Goal: Task Accomplishment & Management: Manage account settings

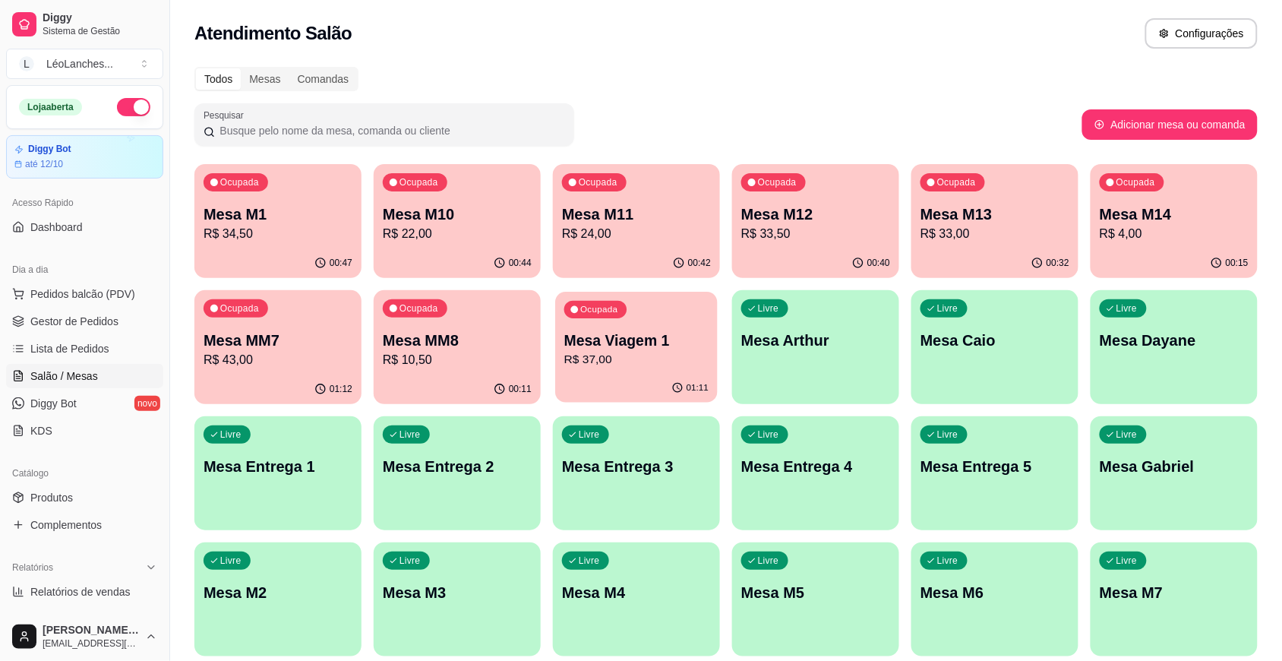
click at [685, 366] on p "R$ 37,00" at bounding box center [636, 359] width 144 height 17
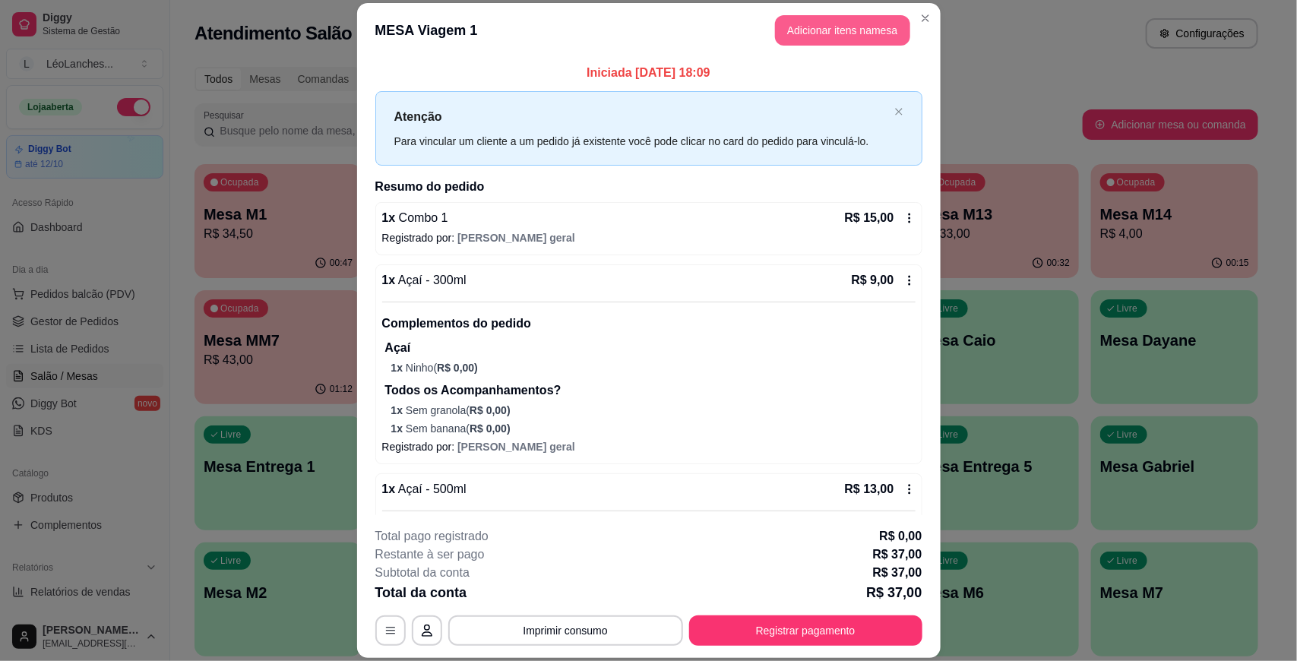
click at [836, 30] on button "Adicionar itens na mesa" at bounding box center [842, 30] width 135 height 30
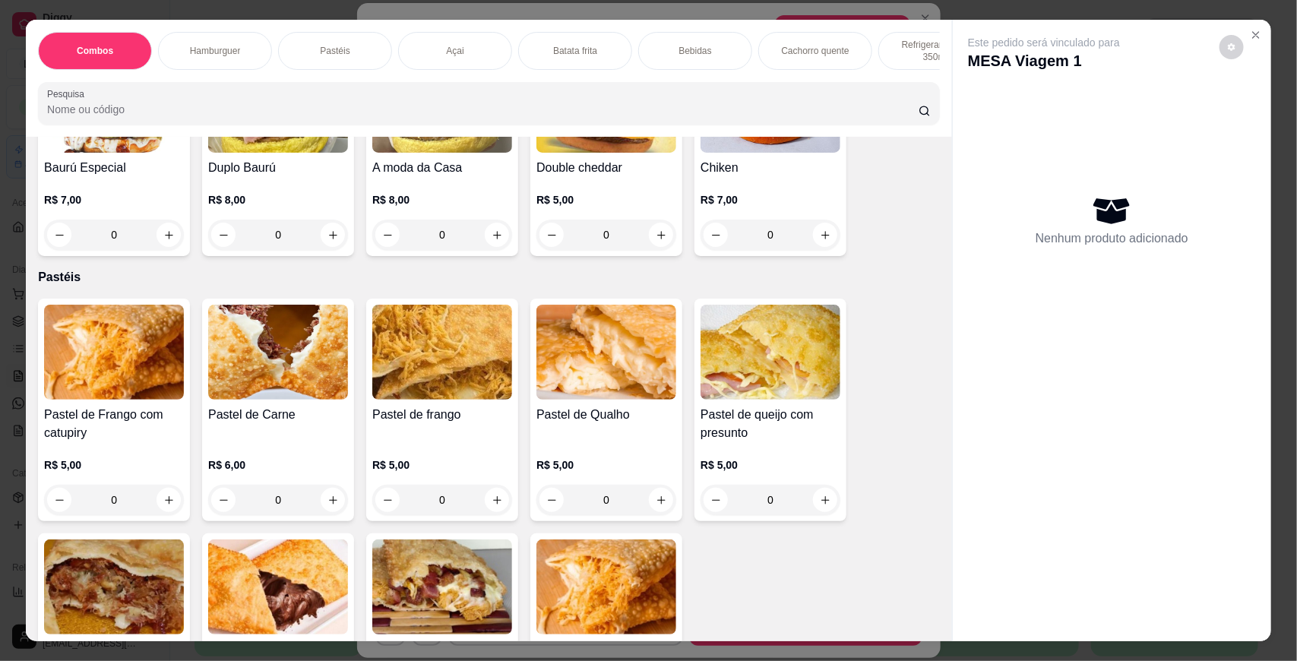
scroll to position [716, 0]
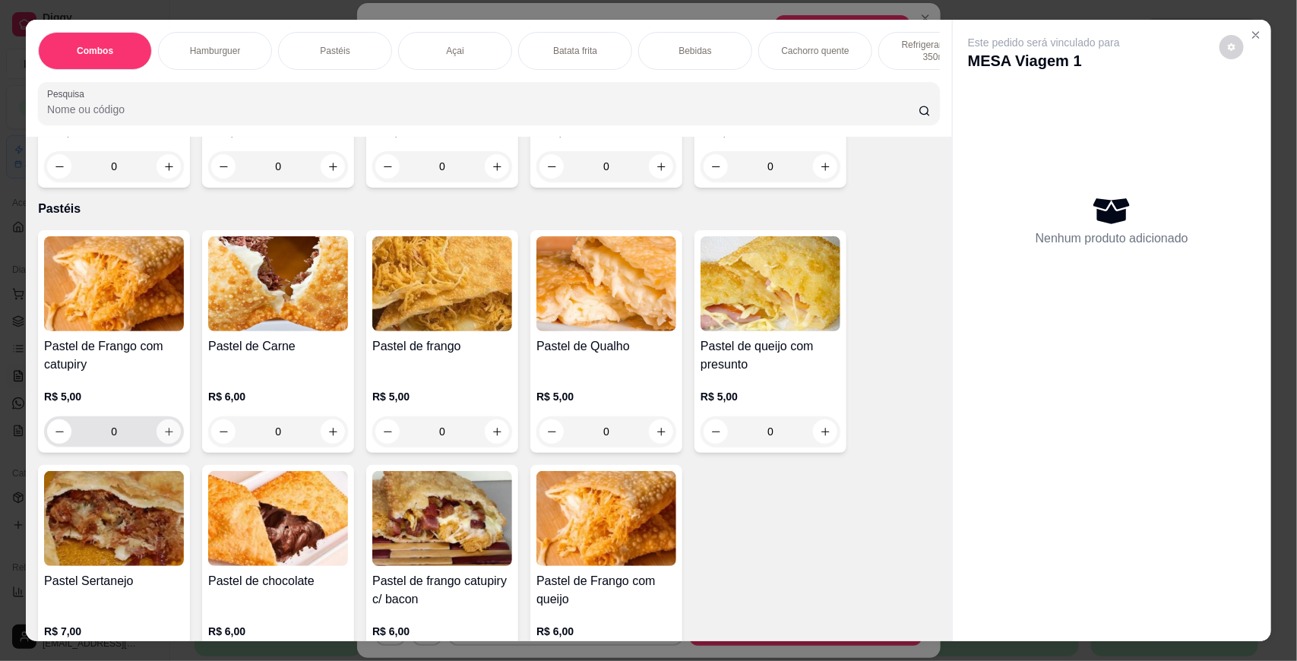
click at [156, 443] on button "increase-product-quantity" at bounding box center [168, 431] width 24 height 24
type input "1"
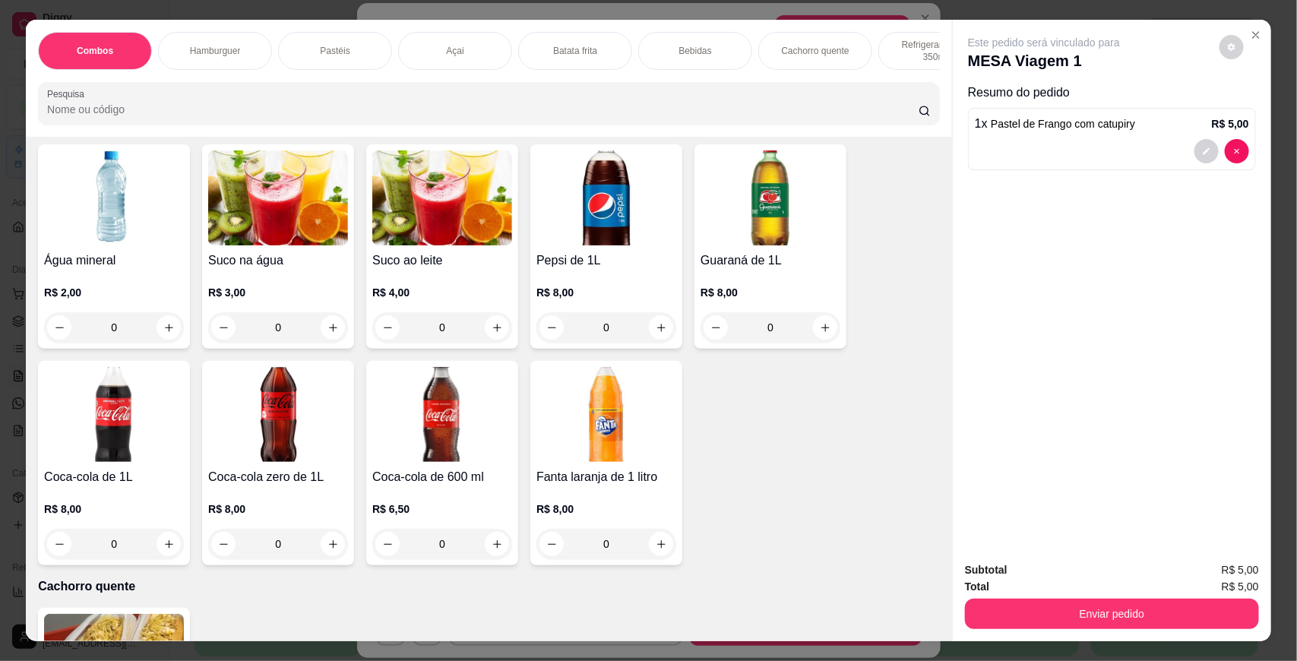
scroll to position [1926, 0]
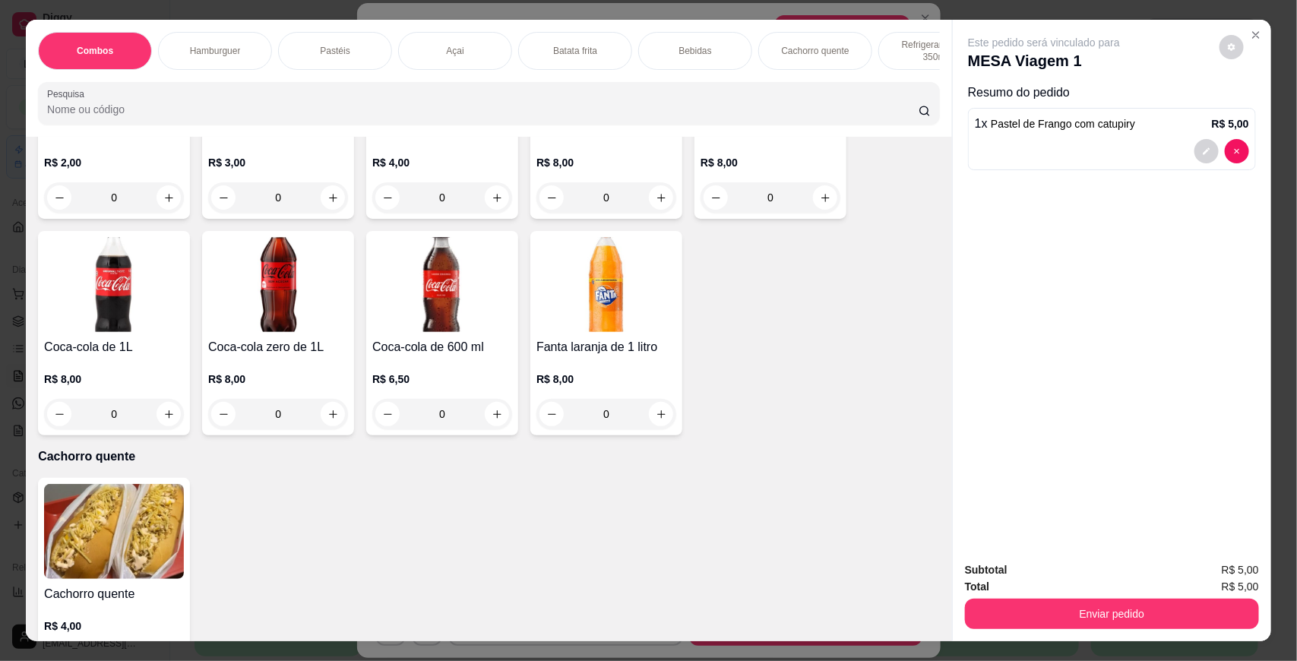
click at [100, 567] on img at bounding box center [114, 531] width 140 height 95
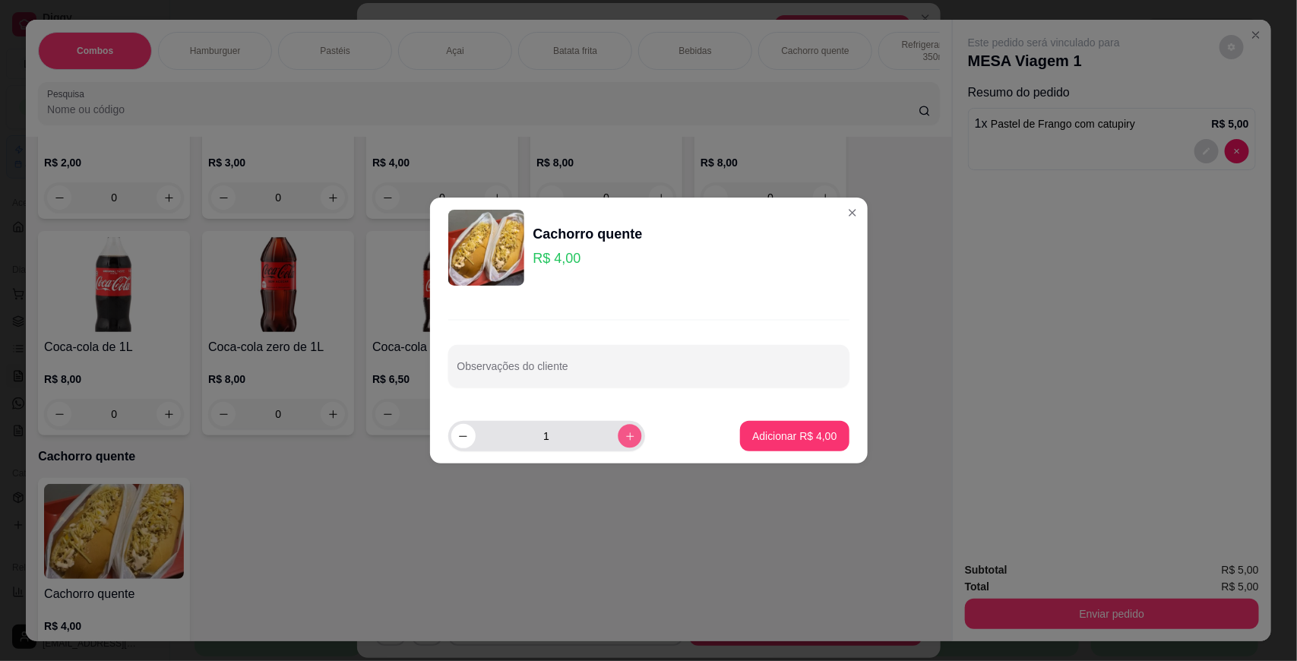
click at [624, 433] on icon "increase-product-quantity" at bounding box center [629, 436] width 11 height 11
type input "2"
click at [801, 444] on button "Adicionar R$ 8,00" at bounding box center [794, 436] width 109 height 30
type input "2"
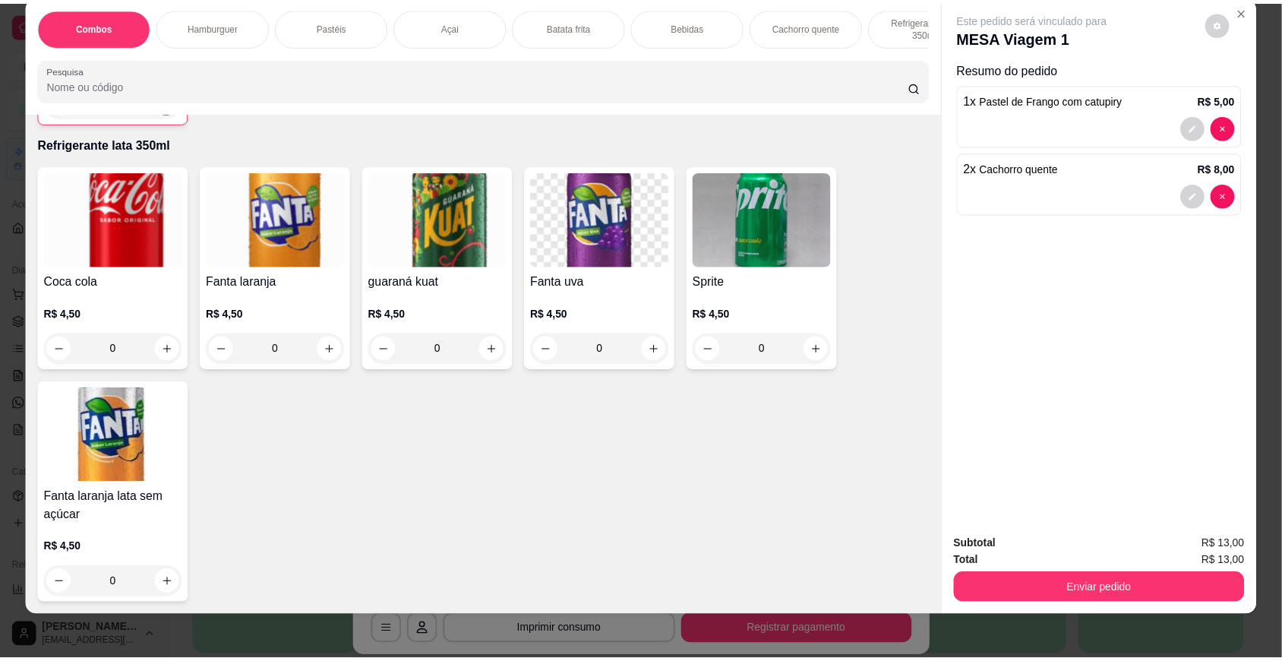
scroll to position [28, 0]
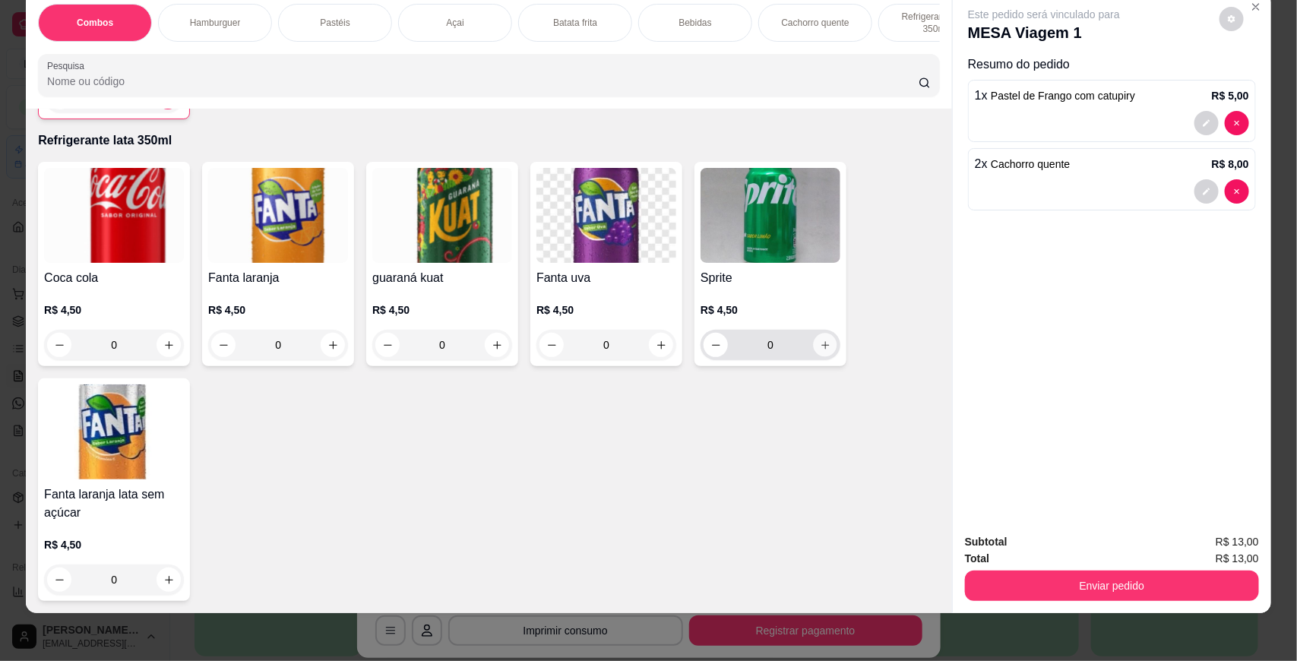
click at [821, 349] on icon "increase-product-quantity" at bounding box center [825, 345] width 11 height 11
type input "1"
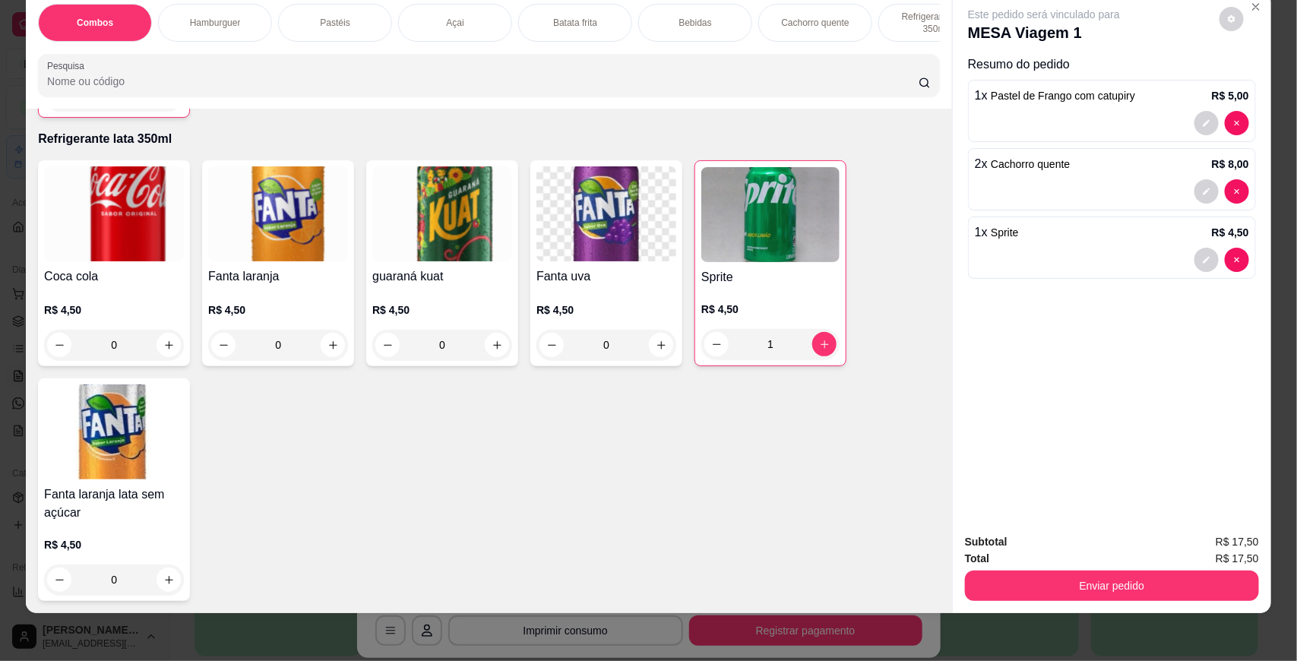
click at [1186, 583] on button "Enviar pedido" at bounding box center [1112, 585] width 294 height 30
click at [1095, 551] on button "Não registrar e enviar pedido" at bounding box center [1060, 547] width 158 height 29
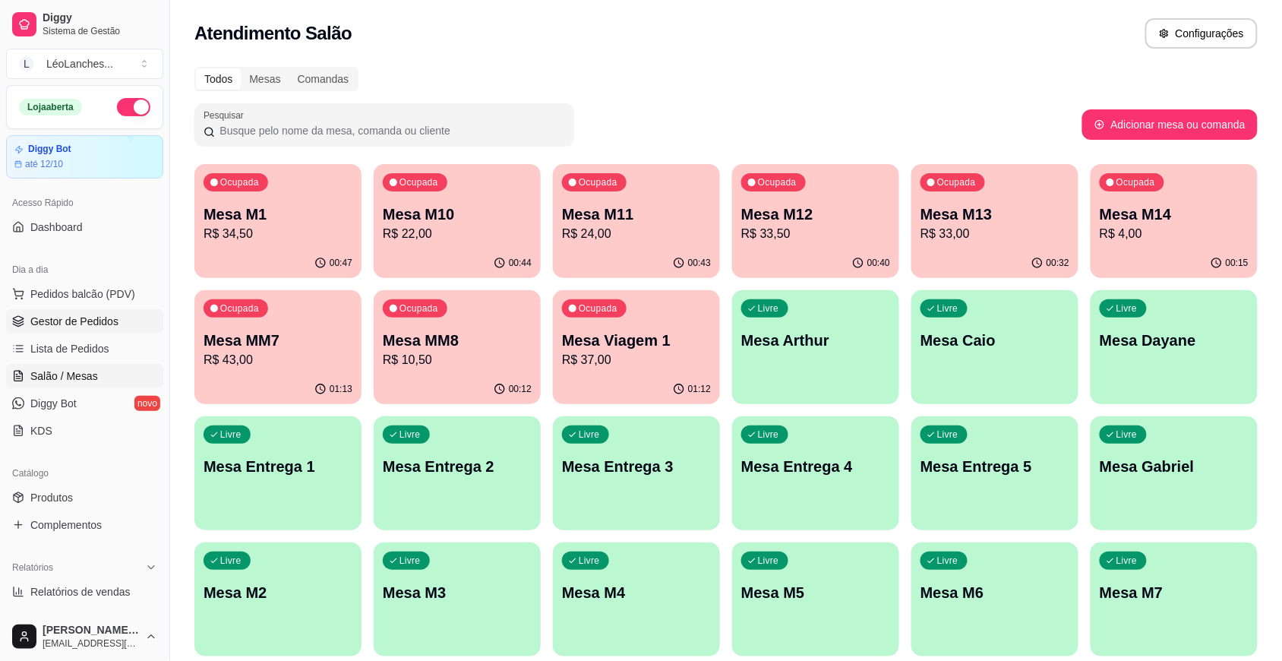
click at [106, 324] on span "Gestor de Pedidos" at bounding box center [74, 321] width 88 height 15
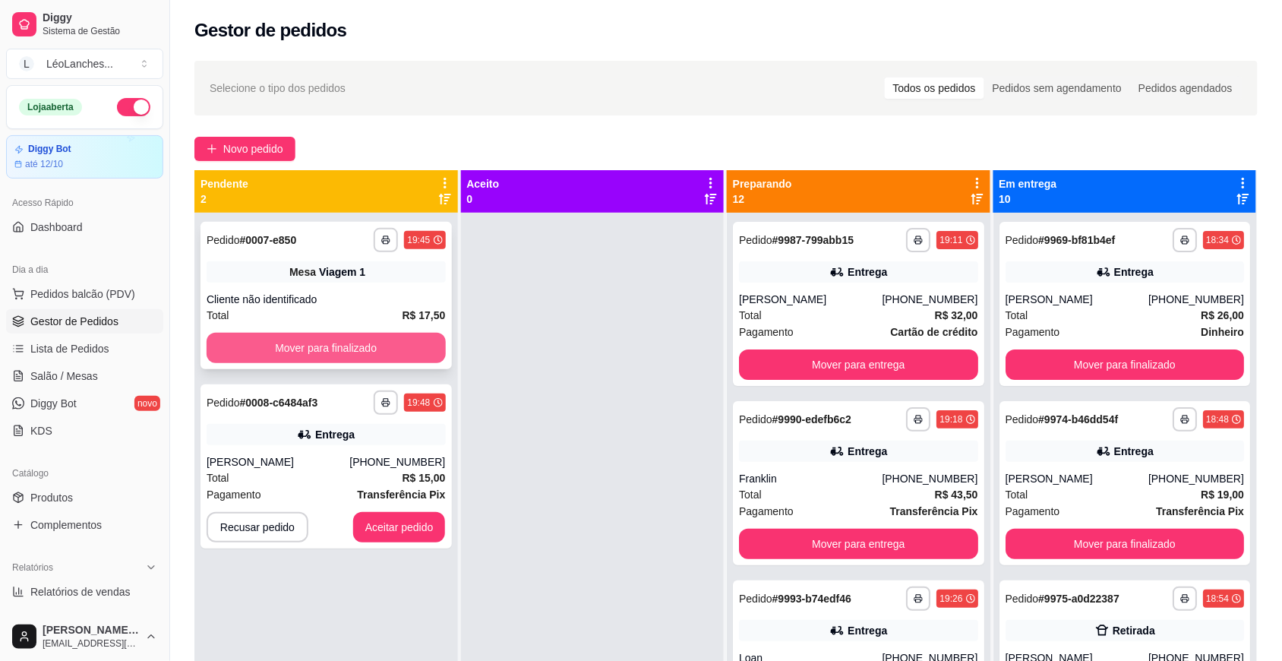
click at [371, 340] on button "Mover para finalizado" at bounding box center [326, 348] width 239 height 30
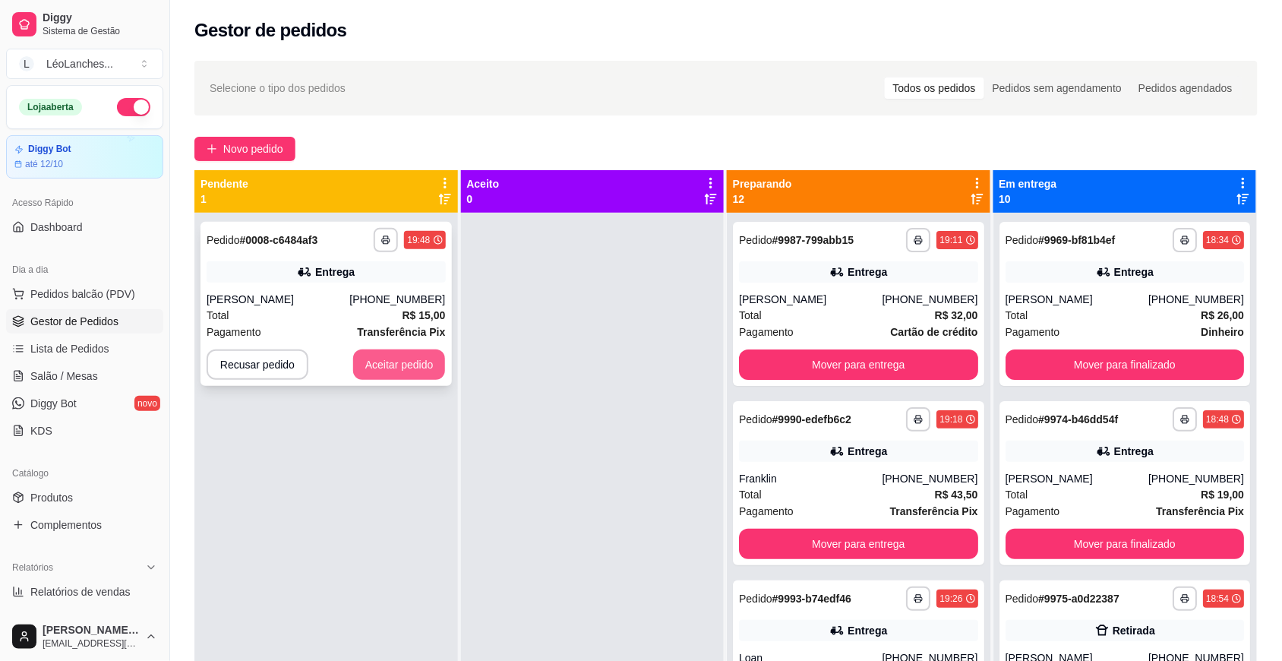
click at [415, 359] on button "Aceitar pedido" at bounding box center [399, 364] width 93 height 30
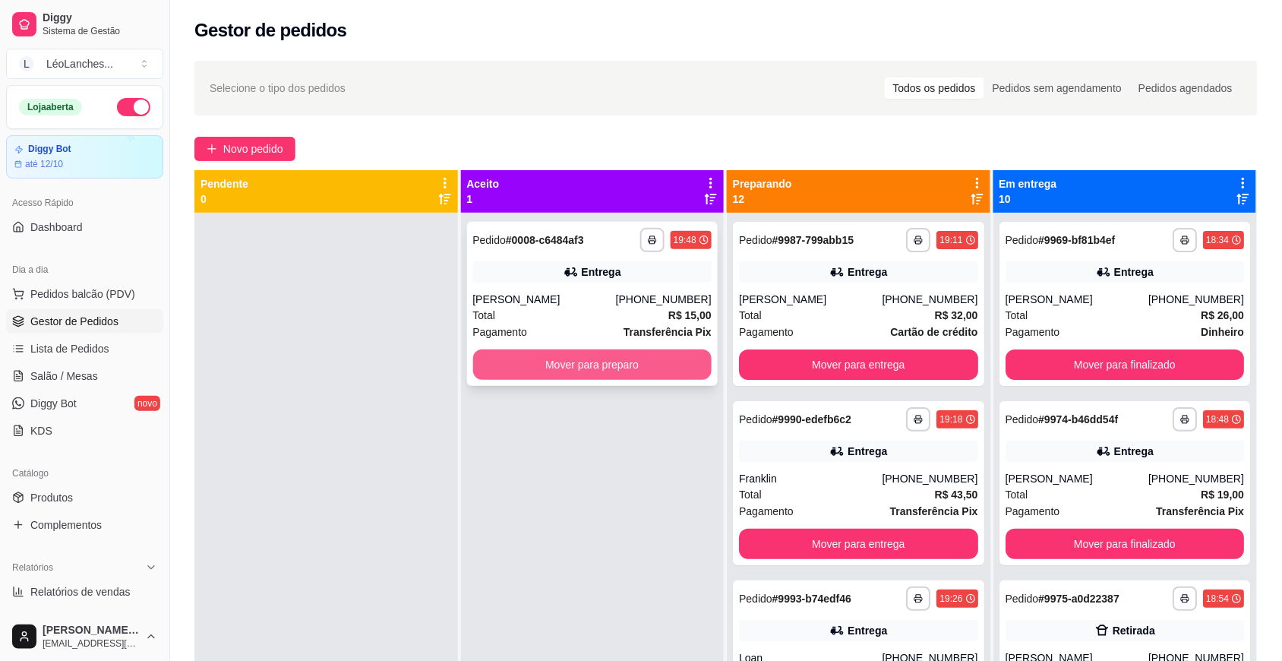
click at [602, 365] on button "Mover para preparo" at bounding box center [592, 364] width 239 height 30
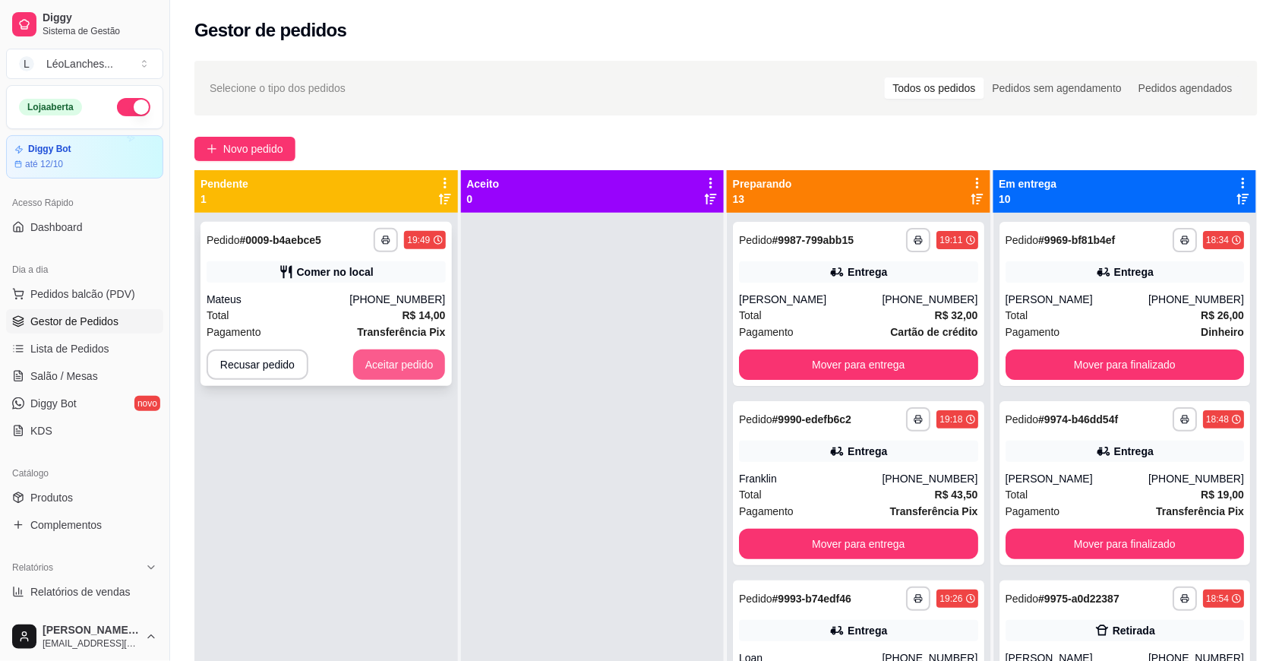
click at [427, 363] on button "Aceitar pedido" at bounding box center [399, 364] width 93 height 30
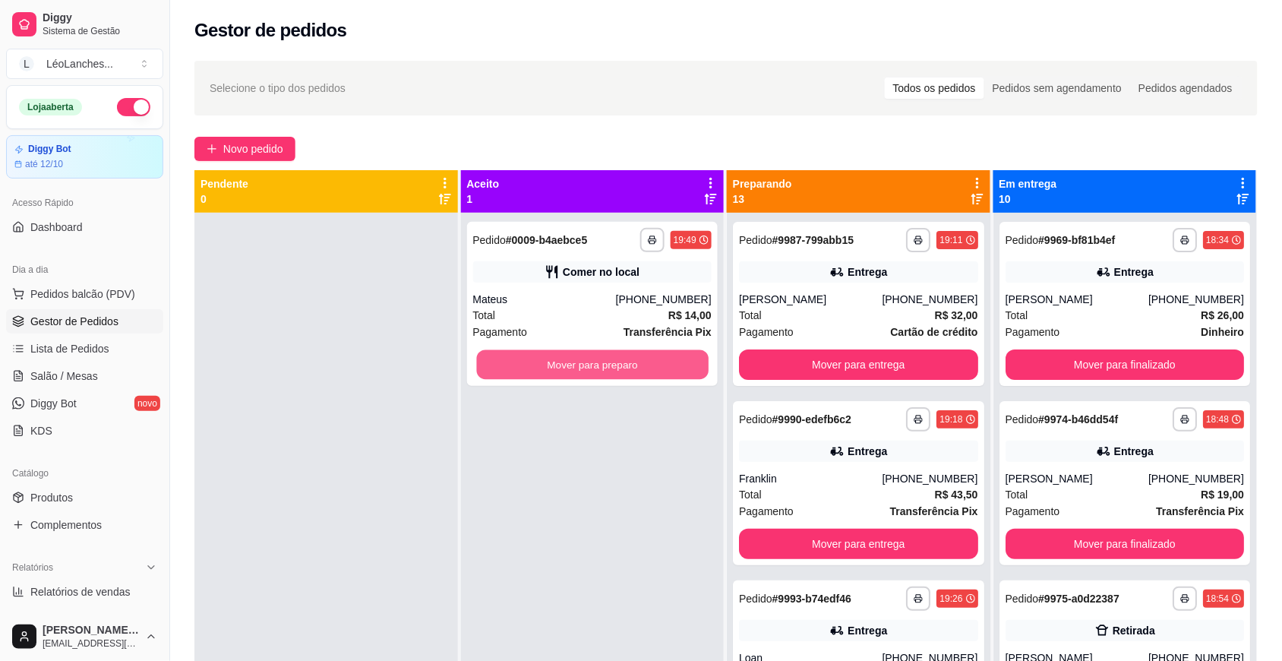
click at [643, 355] on button "Mover para preparo" at bounding box center [592, 365] width 232 height 30
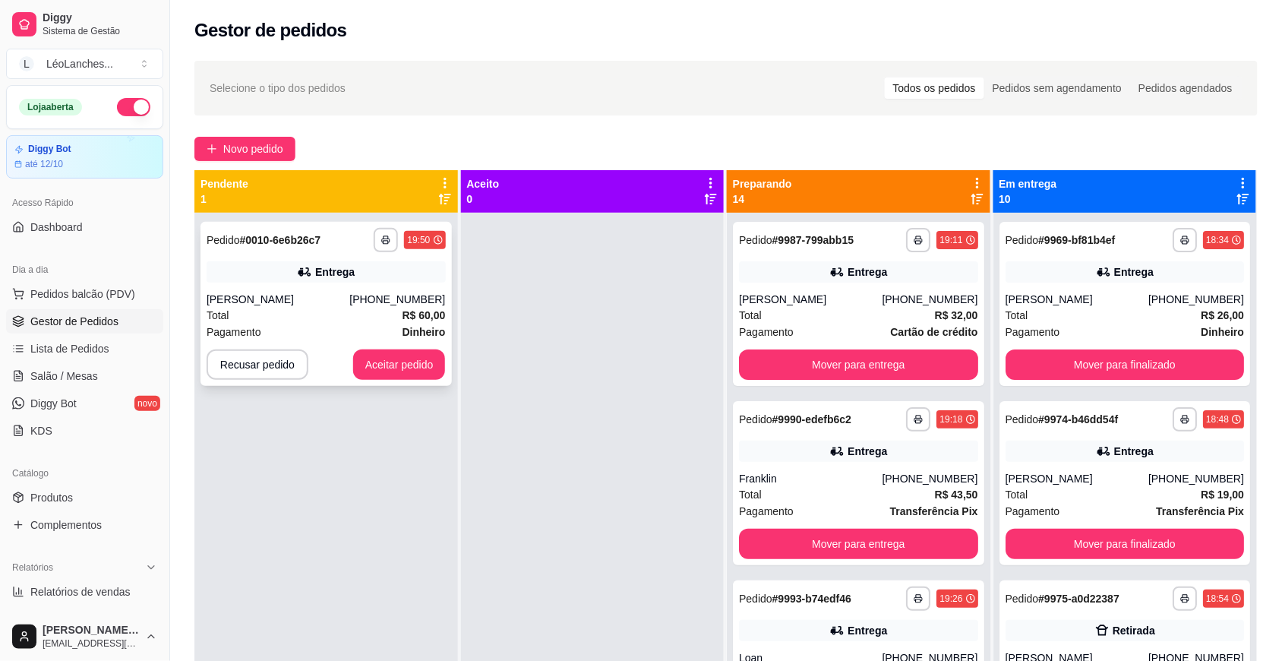
click at [384, 381] on div "**********" at bounding box center [326, 304] width 251 height 164
click at [395, 367] on button "Aceitar pedido" at bounding box center [399, 364] width 93 height 30
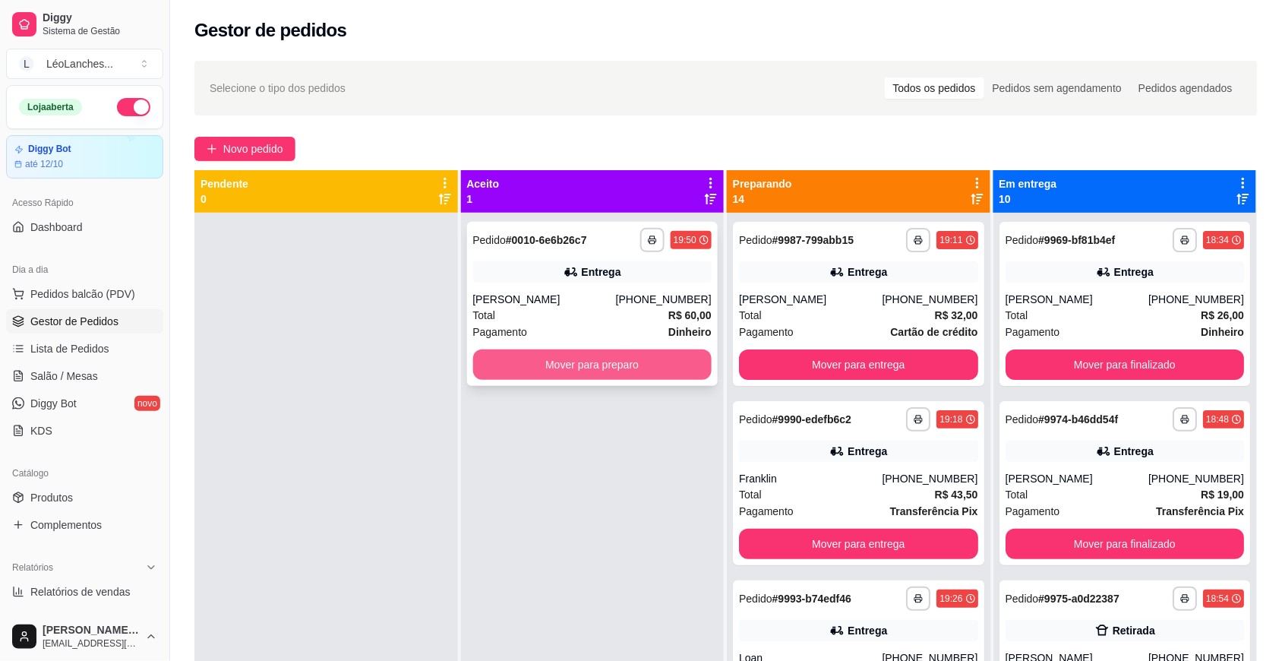
click at [571, 370] on button "Mover para preparo" at bounding box center [592, 364] width 239 height 30
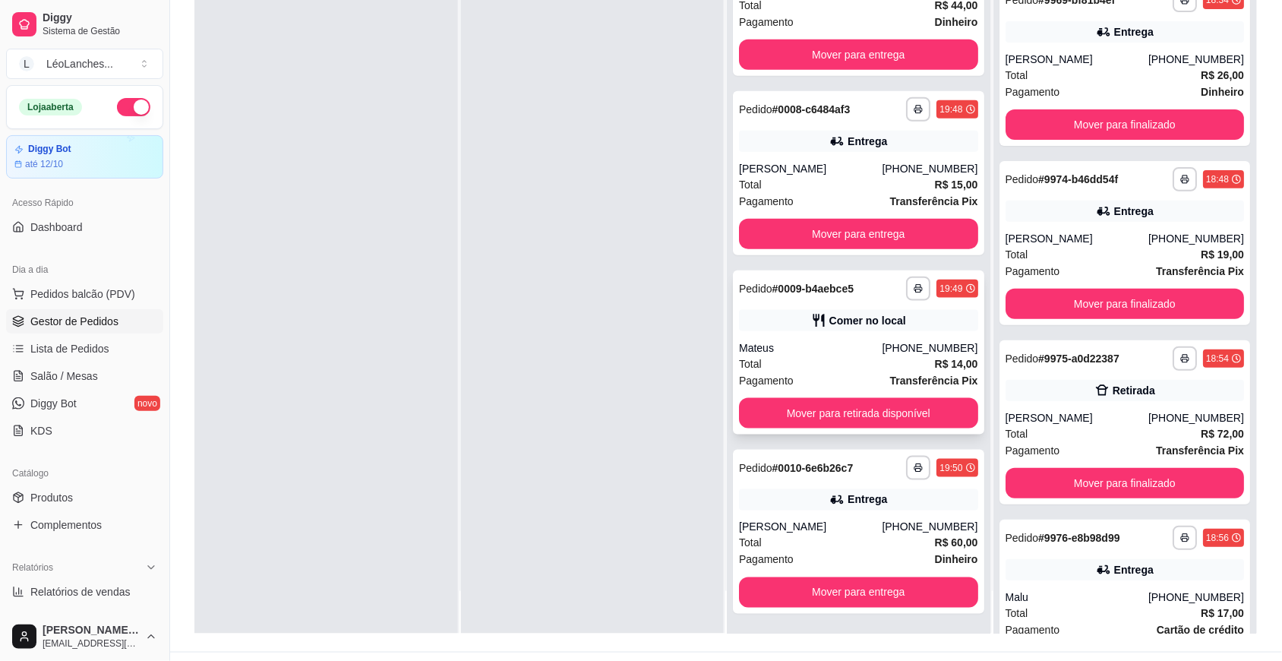
scroll to position [232, 0]
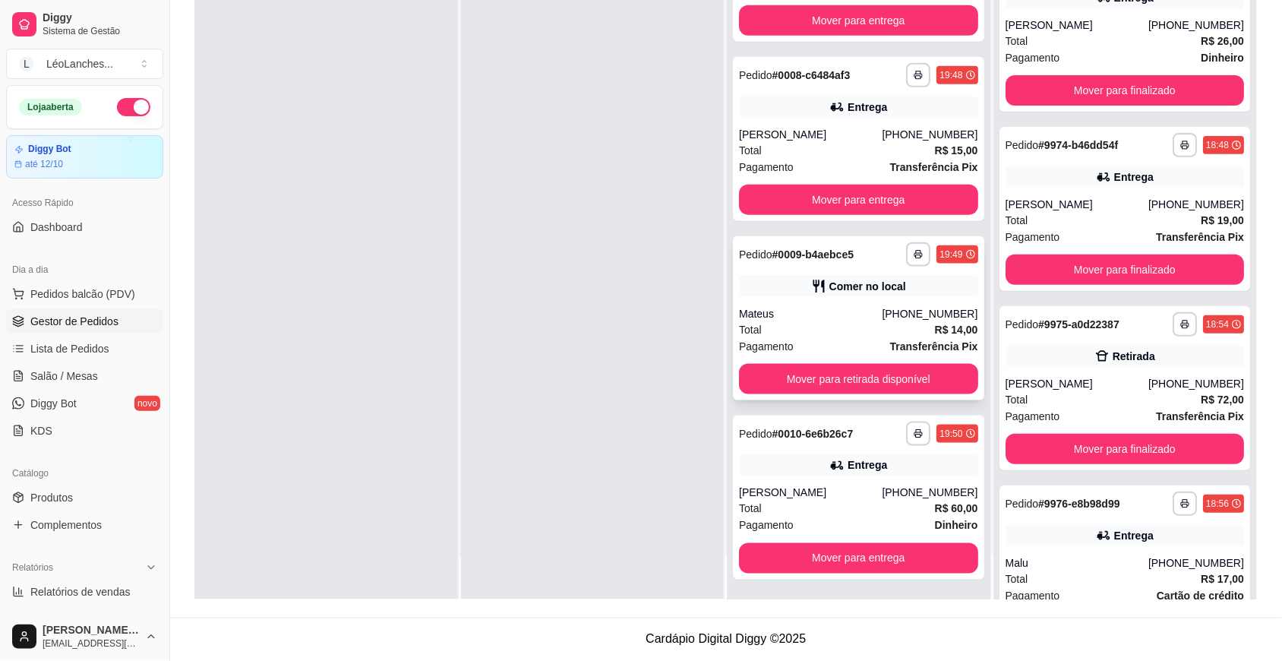
click at [851, 338] on div "Pagamento Transferência Pix" at bounding box center [858, 346] width 239 height 17
click at [68, 488] on link "Produtos" at bounding box center [84, 497] width 157 height 24
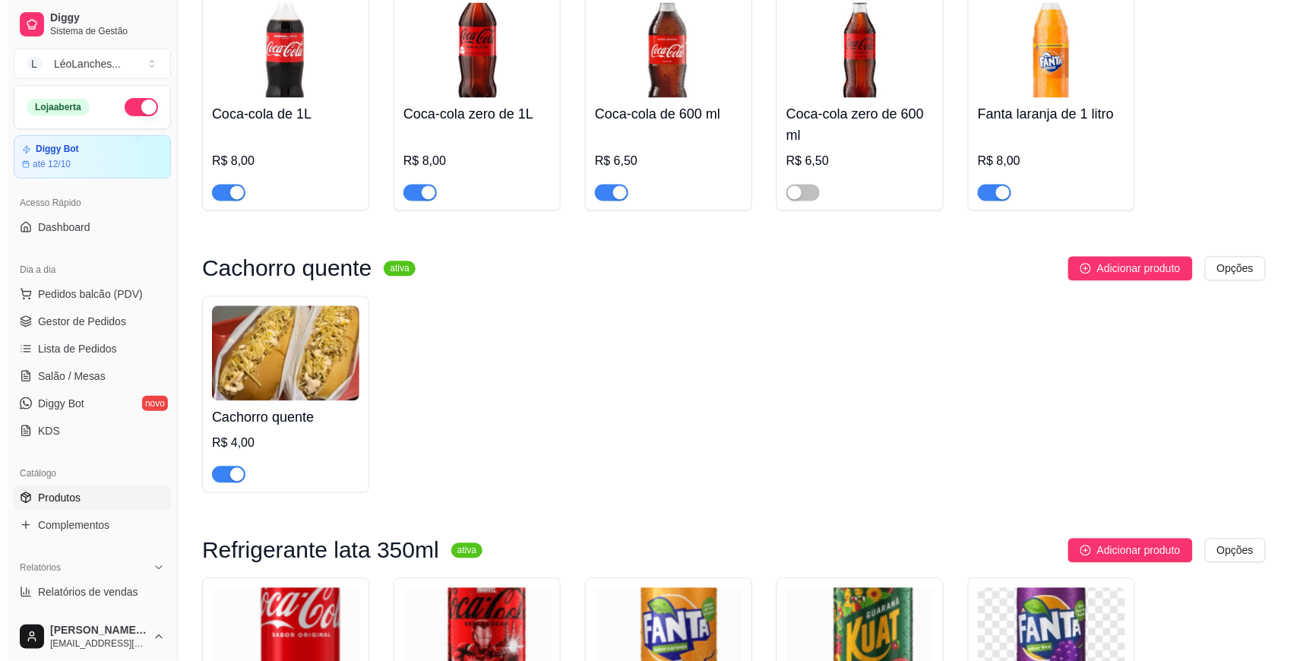
scroll to position [1265, 0]
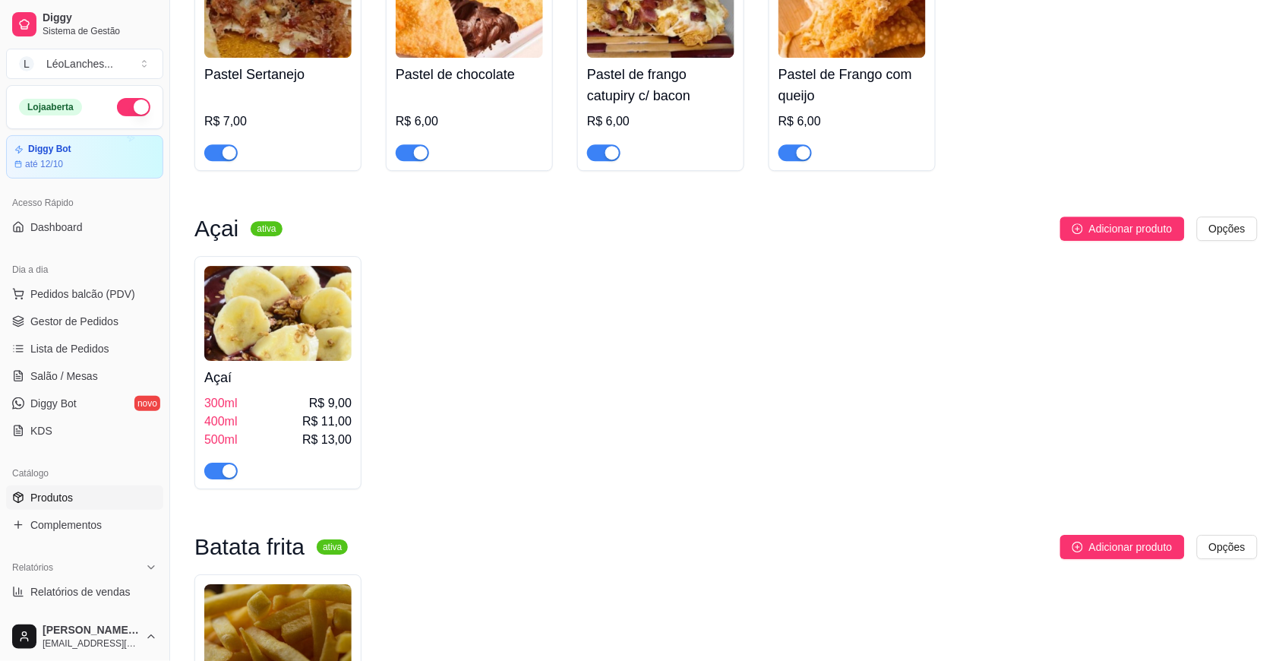
click at [256, 343] on img at bounding box center [277, 313] width 147 height 95
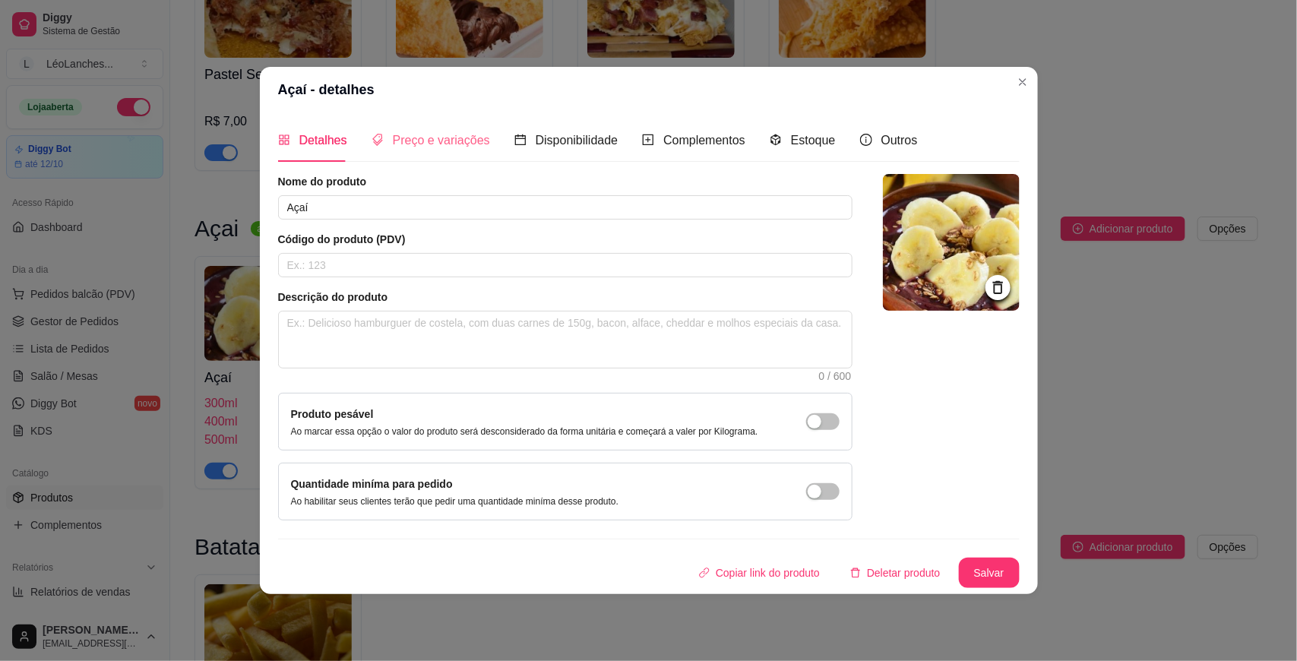
click at [408, 124] on div "Preço e variações" at bounding box center [430, 139] width 118 height 43
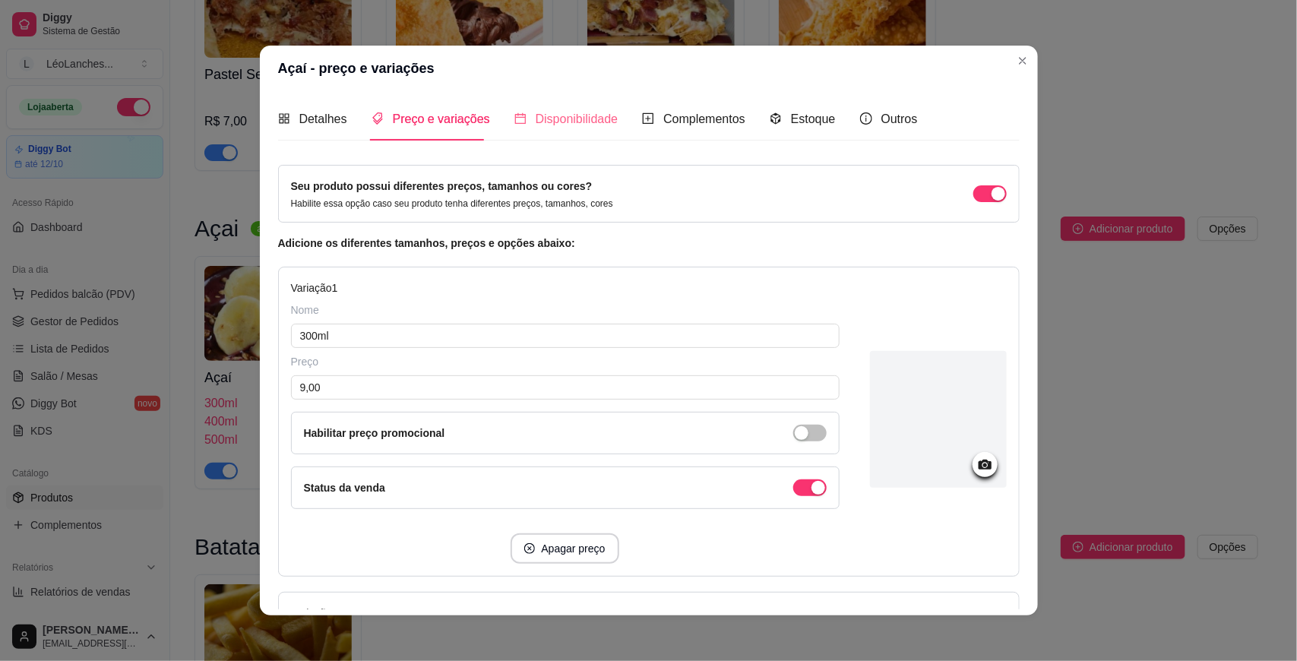
click at [559, 131] on div "Disponibilidade" at bounding box center [566, 118] width 104 height 43
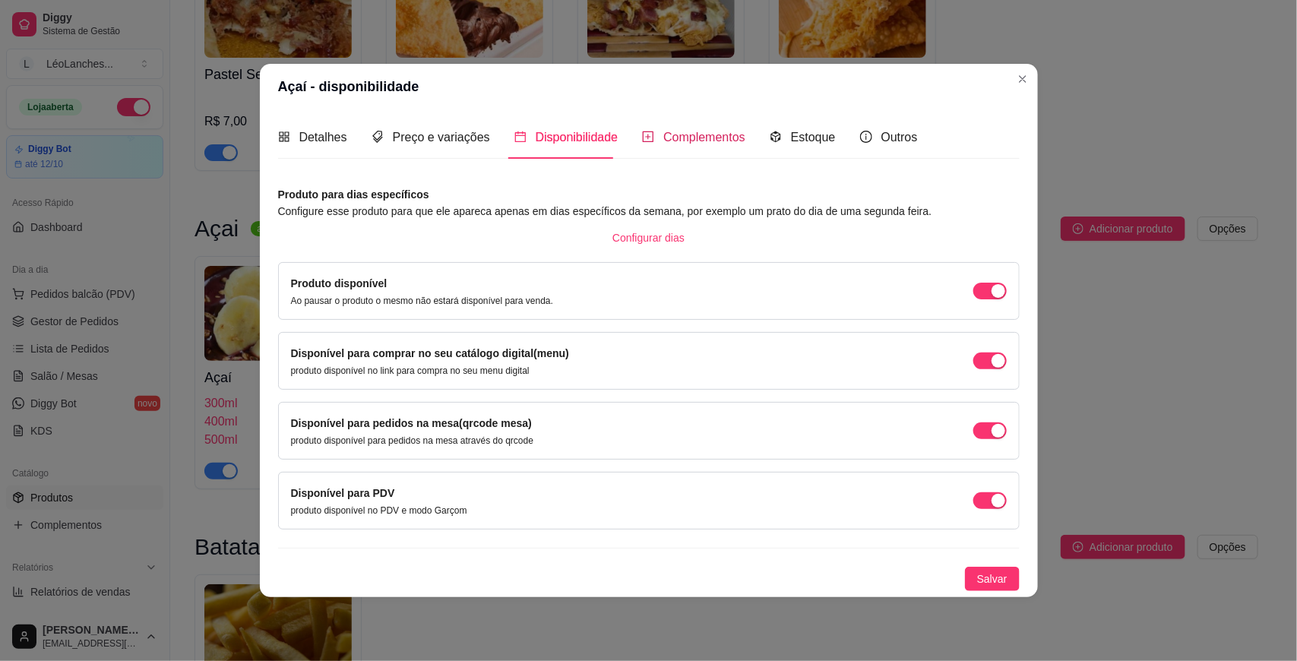
click at [701, 134] on span "Complementos" at bounding box center [704, 137] width 82 height 13
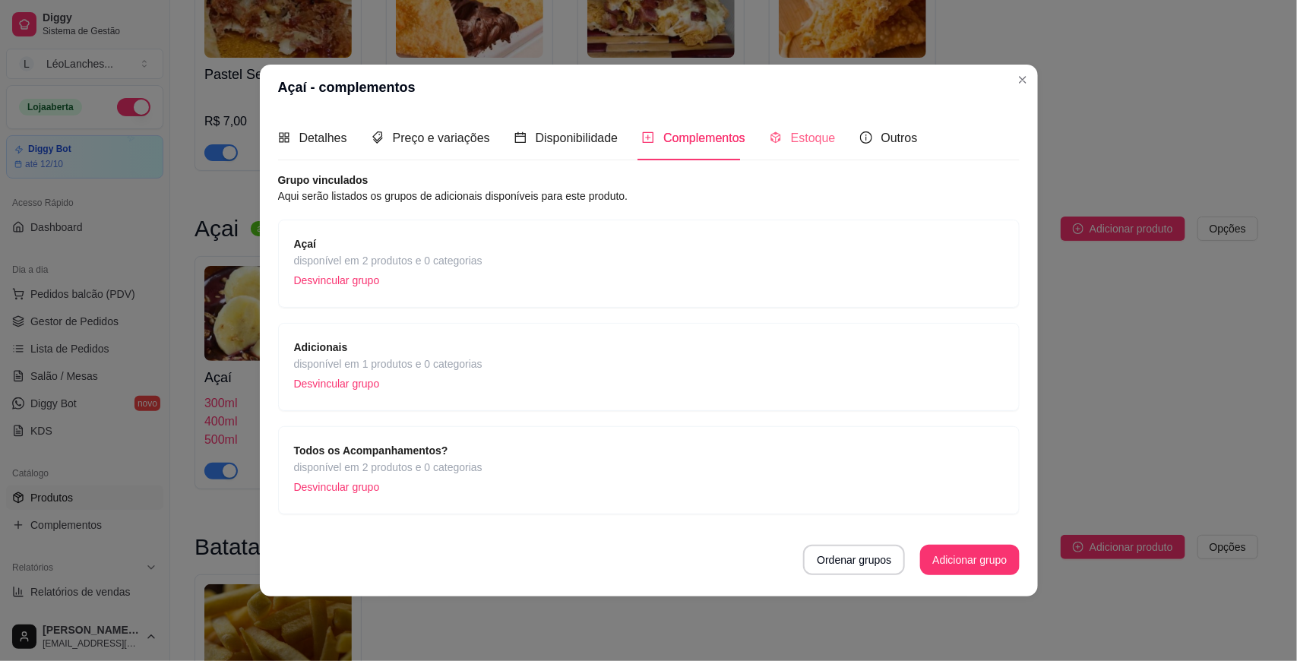
click at [781, 123] on div "Estoque" at bounding box center [802, 137] width 66 height 43
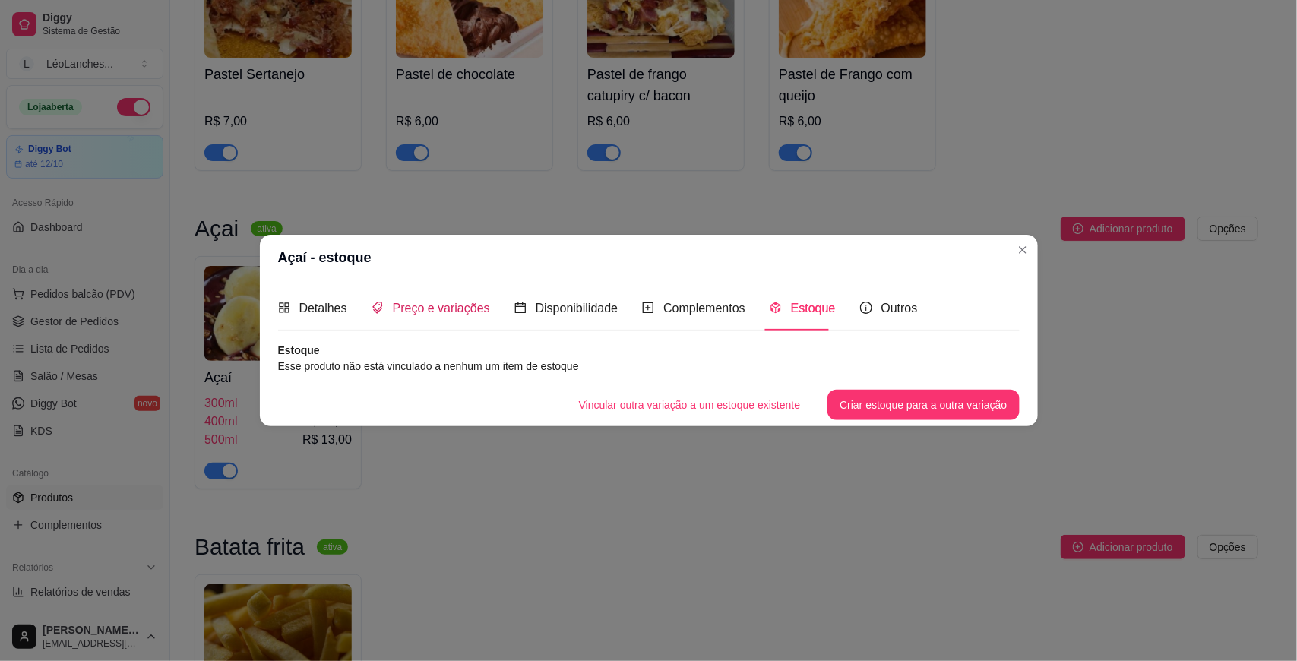
click at [448, 302] on span "Preço e variações" at bounding box center [441, 308] width 97 height 13
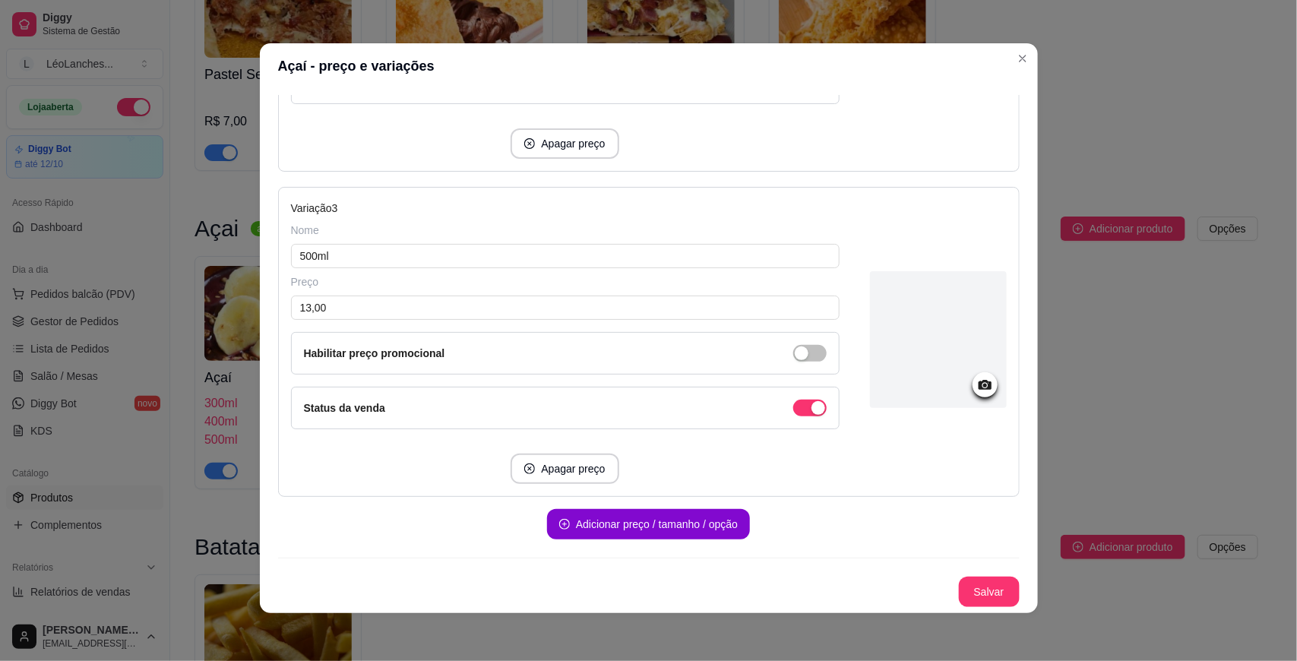
scroll to position [0, 0]
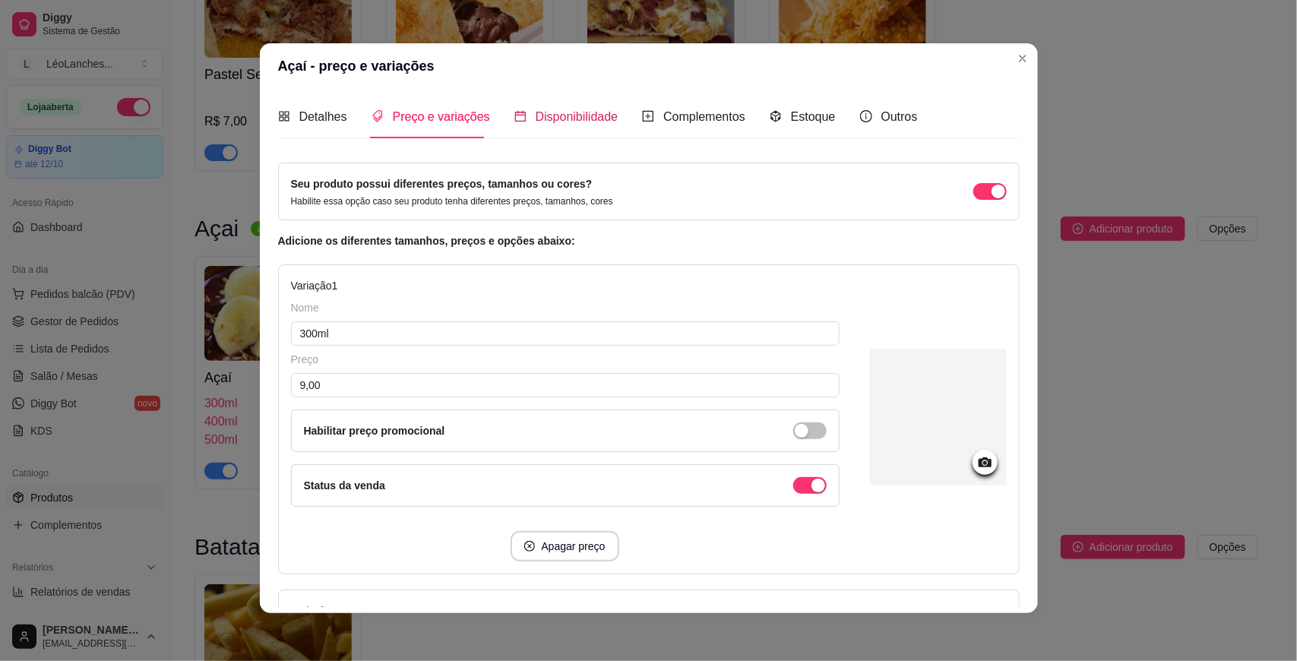
click at [551, 110] on span "Disponibilidade" at bounding box center [576, 116] width 83 height 13
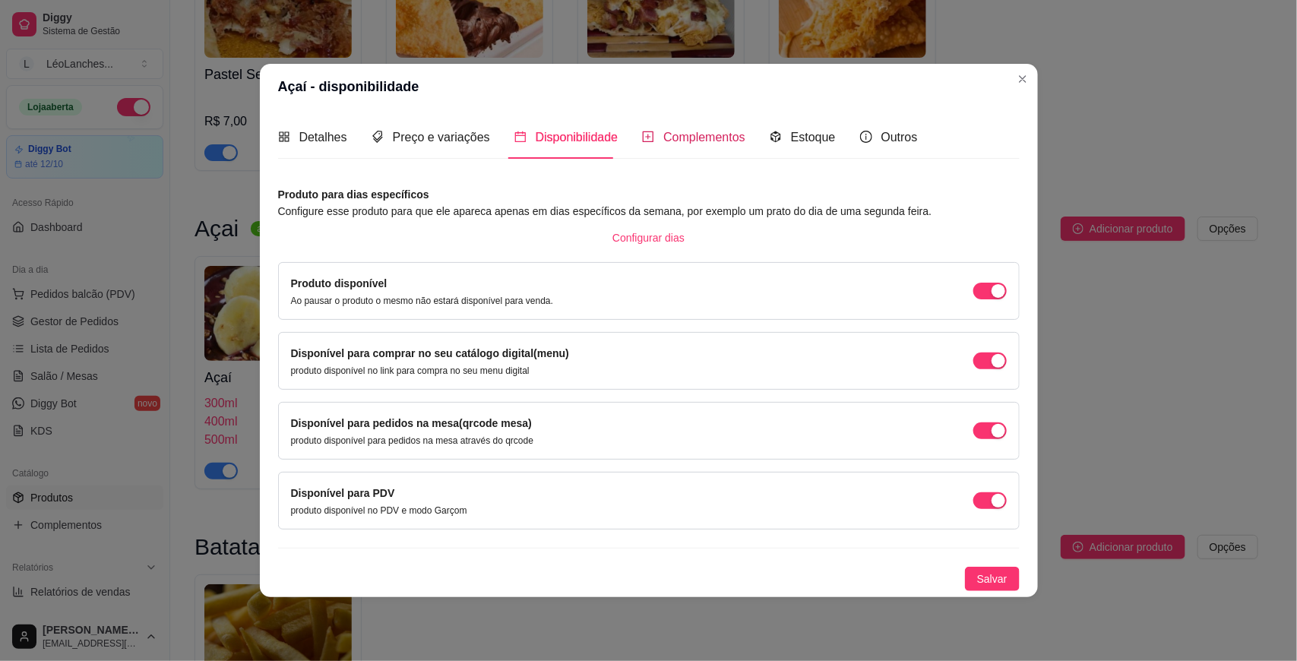
click at [677, 143] on span "Complementos" at bounding box center [704, 137] width 82 height 13
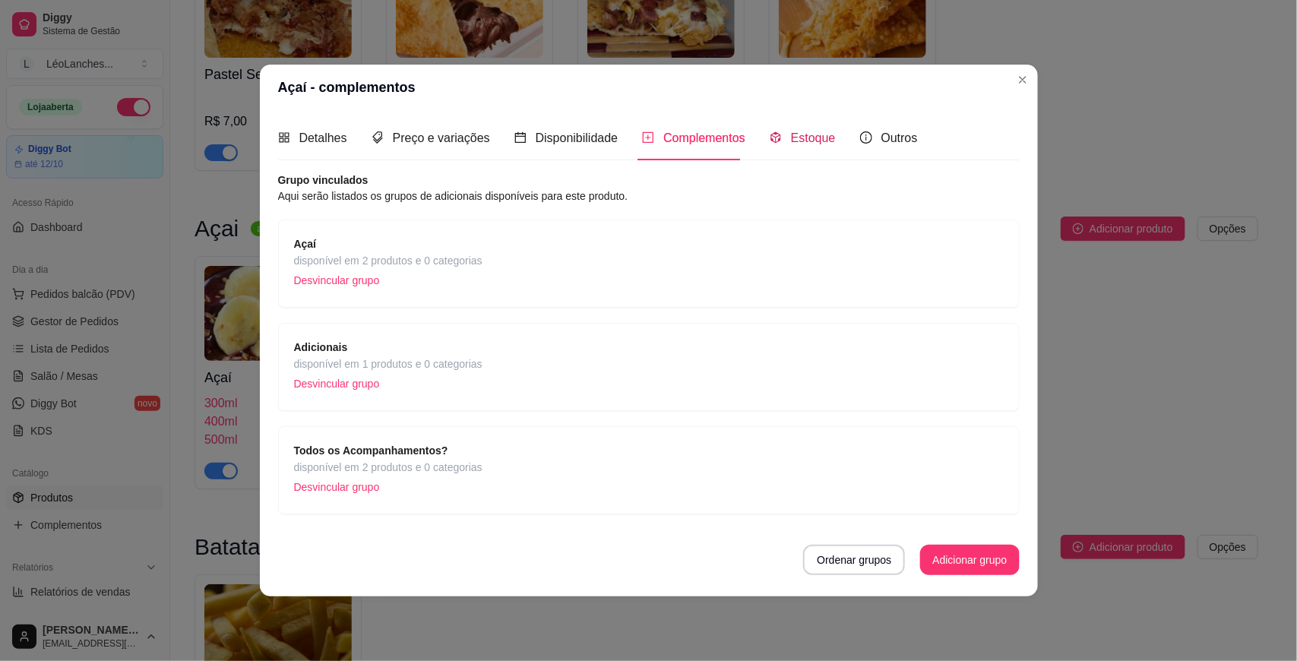
click at [820, 142] on span "Estoque" at bounding box center [813, 137] width 45 height 13
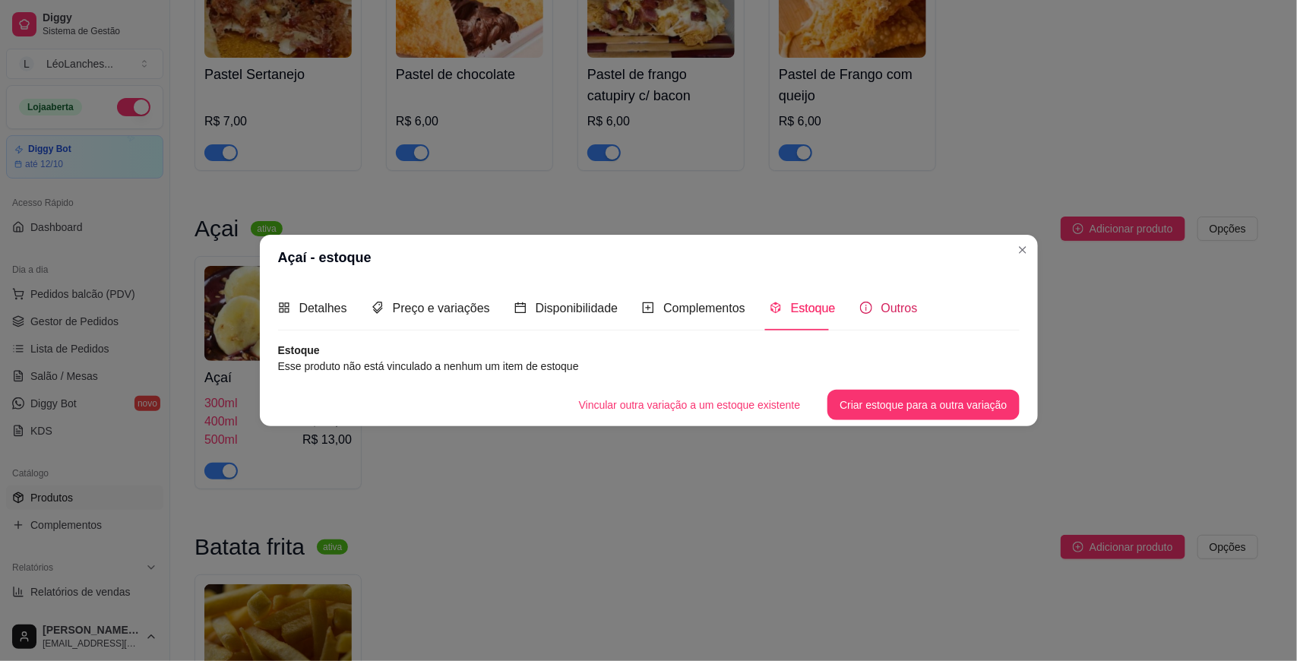
click at [872, 302] on div "Outros" at bounding box center [889, 308] width 58 height 19
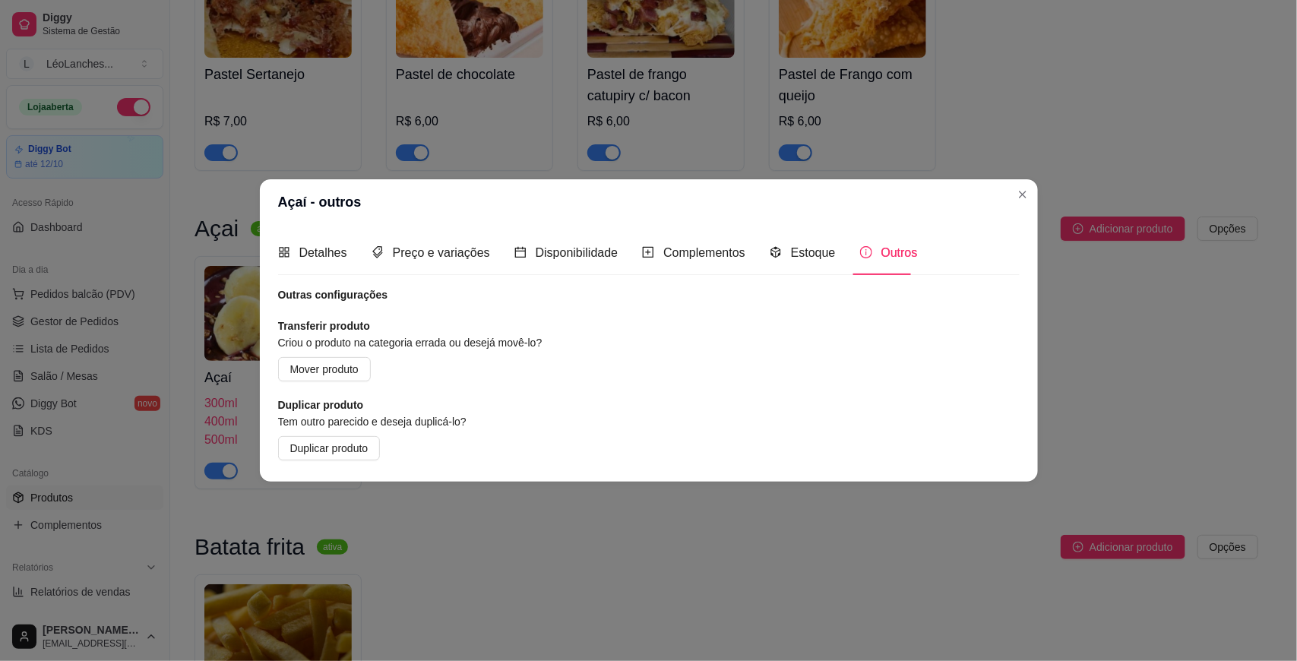
click at [997, 204] on header "Açaí - outros" at bounding box center [649, 202] width 778 height 46
click at [1009, 201] on header "Açaí - outros" at bounding box center [649, 202] width 778 height 46
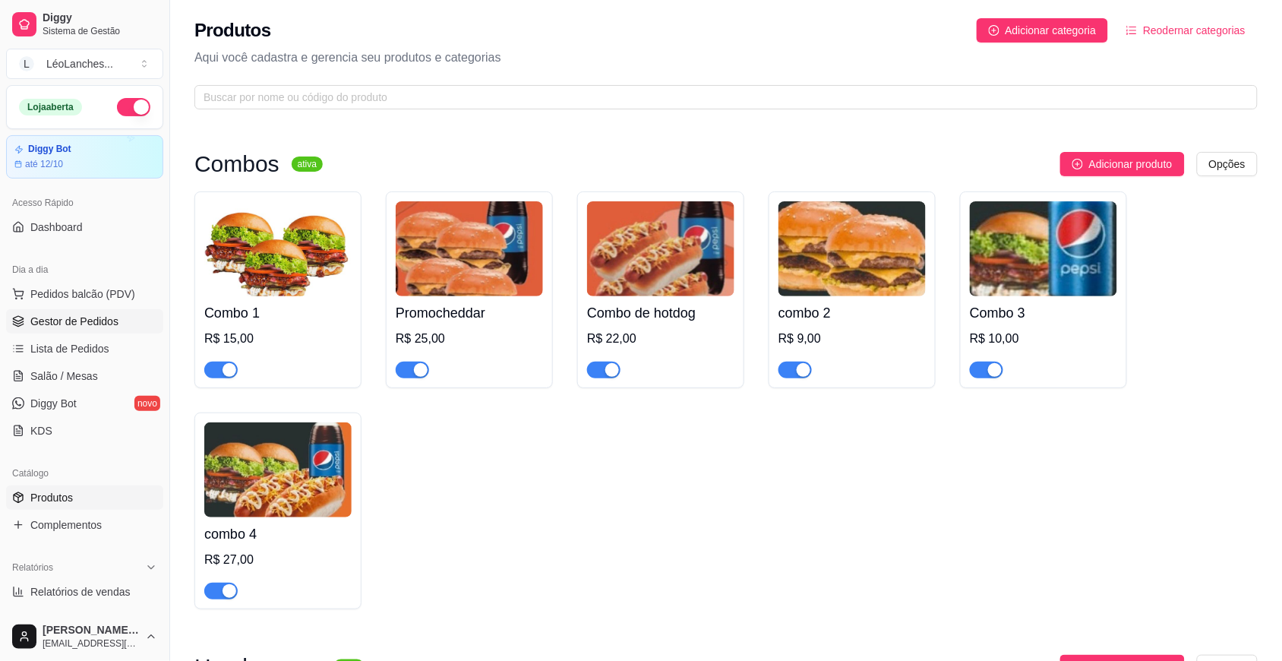
click at [118, 319] on link "Gestor de Pedidos" at bounding box center [84, 321] width 157 height 24
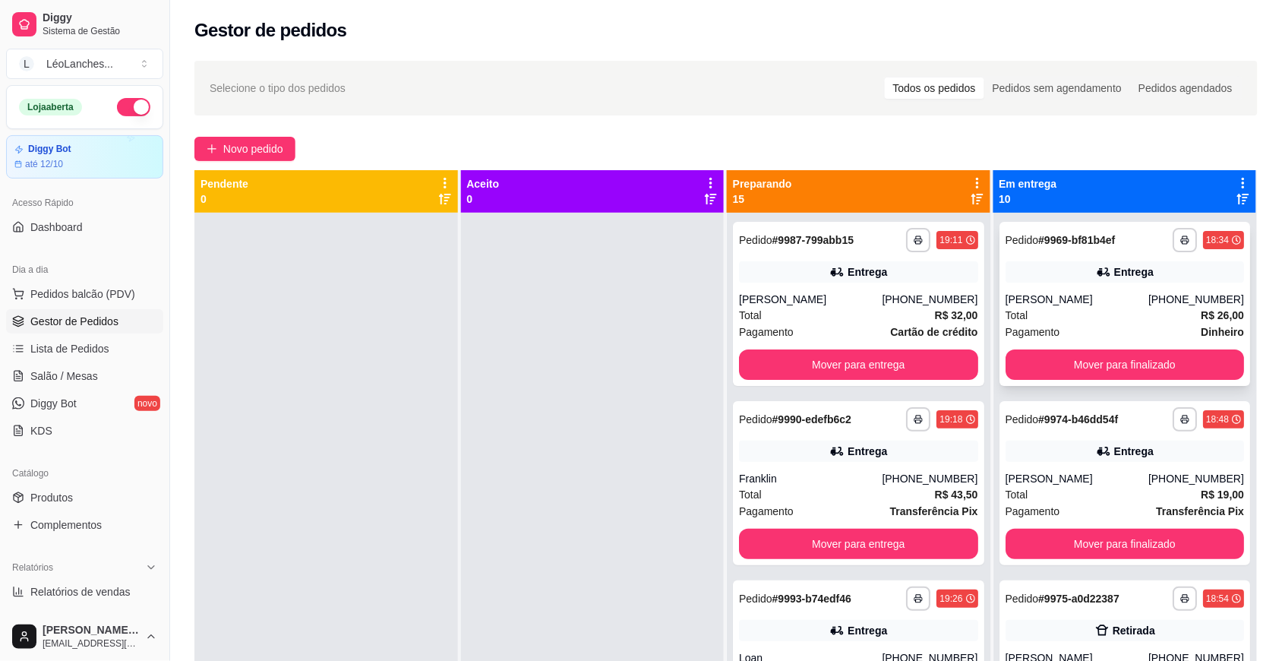
click at [1125, 324] on div "Pagamento Dinheiro" at bounding box center [1125, 332] width 239 height 17
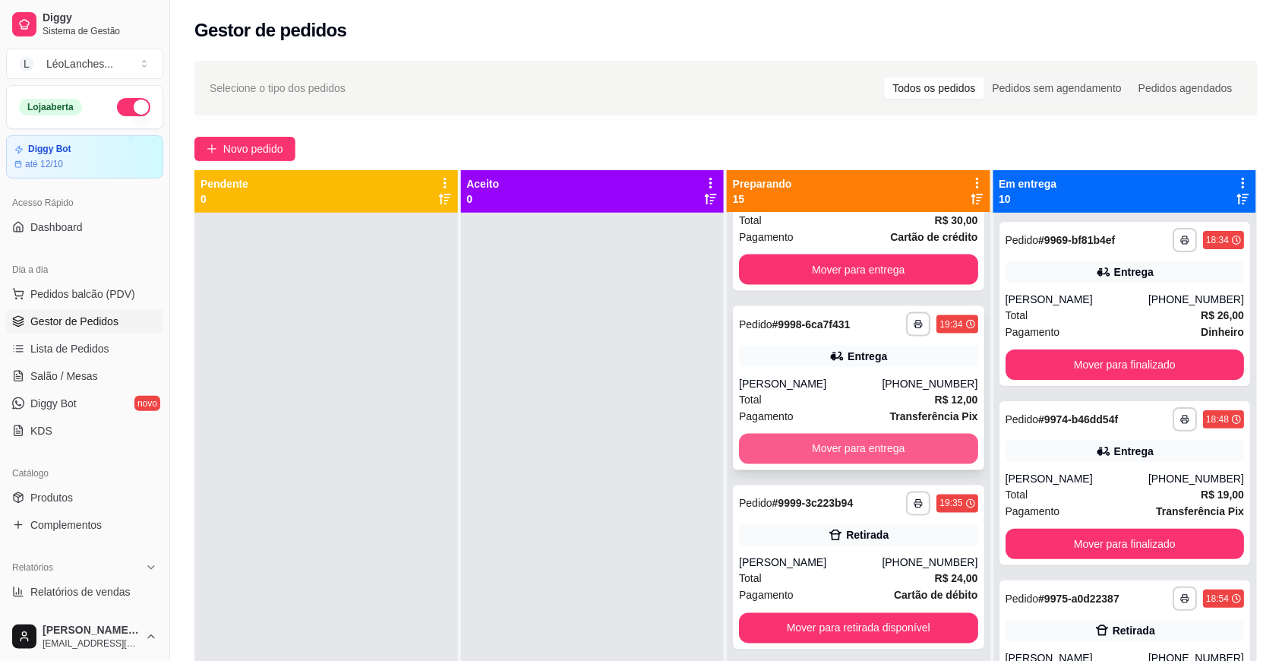
click at [824, 441] on button "Mover para entrega" at bounding box center [858, 449] width 239 height 30
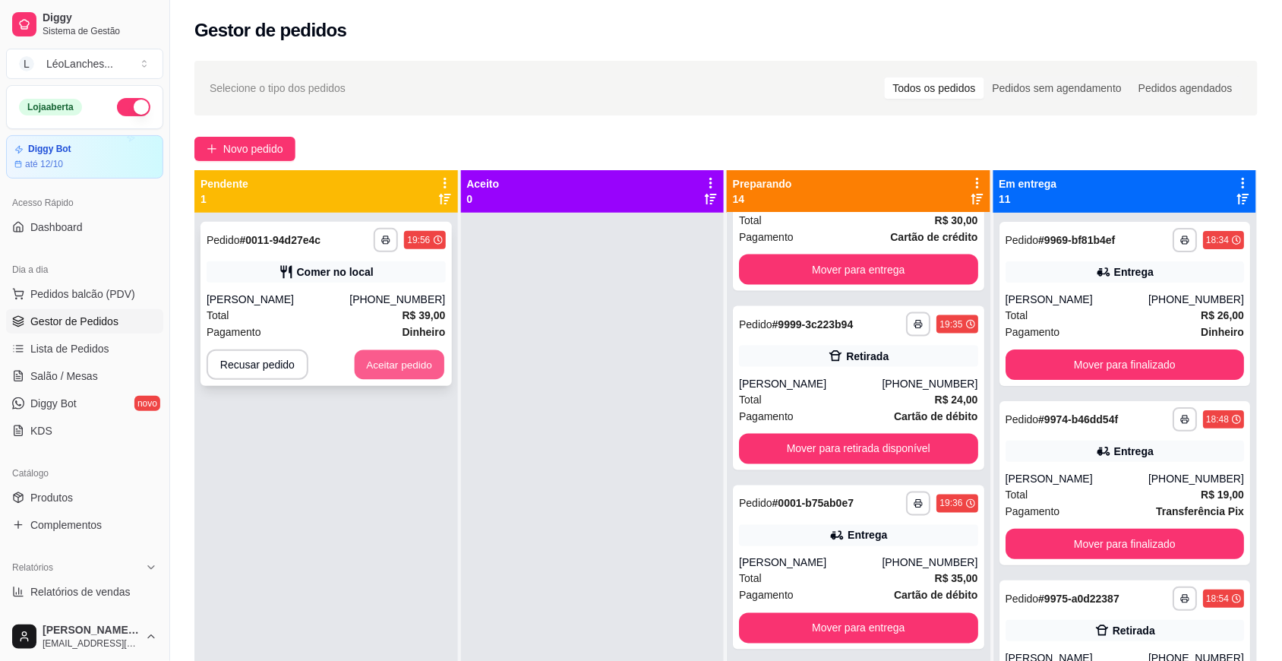
click at [384, 354] on button "Aceitar pedido" at bounding box center [400, 365] width 90 height 30
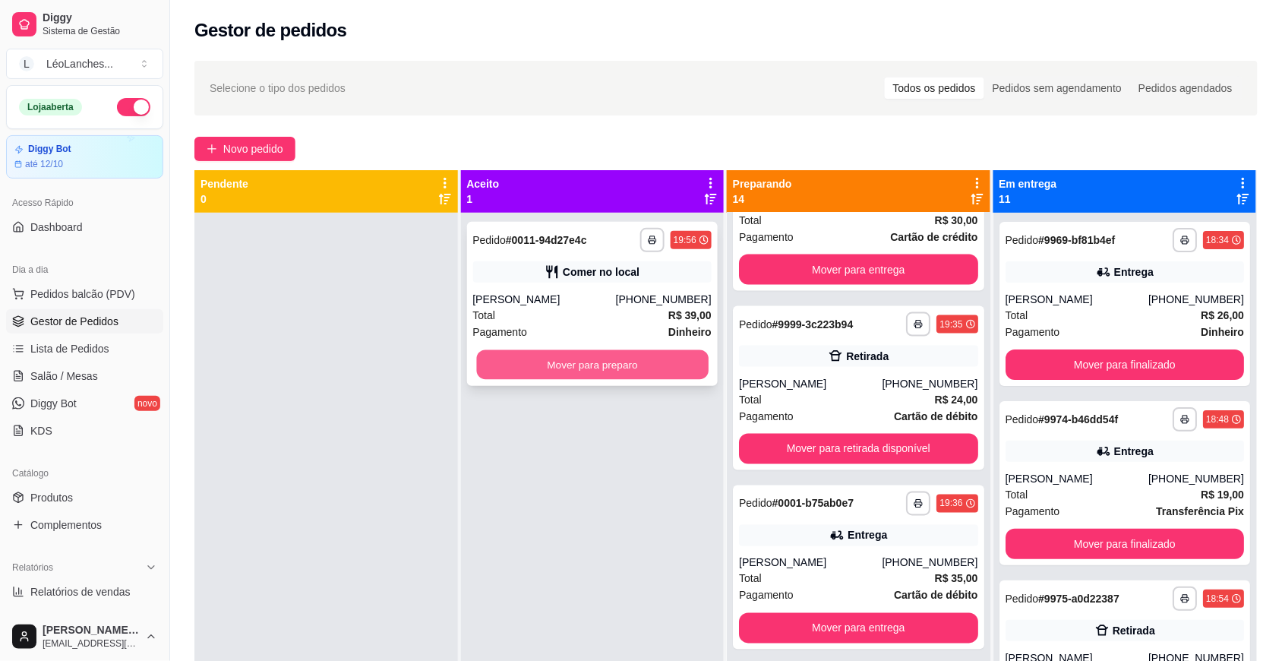
click at [552, 359] on button "Mover para preparo" at bounding box center [592, 365] width 232 height 30
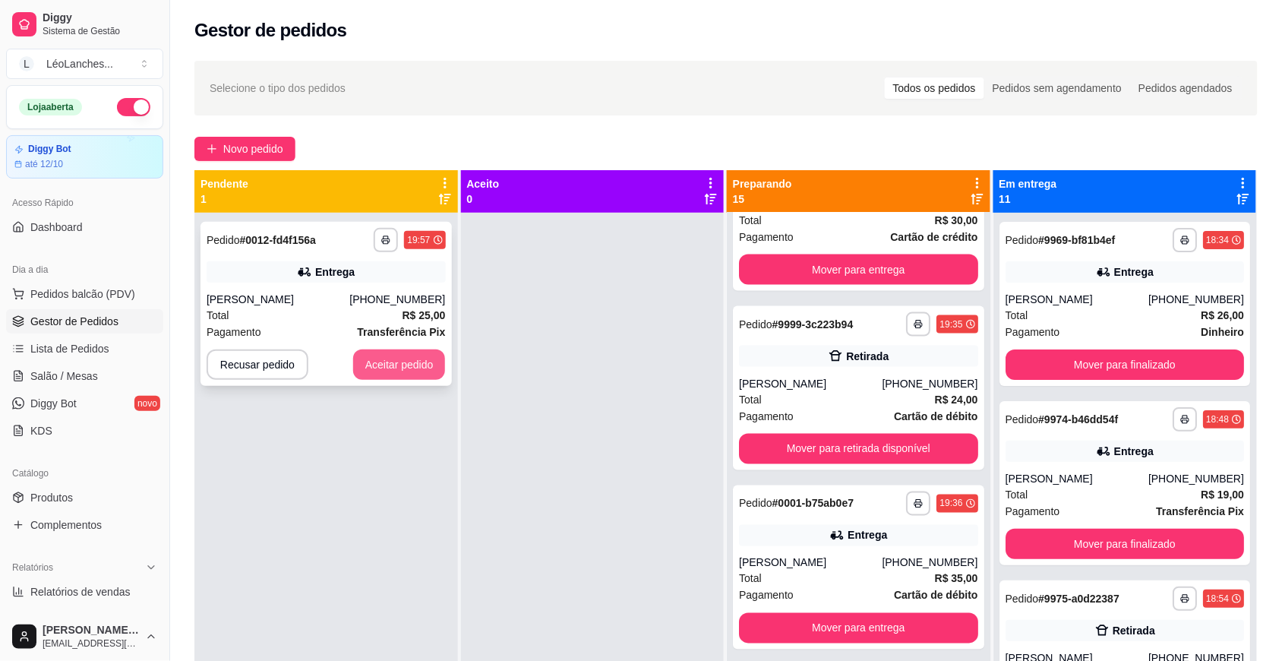
click at [419, 374] on button "Aceitar pedido" at bounding box center [399, 364] width 93 height 30
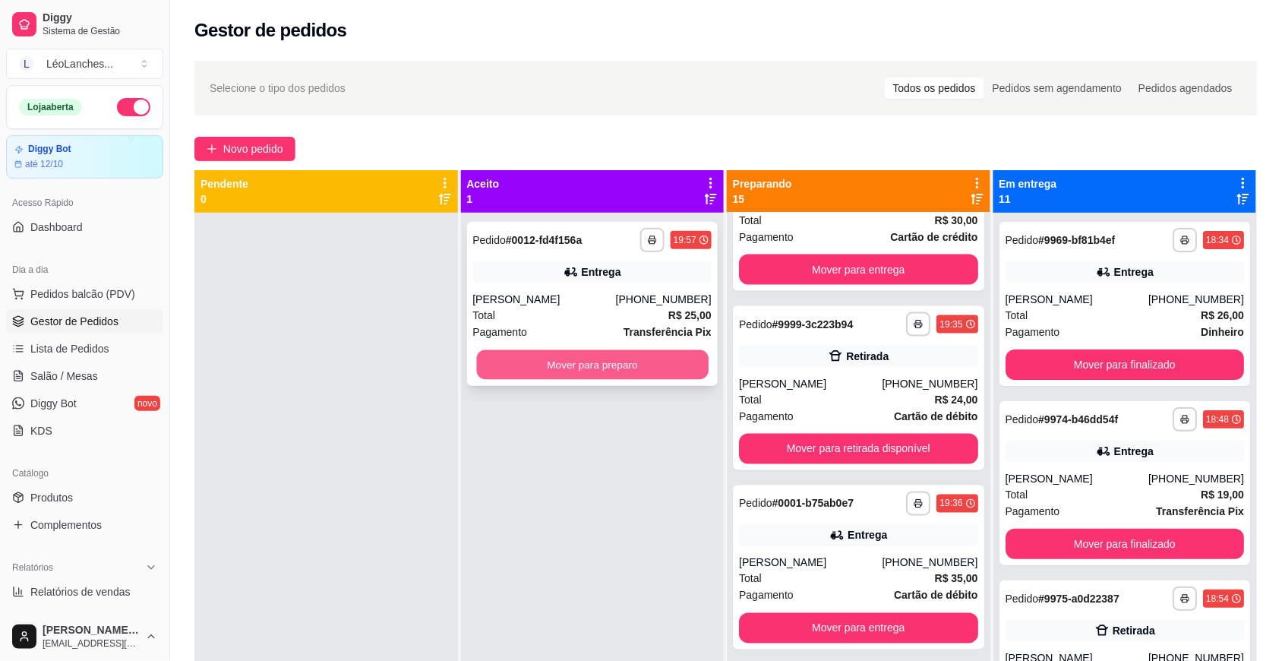
click at [492, 361] on button "Mover para preparo" at bounding box center [592, 365] width 232 height 30
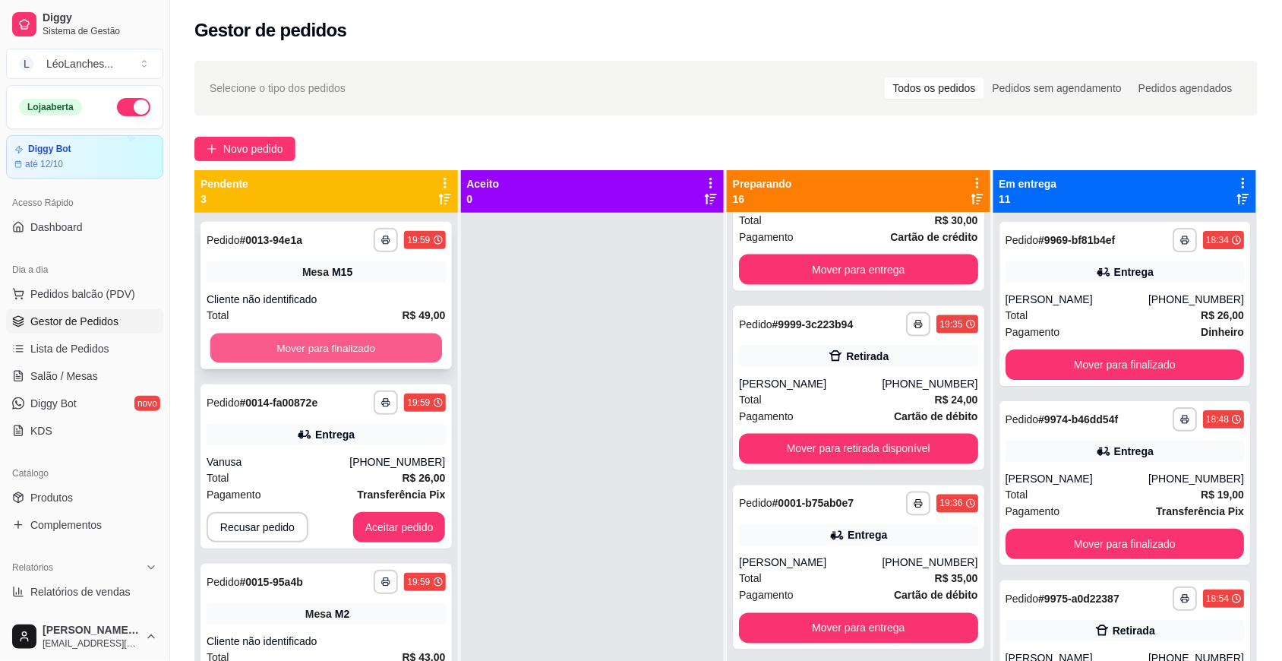
click at [404, 346] on button "Mover para finalizado" at bounding box center [326, 348] width 232 height 30
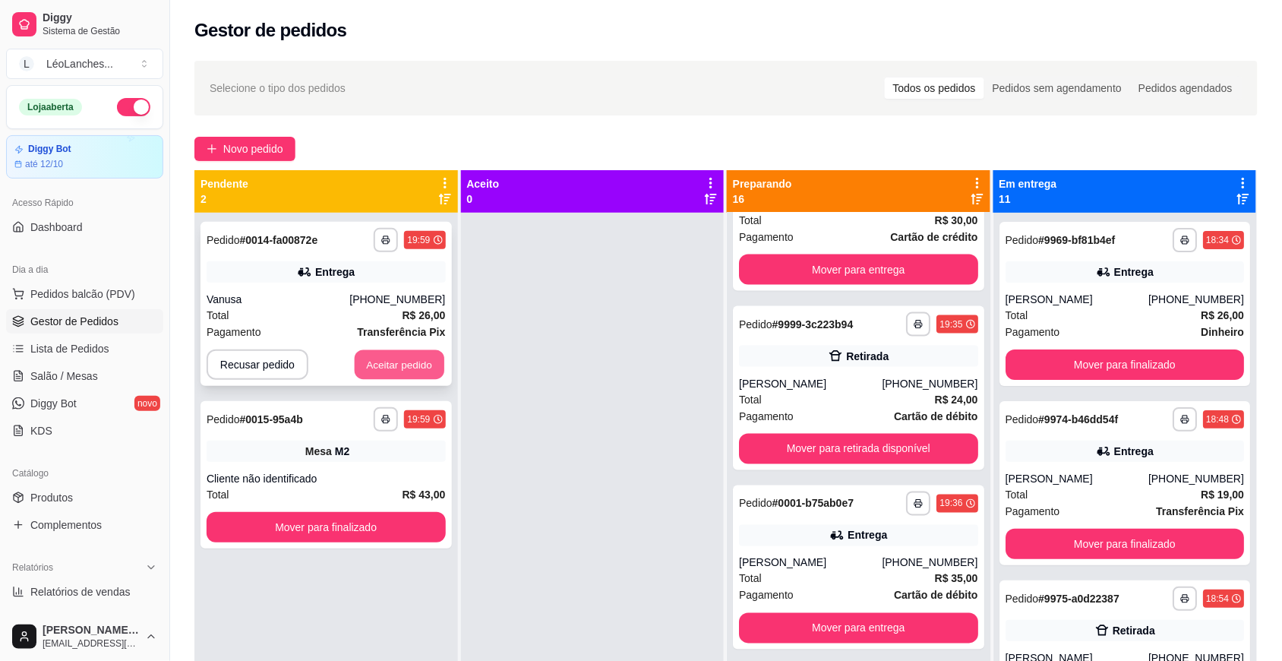
click at [404, 359] on button "Aceitar pedido" at bounding box center [400, 365] width 90 height 30
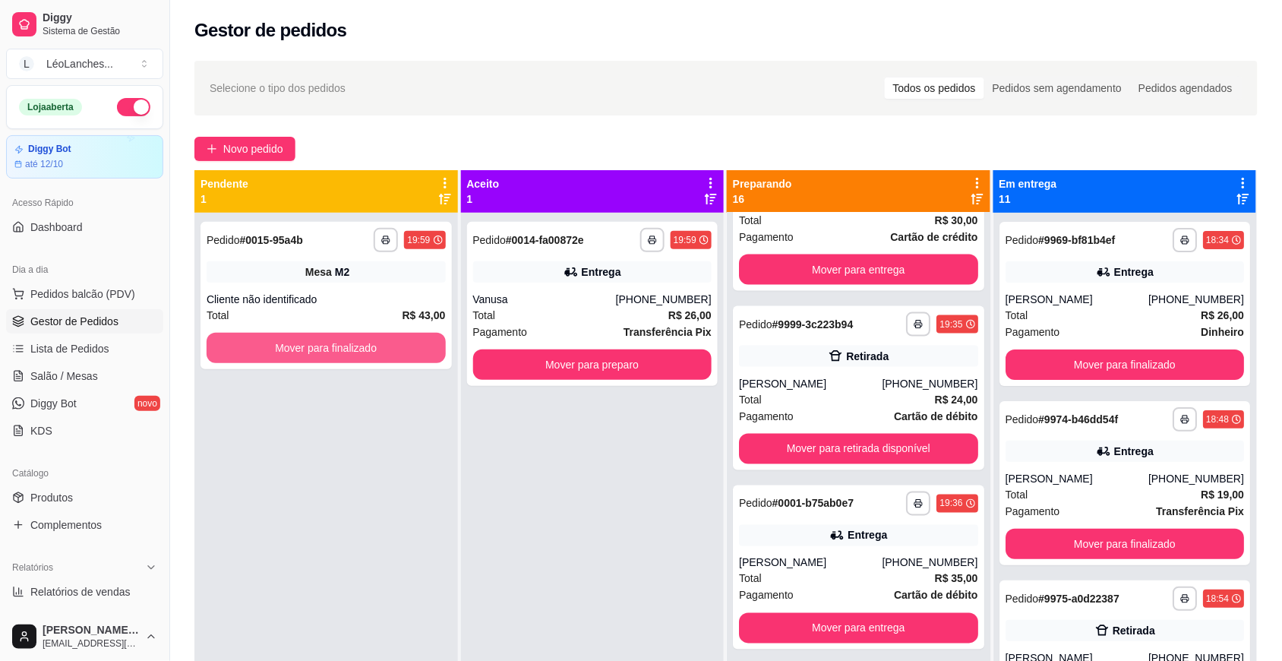
click at [404, 359] on button "Mover para finalizado" at bounding box center [326, 348] width 239 height 30
click at [515, 362] on button "Mover para preparo" at bounding box center [592, 364] width 239 height 30
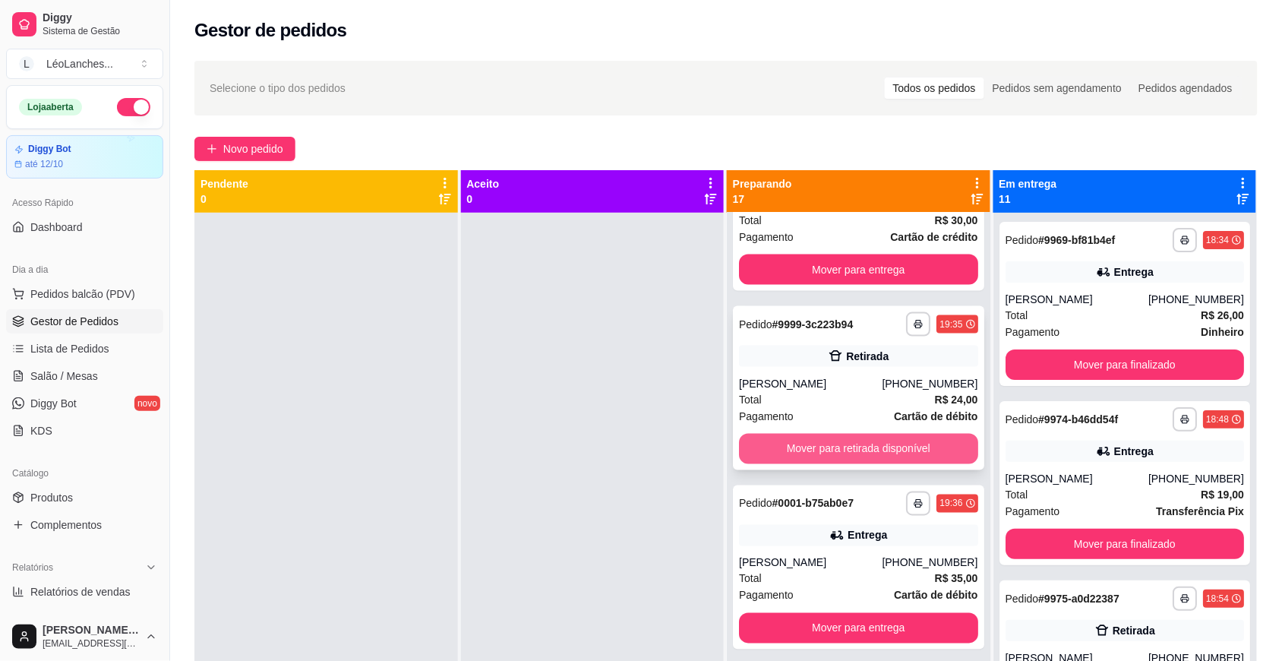
click at [813, 445] on button "Mover para retirada disponível" at bounding box center [858, 449] width 239 height 30
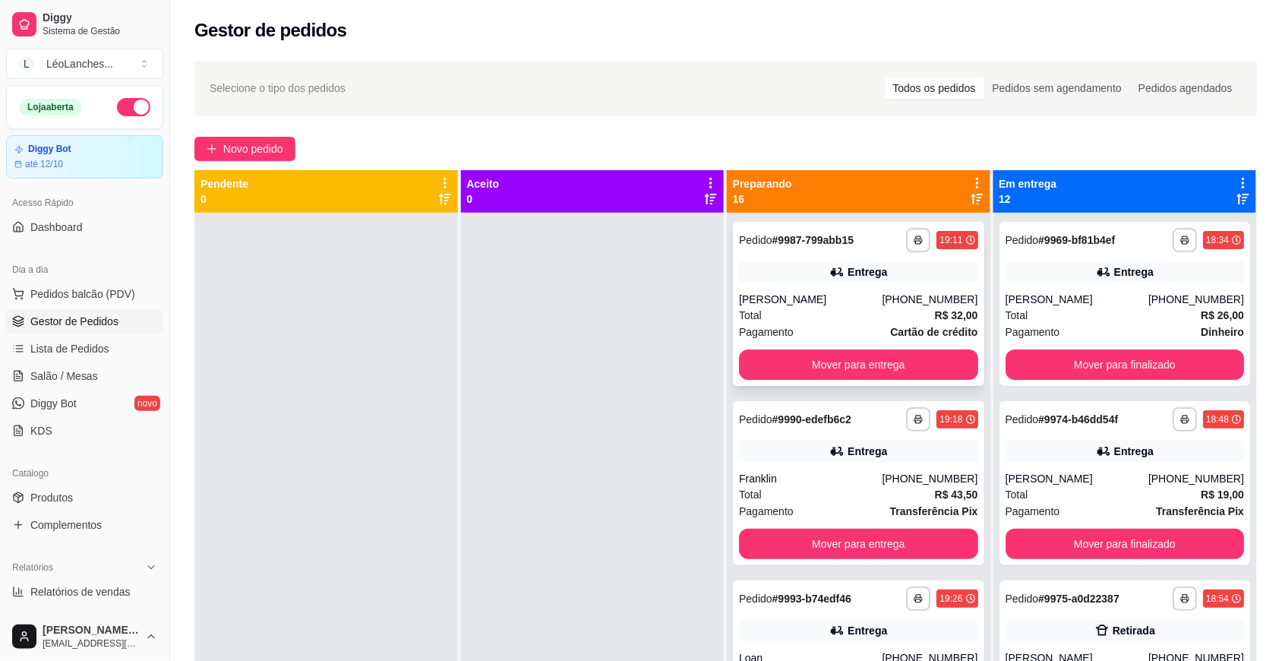
click at [823, 319] on div "Total R$ 32,00" at bounding box center [858, 315] width 239 height 17
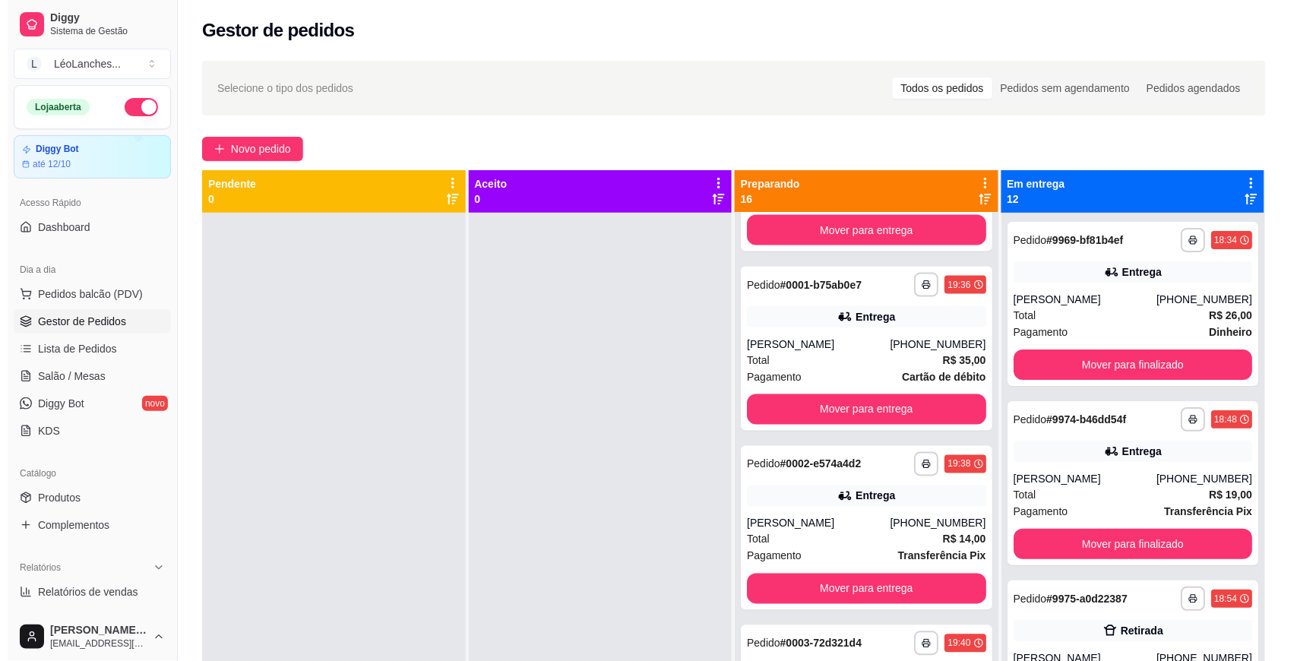
scroll to position [1265, 0]
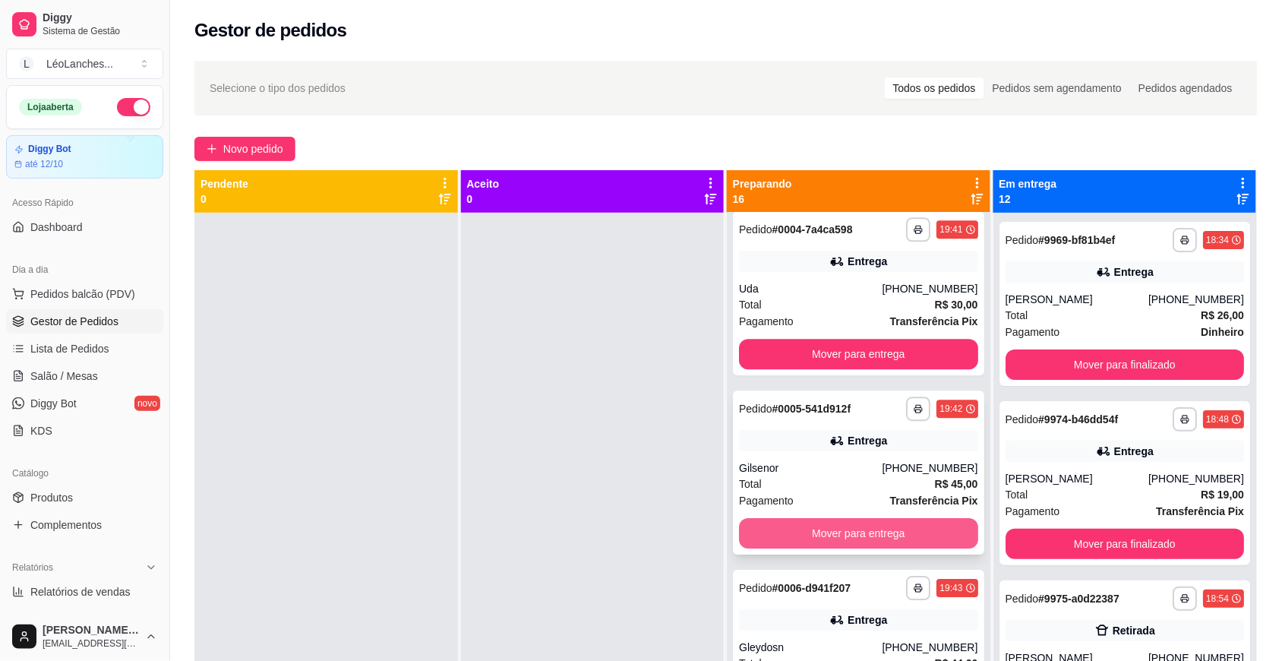
click at [819, 529] on button "Mover para entrega" at bounding box center [858, 533] width 239 height 30
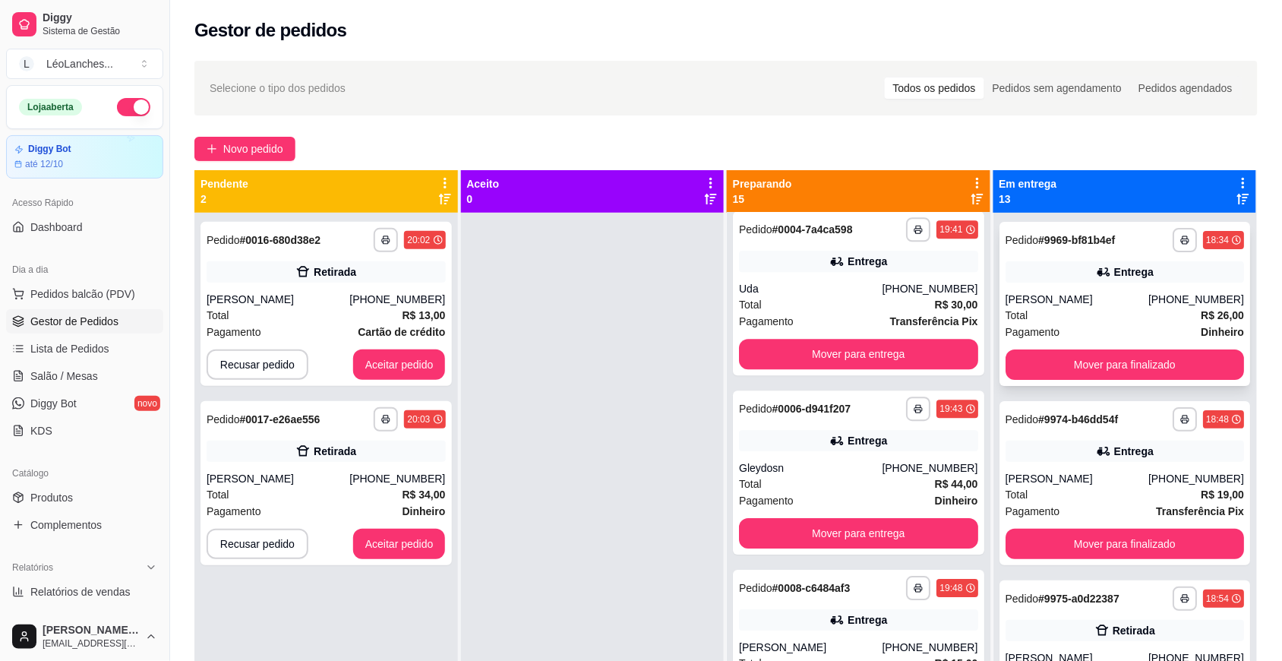
click at [1098, 319] on div "Total R$ 26,00" at bounding box center [1125, 315] width 239 height 17
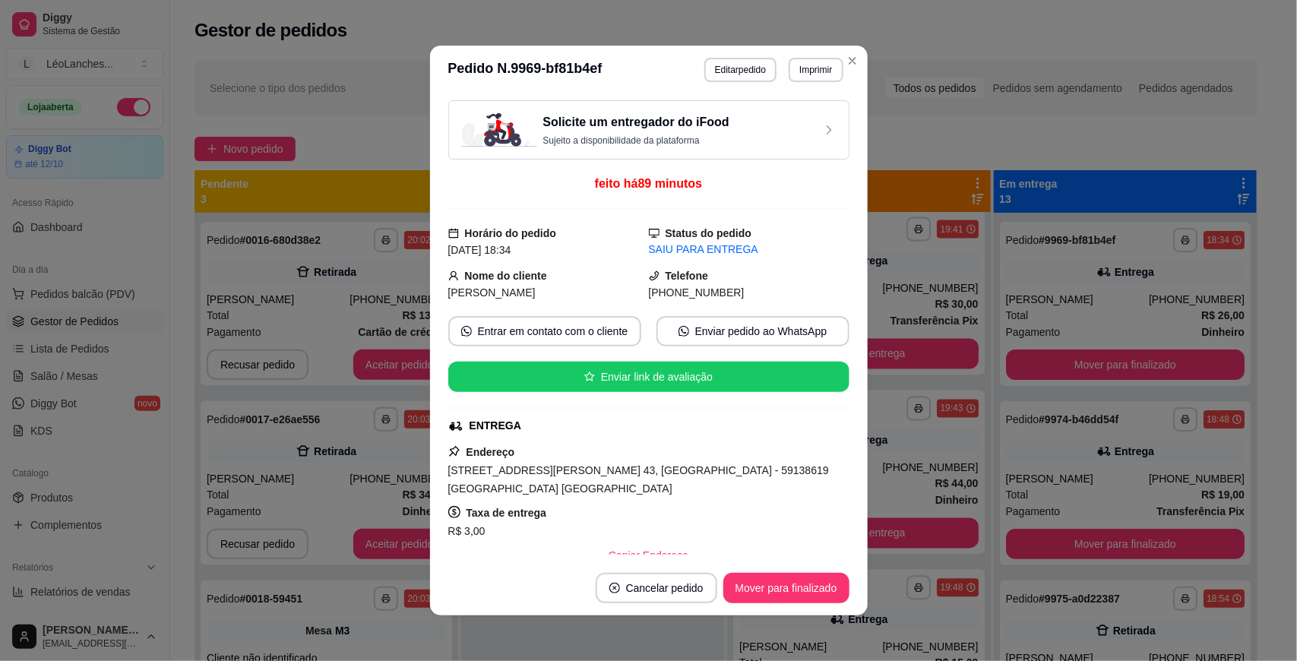
click at [791, 567] on footer "Cancelar pedido Mover para finalizado" at bounding box center [649, 588] width 438 height 55
click at [802, 581] on button "Mover para finalizado" at bounding box center [786, 588] width 126 height 30
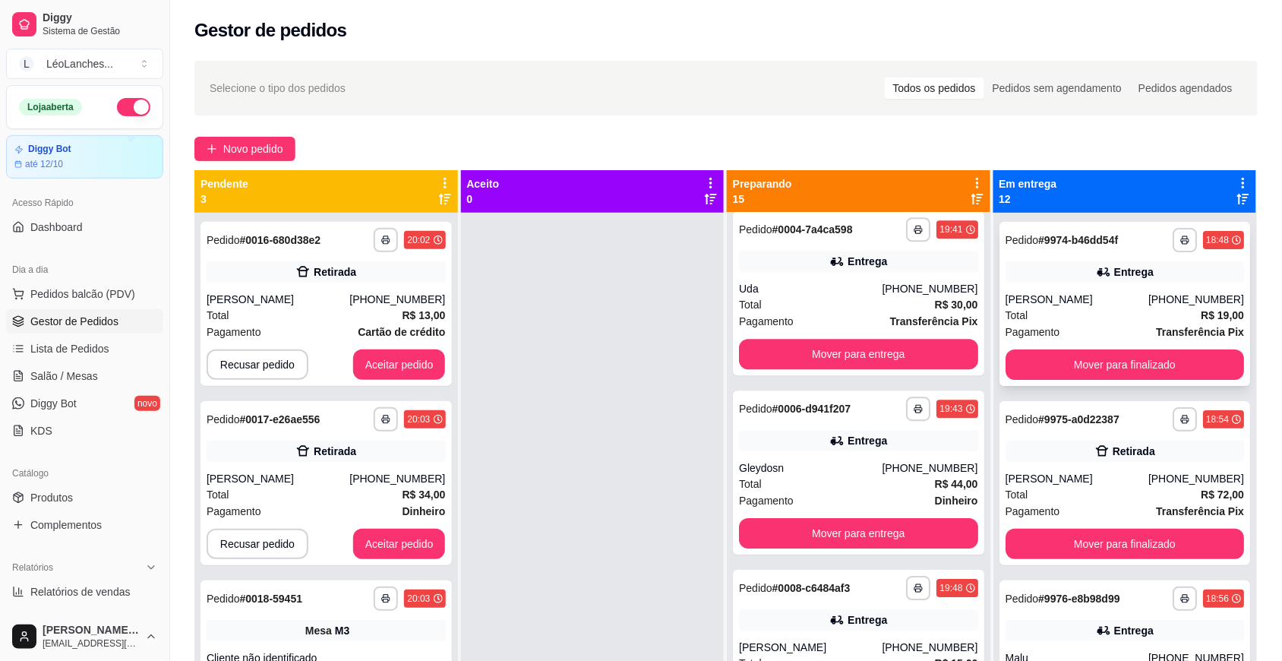
click at [1090, 312] on div "Total R$ 19,00" at bounding box center [1125, 315] width 239 height 17
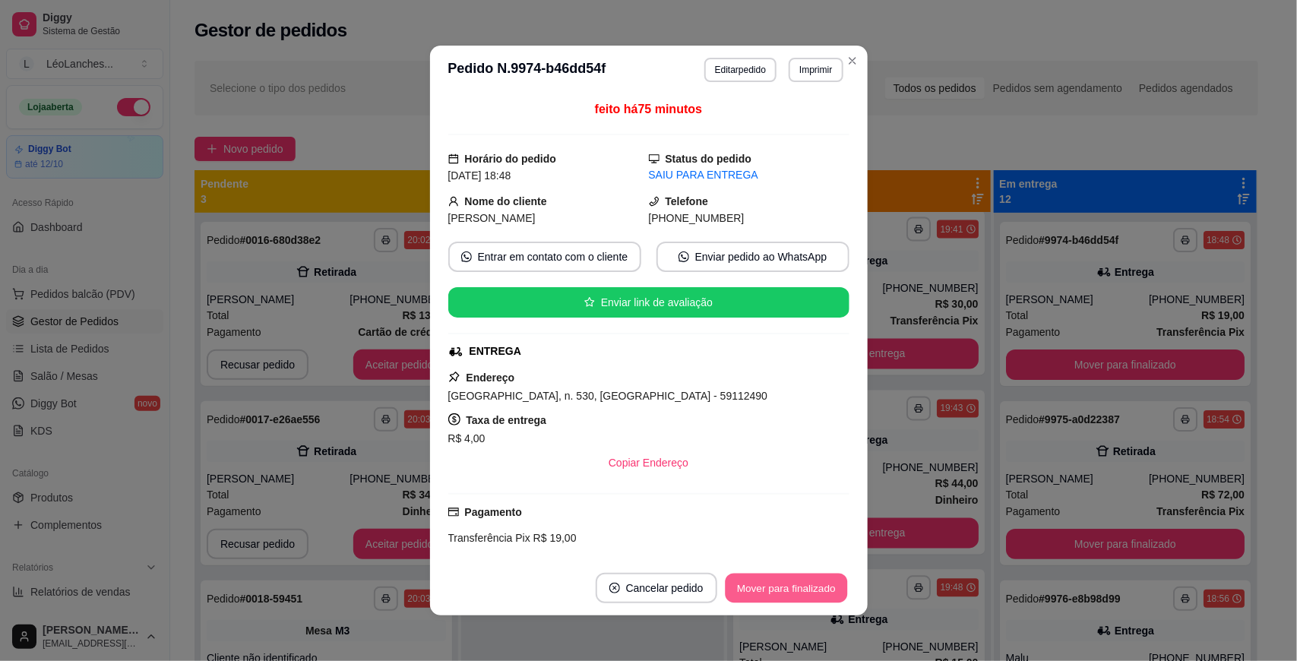
click at [775, 587] on button "Mover para finalizado" at bounding box center [786, 588] width 122 height 30
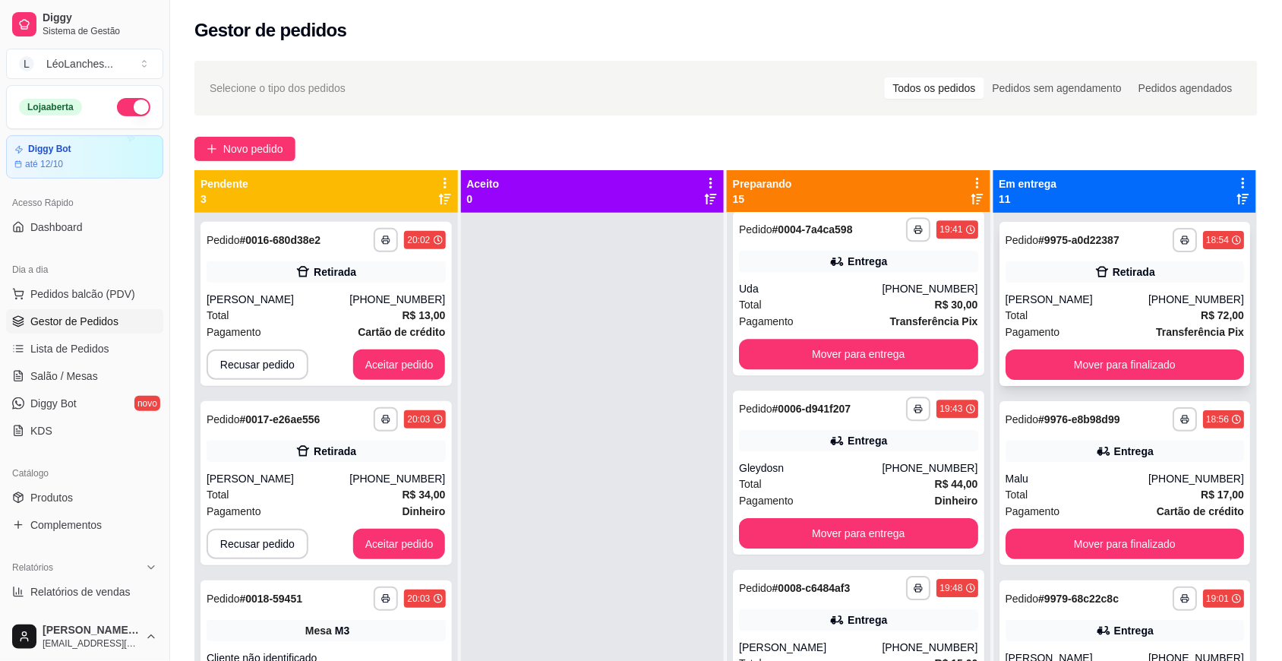
click at [1087, 308] on div "Total R$ 72,00" at bounding box center [1125, 315] width 239 height 17
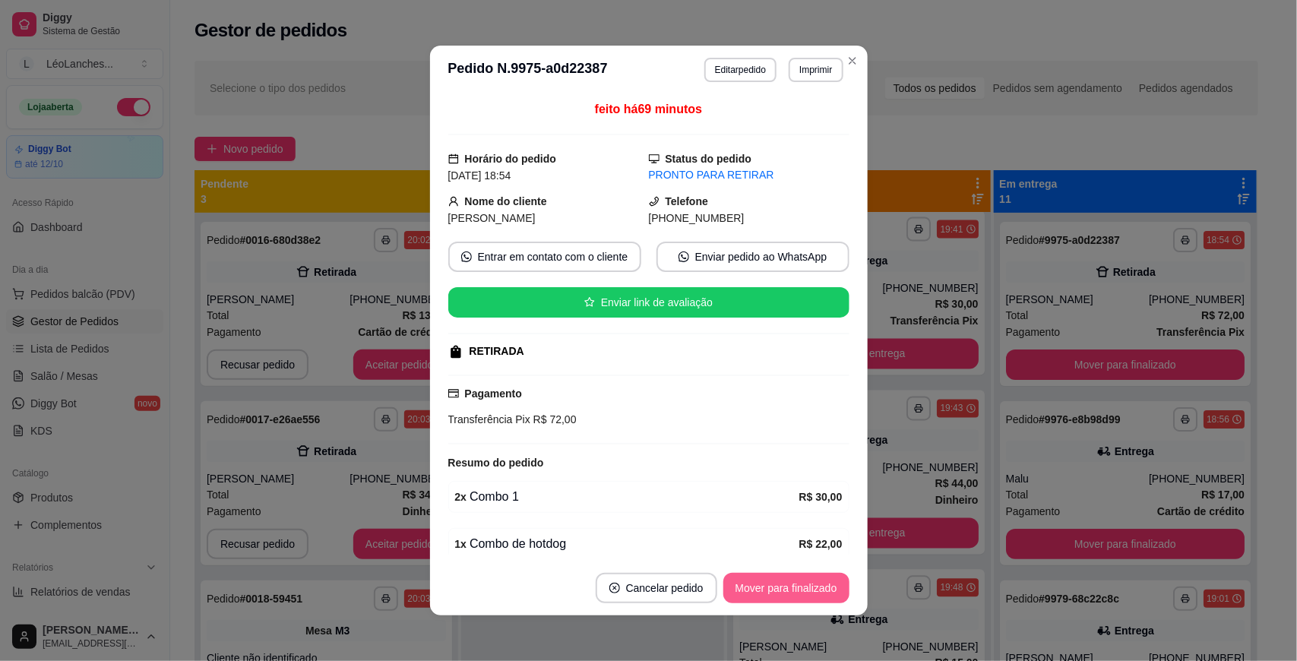
click at [810, 591] on button "Mover para finalizado" at bounding box center [786, 588] width 126 height 30
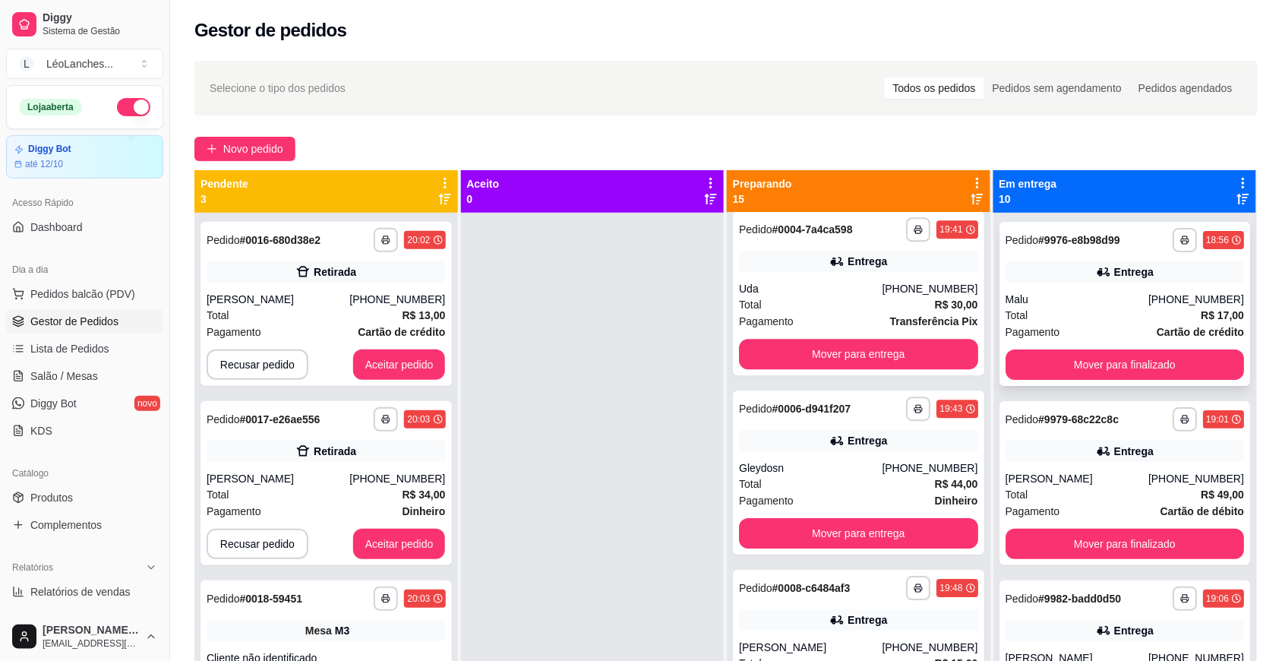
click at [1081, 309] on div "Total R$ 17,00" at bounding box center [1125, 315] width 239 height 17
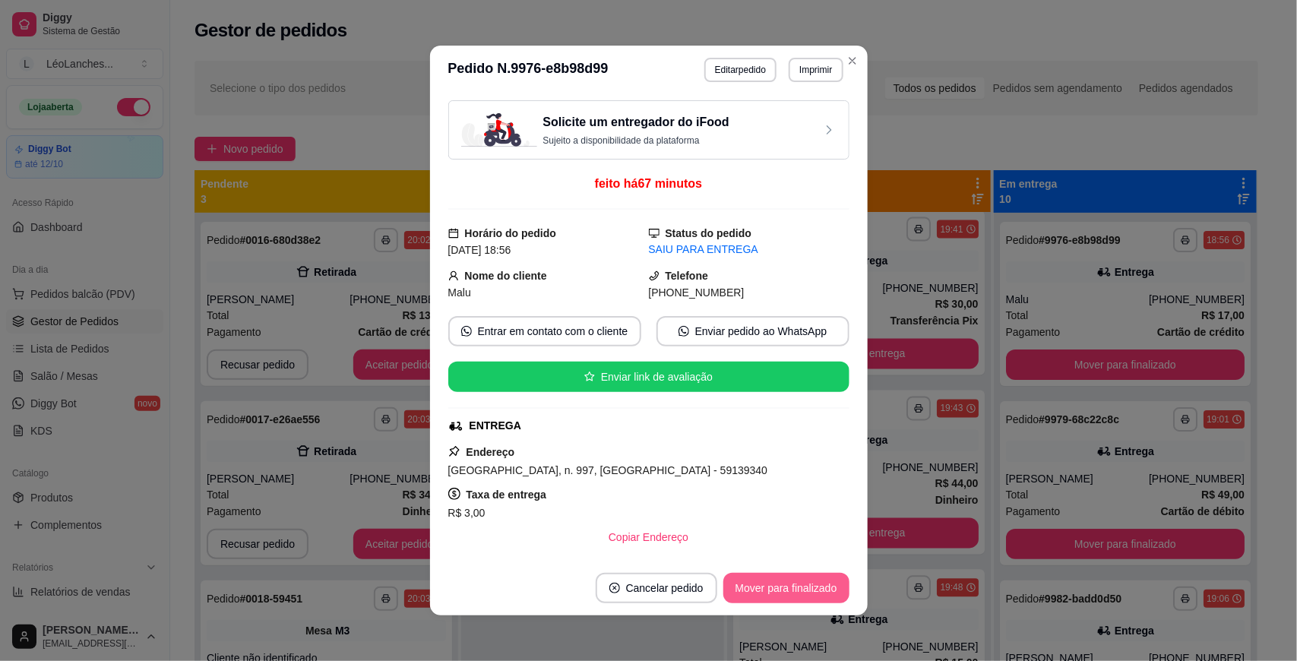
click at [788, 594] on button "Mover para finalizado" at bounding box center [786, 588] width 126 height 30
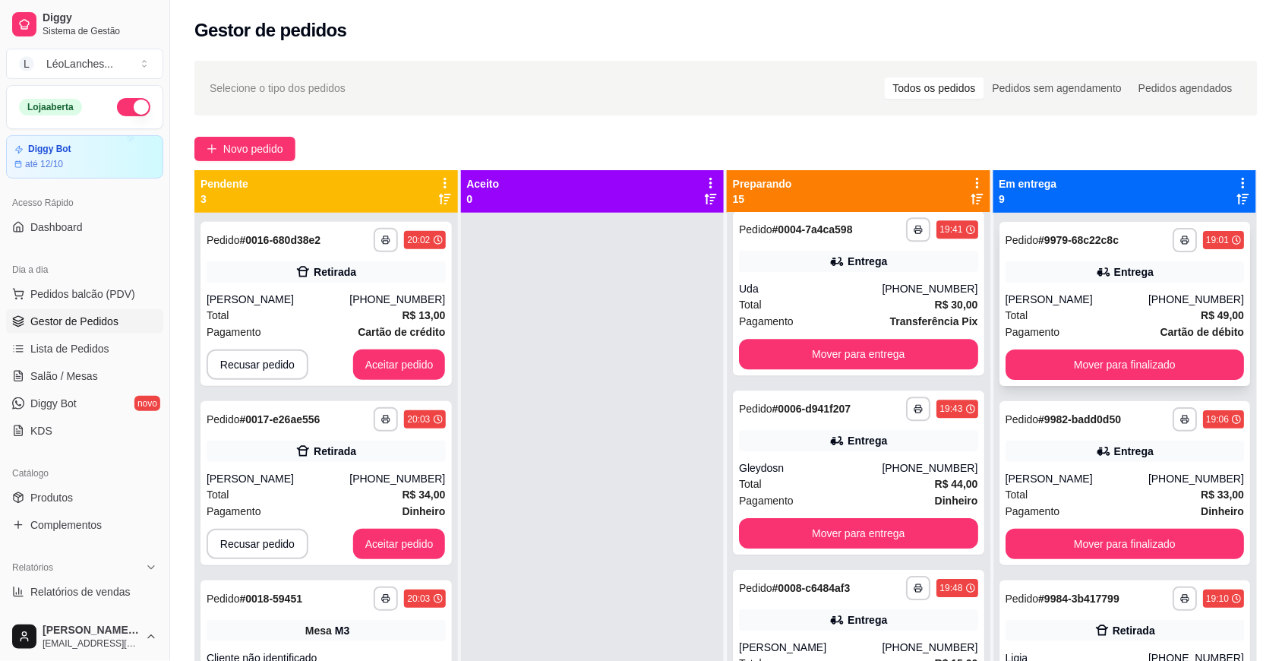
click at [1110, 306] on div "[PERSON_NAME]" at bounding box center [1077, 299] width 143 height 15
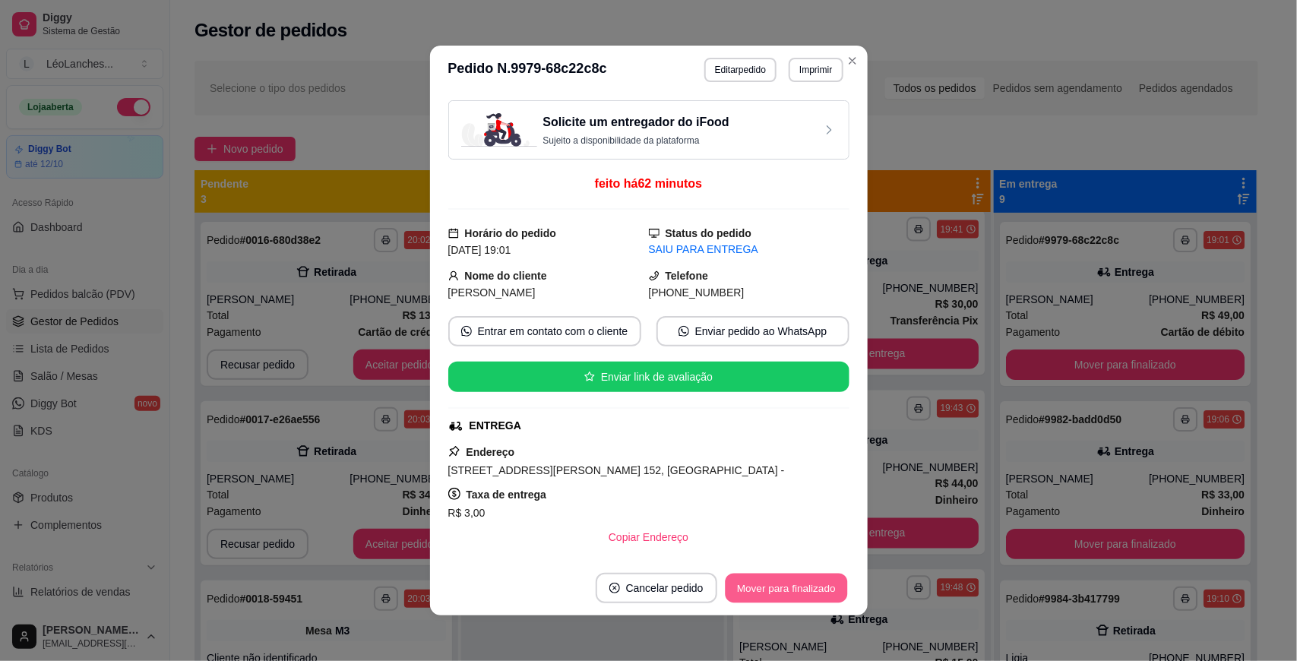
click at [760, 580] on button "Mover para finalizado" at bounding box center [786, 588] width 122 height 30
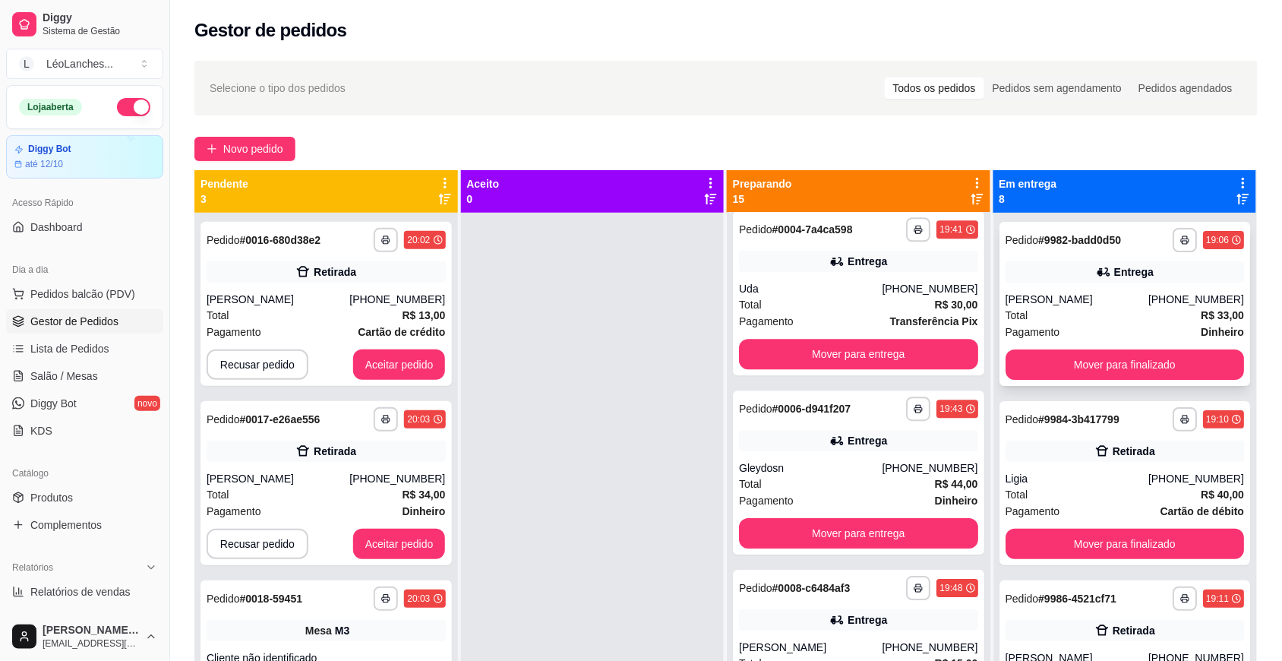
click at [1092, 313] on div "Total R$ 33,00" at bounding box center [1125, 315] width 239 height 17
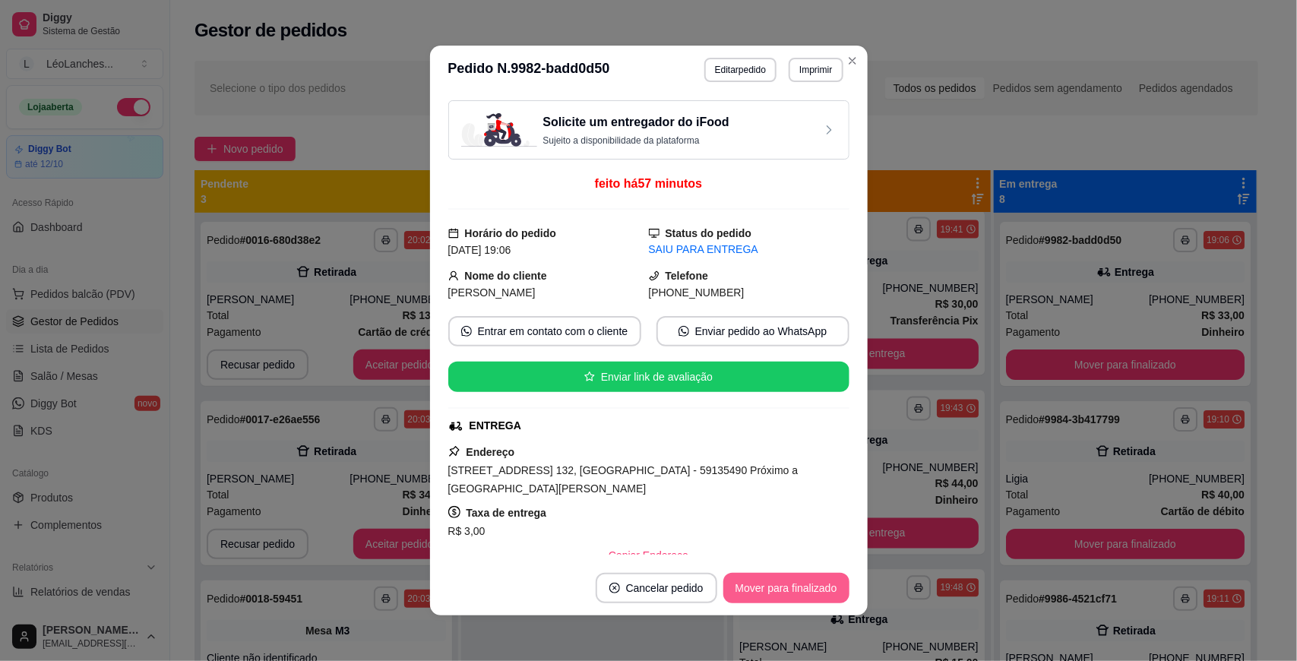
click at [769, 583] on button "Mover para finalizado" at bounding box center [786, 588] width 126 height 30
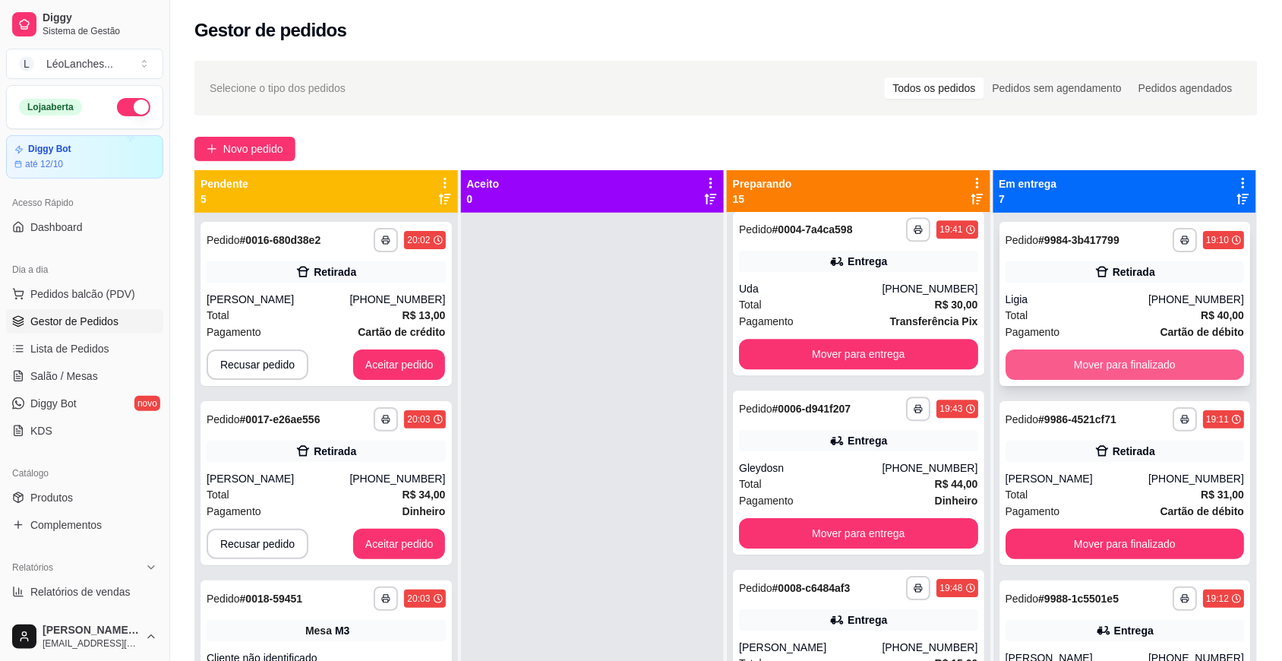
click at [1069, 365] on button "Mover para finalizado" at bounding box center [1125, 364] width 239 height 30
click at [1069, 365] on button "Mover para finalizado" at bounding box center [1125, 365] width 232 height 30
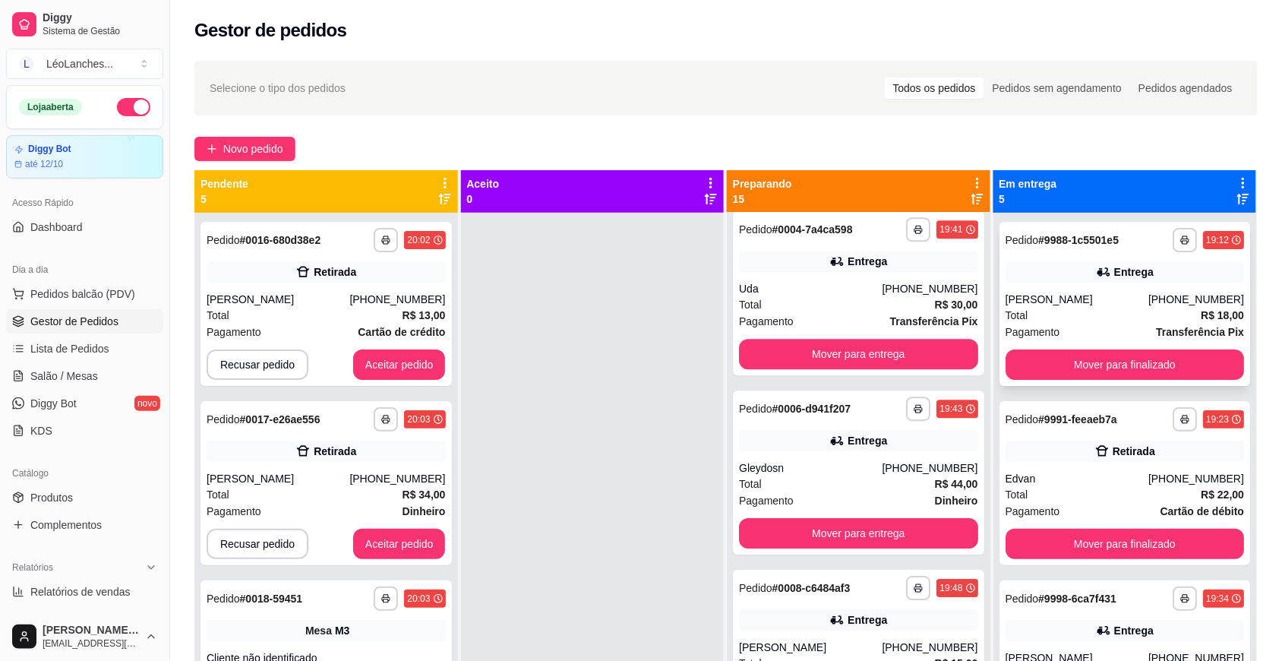
click at [1106, 317] on div "Total R$ 18,00" at bounding box center [1125, 315] width 239 height 17
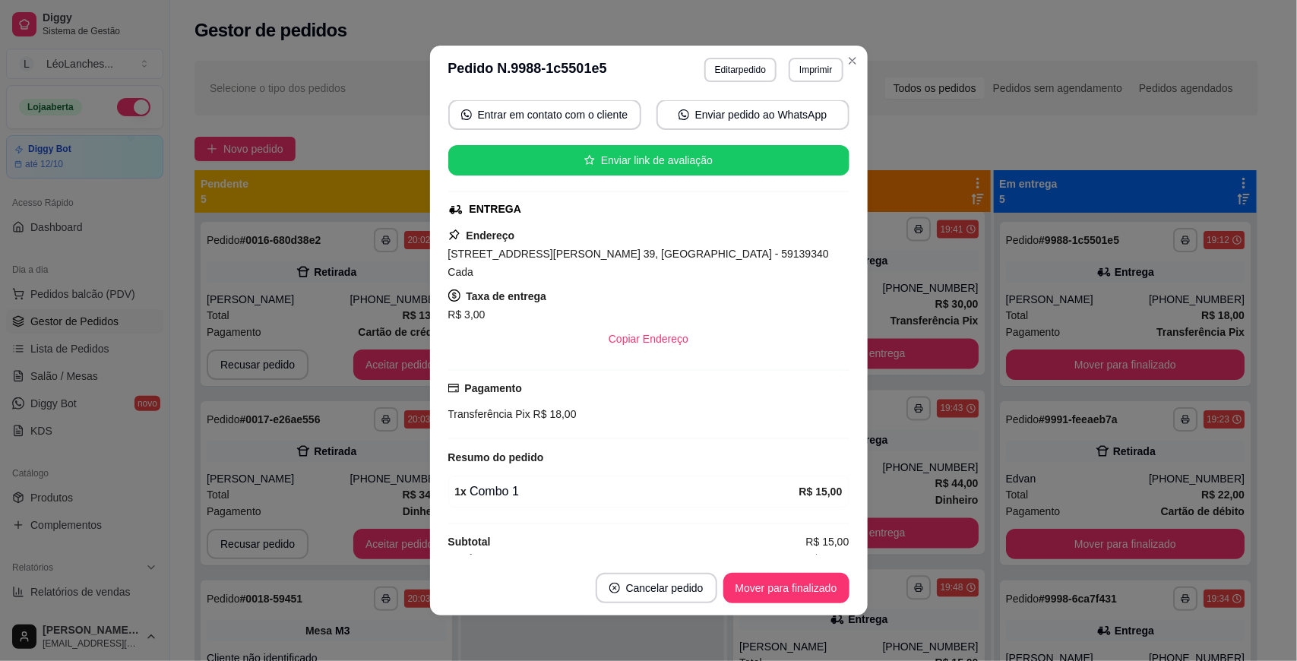
scroll to position [2, 0]
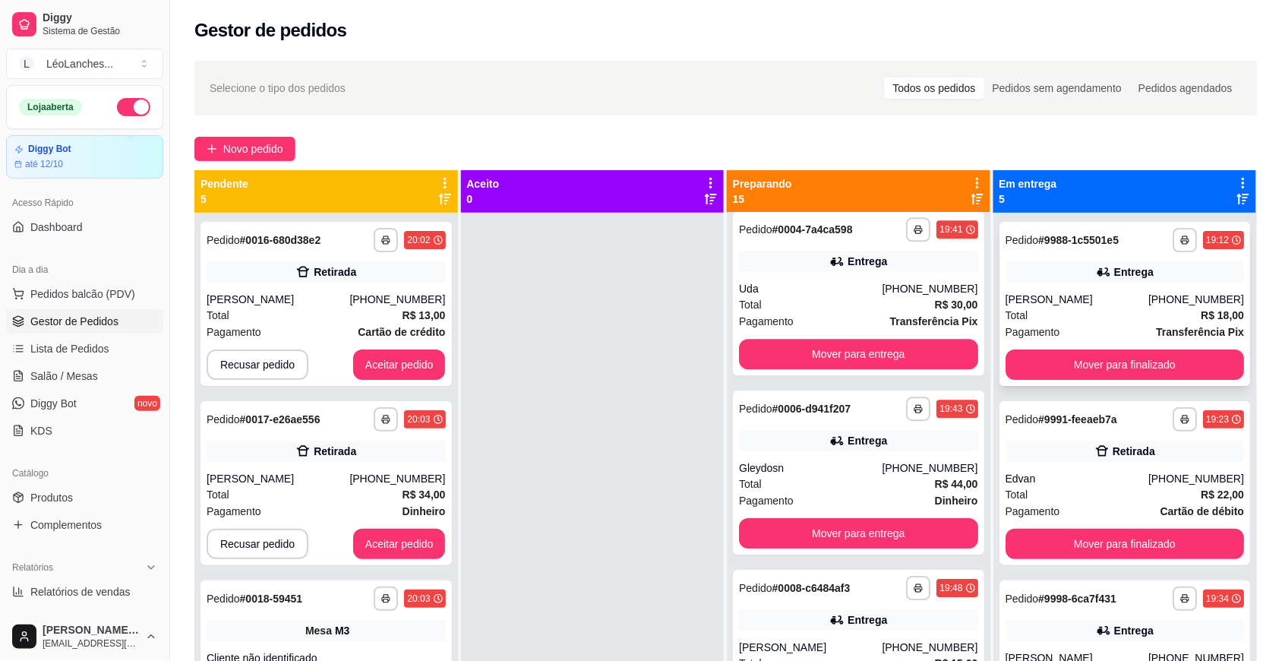
click at [1092, 313] on div "Total R$ 18,00" at bounding box center [1125, 315] width 239 height 17
click at [1090, 330] on div "Pagamento Transferência Pix" at bounding box center [1125, 332] width 239 height 17
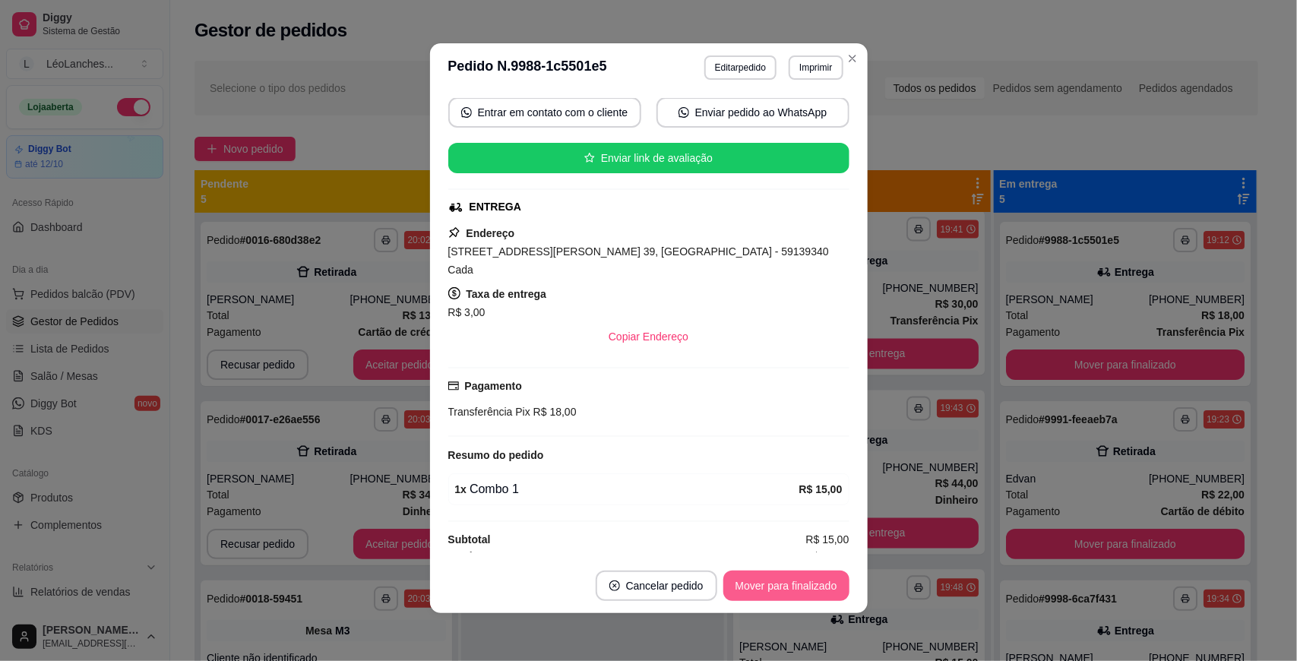
click at [779, 578] on button "Mover para finalizado" at bounding box center [786, 585] width 126 height 30
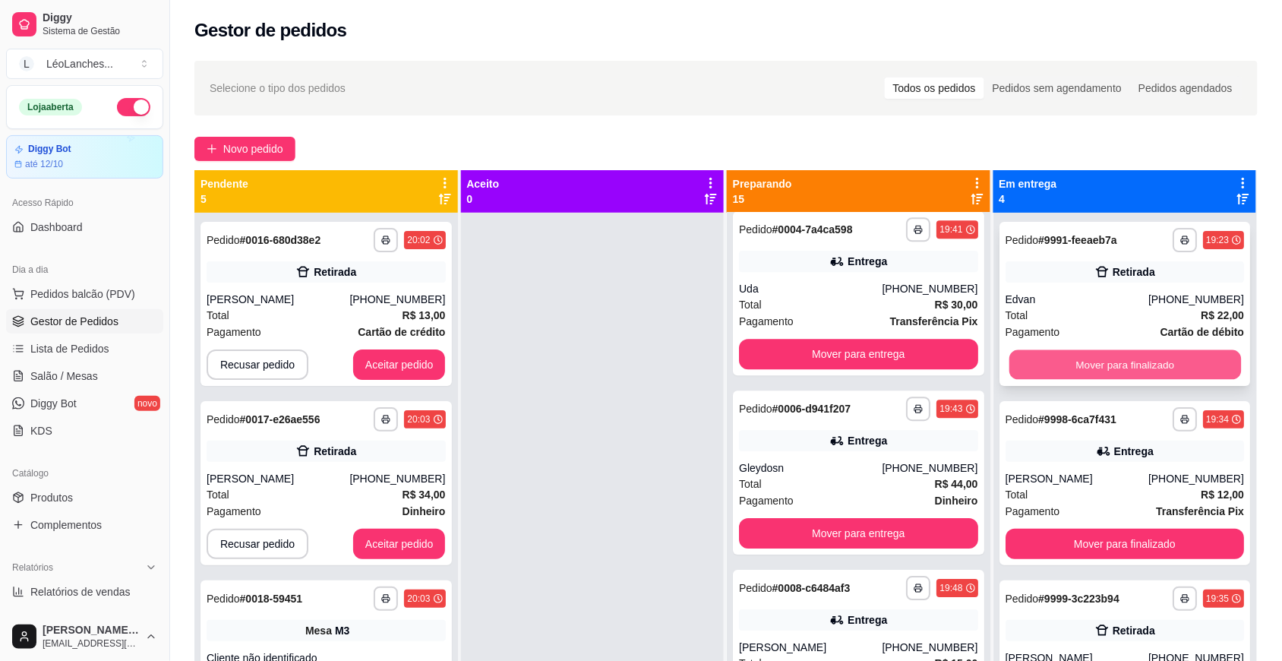
click at [1109, 352] on button "Mover para finalizado" at bounding box center [1125, 365] width 232 height 30
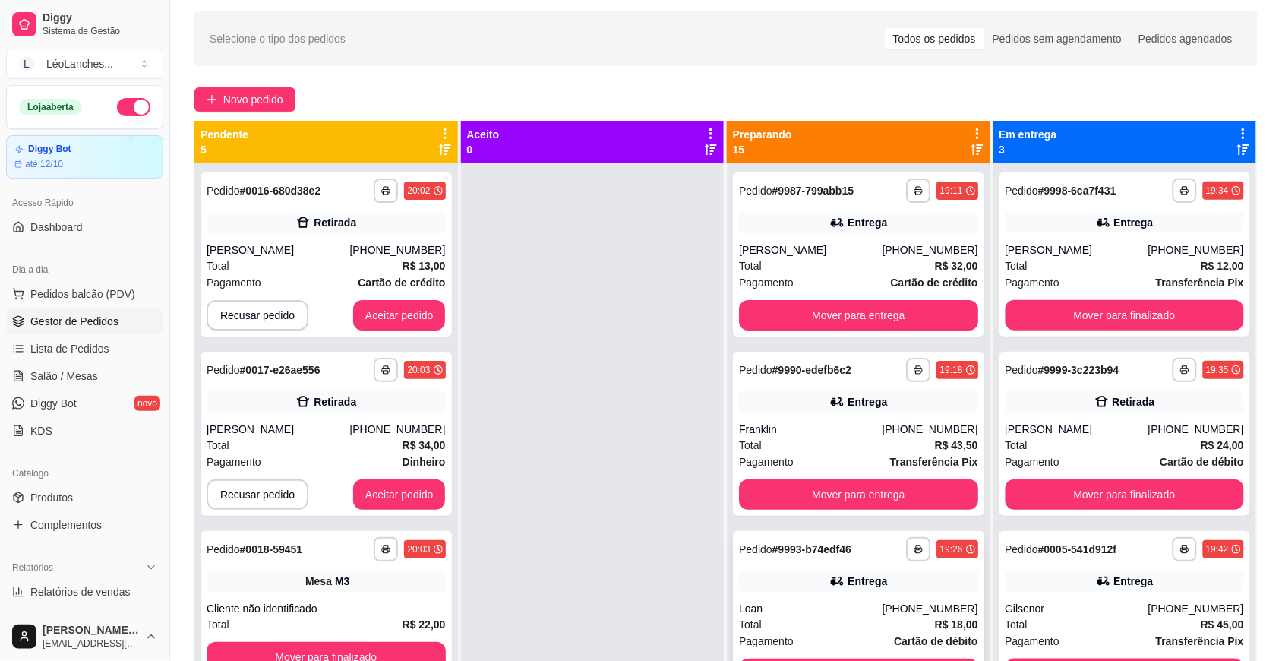
scroll to position [0, 0]
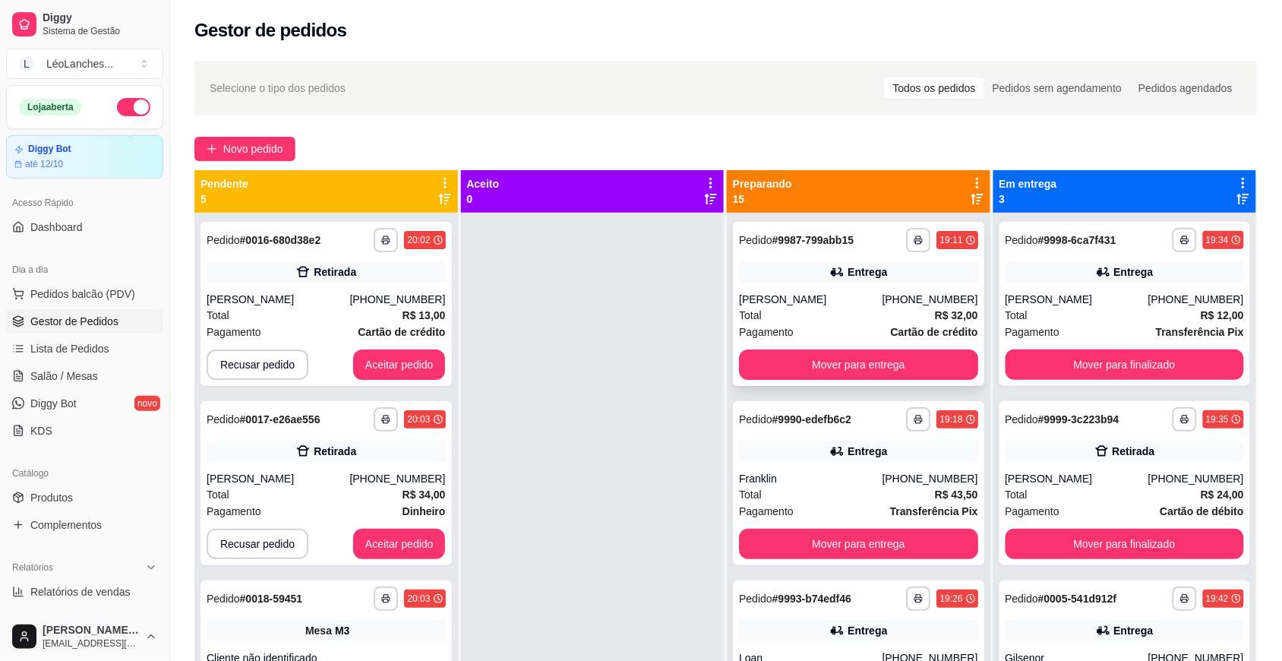
click at [832, 310] on div "Total R$ 32,00" at bounding box center [858, 315] width 239 height 17
click at [369, 365] on button "Aceitar pedido" at bounding box center [399, 364] width 93 height 30
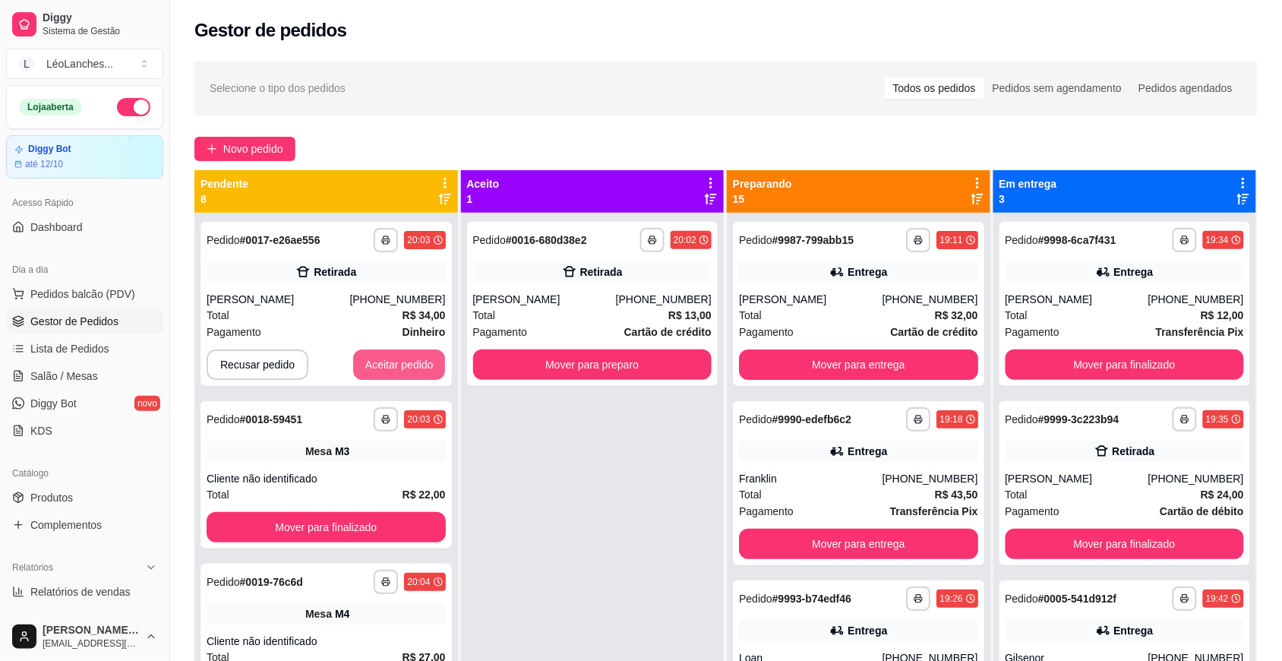
click at [367, 365] on button "Aceitar pedido" at bounding box center [399, 364] width 93 height 30
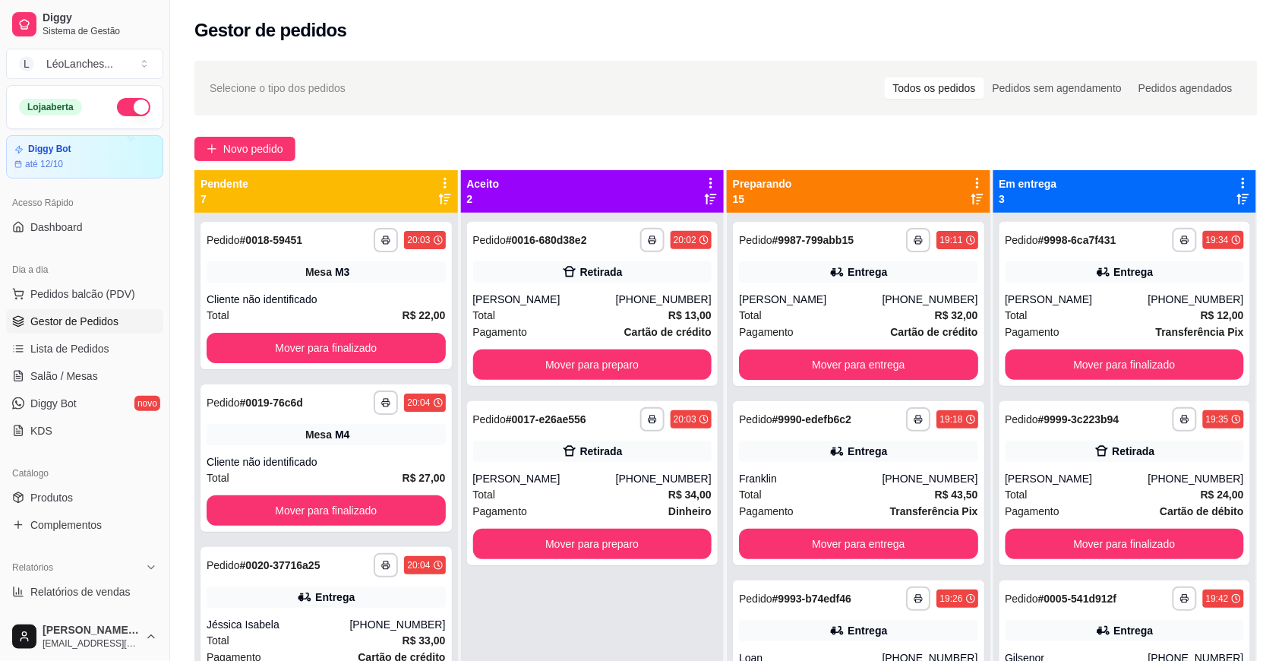
click at [367, 365] on div "**********" at bounding box center [326, 295] width 251 height 147
click at [317, 347] on button "Mover para finalizado" at bounding box center [326, 348] width 239 height 30
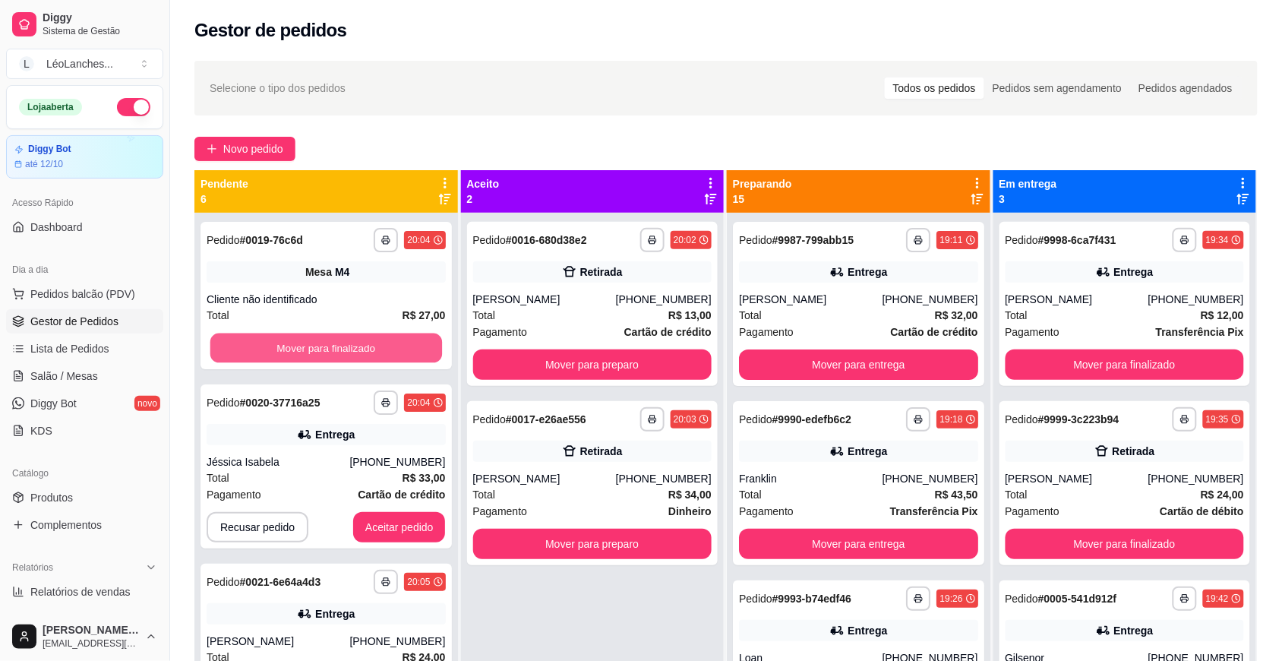
click at [317, 347] on button "Mover para finalizado" at bounding box center [326, 348] width 232 height 30
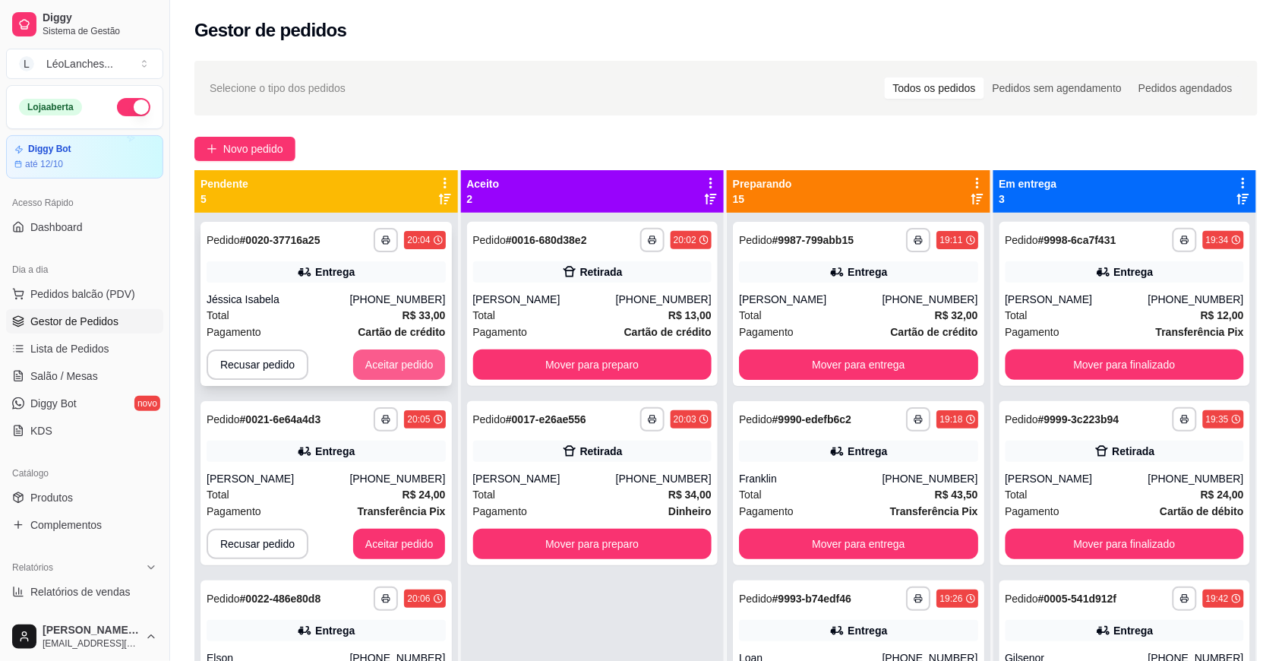
click at [378, 365] on button "Aceitar pedido" at bounding box center [399, 364] width 93 height 30
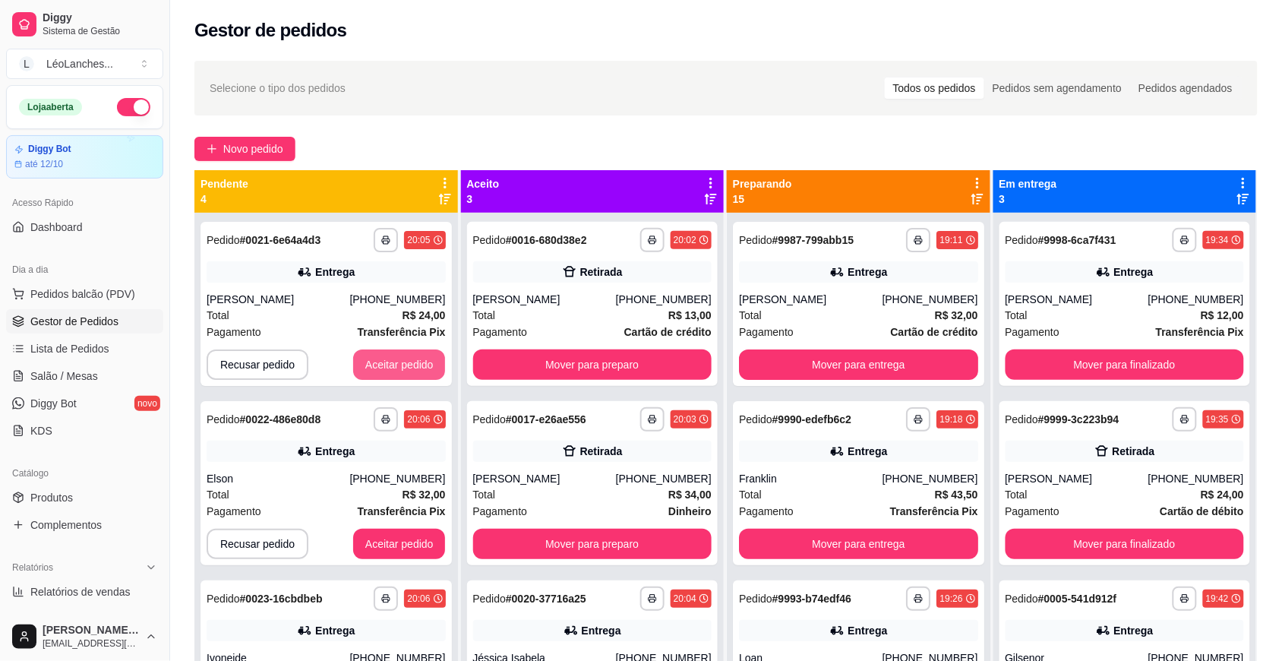
click at [378, 365] on button "Aceitar pedido" at bounding box center [399, 364] width 93 height 30
click at [378, 365] on button "Aceitar pedido" at bounding box center [400, 365] width 90 height 30
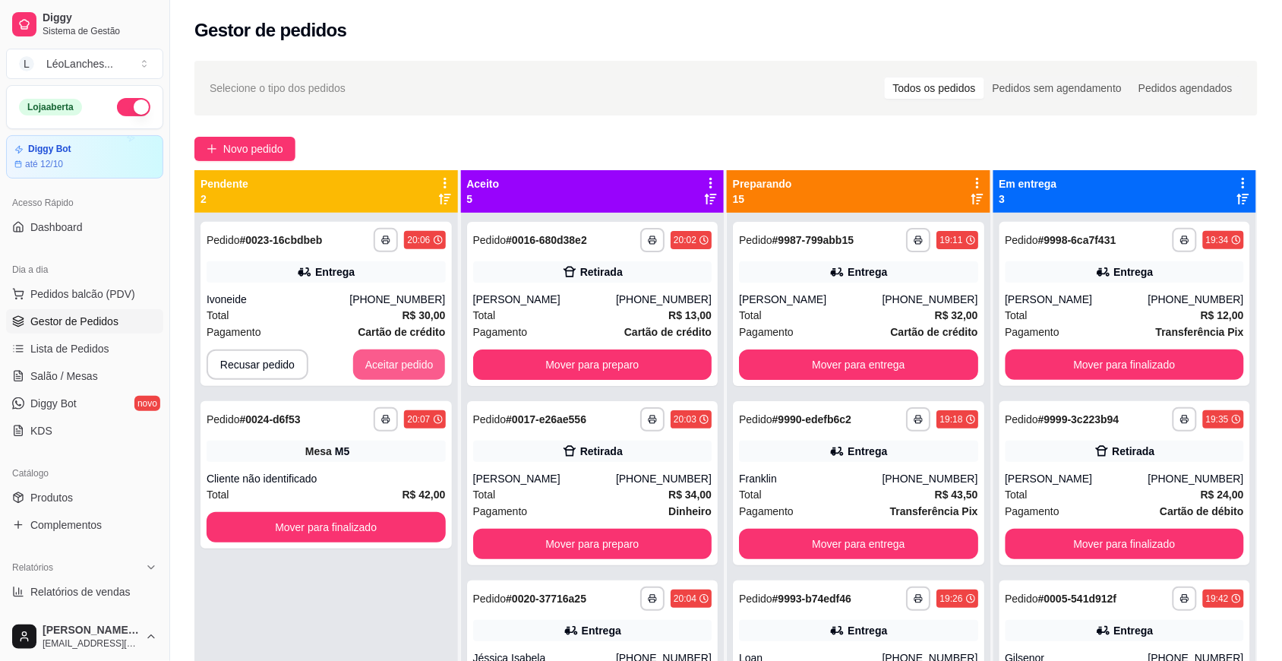
click at [378, 365] on button "Aceitar pedido" at bounding box center [399, 364] width 93 height 30
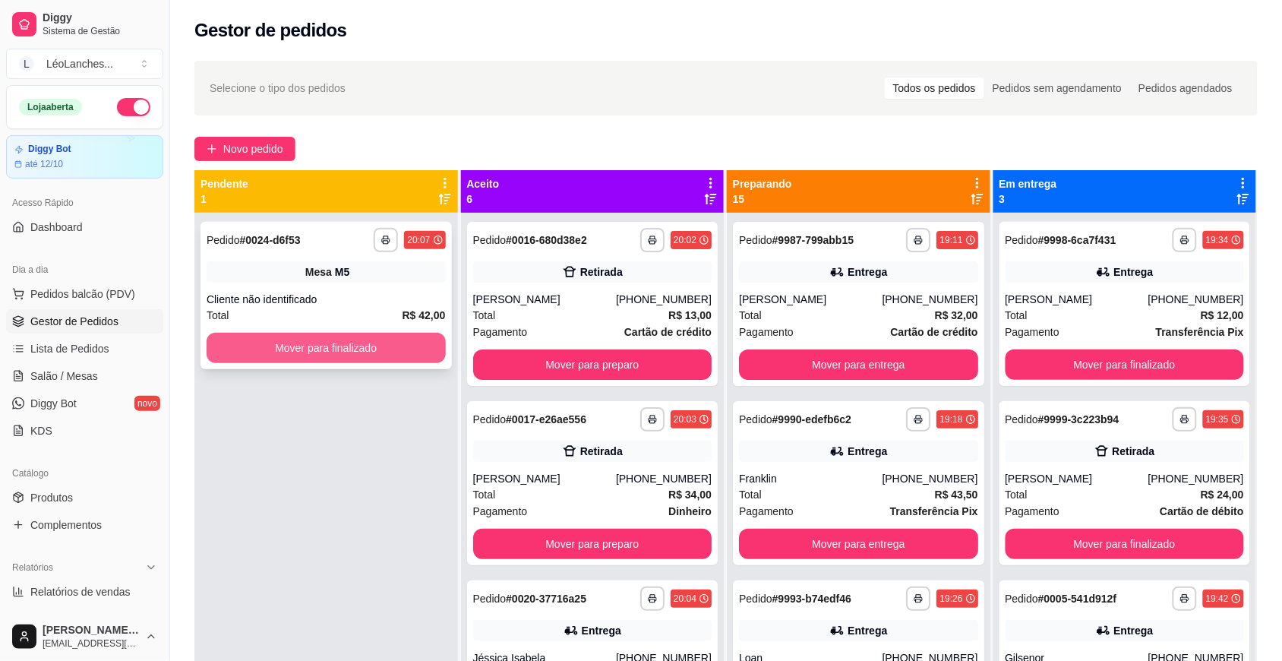
click at [422, 346] on button "Mover para finalizado" at bounding box center [326, 348] width 239 height 30
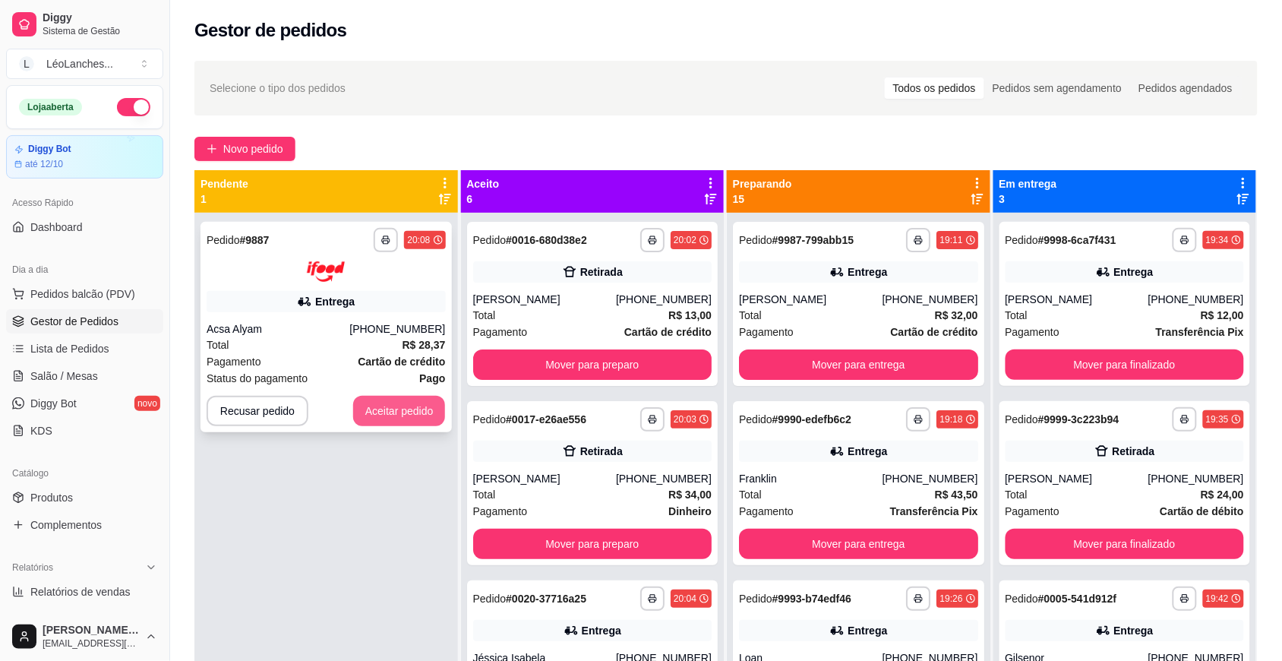
click at [406, 393] on div "**********" at bounding box center [326, 327] width 251 height 210
click at [385, 414] on button "Aceitar pedido" at bounding box center [399, 411] width 93 height 30
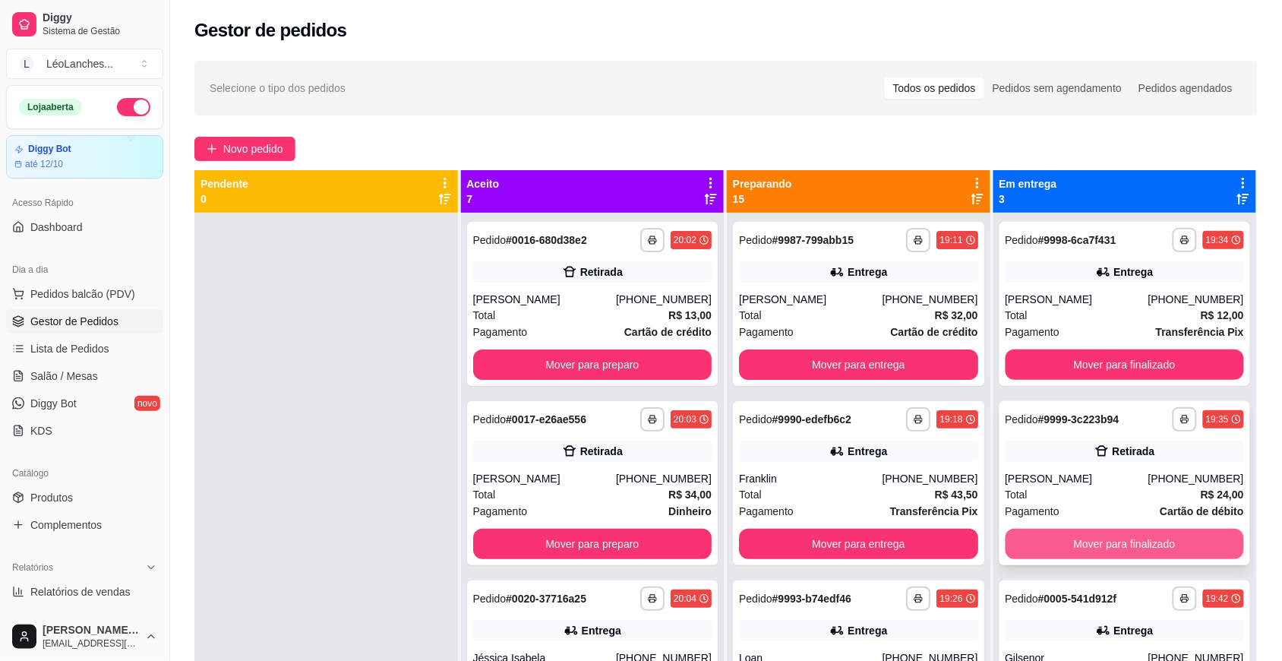
click at [1038, 535] on button "Mover para finalizado" at bounding box center [1125, 544] width 239 height 30
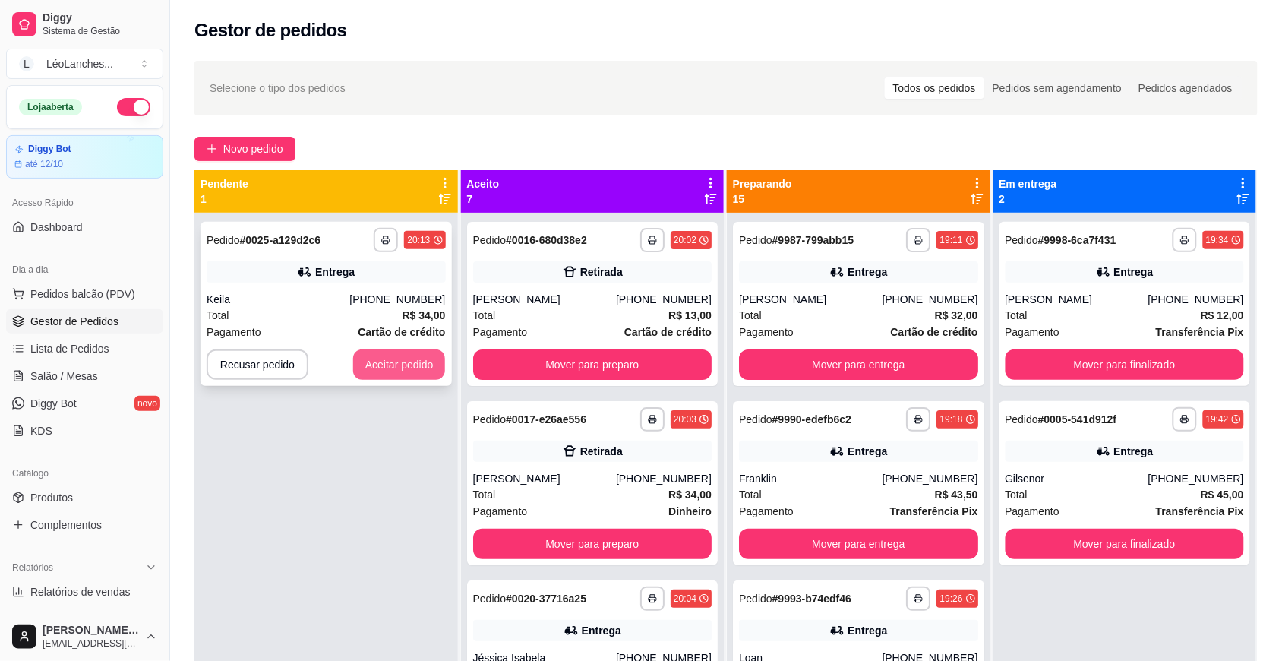
click at [374, 363] on button "Aceitar pedido" at bounding box center [399, 364] width 93 height 30
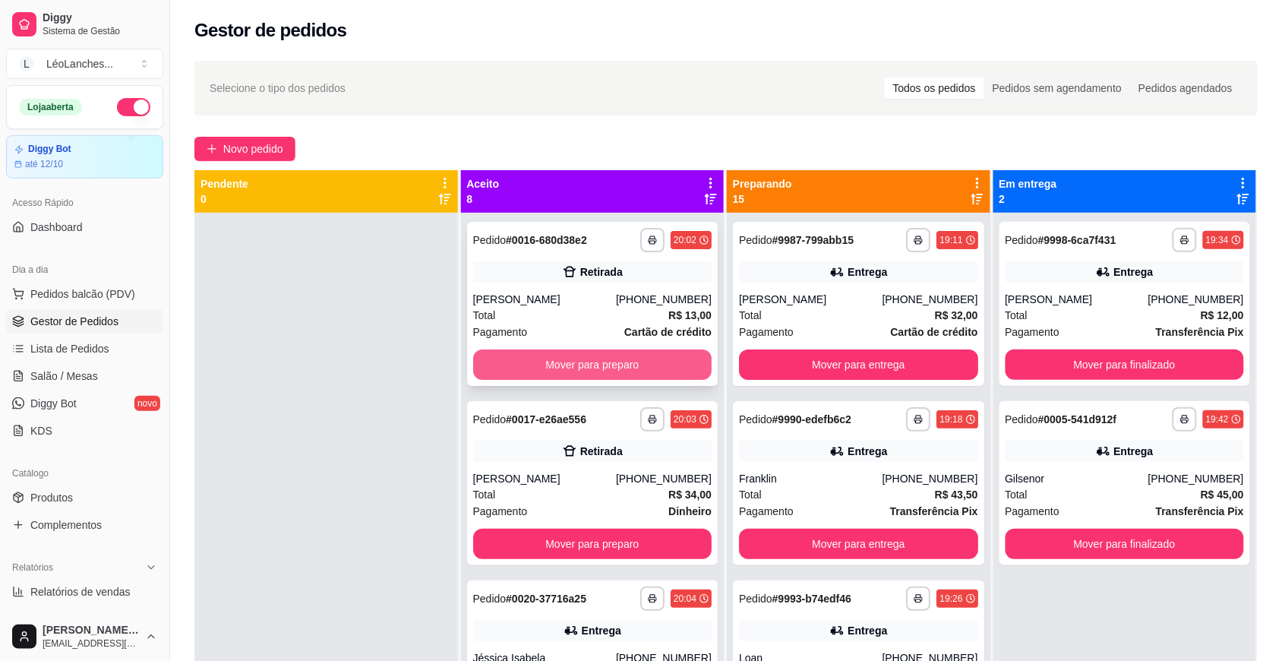
click at [623, 358] on button "Mover para preparo" at bounding box center [592, 364] width 239 height 30
click at [623, 358] on button "Mover para preparo" at bounding box center [592, 365] width 232 height 30
click at [623, 358] on button "Mover para preparo" at bounding box center [592, 364] width 239 height 30
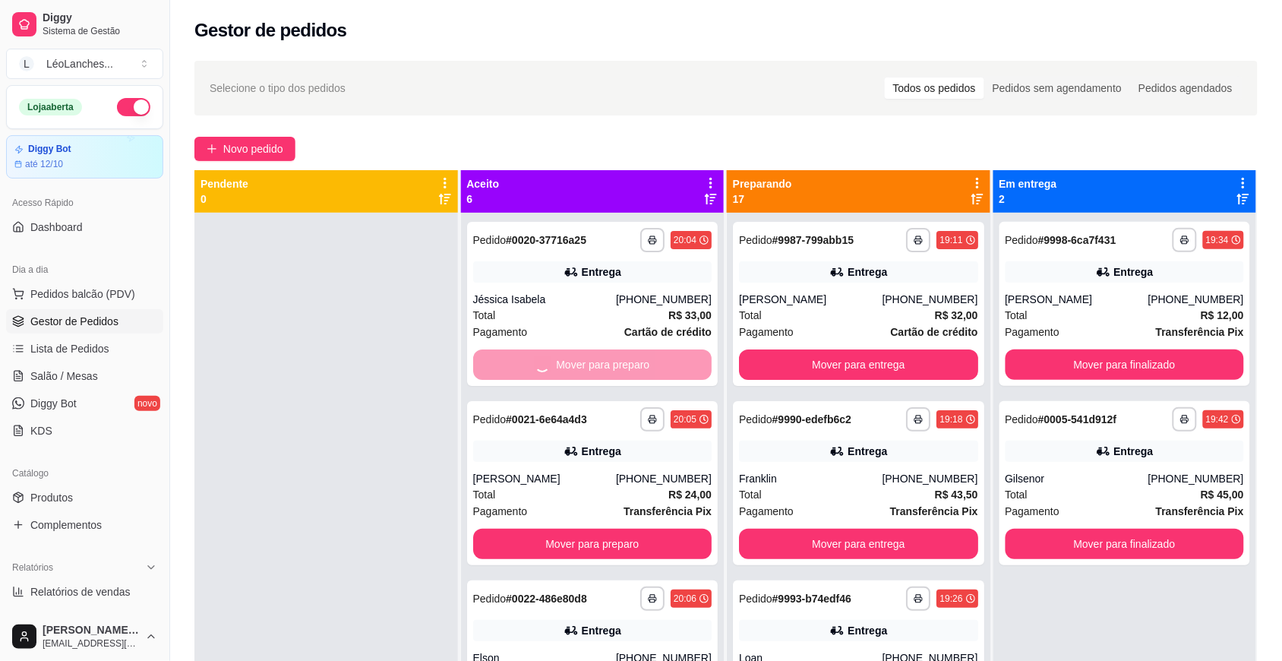
click at [623, 529] on button "Mover para preparo" at bounding box center [592, 544] width 239 height 30
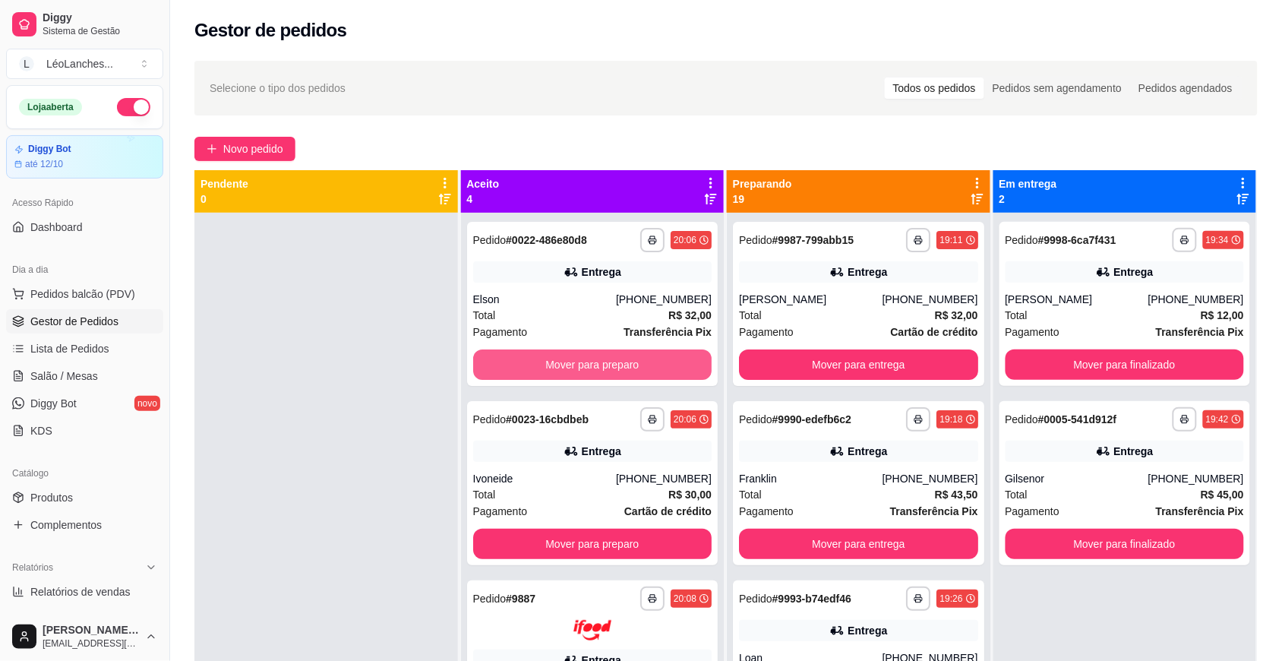
click at [623, 358] on button "Mover para preparo" at bounding box center [592, 364] width 239 height 30
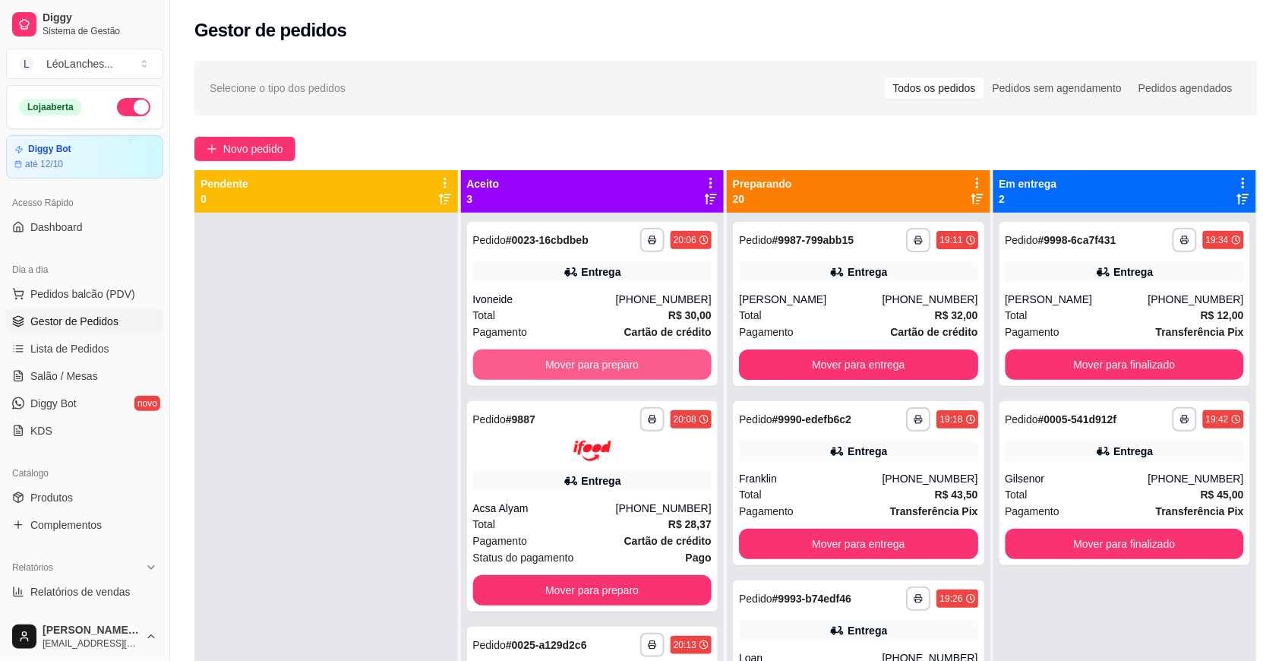
click at [623, 358] on button "Mover para preparo" at bounding box center [592, 364] width 239 height 30
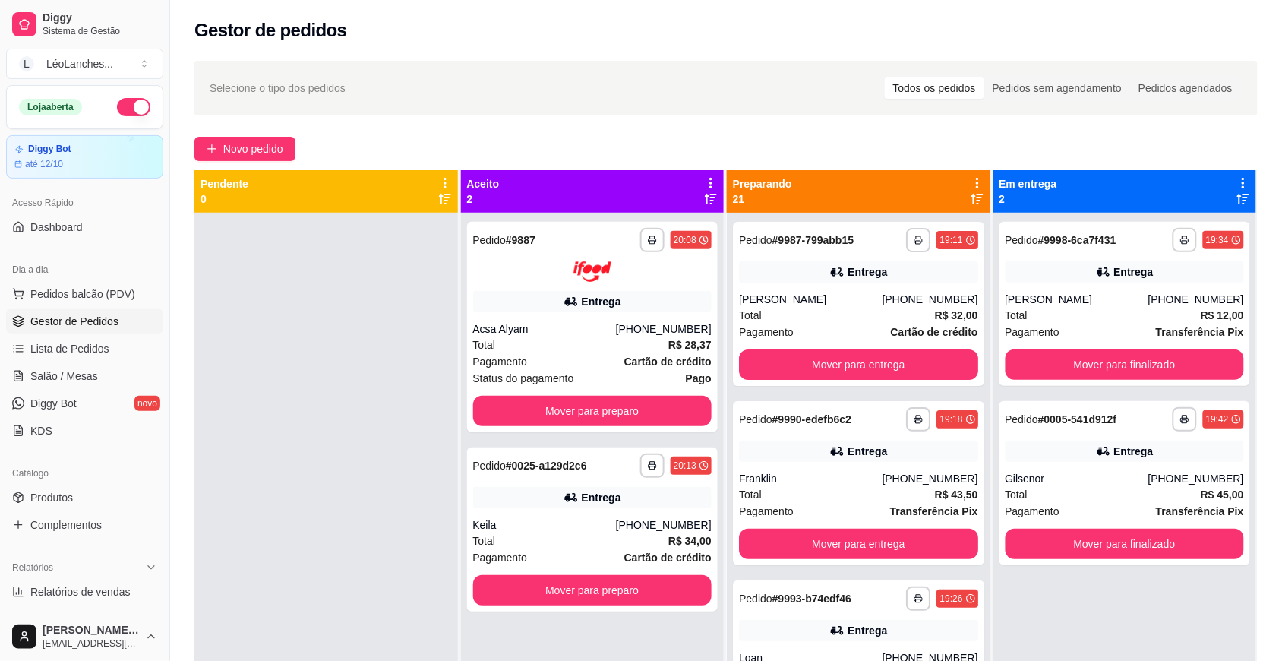
click at [624, 358] on strong "Cartão de crédito" at bounding box center [667, 361] width 87 height 12
click at [502, 418] on button "Mover para preparo" at bounding box center [592, 411] width 239 height 30
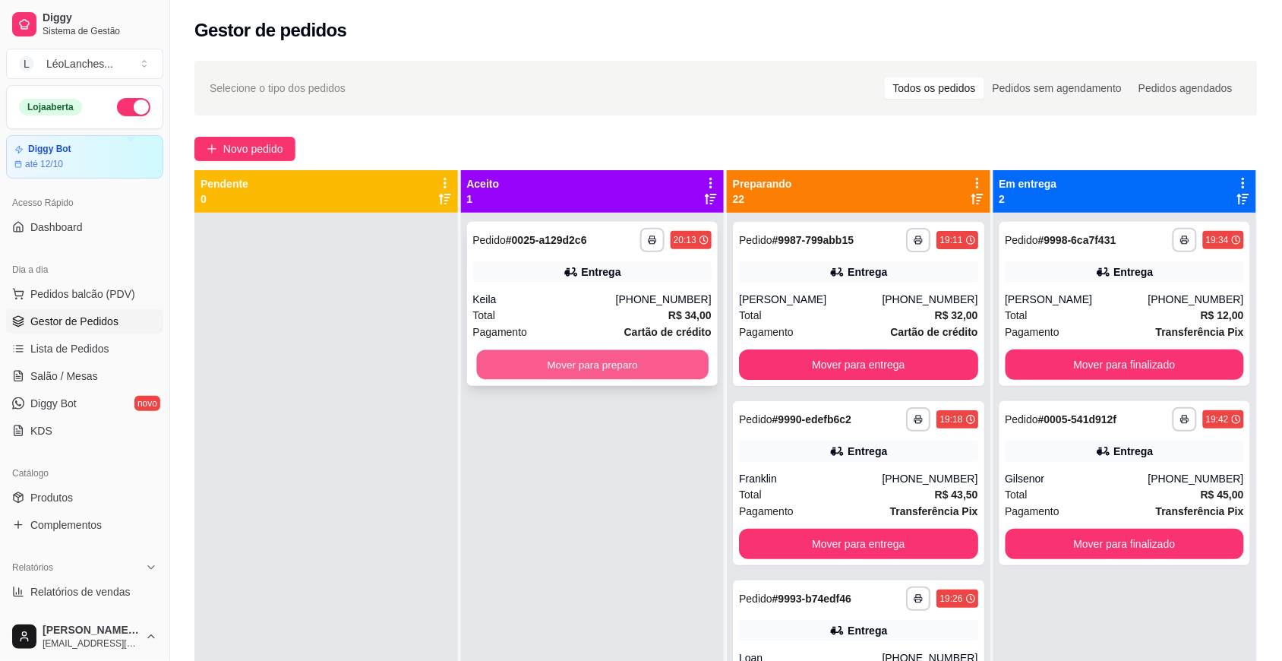
click at [636, 362] on button "Mover para preparo" at bounding box center [592, 365] width 232 height 30
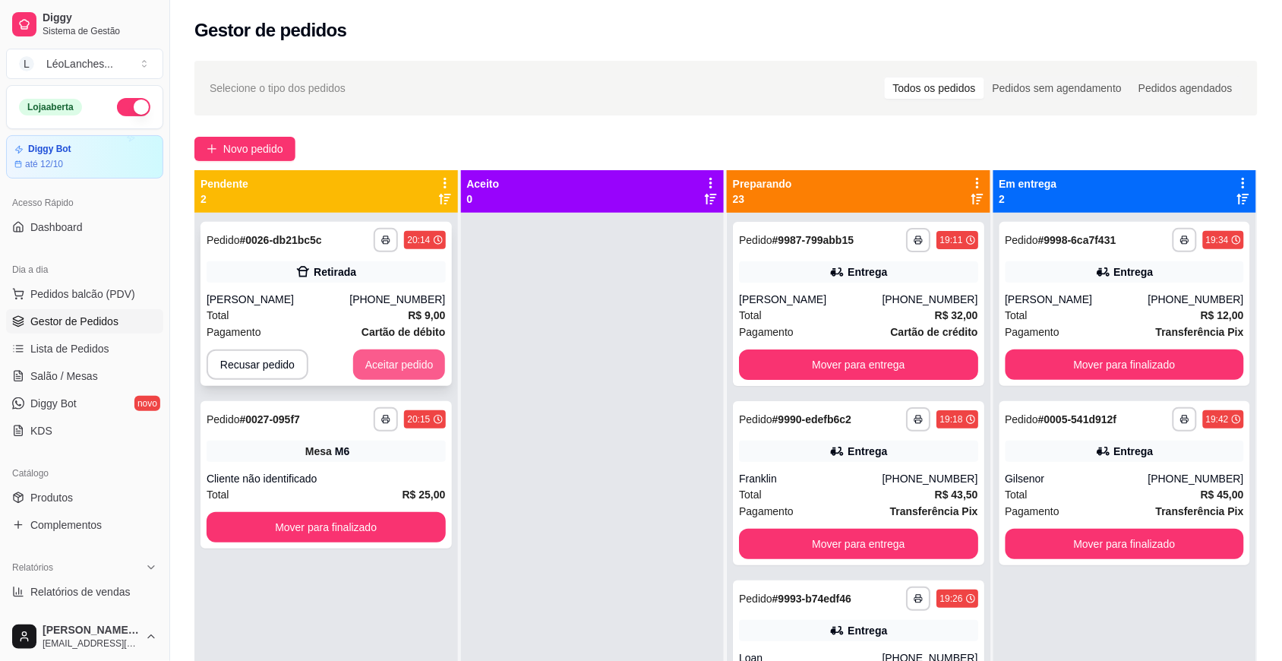
click at [405, 357] on button "Aceitar pedido" at bounding box center [399, 364] width 93 height 30
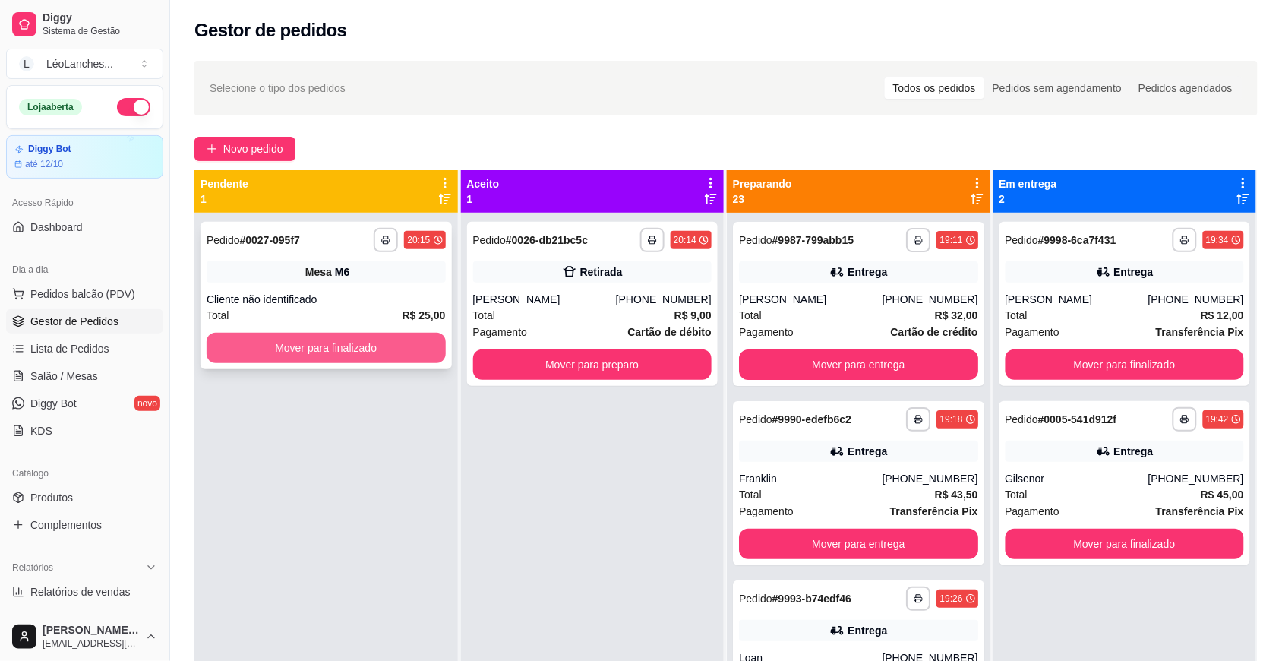
click at [374, 347] on button "Mover para finalizado" at bounding box center [326, 348] width 239 height 30
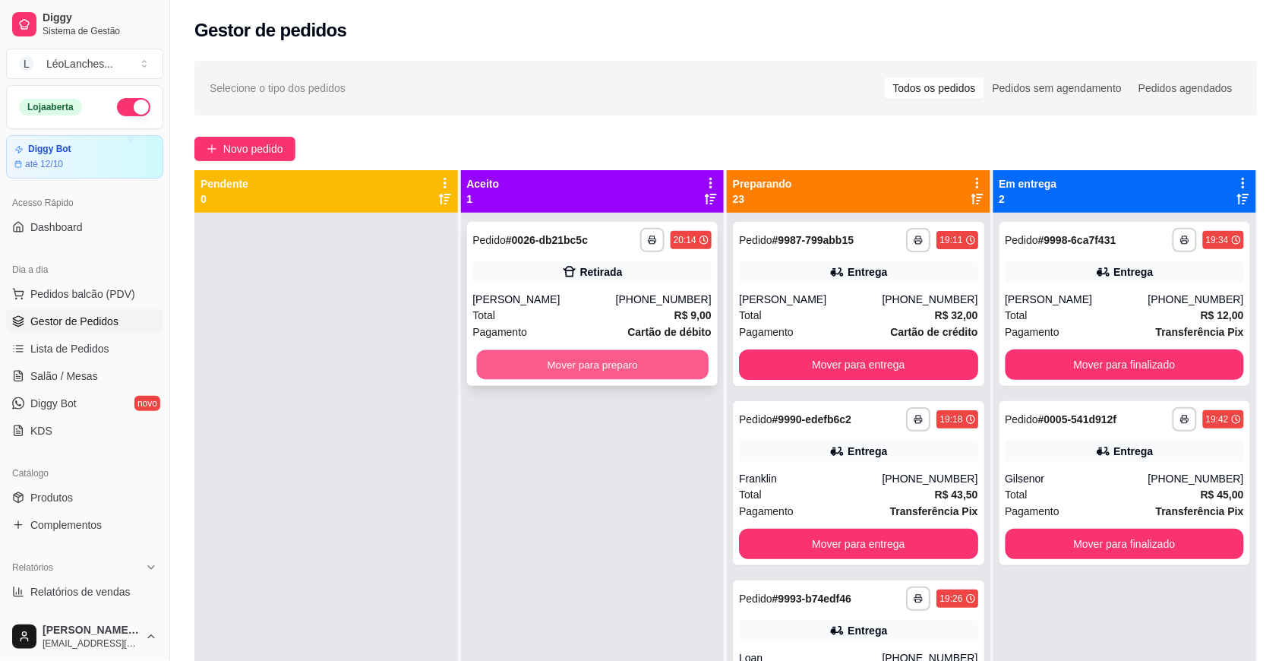
click at [507, 351] on button "Mover para preparo" at bounding box center [592, 365] width 232 height 30
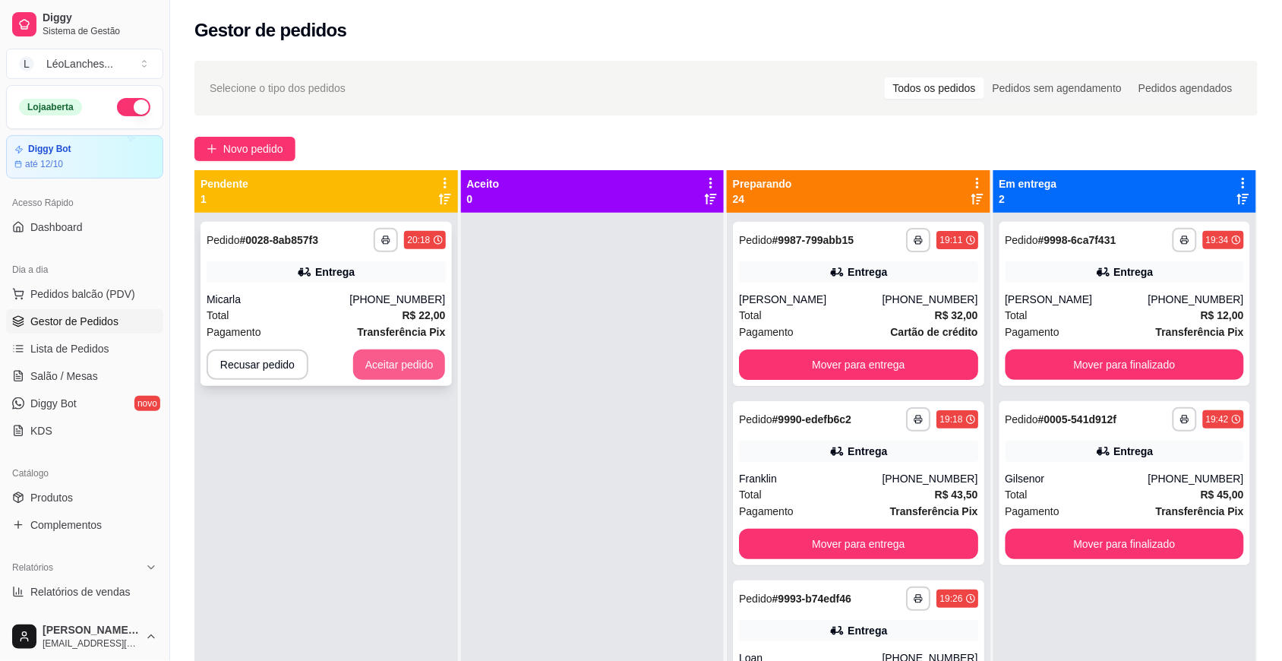
click at [396, 362] on button "Aceitar pedido" at bounding box center [399, 364] width 93 height 30
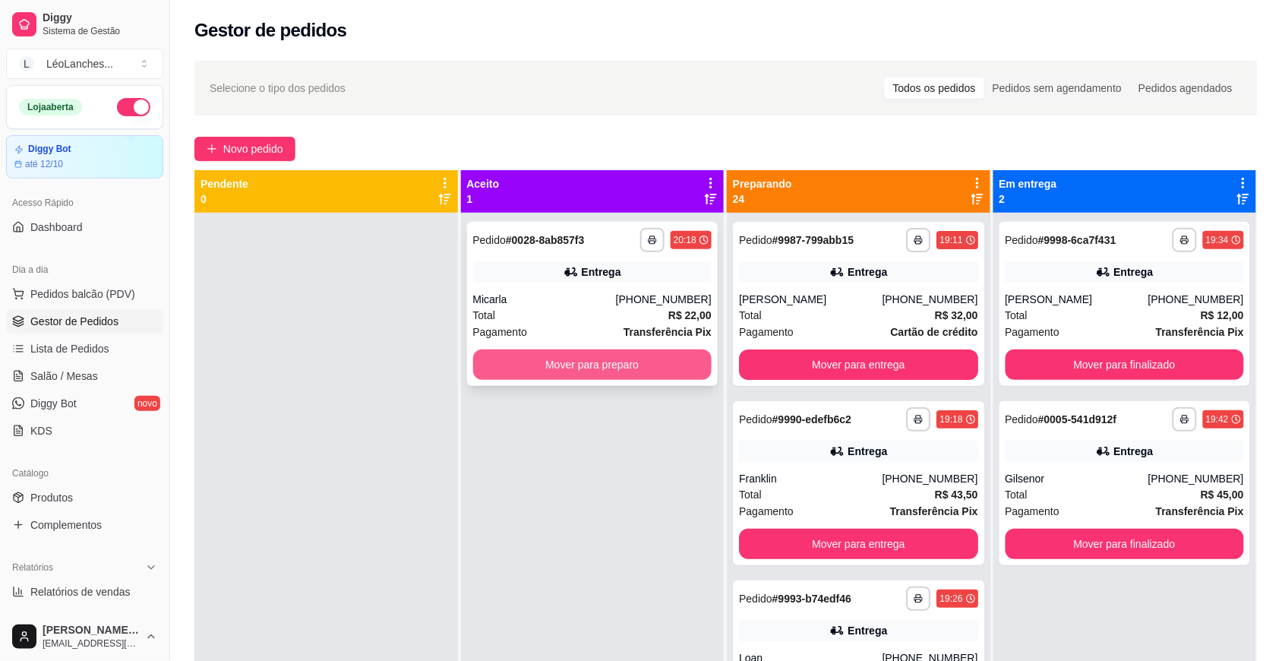
click at [498, 362] on button "Mover para preparo" at bounding box center [592, 364] width 239 height 30
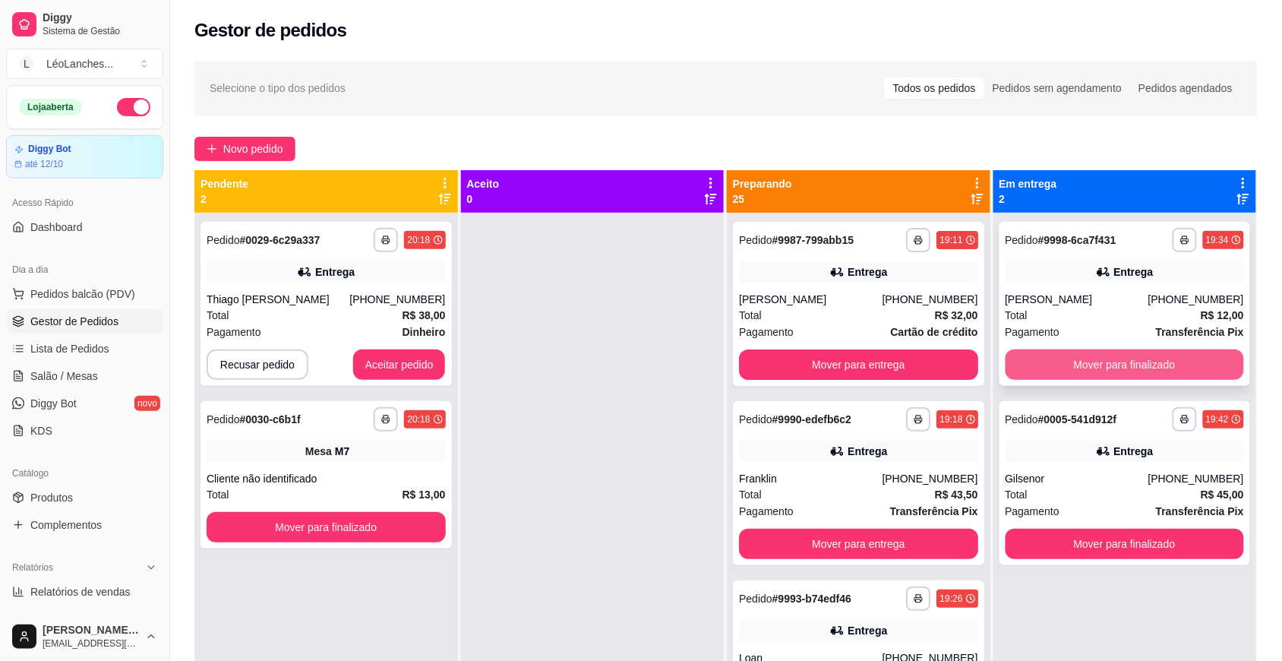
click at [1126, 365] on button "Mover para finalizado" at bounding box center [1125, 364] width 239 height 30
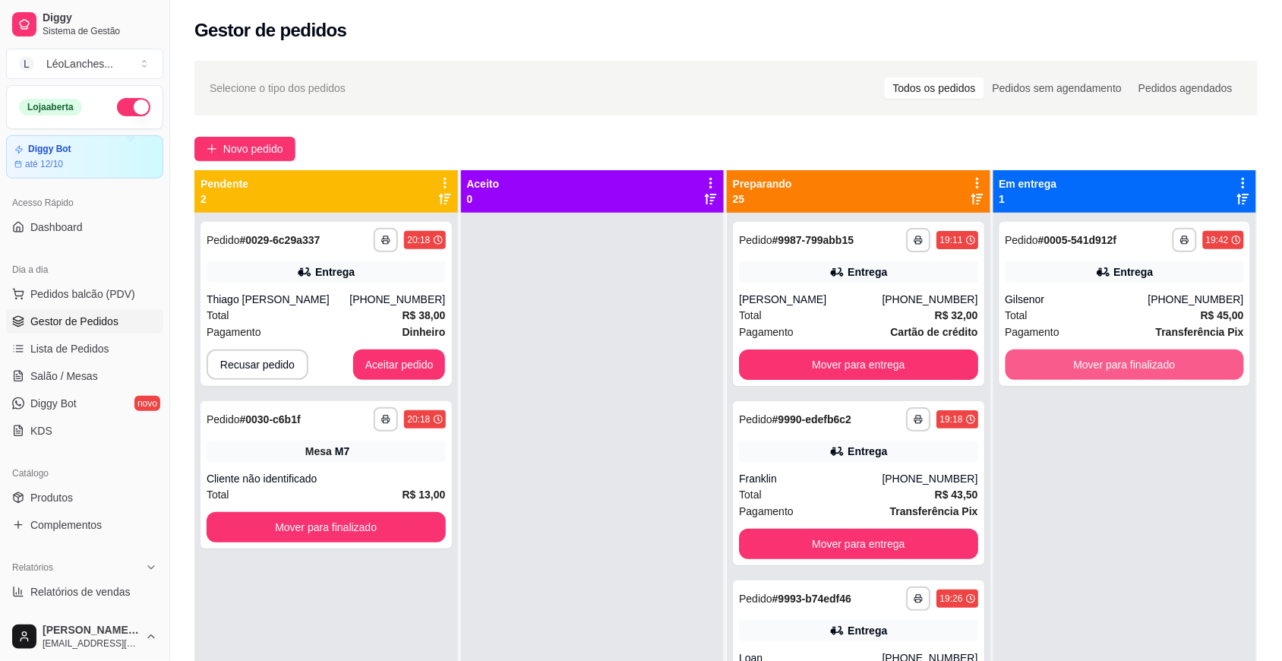
click at [1124, 365] on button "Mover para finalizado" at bounding box center [1125, 364] width 239 height 30
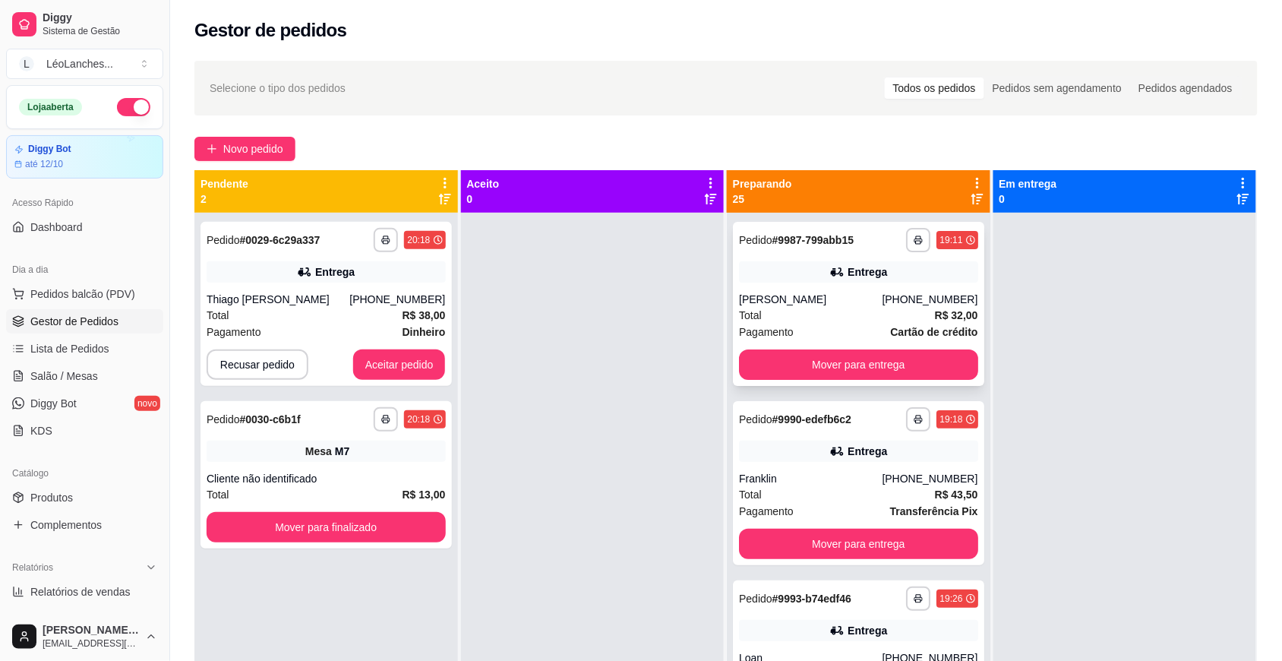
click at [841, 327] on div "Pagamento Cartão de crédito" at bounding box center [858, 332] width 239 height 17
click at [810, 536] on button "Mover para entrega" at bounding box center [858, 544] width 239 height 30
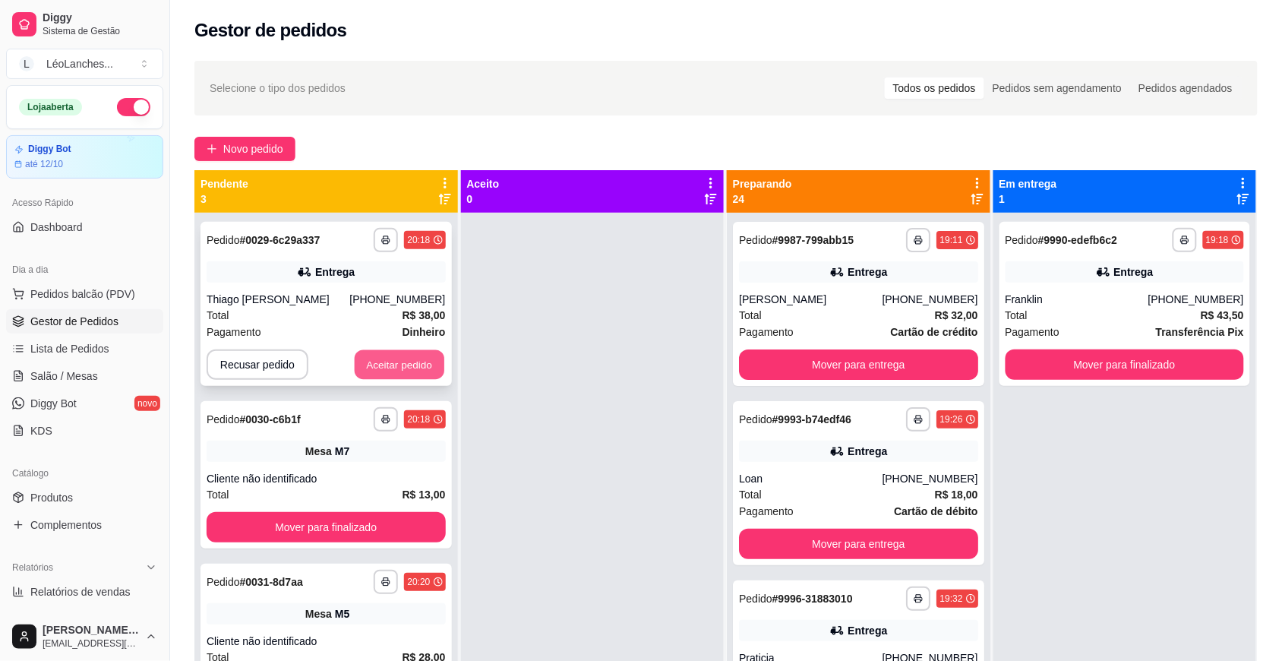
click at [416, 357] on button "Aceitar pedido" at bounding box center [400, 365] width 90 height 30
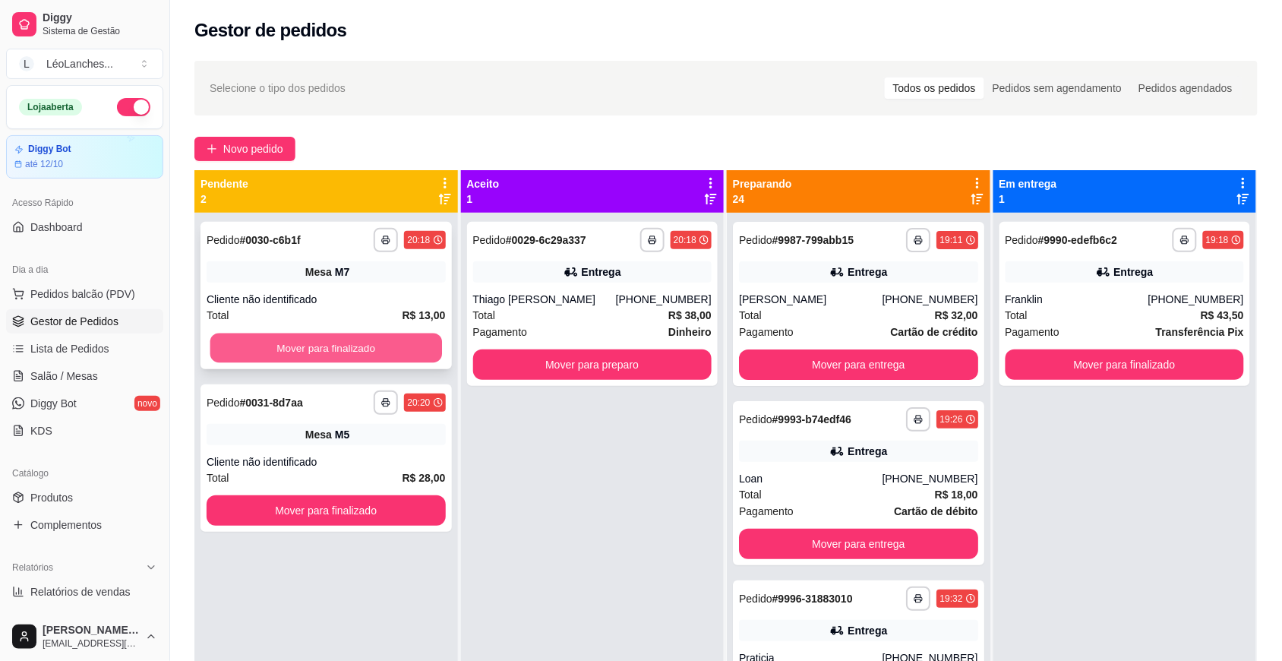
click at [354, 347] on button "Mover para finalizado" at bounding box center [326, 348] width 232 height 30
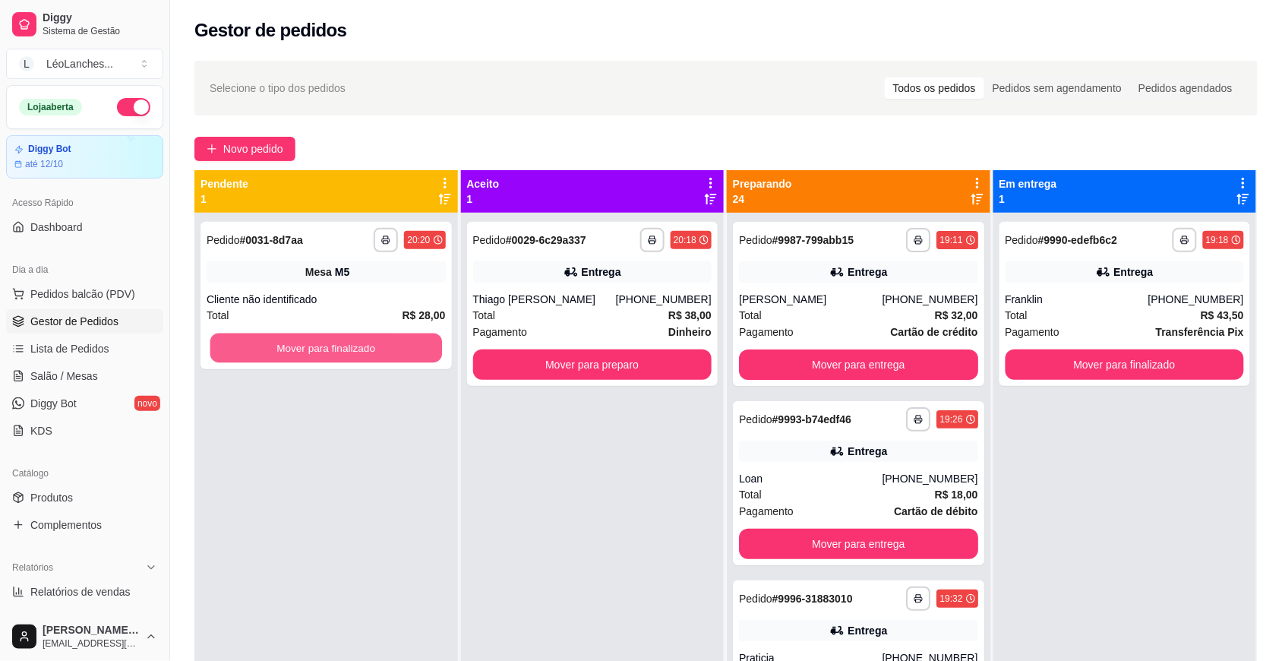
click at [354, 347] on button "Mover para finalizado" at bounding box center [326, 348] width 232 height 30
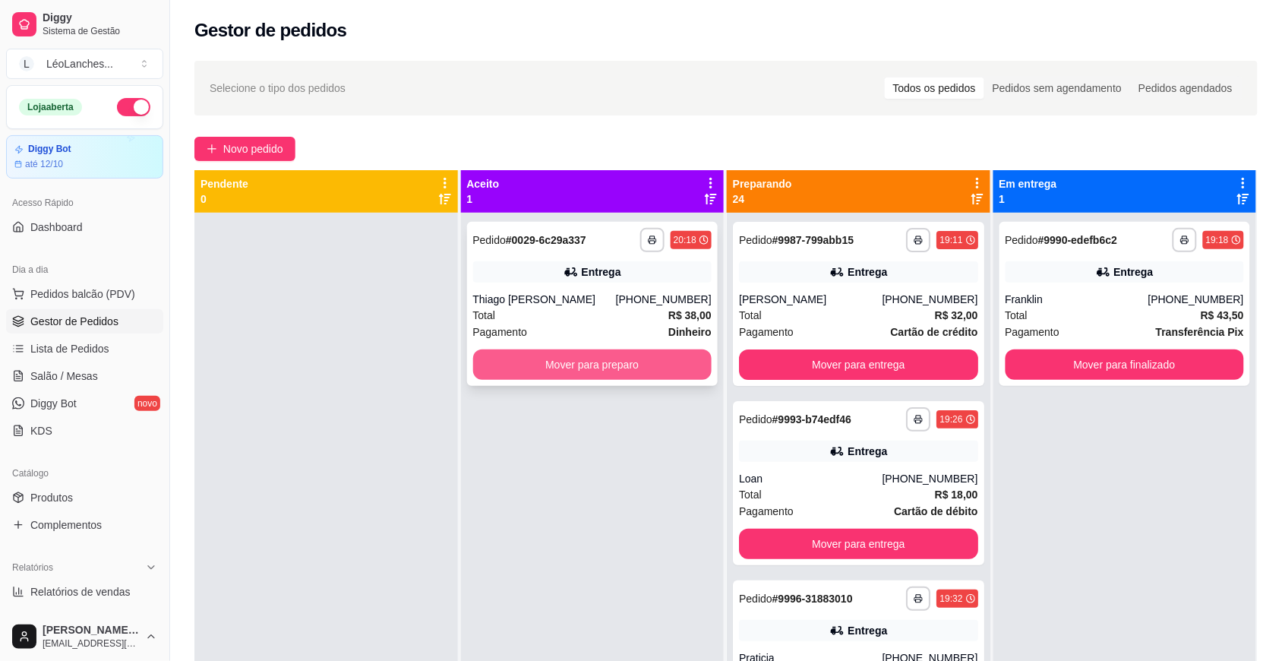
click at [662, 361] on button "Mover para preparo" at bounding box center [592, 364] width 239 height 30
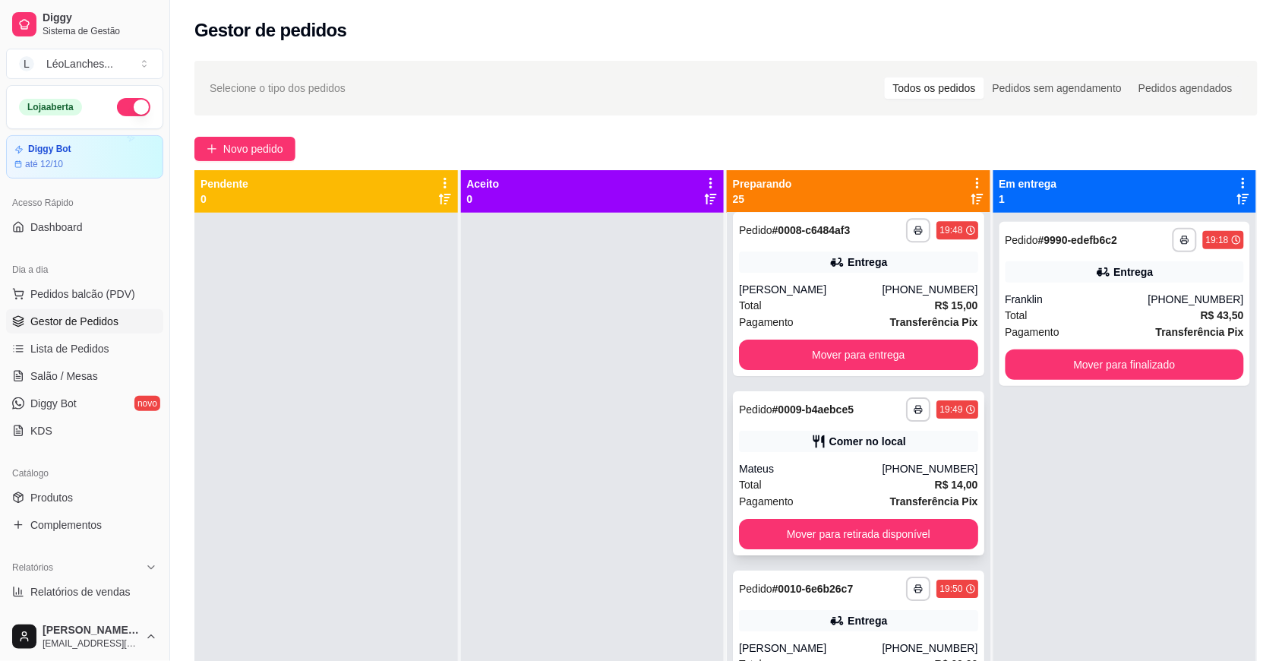
scroll to position [1452, 0]
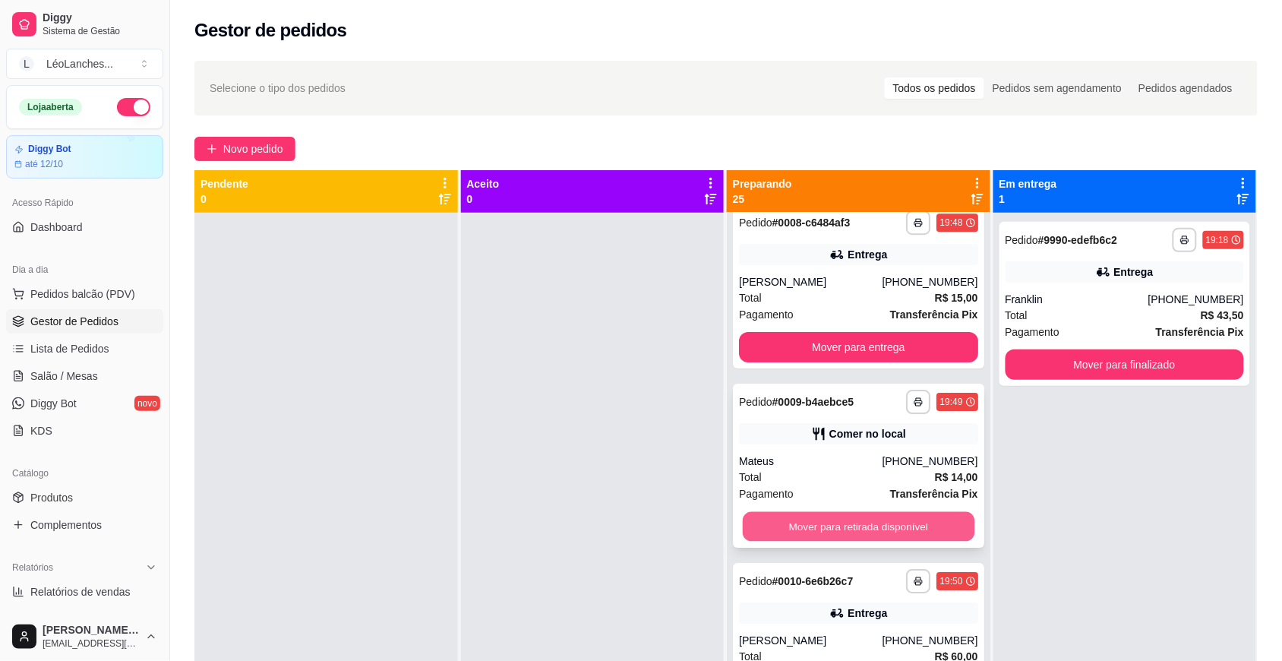
click at [913, 532] on button "Mover para retirada disponível" at bounding box center [859, 527] width 232 height 30
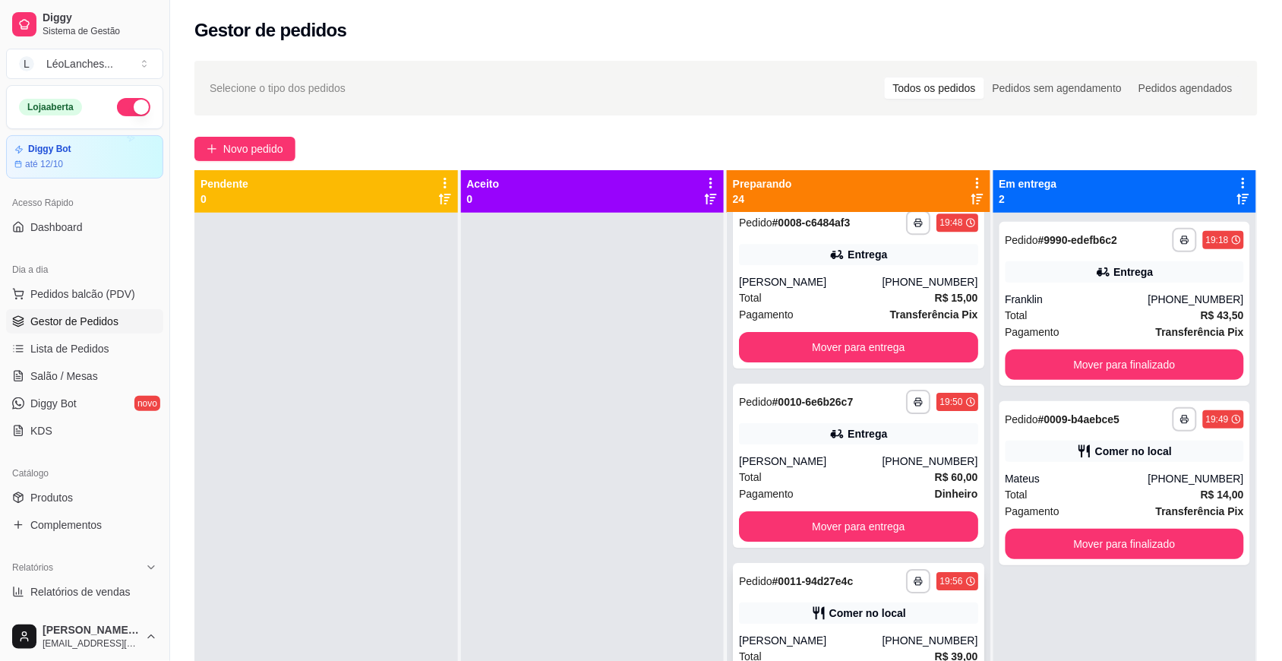
click at [845, 634] on div "[PERSON_NAME]" at bounding box center [810, 640] width 143 height 15
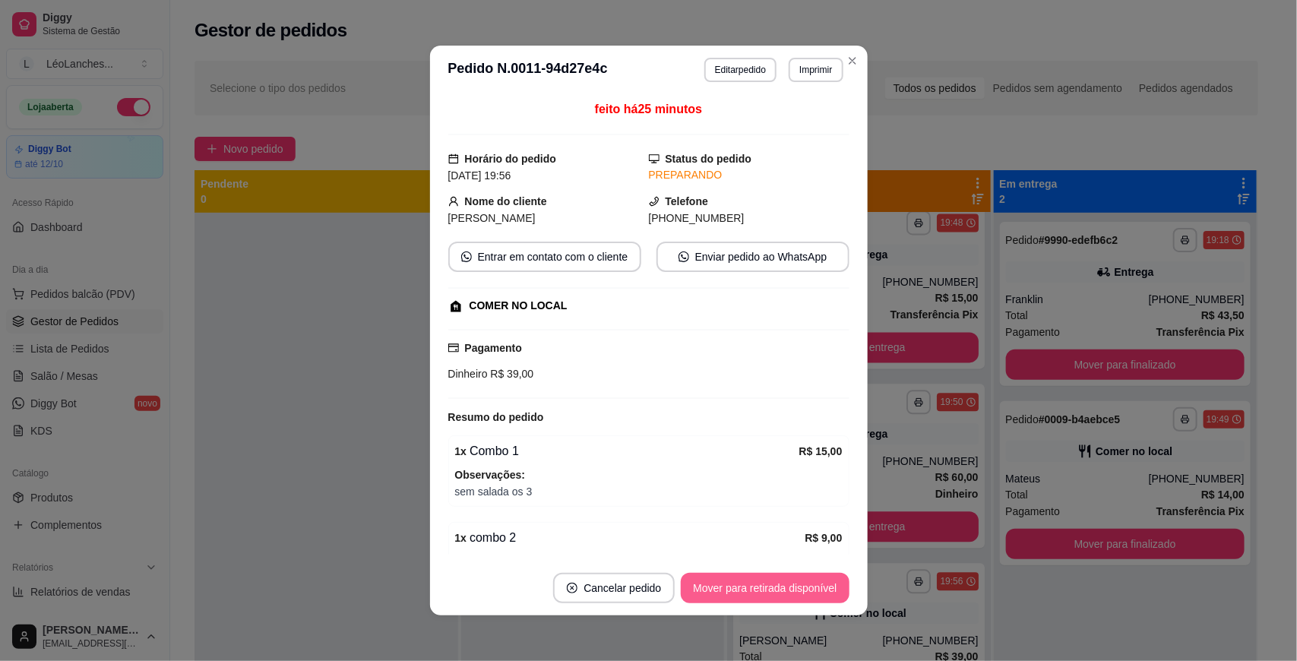
click at [780, 586] on button "Mover para retirada disponível" at bounding box center [765, 588] width 168 height 30
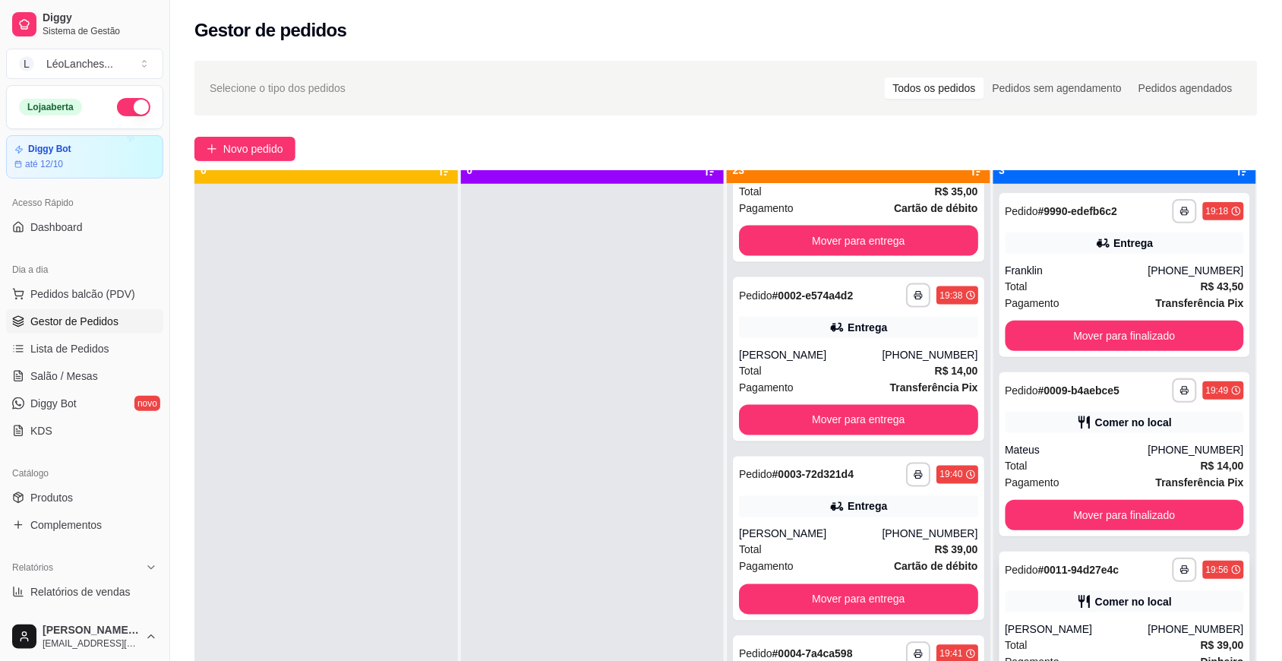
scroll to position [43, 0]
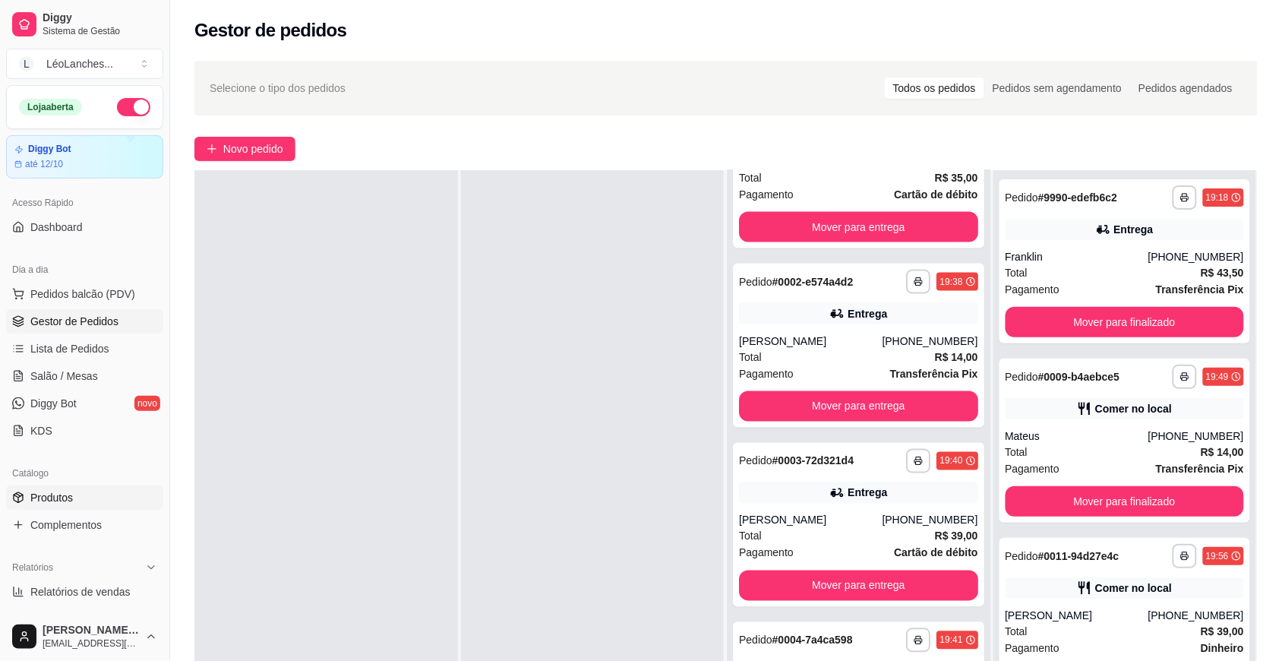
click at [81, 490] on link "Produtos" at bounding box center [84, 497] width 157 height 24
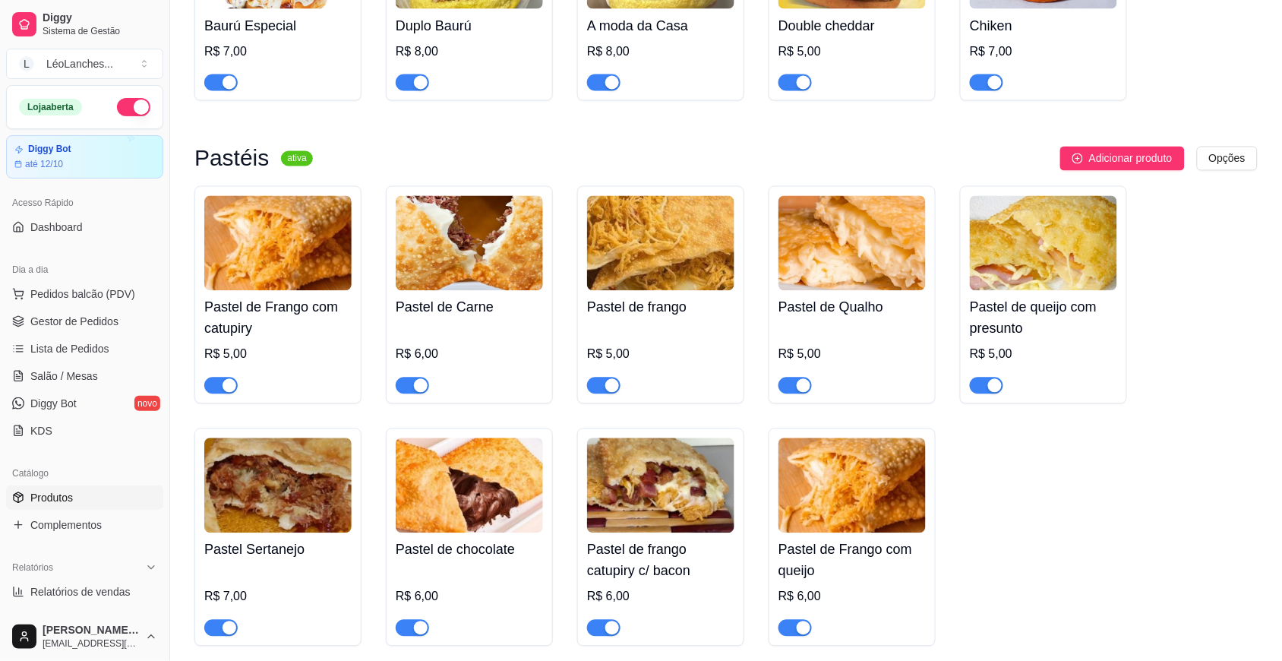
scroll to position [1265, 0]
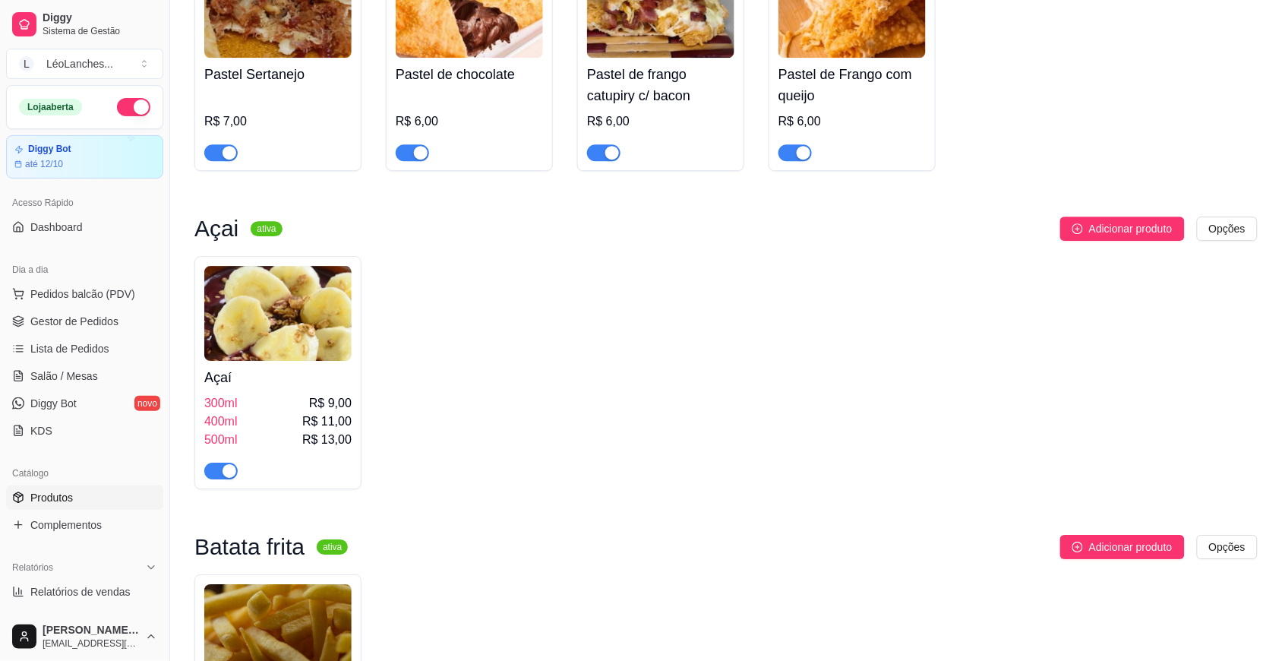
click at [226, 160] on div "button" at bounding box center [230, 153] width 14 height 14
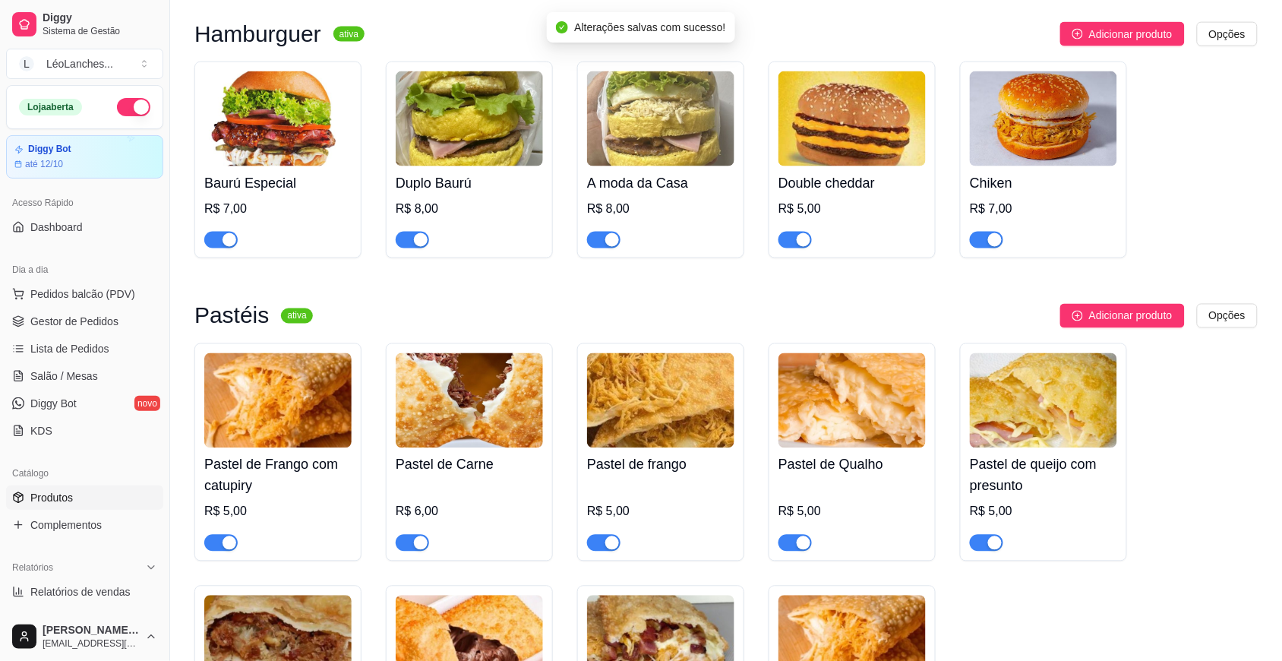
click at [416, 545] on div "button" at bounding box center [421, 543] width 14 height 14
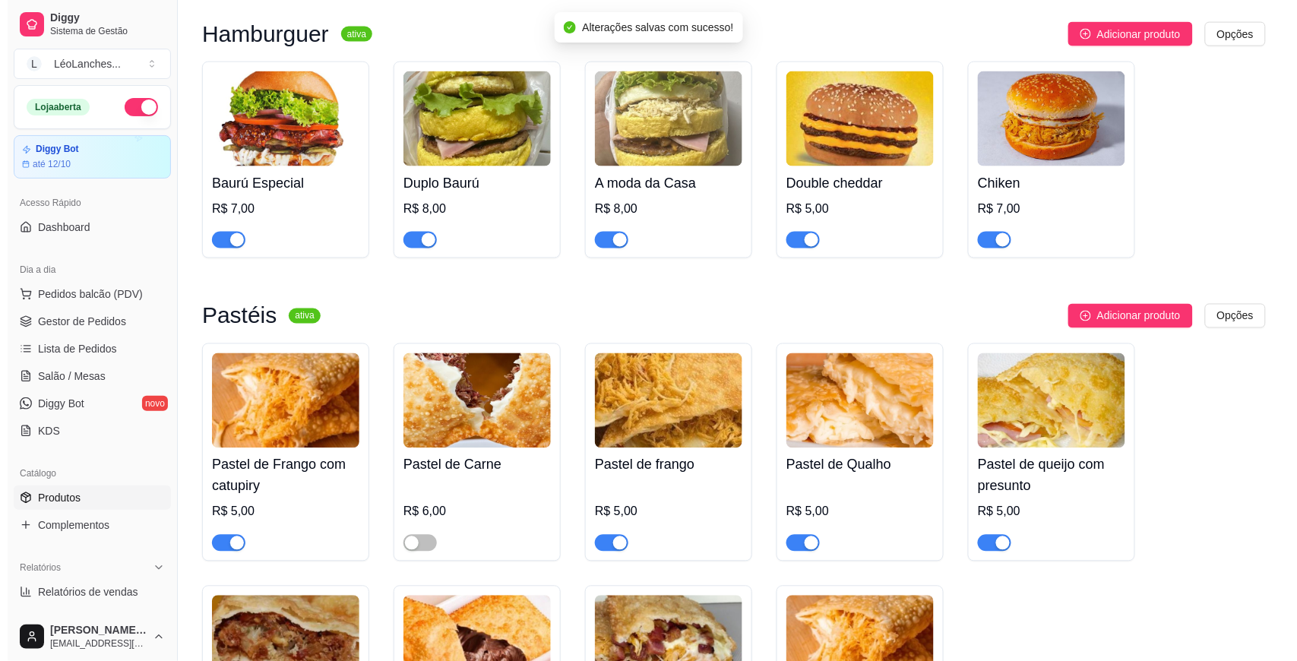
scroll to position [0, 0]
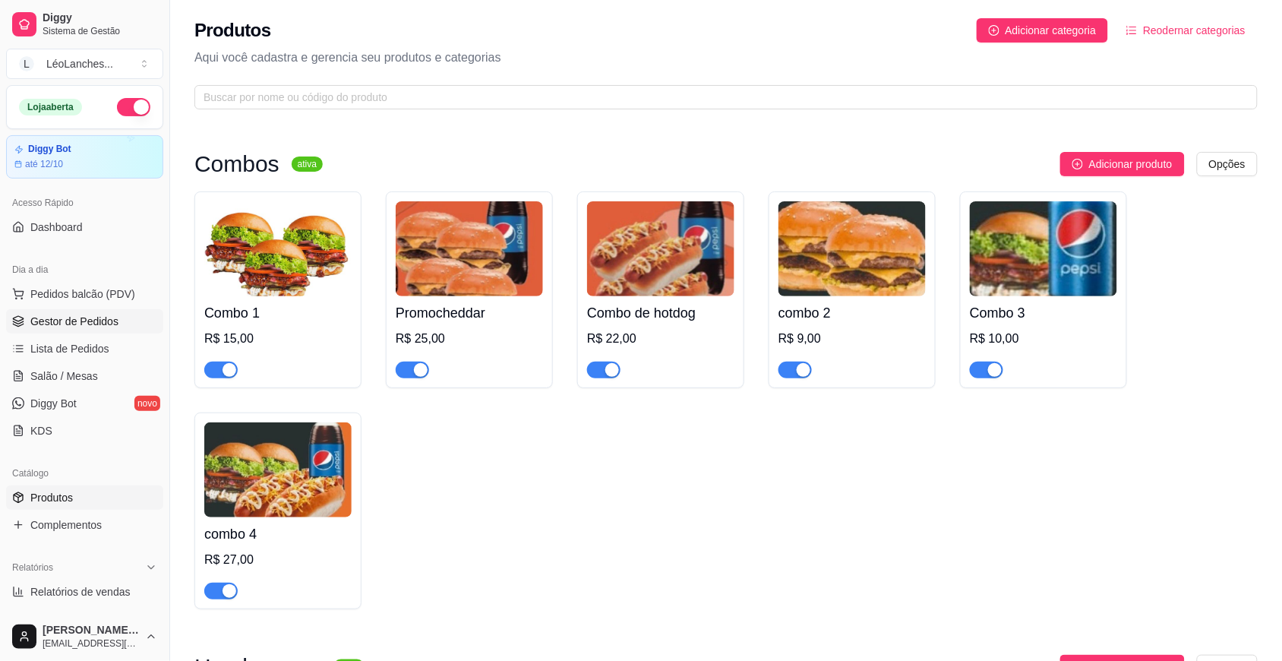
click at [118, 321] on link "Gestor de Pedidos" at bounding box center [84, 321] width 157 height 24
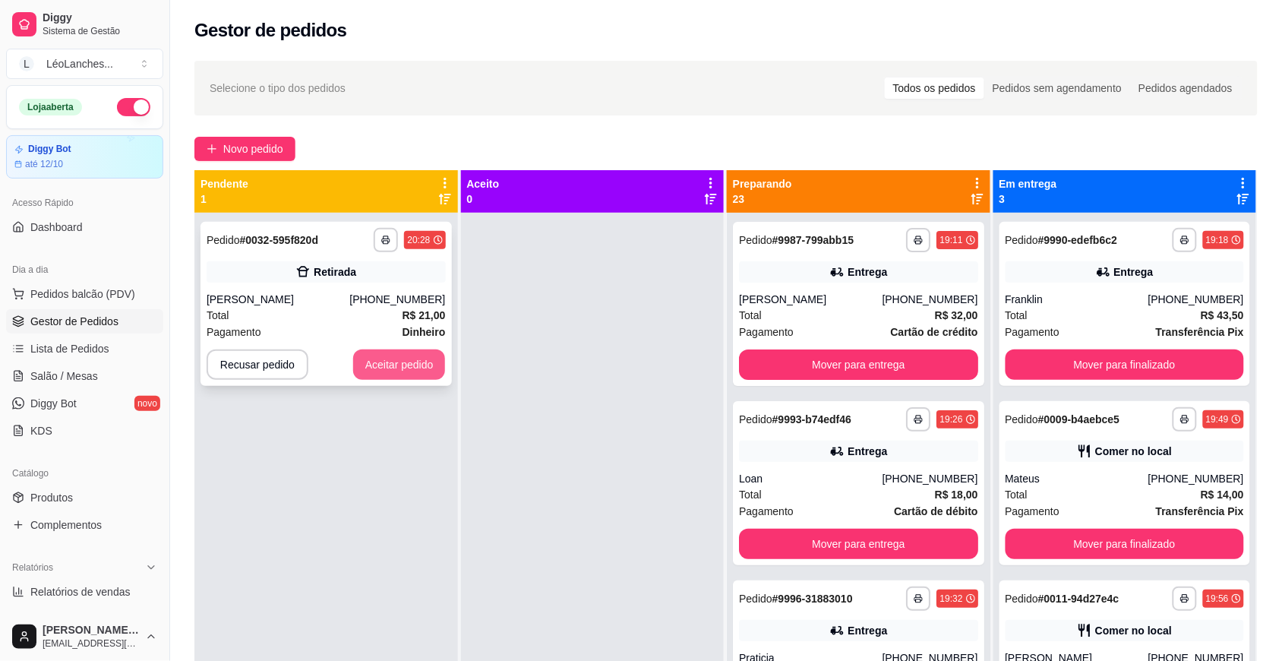
click at [389, 359] on button "Aceitar pedido" at bounding box center [399, 364] width 93 height 30
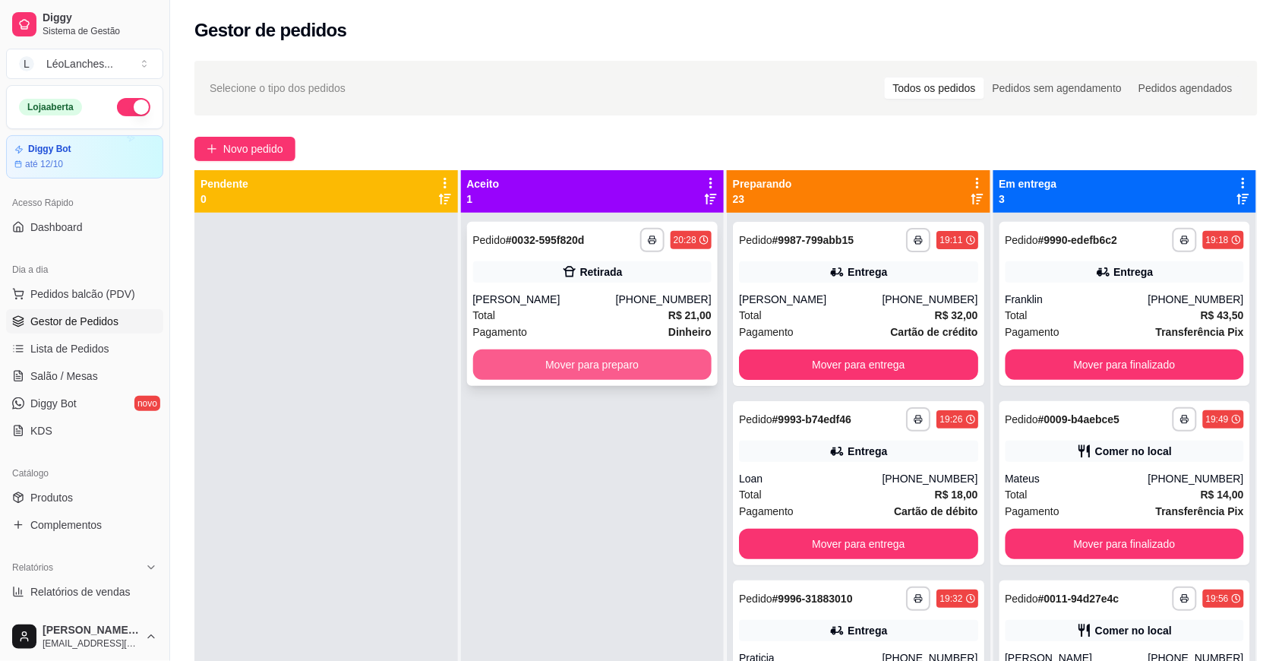
click at [579, 368] on button "Mover para preparo" at bounding box center [592, 364] width 239 height 30
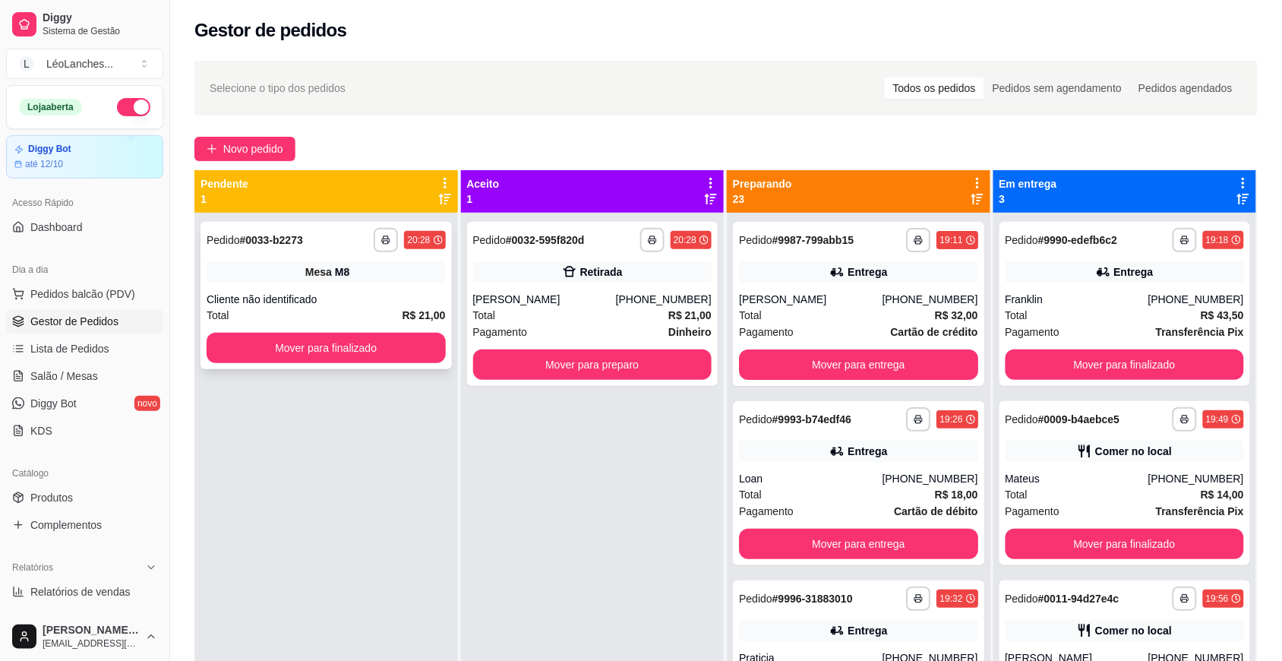
click at [386, 335] on button "Mover para finalizado" at bounding box center [326, 348] width 239 height 30
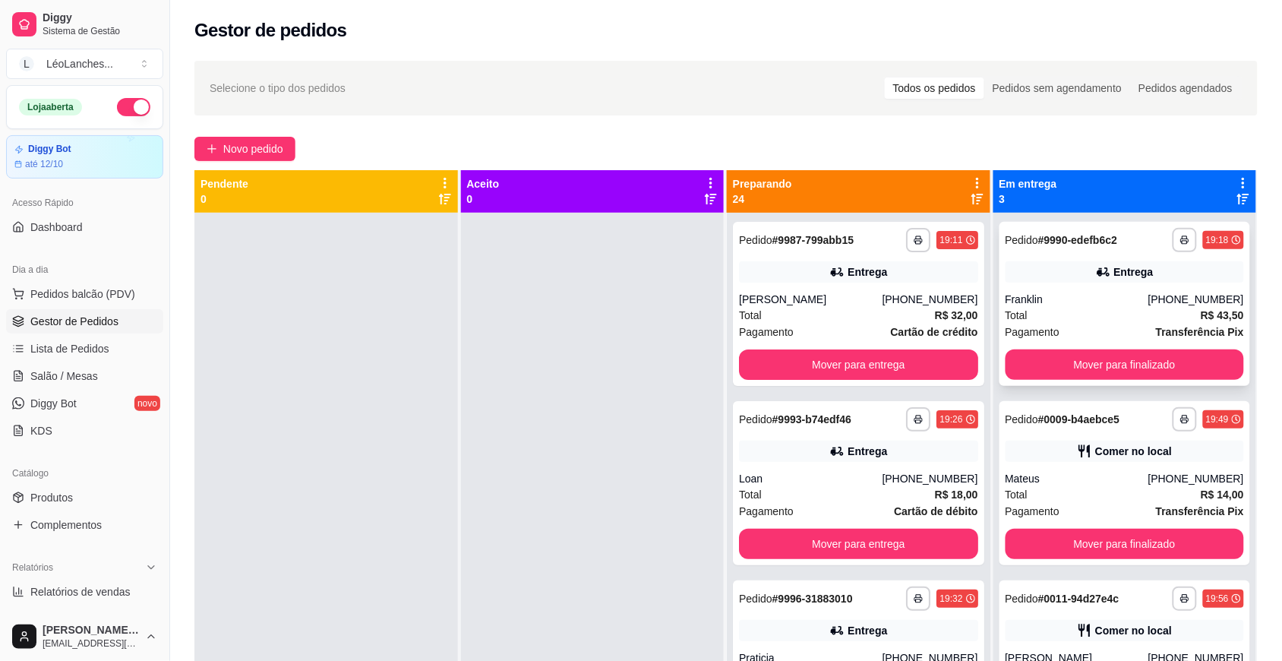
click at [1098, 293] on div "Franklin" at bounding box center [1077, 299] width 143 height 15
click at [781, 483] on div "Loan" at bounding box center [810, 478] width 143 height 15
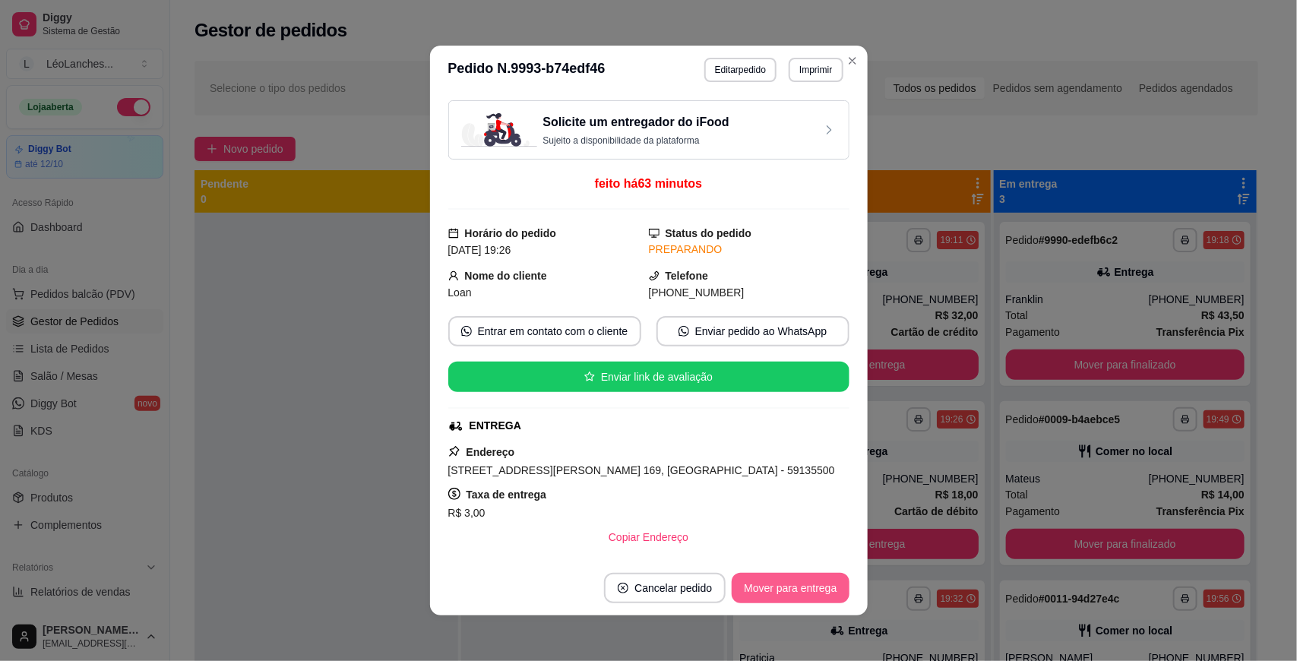
click at [824, 583] on button "Mover para entrega" at bounding box center [789, 588] width 117 height 30
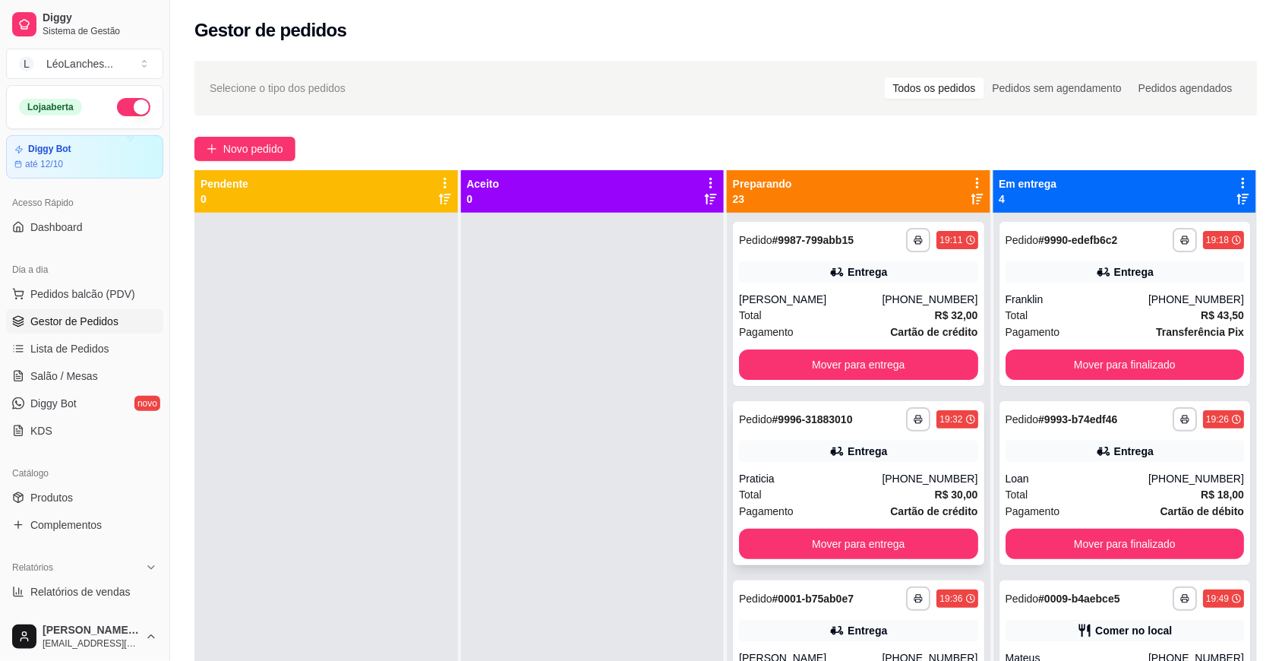
click at [848, 506] on div "Pagamento Cartão de crédito" at bounding box center [858, 511] width 239 height 17
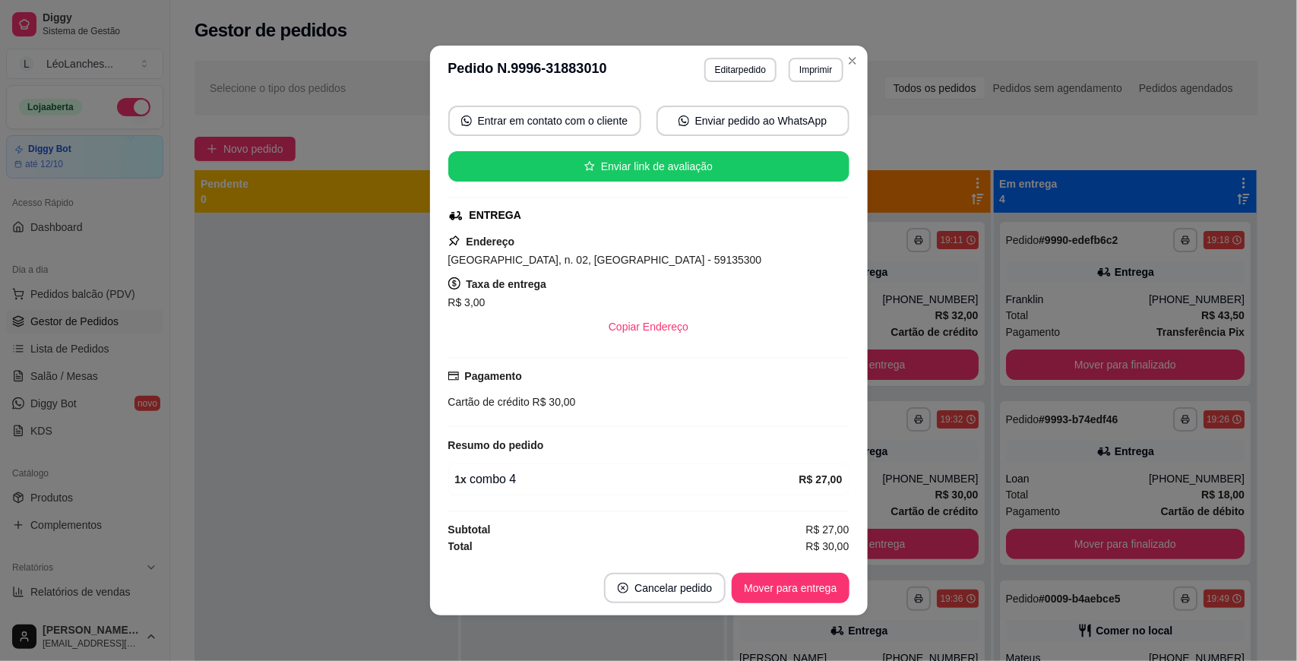
scroll to position [2, 0]
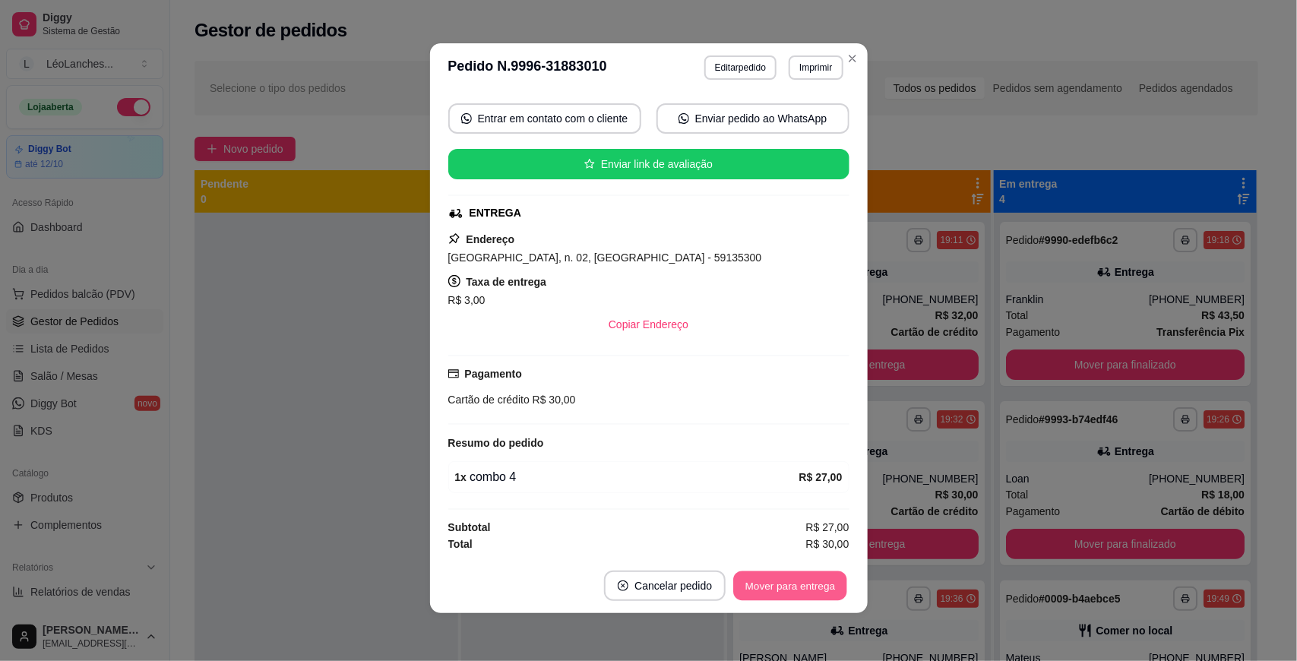
click at [771, 580] on button "Mover para entrega" at bounding box center [791, 586] width 114 height 30
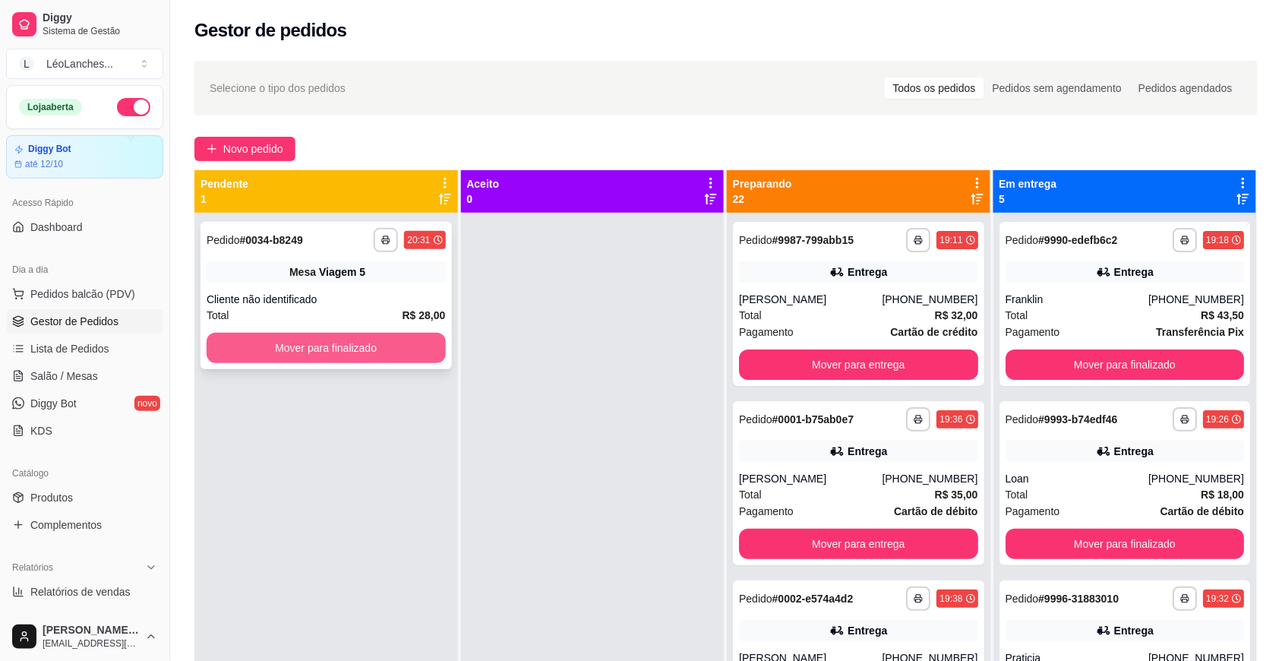
click at [372, 338] on button "Mover para finalizado" at bounding box center [326, 348] width 239 height 30
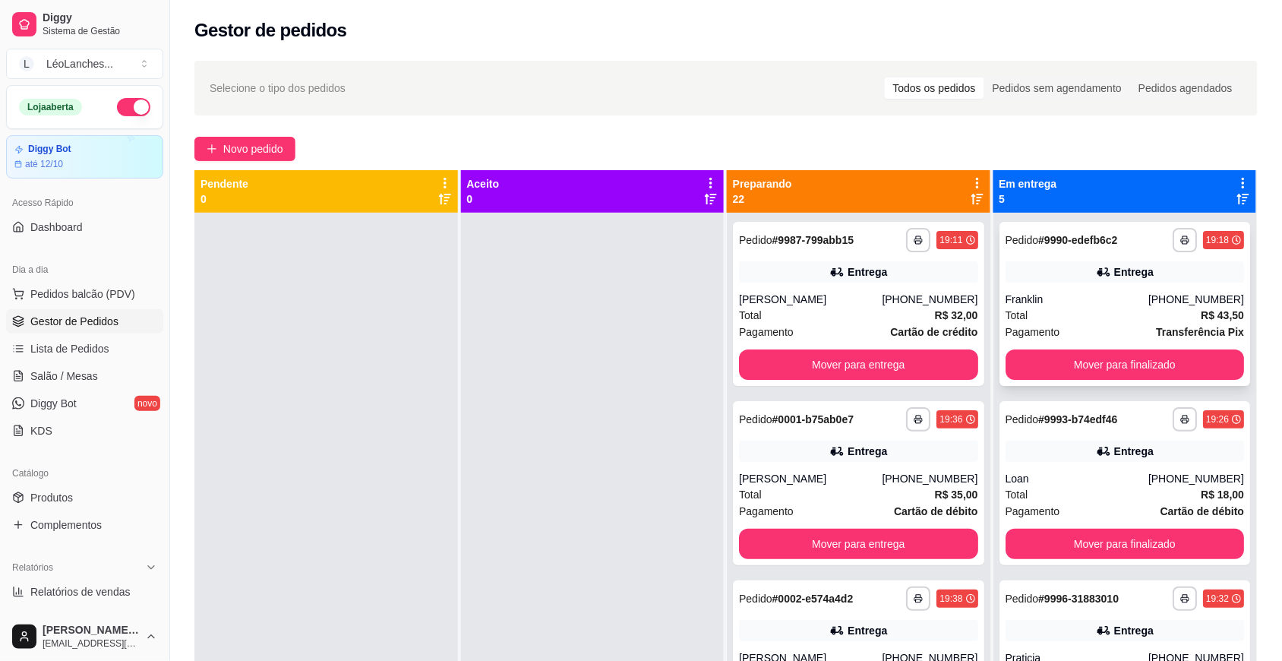
click at [1079, 293] on div "Franklin" at bounding box center [1077, 299] width 143 height 15
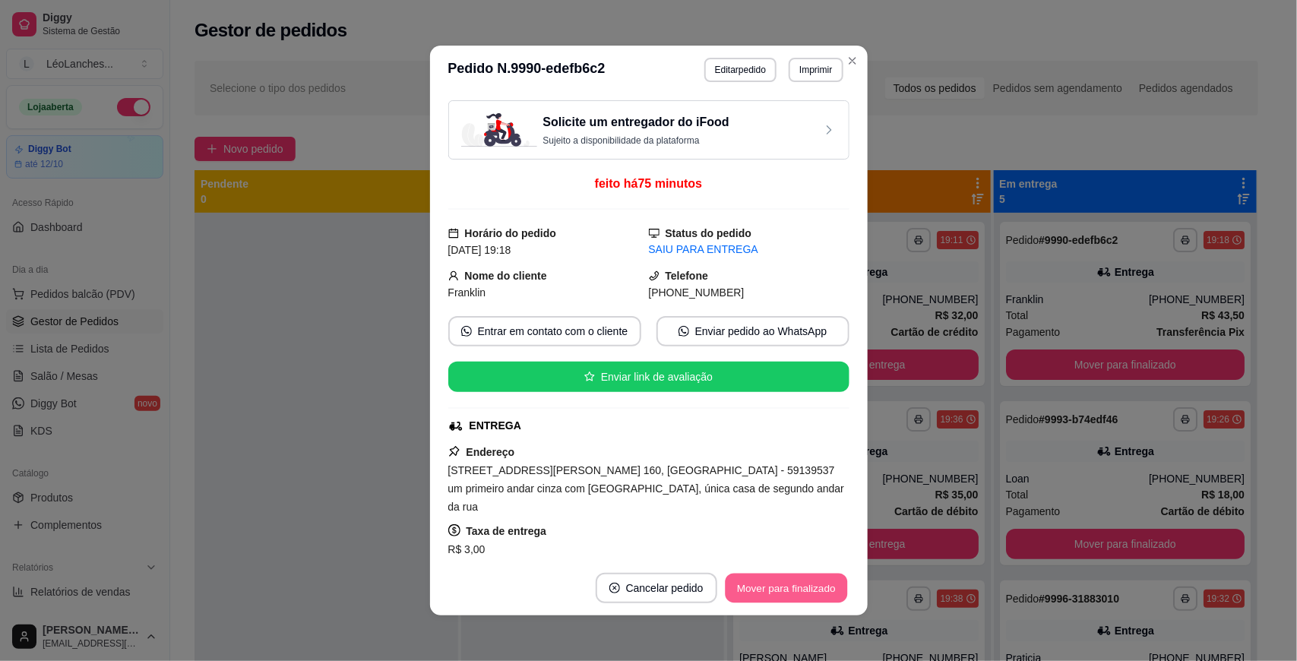
click at [754, 578] on button "Mover para finalizado" at bounding box center [786, 588] width 122 height 30
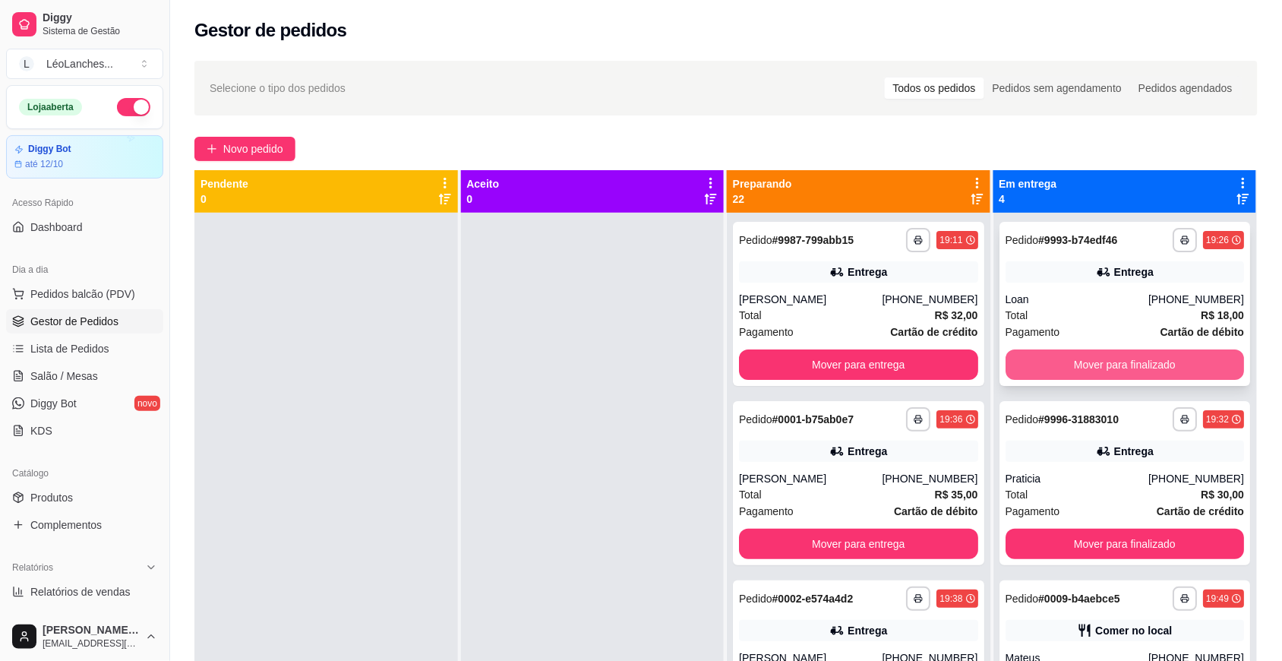
click at [1088, 359] on button "Mover para finalizado" at bounding box center [1125, 364] width 239 height 30
click at [1114, 324] on div "Pagamento Cartão de crédito" at bounding box center [1125, 332] width 239 height 17
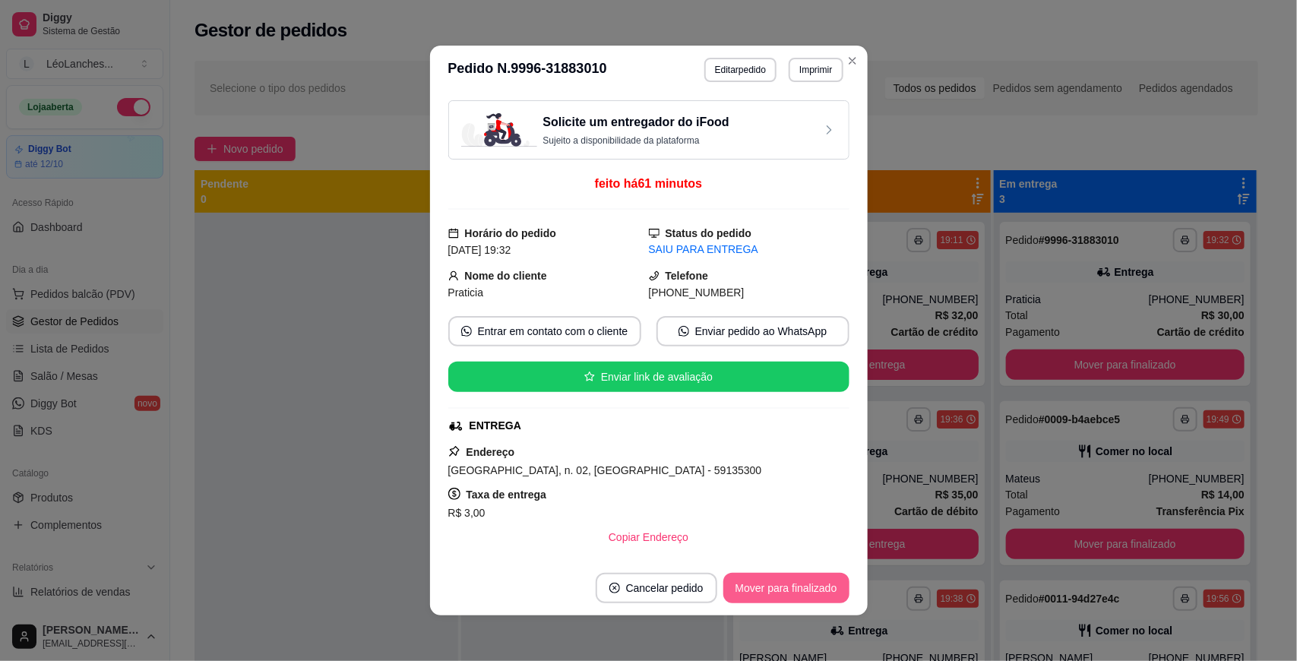
click at [829, 583] on button "Mover para finalizado" at bounding box center [786, 588] width 126 height 30
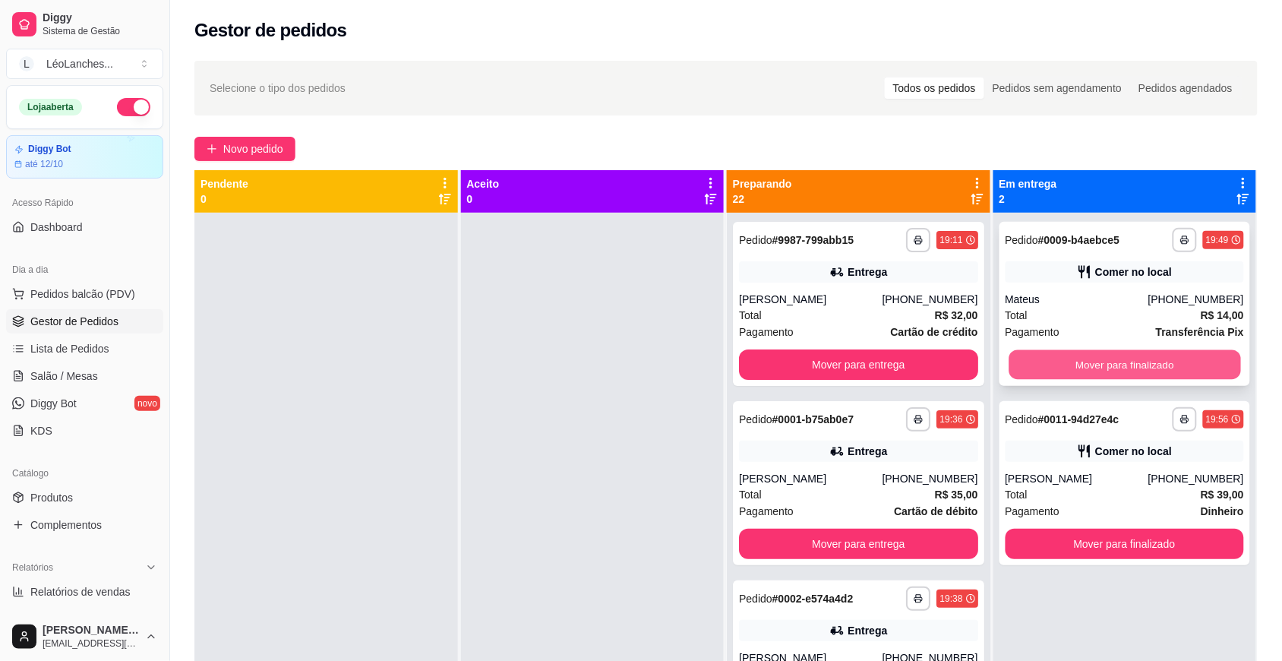
click at [1076, 367] on button "Mover para finalizado" at bounding box center [1125, 365] width 232 height 30
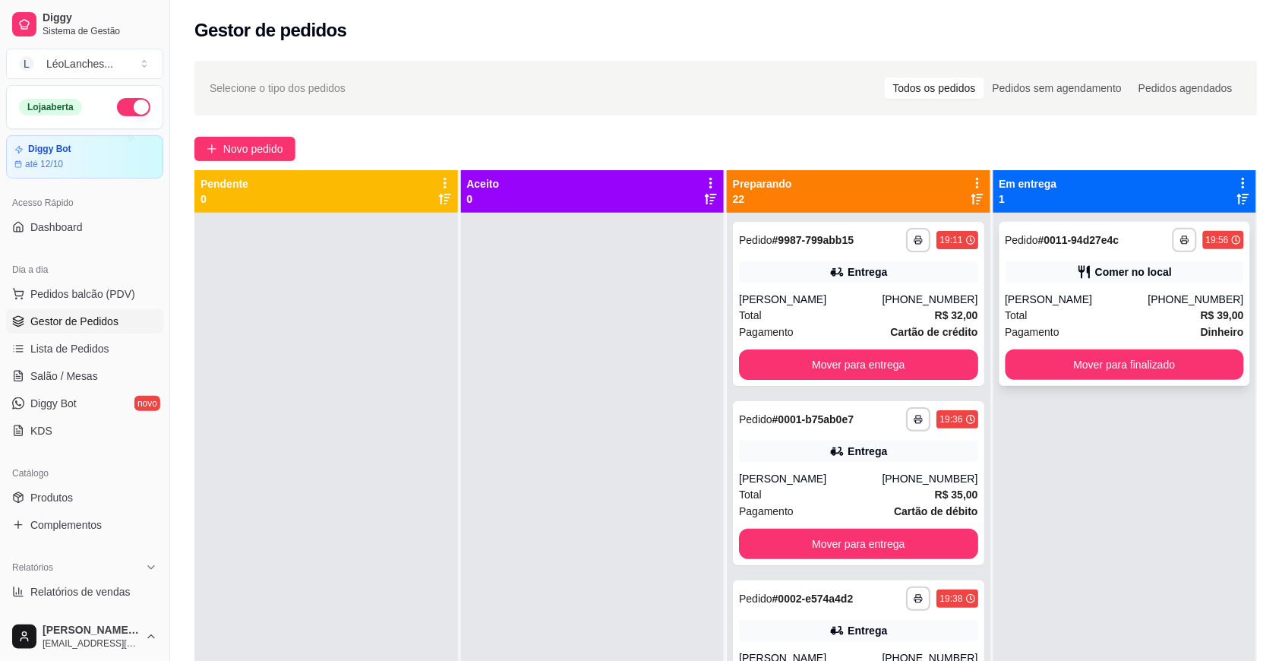
click at [1106, 299] on div "[PERSON_NAME]" at bounding box center [1077, 299] width 143 height 15
click at [1109, 359] on button "Mover para finalizado" at bounding box center [1125, 364] width 239 height 30
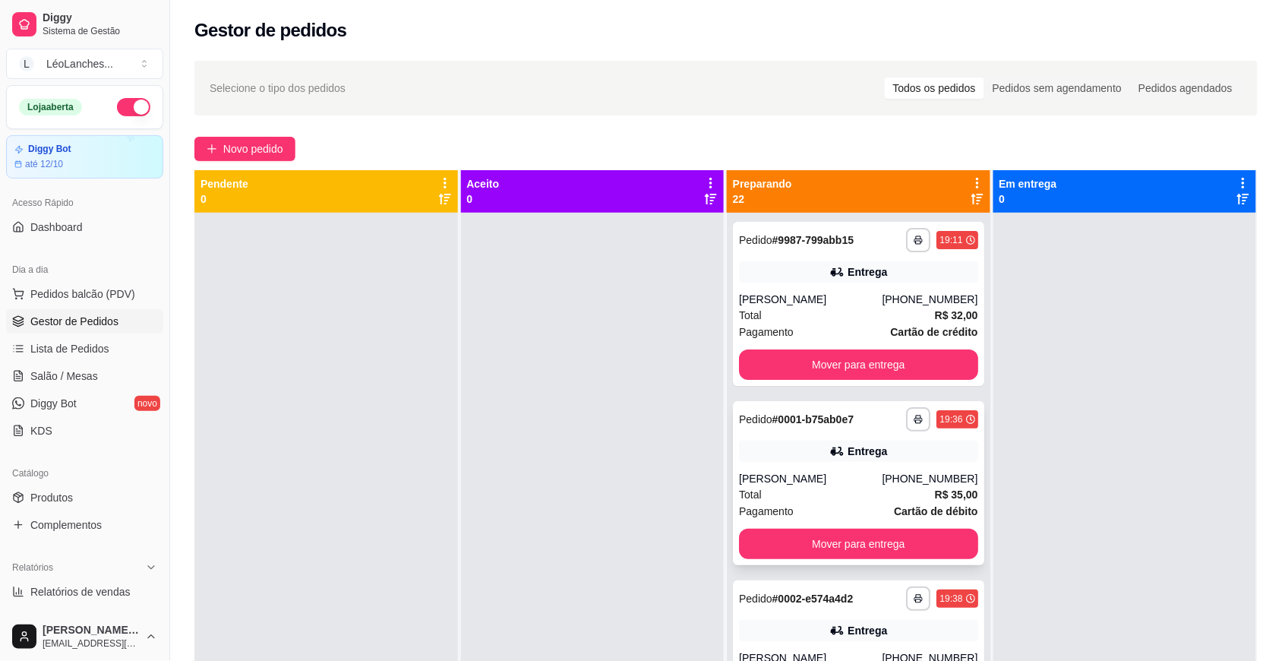
scroll to position [633, 0]
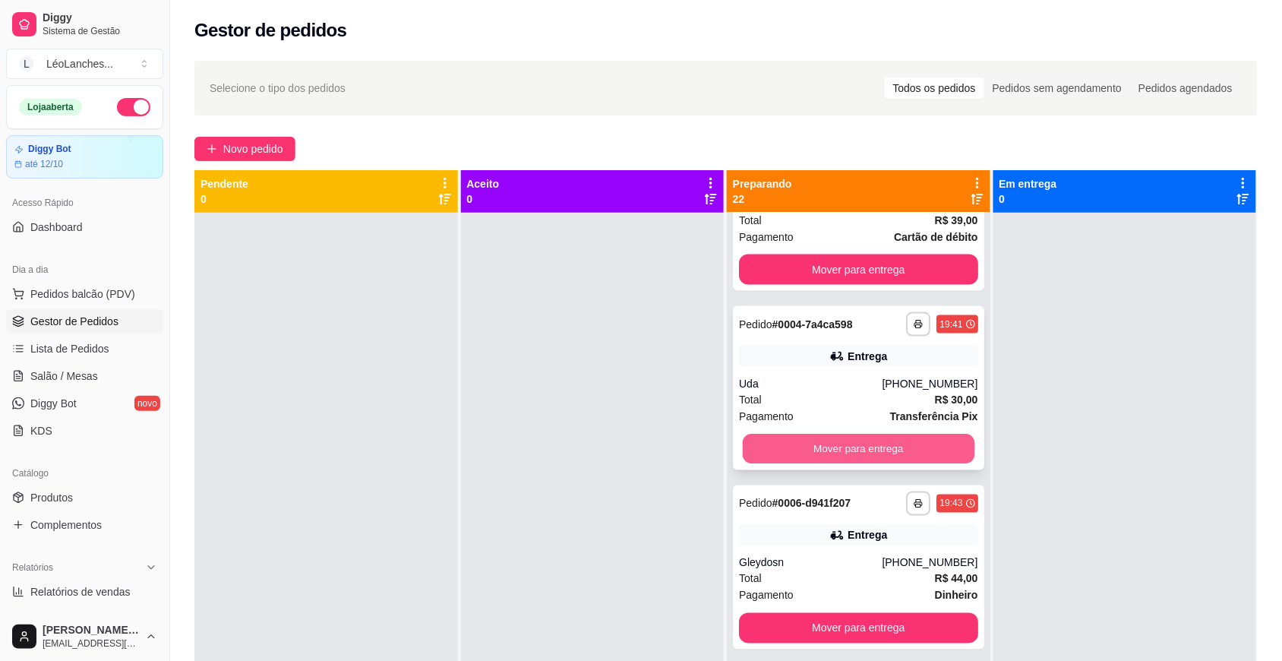
click at [837, 450] on button "Mover para entrega" at bounding box center [859, 449] width 232 height 30
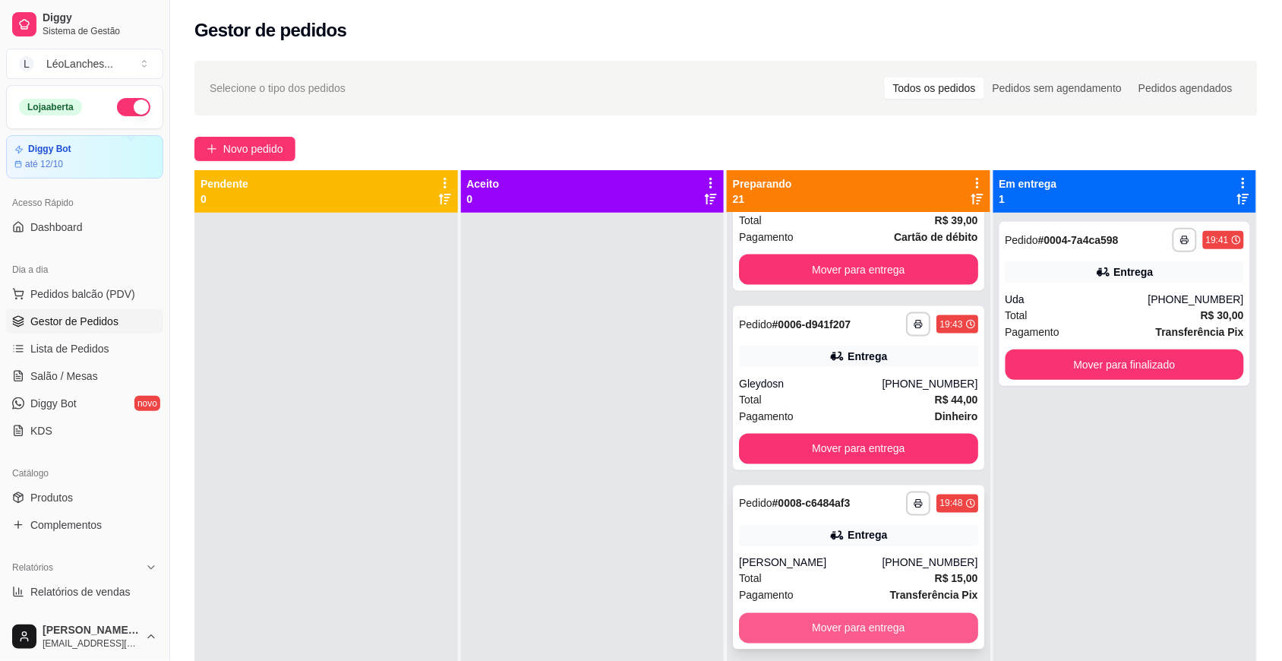
click at [811, 618] on button "Mover para entrega" at bounding box center [858, 628] width 239 height 30
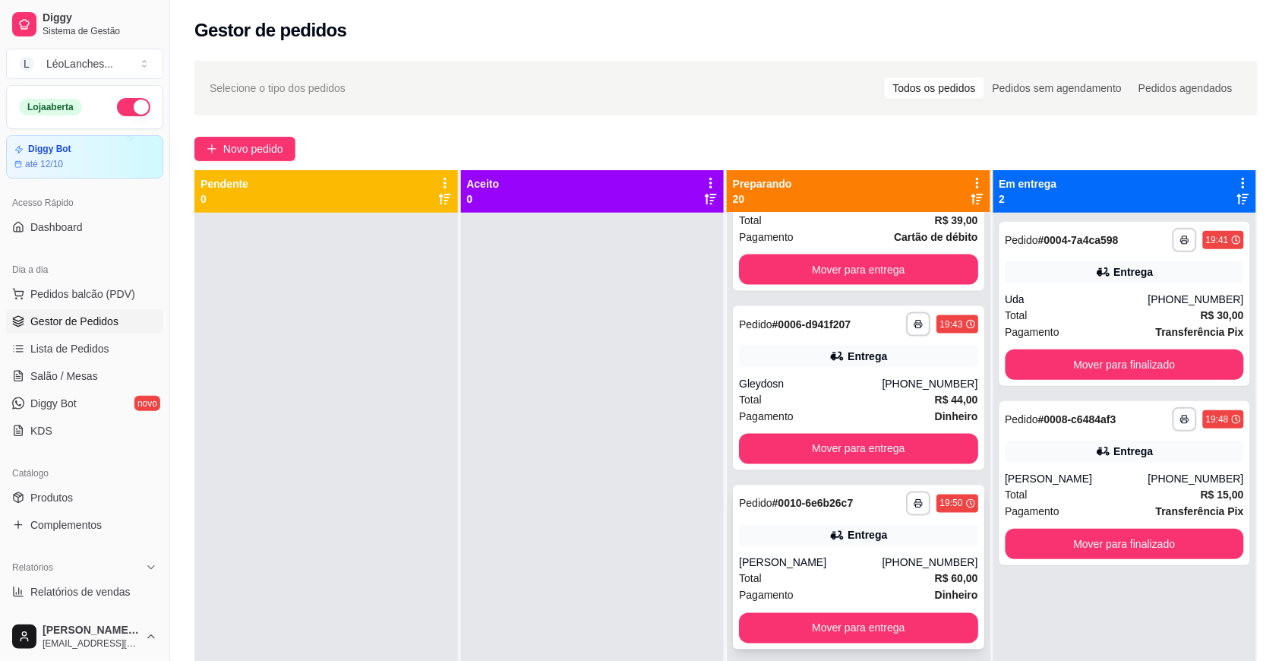
click at [824, 578] on div "Total R$ 60,00" at bounding box center [858, 578] width 239 height 17
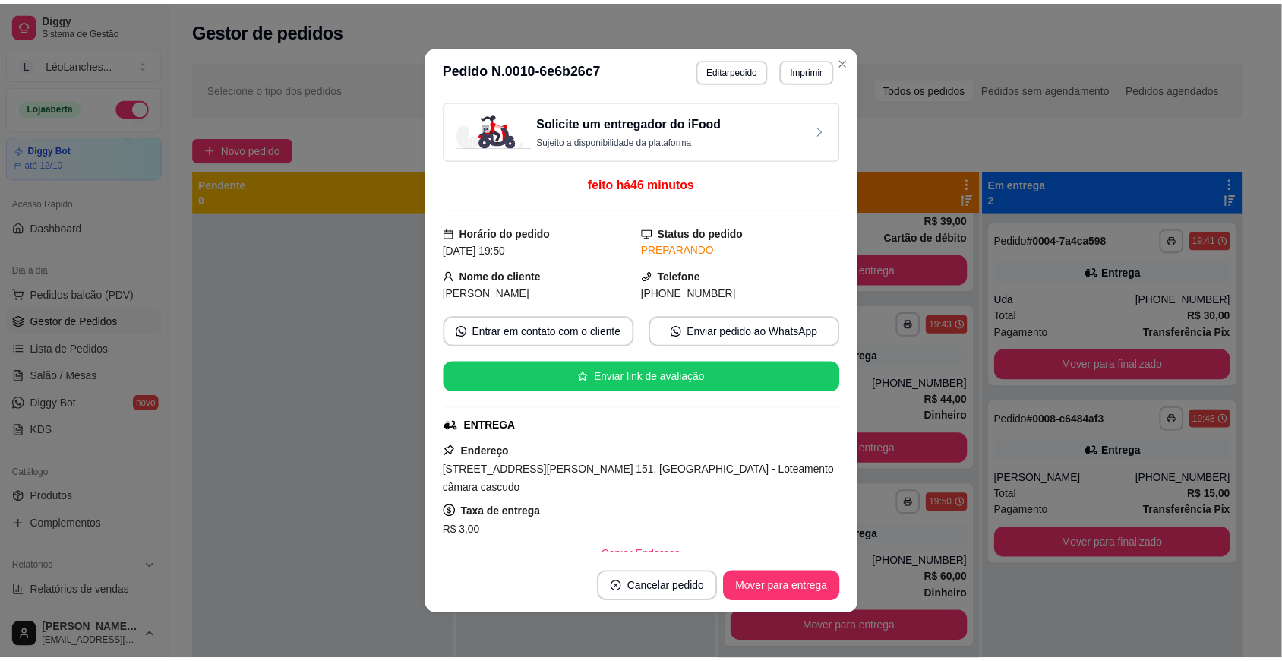
scroll to position [449, 0]
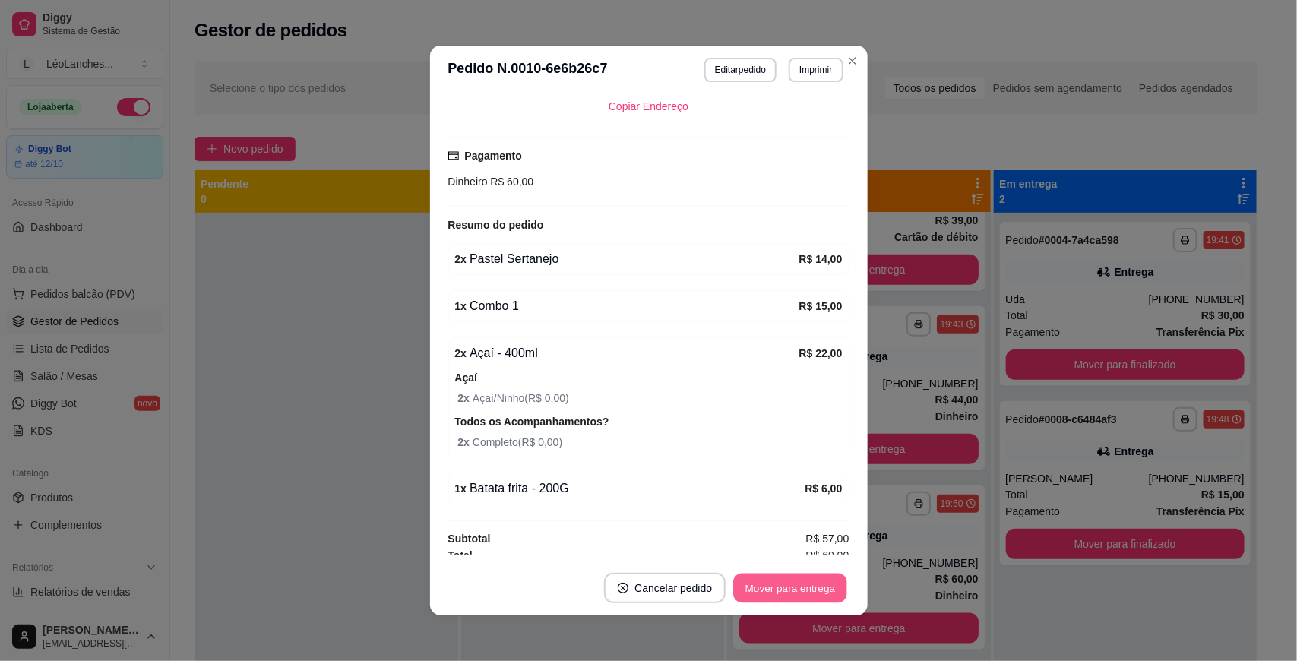
click at [769, 587] on button "Mover para entrega" at bounding box center [791, 588] width 114 height 30
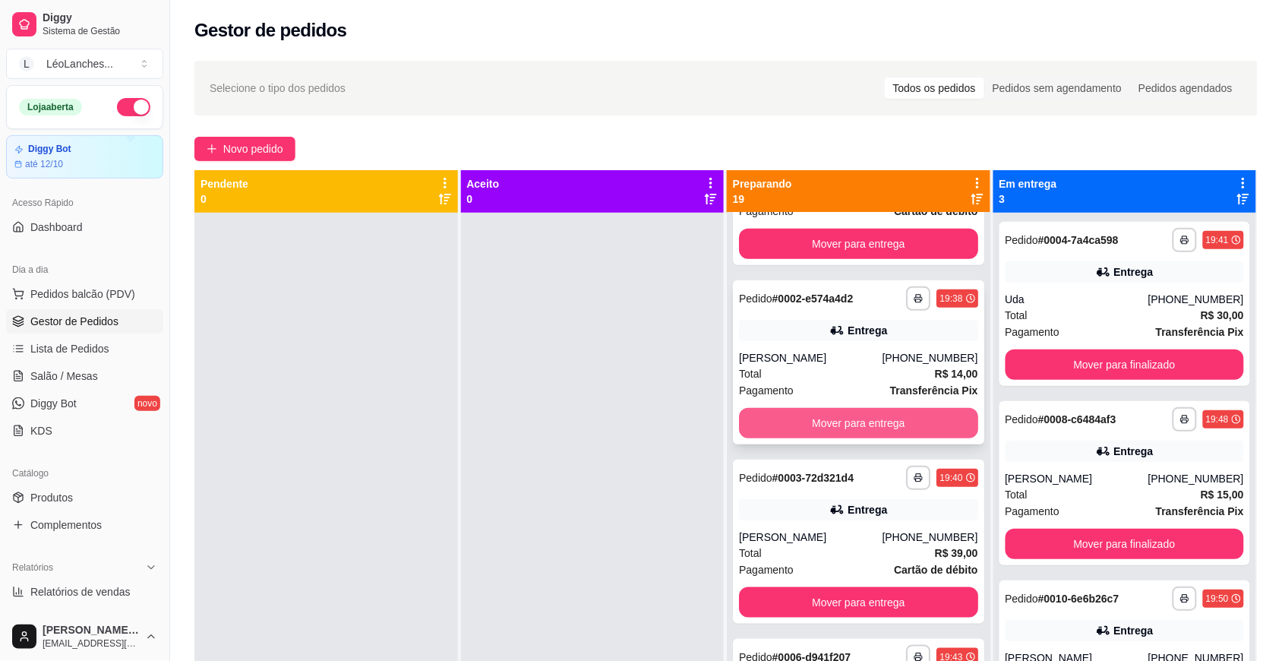
scroll to position [340, 0]
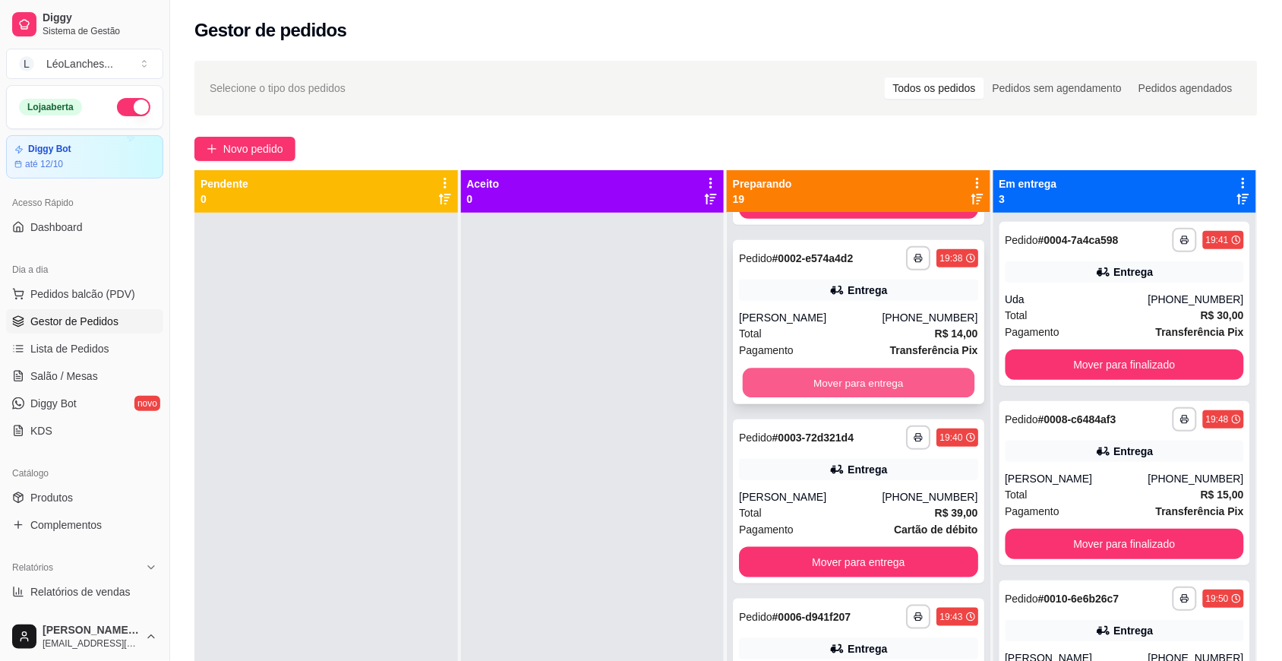
click at [914, 391] on button "Mover para entrega" at bounding box center [859, 383] width 232 height 30
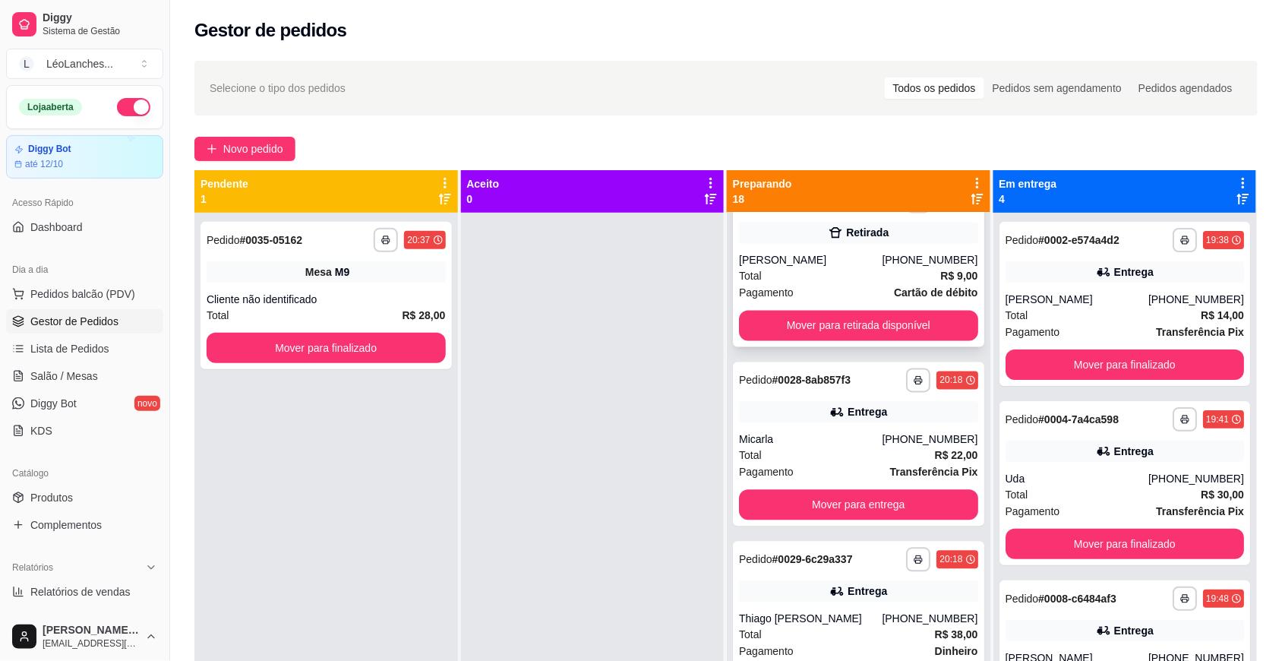
scroll to position [2625, 0]
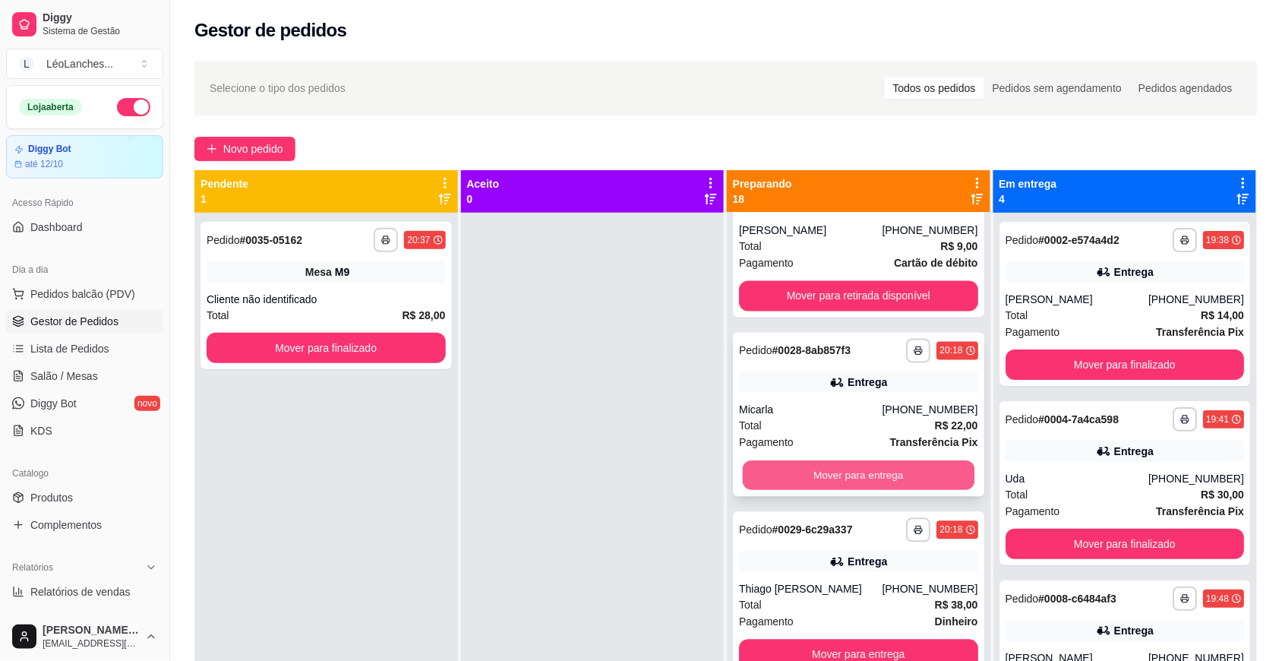
click at [864, 476] on button "Mover para entrega" at bounding box center [859, 475] width 232 height 30
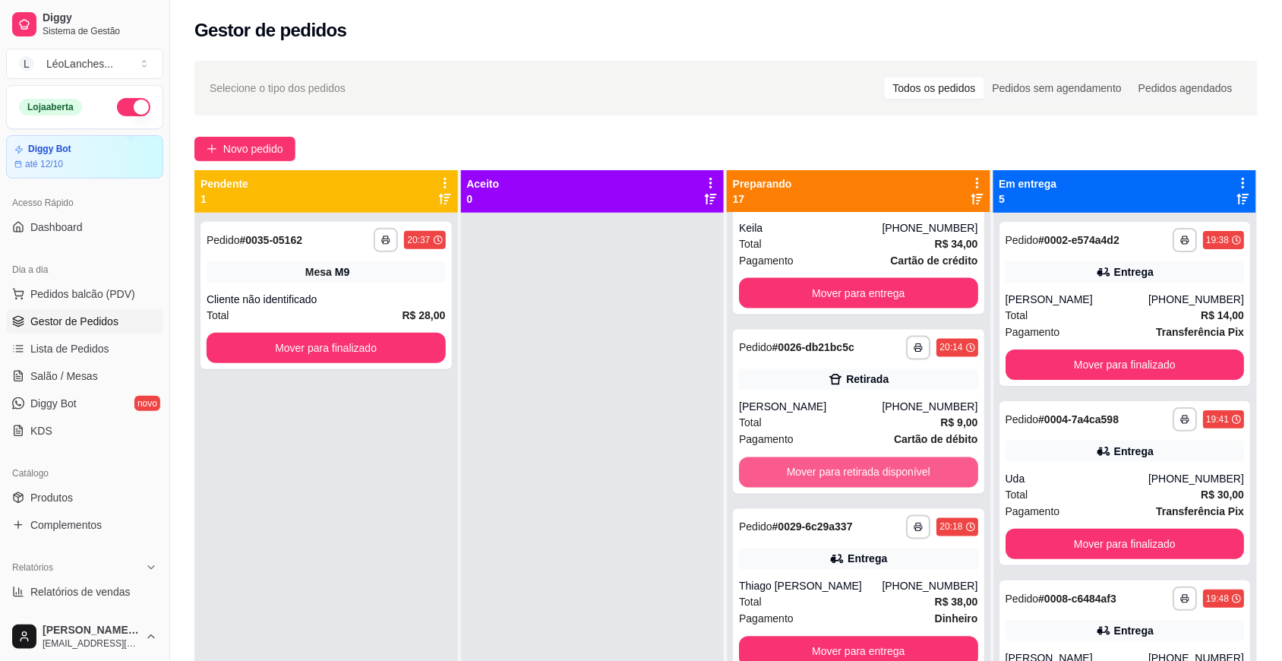
scroll to position [2447, 0]
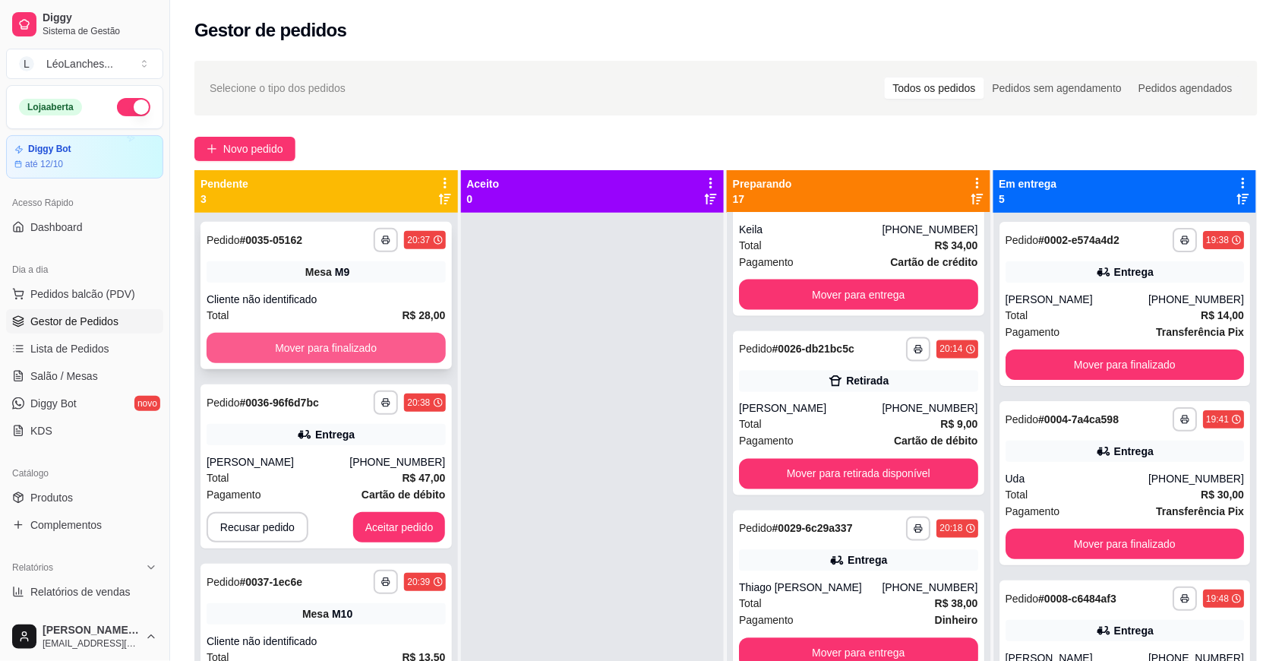
click at [388, 340] on button "Mover para finalizado" at bounding box center [326, 348] width 239 height 30
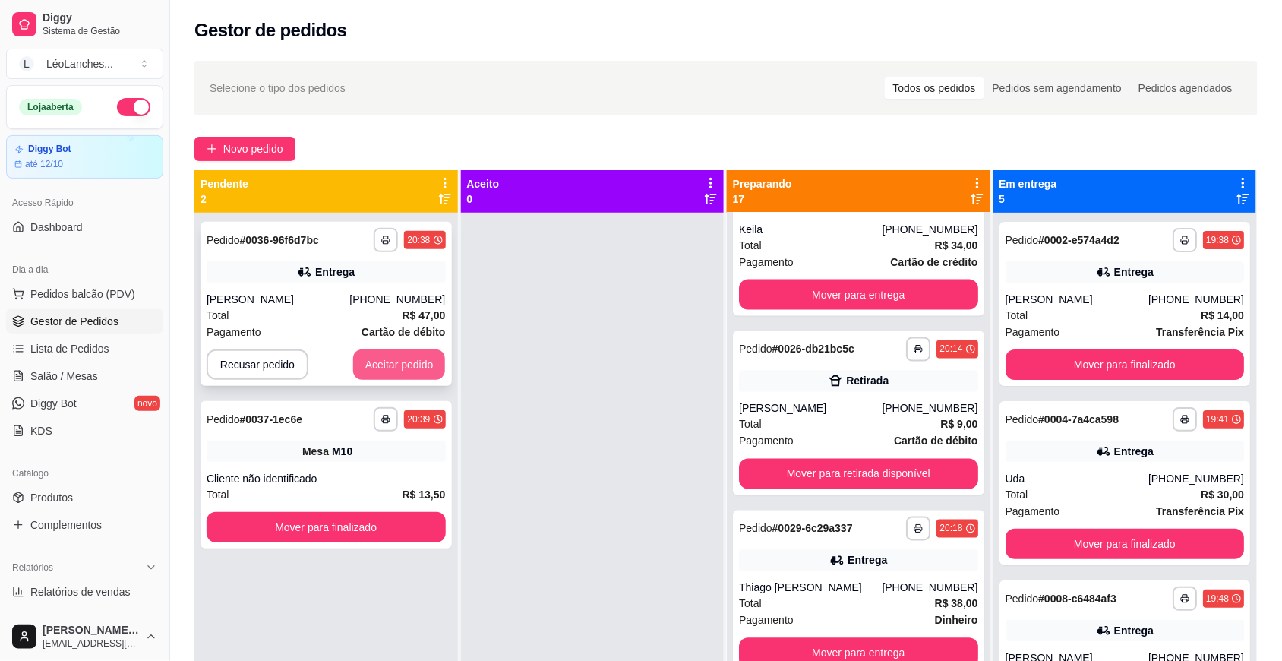
click at [403, 363] on button "Aceitar pedido" at bounding box center [399, 364] width 93 height 30
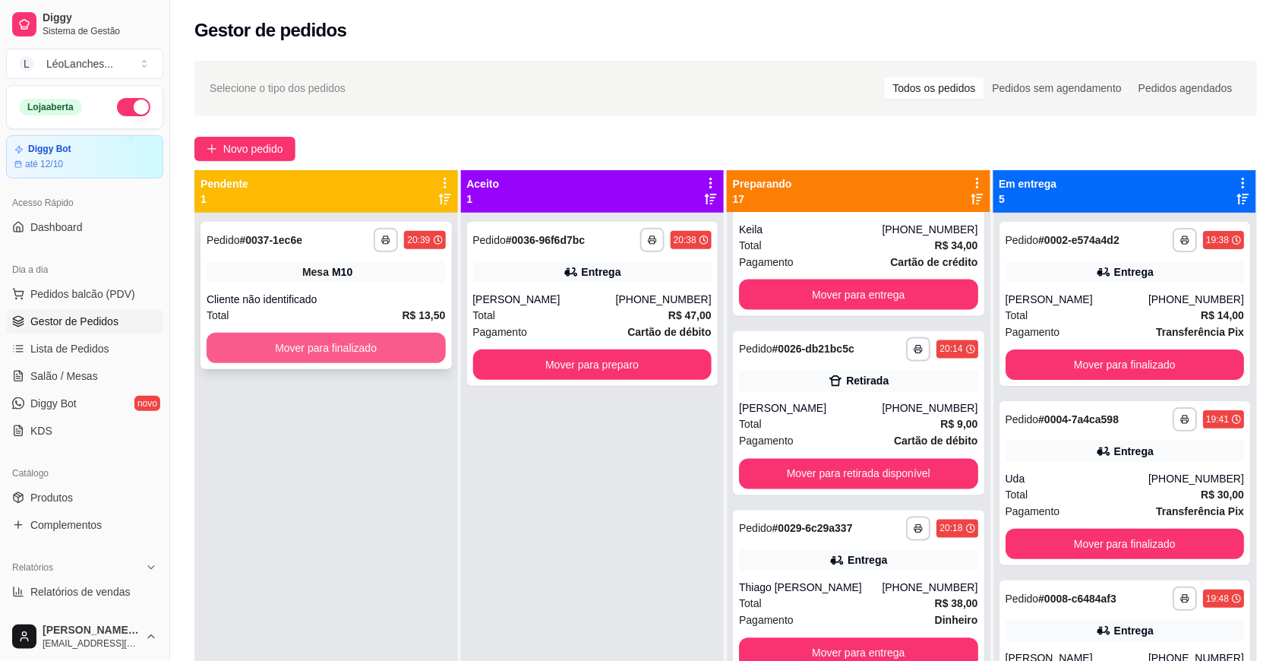
click at [392, 339] on button "Mover para finalizado" at bounding box center [326, 348] width 239 height 30
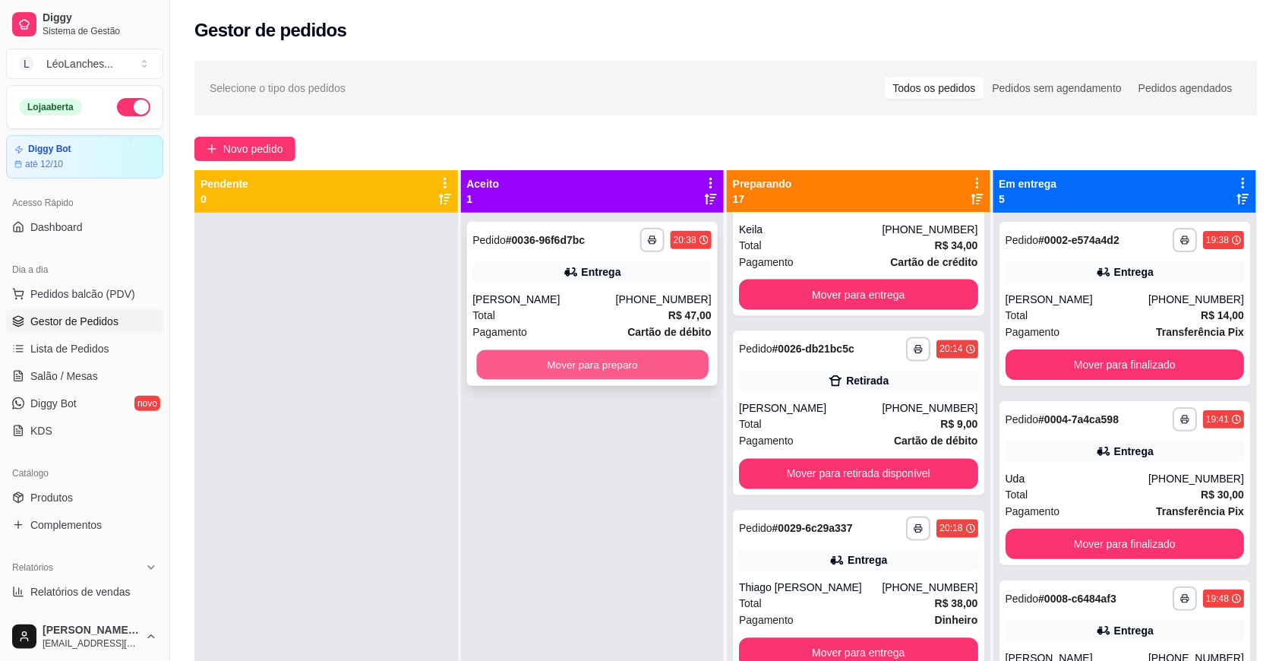
click at [635, 368] on button "Mover para preparo" at bounding box center [592, 365] width 232 height 30
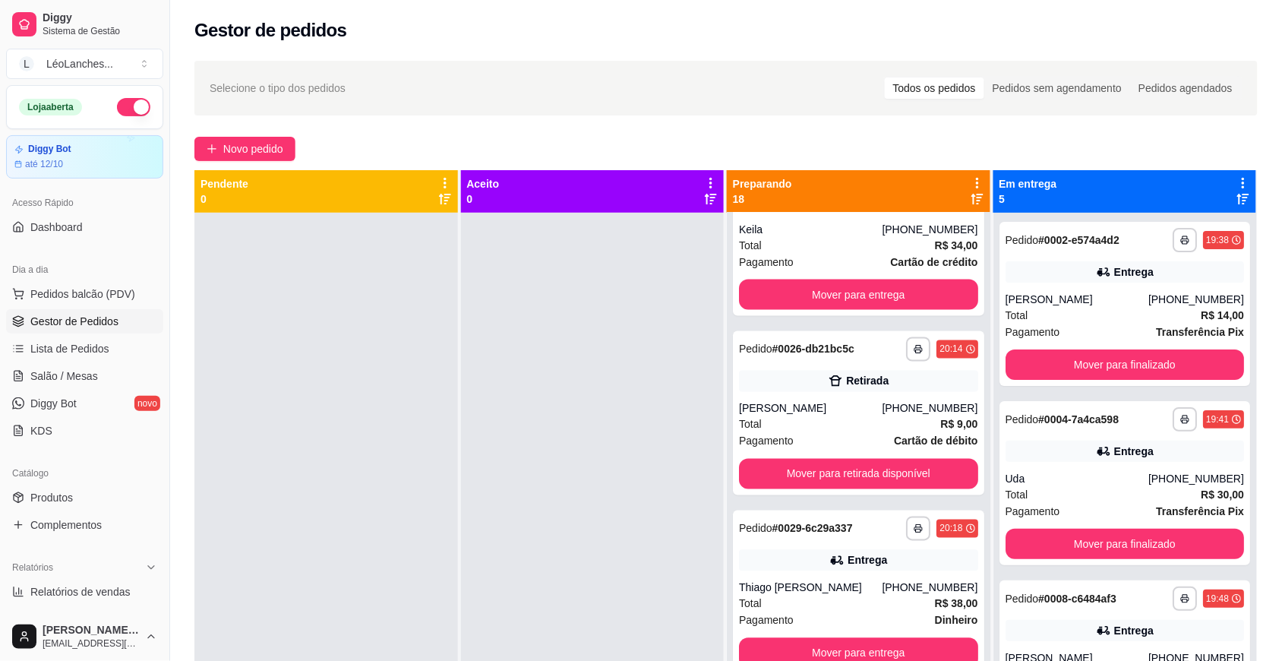
scroll to position [2625, 0]
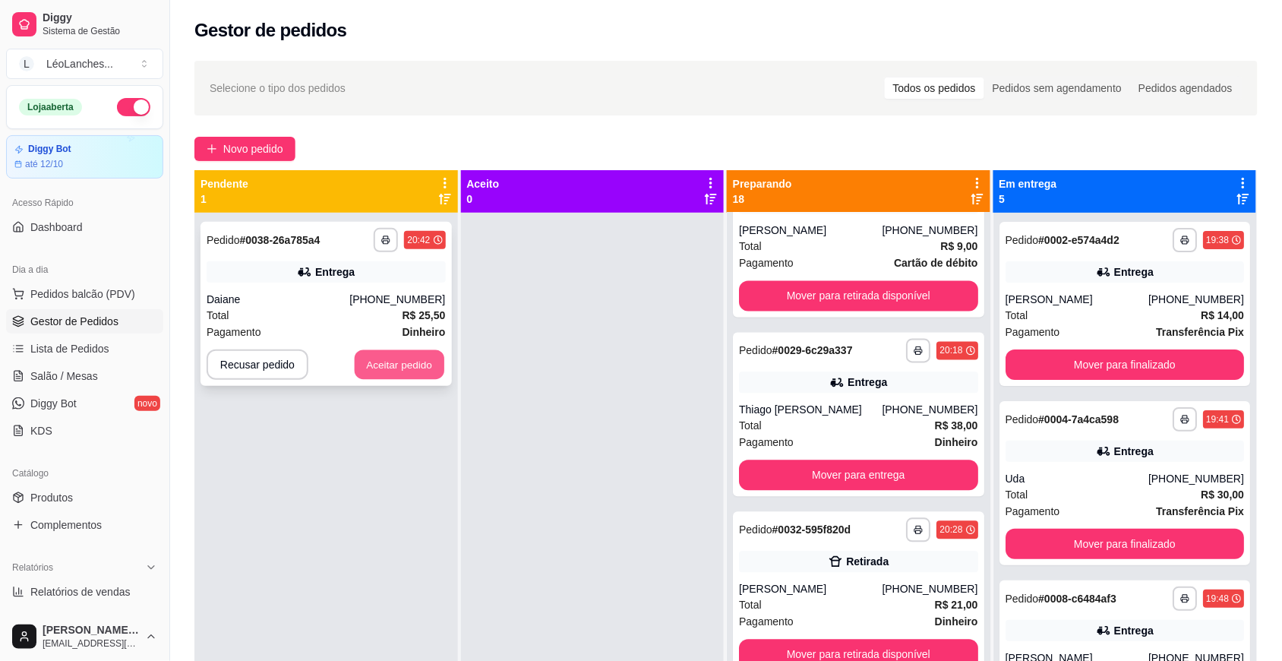
click at [396, 366] on button "Aceitar pedido" at bounding box center [400, 365] width 90 height 30
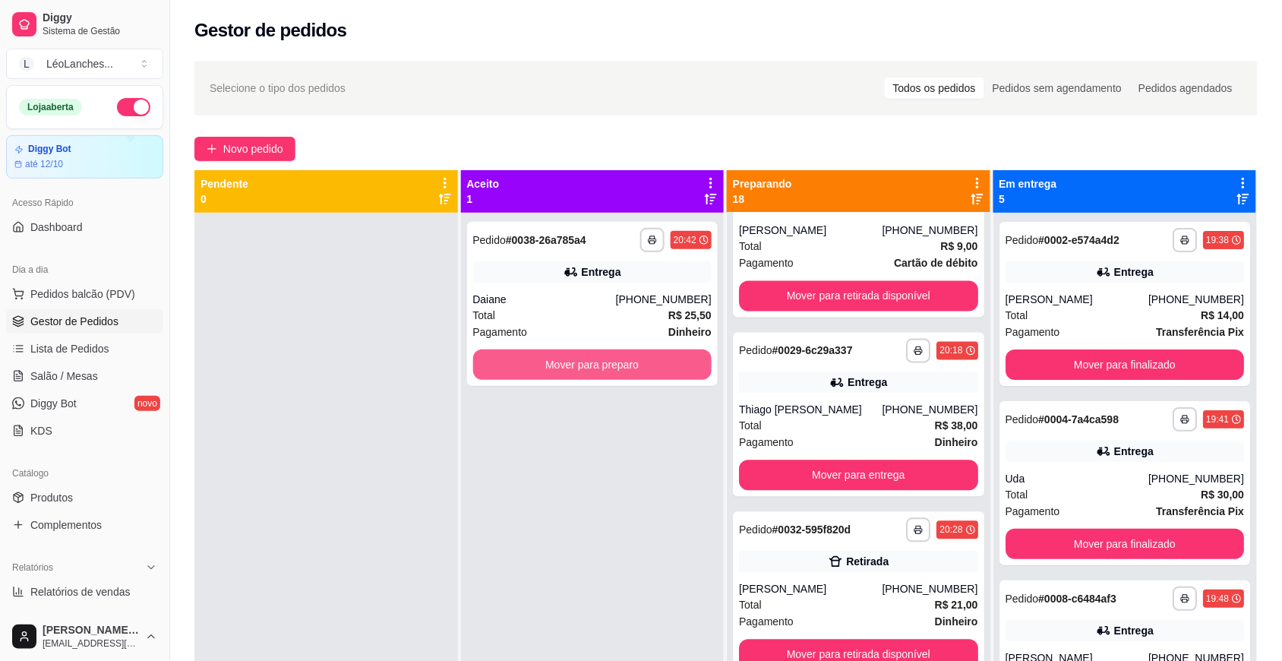
click at [567, 366] on button "Mover para preparo" at bounding box center [592, 364] width 239 height 30
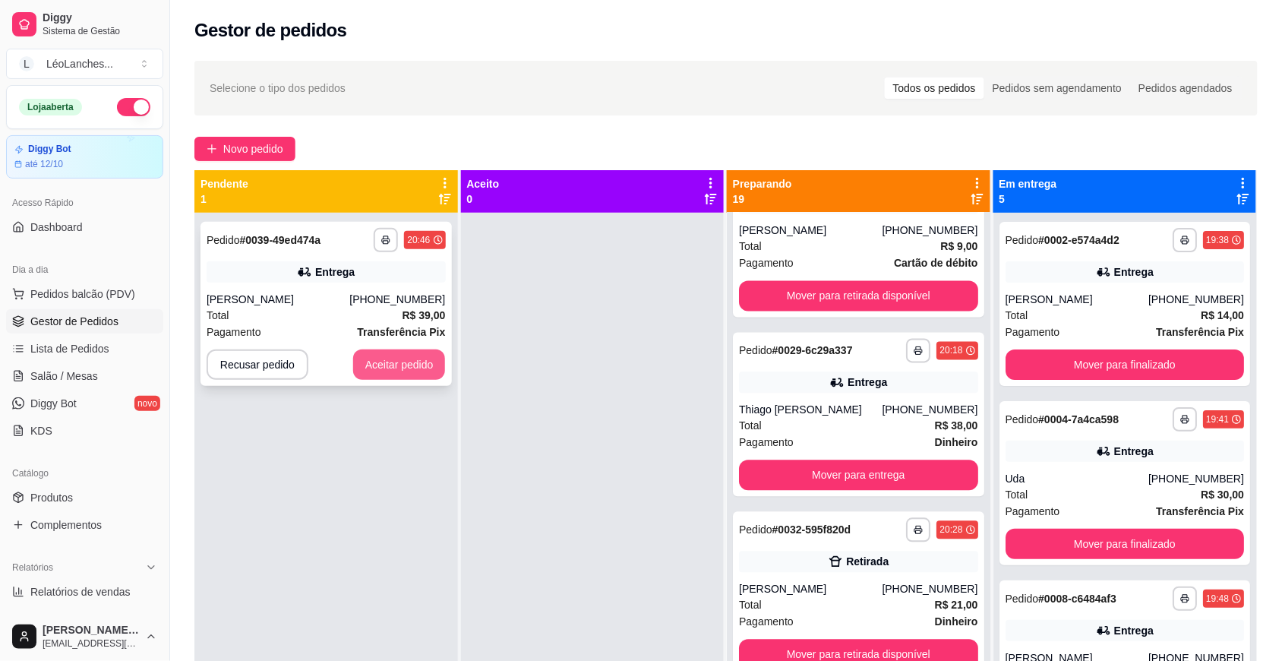
click at [403, 378] on button "Aceitar pedido" at bounding box center [399, 364] width 93 height 30
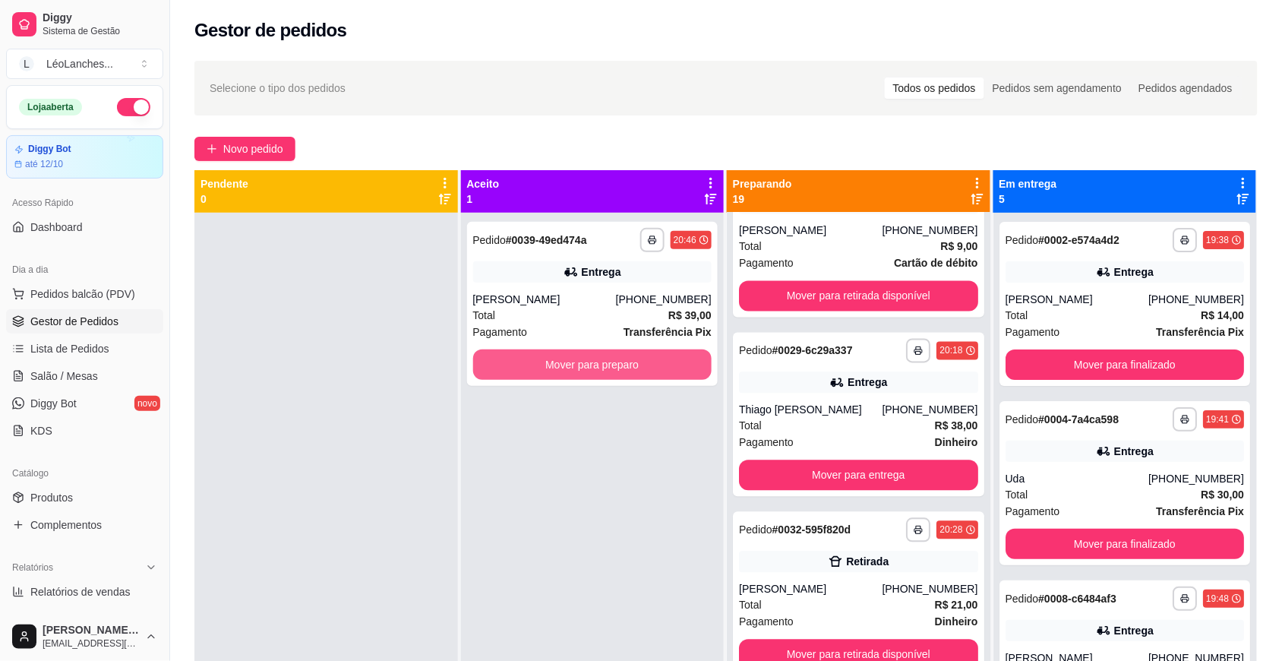
click at [564, 374] on button "Mover para preparo" at bounding box center [592, 364] width 239 height 30
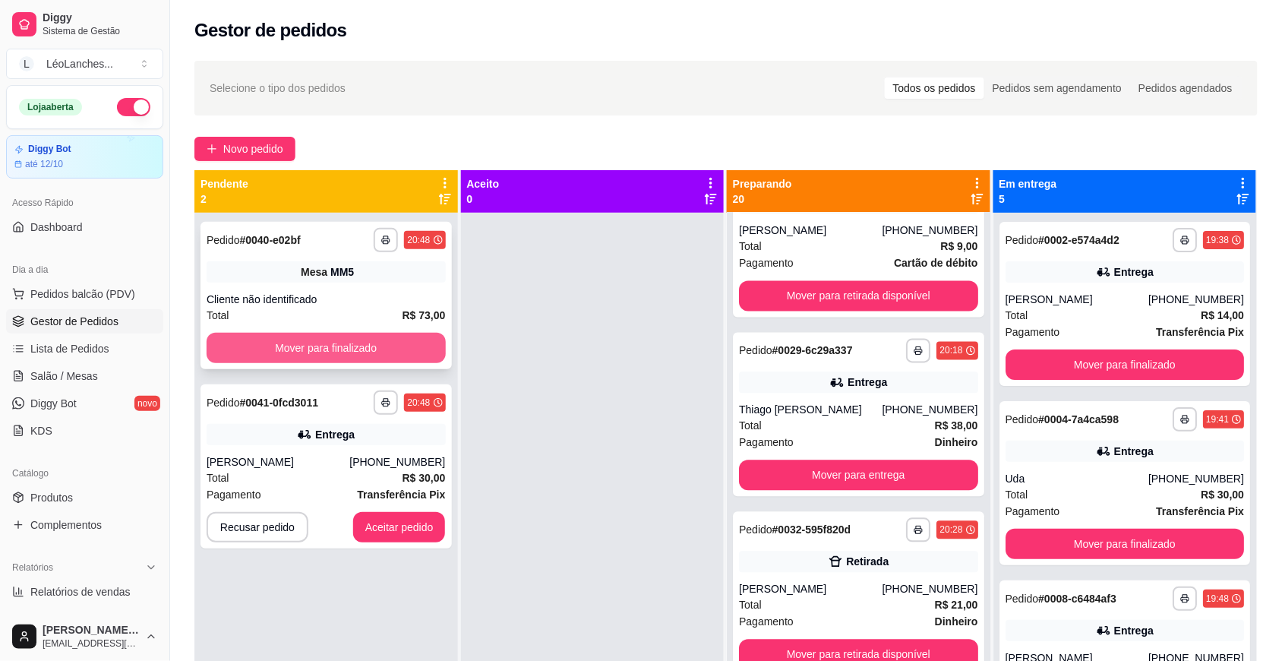
click at [393, 339] on button "Mover para finalizado" at bounding box center [326, 348] width 239 height 30
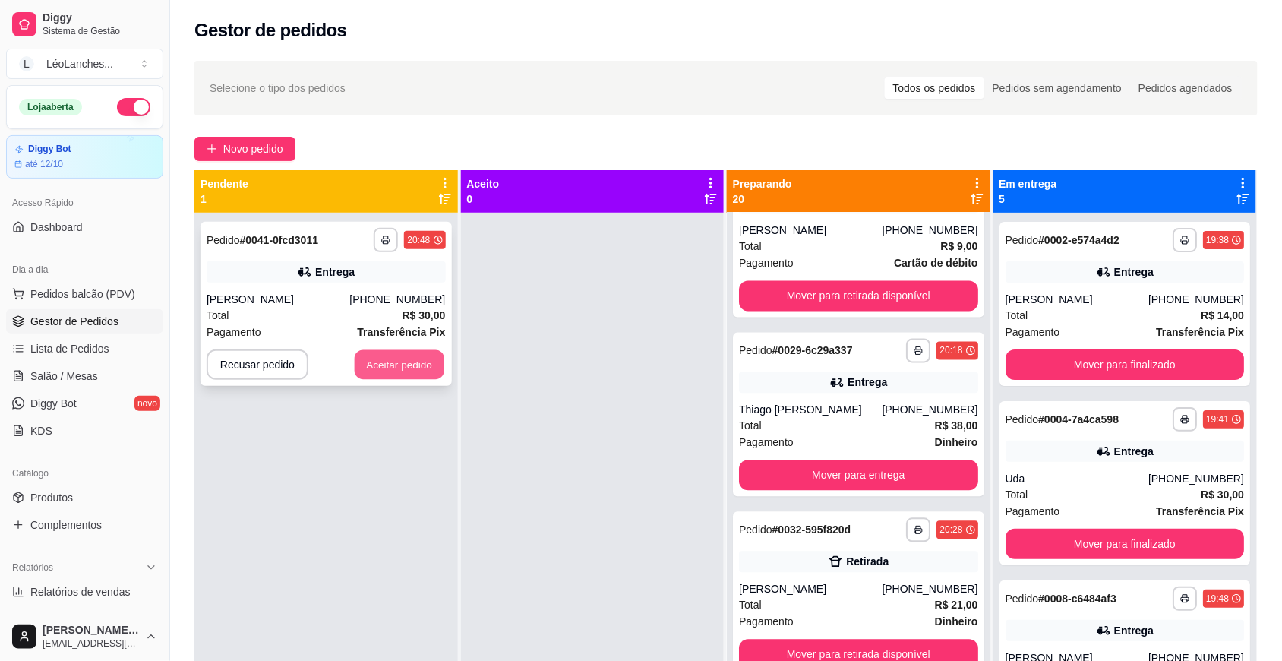
click at [427, 353] on button "Aceitar pedido" at bounding box center [400, 365] width 90 height 30
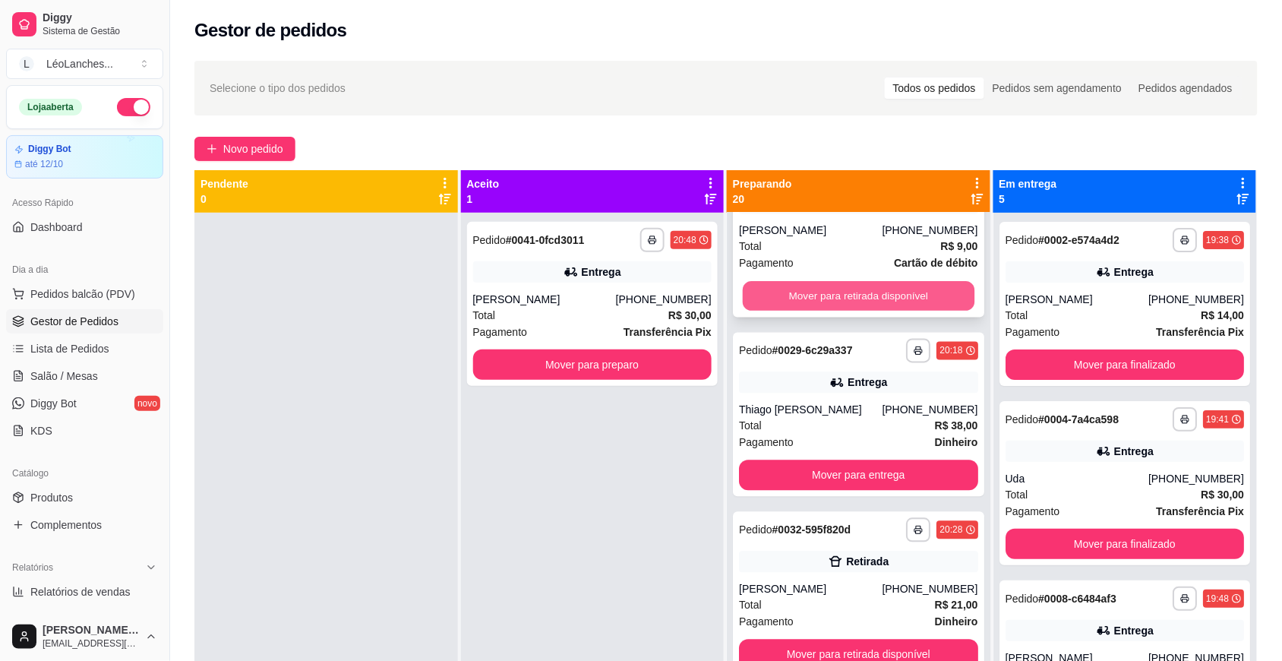
click at [825, 292] on button "Mover para retirada disponível" at bounding box center [859, 295] width 232 height 30
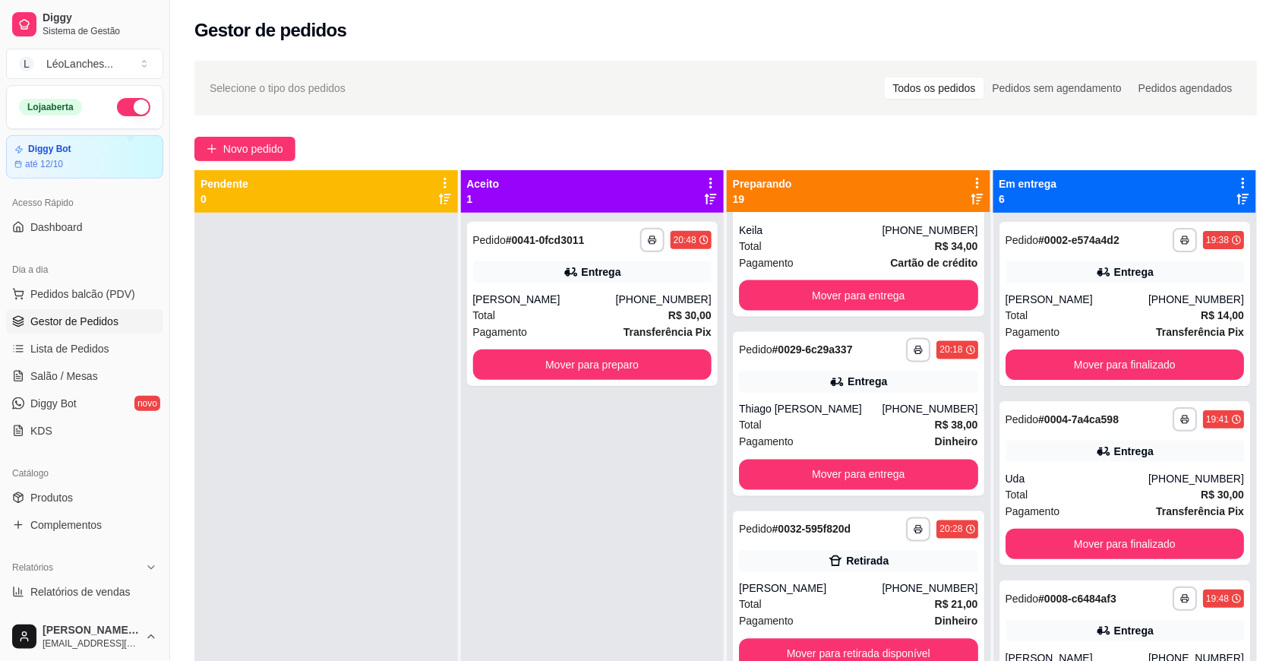
scroll to position [0, 0]
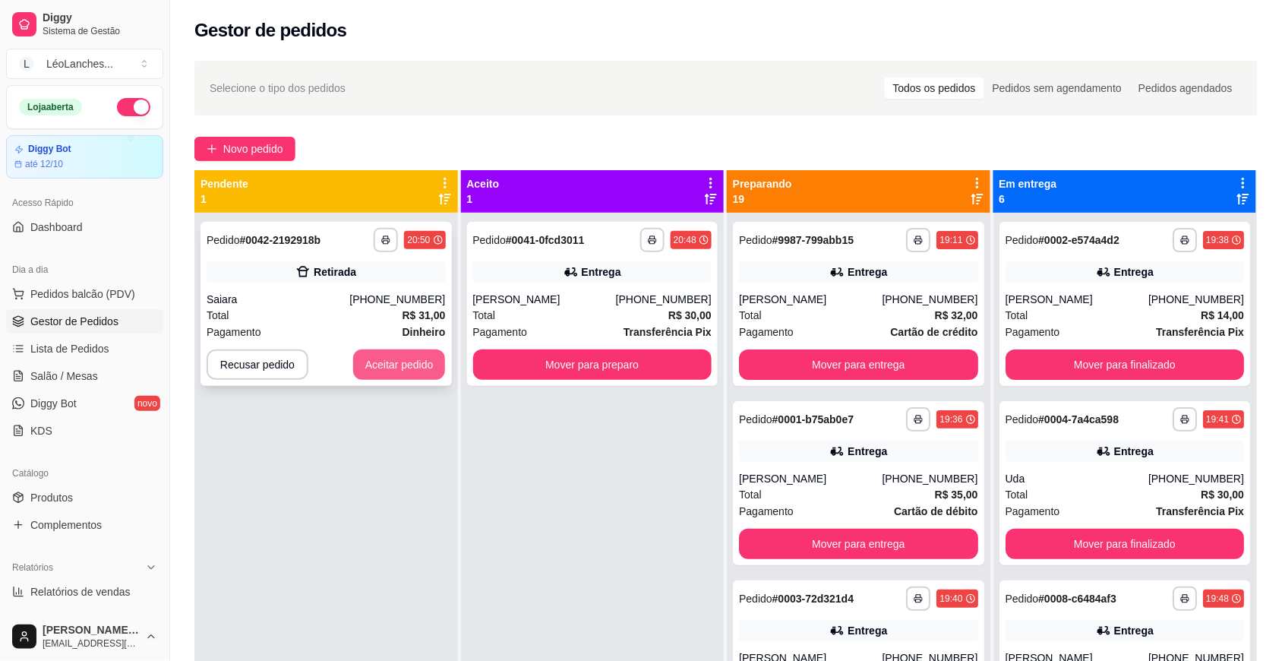
click at [392, 362] on button "Aceitar pedido" at bounding box center [399, 364] width 93 height 30
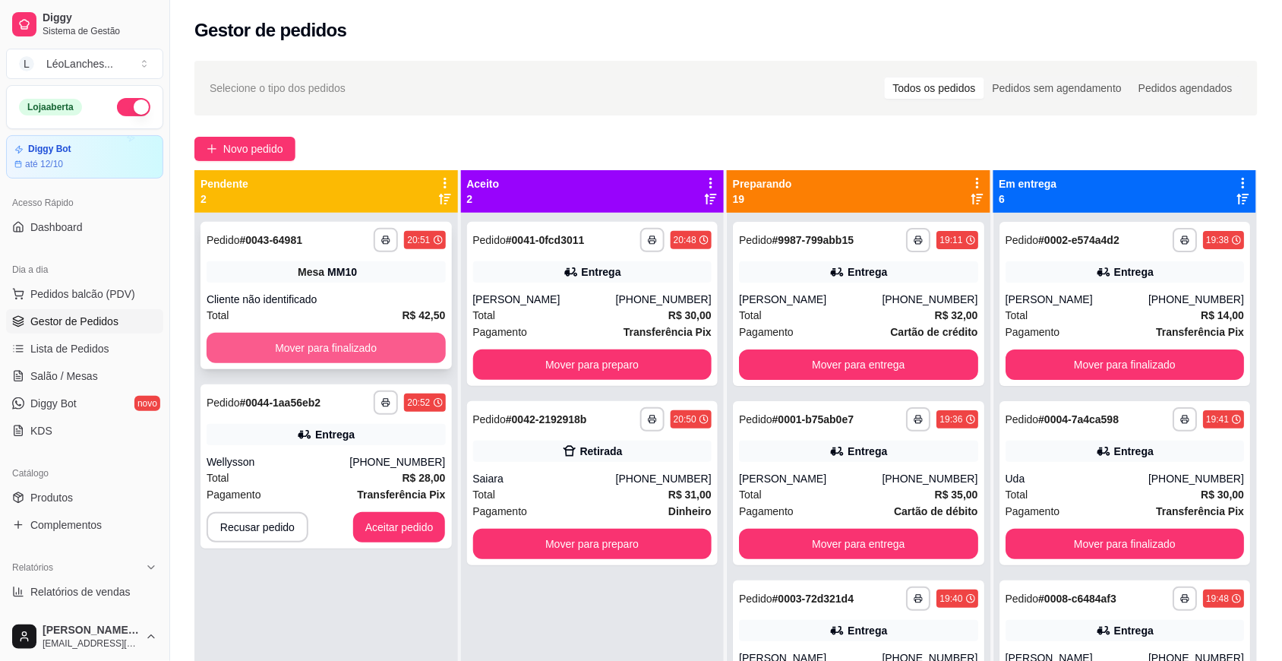
click at [393, 355] on button "Mover para finalizado" at bounding box center [326, 348] width 239 height 30
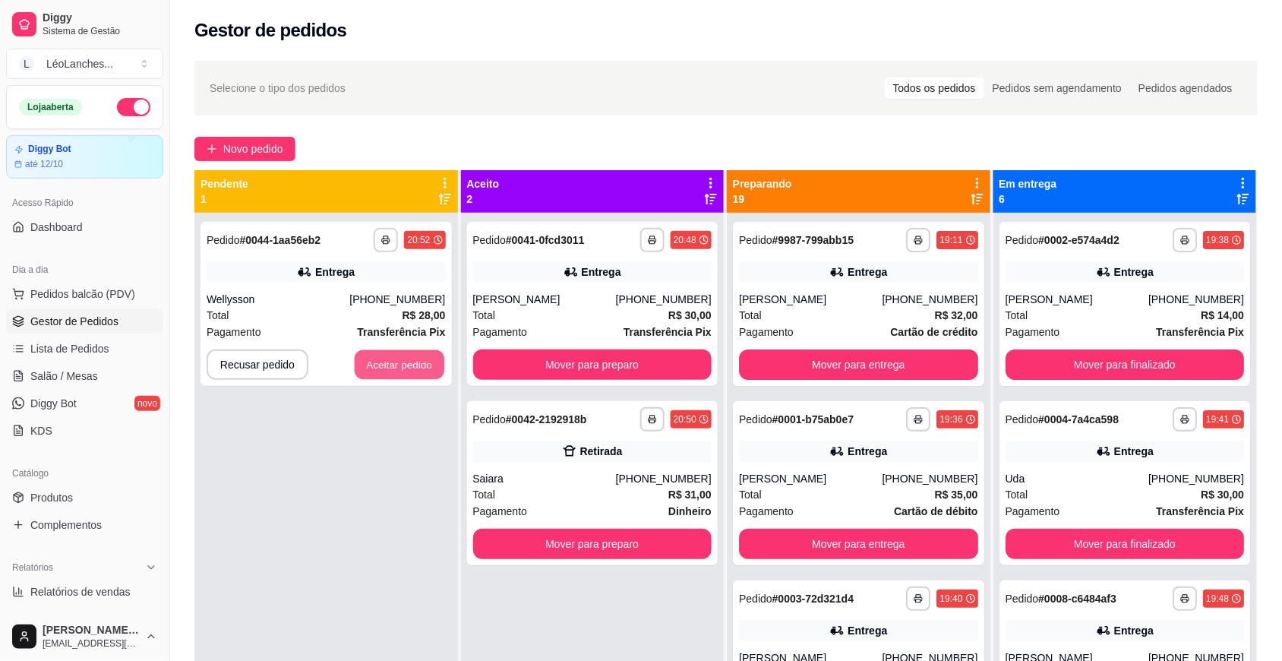
click at [393, 355] on button "Aceitar pedido" at bounding box center [400, 365] width 90 height 30
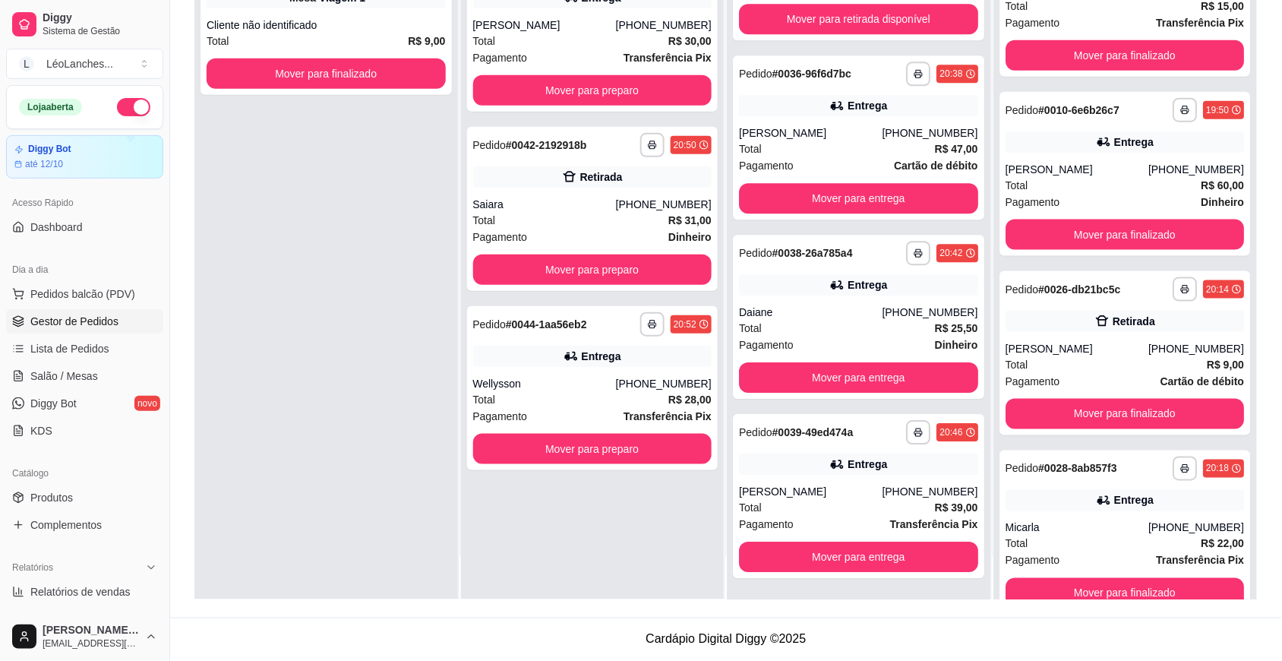
scroll to position [429, 0]
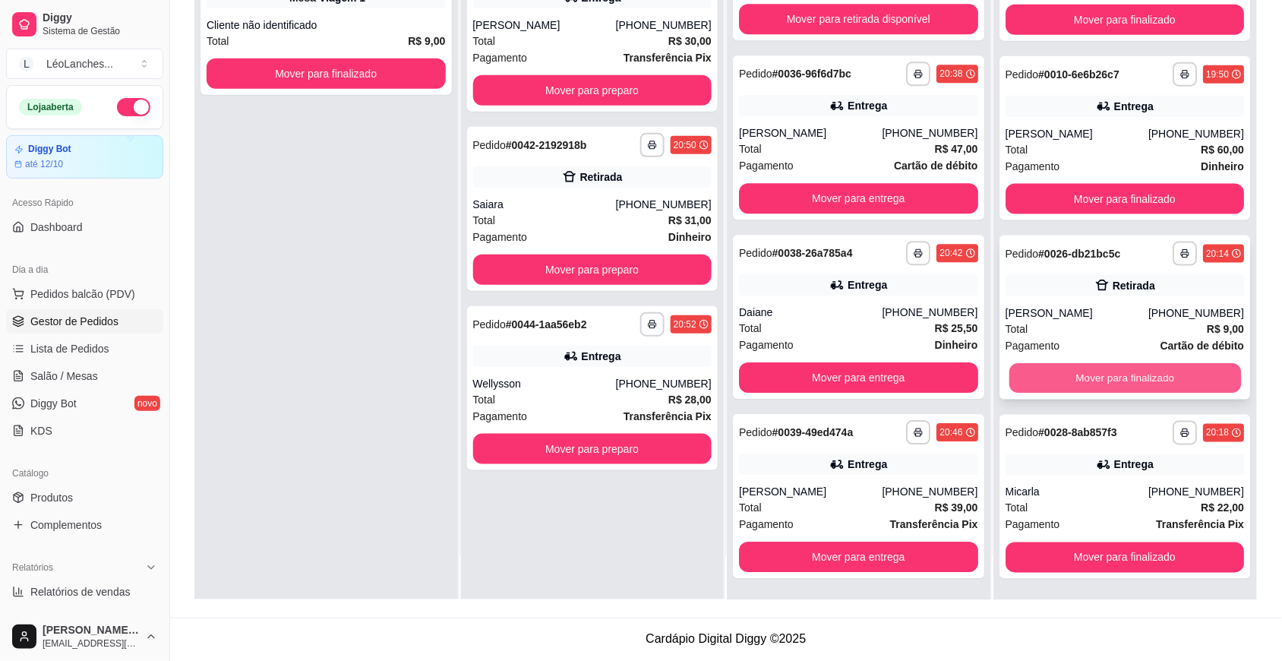
click at [1155, 380] on button "Mover para finalizado" at bounding box center [1125, 379] width 232 height 30
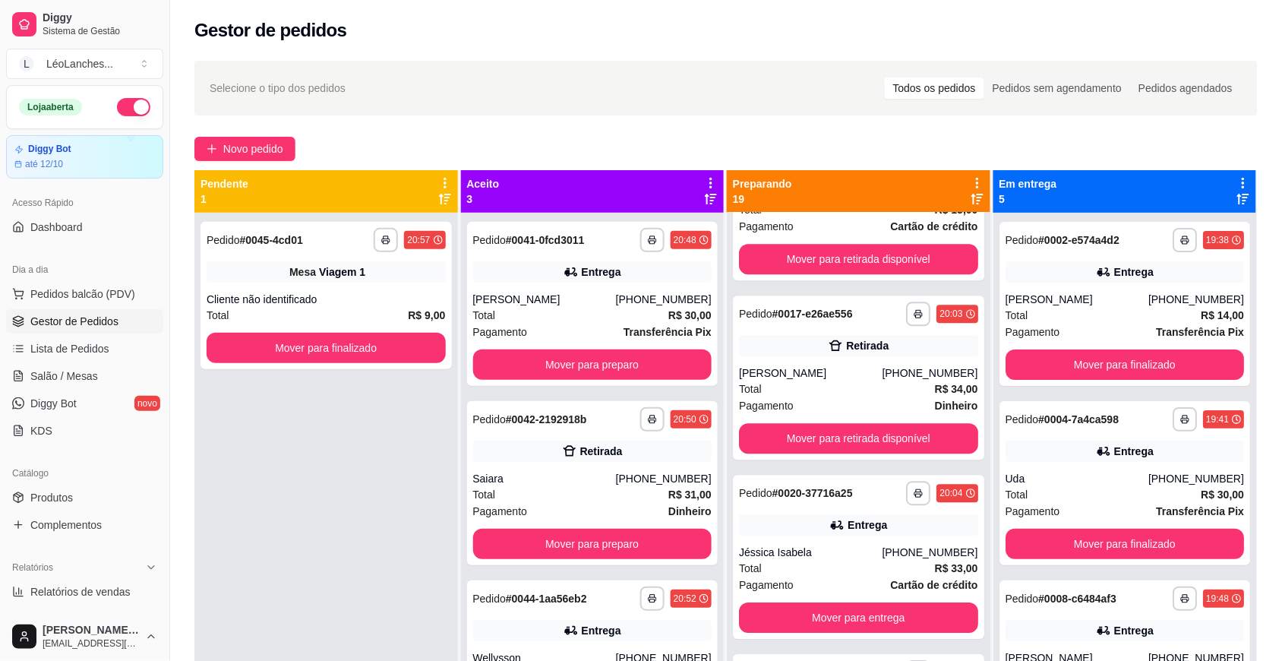
scroll to position [1190, 0]
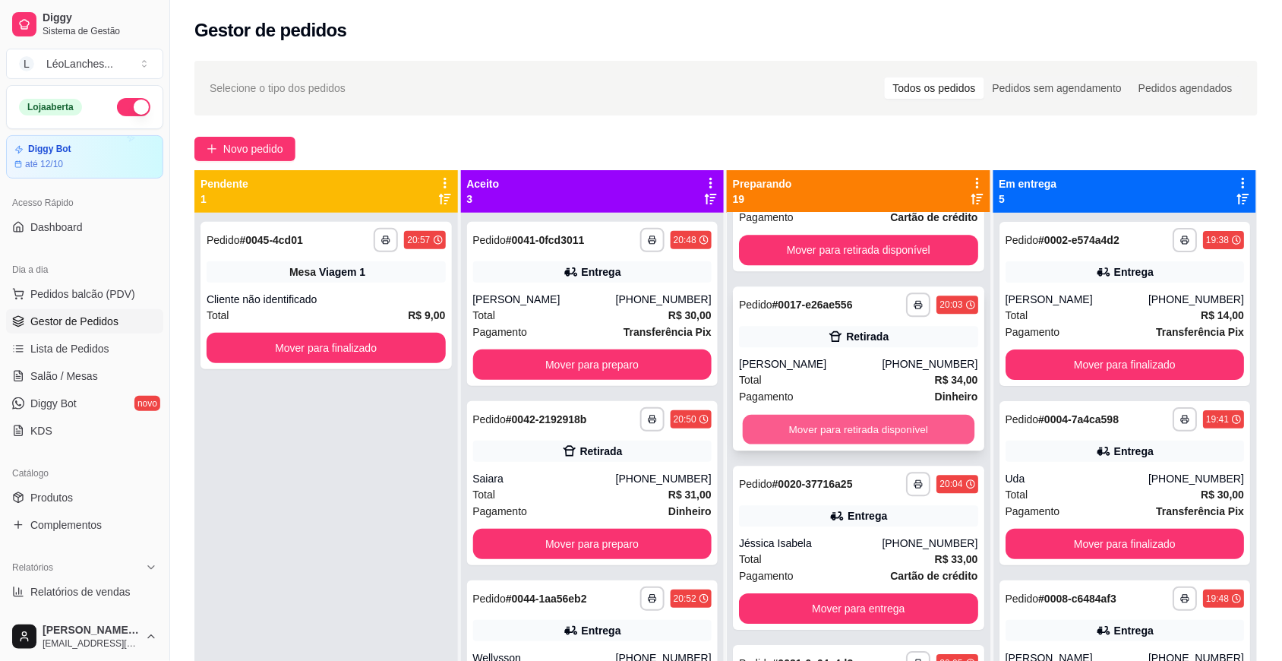
click at [857, 441] on button "Mover para retirada disponível" at bounding box center [859, 430] width 232 height 30
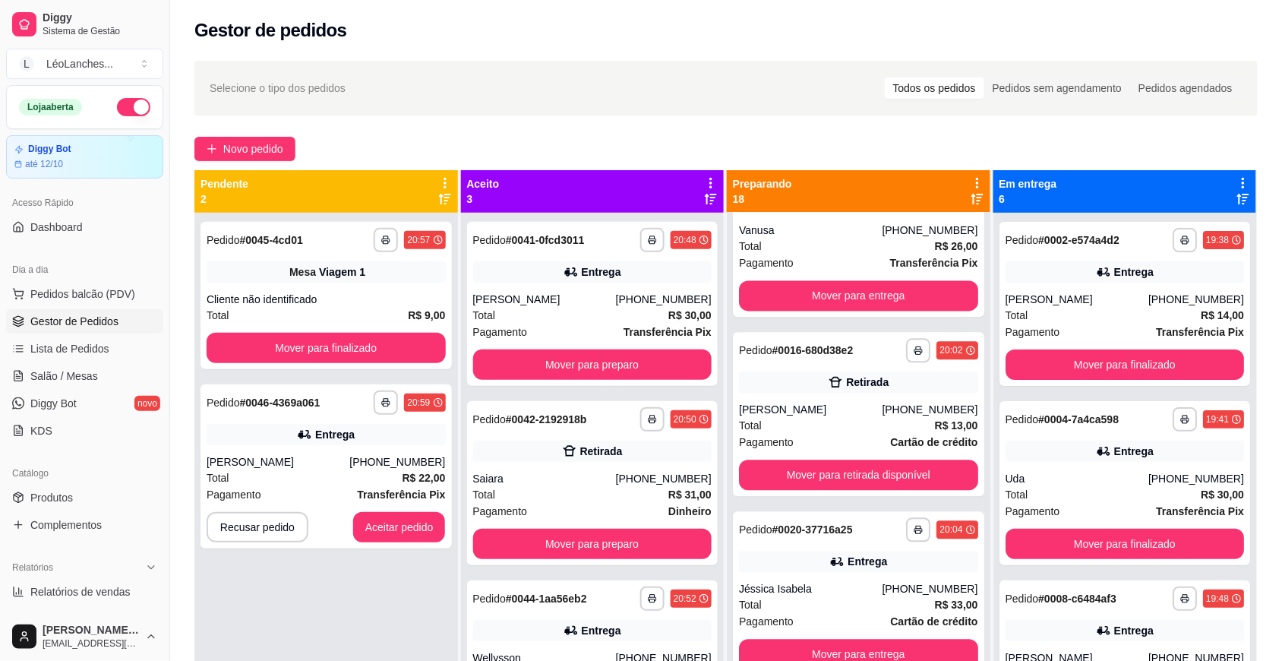
scroll to position [975, 0]
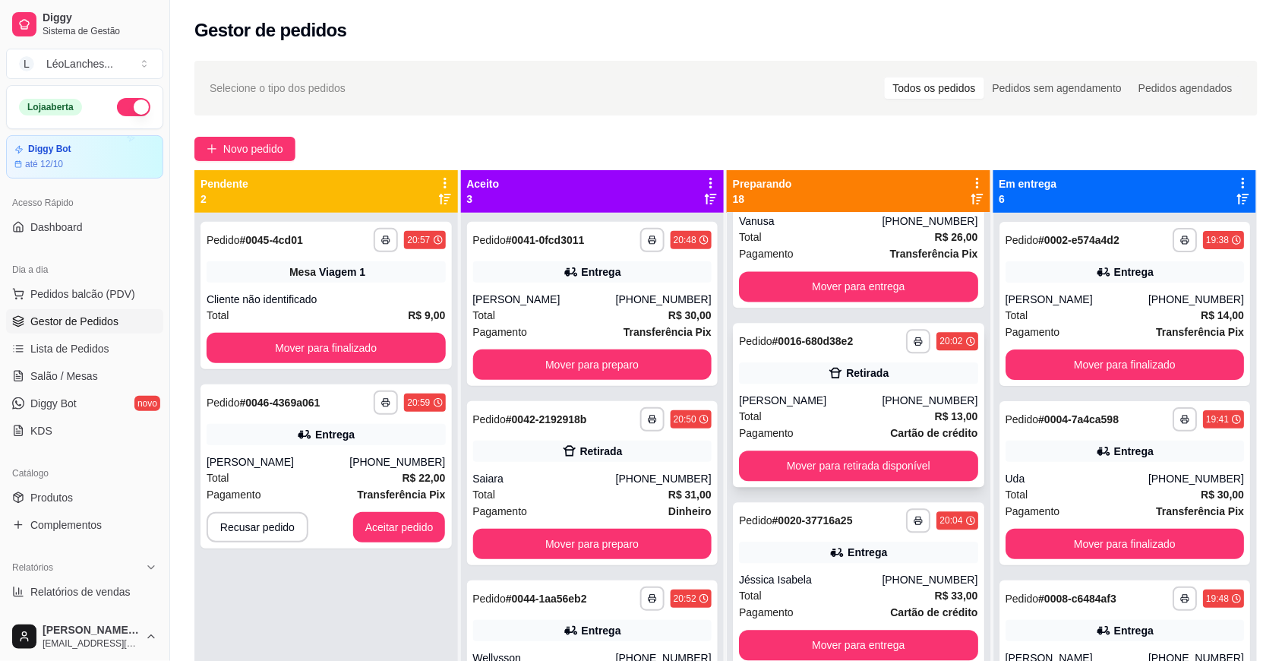
click at [855, 445] on div "**********" at bounding box center [858, 405] width 251 height 164
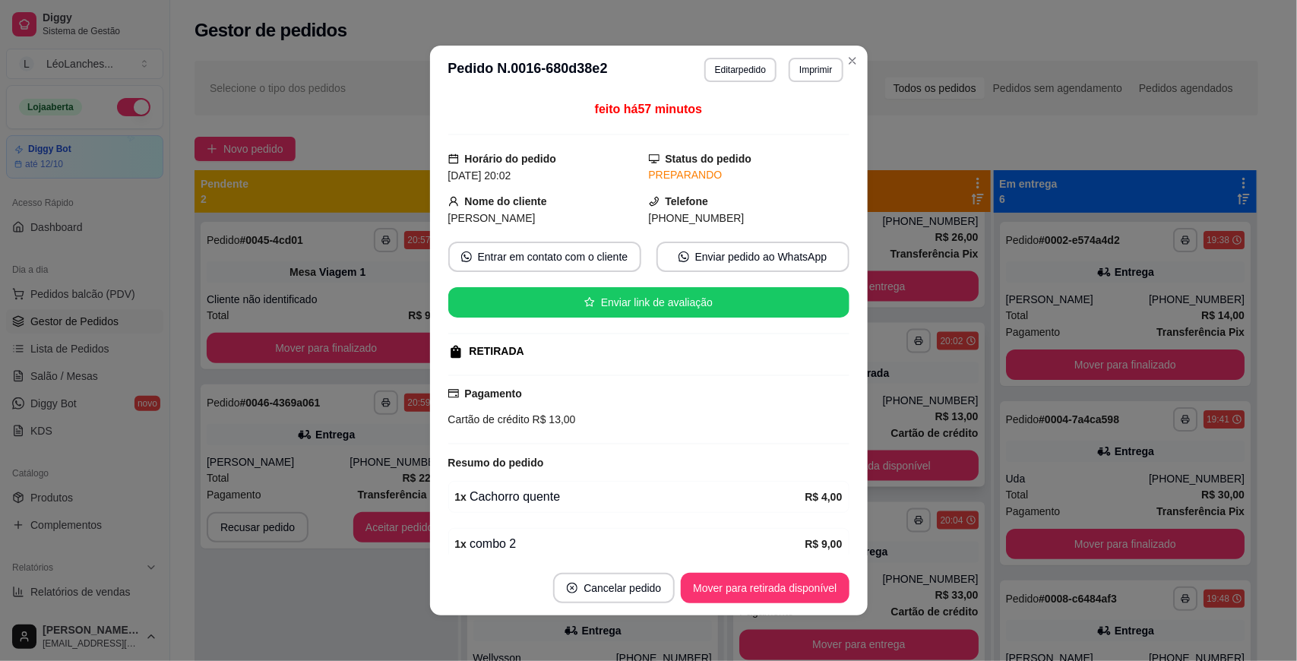
click at [849, 468] on div "feito há 57 minutos Horário do pedido [DATE] 20:02 Status do pedido PREPARANDO …" at bounding box center [649, 327] width 438 height 466
click at [806, 577] on button "Mover para retirada disponível" at bounding box center [765, 588] width 168 height 30
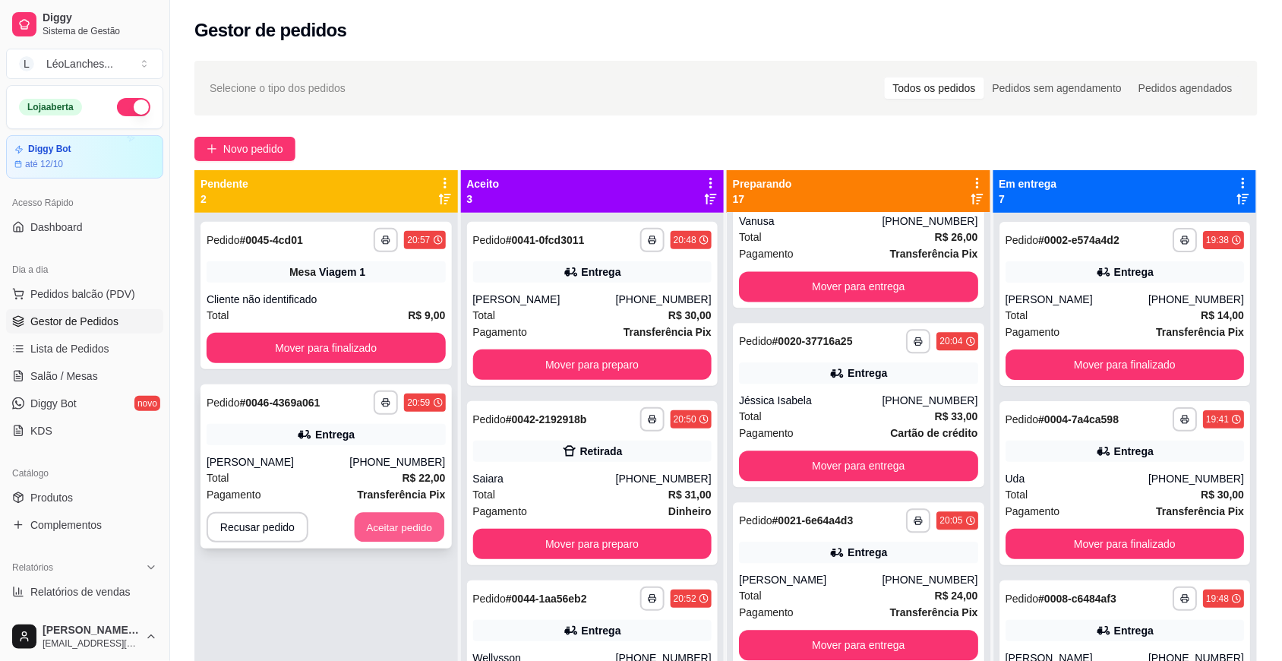
click at [388, 528] on button "Aceitar pedido" at bounding box center [400, 528] width 90 height 30
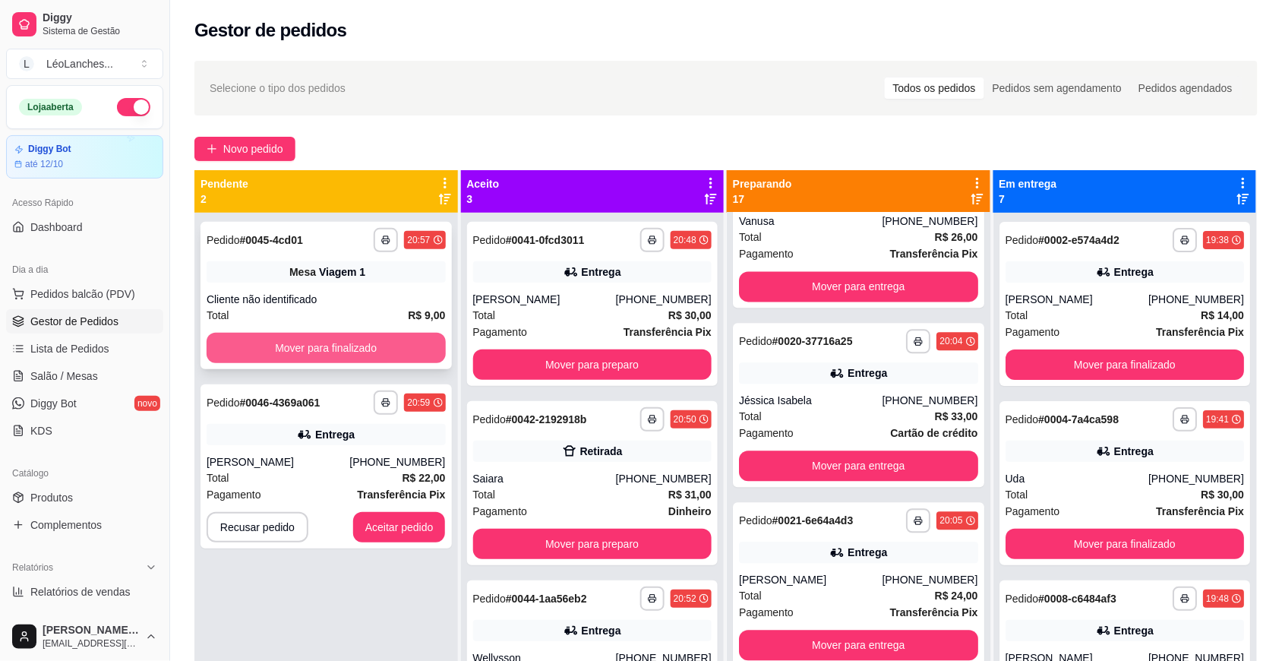
click at [391, 354] on button "Mover para finalizado" at bounding box center [326, 348] width 239 height 30
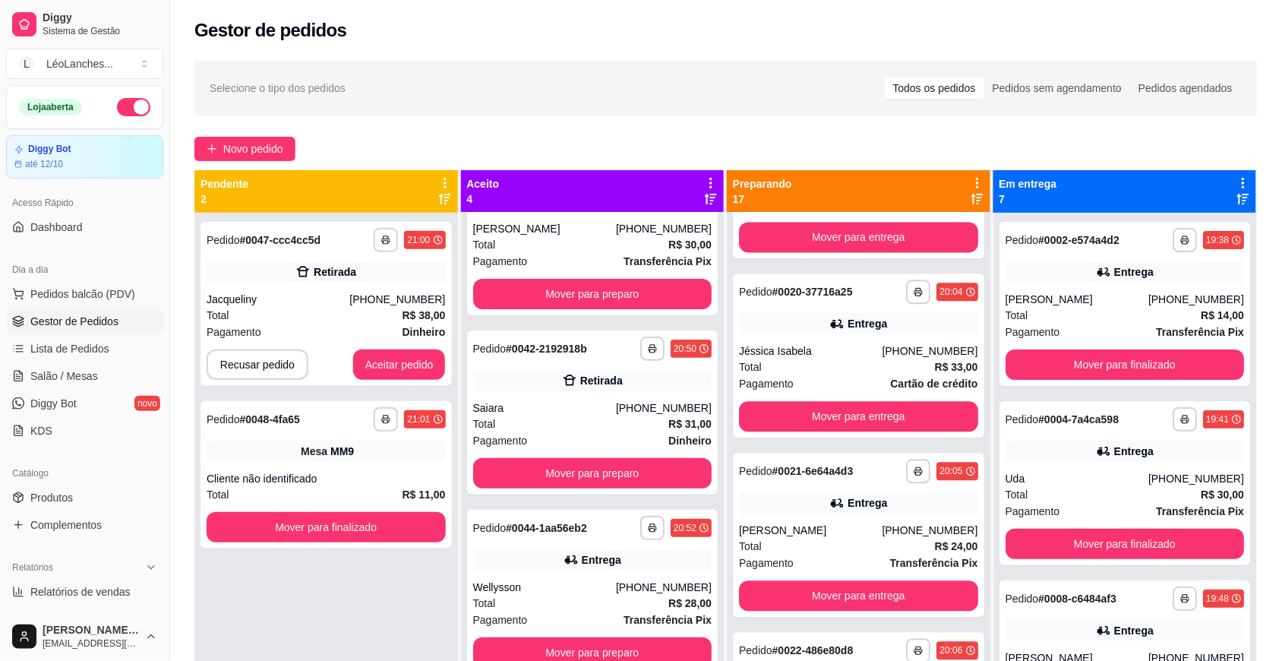
scroll to position [1119, 0]
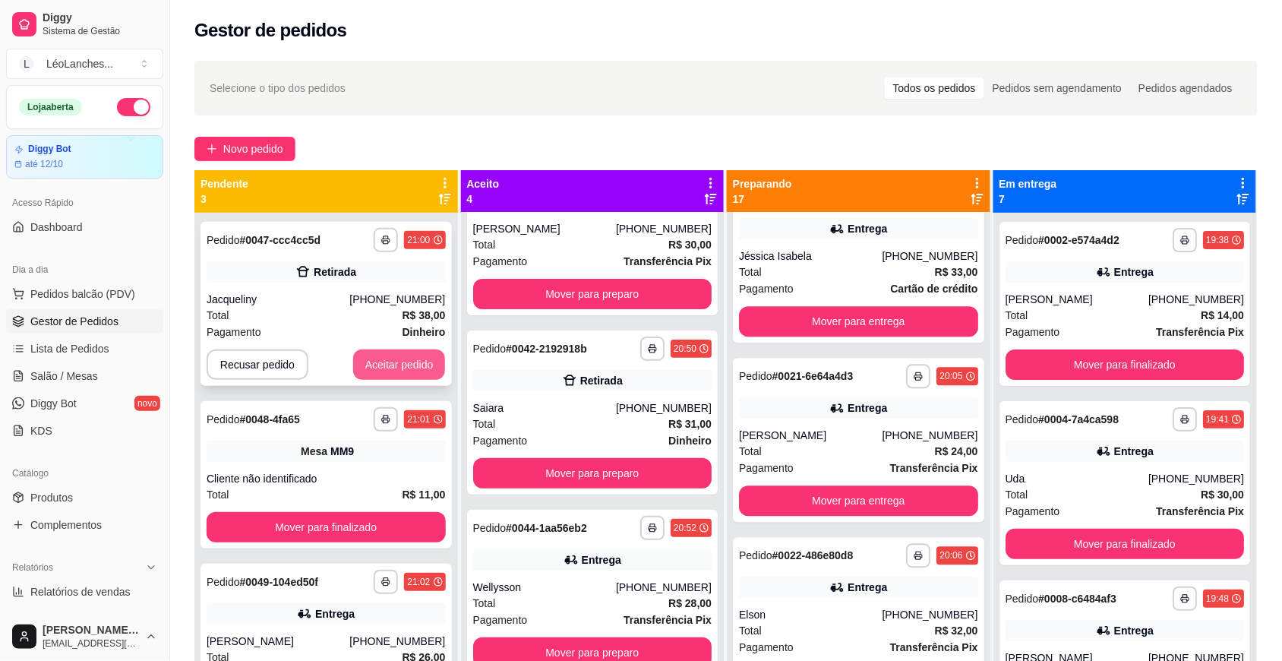
click at [418, 361] on button "Aceitar pedido" at bounding box center [399, 364] width 93 height 30
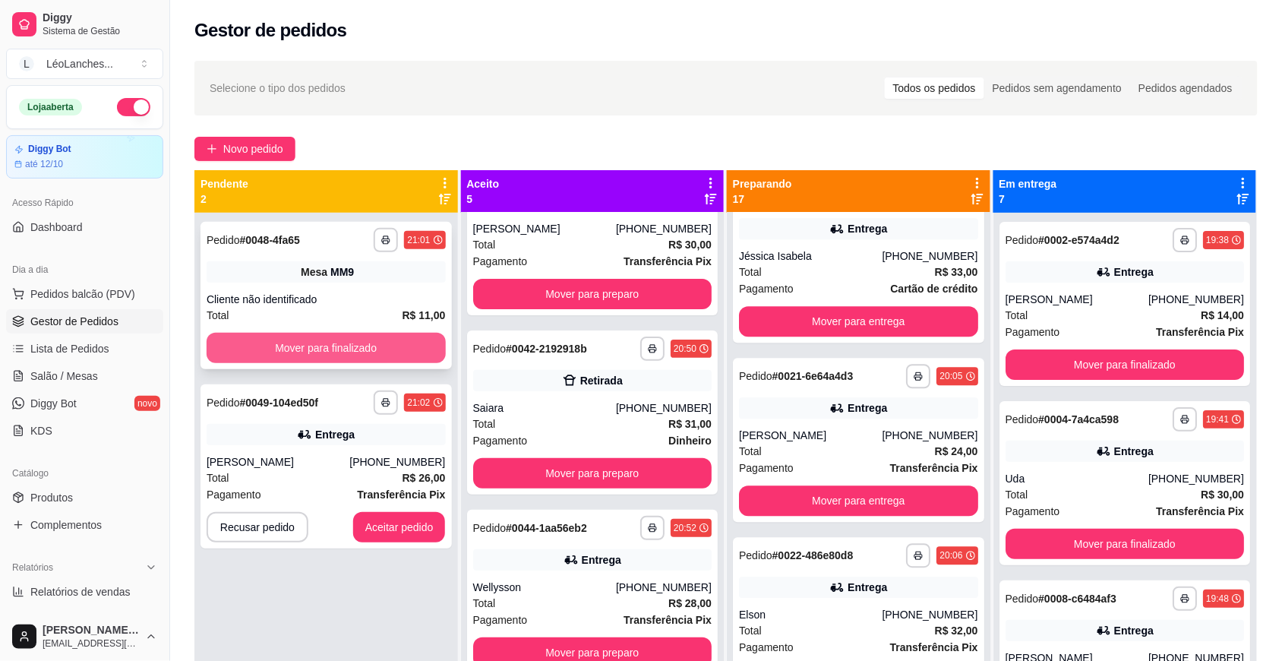
click at [416, 355] on button "Mover para finalizado" at bounding box center [326, 348] width 239 height 30
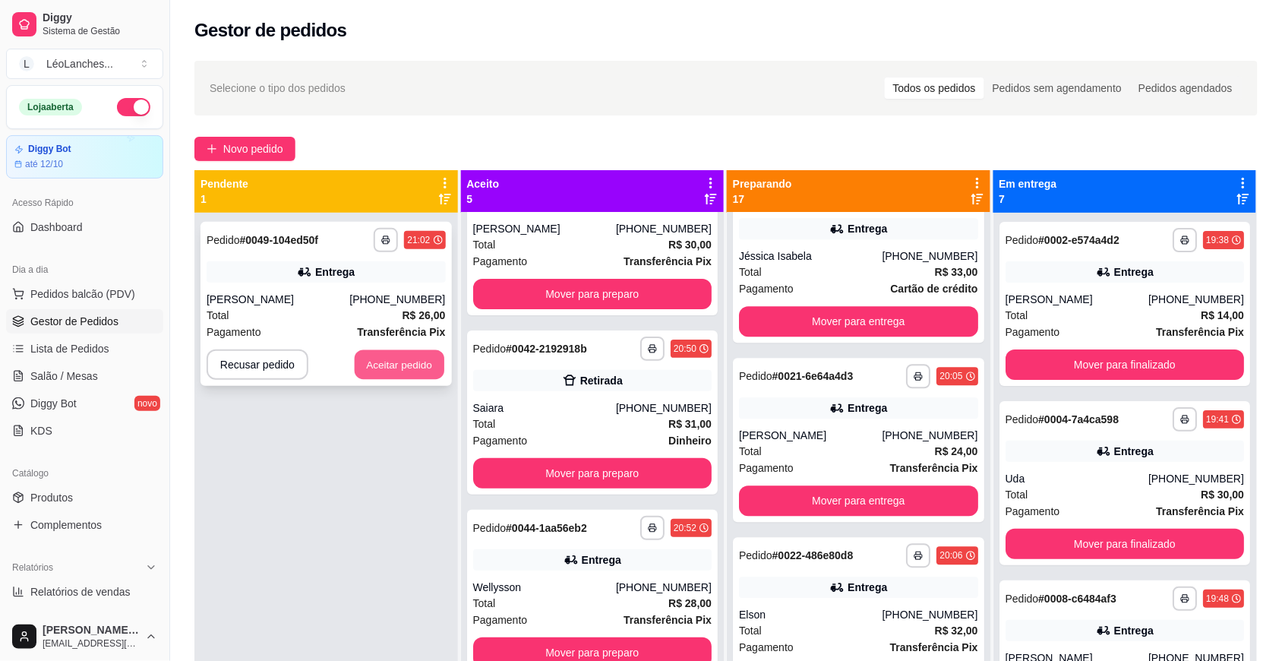
click at [416, 374] on button "Aceitar pedido" at bounding box center [400, 365] width 90 height 30
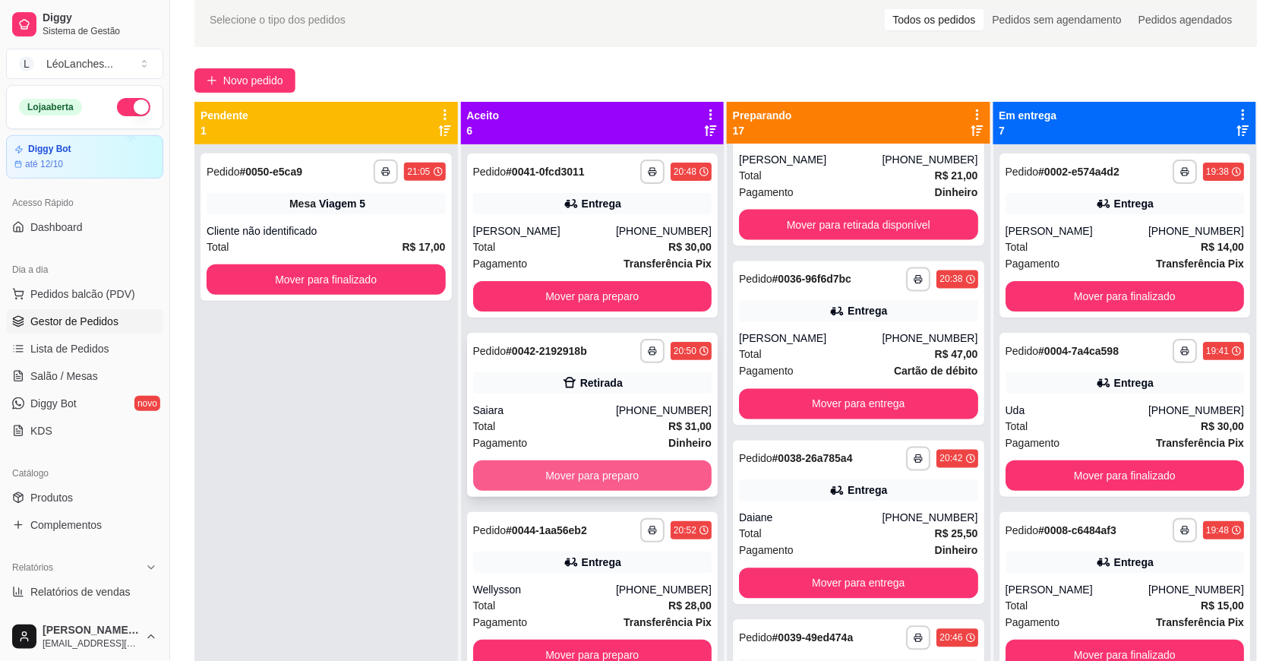
scroll to position [0, 0]
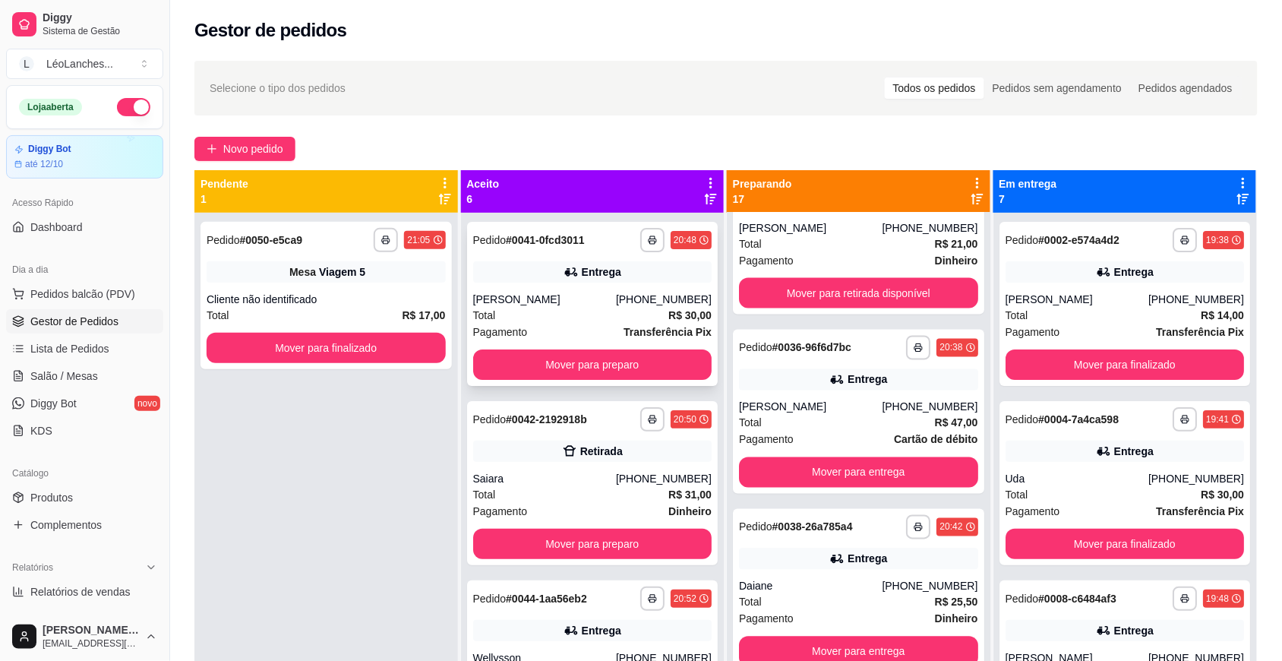
click at [596, 317] on div "Total R$ 30,00" at bounding box center [592, 315] width 239 height 17
click at [412, 343] on button "Mover para finalizado" at bounding box center [326, 348] width 239 height 30
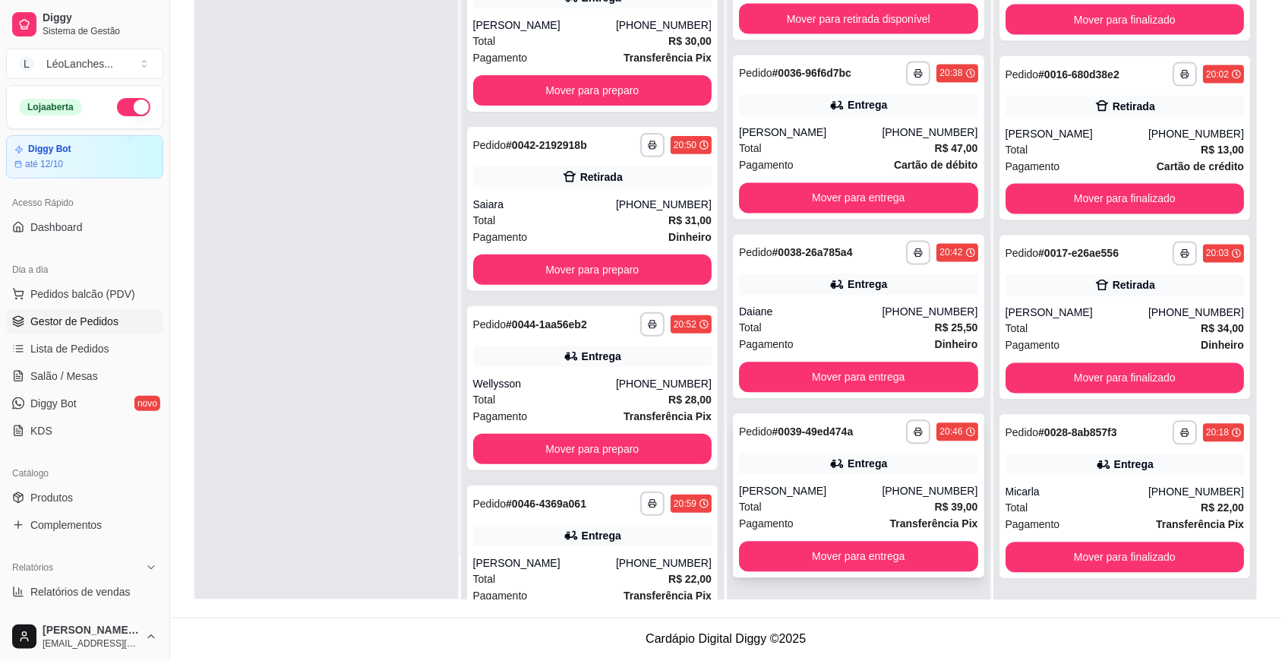
scroll to position [1828, 0]
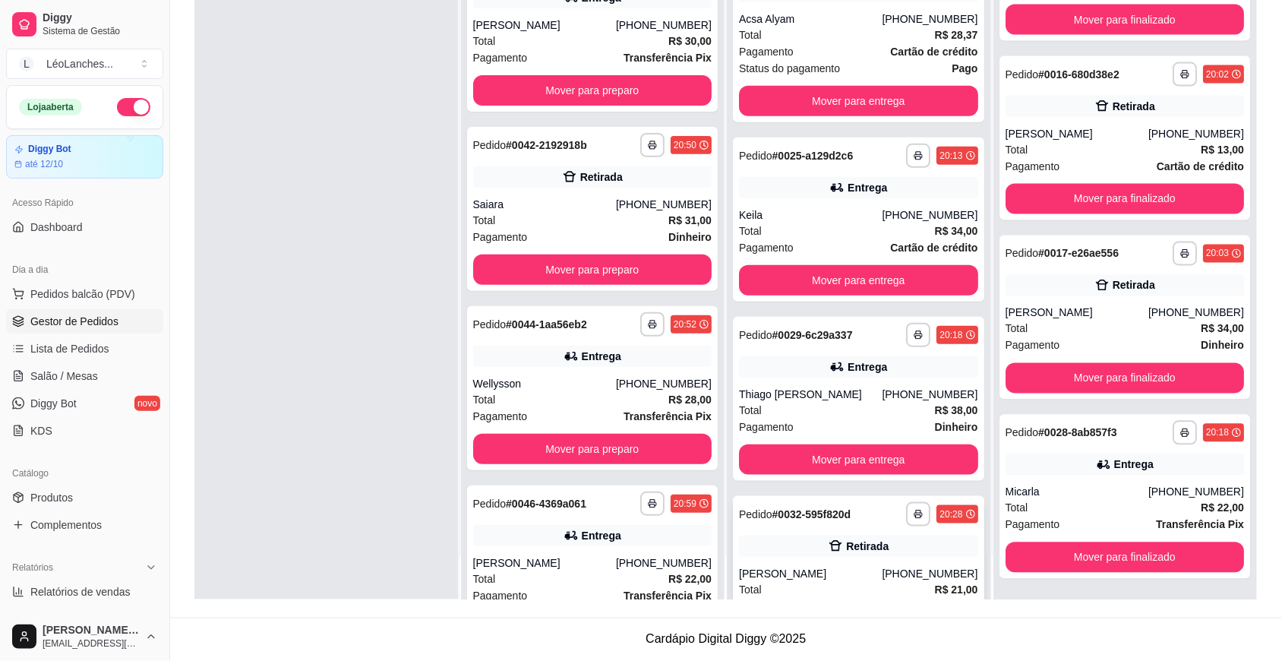
click at [840, 568] on div "[PERSON_NAME]" at bounding box center [810, 573] width 143 height 15
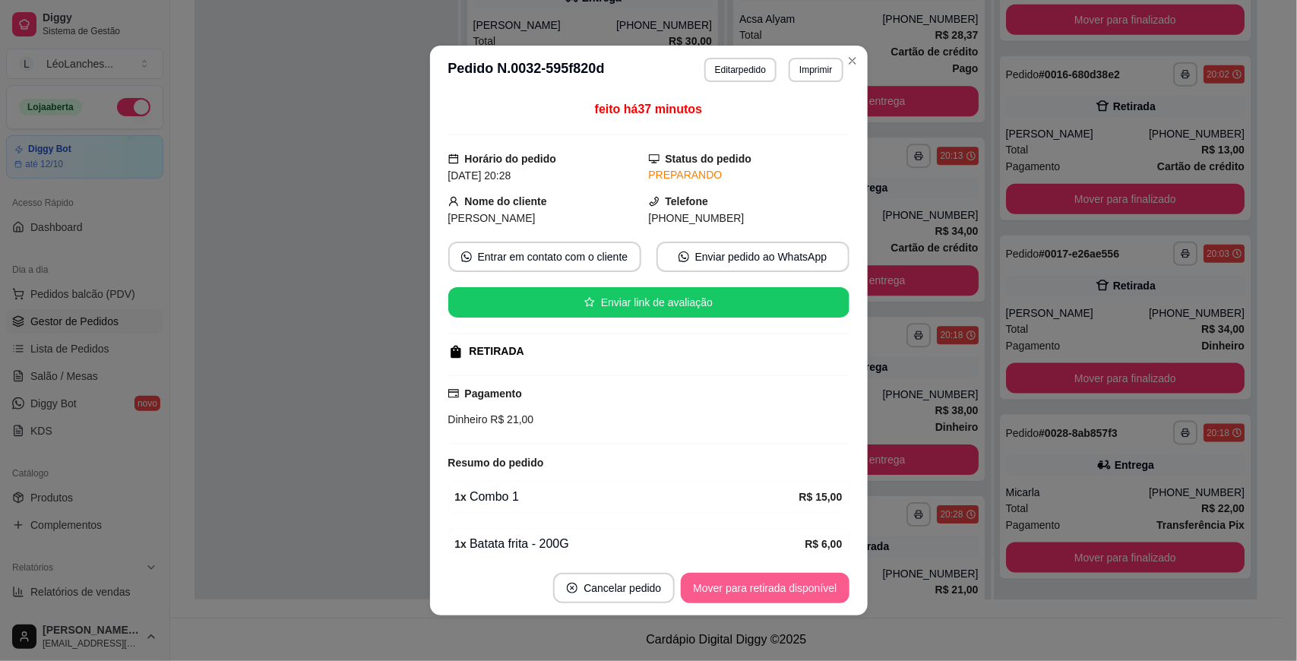
click at [811, 586] on button "Mover para retirada disponível" at bounding box center [765, 588] width 168 height 30
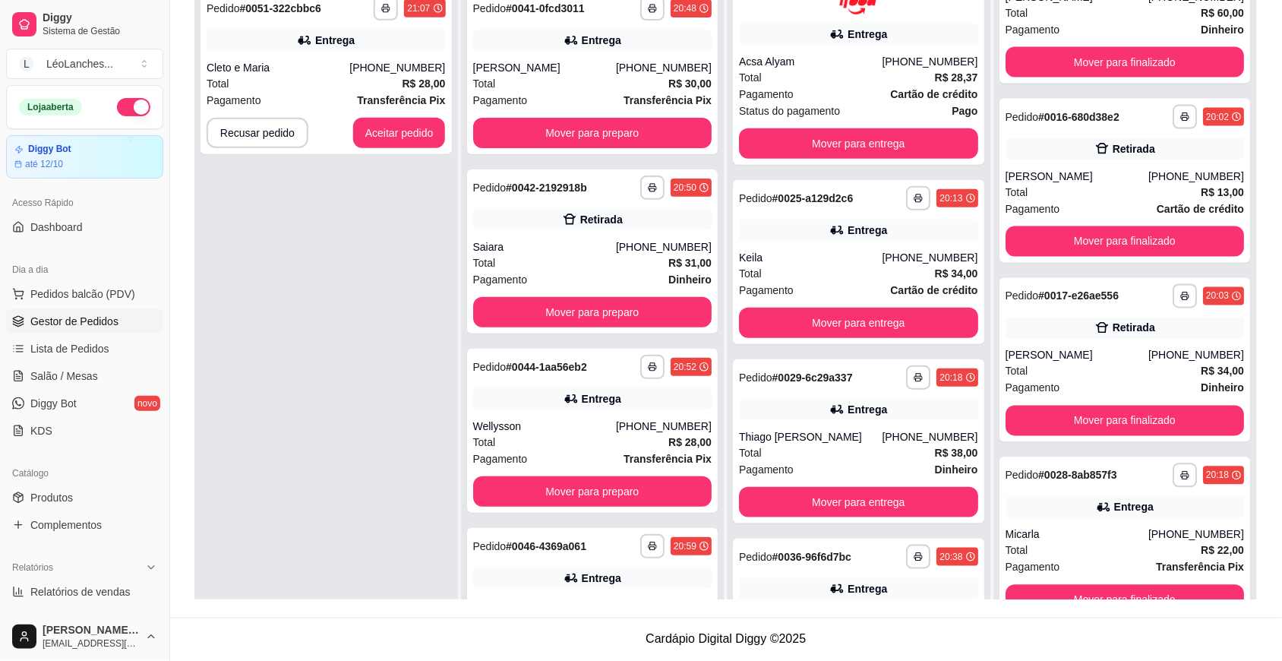
scroll to position [0, 0]
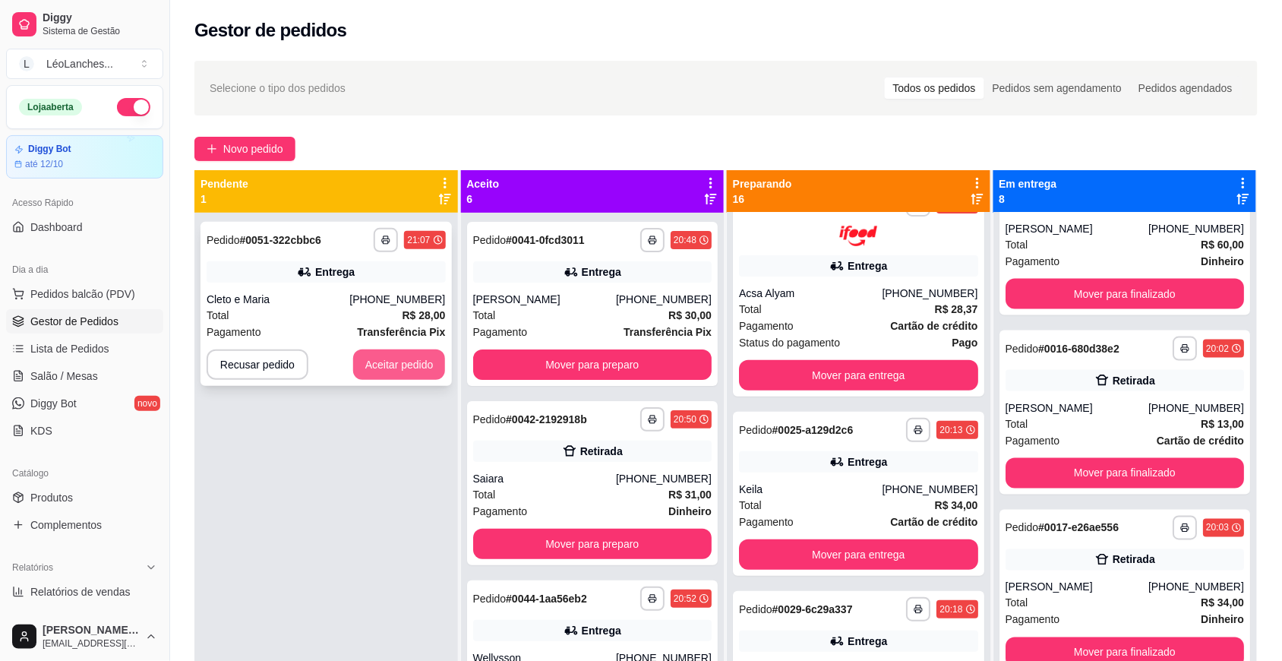
click at [410, 369] on button "Aceitar pedido" at bounding box center [399, 364] width 93 height 30
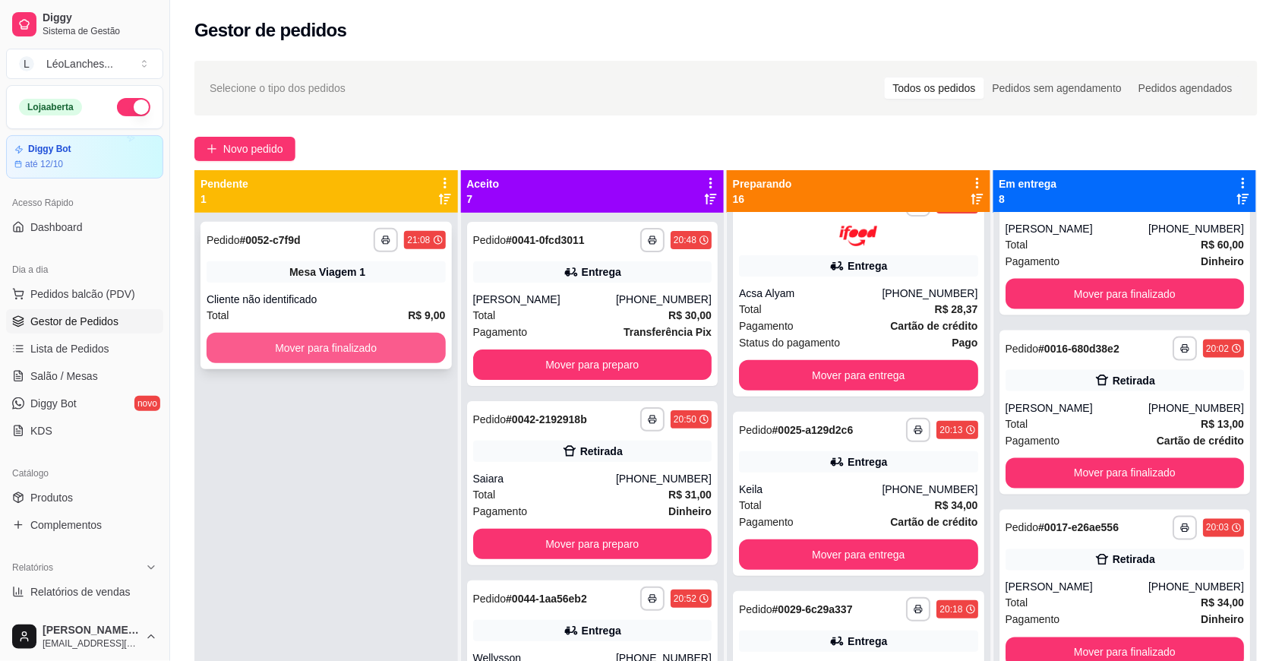
click at [409, 343] on button "Mover para finalizado" at bounding box center [326, 348] width 239 height 30
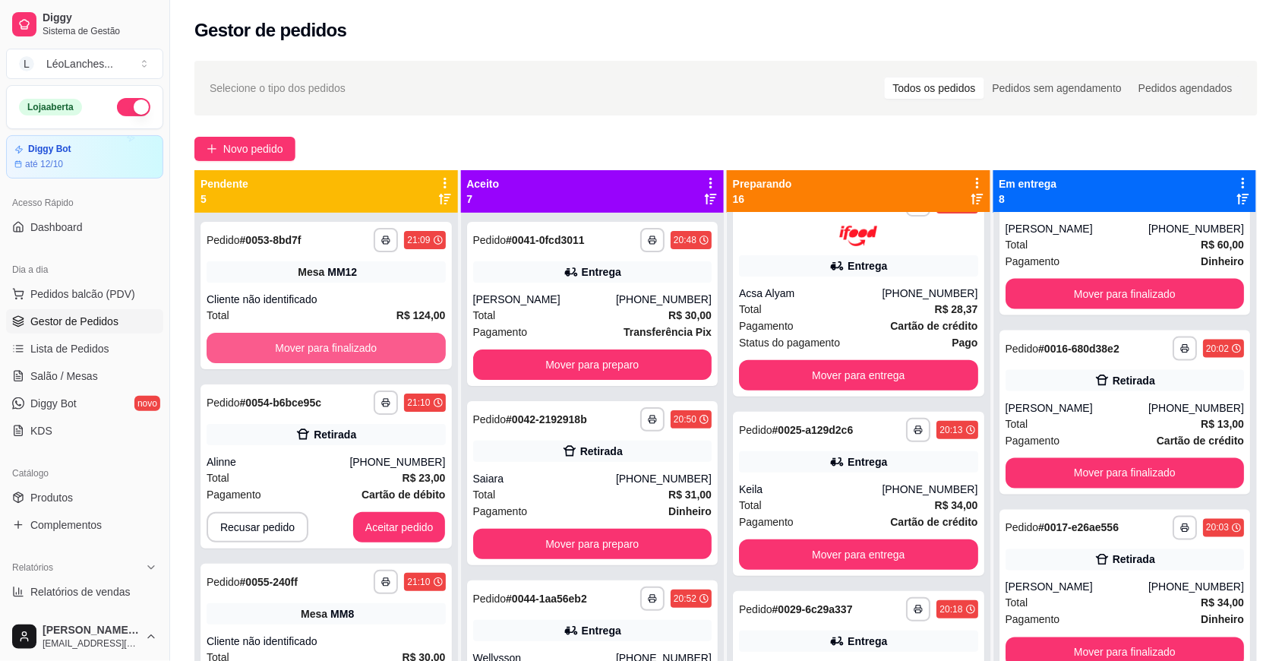
click at [405, 343] on button "Mover para finalizado" at bounding box center [326, 348] width 239 height 30
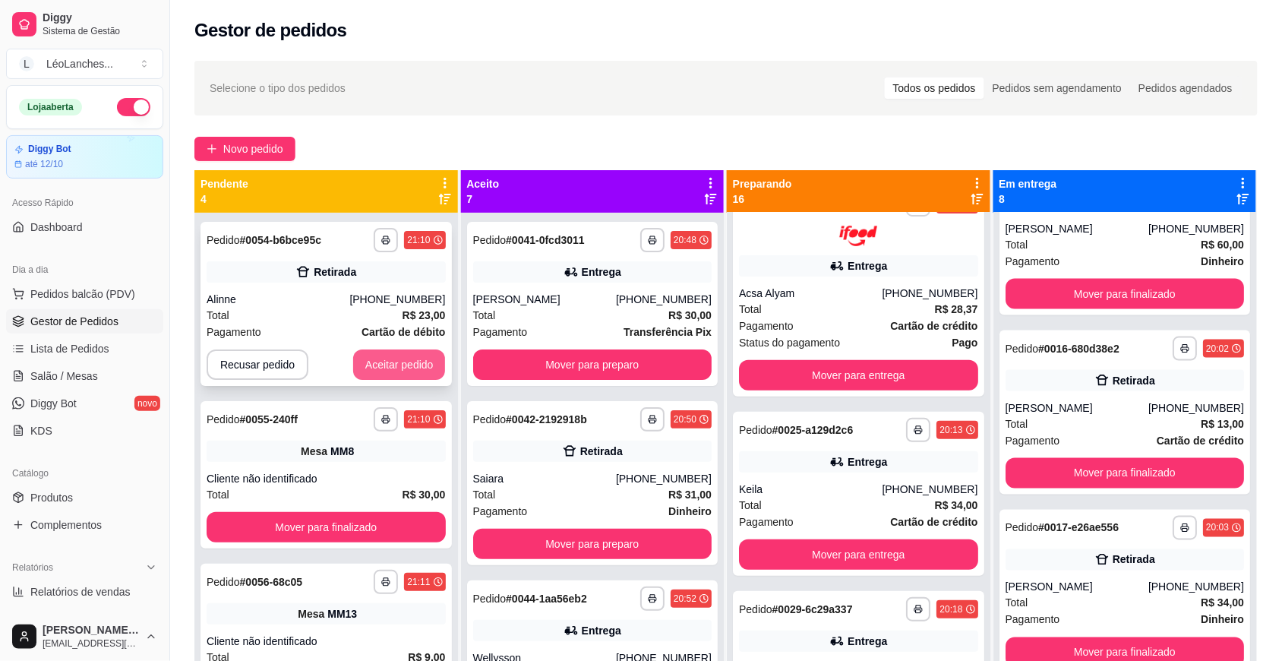
click at [403, 366] on button "Aceitar pedido" at bounding box center [399, 364] width 93 height 30
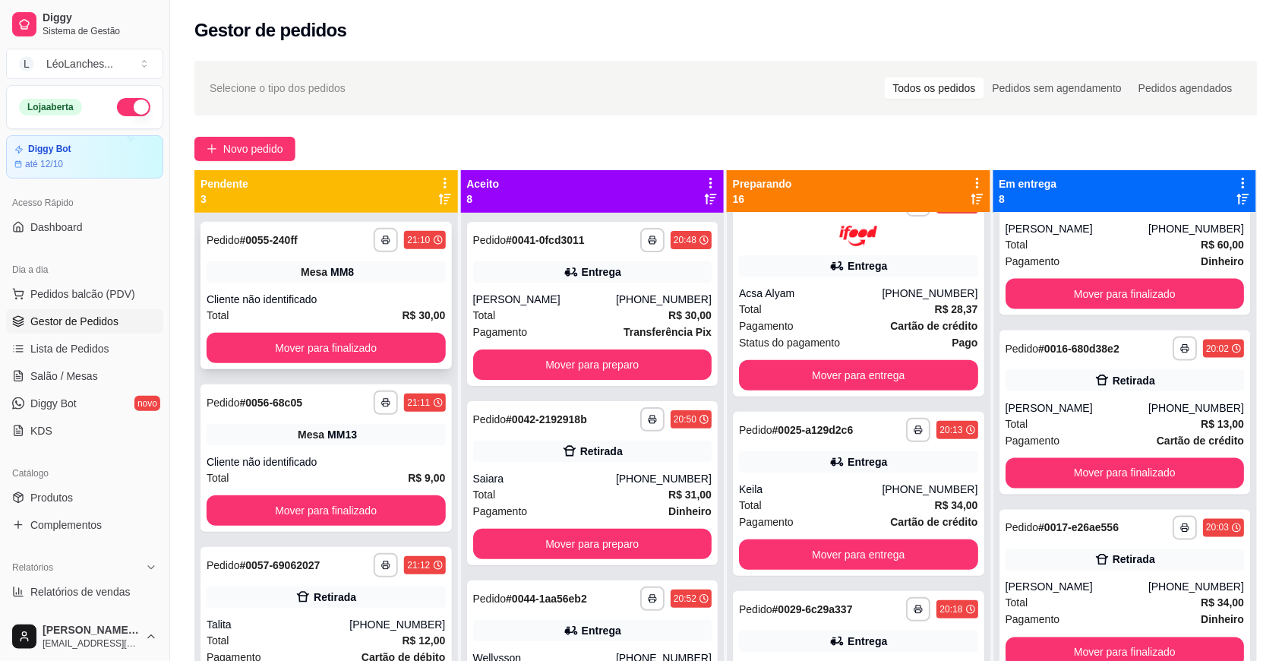
click at [393, 347] on button "Mover para finalizado" at bounding box center [326, 348] width 239 height 30
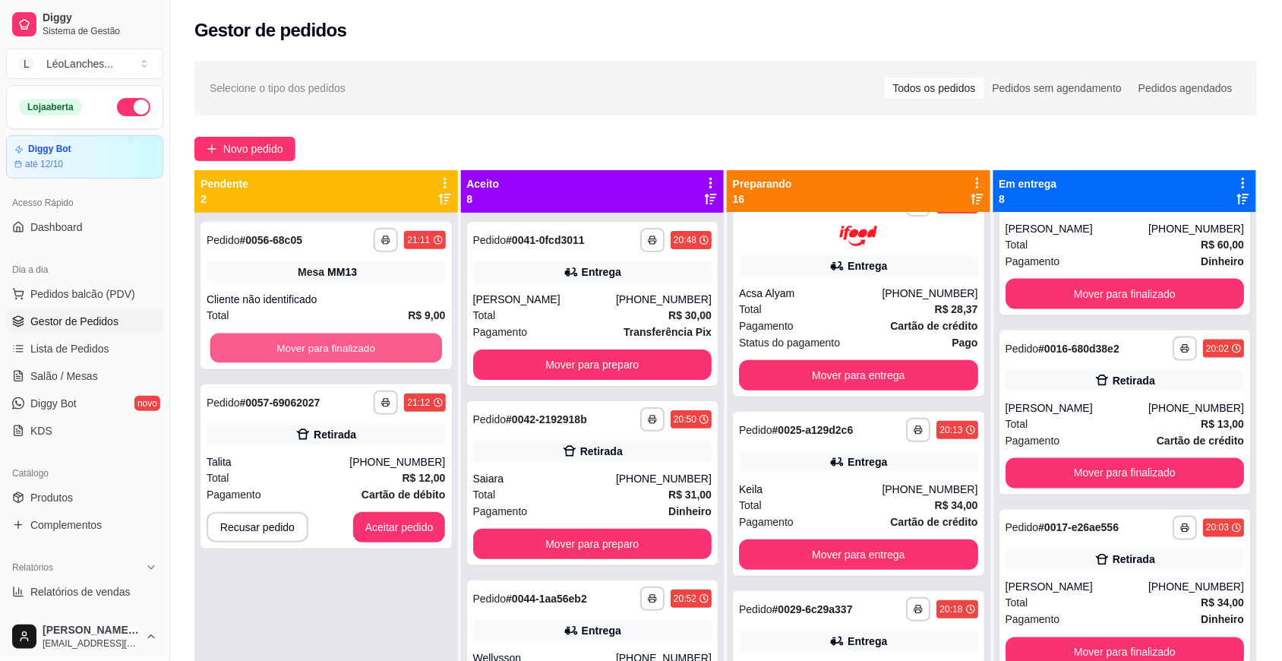
click at [393, 347] on button "Mover para finalizado" at bounding box center [326, 348] width 232 height 30
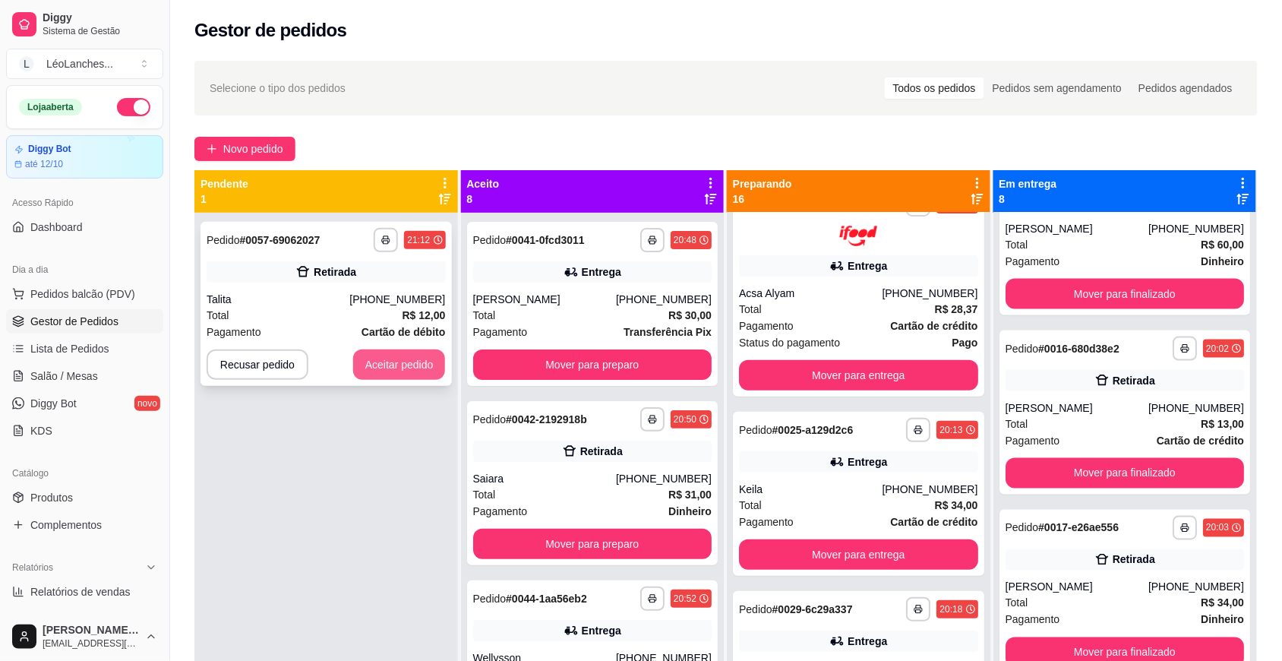
click at [422, 359] on button "Aceitar pedido" at bounding box center [399, 364] width 93 height 30
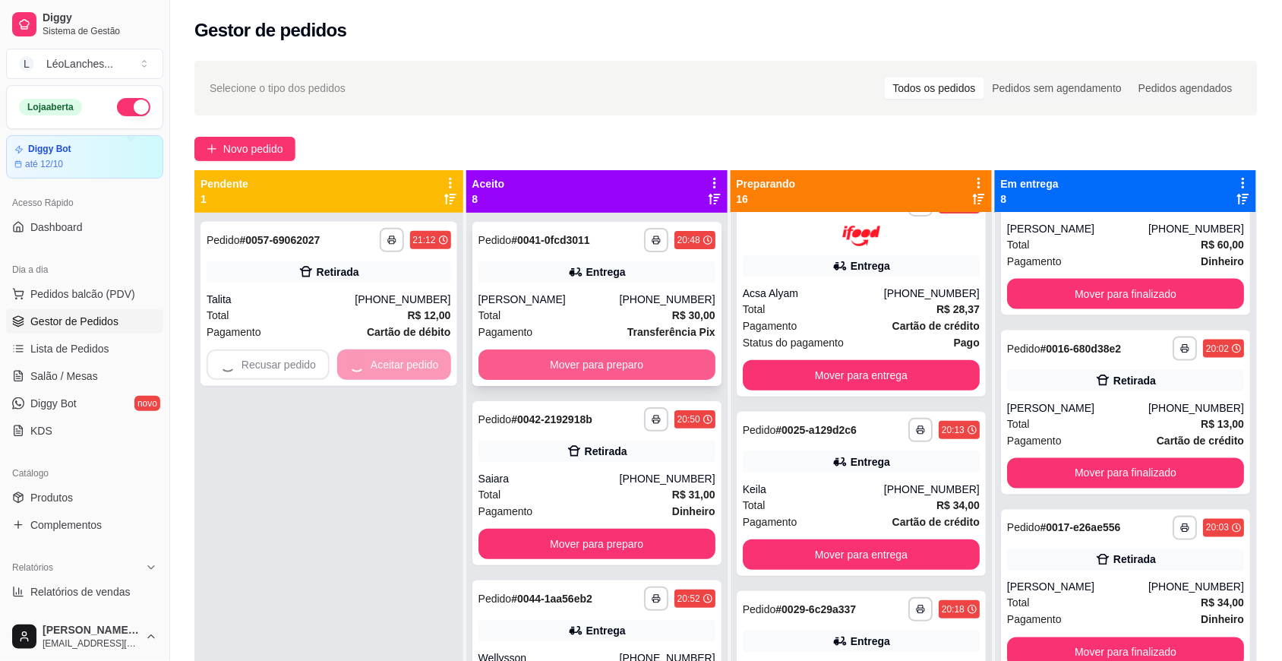
click at [539, 363] on button "Mover para preparo" at bounding box center [597, 364] width 237 height 30
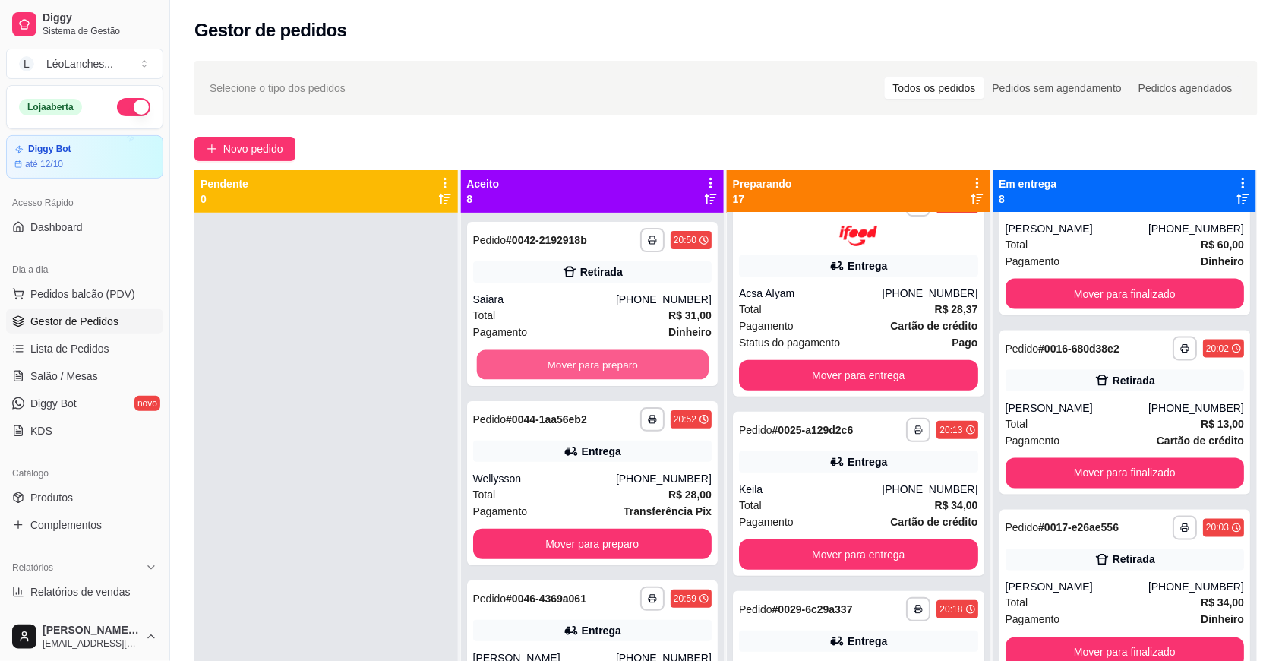
click at [539, 363] on button "Mover para preparo" at bounding box center [592, 365] width 232 height 30
click at [539, 363] on button "Mover para preparo" at bounding box center [592, 364] width 239 height 30
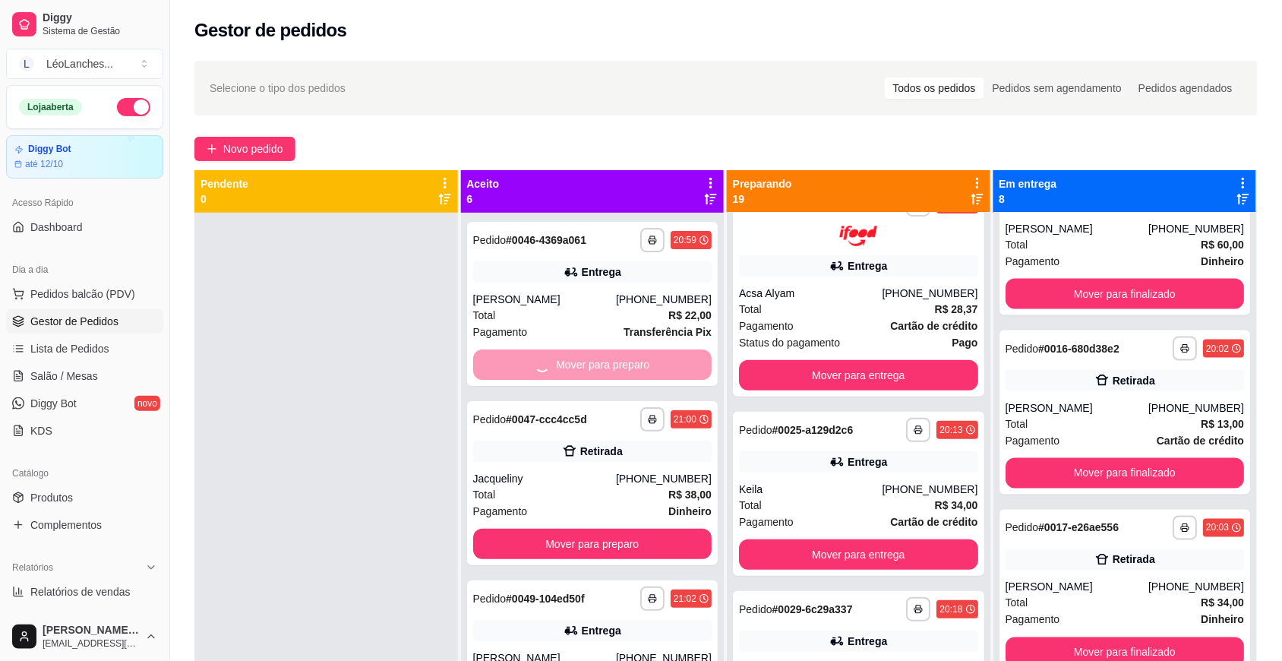
click at [539, 529] on button "Mover para preparo" at bounding box center [592, 544] width 239 height 30
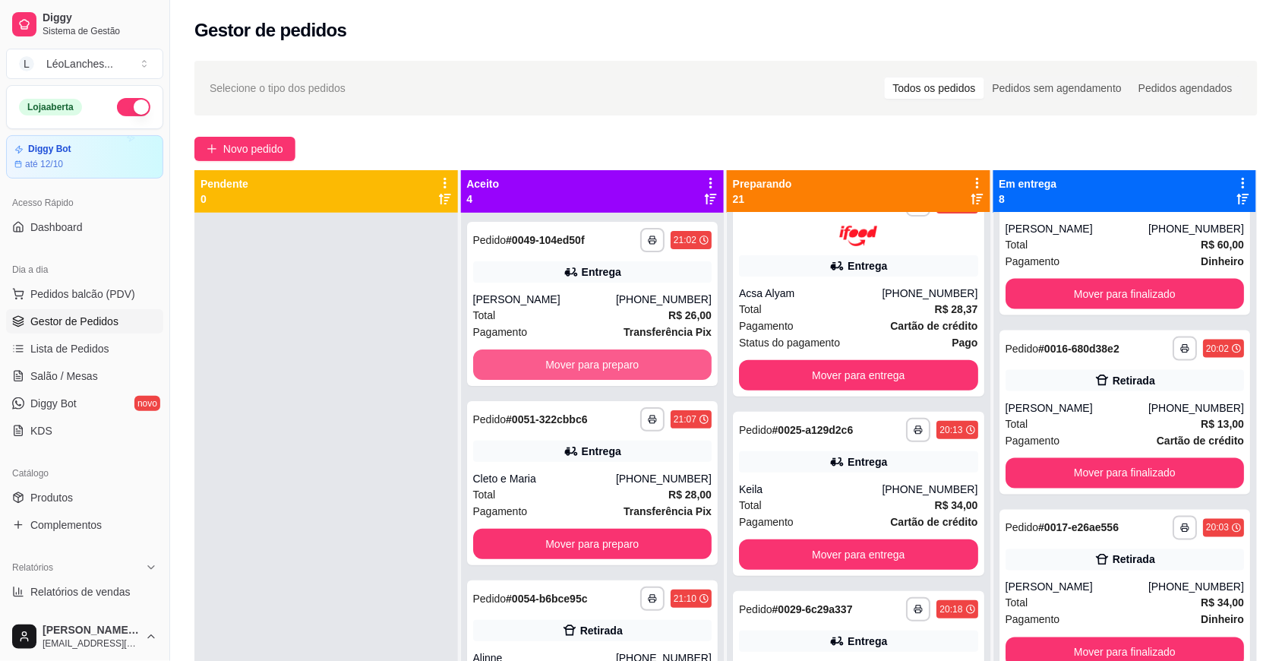
click at [539, 363] on button "Mover para preparo" at bounding box center [592, 364] width 239 height 30
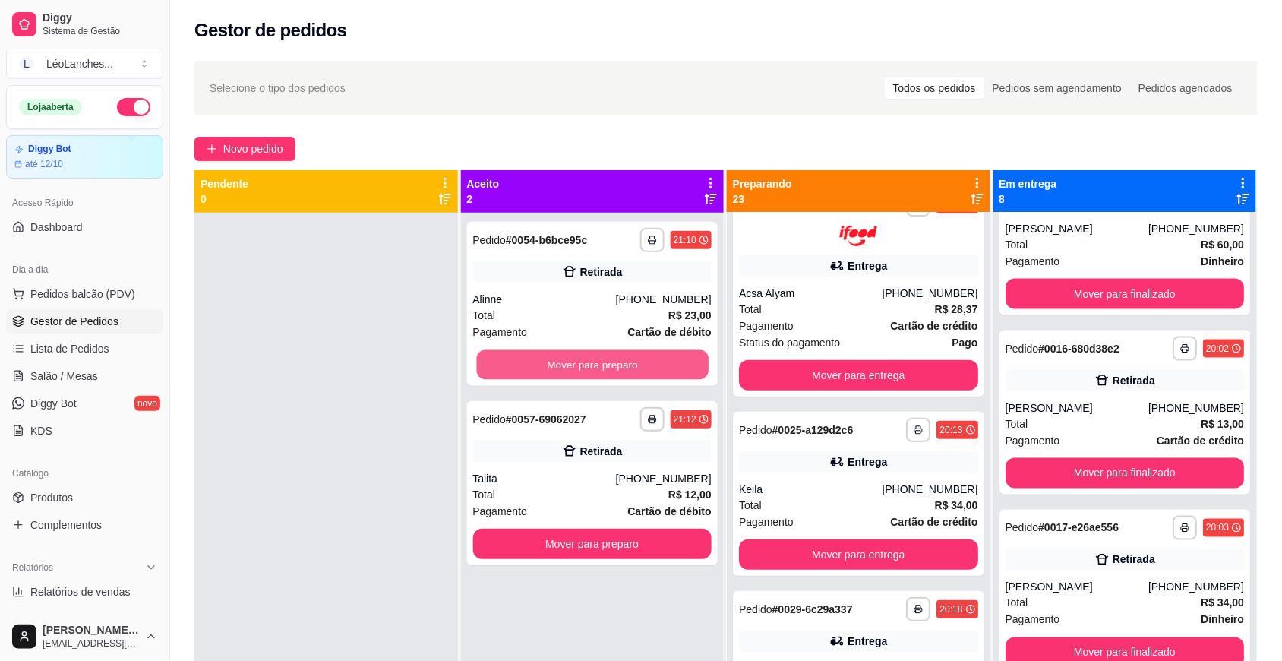
click at [539, 363] on button "Mover para preparo" at bounding box center [592, 365] width 232 height 30
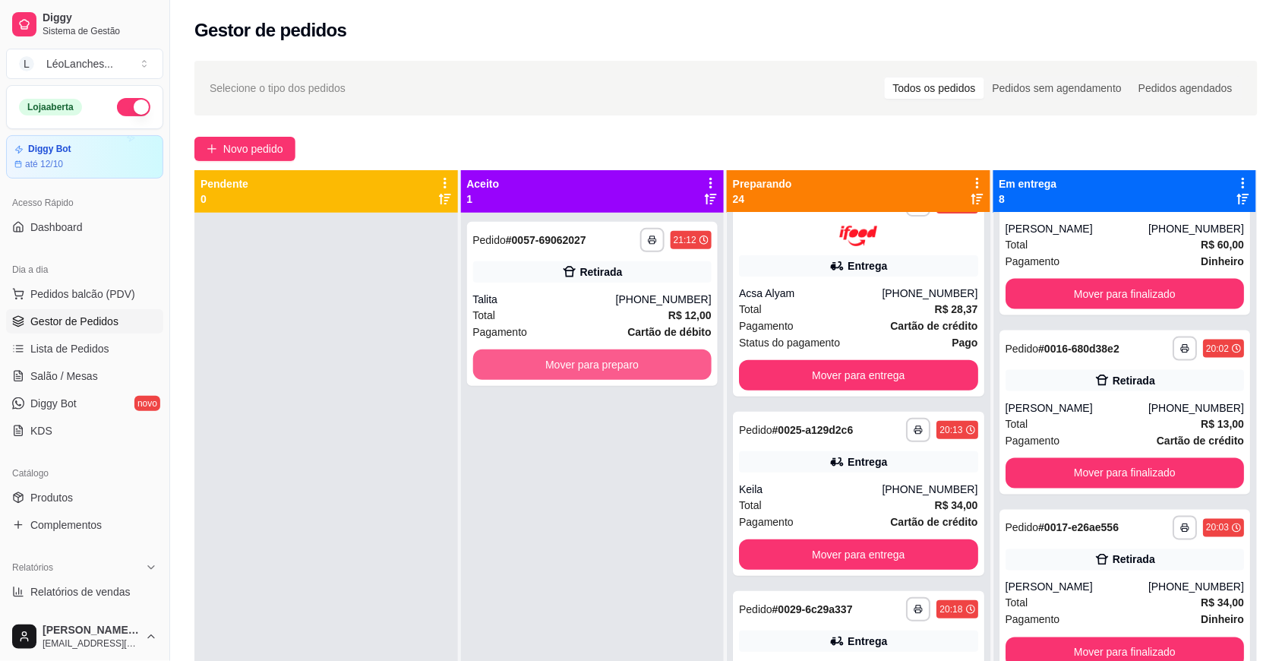
click at [539, 363] on button "Mover para preparo" at bounding box center [592, 364] width 239 height 30
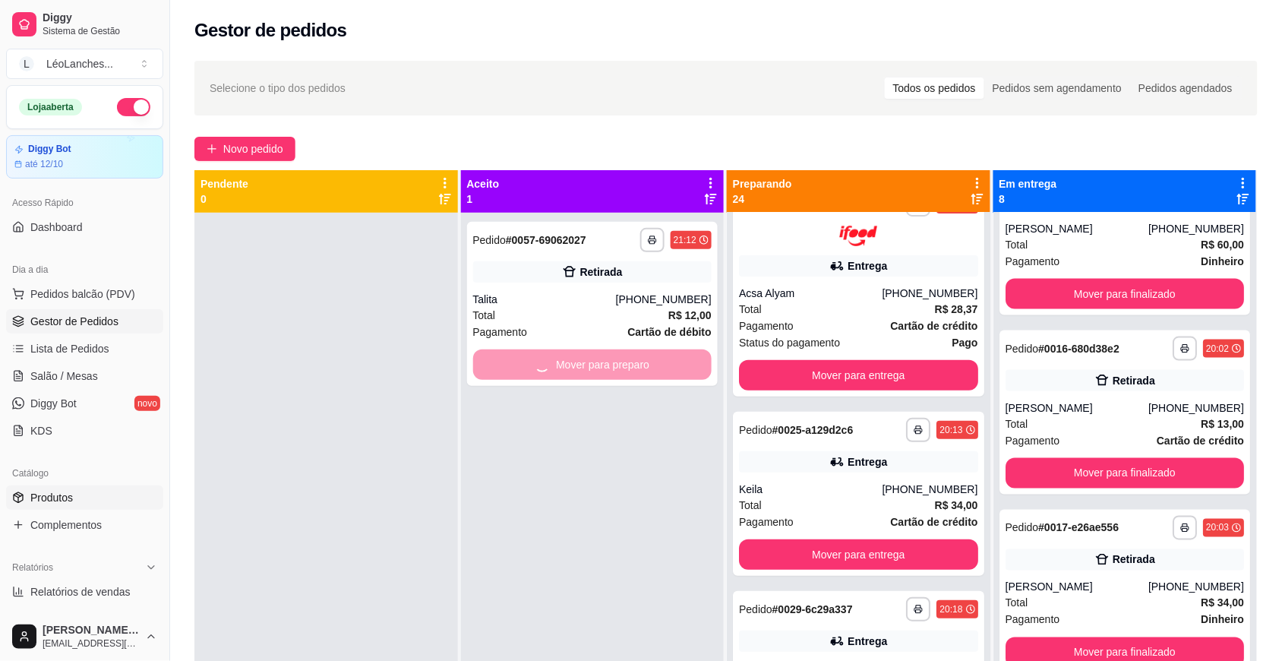
click at [133, 486] on link "Produtos" at bounding box center [84, 497] width 157 height 24
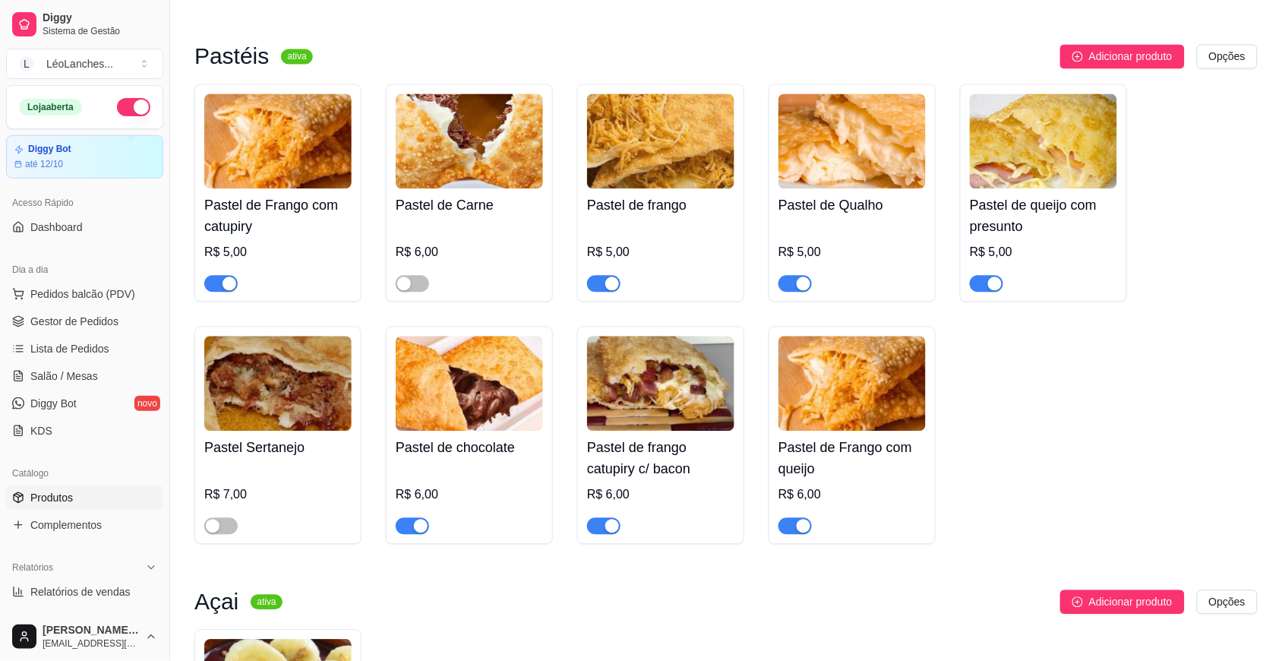
scroll to position [958, 0]
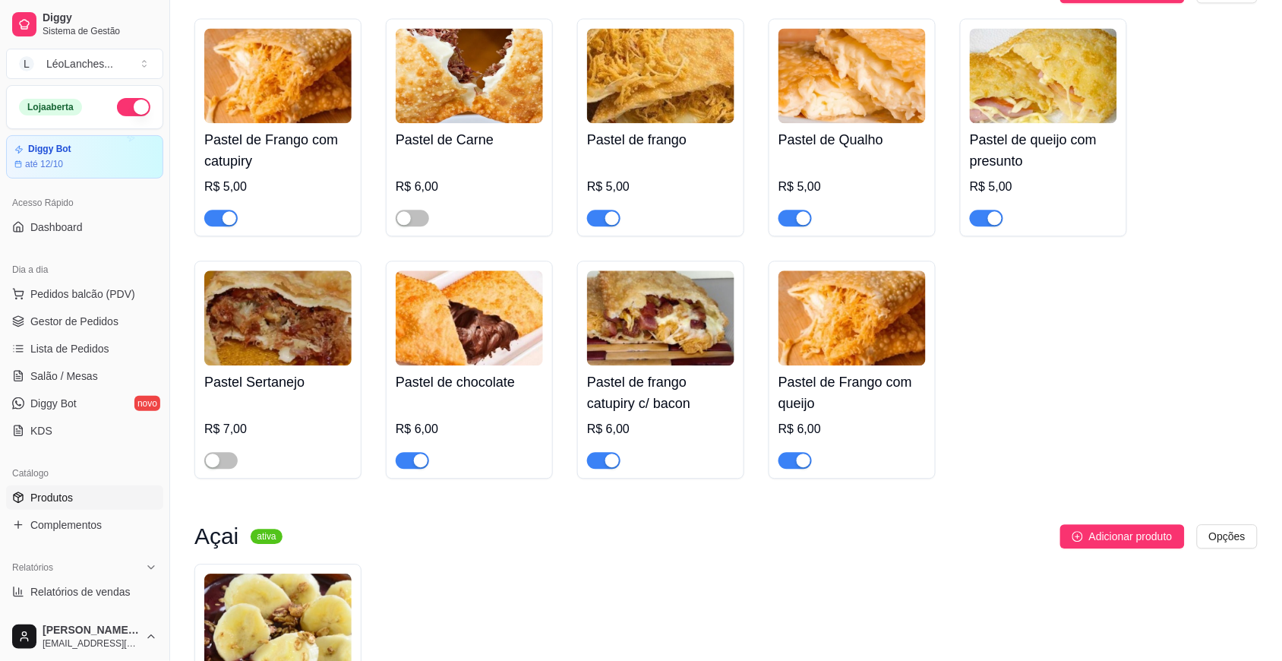
click at [228, 220] on div "button" at bounding box center [230, 218] width 14 height 14
click at [414, 462] on div "button" at bounding box center [421, 460] width 14 height 14
click at [608, 464] on div "button" at bounding box center [612, 460] width 14 height 14
click at [600, 226] on span "button" at bounding box center [603, 218] width 33 height 17
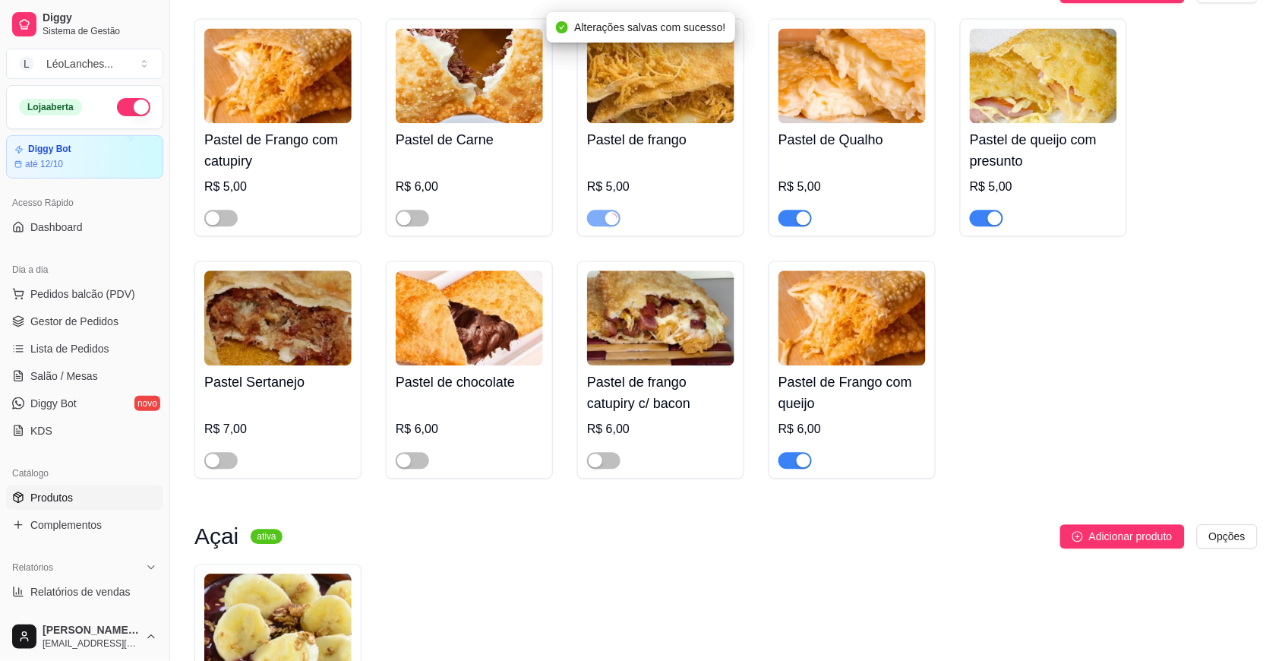
click at [791, 225] on span "button" at bounding box center [795, 218] width 33 height 17
click at [794, 469] on span "button" at bounding box center [795, 460] width 33 height 17
click at [989, 220] on div "button" at bounding box center [995, 218] width 14 height 14
click at [91, 342] on span "Lista de Pedidos" at bounding box center [69, 348] width 79 height 15
click at [103, 312] on link "Gestor de Pedidos" at bounding box center [84, 321] width 157 height 24
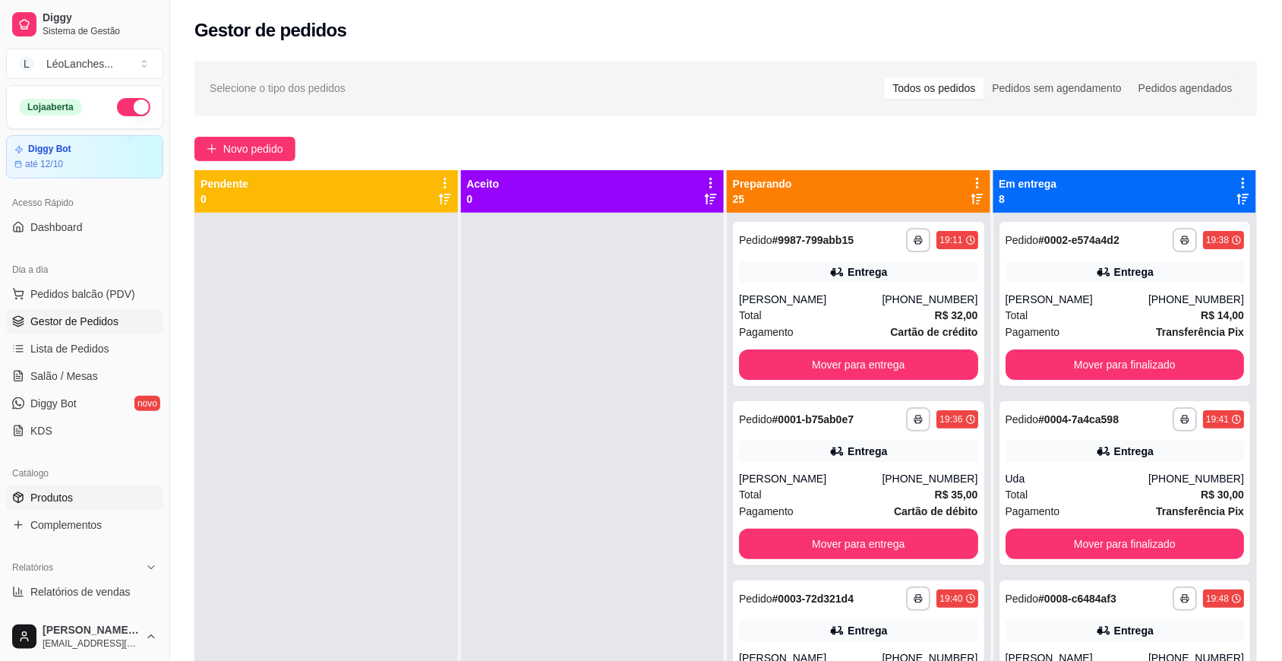
click at [81, 494] on link "Produtos" at bounding box center [84, 497] width 157 height 24
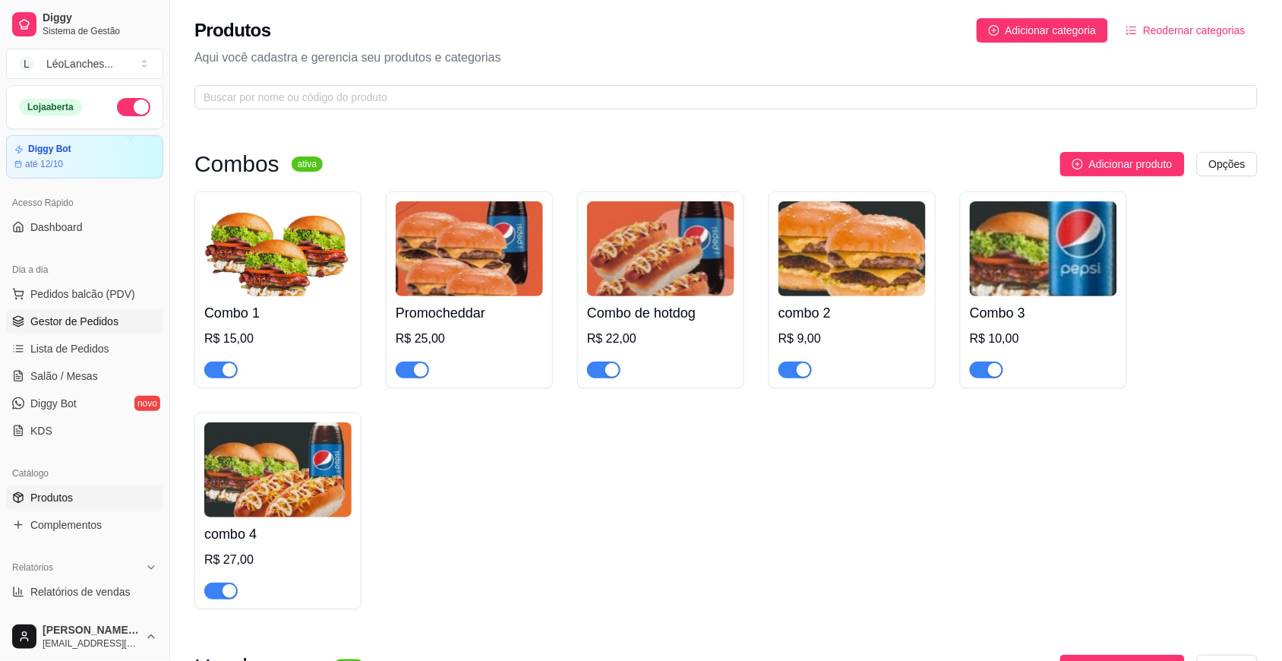
click at [51, 321] on span "Gestor de Pedidos" at bounding box center [74, 321] width 88 height 15
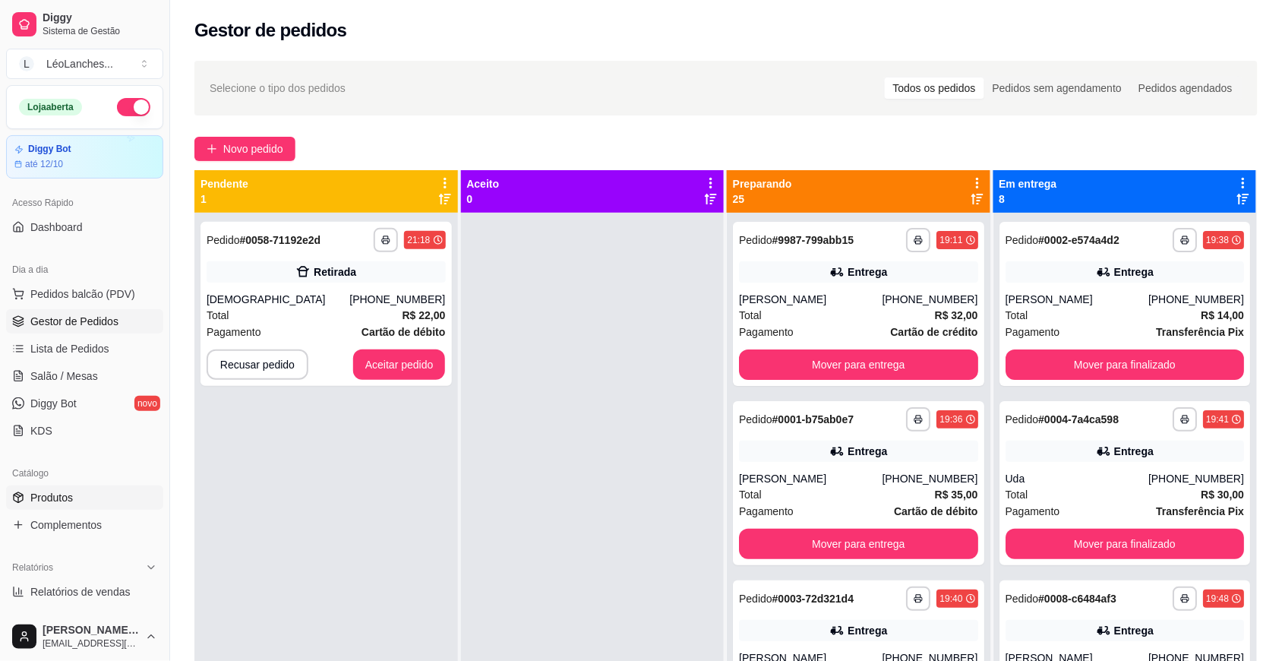
click at [77, 502] on link "Produtos" at bounding box center [84, 497] width 157 height 24
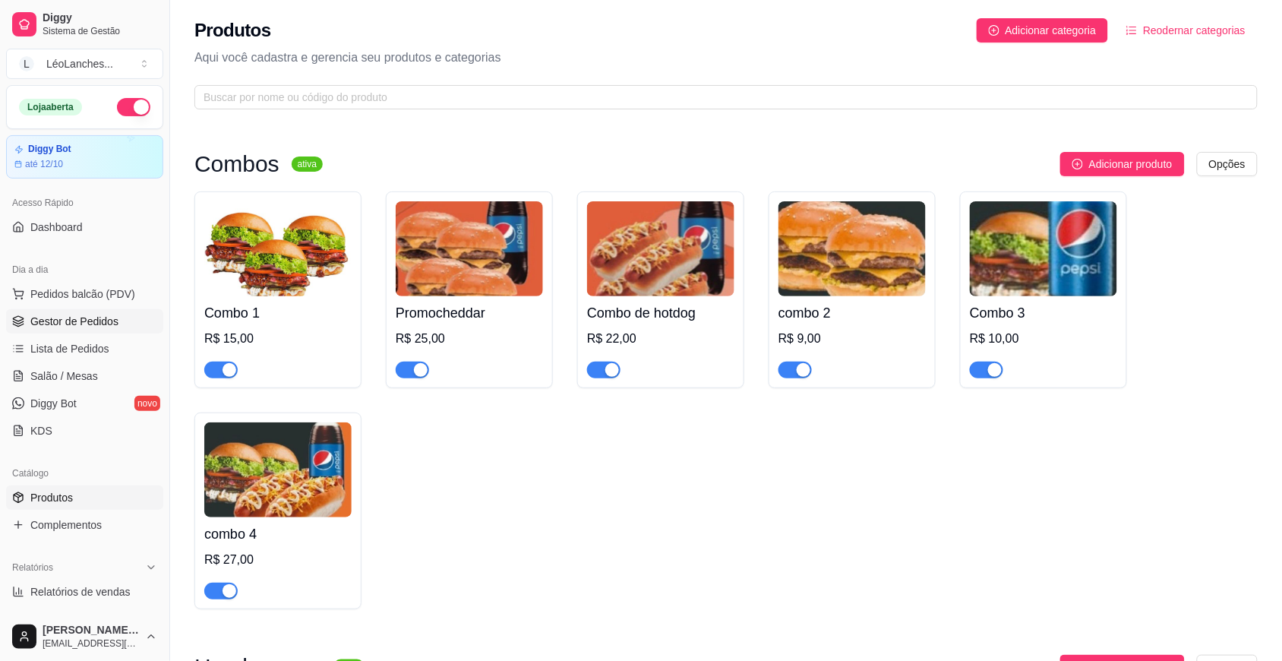
click at [103, 321] on span "Gestor de Pedidos" at bounding box center [74, 321] width 88 height 15
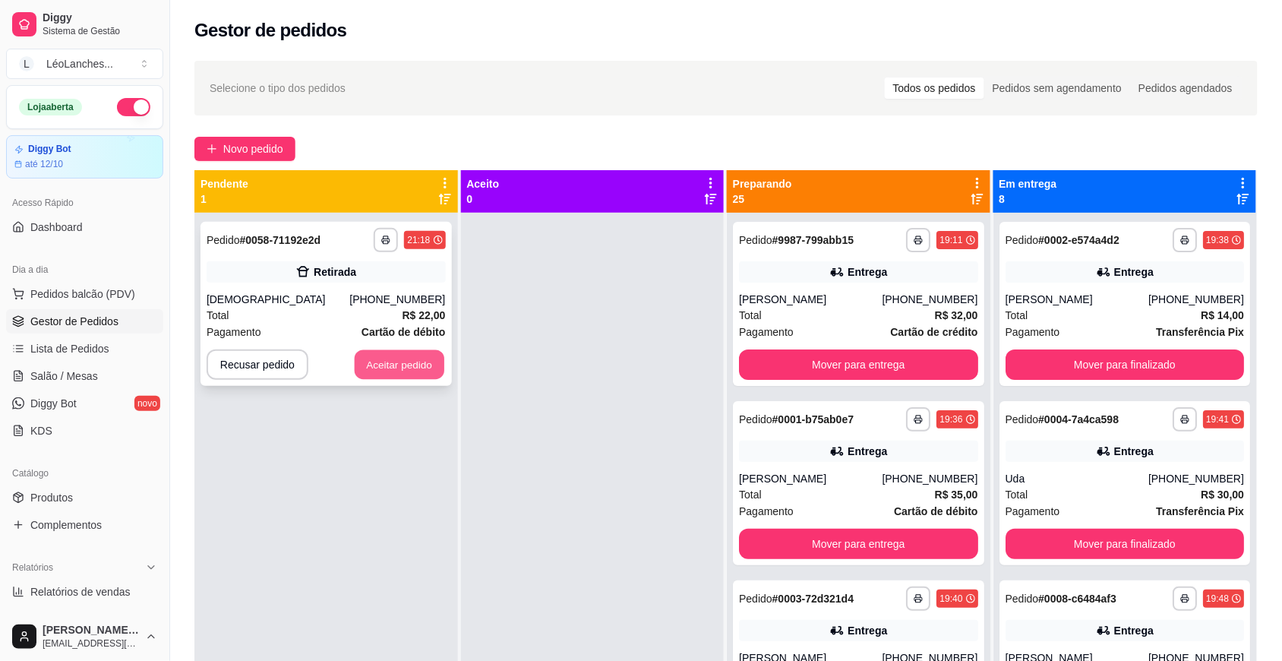
click at [395, 371] on button "Aceitar pedido" at bounding box center [400, 365] width 90 height 30
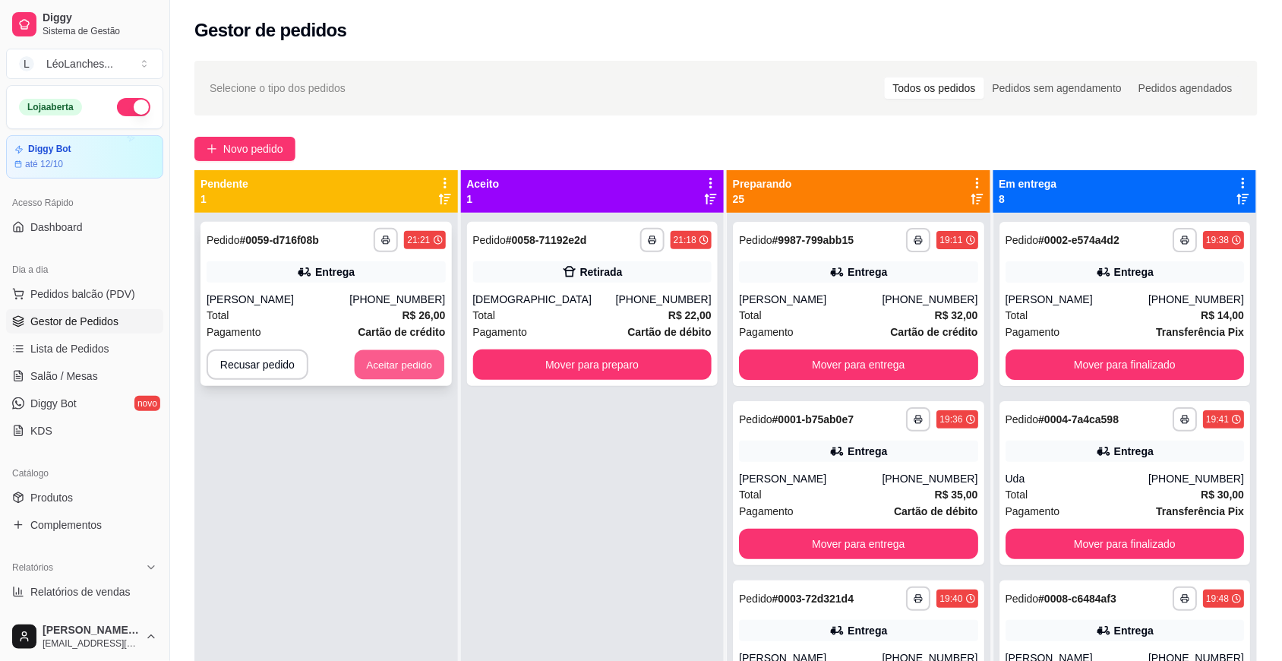
click at [414, 369] on button "Aceitar pedido" at bounding box center [400, 365] width 90 height 30
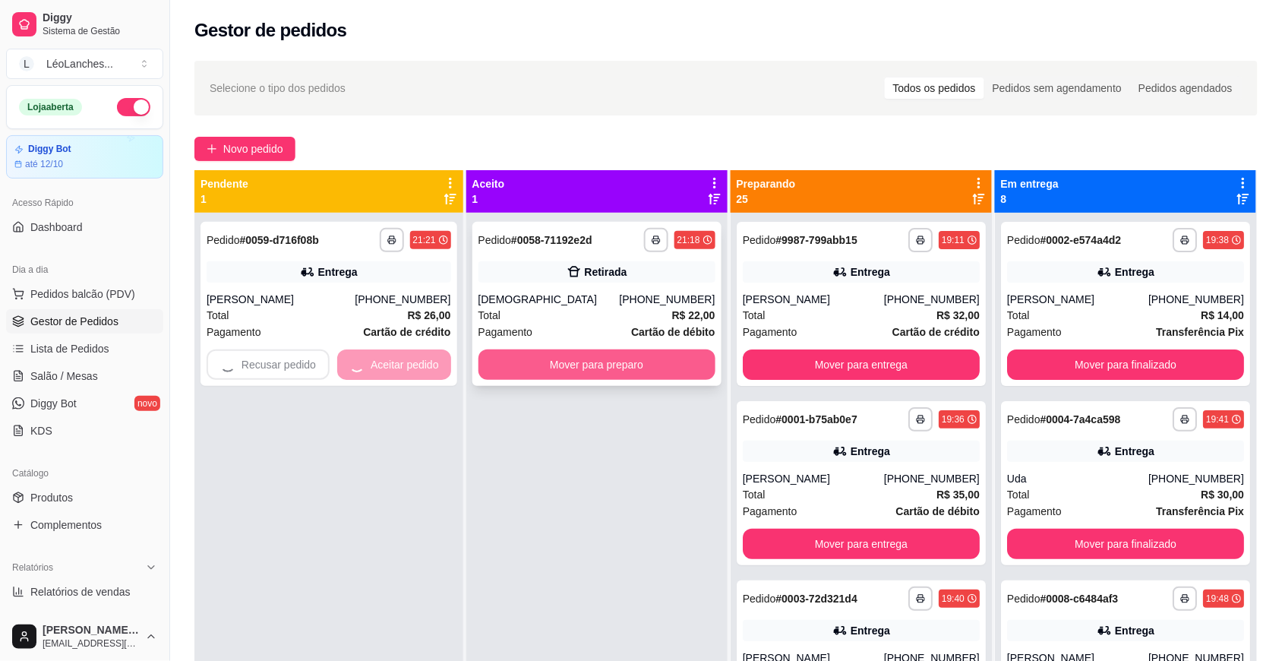
click at [511, 355] on button "Mover para preparo" at bounding box center [597, 364] width 237 height 30
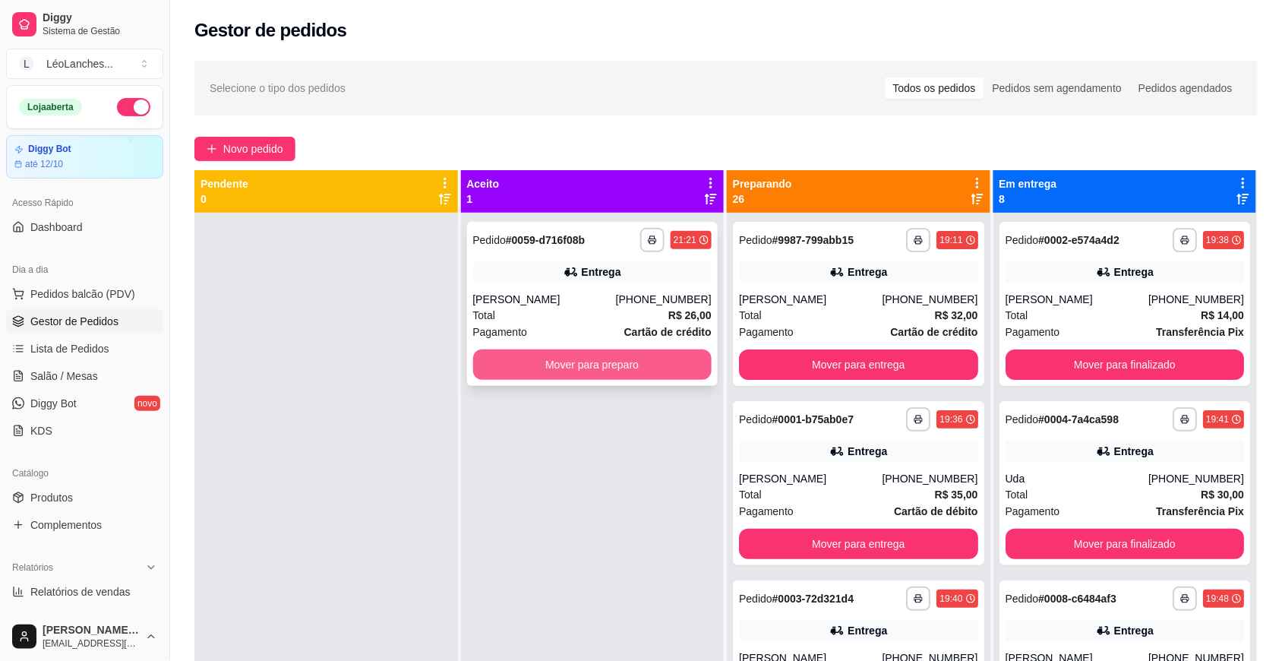
click at [671, 373] on button "Mover para preparo" at bounding box center [592, 364] width 239 height 30
click at [107, 380] on link "Salão / Mesas" at bounding box center [84, 376] width 157 height 24
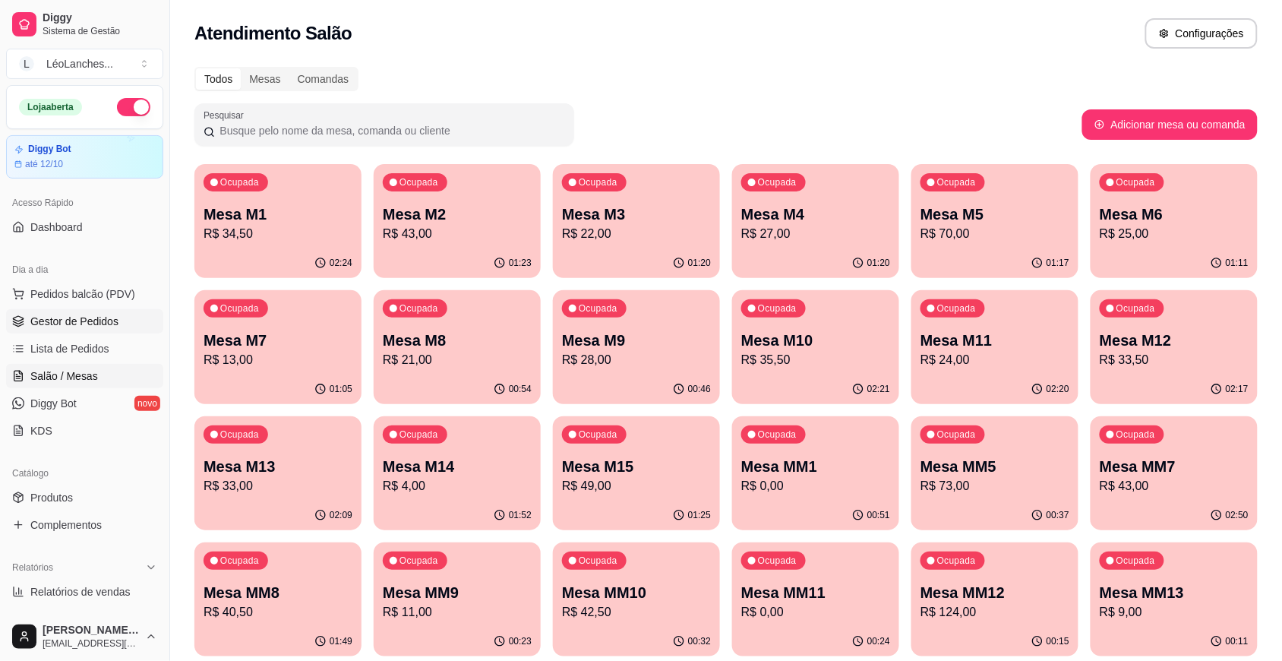
click at [109, 324] on span "Gestor de Pedidos" at bounding box center [74, 321] width 88 height 15
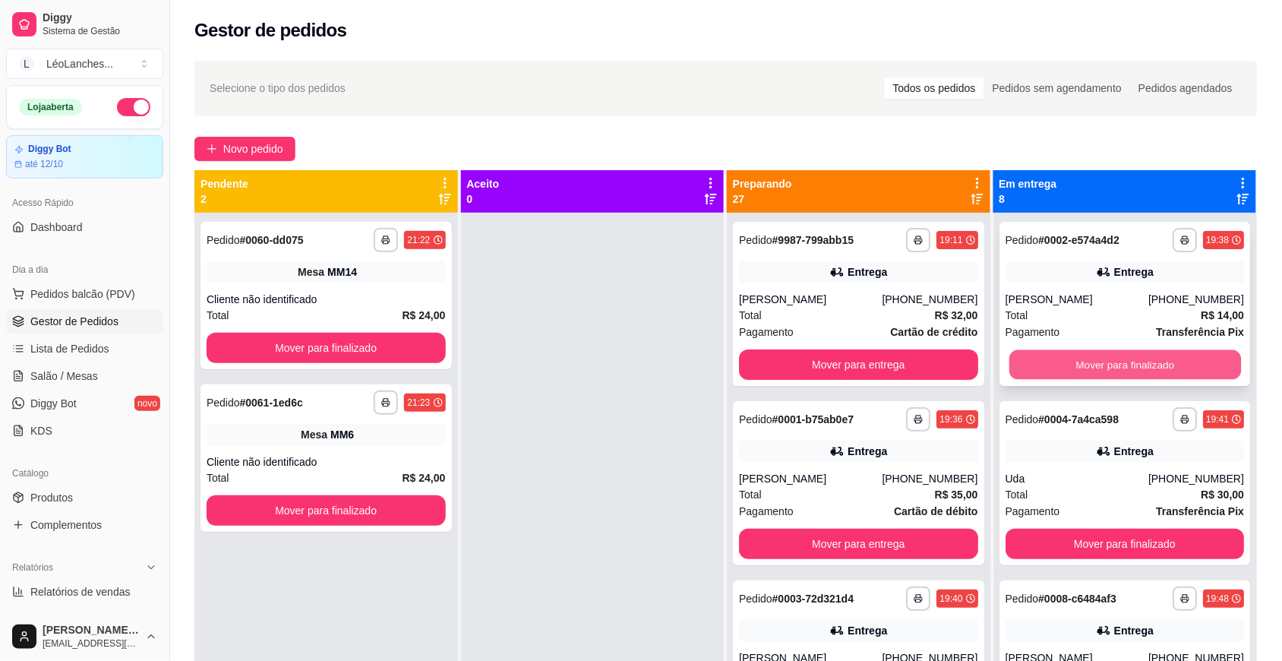
click at [1186, 357] on button "Mover para finalizado" at bounding box center [1125, 365] width 232 height 30
click at [1186, 529] on button "Mover para finalizado" at bounding box center [1125, 544] width 239 height 30
click at [1186, 357] on button "Mover para finalizado" at bounding box center [1125, 364] width 239 height 30
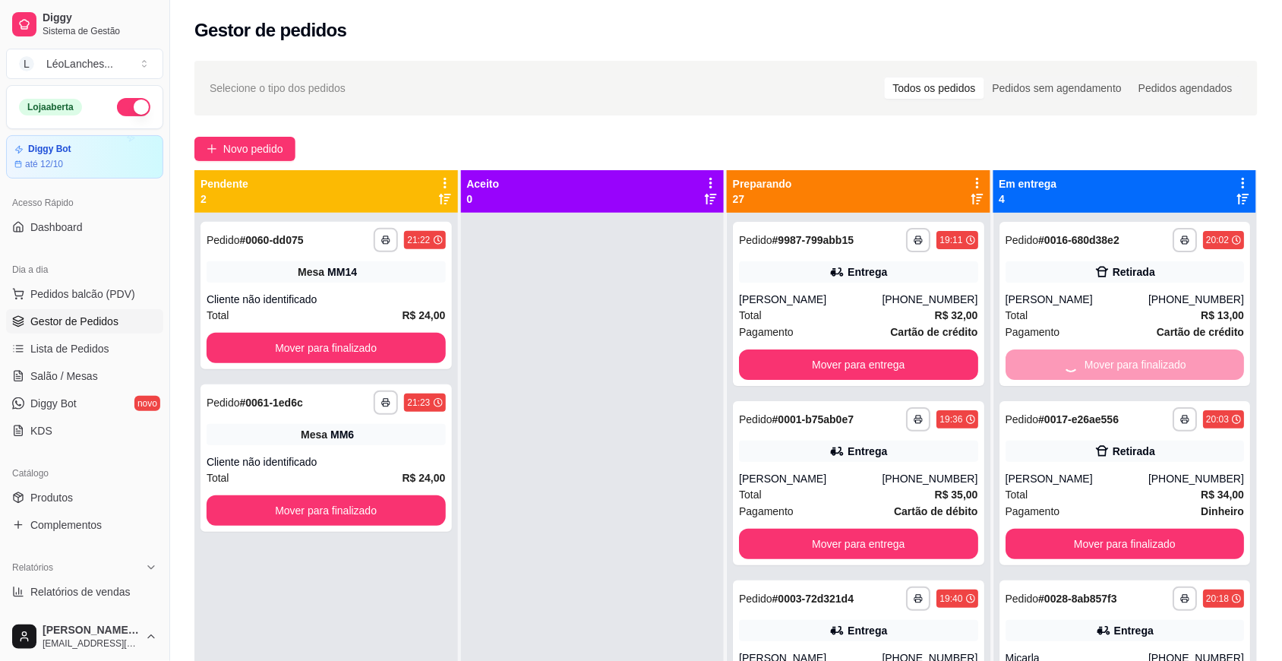
click at [1186, 529] on button "Mover para finalizado" at bounding box center [1125, 544] width 239 height 30
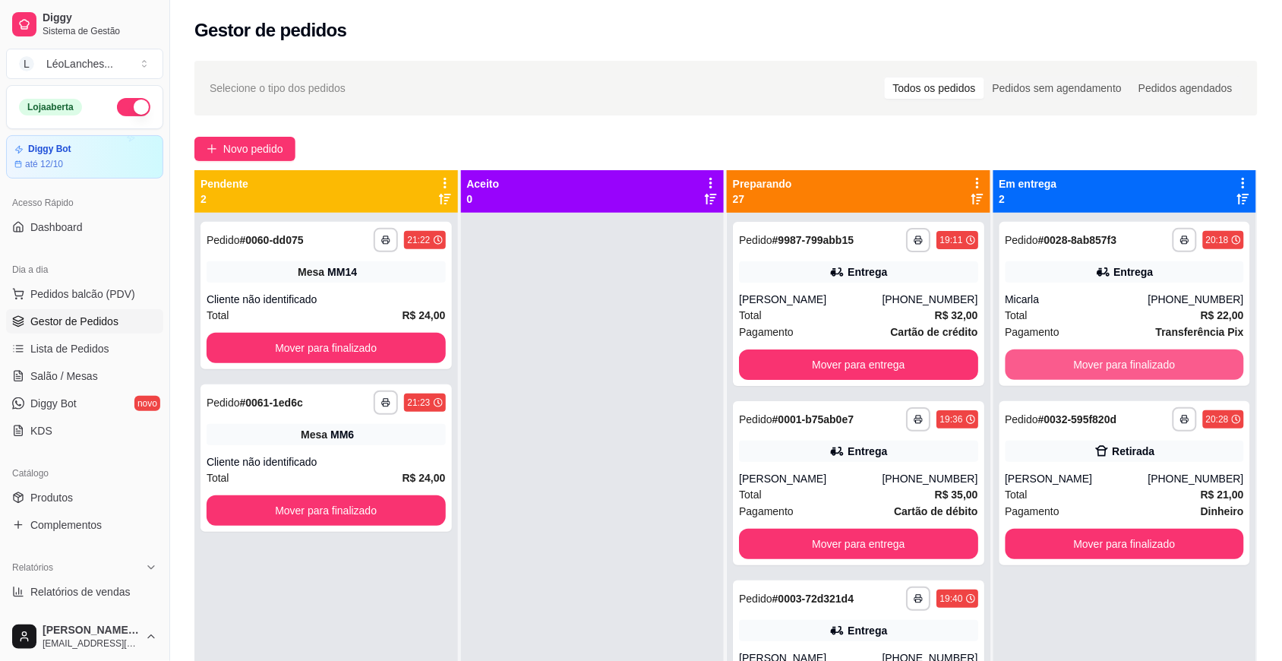
click at [1186, 357] on button "Mover para finalizado" at bounding box center [1125, 364] width 239 height 30
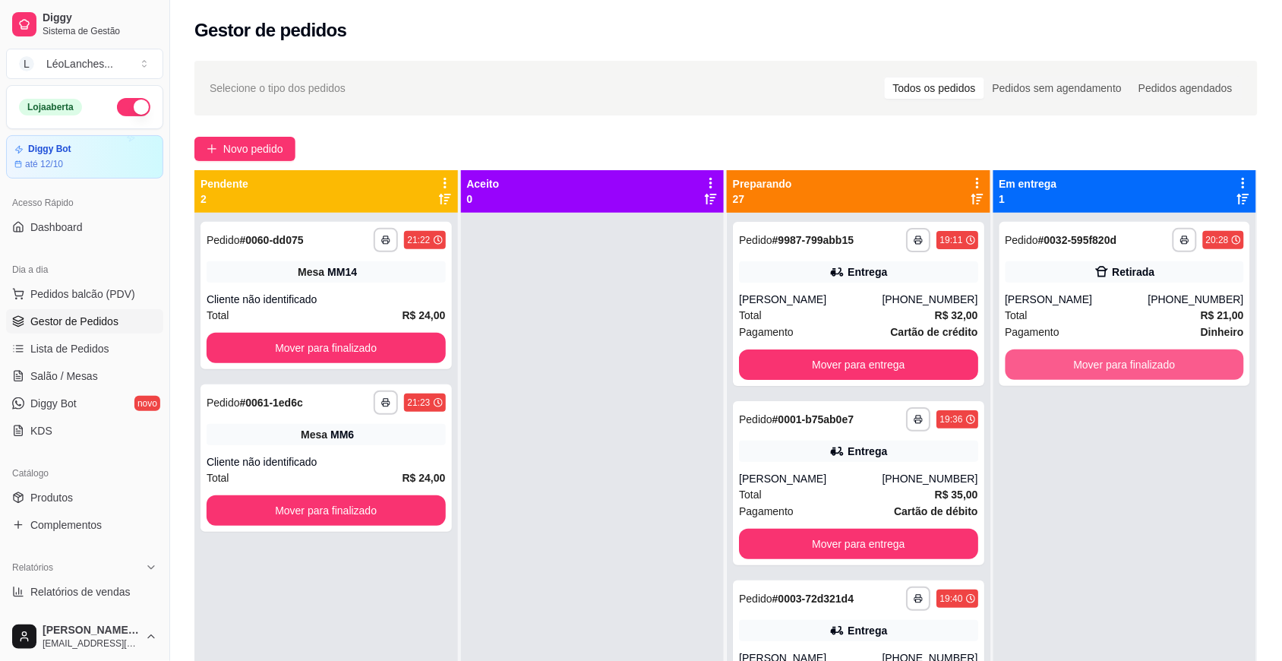
click at [1186, 357] on button "Mover para finalizado" at bounding box center [1125, 364] width 239 height 30
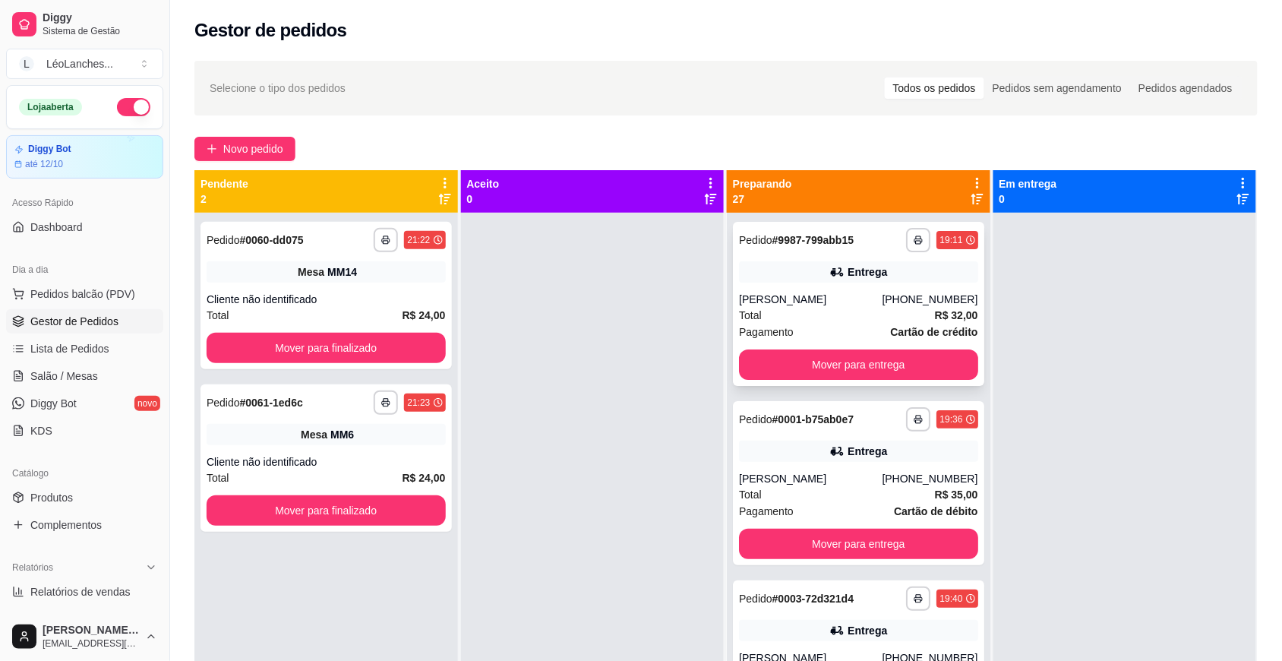
click at [845, 324] on div "Pagamento Cartão de crédito" at bounding box center [858, 332] width 239 height 17
click at [310, 351] on button "Mover para finalizado" at bounding box center [326, 348] width 232 height 30
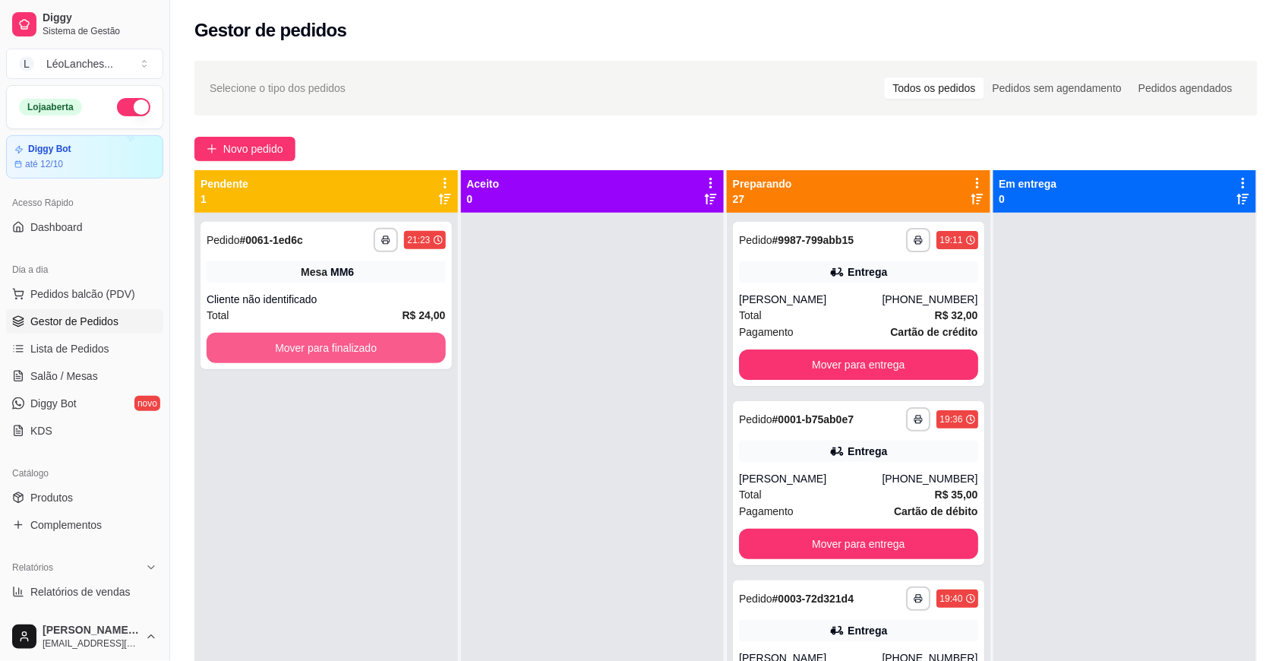
click at [310, 351] on button "Mover para finalizado" at bounding box center [326, 348] width 239 height 30
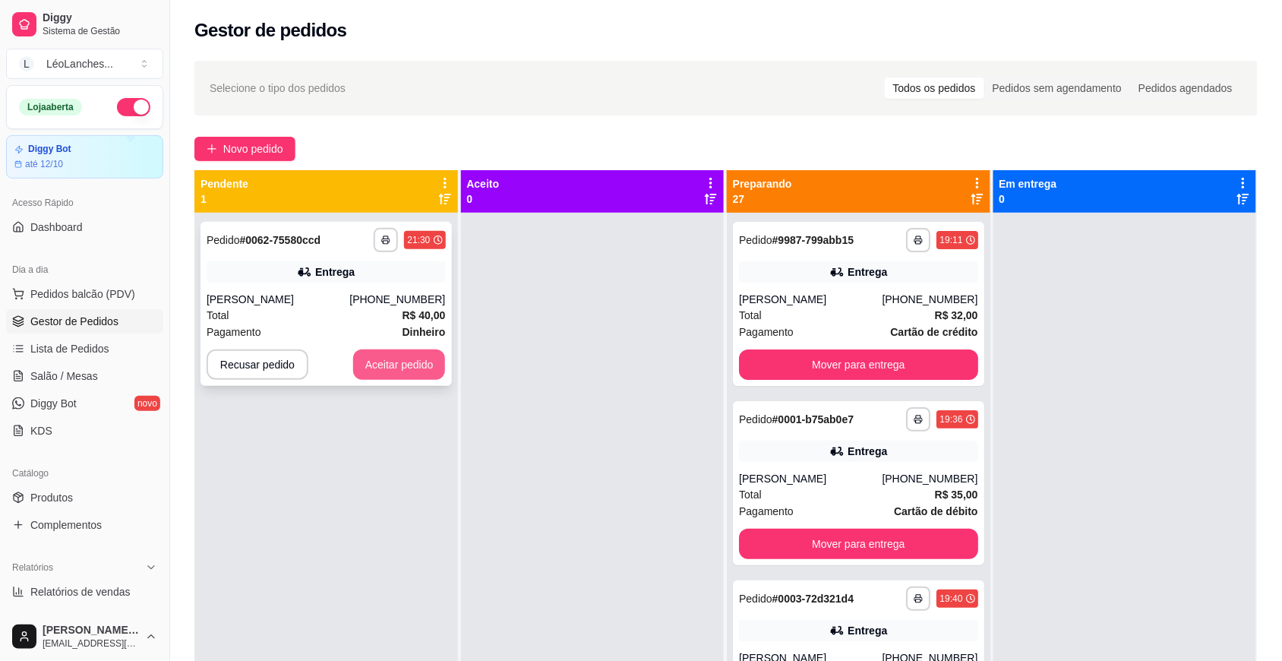
click at [392, 368] on button "Aceitar pedido" at bounding box center [399, 364] width 93 height 30
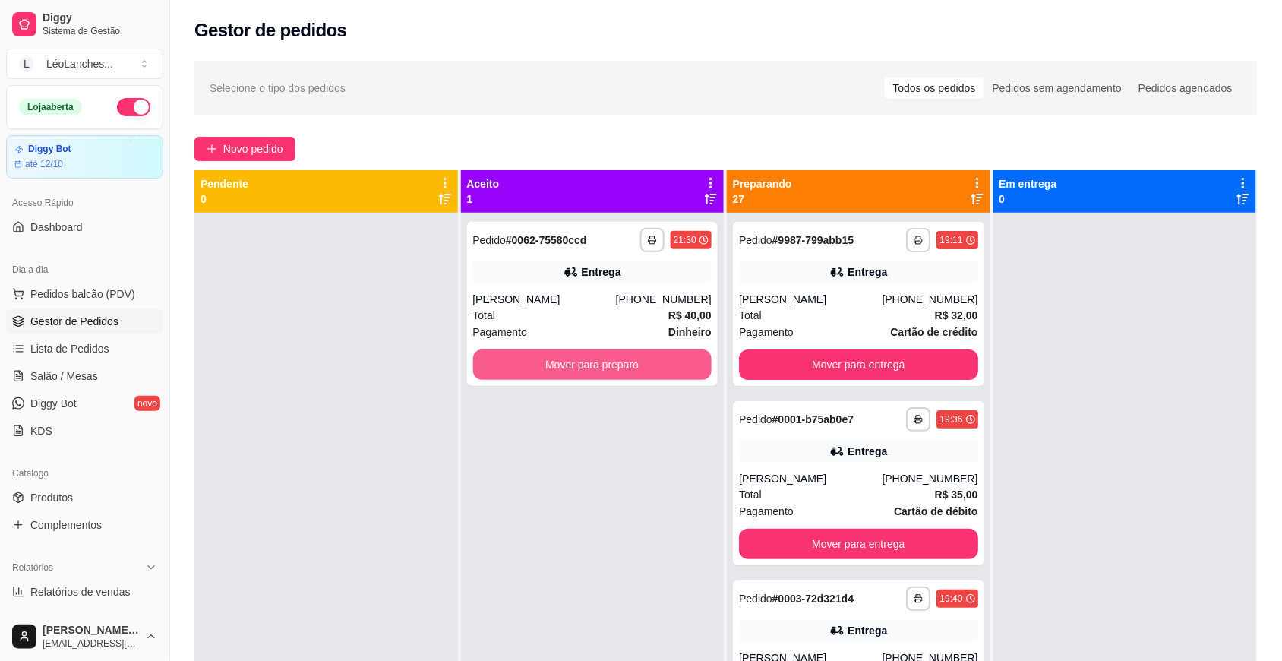
click at [624, 353] on button "Mover para preparo" at bounding box center [592, 364] width 239 height 30
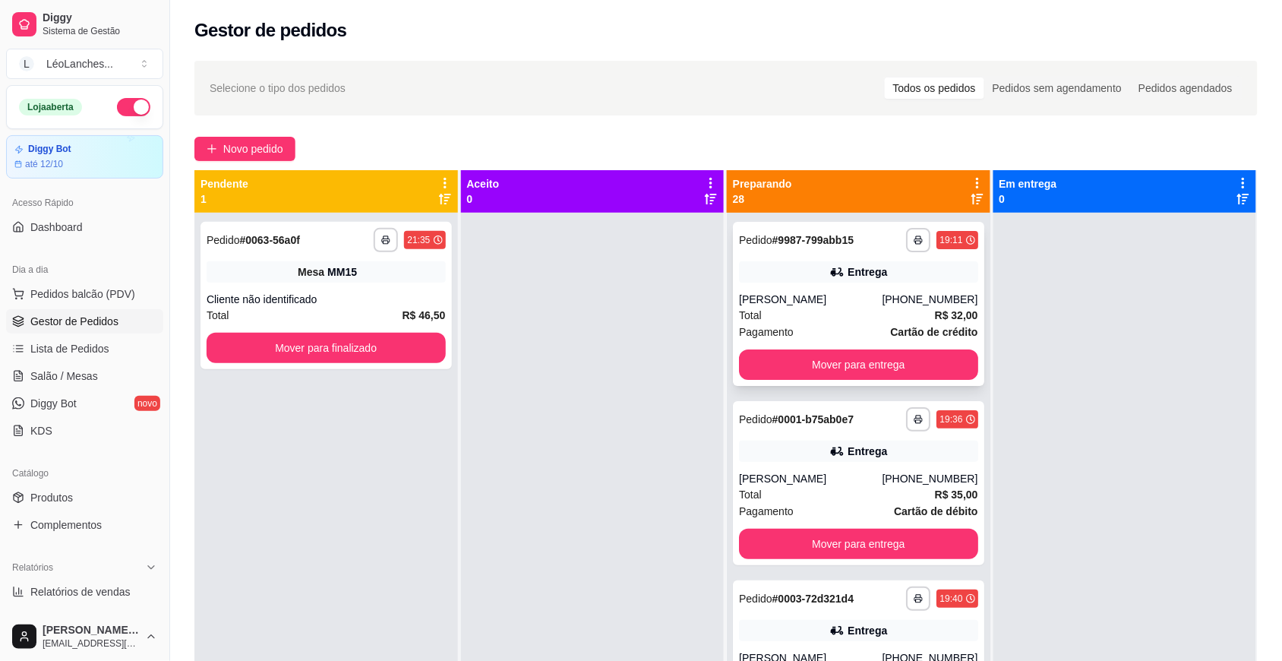
click at [832, 321] on div "Total R$ 32,00" at bounding box center [858, 315] width 239 height 17
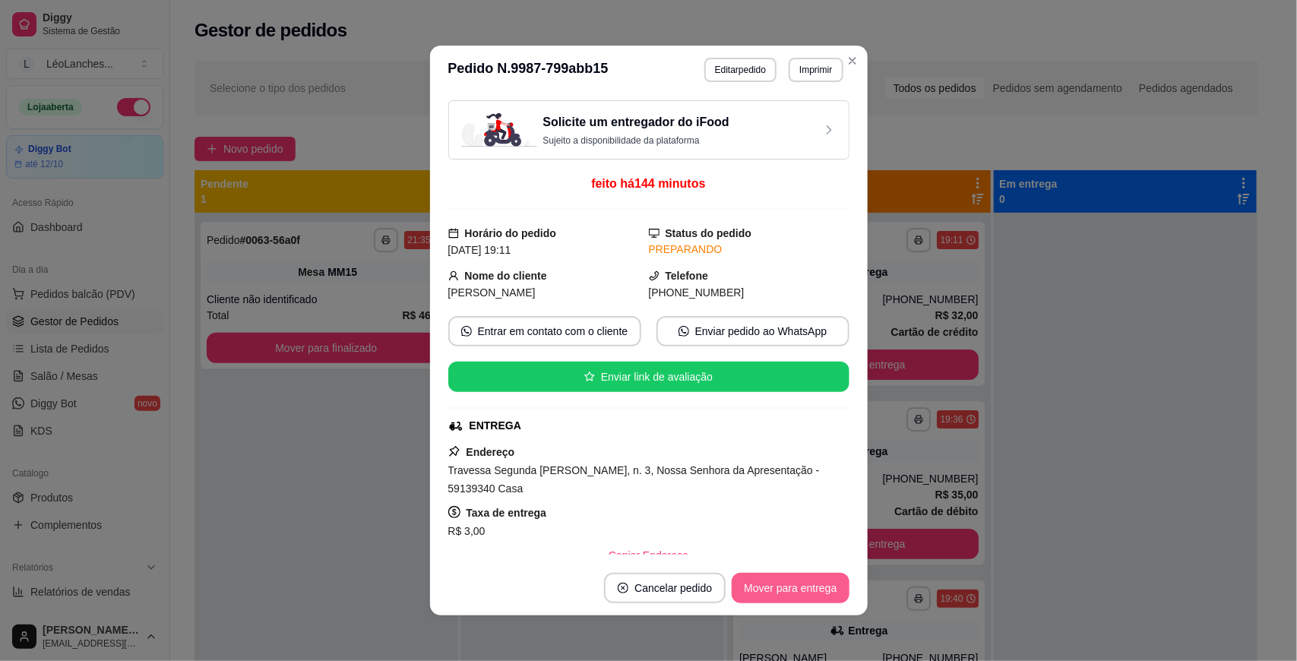
click at [788, 589] on button "Mover para entrega" at bounding box center [789, 588] width 117 height 30
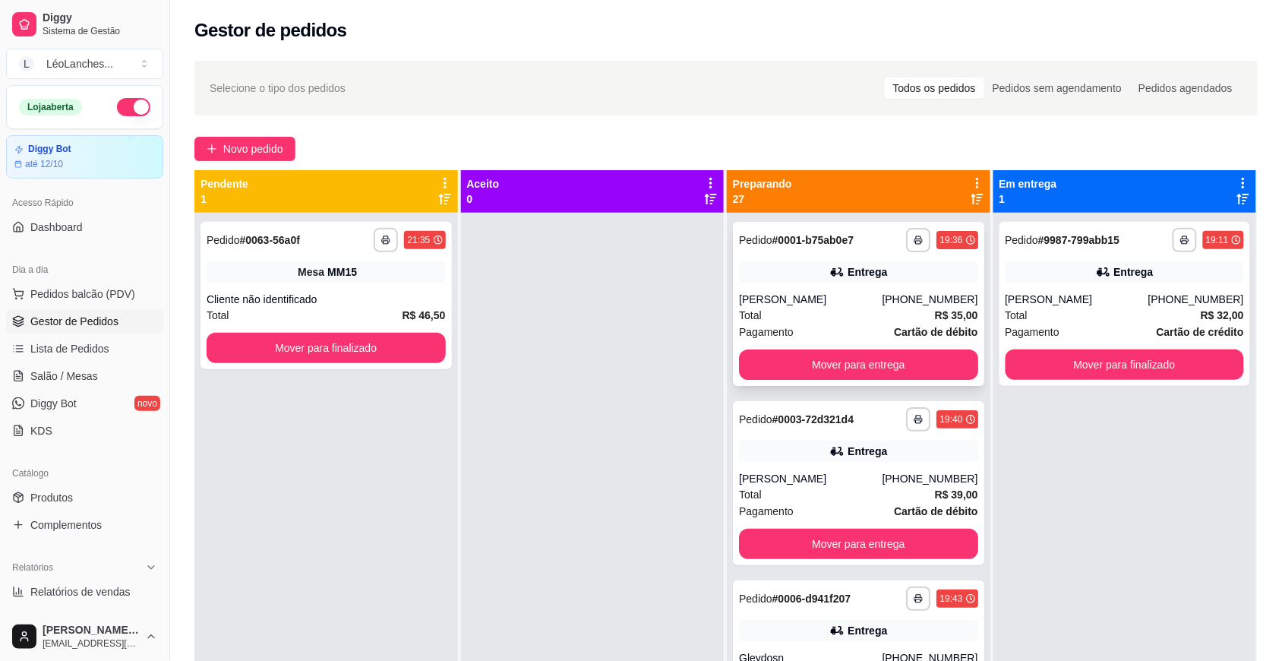
click at [798, 312] on div "Total R$ 35,00" at bounding box center [858, 315] width 239 height 17
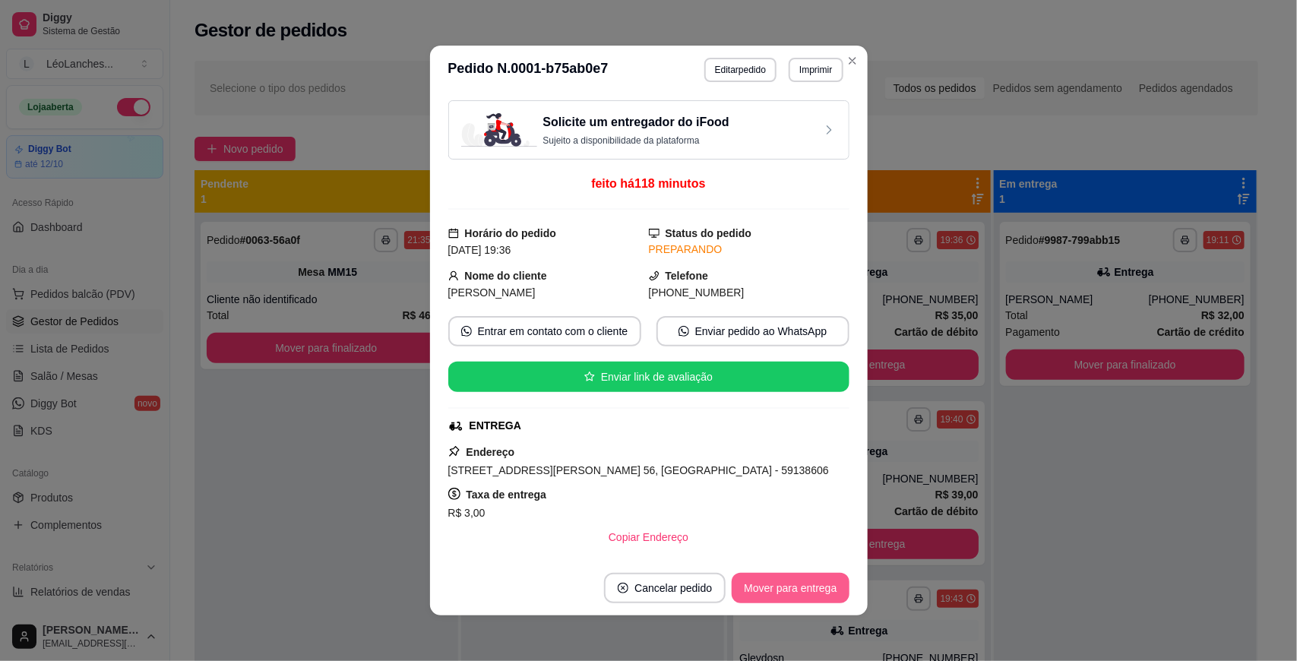
click at [781, 586] on button "Mover para entrega" at bounding box center [789, 588] width 117 height 30
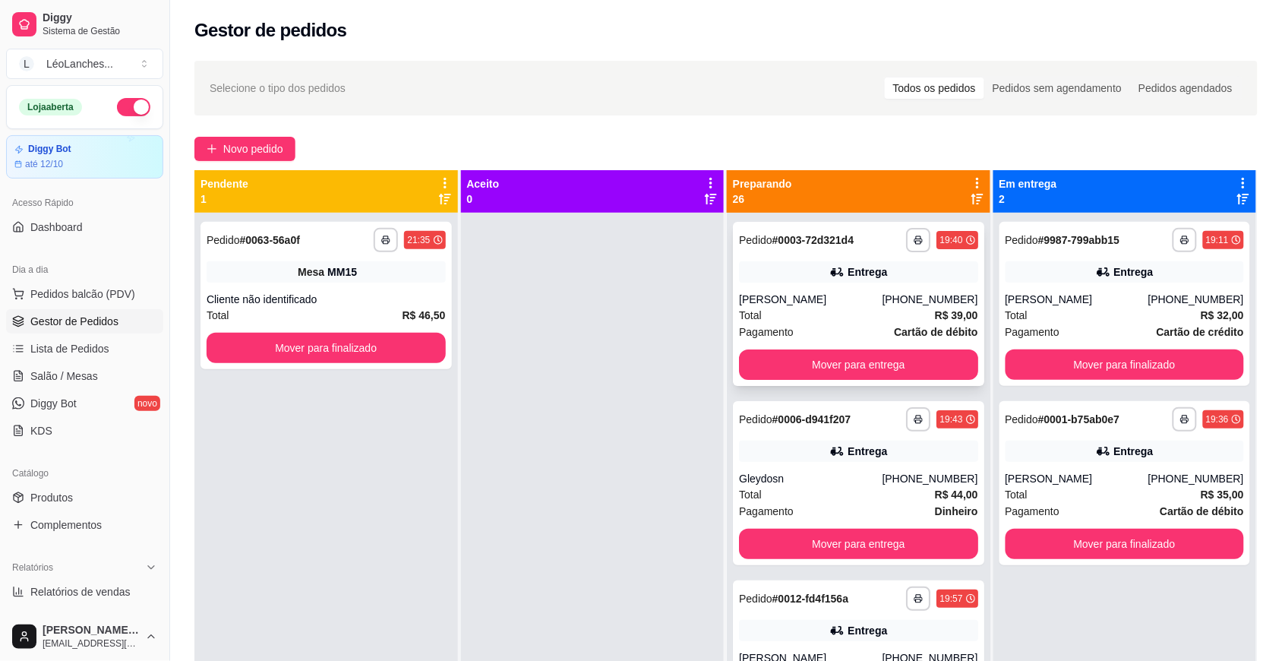
click at [825, 328] on div "Pagamento Cartão de débito" at bounding box center [858, 332] width 239 height 17
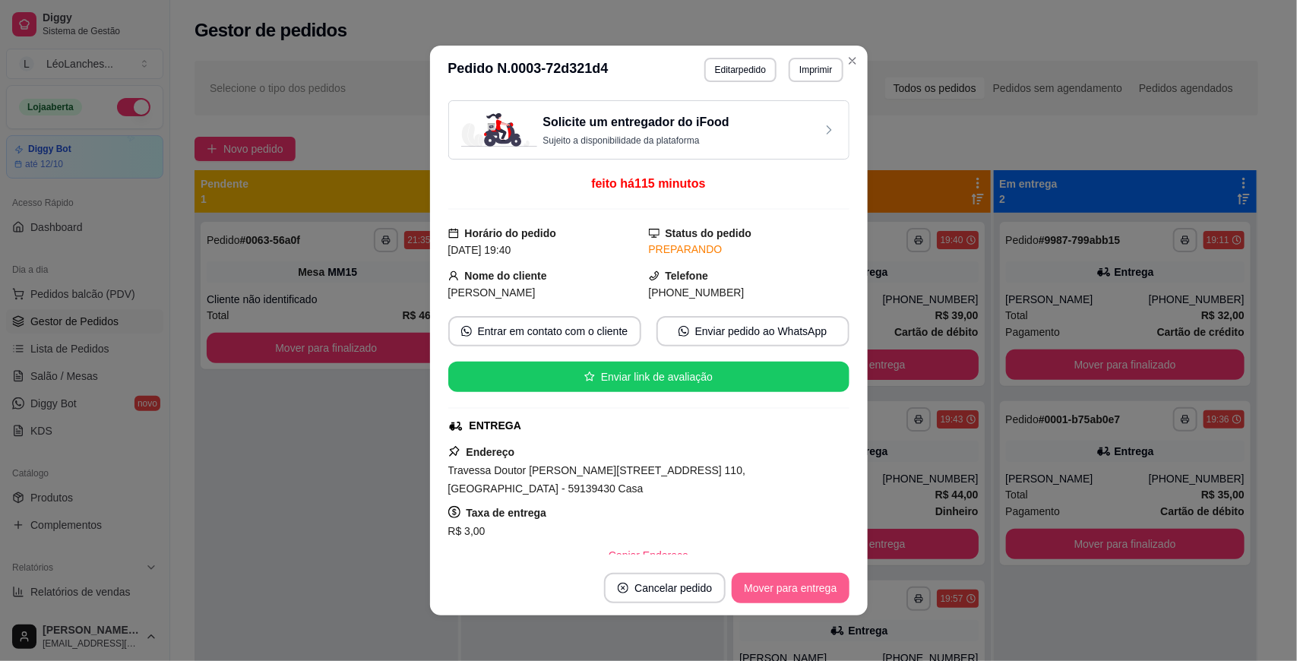
click at [784, 592] on button "Mover para entrega" at bounding box center [789, 588] width 117 height 30
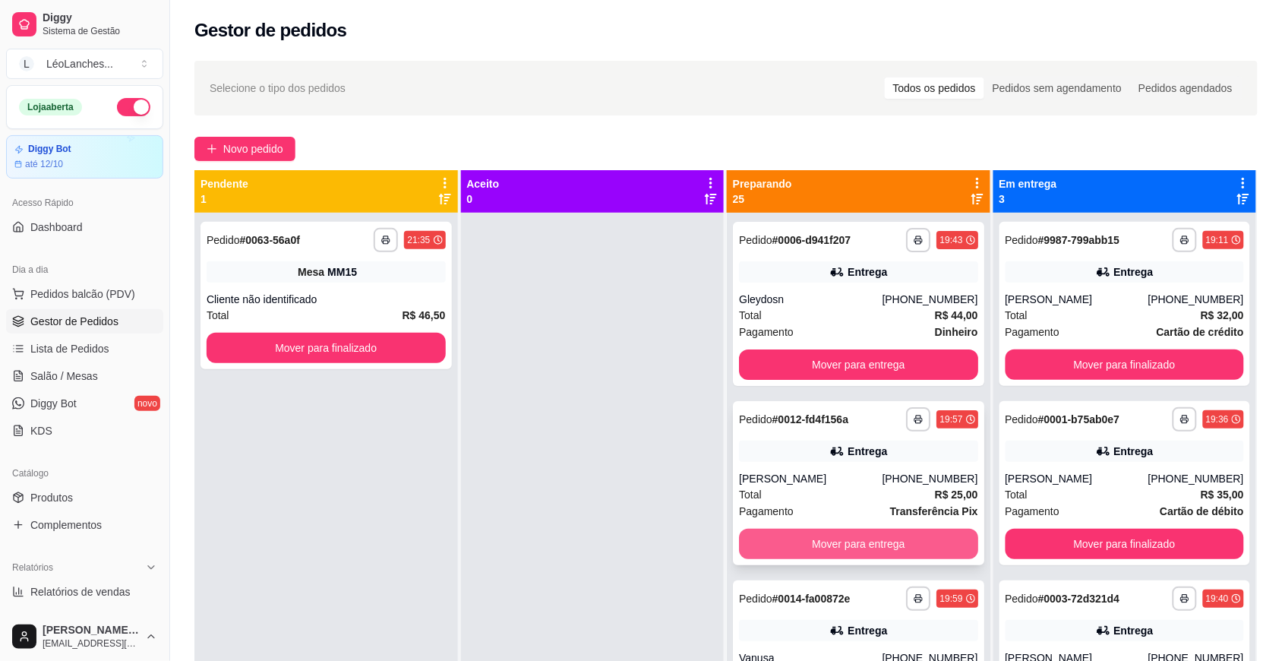
click at [841, 545] on button "Mover para entrega" at bounding box center [858, 544] width 239 height 30
click at [817, 538] on button "Mover para entrega" at bounding box center [858, 544] width 239 height 30
click at [794, 324] on div "Pagamento Dinheiro" at bounding box center [858, 332] width 239 height 17
click at [814, 479] on div "Jéssica Isabela" at bounding box center [810, 478] width 143 height 15
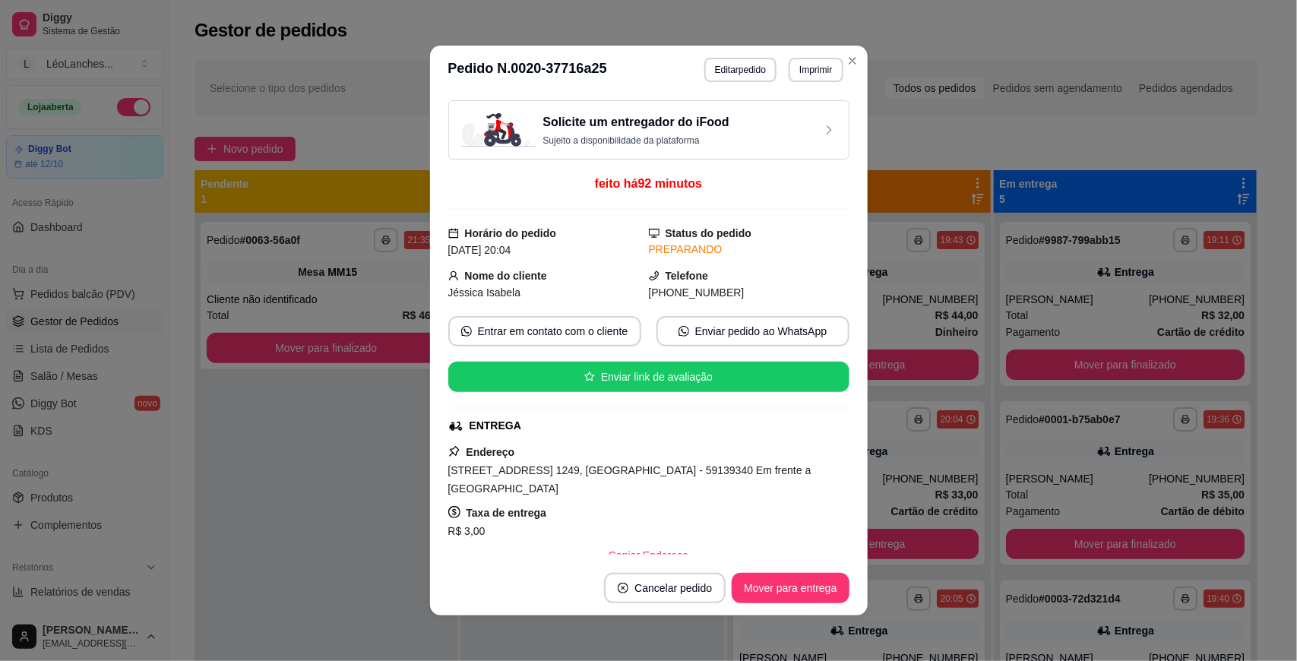
scroll to position [283, 0]
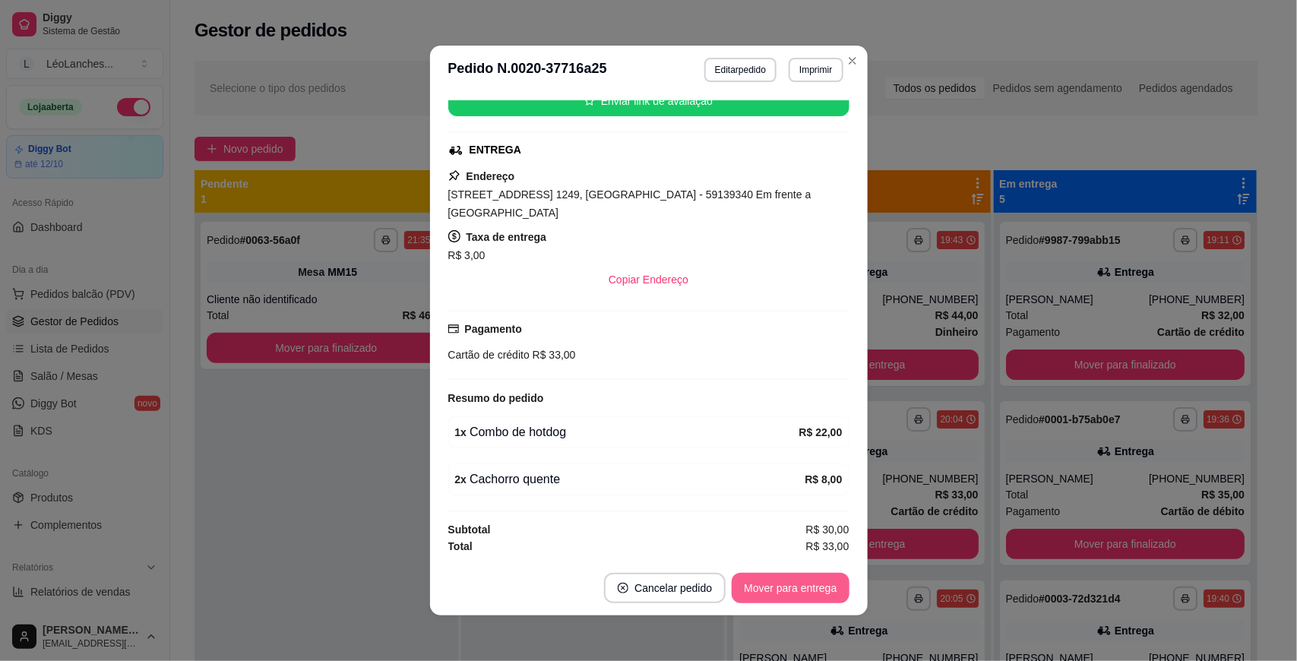
click at [794, 581] on button "Mover para entrega" at bounding box center [789, 588] width 117 height 30
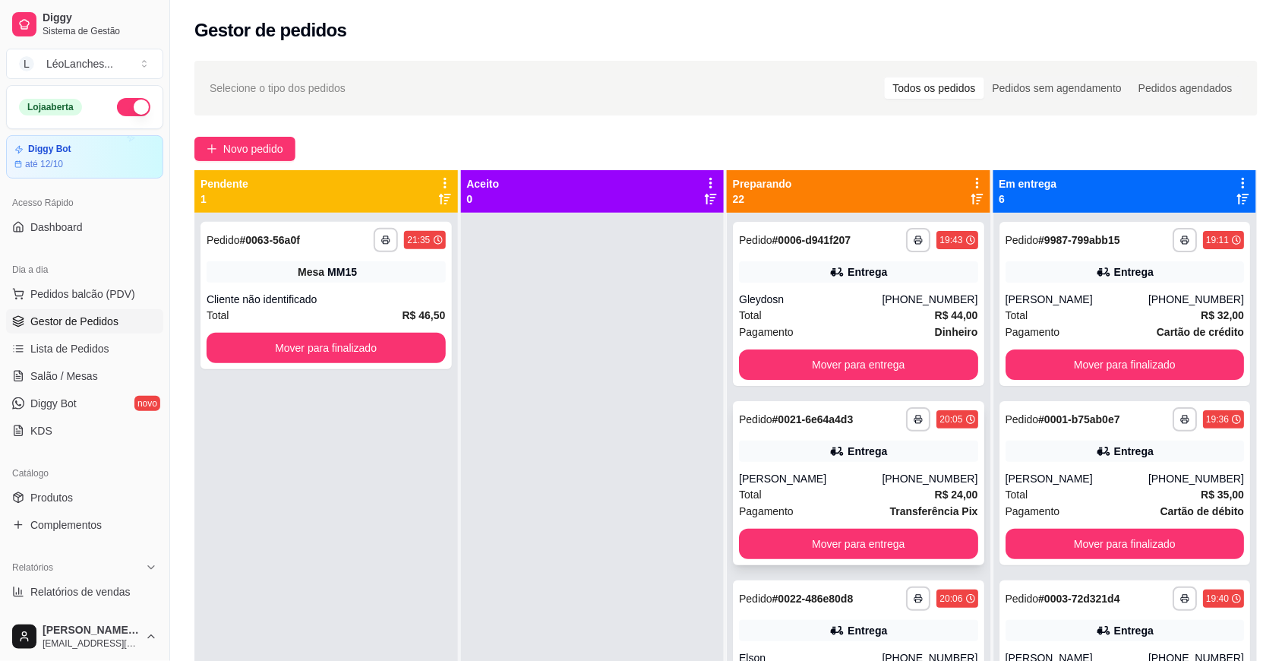
click at [844, 488] on div "Total R$ 24,00" at bounding box center [858, 494] width 239 height 17
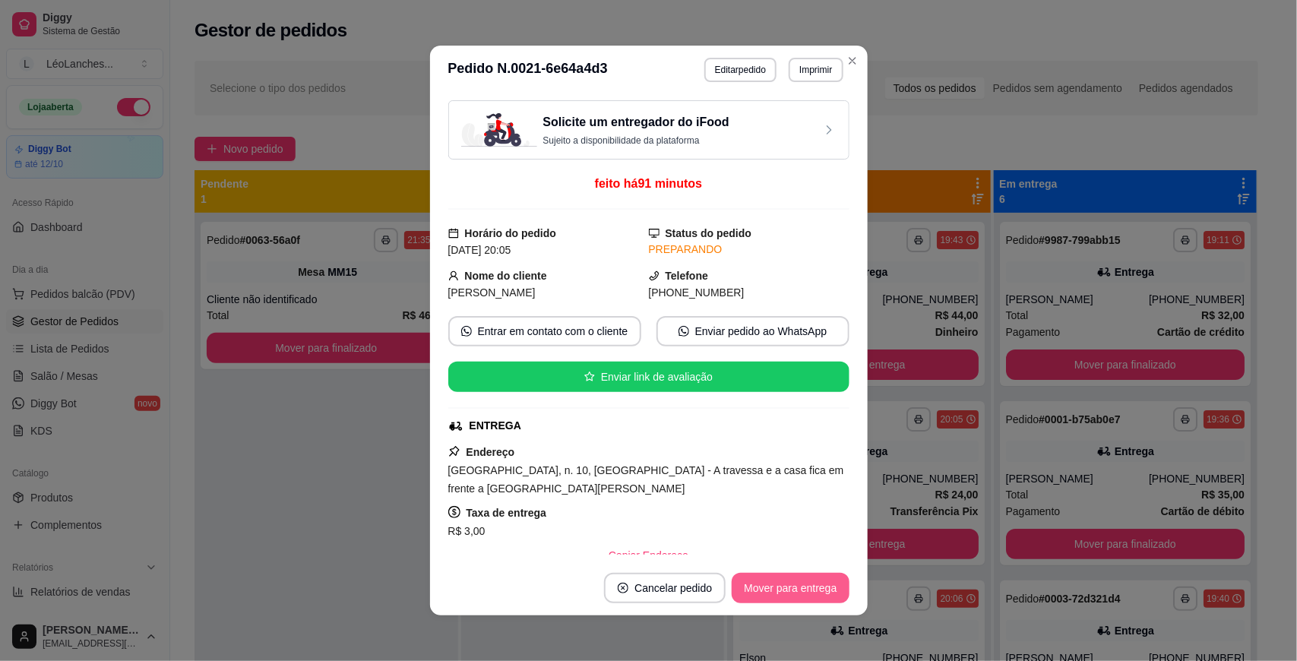
click at [818, 582] on button "Mover para entrega" at bounding box center [789, 588] width 117 height 30
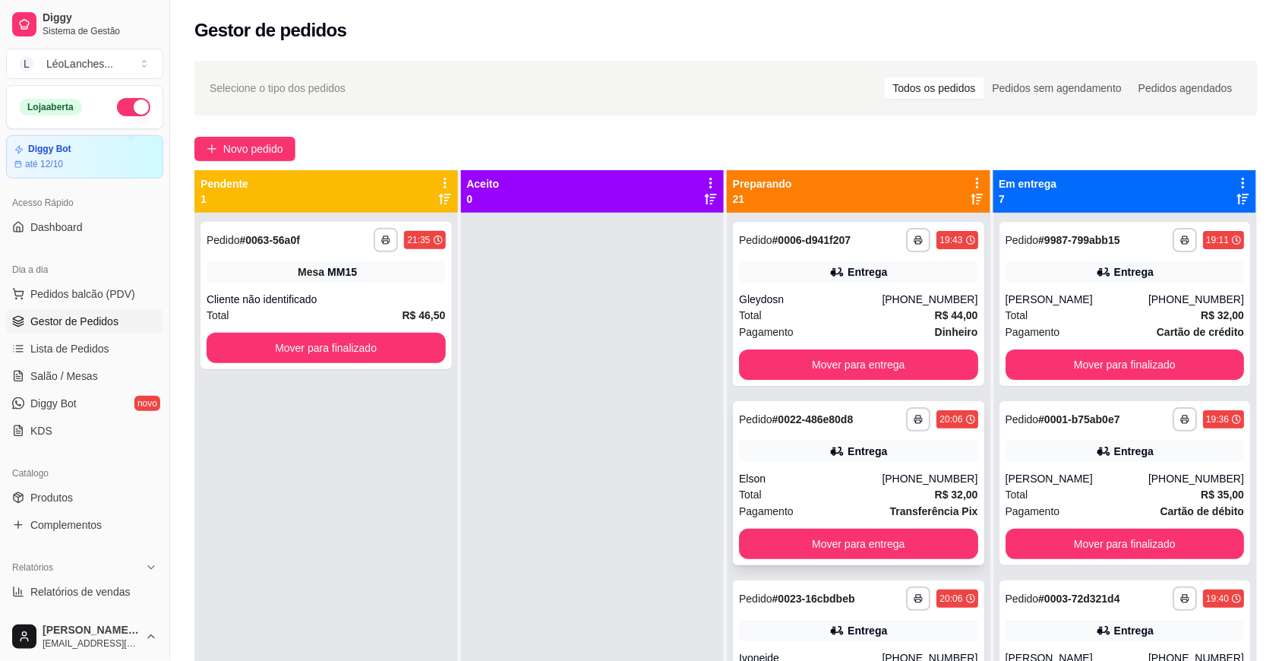
click at [855, 488] on div "Total R$ 32,00" at bounding box center [858, 494] width 239 height 17
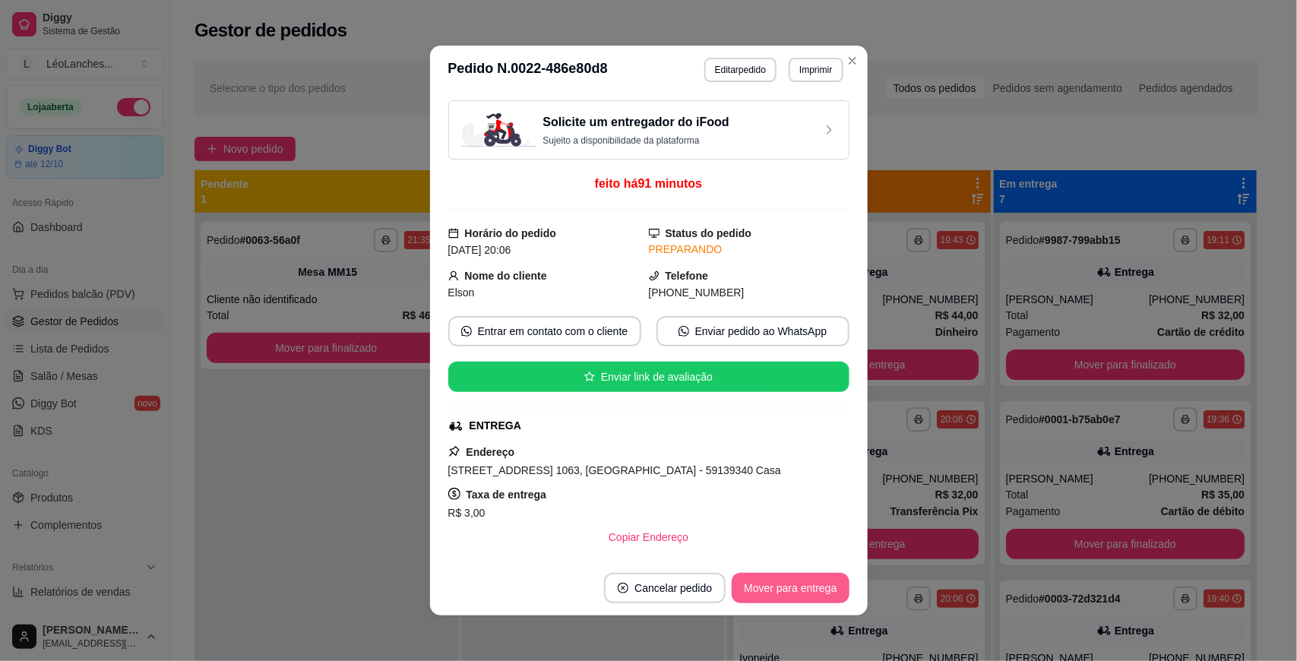
click at [790, 589] on button "Mover para entrega" at bounding box center [789, 588] width 117 height 30
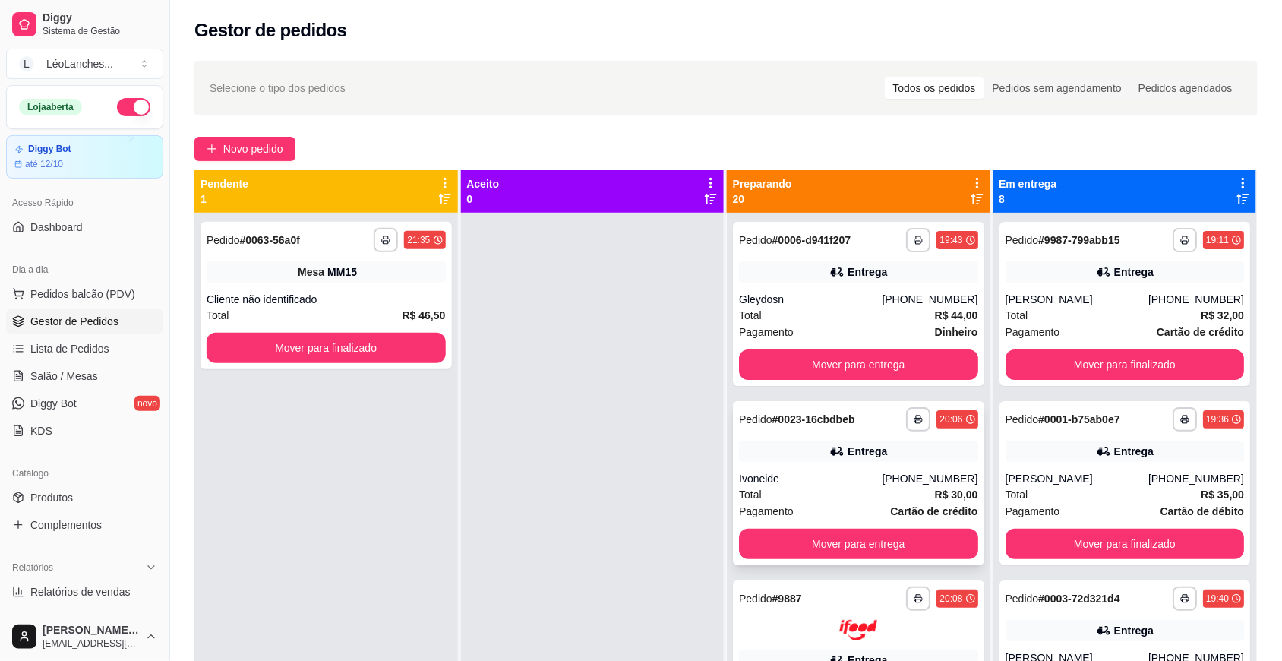
click at [829, 494] on div "Total R$ 30,00" at bounding box center [858, 494] width 239 height 17
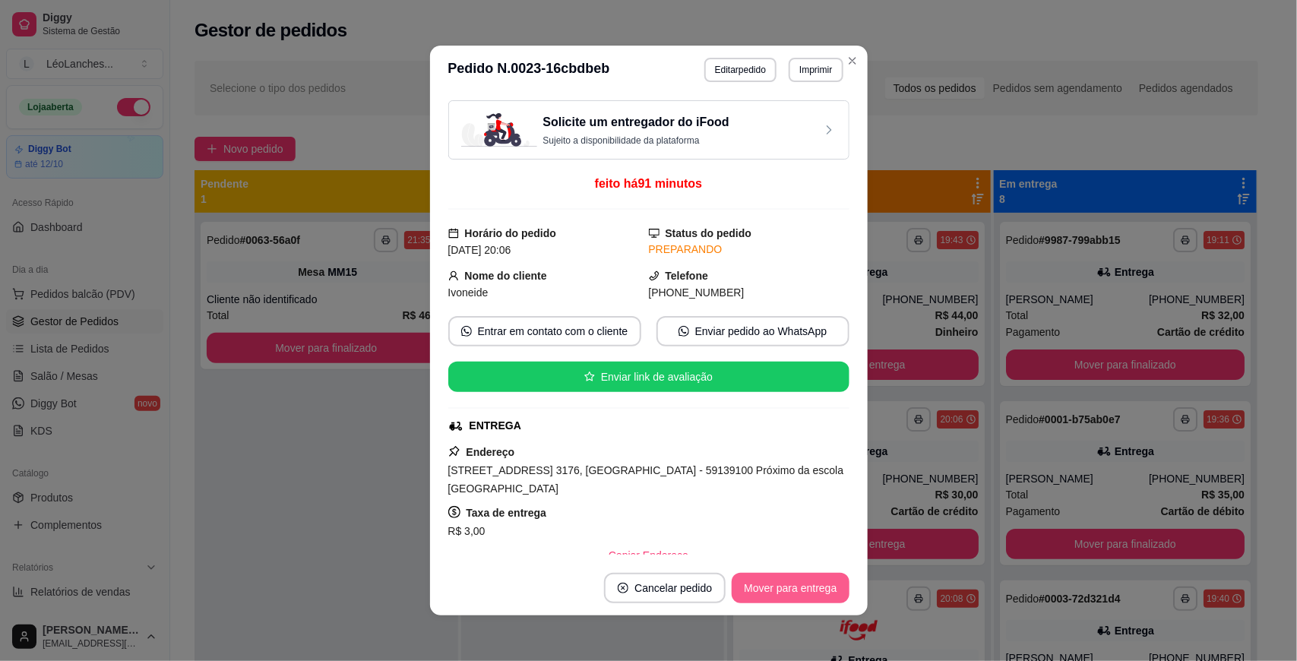
click at [819, 589] on button "Mover para entrega" at bounding box center [789, 588] width 117 height 30
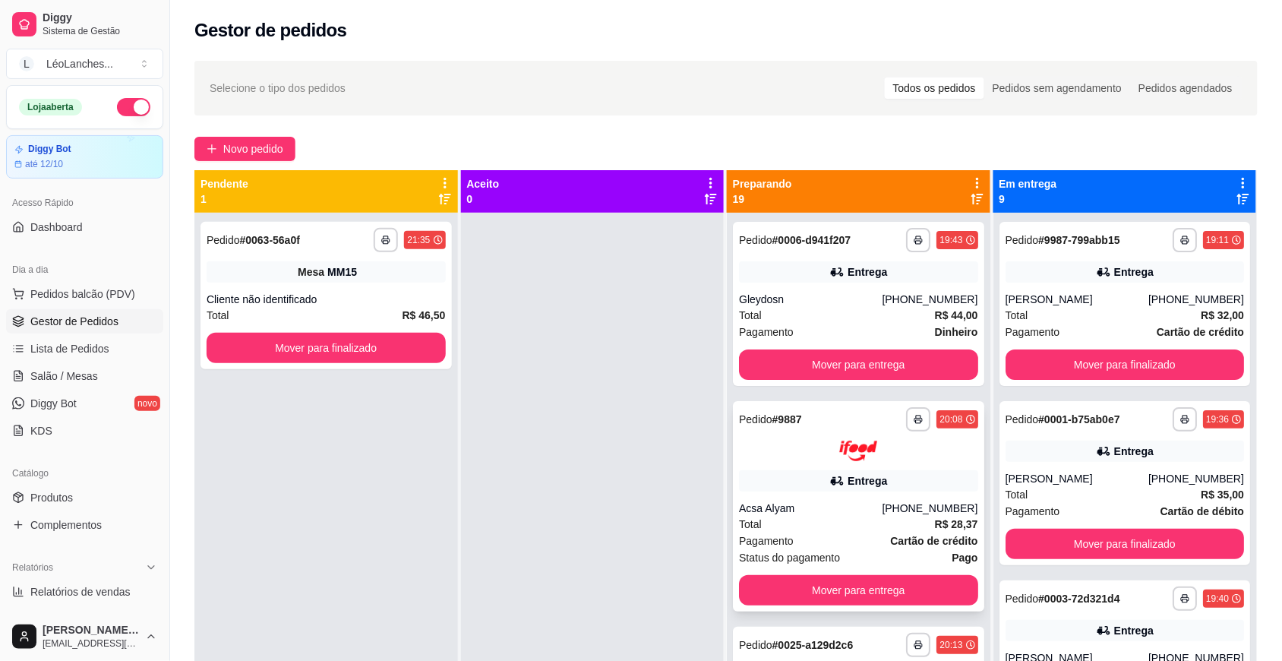
click at [823, 544] on div "Pagamento Cartão de crédito" at bounding box center [858, 540] width 239 height 17
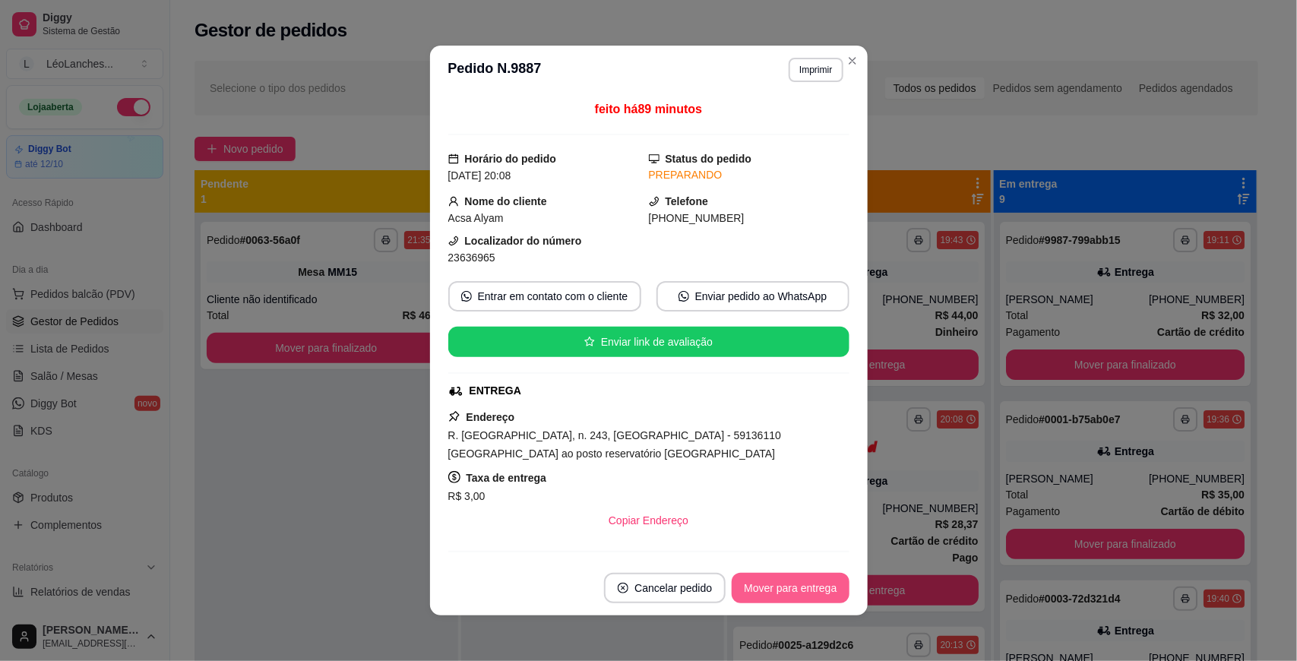
click at [792, 586] on button "Mover para entrega" at bounding box center [789, 588] width 117 height 30
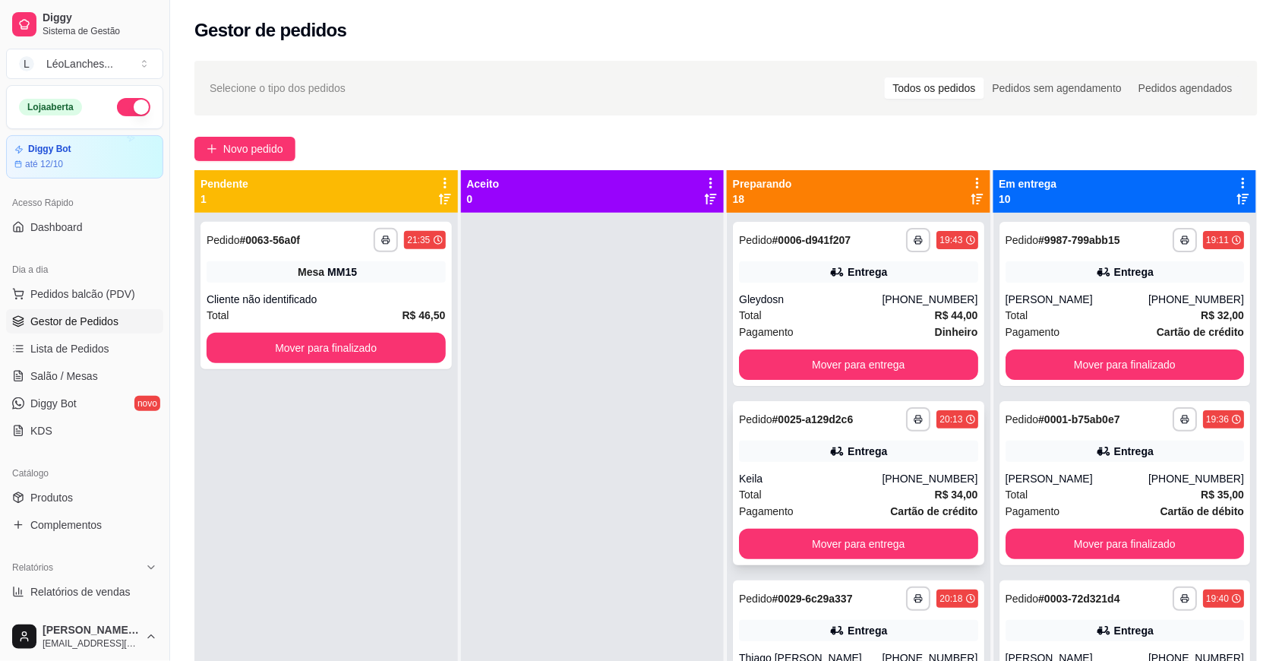
click at [824, 492] on div "Total R$ 34,00" at bounding box center [858, 494] width 239 height 17
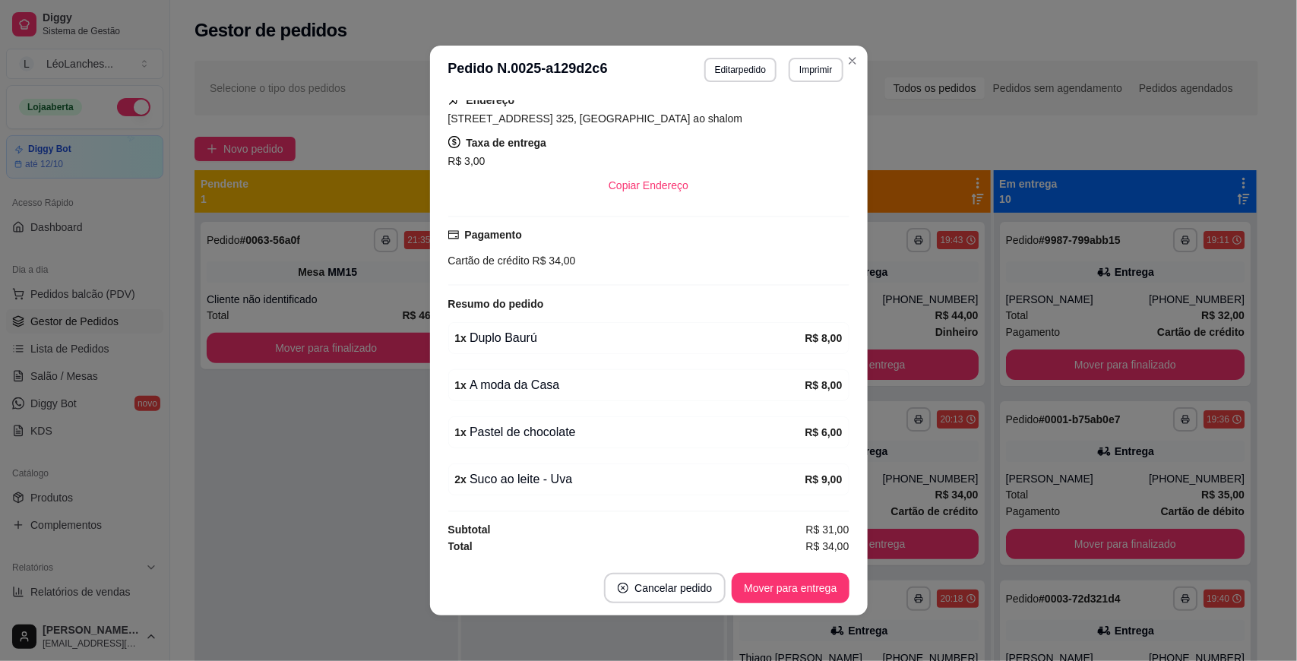
scroll to position [2, 0]
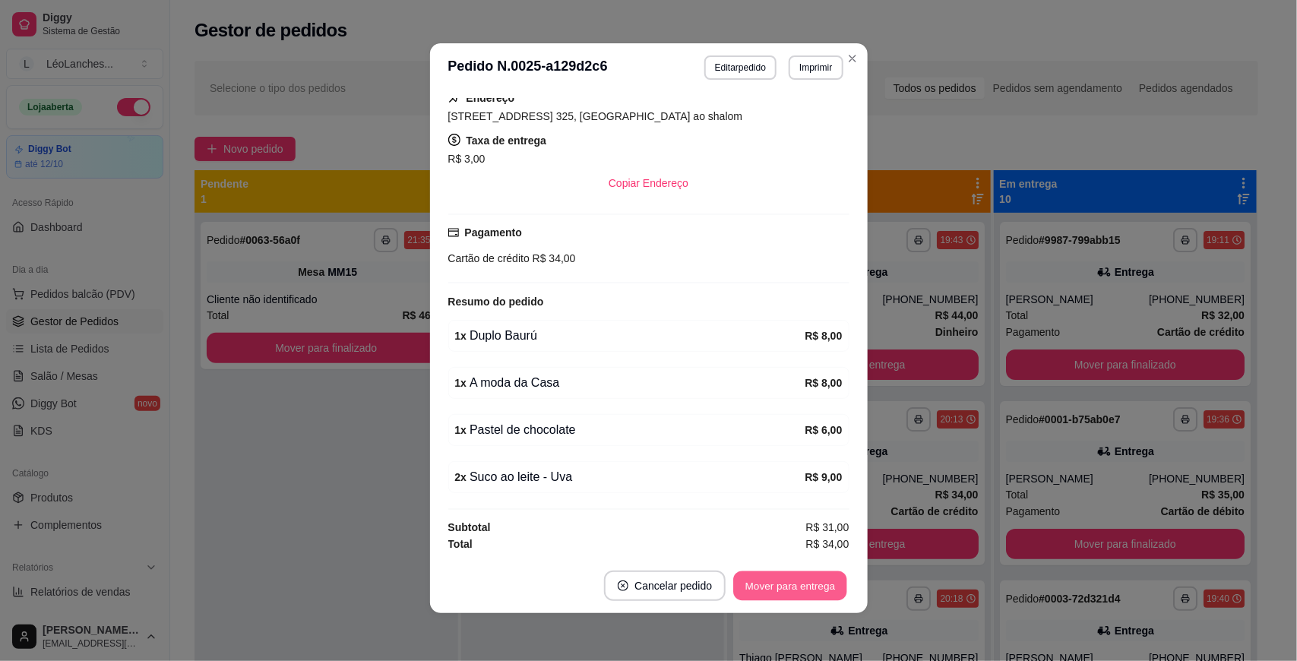
click at [798, 581] on button "Mover para entrega" at bounding box center [791, 586] width 114 height 30
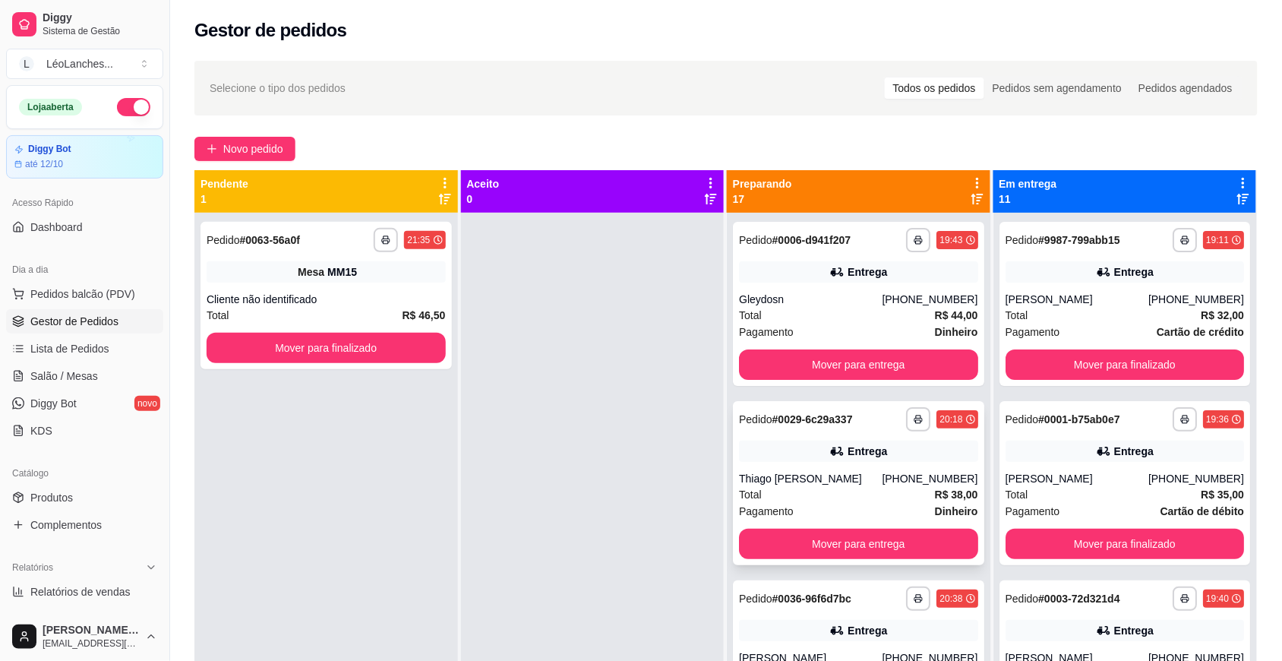
click at [844, 518] on div "Pagamento Dinheiro" at bounding box center [858, 511] width 239 height 17
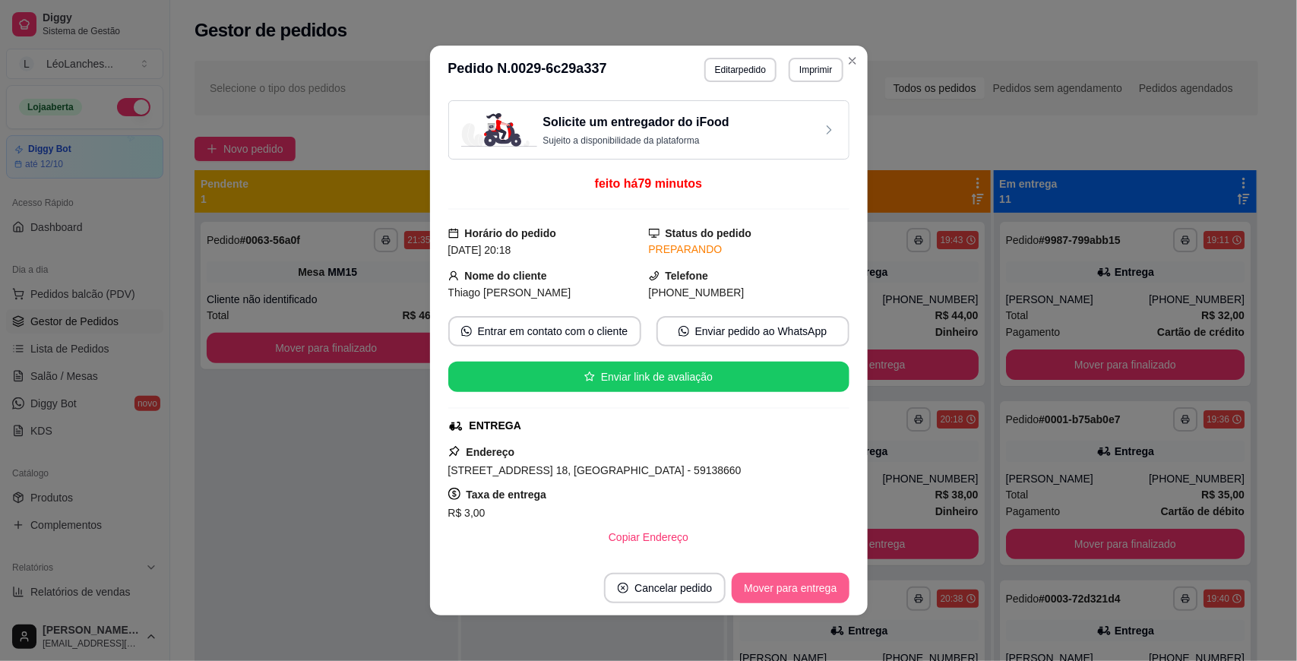
click at [804, 590] on button "Mover para entrega" at bounding box center [789, 588] width 117 height 30
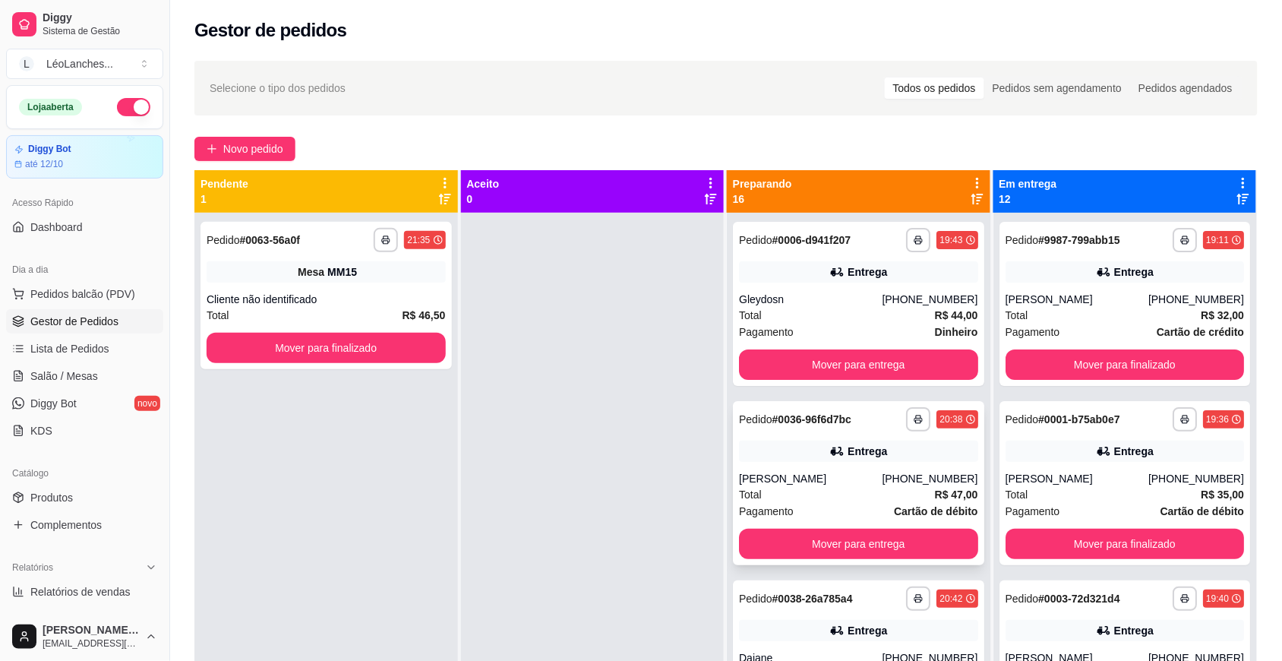
click at [820, 498] on div "Total R$ 47,00" at bounding box center [858, 494] width 239 height 17
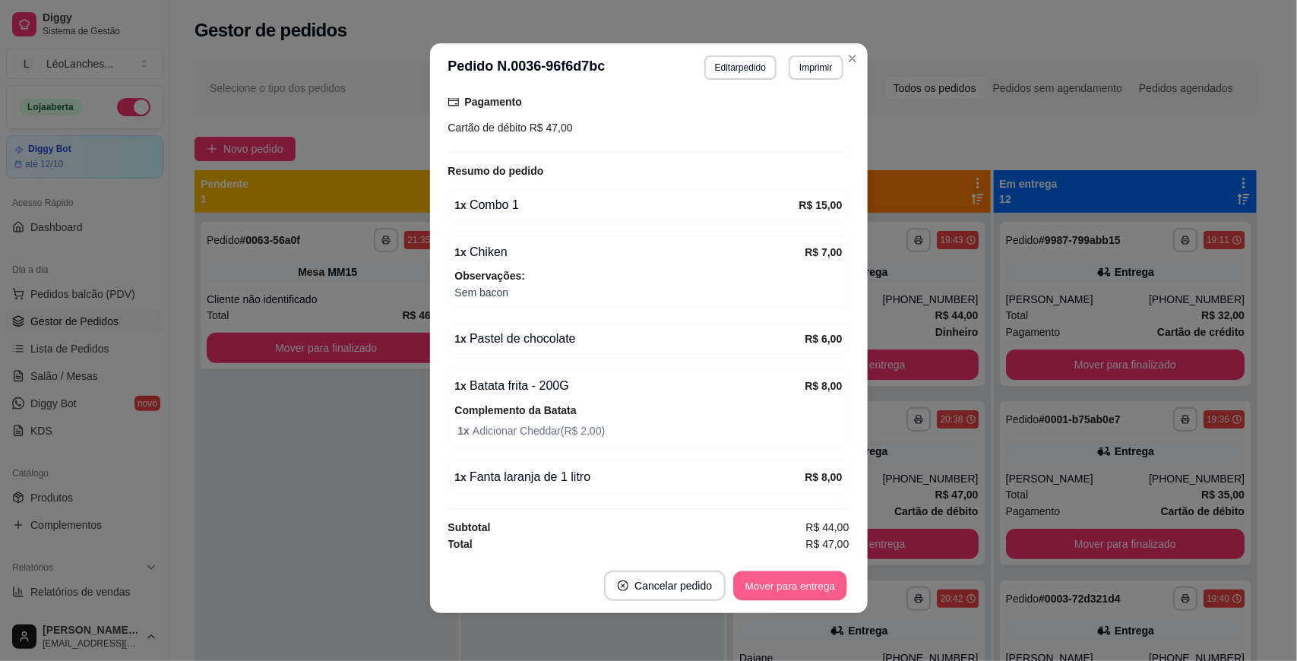
click at [802, 578] on button "Mover para entrega" at bounding box center [791, 586] width 114 height 30
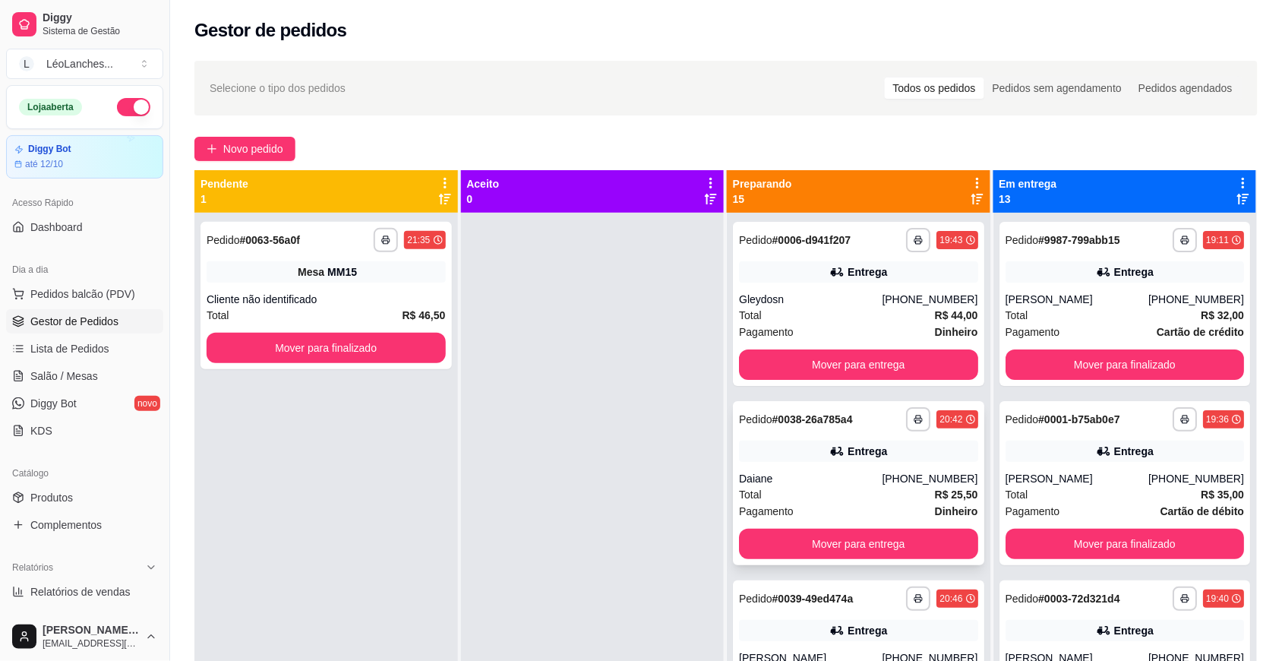
click at [803, 498] on div "Total R$ 25,50" at bounding box center [858, 494] width 239 height 17
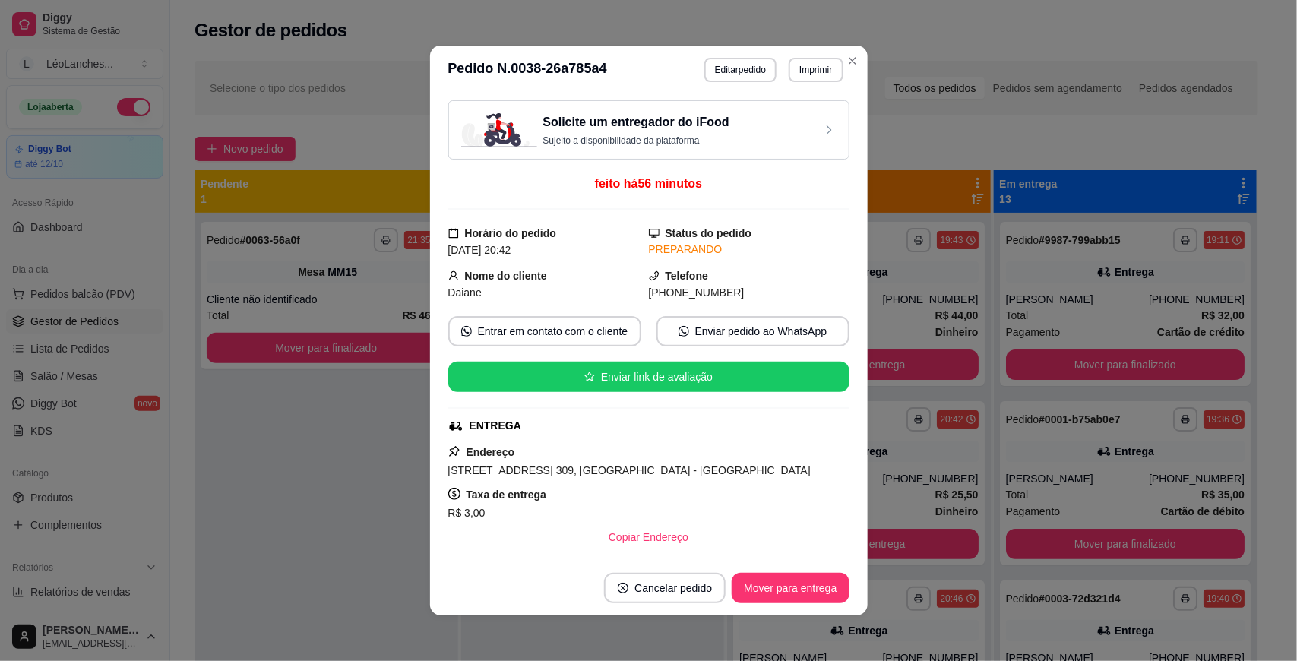
scroll to position [444, 0]
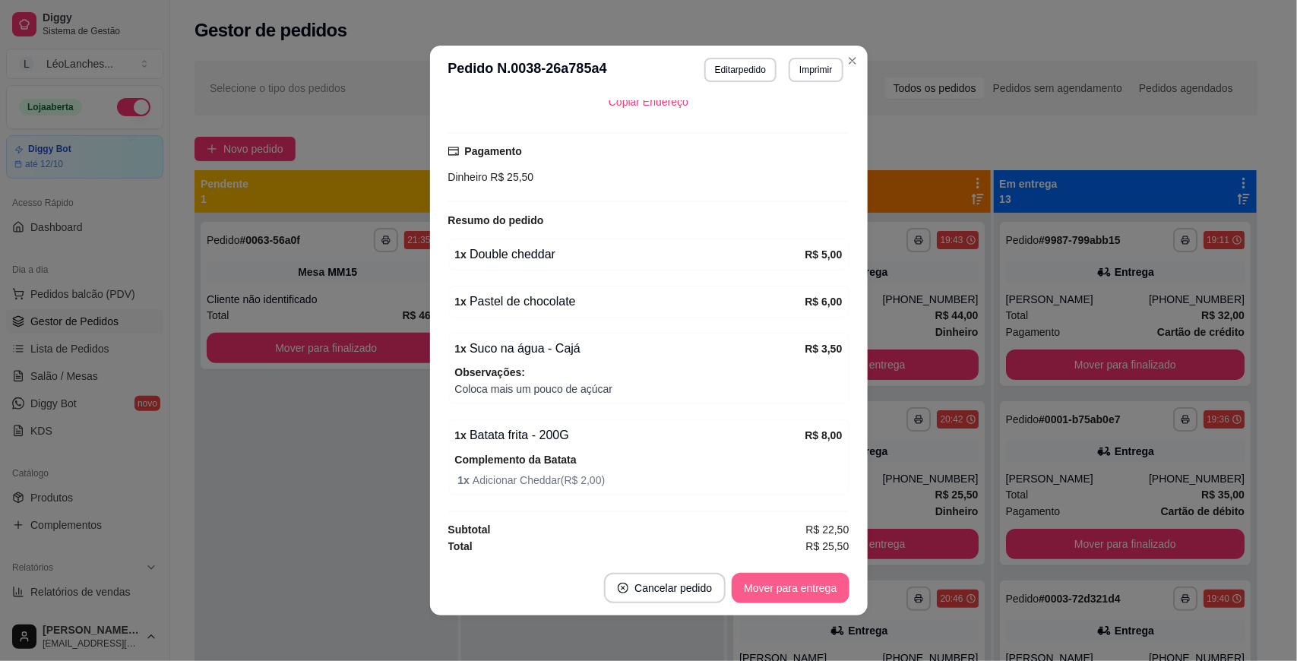
click at [807, 580] on button "Mover para entrega" at bounding box center [789, 588] width 117 height 30
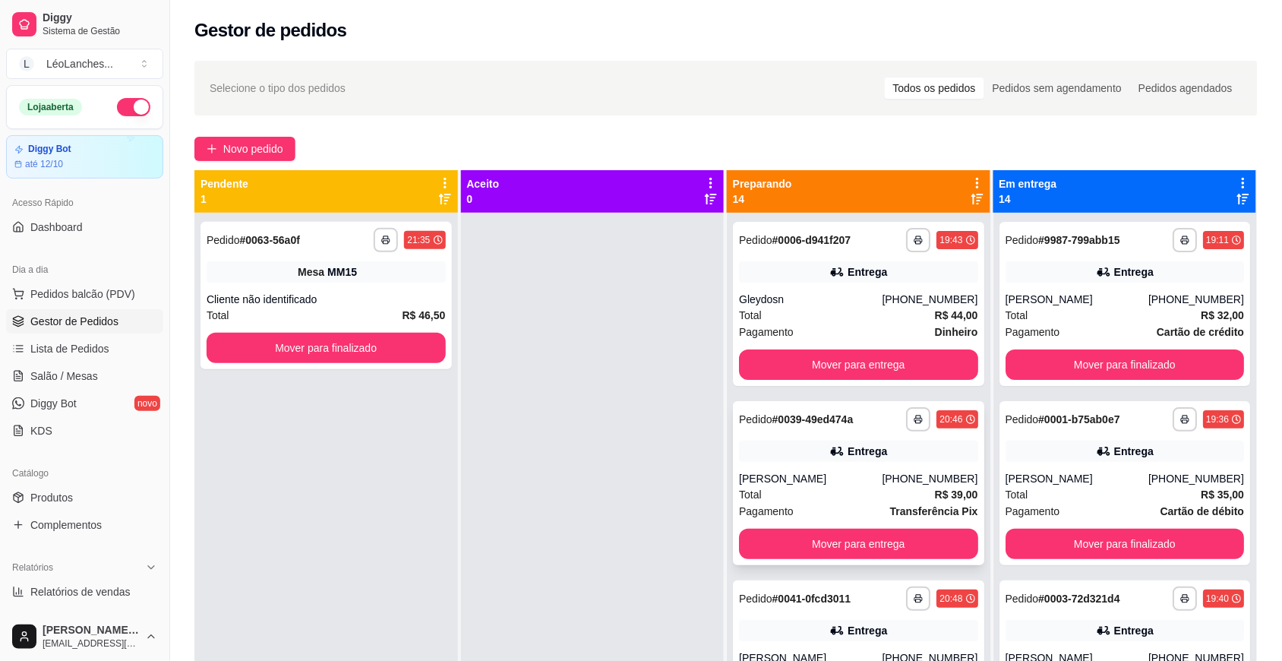
click at [837, 503] on div "Total R$ 39,00" at bounding box center [858, 494] width 239 height 17
click at [848, 320] on div "Total R$ 44,00" at bounding box center [858, 315] width 239 height 17
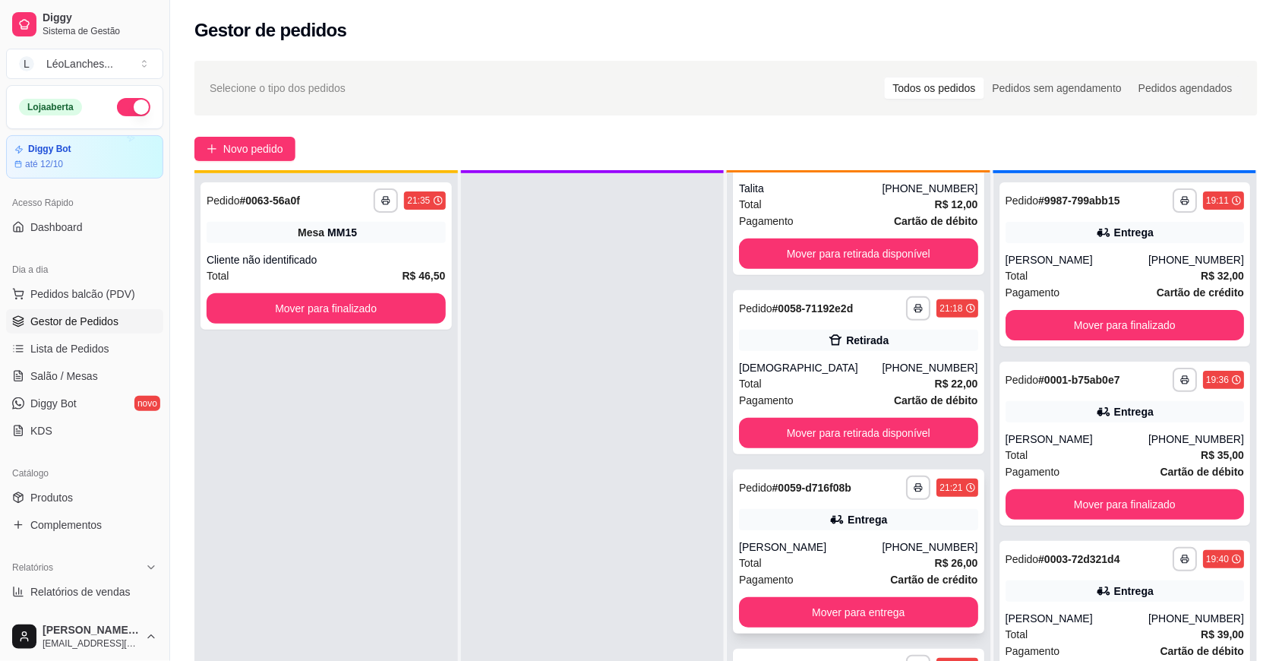
scroll to position [43, 0]
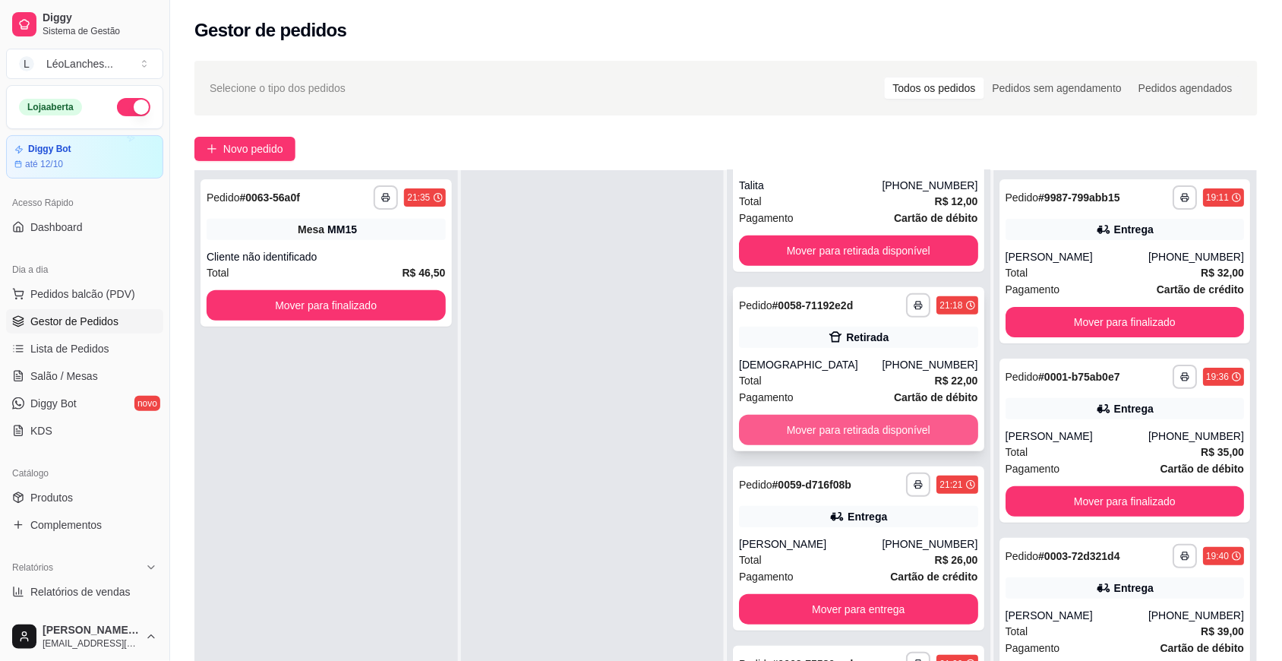
click at [867, 431] on button "Mover para retirada disponível" at bounding box center [858, 430] width 239 height 30
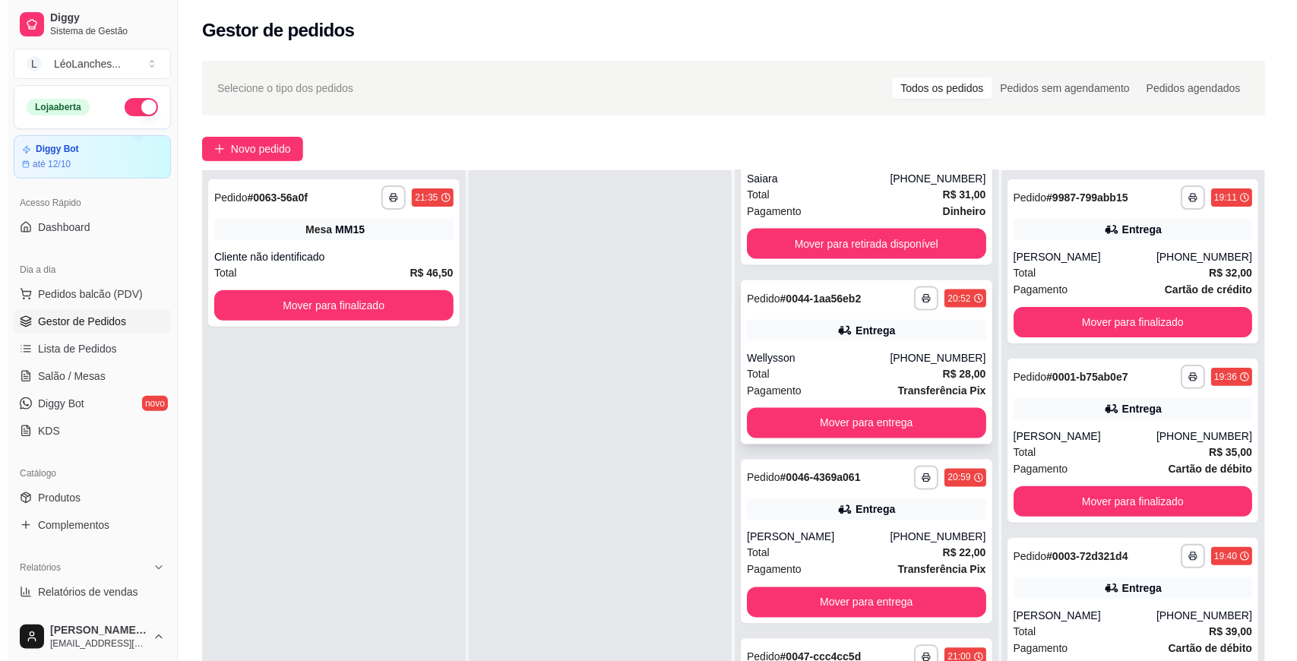
scroll to position [0, 0]
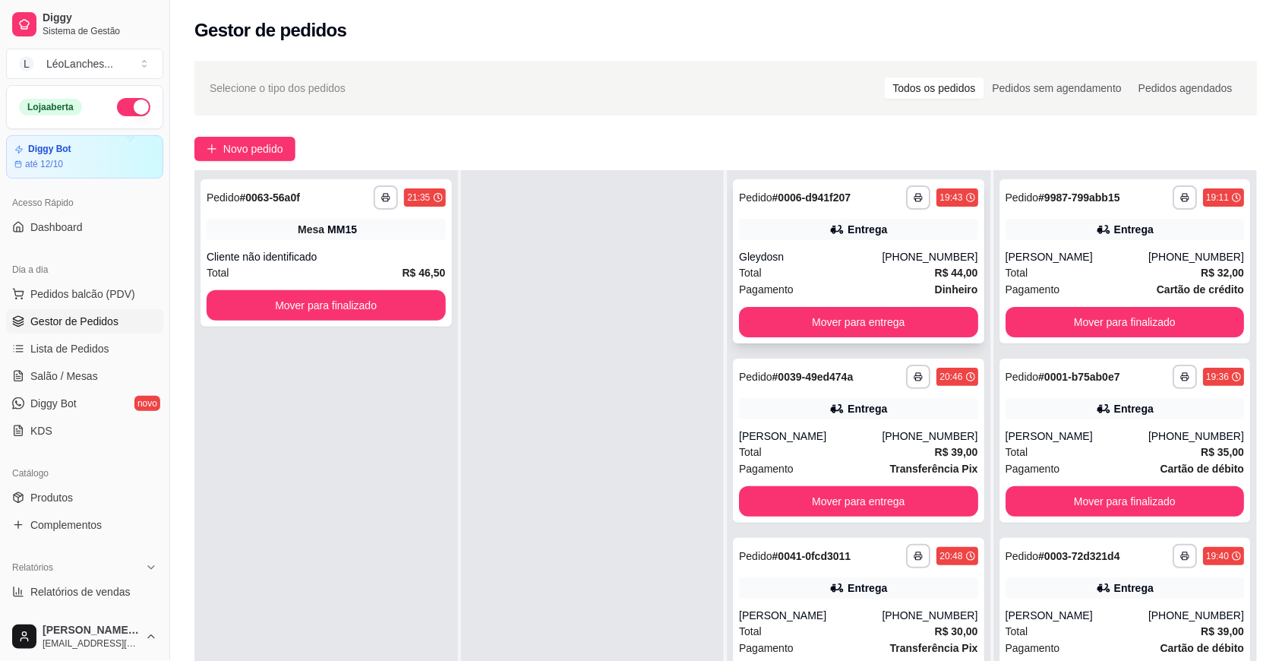
click at [851, 264] on div "Total R$ 44,00" at bounding box center [858, 272] width 239 height 17
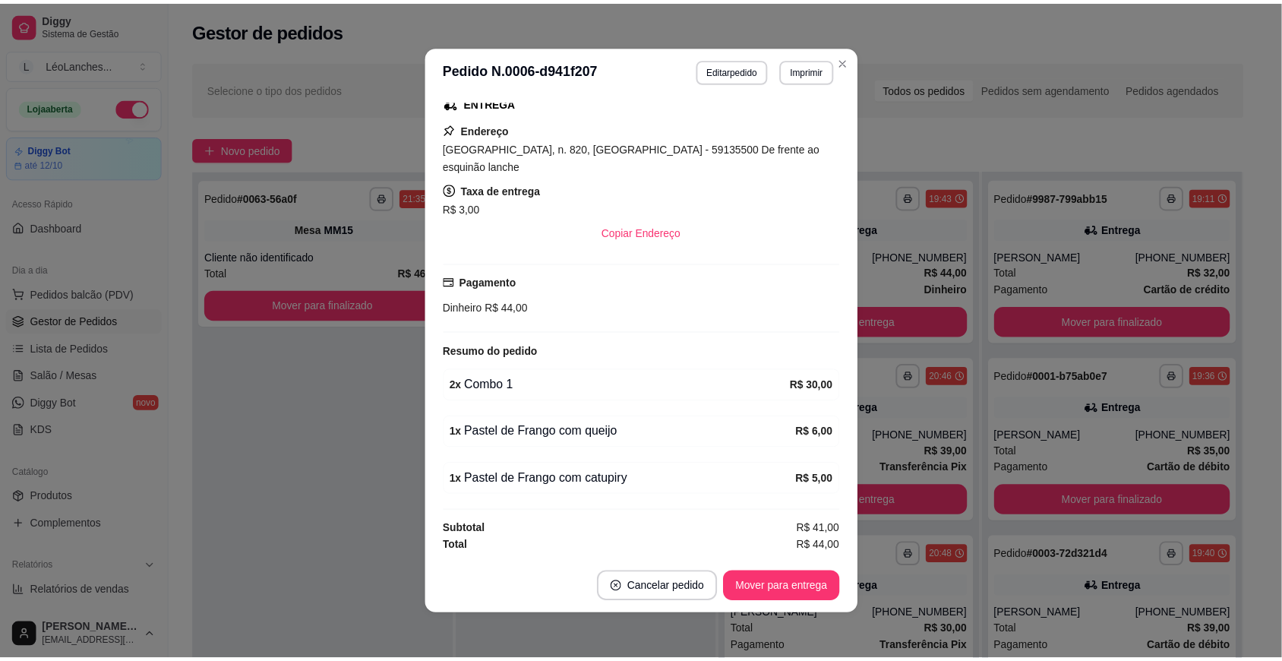
scroll to position [331, 0]
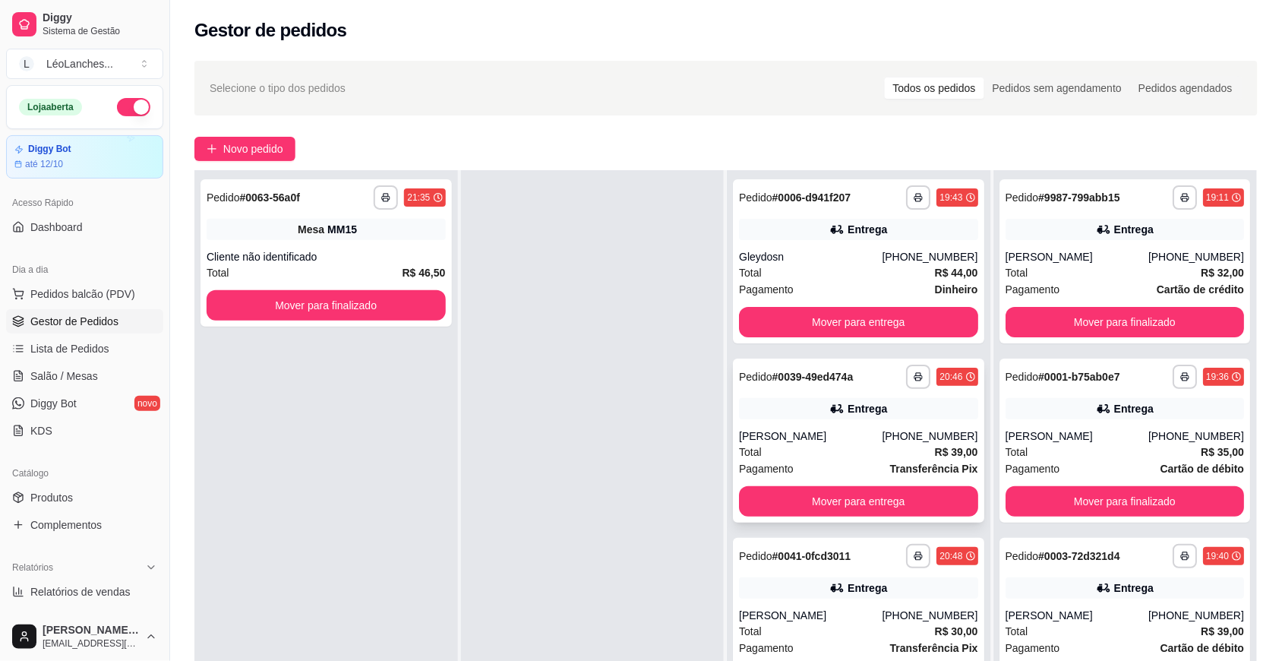
click at [818, 460] on div "Total R$ 39,00" at bounding box center [858, 452] width 239 height 17
click at [831, 592] on icon at bounding box center [836, 587] width 11 height 9
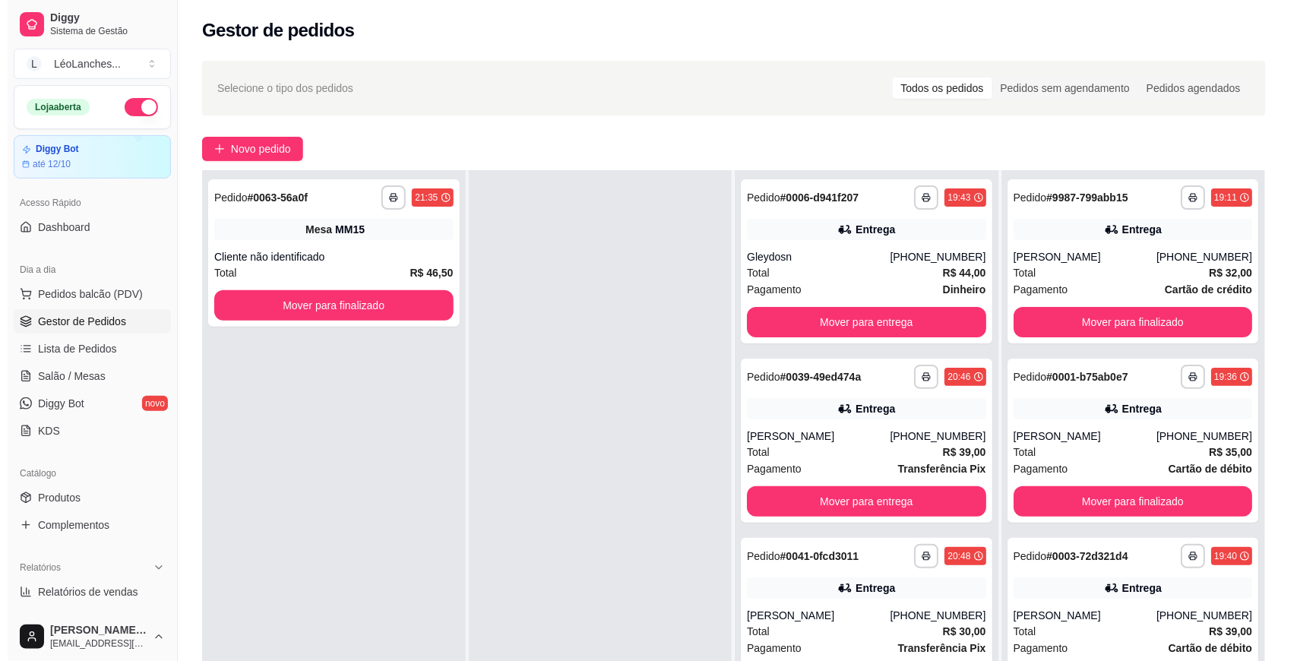
scroll to position [633, 0]
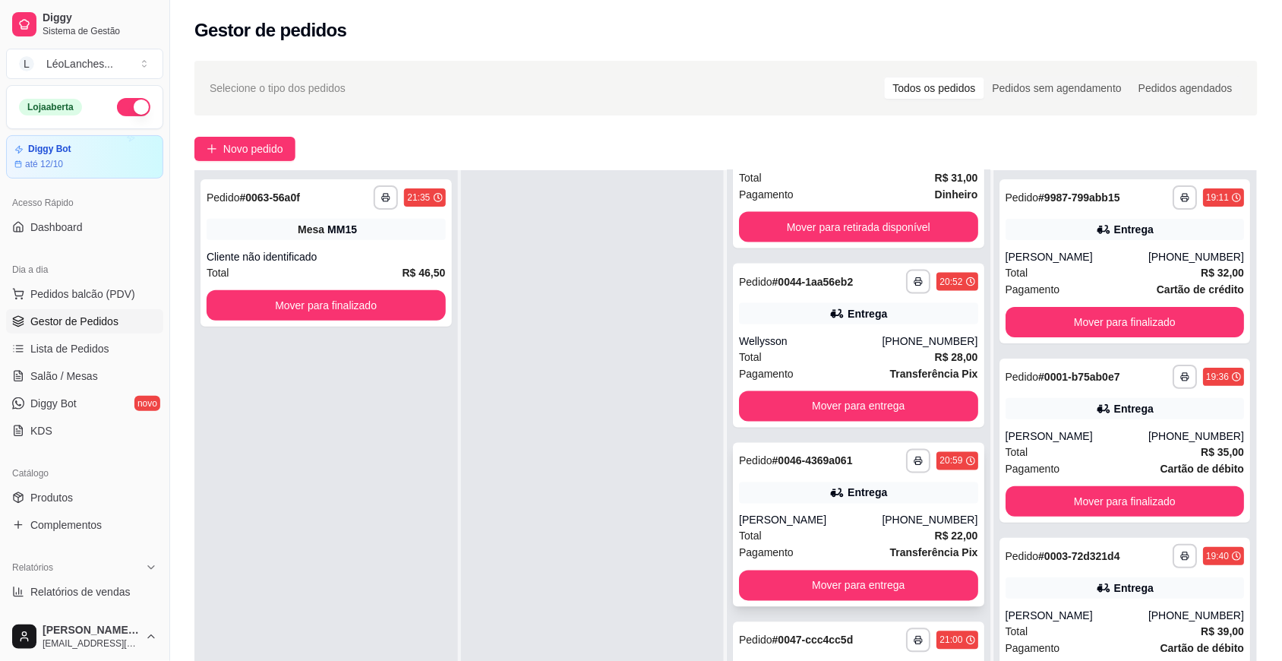
click at [826, 561] on div "Pagamento Transferência Pix" at bounding box center [858, 553] width 239 height 17
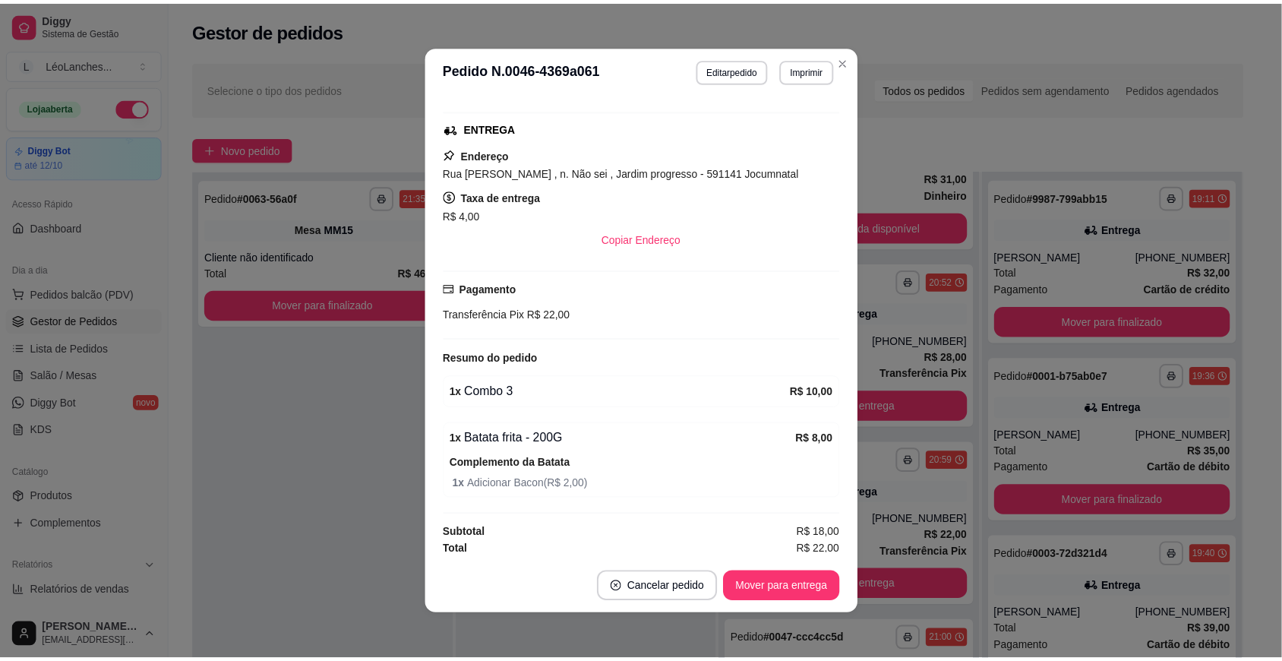
scroll to position [308, 0]
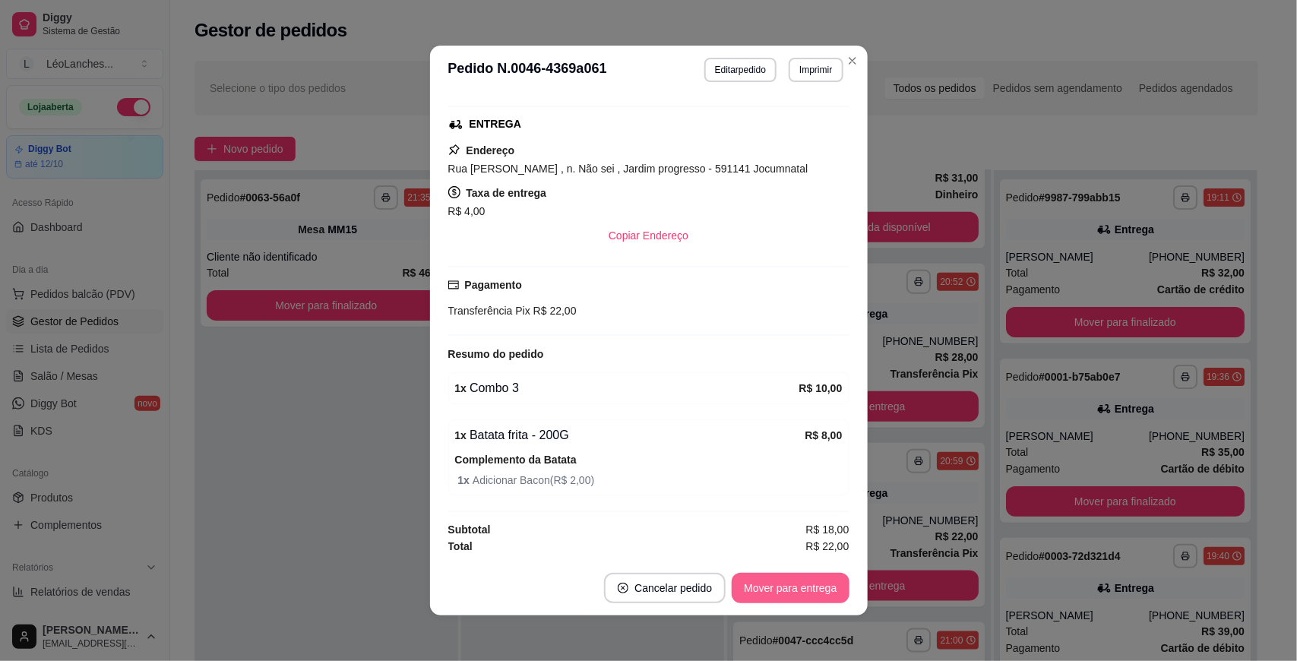
click at [802, 586] on button "Mover para entrega" at bounding box center [789, 588] width 117 height 30
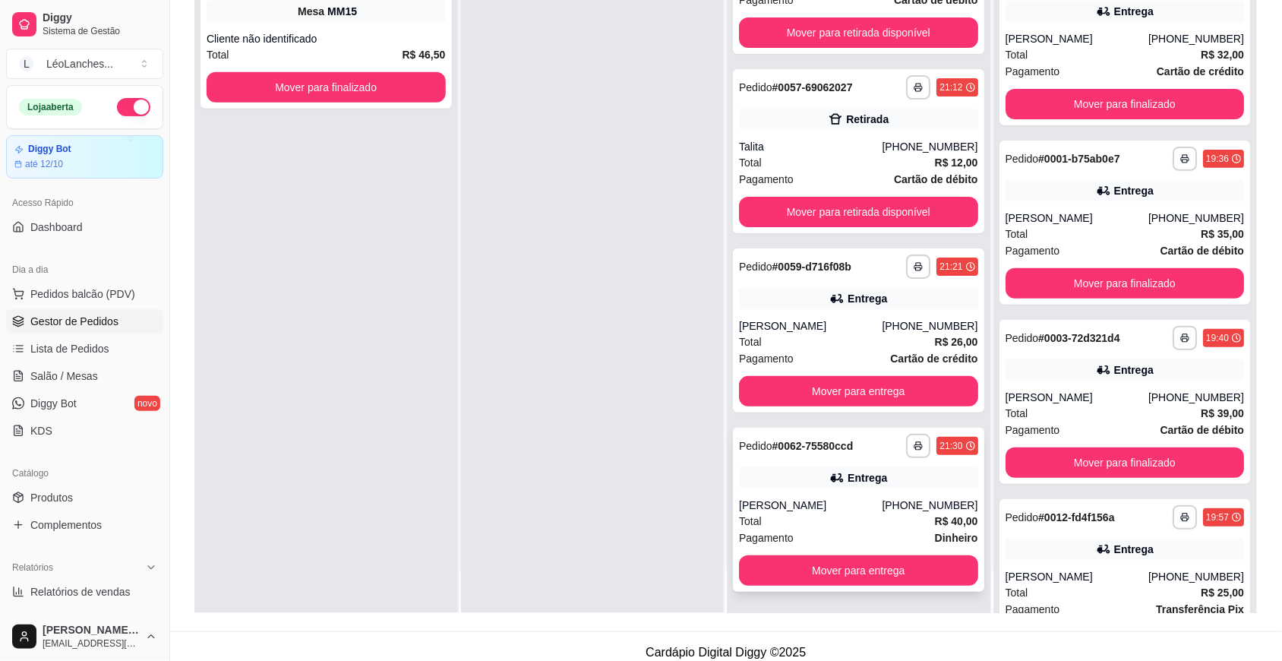
scroll to position [232, 0]
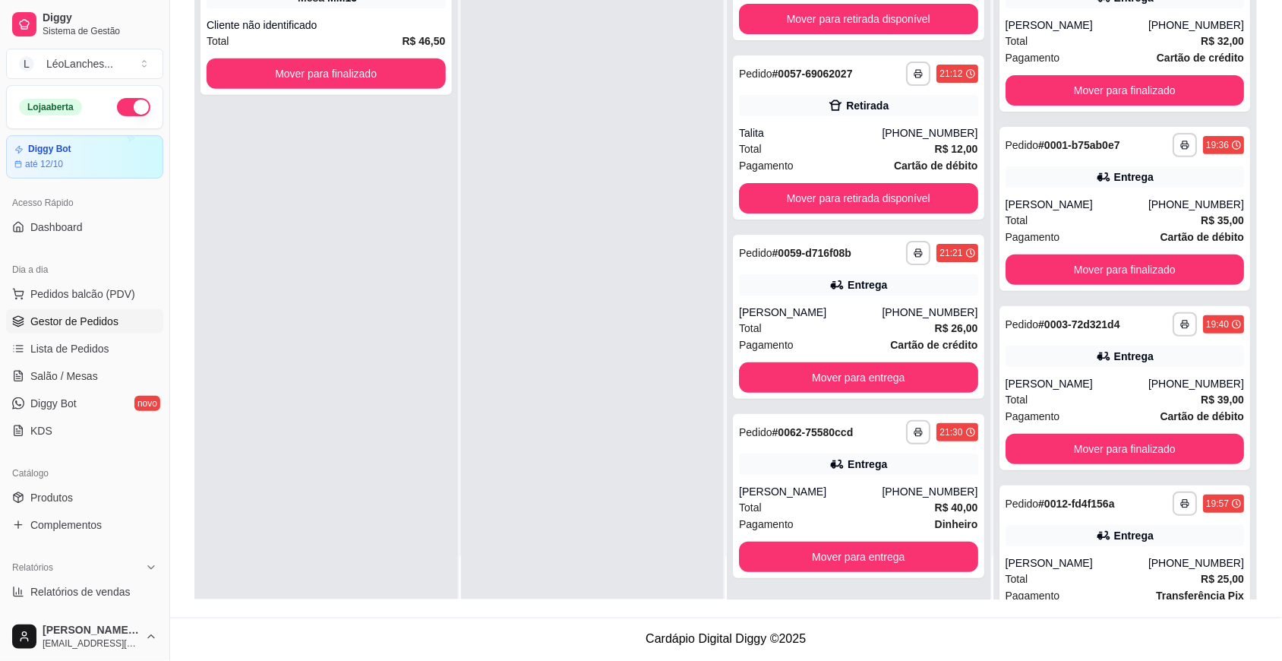
drag, startPoint x: 965, startPoint y: 510, endPoint x: 977, endPoint y: 475, distance: 36.0
click at [977, 475] on div "**********" at bounding box center [859, 268] width 264 height 661
click at [507, 487] on div at bounding box center [593, 268] width 264 height 661
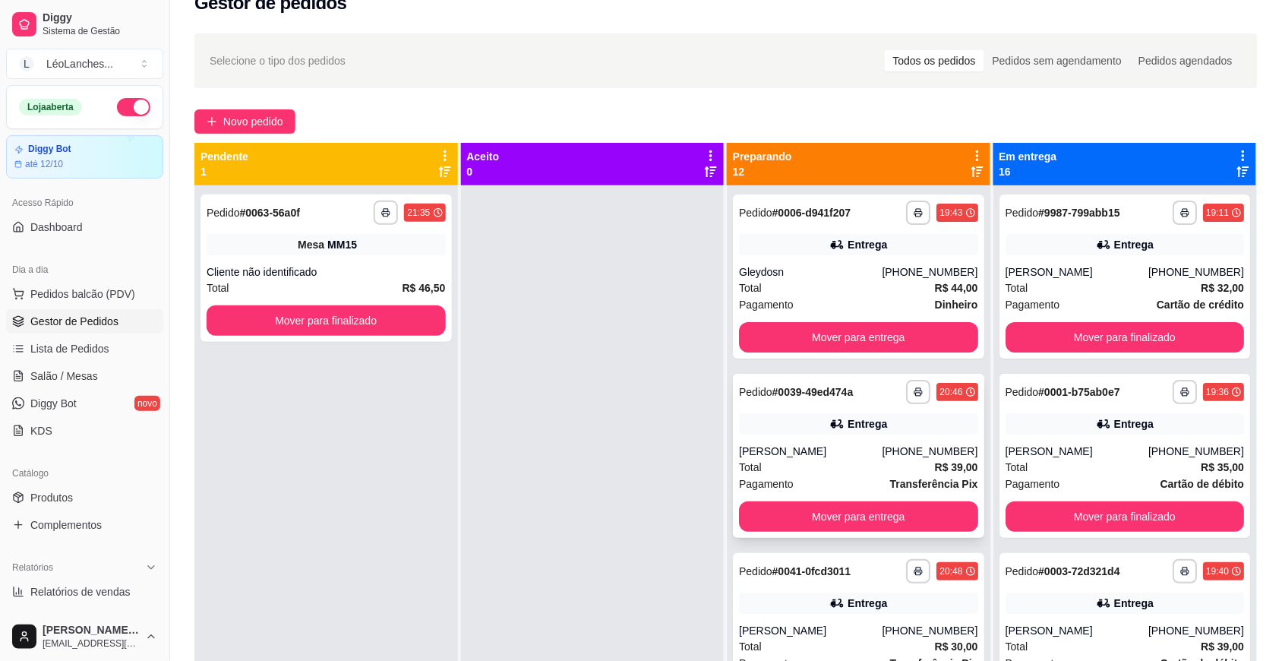
scroll to position [0, 0]
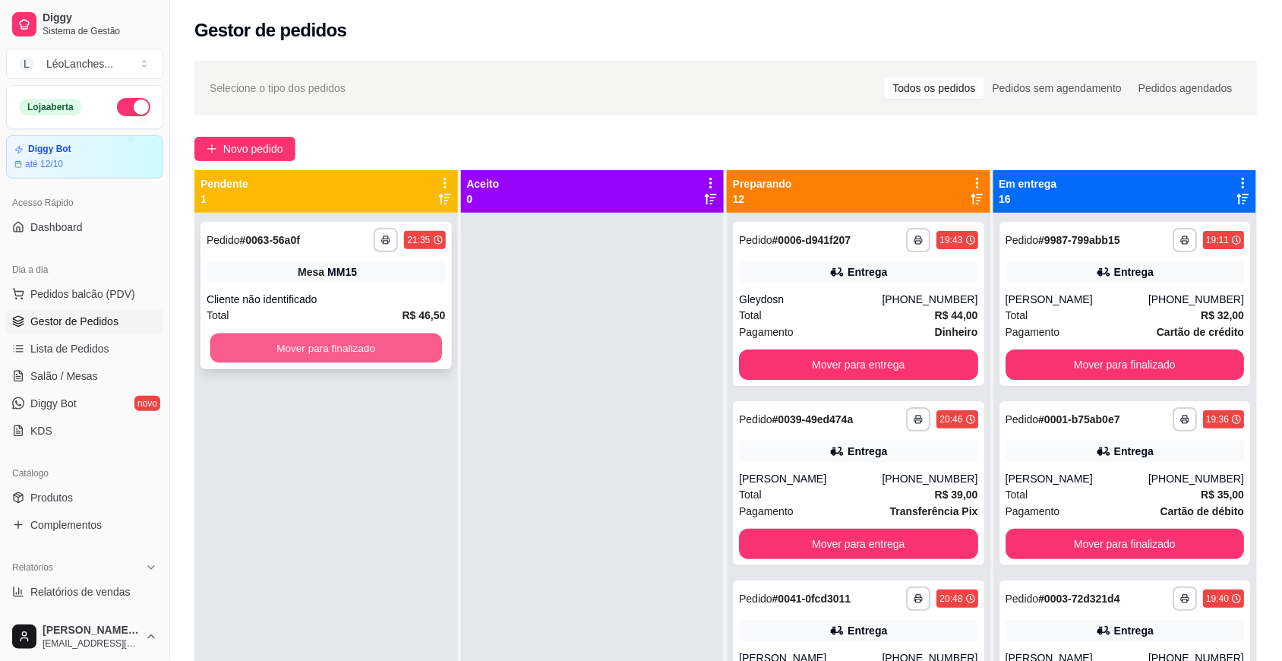
click at [366, 348] on button "Mover para finalizado" at bounding box center [326, 348] width 232 height 30
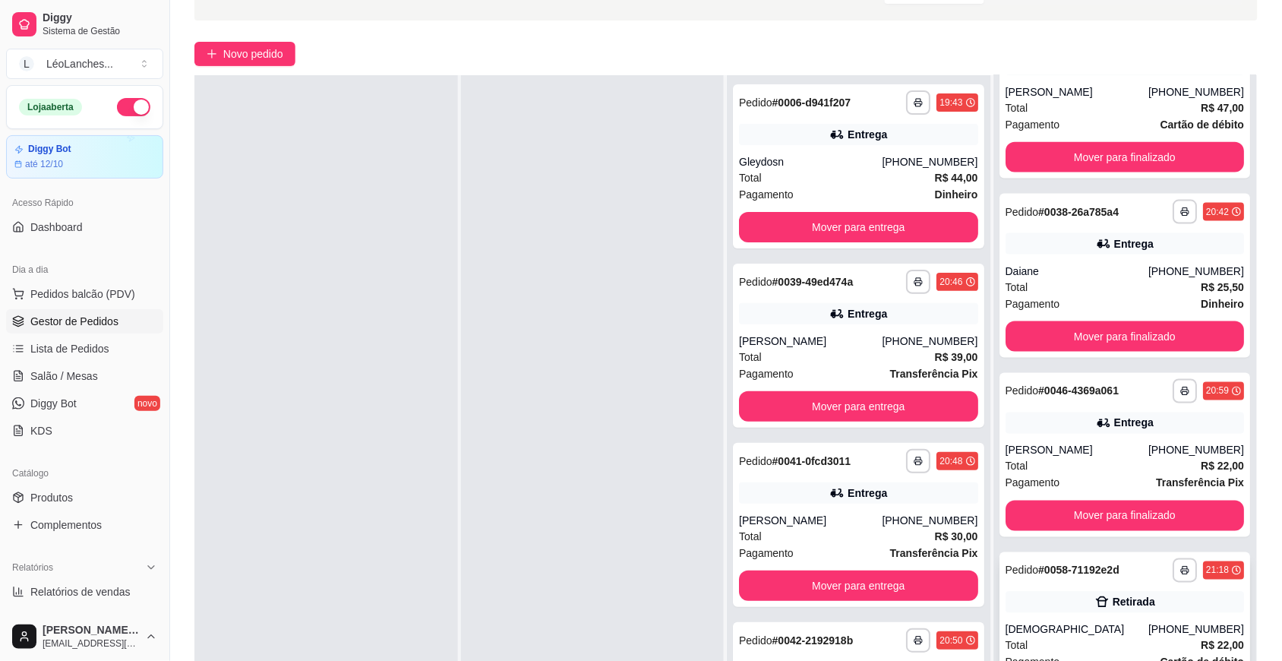
scroll to position [232, 0]
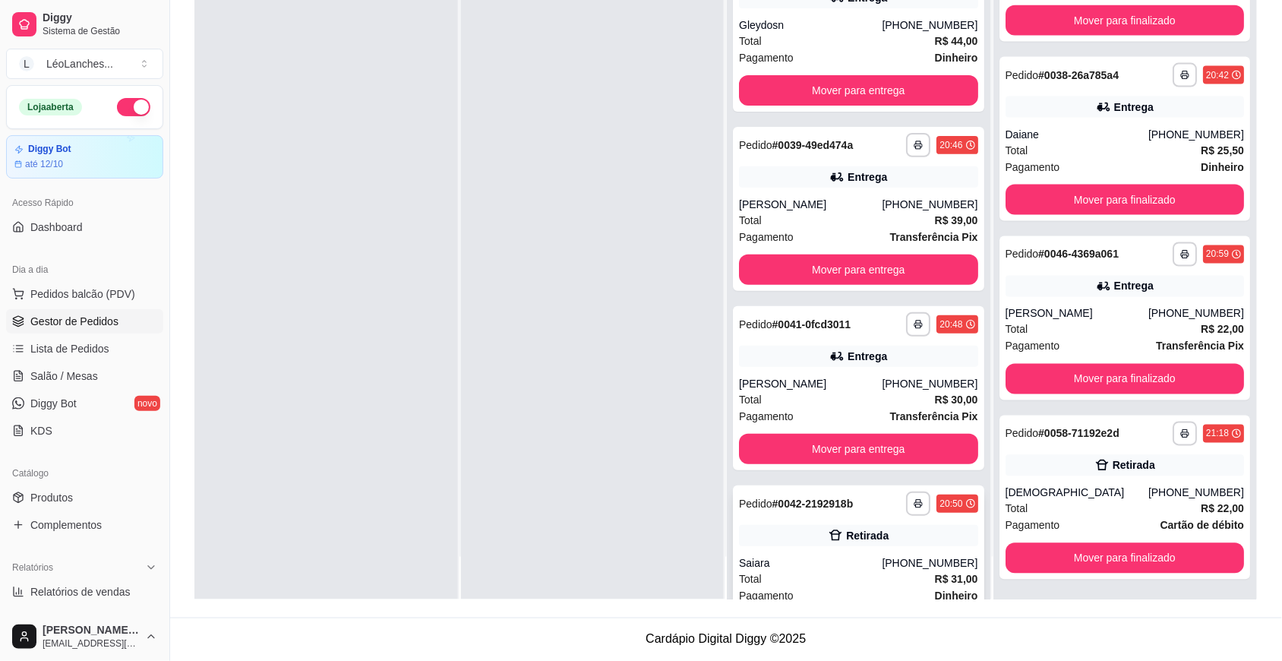
click at [803, 570] on div "Saiara" at bounding box center [810, 562] width 143 height 15
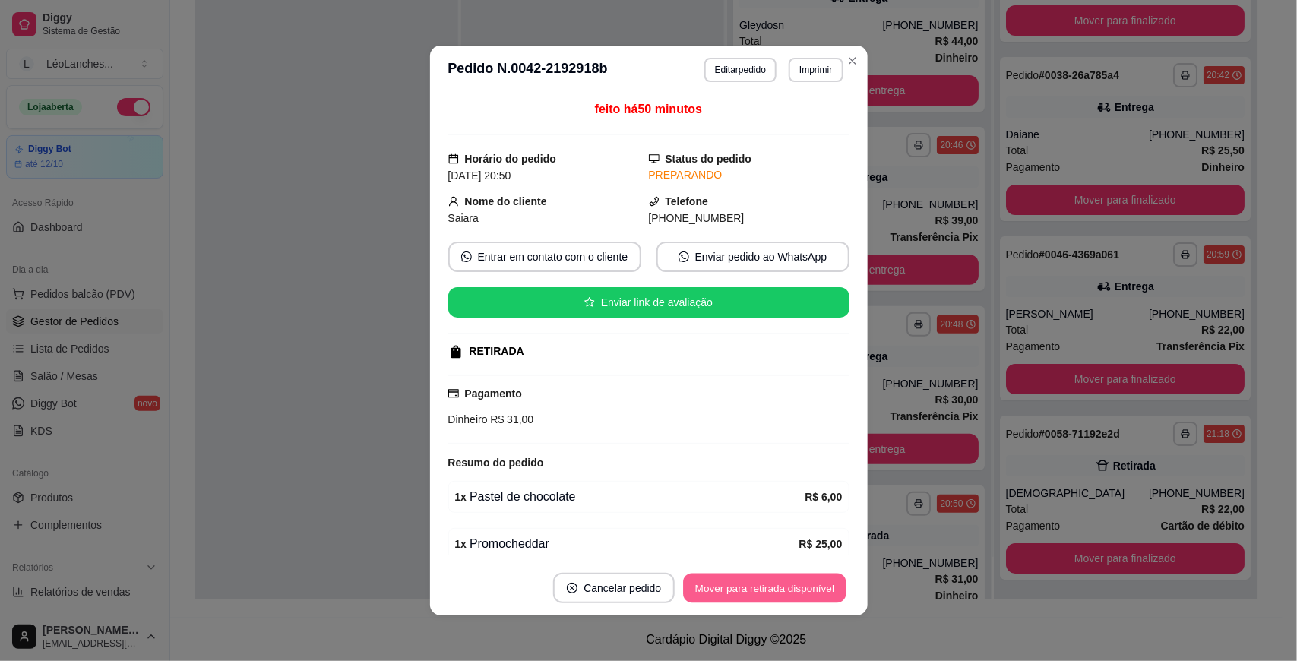
click at [786, 578] on button "Mover para retirada disponível" at bounding box center [765, 588] width 163 height 30
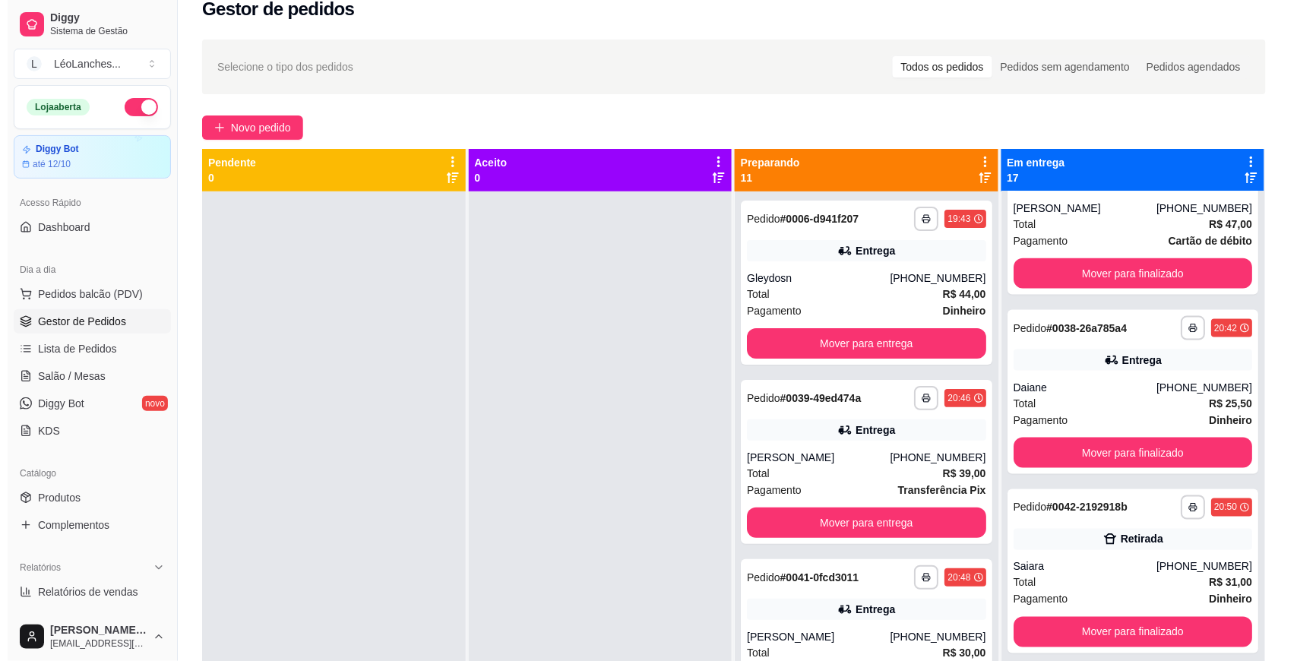
scroll to position [0, 0]
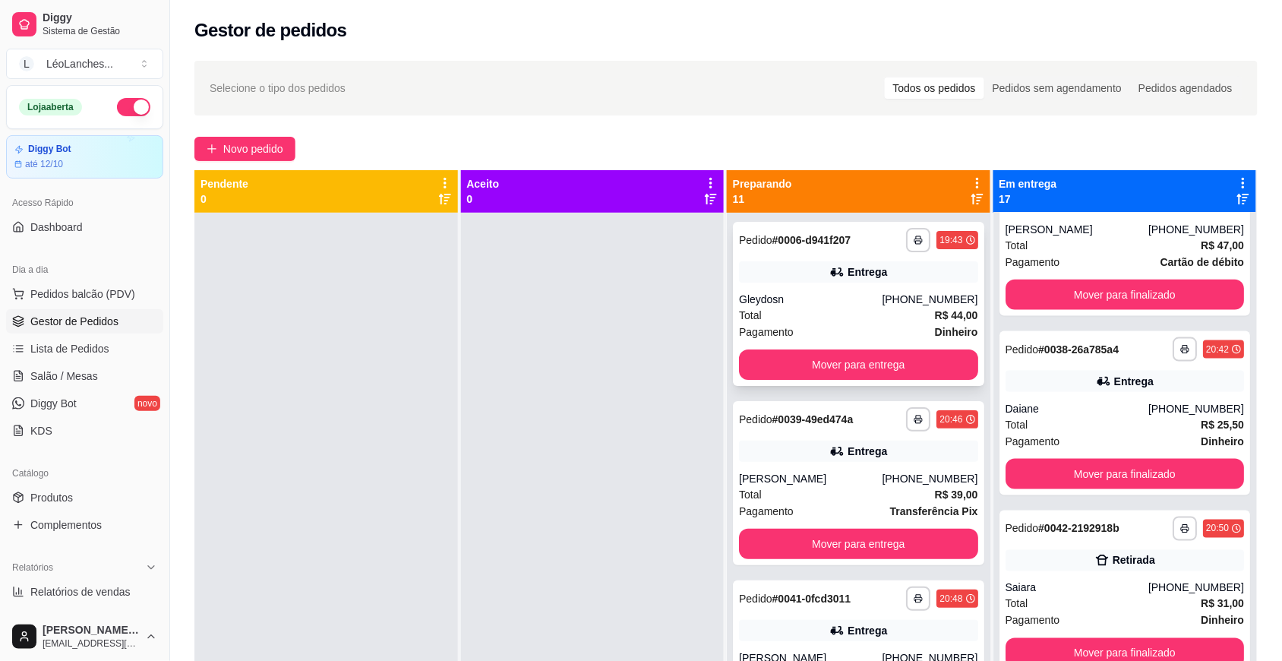
click at [845, 324] on div "Pagamento Dinheiro" at bounding box center [858, 332] width 239 height 17
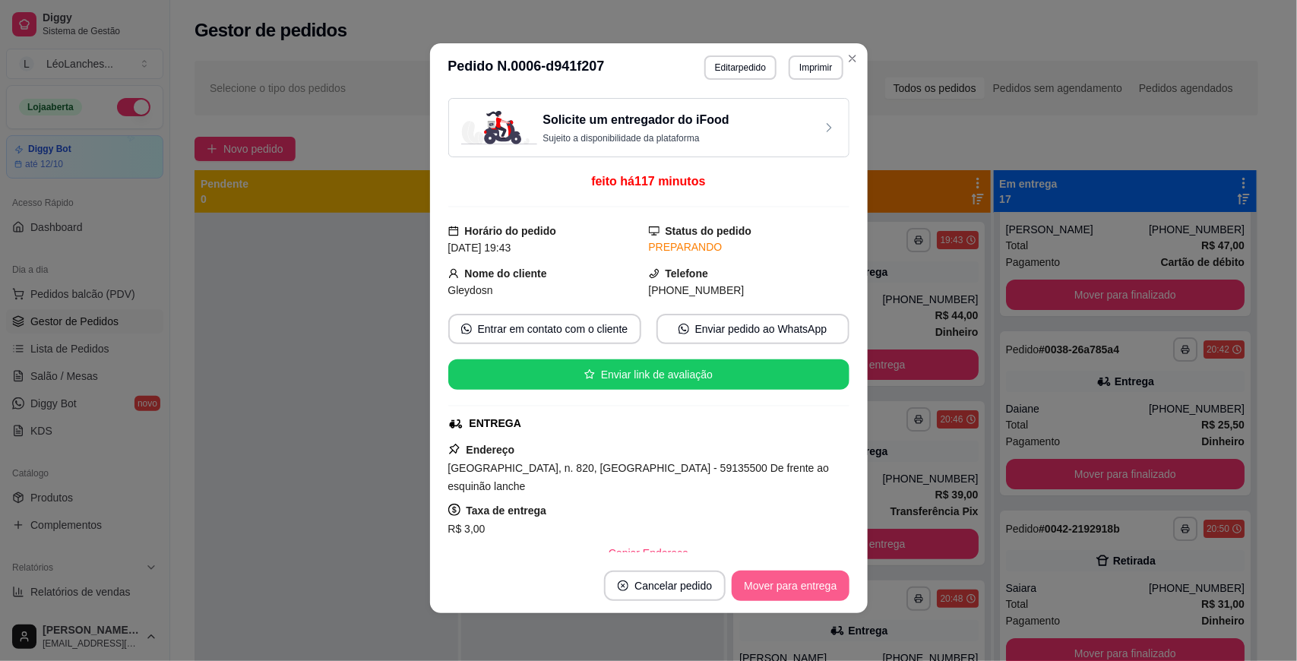
click at [782, 583] on button "Mover para entrega" at bounding box center [789, 585] width 117 height 30
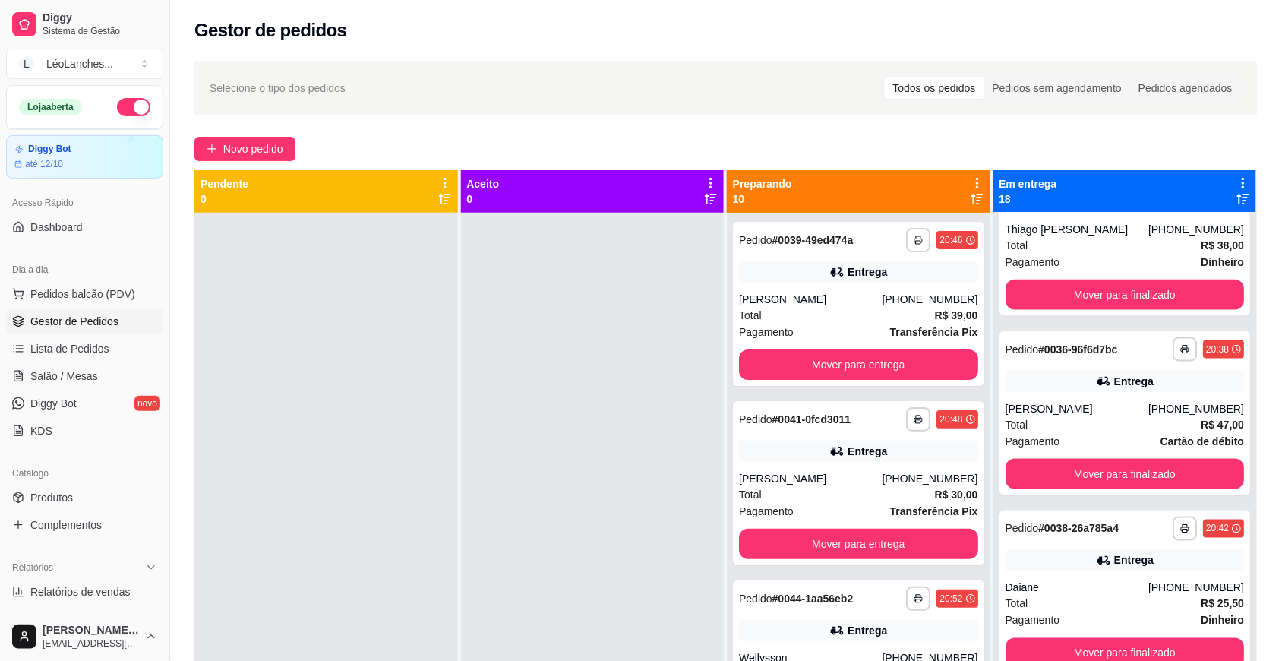
scroll to position [2447, 0]
click at [843, 324] on div "Total R$ 39,00" at bounding box center [858, 315] width 239 height 17
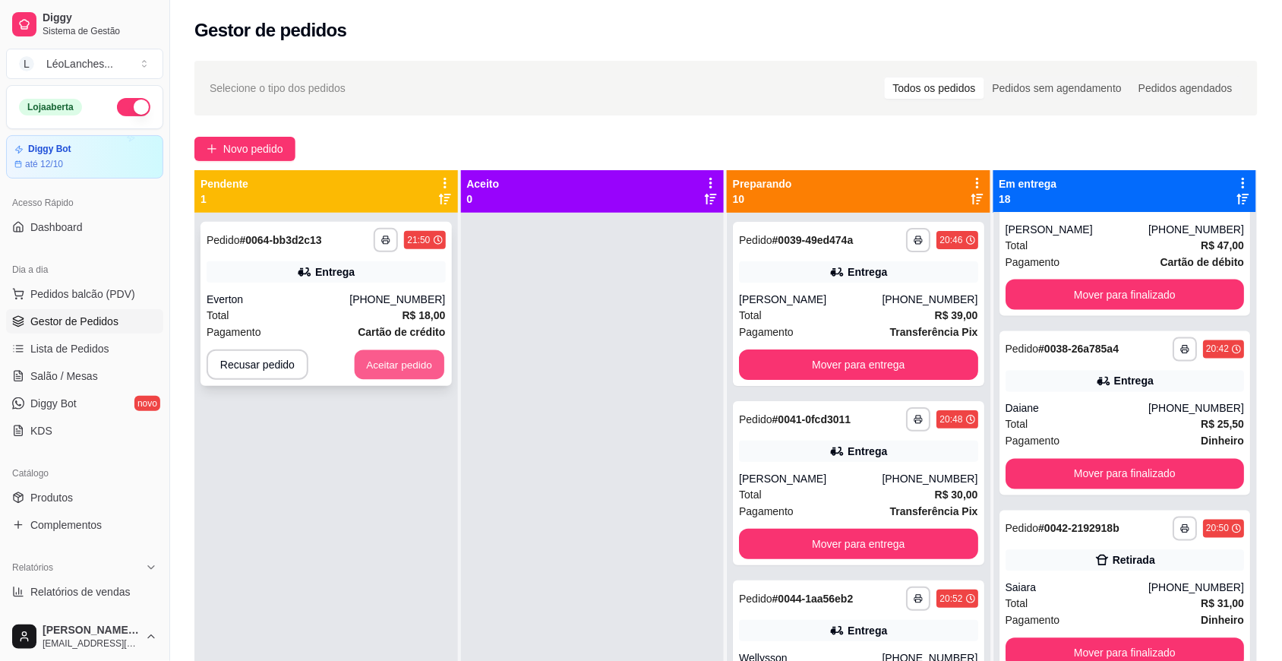
click at [419, 349] on div "Recusar pedido Aceitar pedido" at bounding box center [326, 364] width 239 height 30
click at [412, 362] on button "Aceitar pedido" at bounding box center [400, 365] width 90 height 30
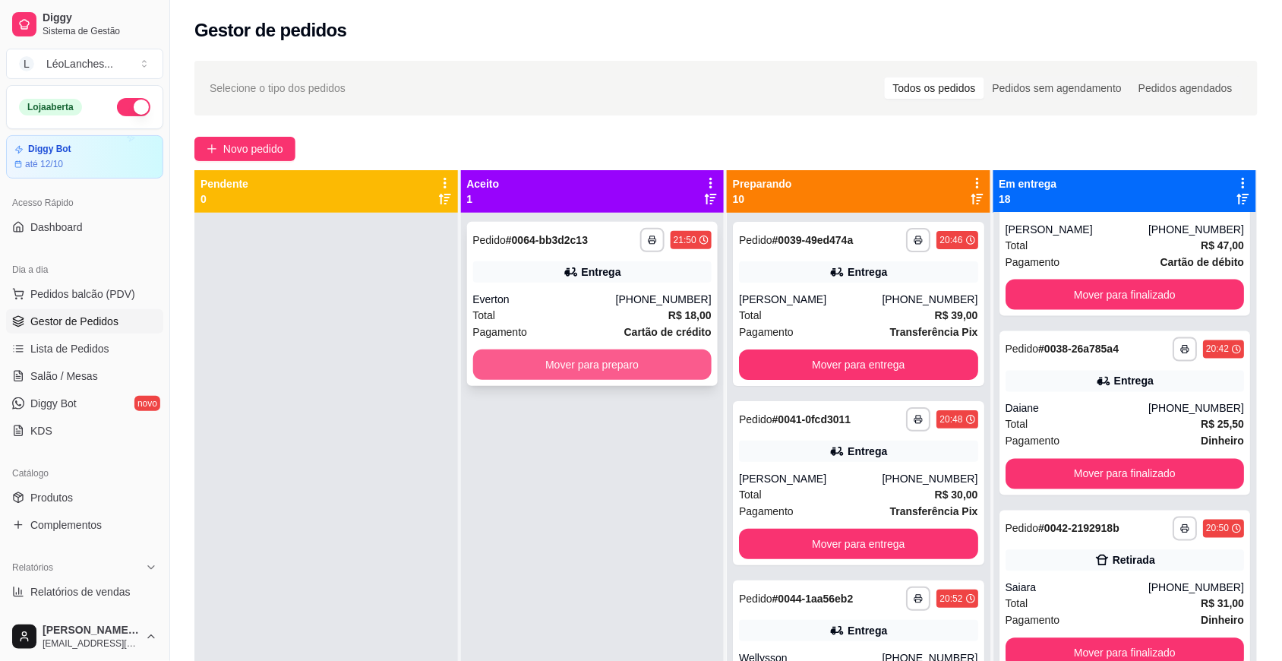
click at [518, 363] on button "Mover para preparo" at bounding box center [592, 364] width 239 height 30
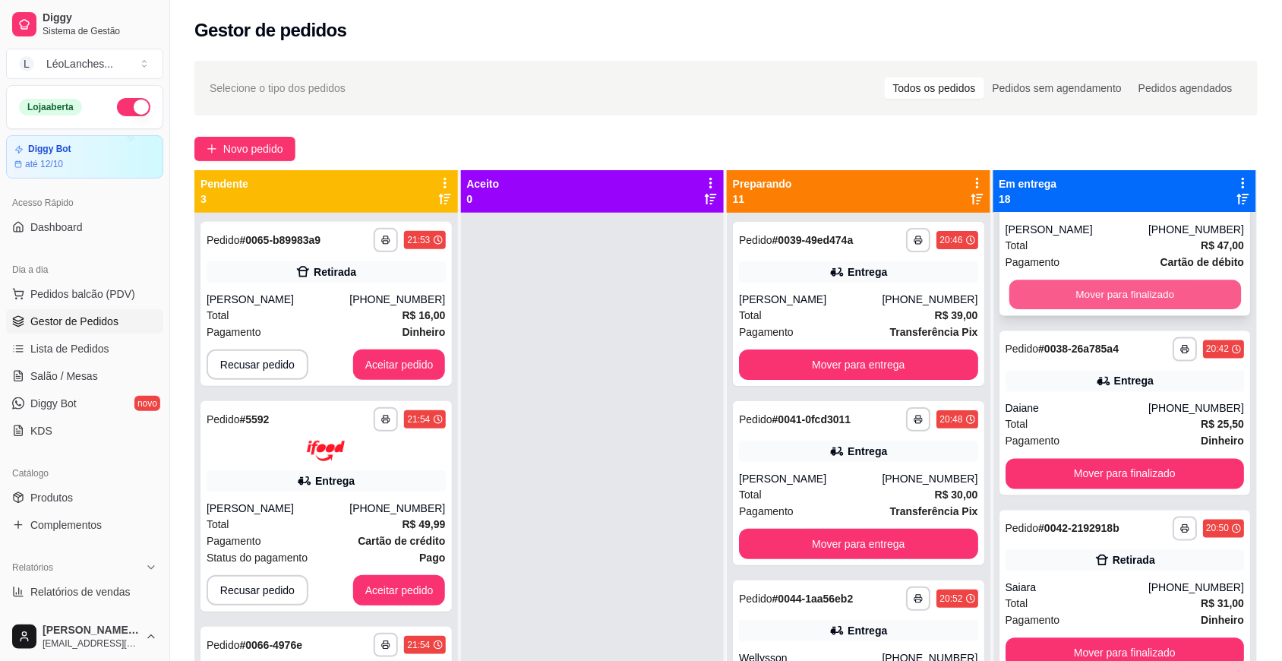
click at [1115, 299] on button "Mover para finalizado" at bounding box center [1125, 295] width 232 height 30
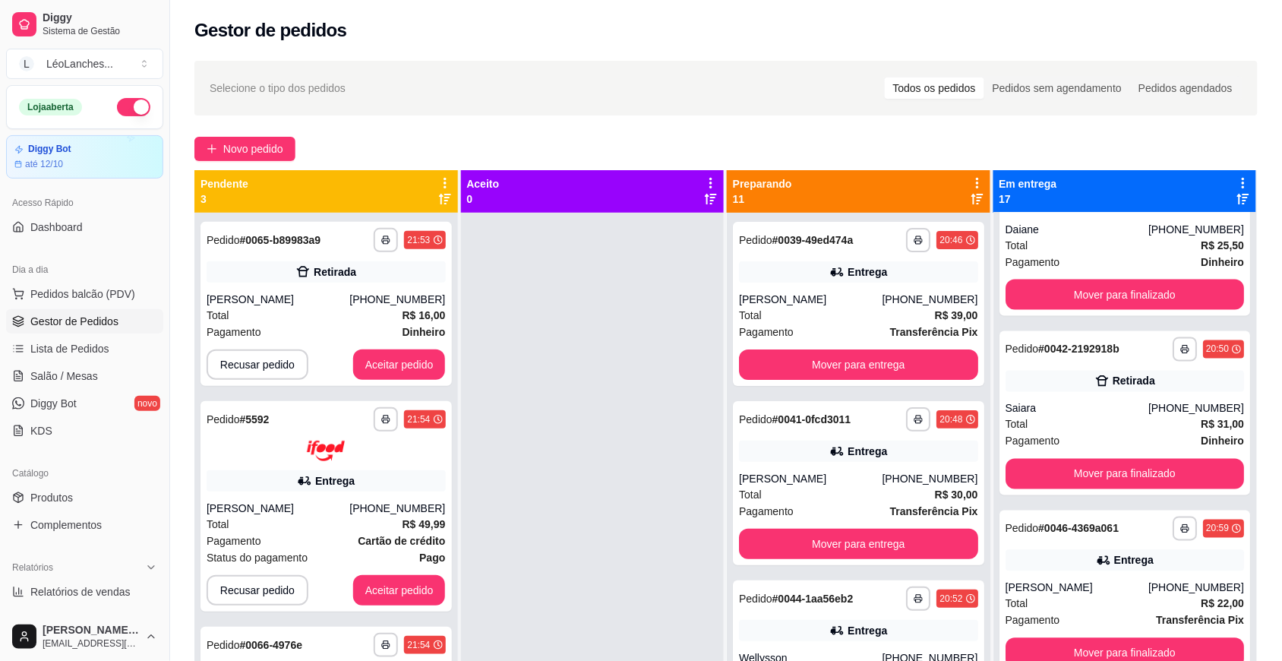
scroll to position [2267, 0]
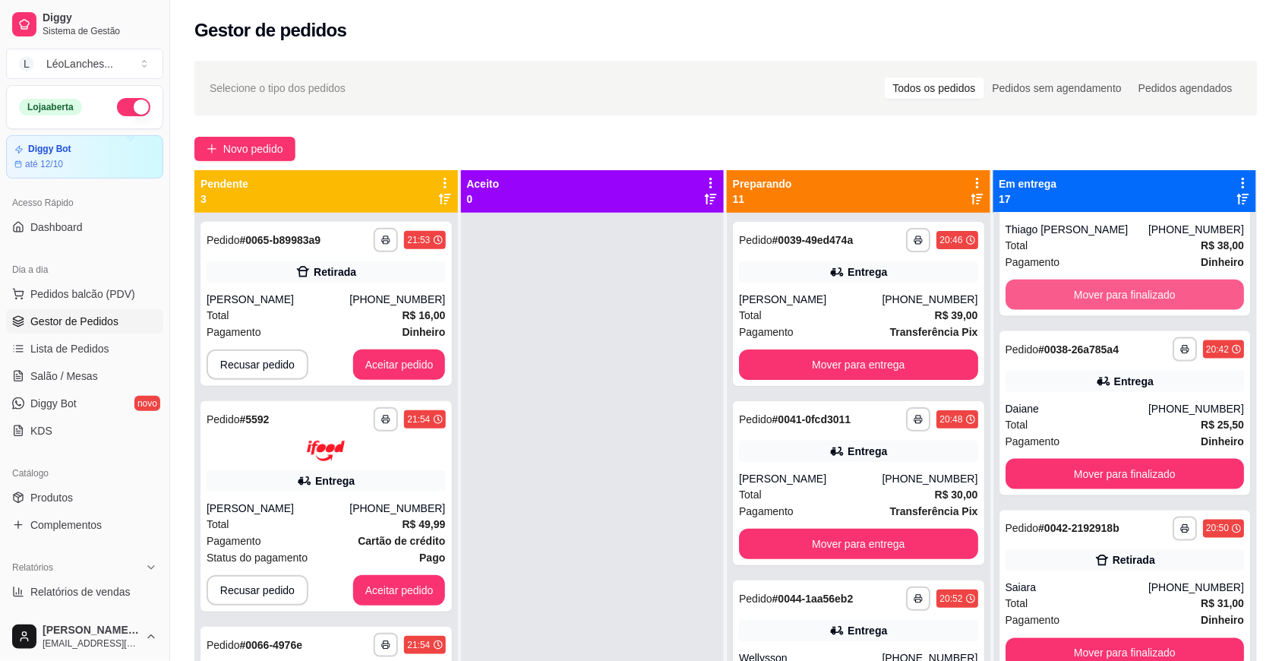
click at [1115, 299] on button "Mover para finalizado" at bounding box center [1125, 295] width 239 height 30
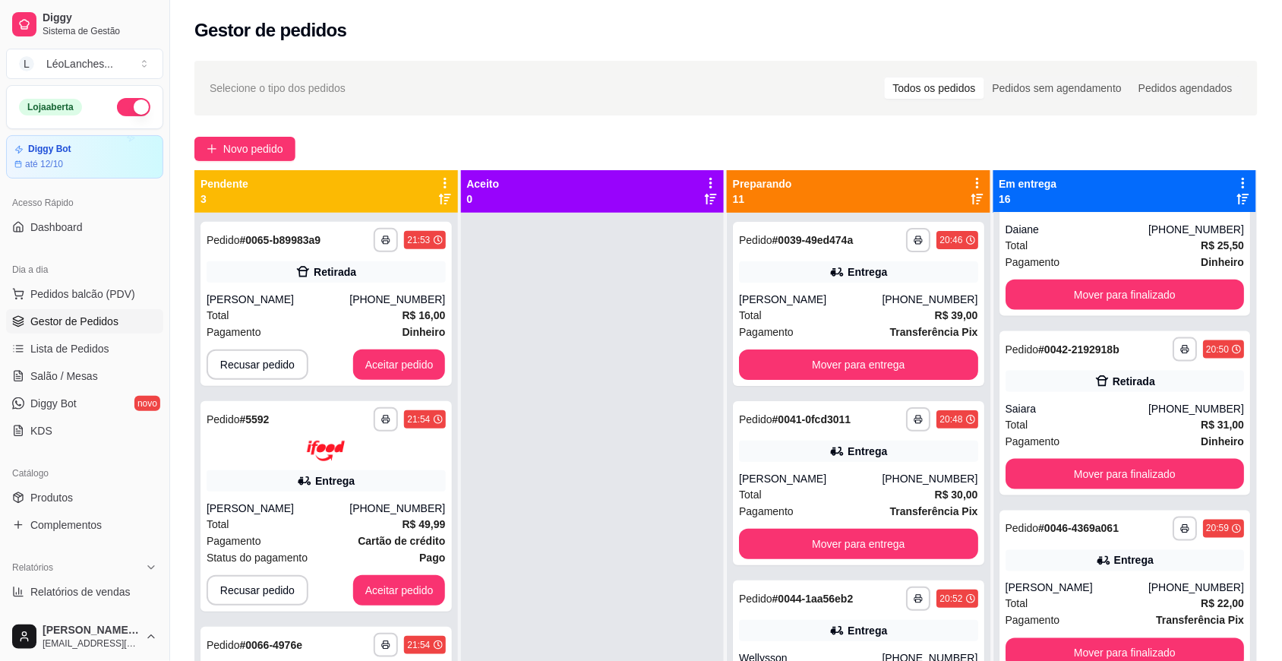
scroll to position [2089, 0]
click at [1115, 299] on button "Mover para finalizado" at bounding box center [1125, 294] width 232 height 30
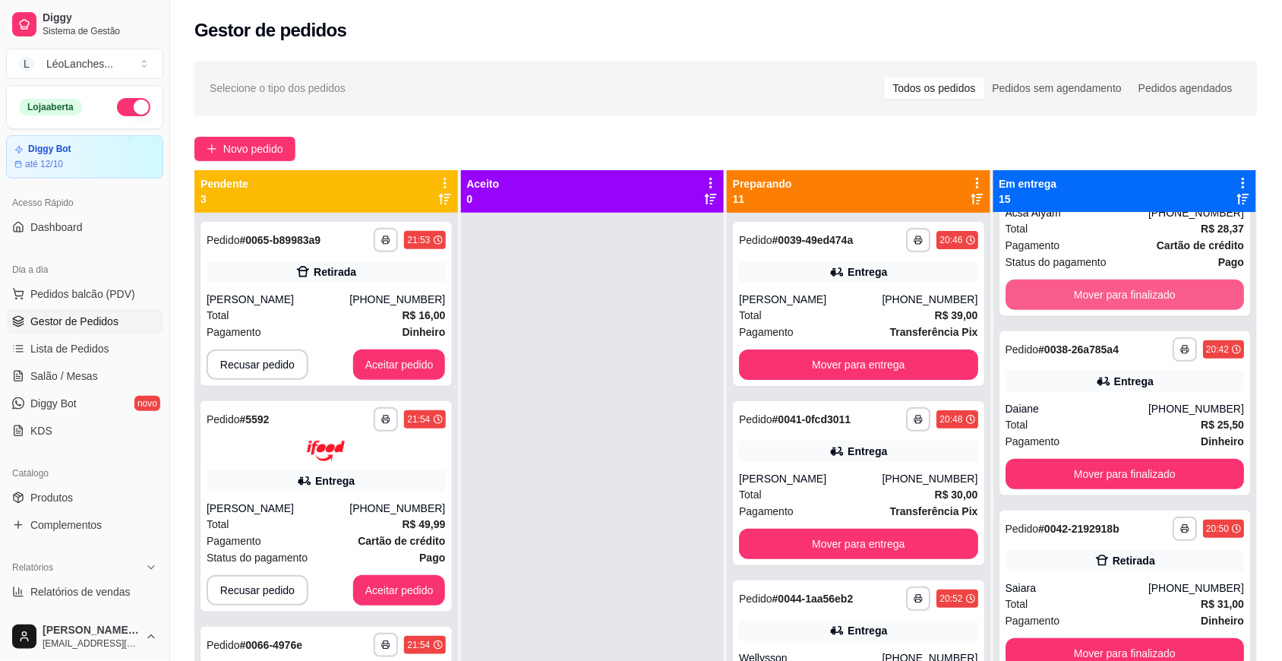
click at [1115, 299] on button "Mover para finalizado" at bounding box center [1125, 295] width 239 height 30
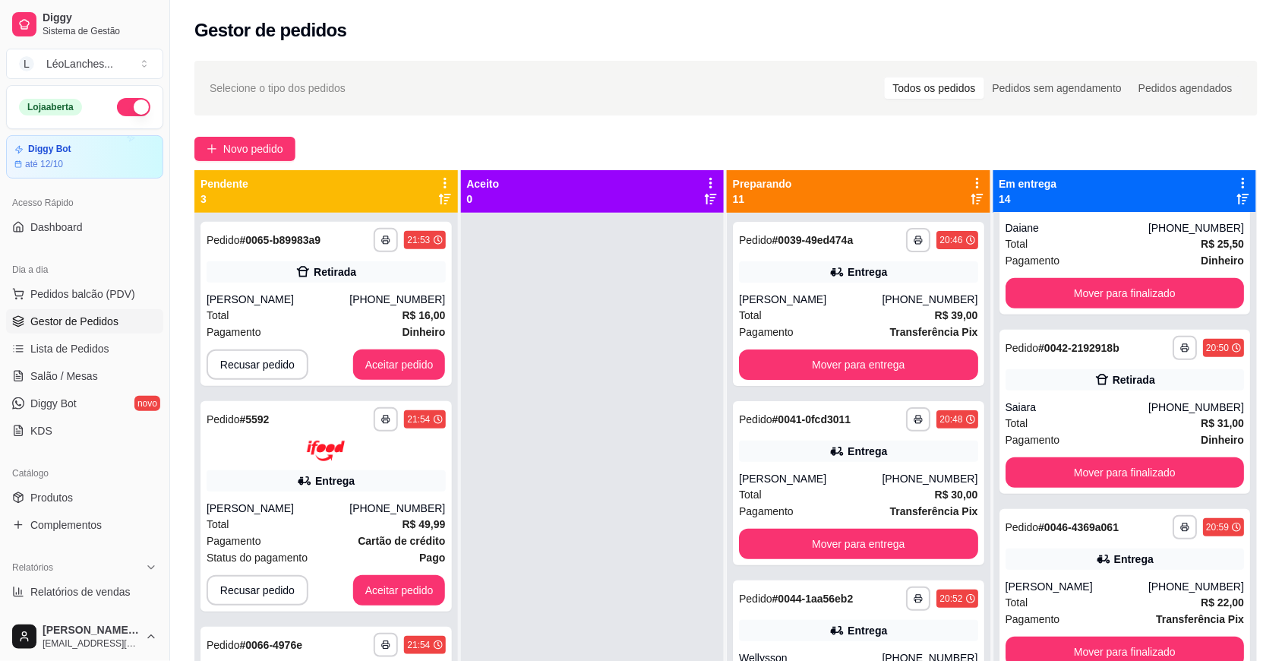
scroll to position [1684, 0]
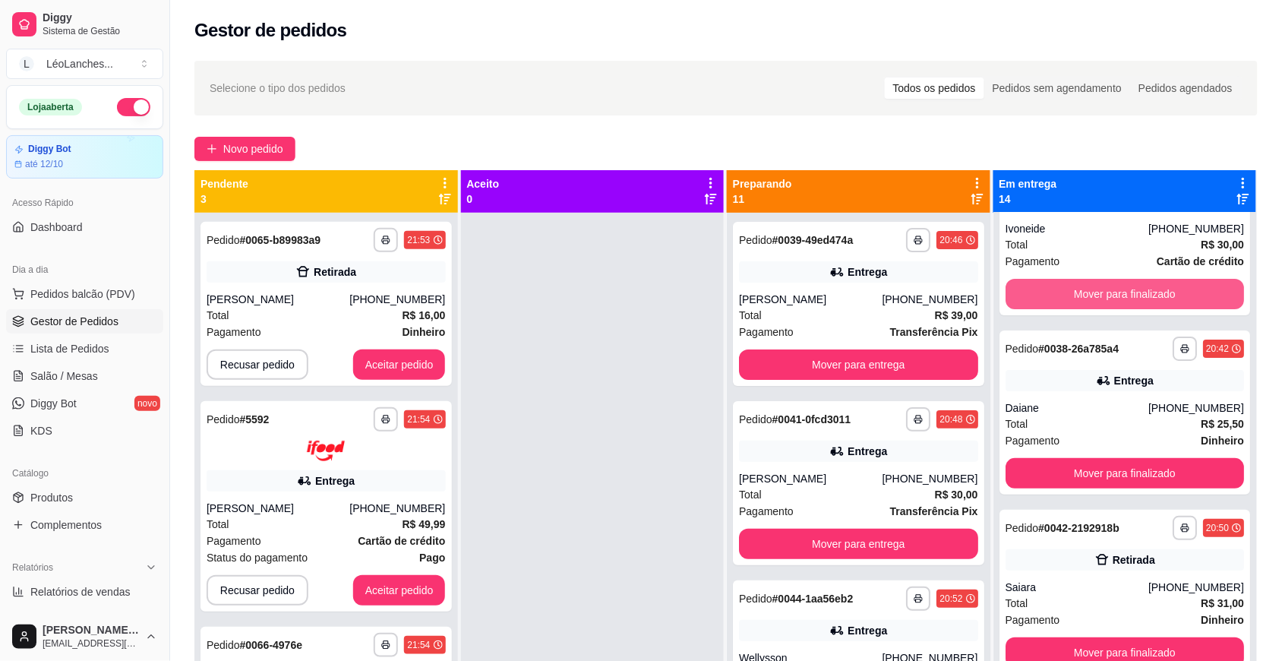
click at [1115, 299] on button "Mover para finalizado" at bounding box center [1125, 294] width 239 height 30
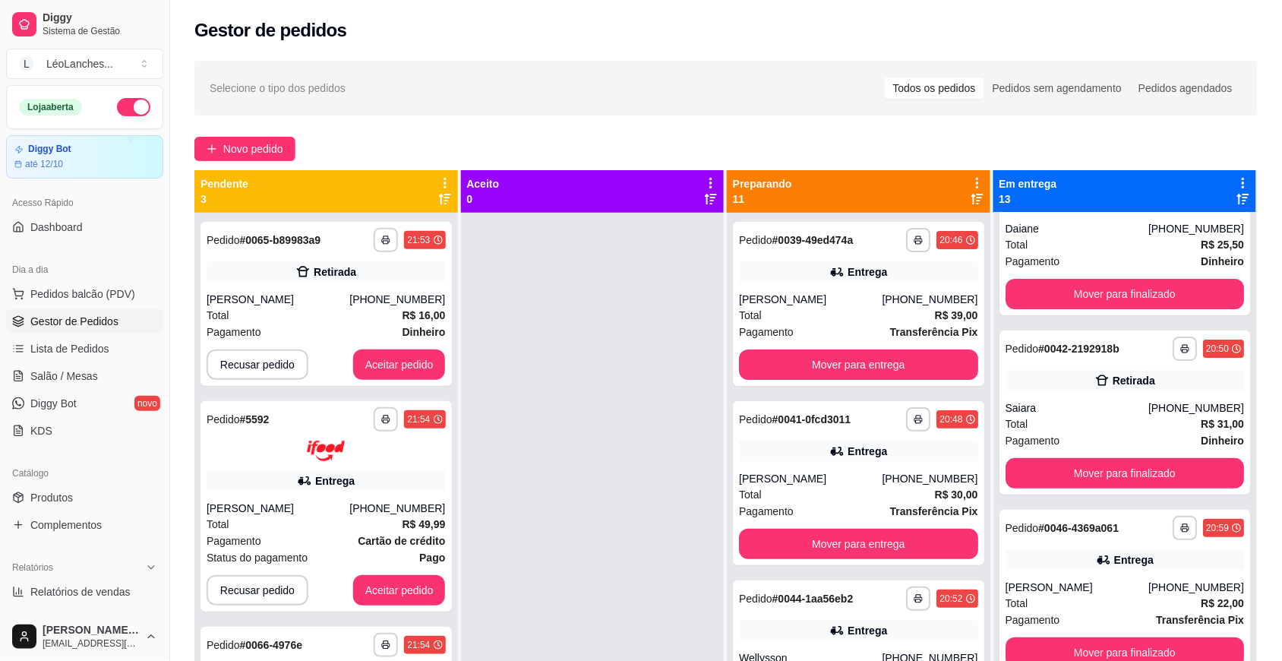
scroll to position [1505, 0]
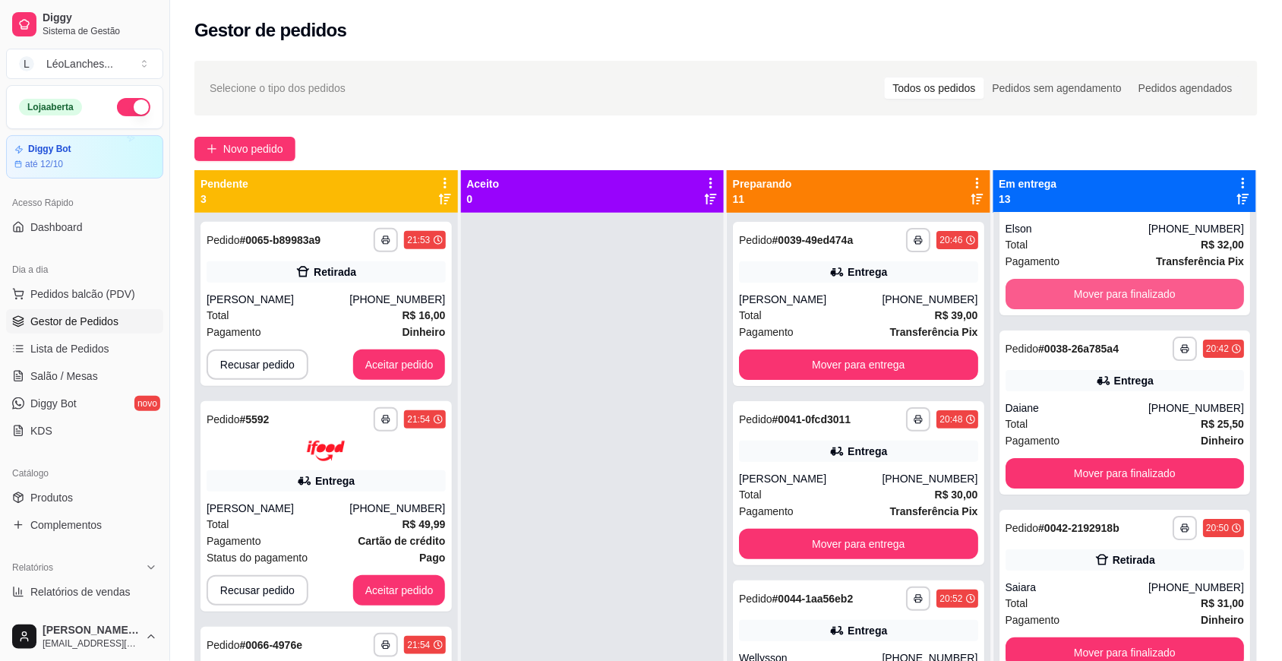
click at [1115, 299] on button "Mover para finalizado" at bounding box center [1125, 294] width 239 height 30
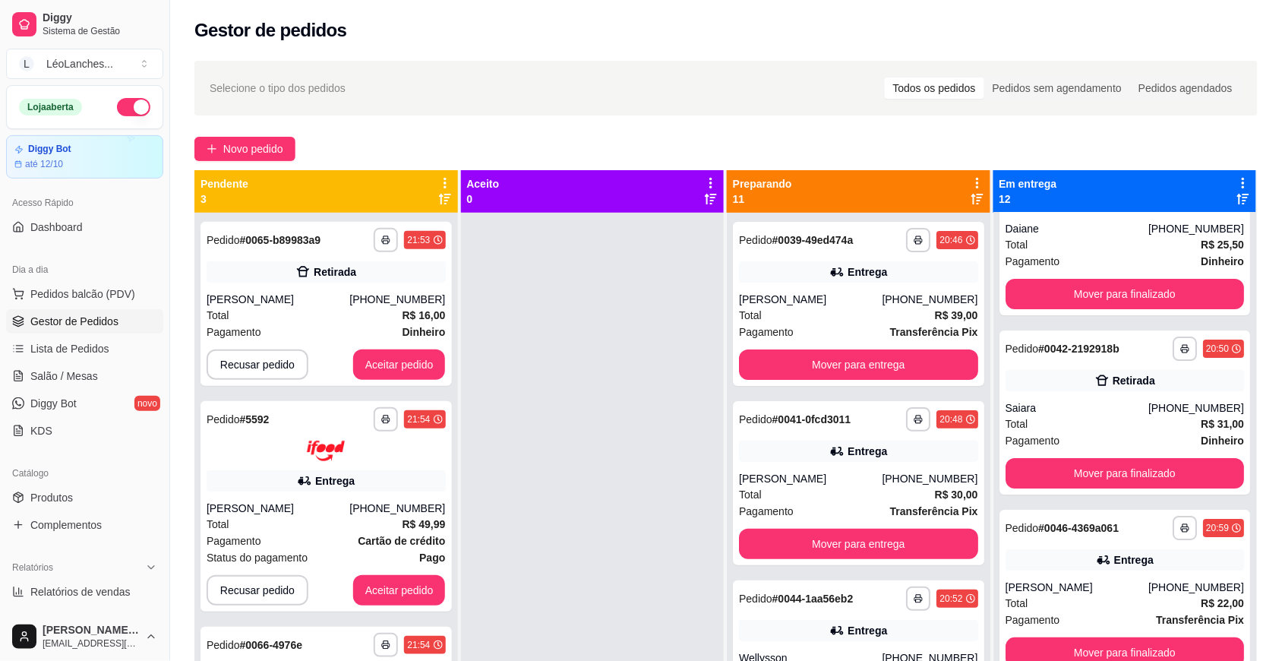
scroll to position [1325, 0]
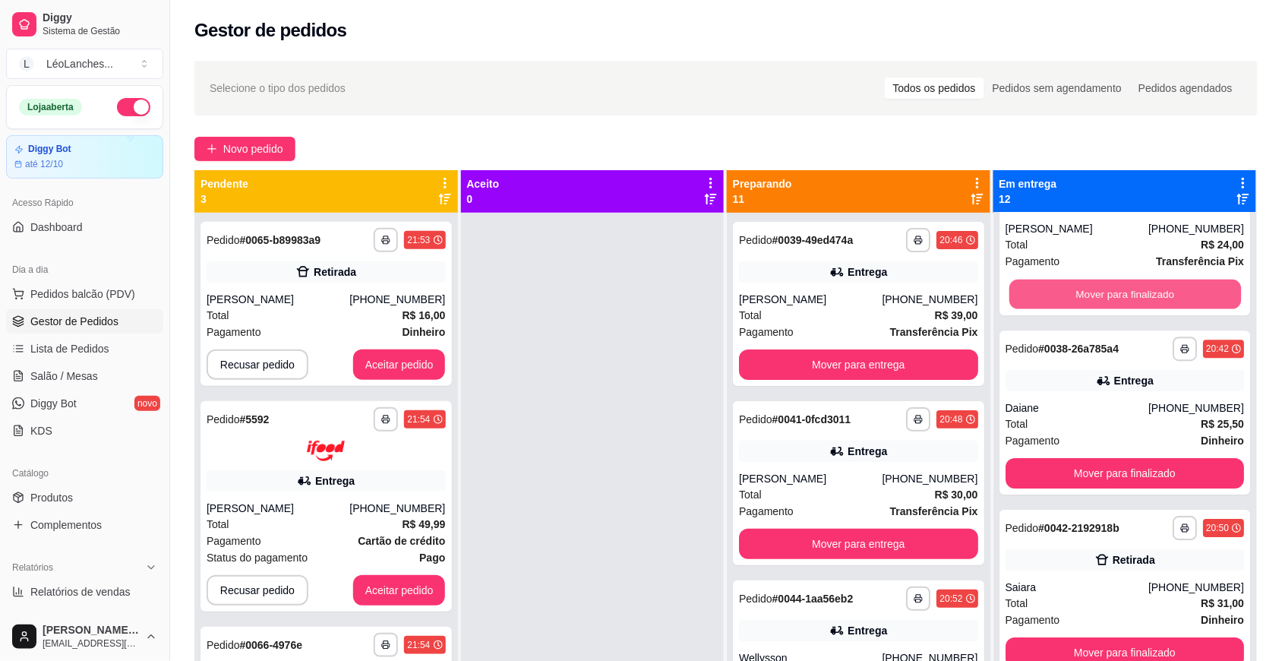
click at [1115, 299] on button "Mover para finalizado" at bounding box center [1125, 295] width 232 height 30
click at [1115, 299] on button "Mover para finalizado" at bounding box center [1125, 294] width 232 height 30
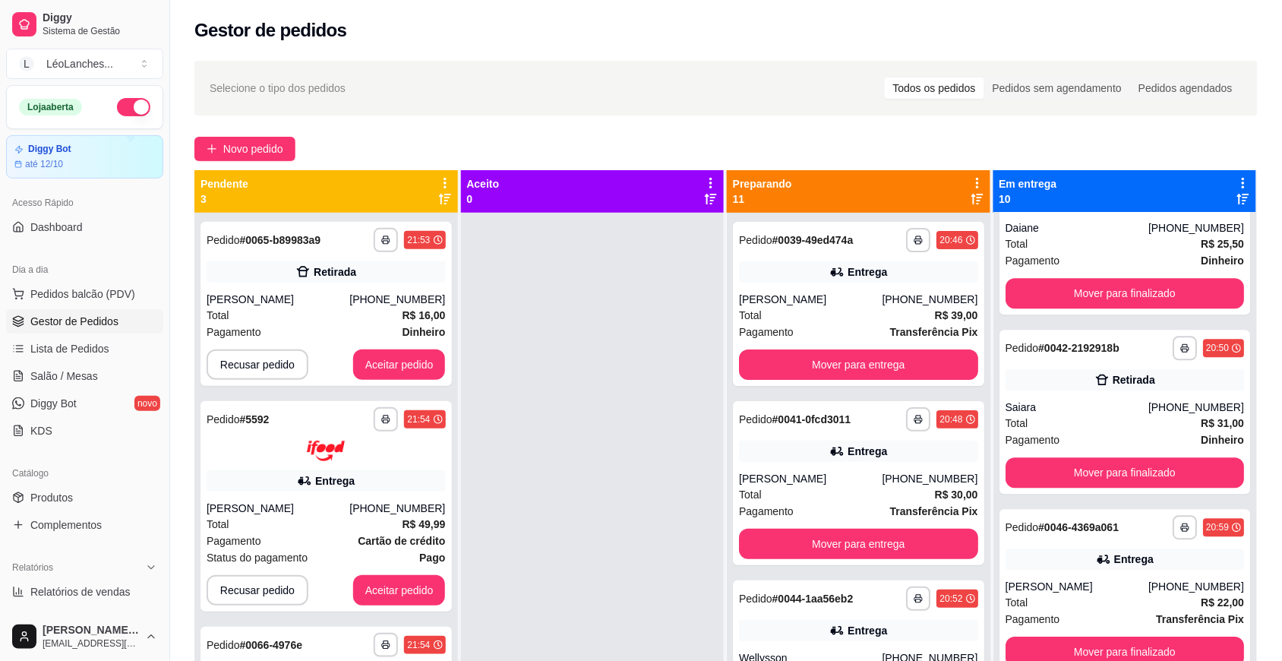
scroll to position [967, 0]
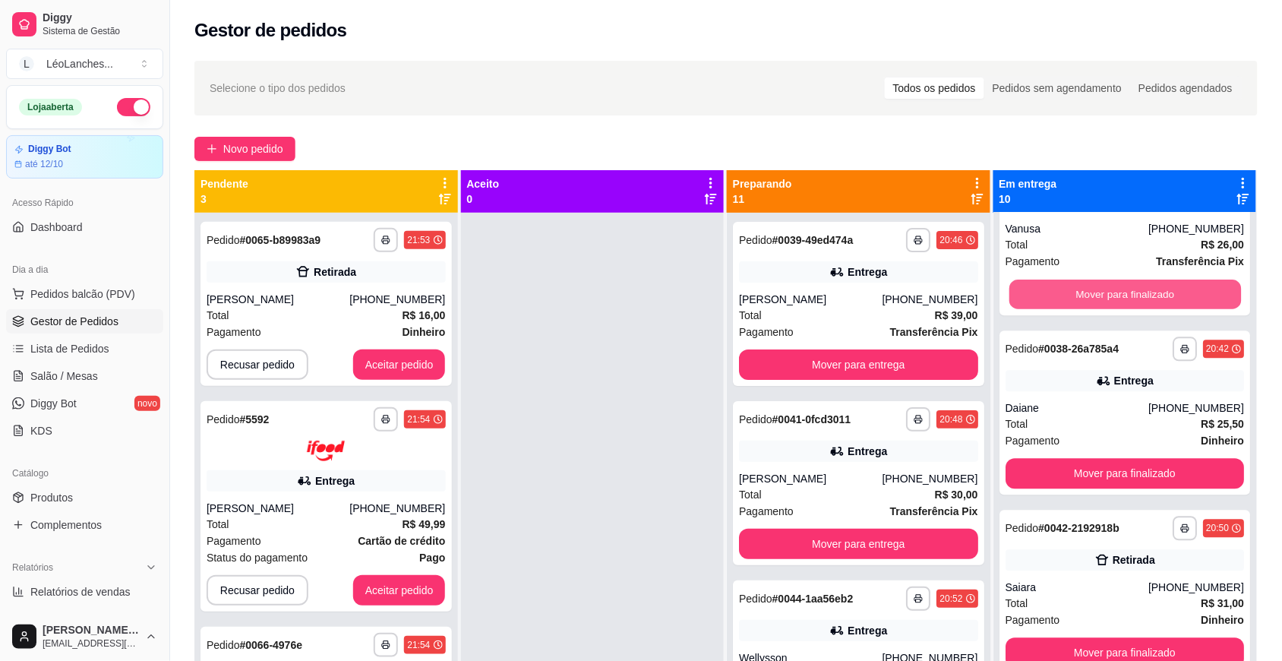
click at [1115, 299] on button "Mover para finalizado" at bounding box center [1125, 295] width 232 height 30
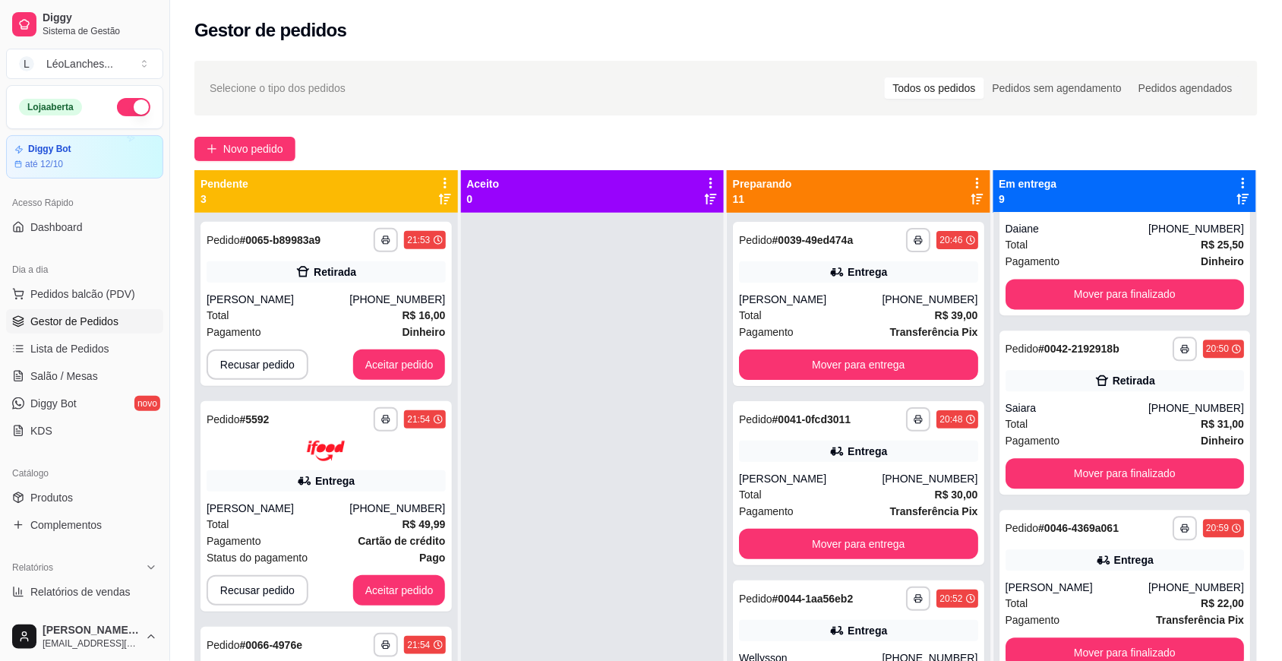
click at [1115, 130] on button "Mover para finalizado" at bounding box center [1125, 115] width 232 height 30
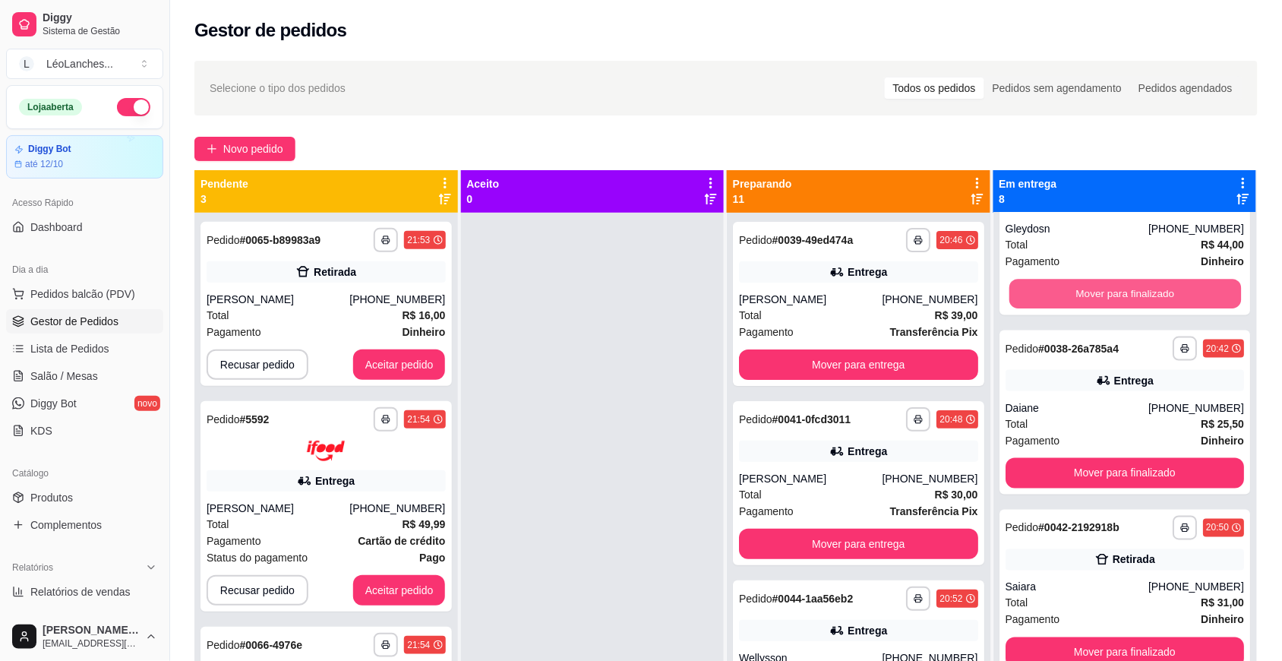
click at [1115, 299] on button "Mover para finalizado" at bounding box center [1125, 295] width 232 height 30
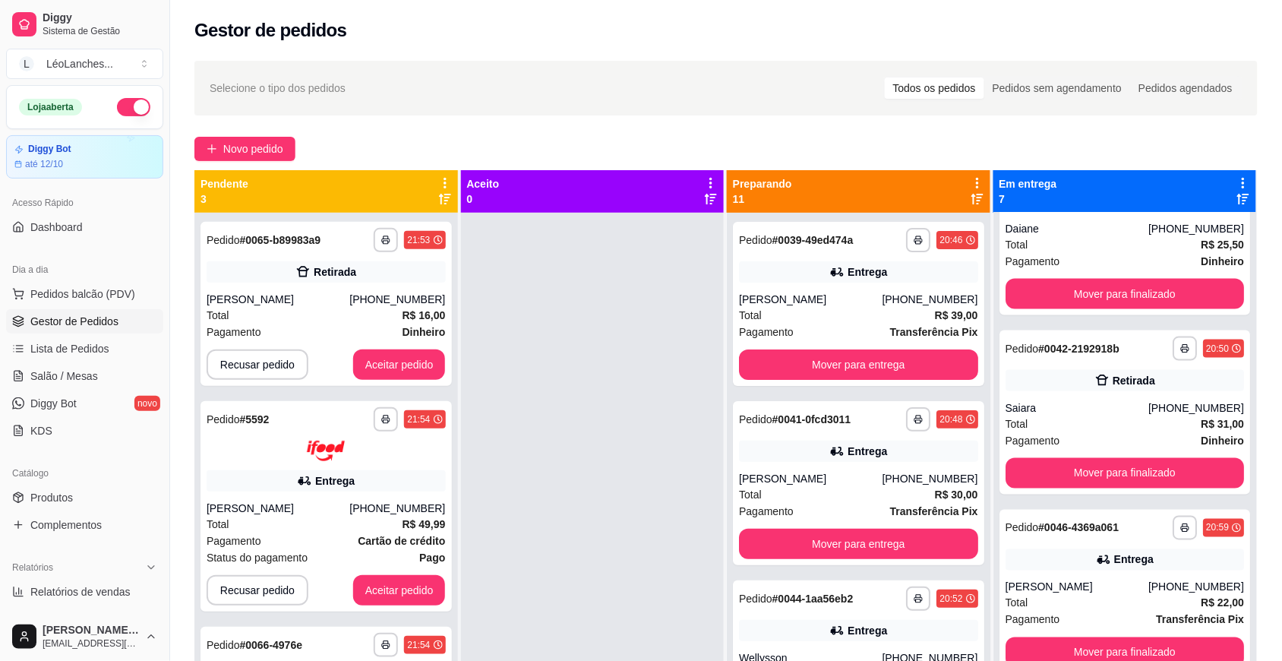
click at [1115, 130] on button "Mover para finalizado" at bounding box center [1125, 115] width 239 height 30
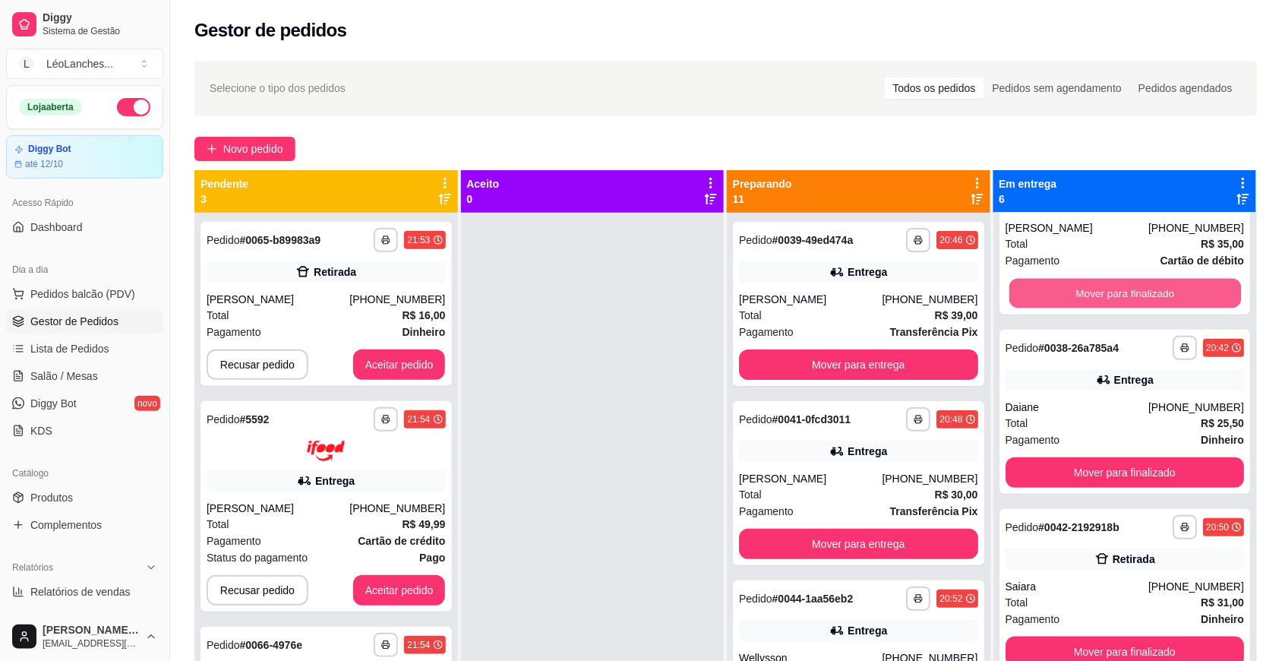
click at [1115, 299] on button "Mover para finalizado" at bounding box center [1125, 294] width 232 height 30
click at [1115, 299] on button "Mover para finalizado" at bounding box center [1125, 295] width 232 height 30
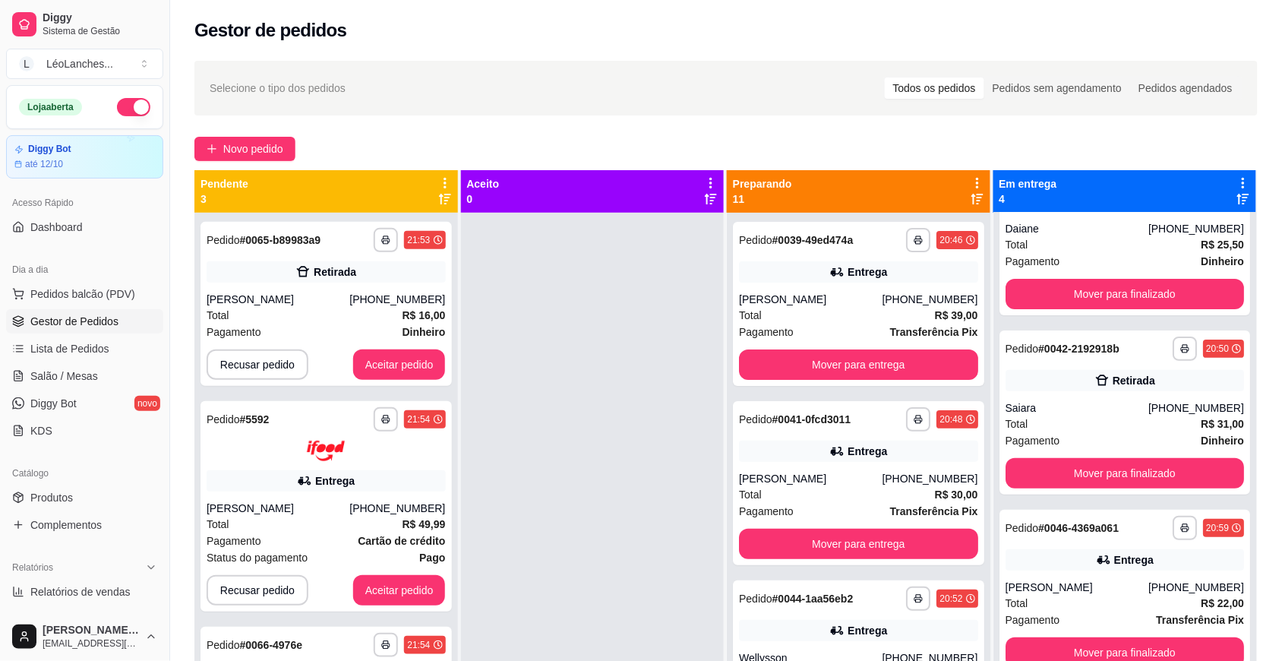
scroll to position [0, 0]
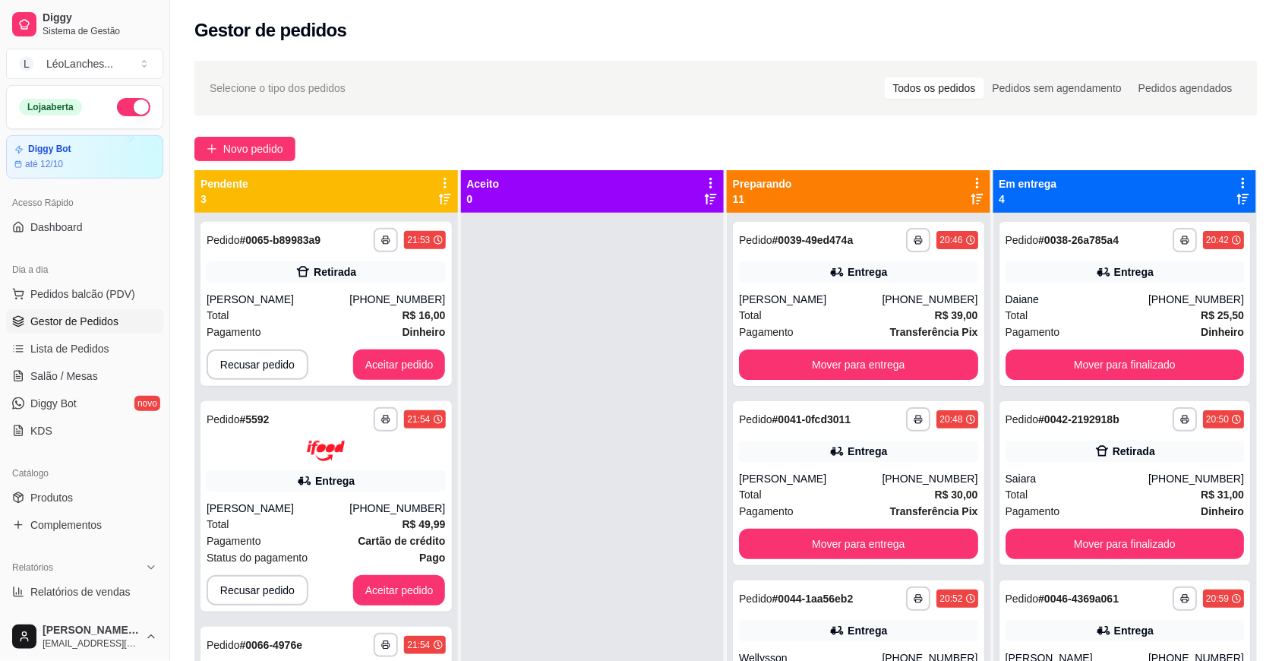
click at [1115, 299] on div "Daiane" at bounding box center [1077, 299] width 143 height 15
click at [1107, 361] on button "Mover para finalizado" at bounding box center [1125, 364] width 239 height 30
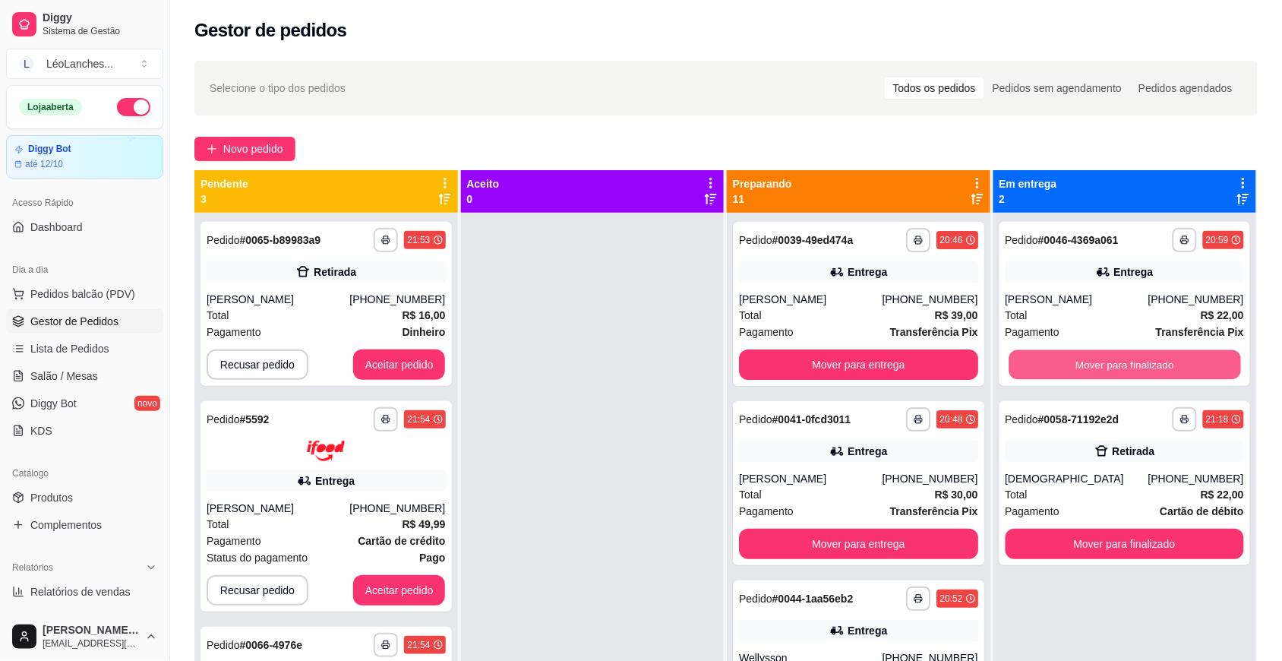
click at [1107, 361] on button "Mover para finalizado" at bounding box center [1125, 365] width 232 height 30
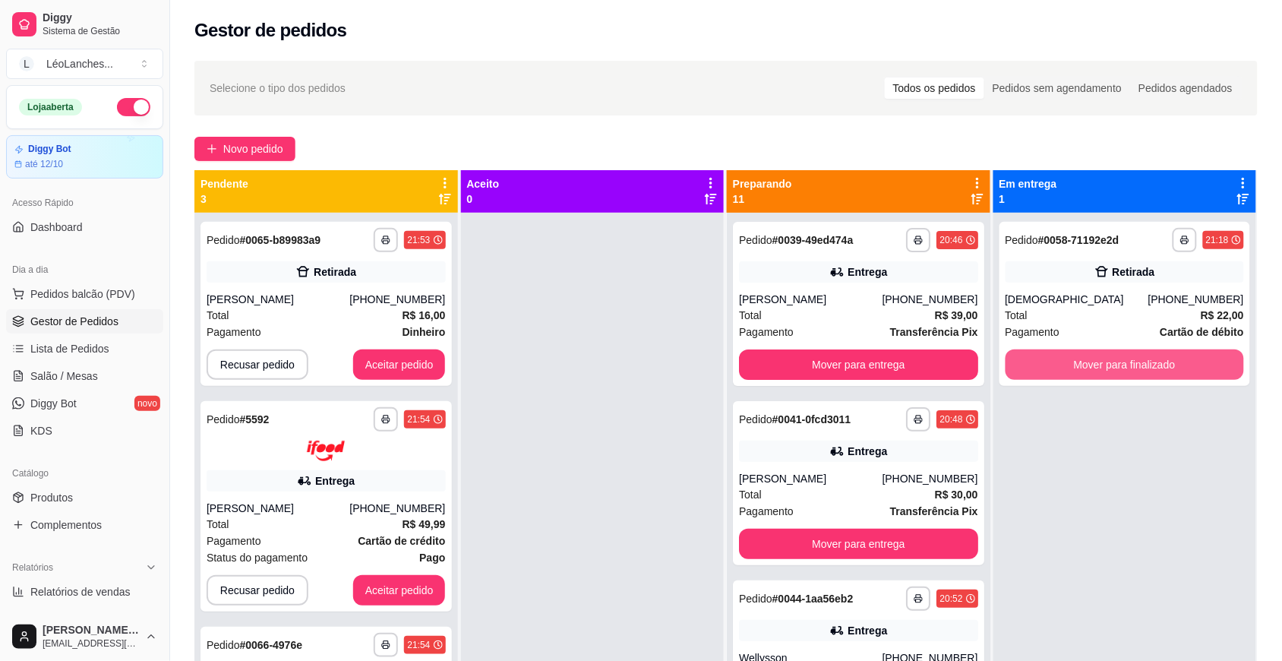
click at [1107, 361] on button "Mover para finalizado" at bounding box center [1125, 364] width 239 height 30
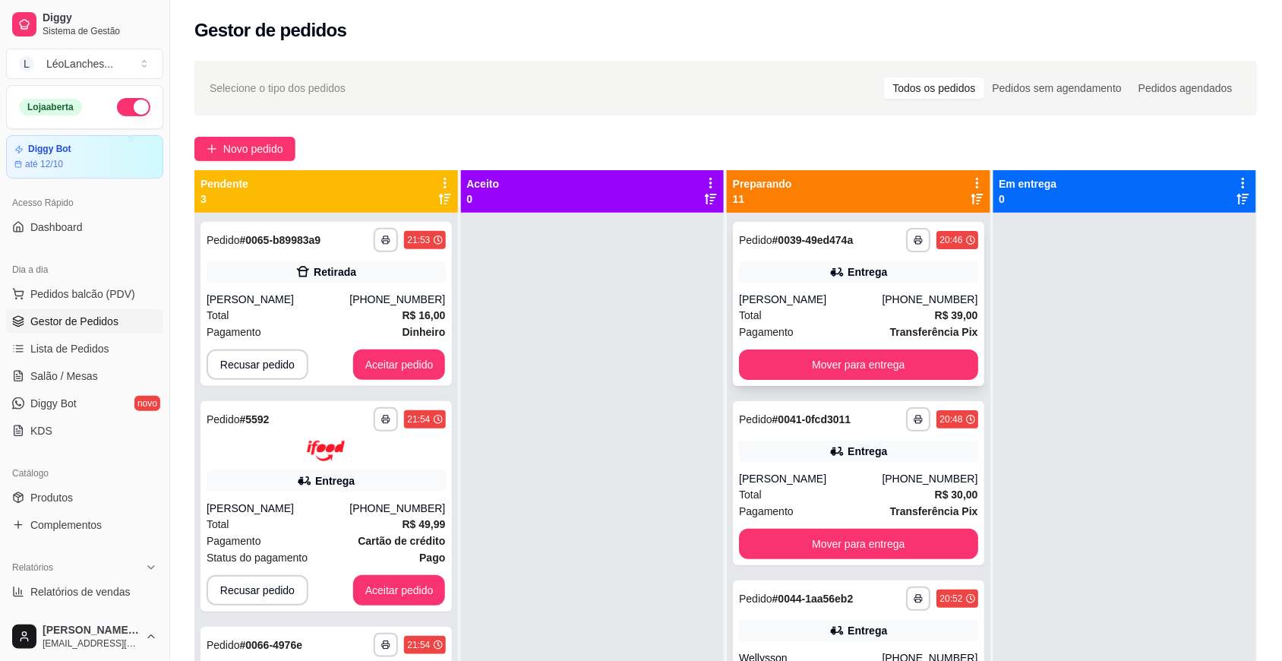
click at [840, 340] on div "Pagamento Transferência Pix" at bounding box center [858, 332] width 239 height 17
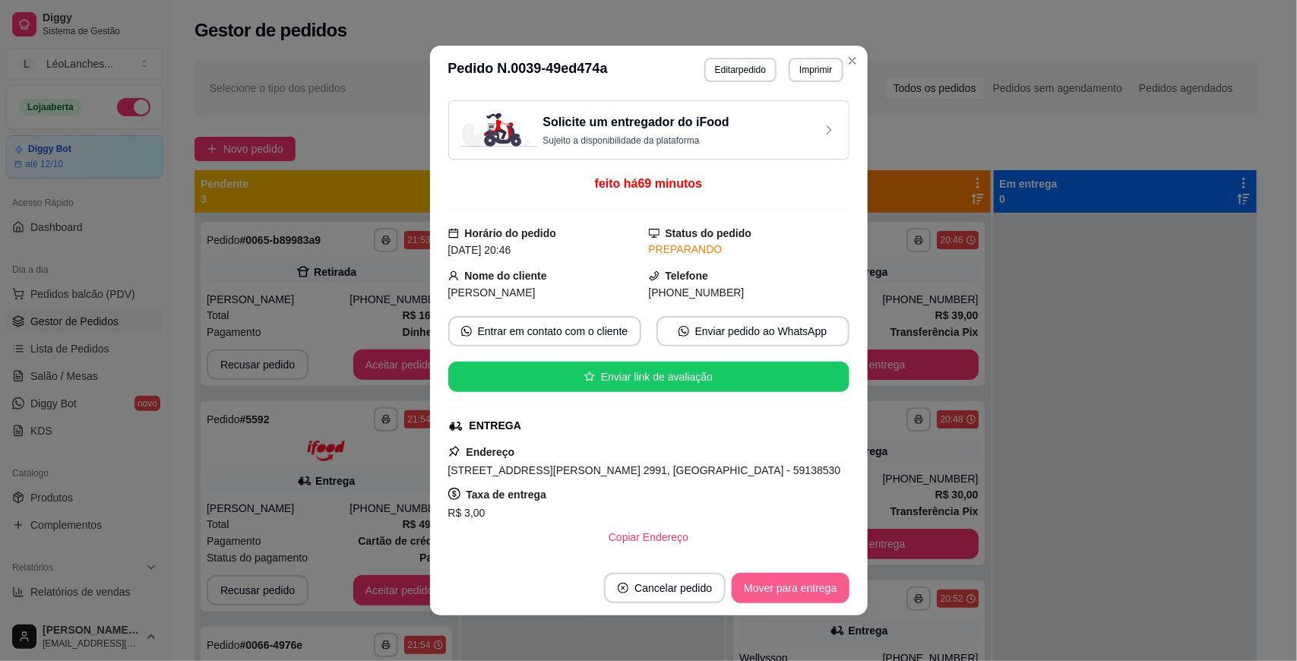
click at [798, 583] on button "Mover para entrega" at bounding box center [789, 588] width 117 height 30
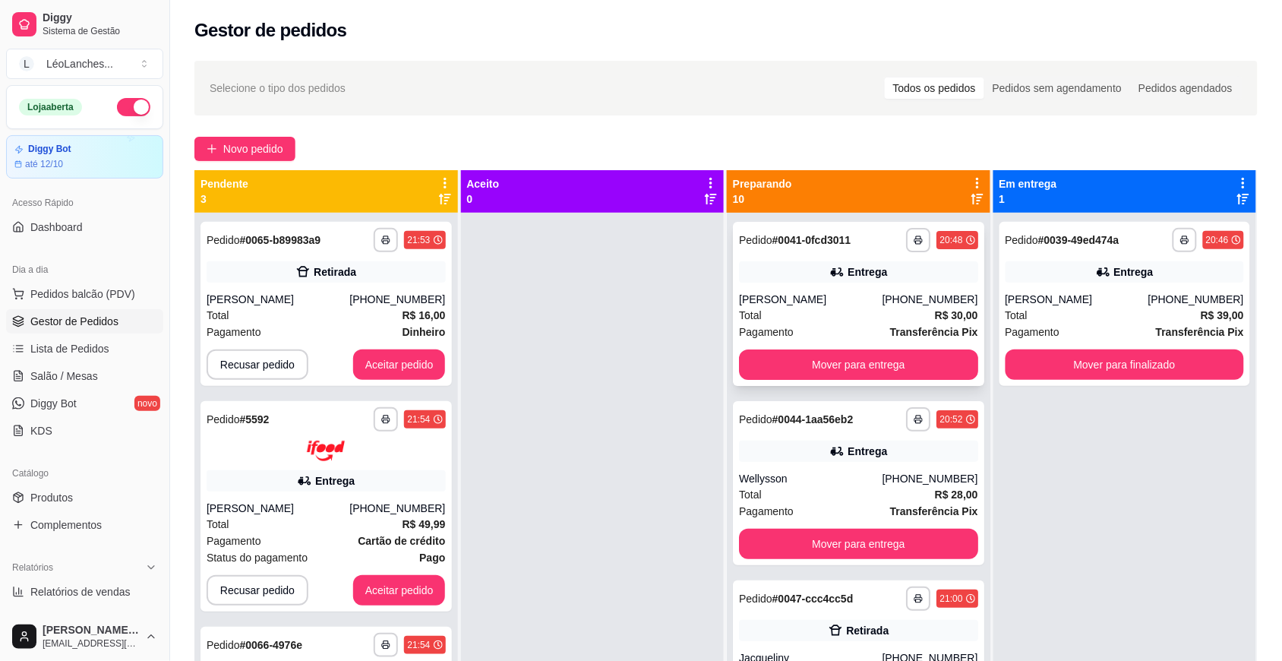
click at [830, 316] on div "Total R$ 30,00" at bounding box center [858, 315] width 239 height 17
click at [400, 380] on button "Aceitar pedido" at bounding box center [399, 364] width 93 height 30
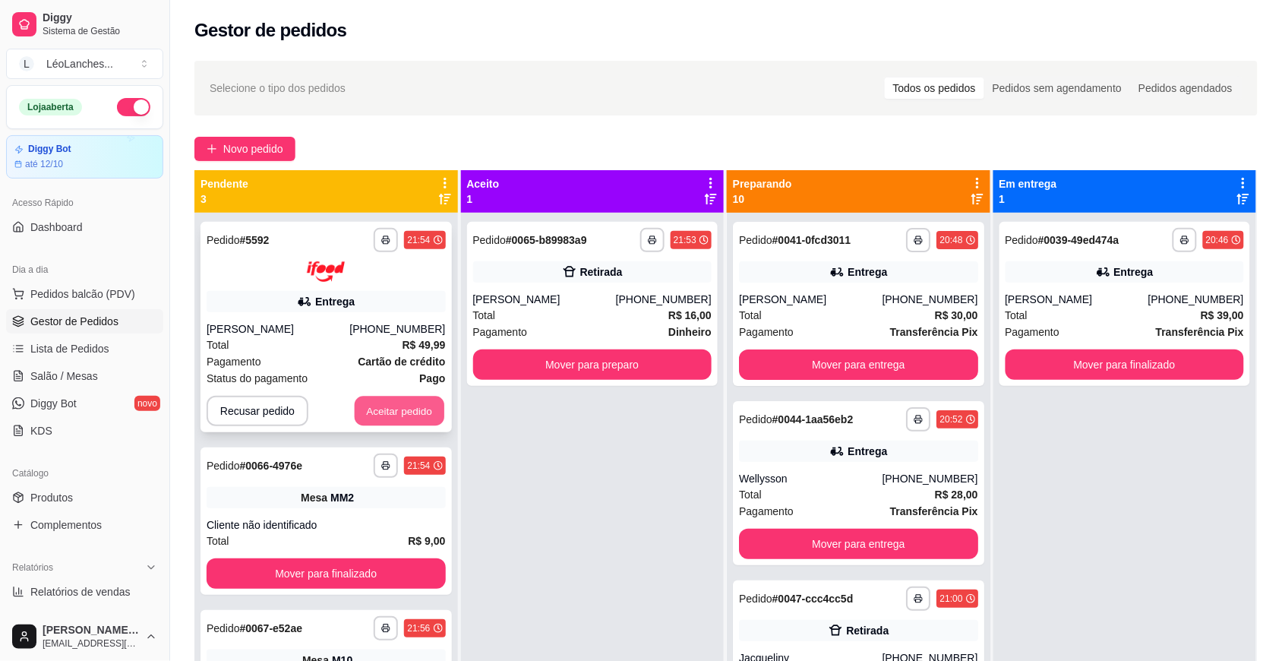
click at [380, 419] on button "Aceitar pedido" at bounding box center [400, 411] width 90 height 30
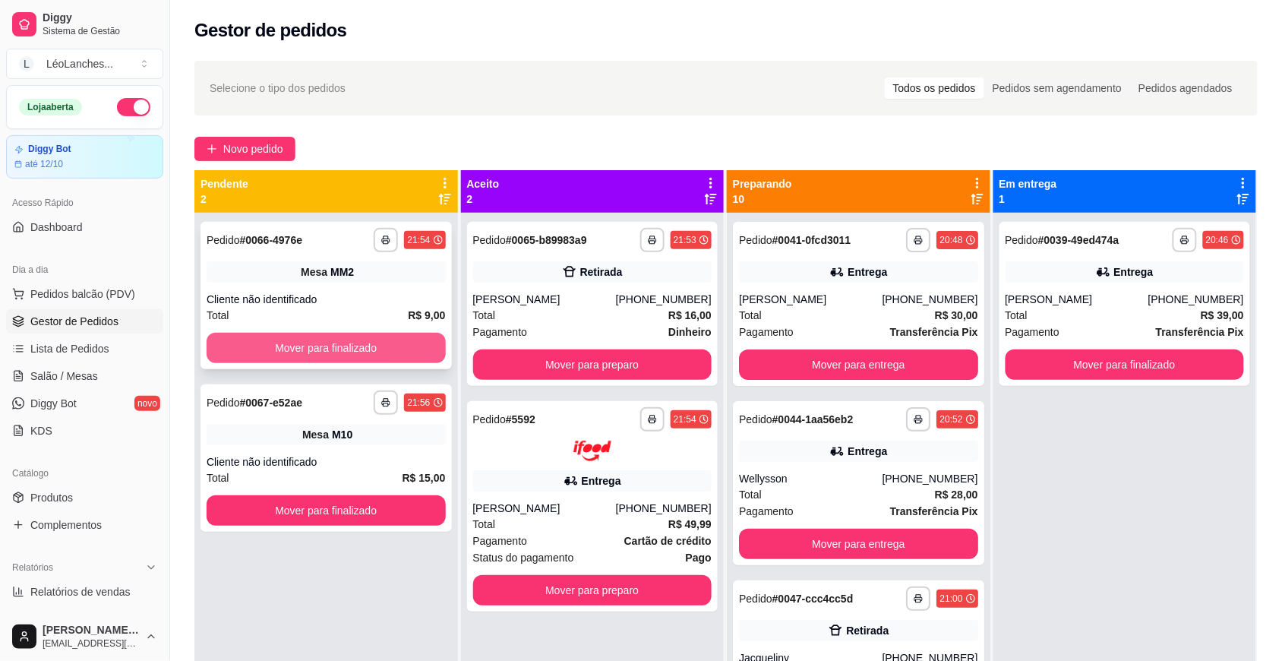
click at [386, 340] on button "Mover para finalizado" at bounding box center [326, 348] width 239 height 30
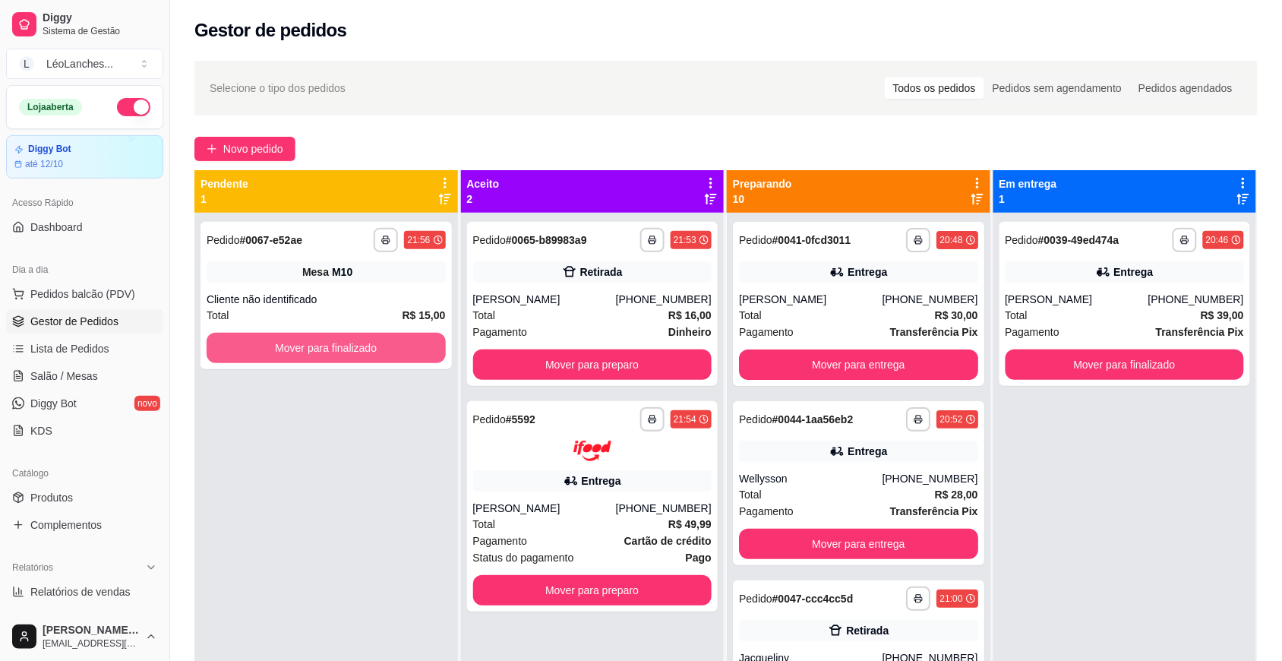
click at [386, 340] on button "Mover para finalizado" at bounding box center [326, 348] width 239 height 30
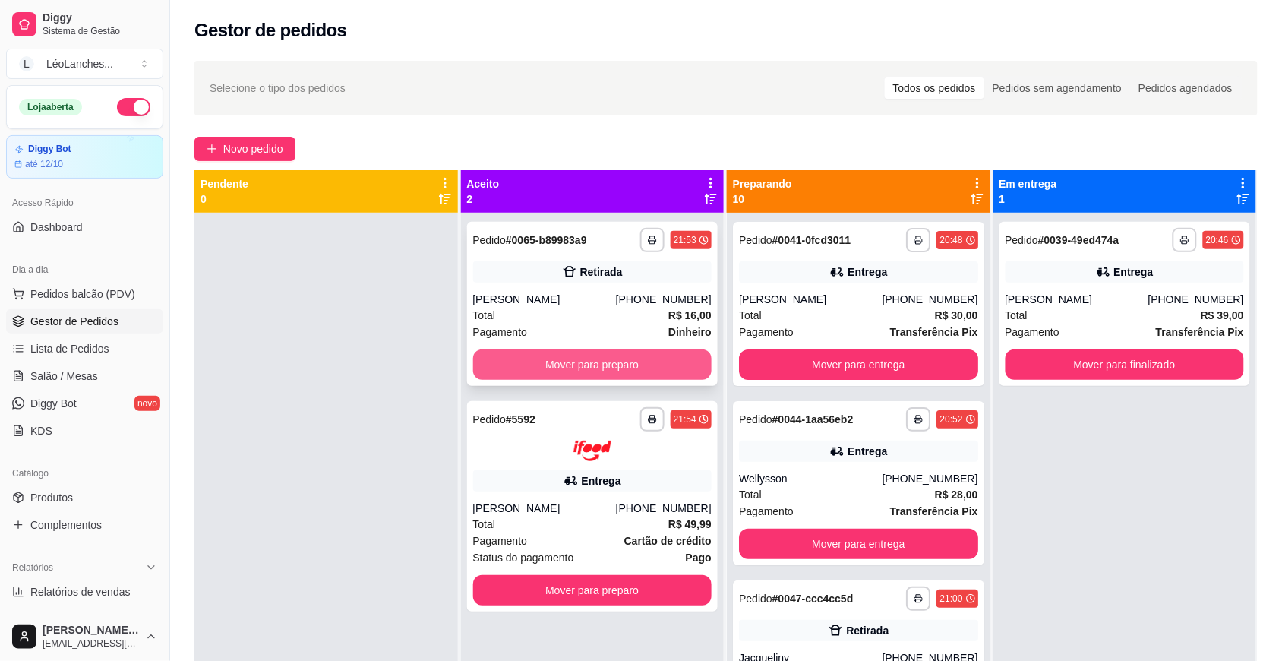
click at [651, 369] on button "Mover para preparo" at bounding box center [592, 364] width 239 height 30
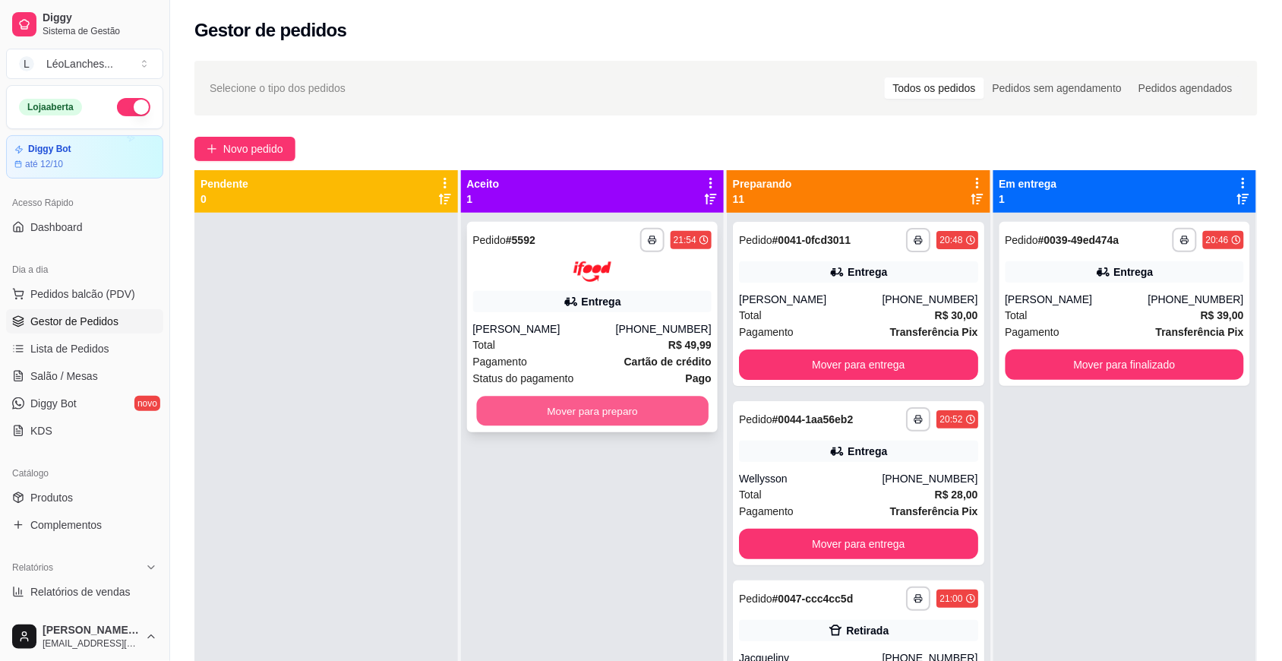
click at [652, 415] on button "Mover para preparo" at bounding box center [592, 411] width 232 height 30
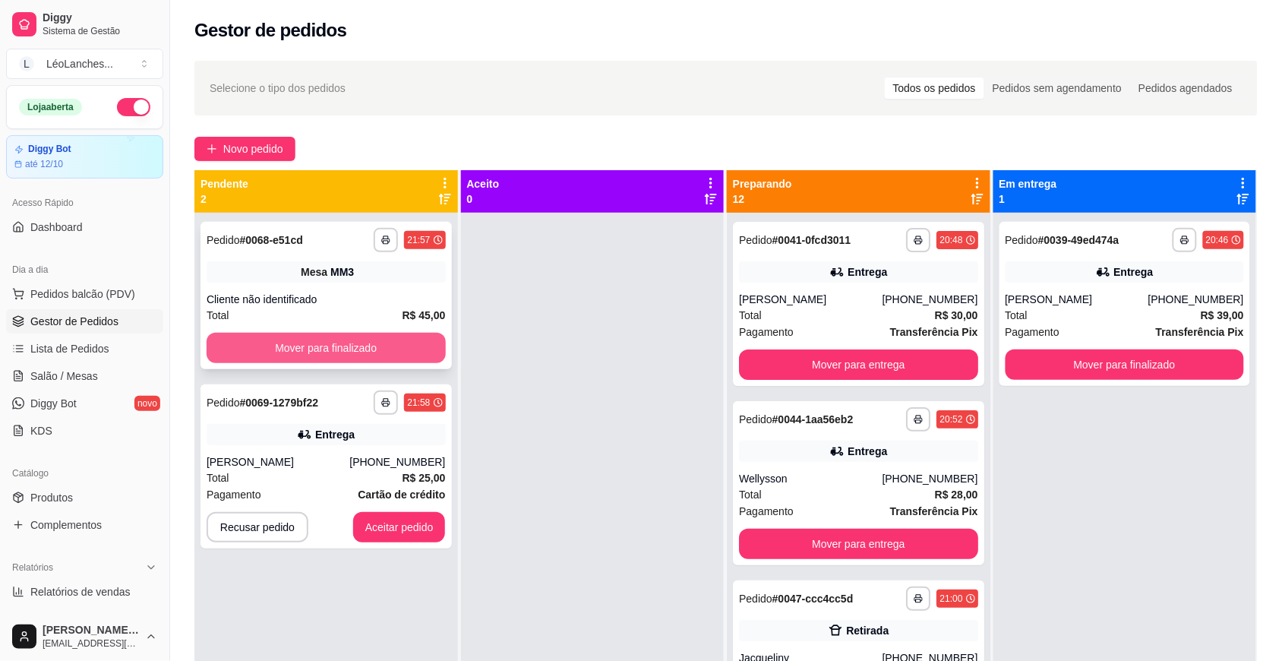
click at [328, 336] on button "Mover para finalizado" at bounding box center [326, 348] width 239 height 30
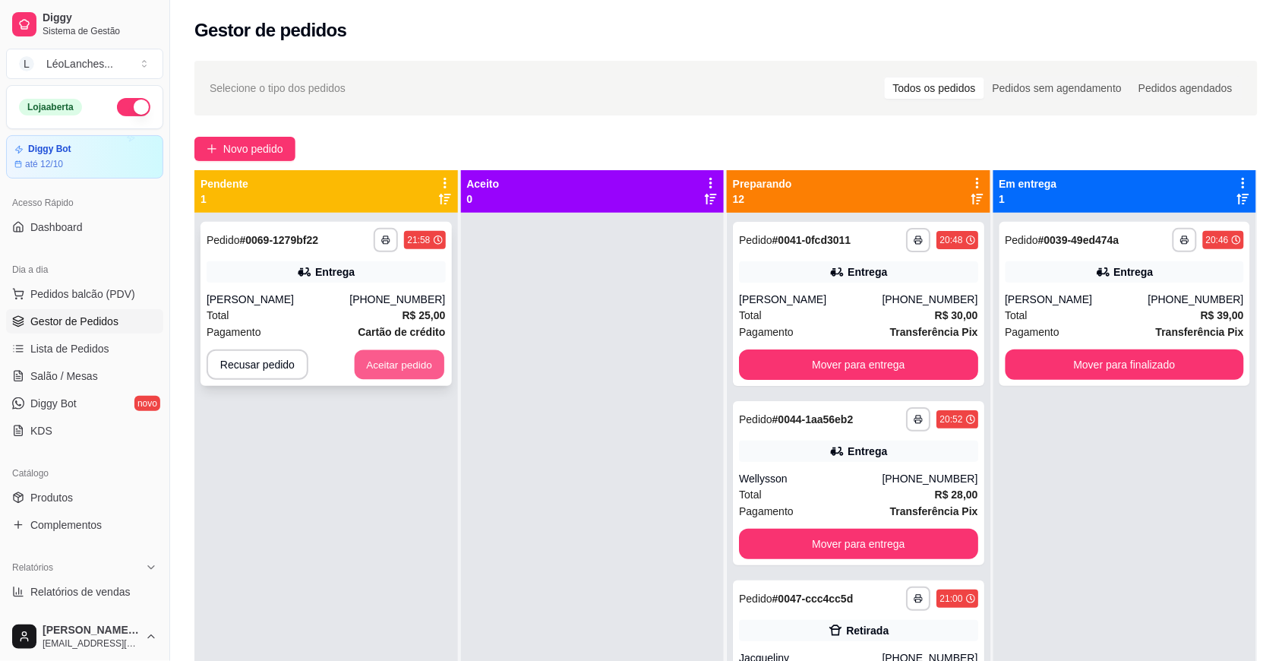
click at [405, 359] on button "Aceitar pedido" at bounding box center [400, 365] width 90 height 30
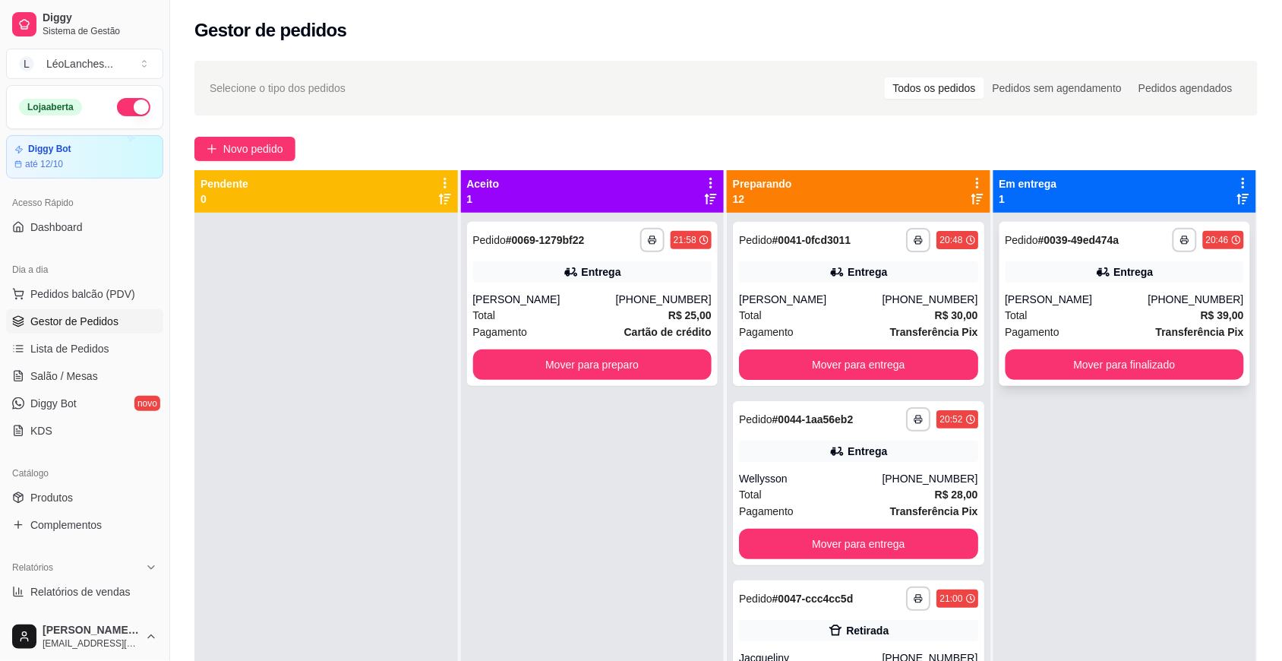
click at [1121, 324] on div "Total R$ 39,00" at bounding box center [1125, 315] width 239 height 17
click at [813, 304] on div "[PERSON_NAME]" at bounding box center [810, 299] width 143 height 15
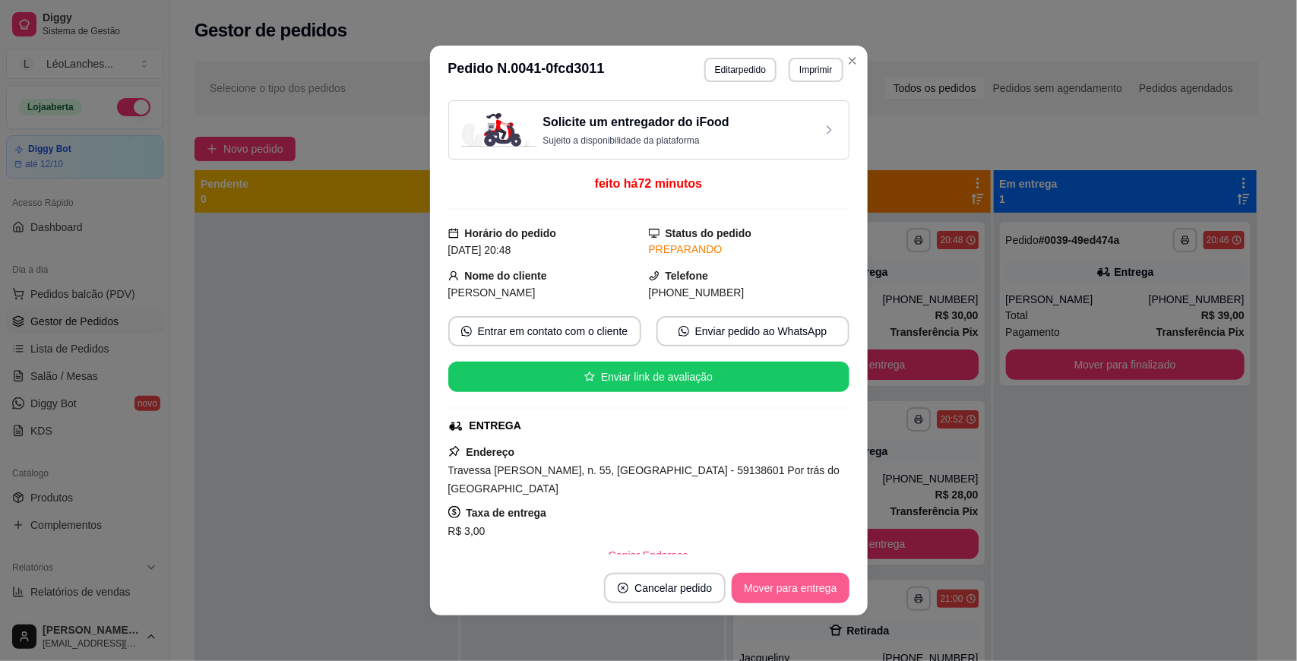
click at [799, 592] on button "Mover para entrega" at bounding box center [789, 588] width 117 height 30
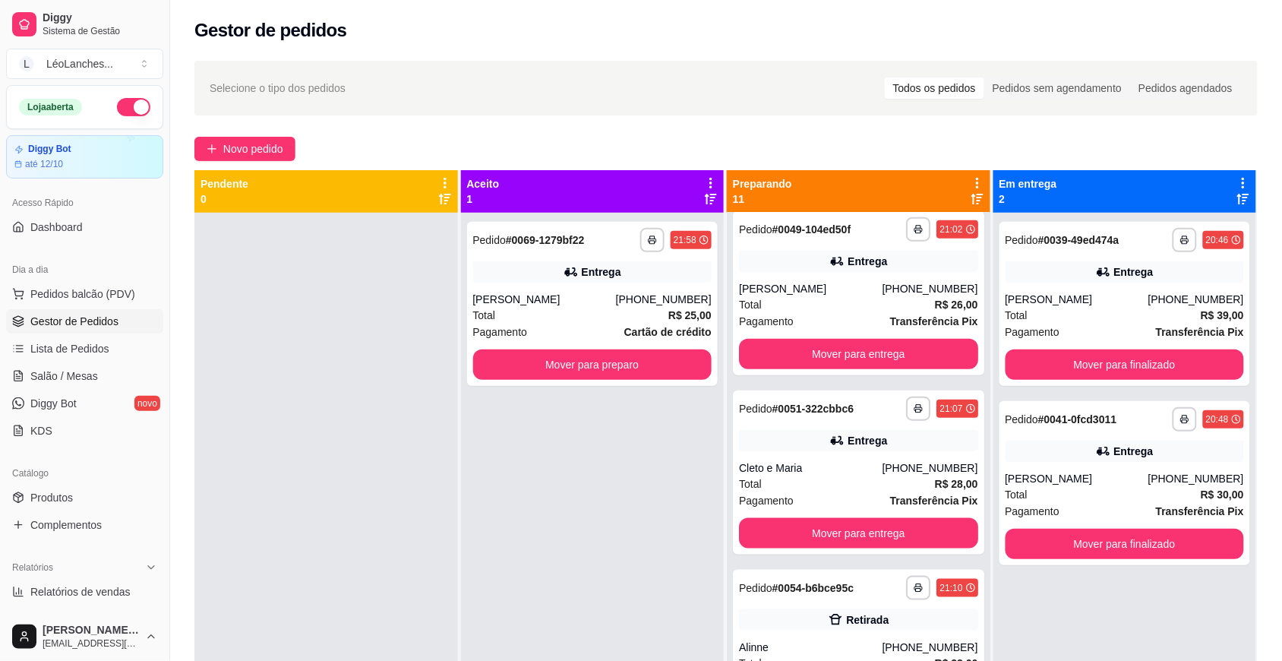
scroll to position [397, 0]
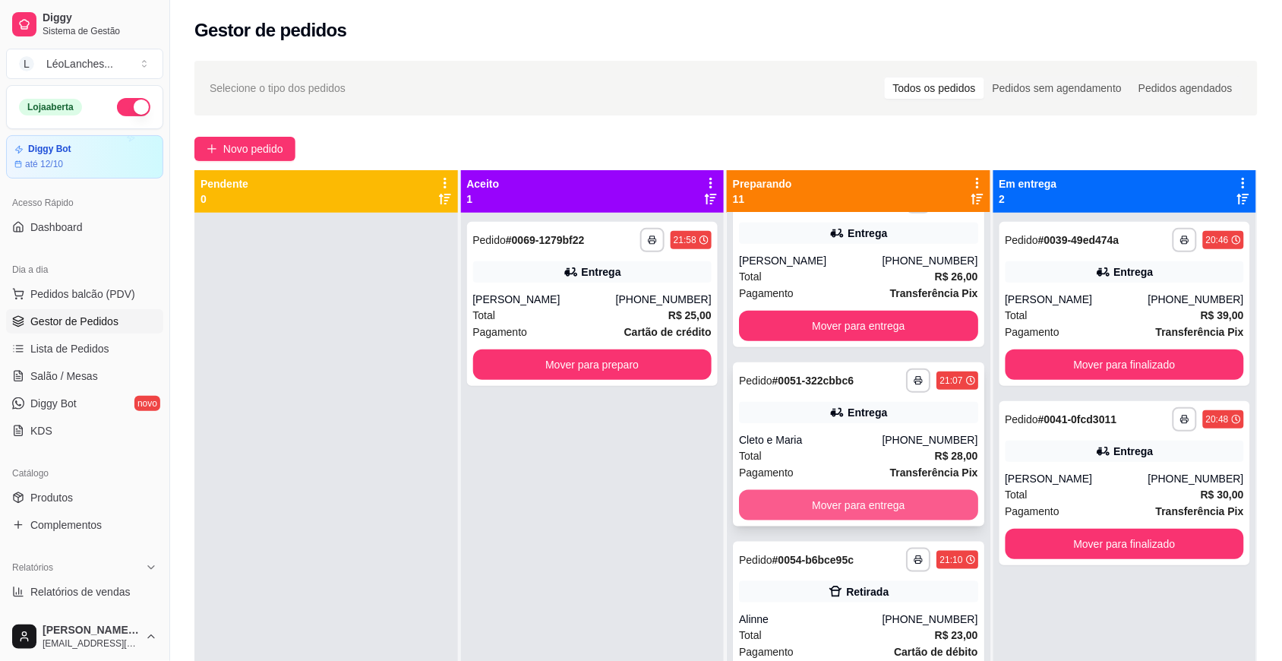
click at [889, 504] on button "Mover para entrega" at bounding box center [858, 505] width 239 height 30
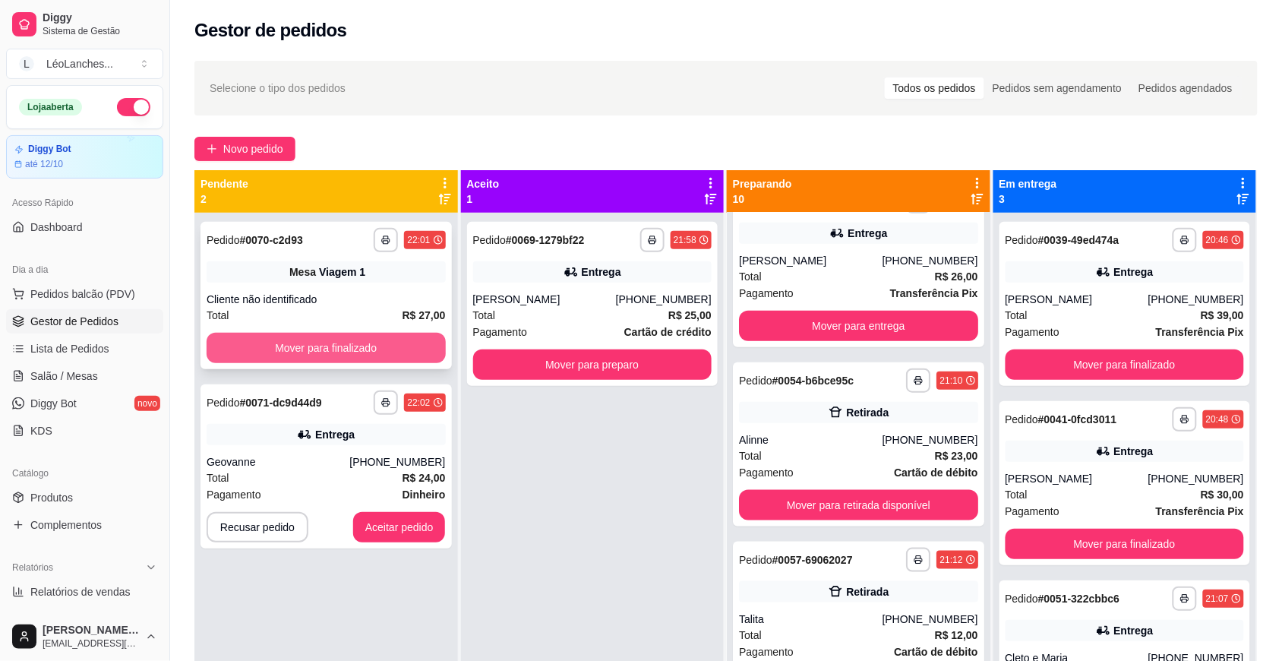
click at [392, 346] on button "Mover para finalizado" at bounding box center [326, 348] width 239 height 30
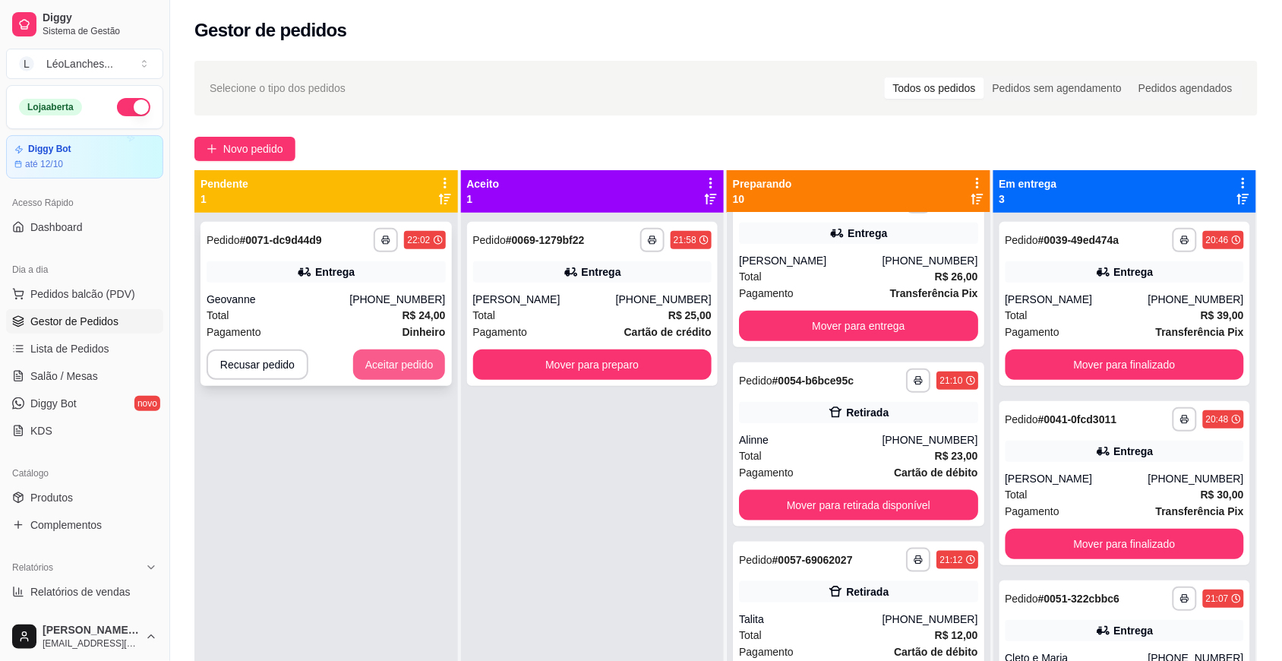
click at [407, 362] on button "Aceitar pedido" at bounding box center [399, 364] width 93 height 30
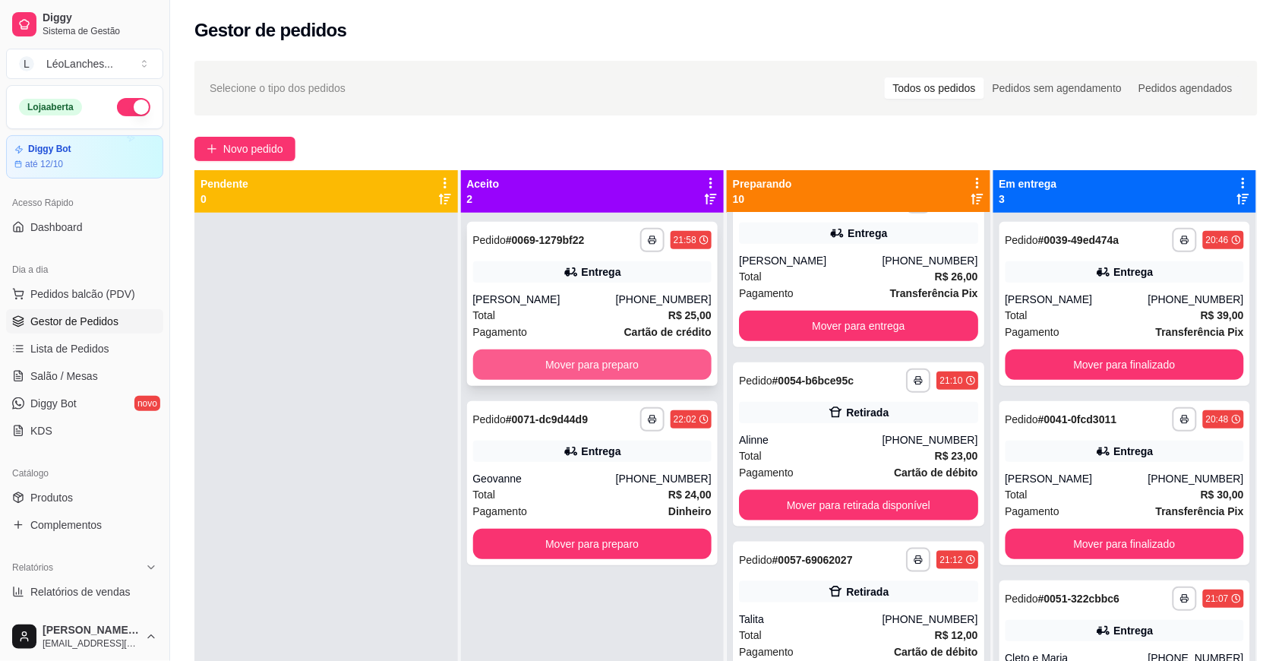
click at [576, 357] on button "Mover para preparo" at bounding box center [592, 364] width 239 height 30
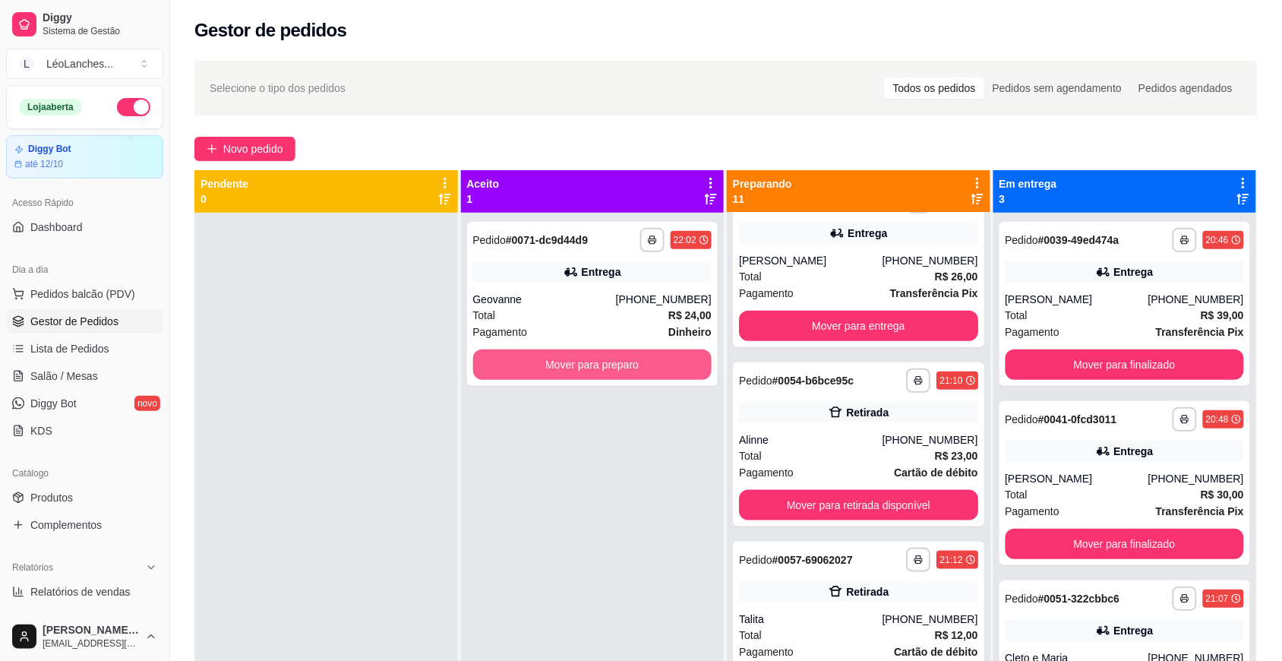
click at [576, 357] on button "Mover para preparo" at bounding box center [592, 364] width 239 height 30
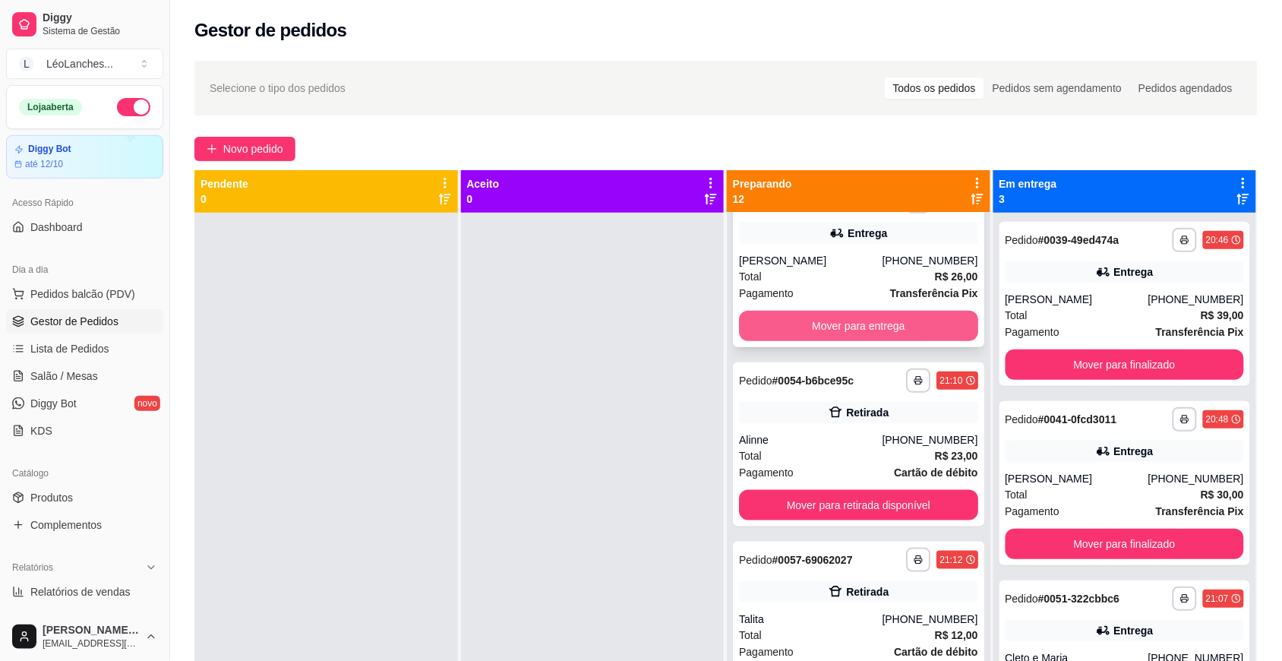
click at [836, 321] on button "Mover para entrega" at bounding box center [858, 326] width 239 height 30
click at [928, 332] on button "Mover para retirada disponível" at bounding box center [858, 326] width 239 height 30
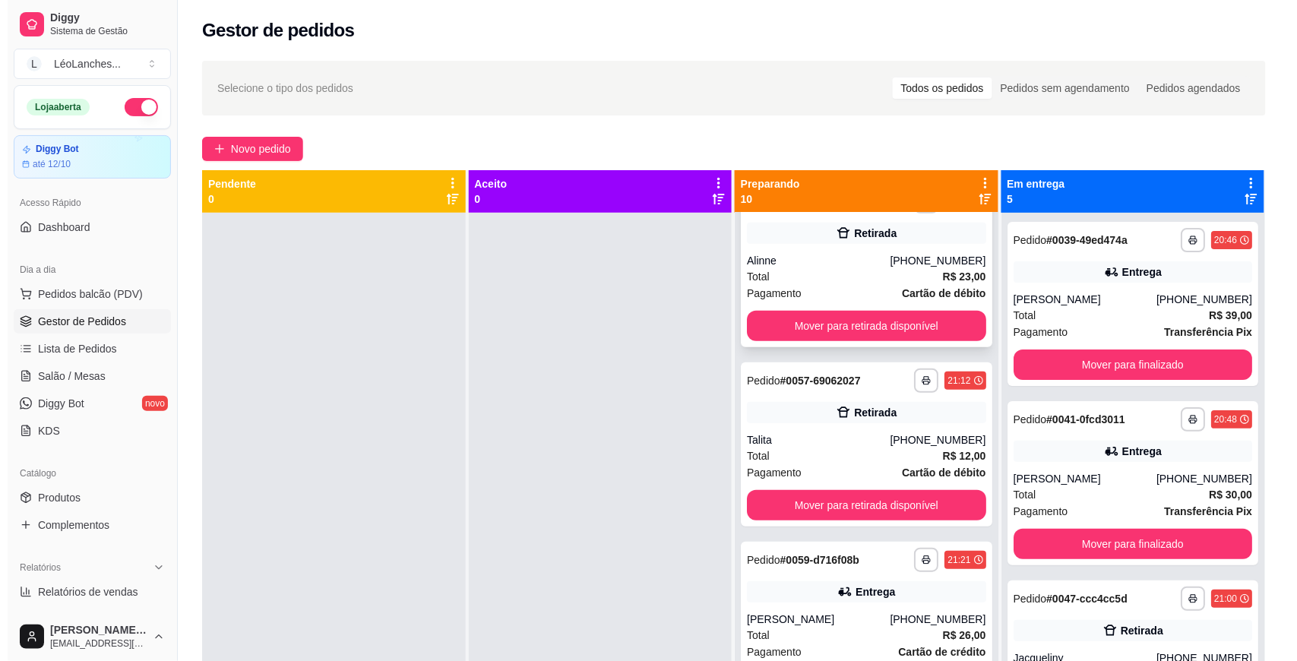
scroll to position [39, 0]
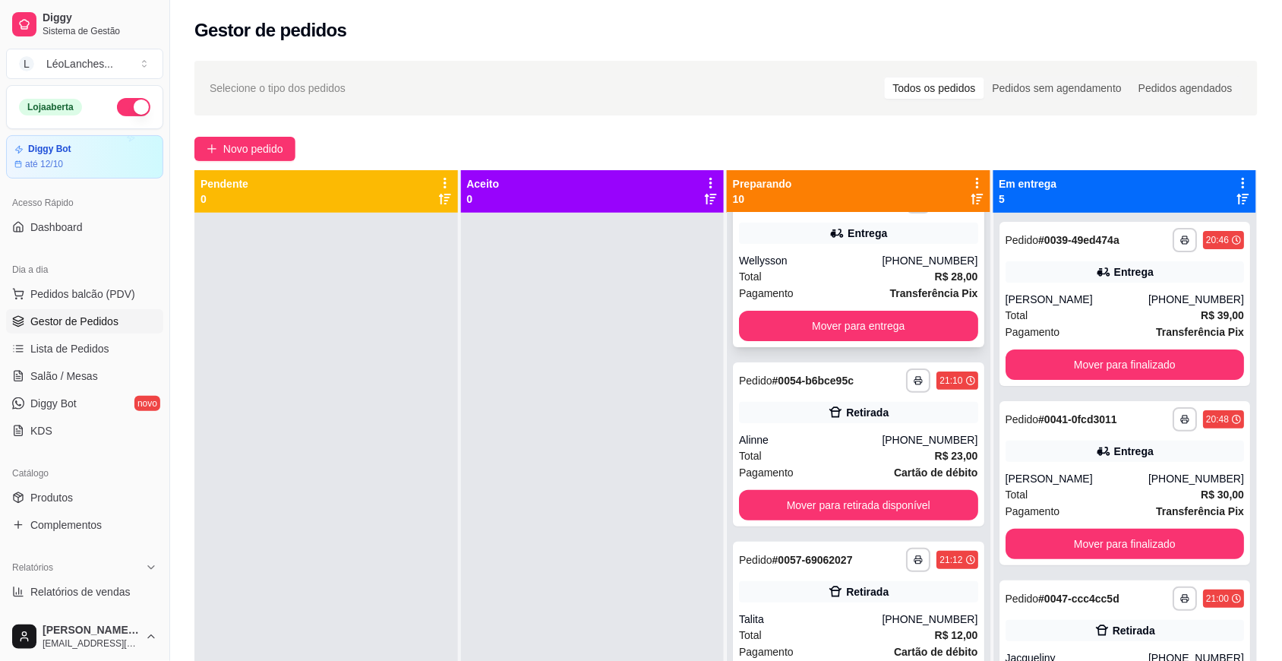
click at [811, 268] on div "Total R$ 28,00" at bounding box center [858, 276] width 239 height 17
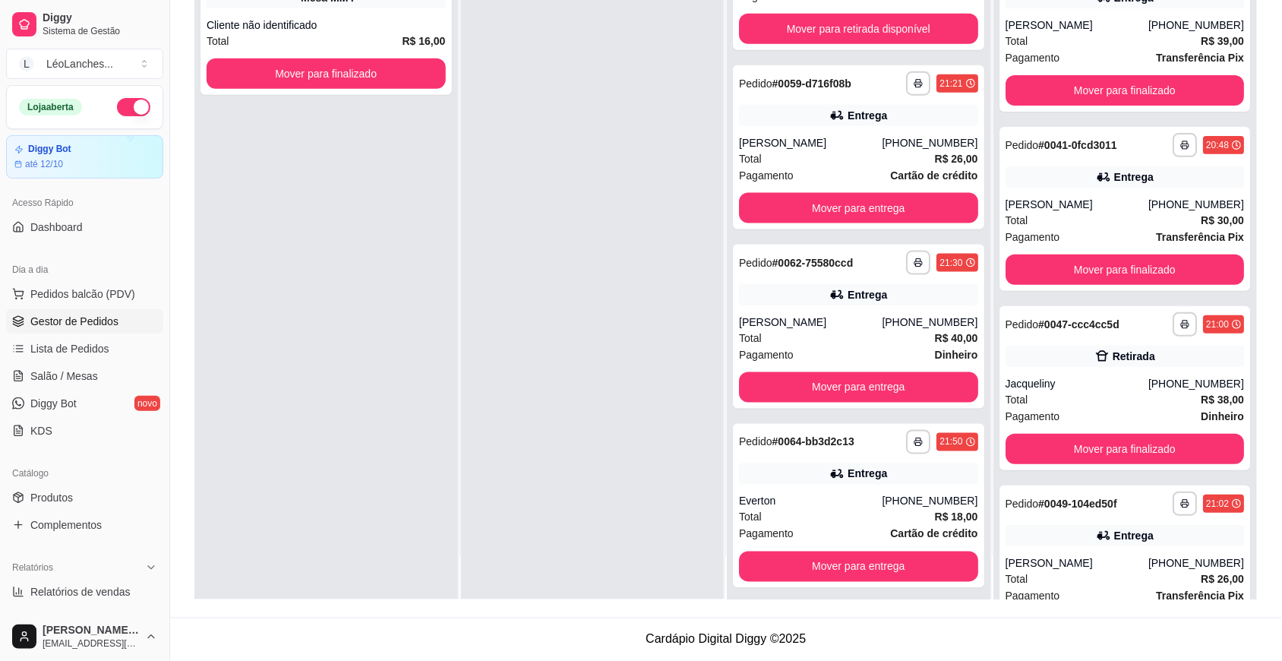
scroll to position [415, 0]
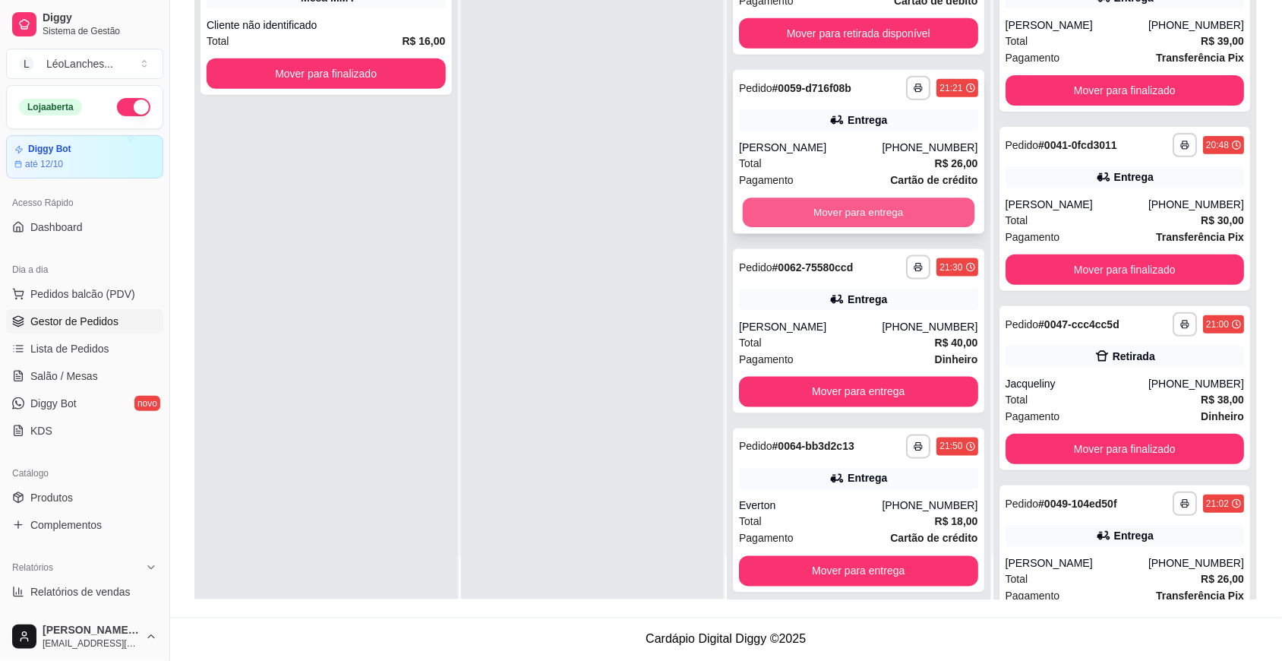
click at [916, 219] on button "Mover para entrega" at bounding box center [859, 213] width 232 height 30
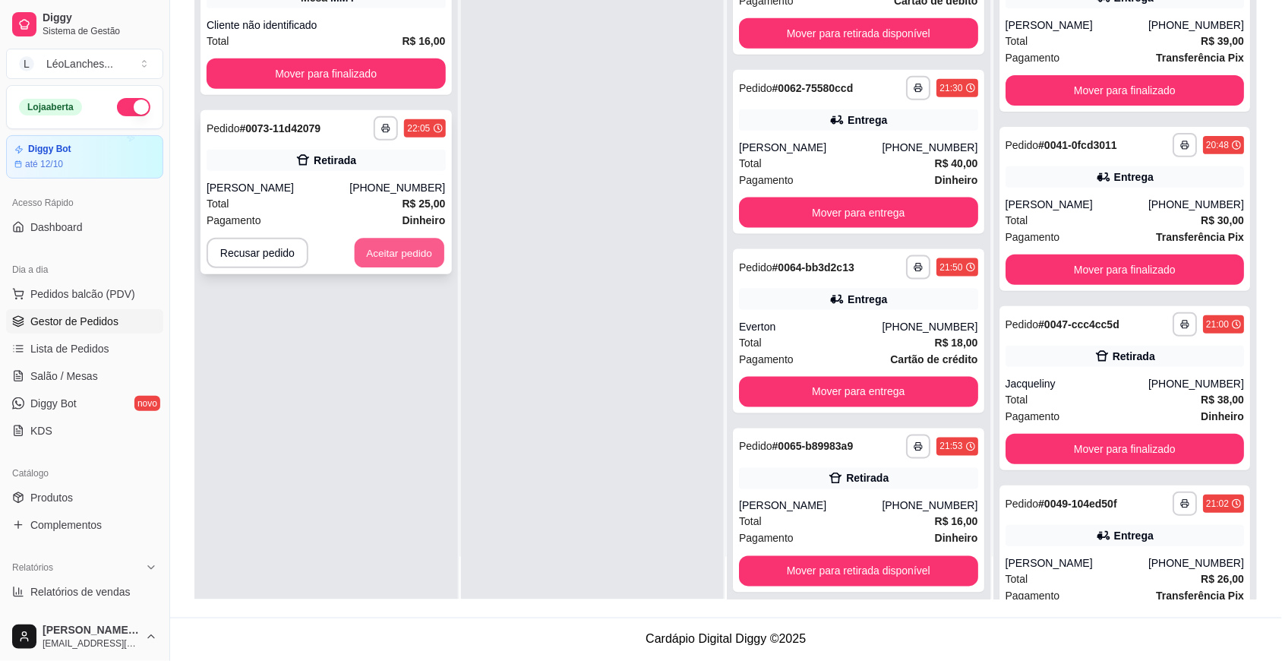
click at [389, 261] on button "Aceitar pedido" at bounding box center [400, 254] width 90 height 30
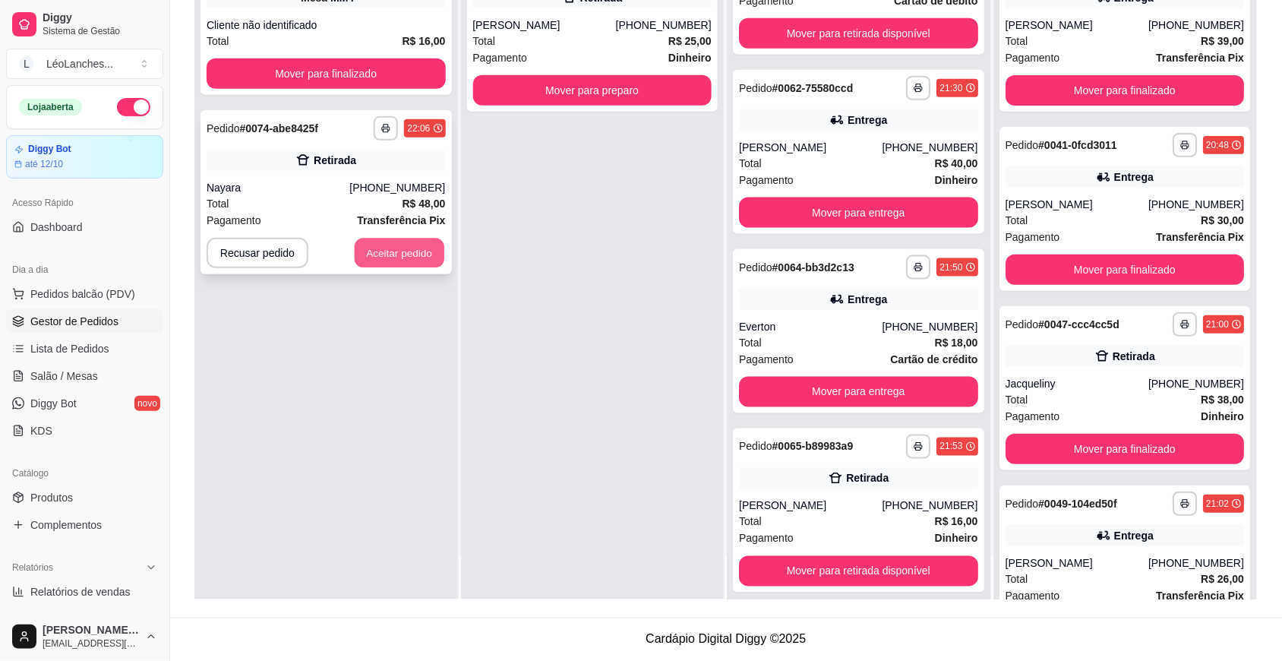
click at [380, 264] on button "Aceitar pedido" at bounding box center [400, 254] width 90 height 30
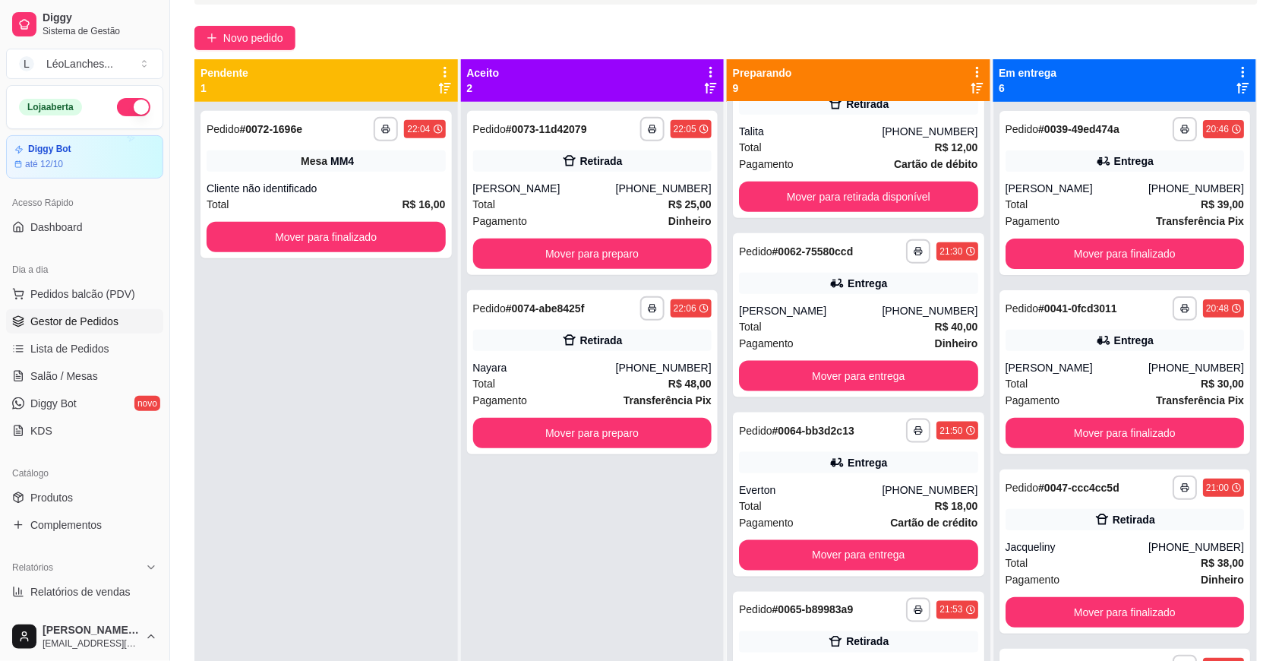
scroll to position [0, 0]
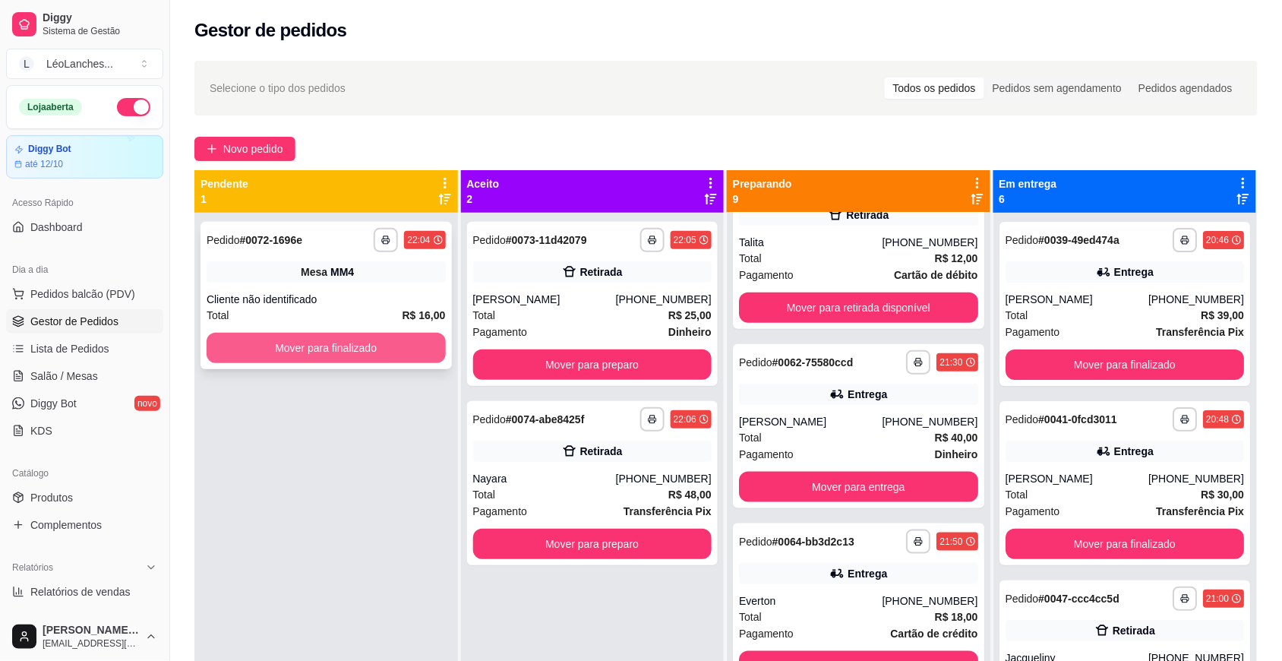
click at [312, 344] on button "Mover para finalizado" at bounding box center [326, 348] width 239 height 30
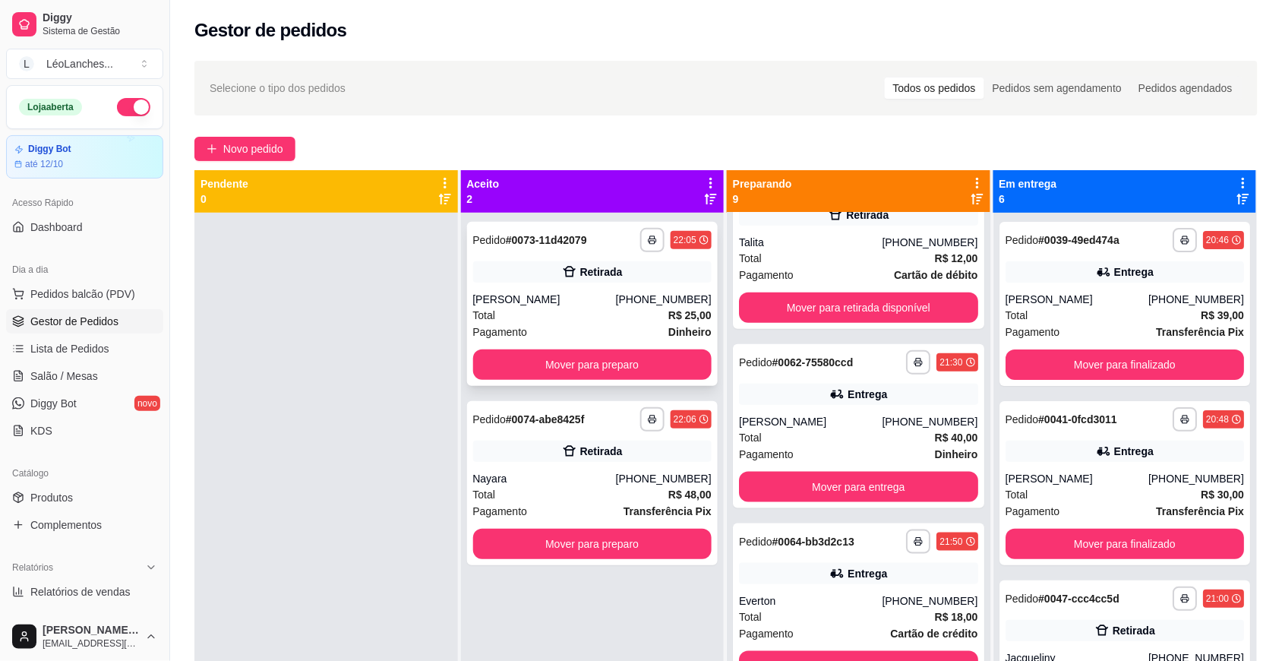
click at [577, 317] on div "Total R$ 25,00" at bounding box center [592, 315] width 239 height 17
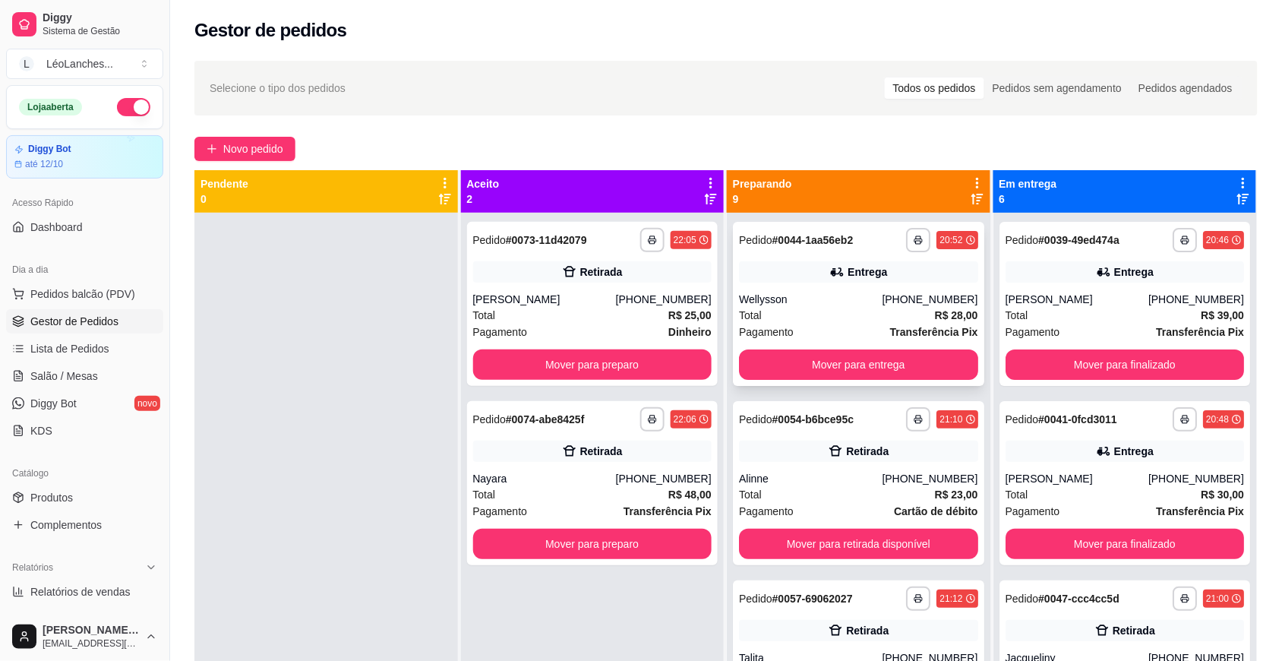
click at [820, 317] on div "Total R$ 28,00" at bounding box center [858, 315] width 239 height 17
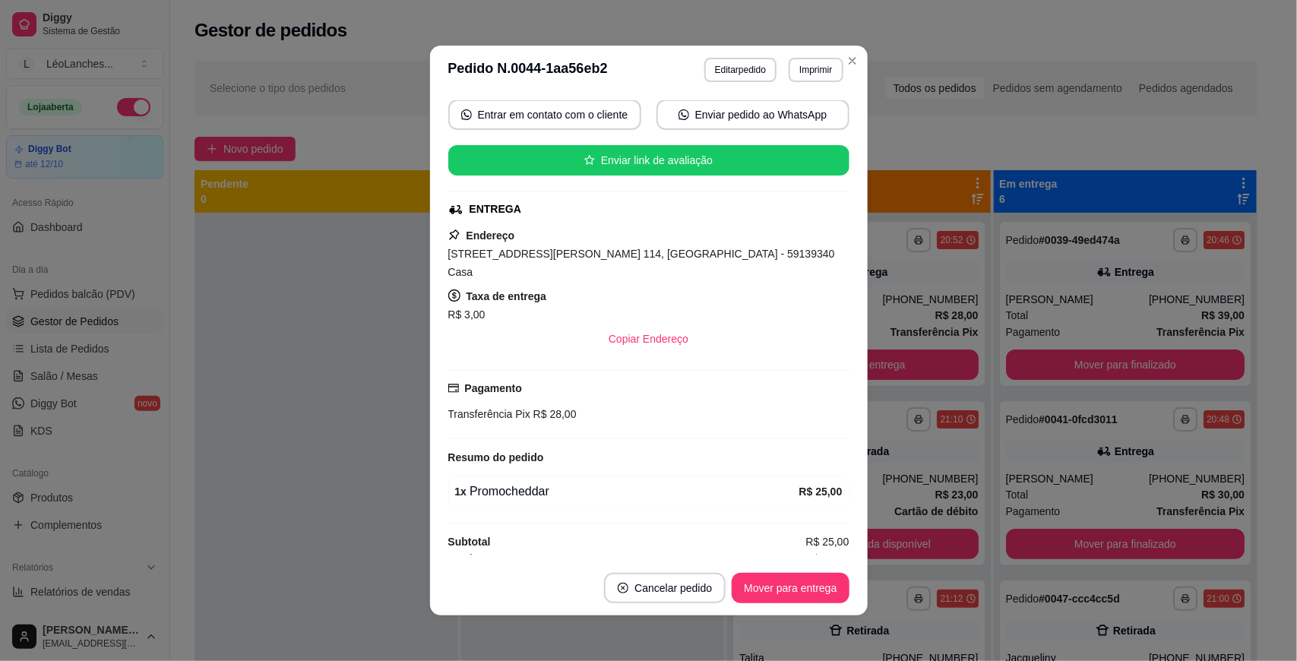
scroll to position [2, 0]
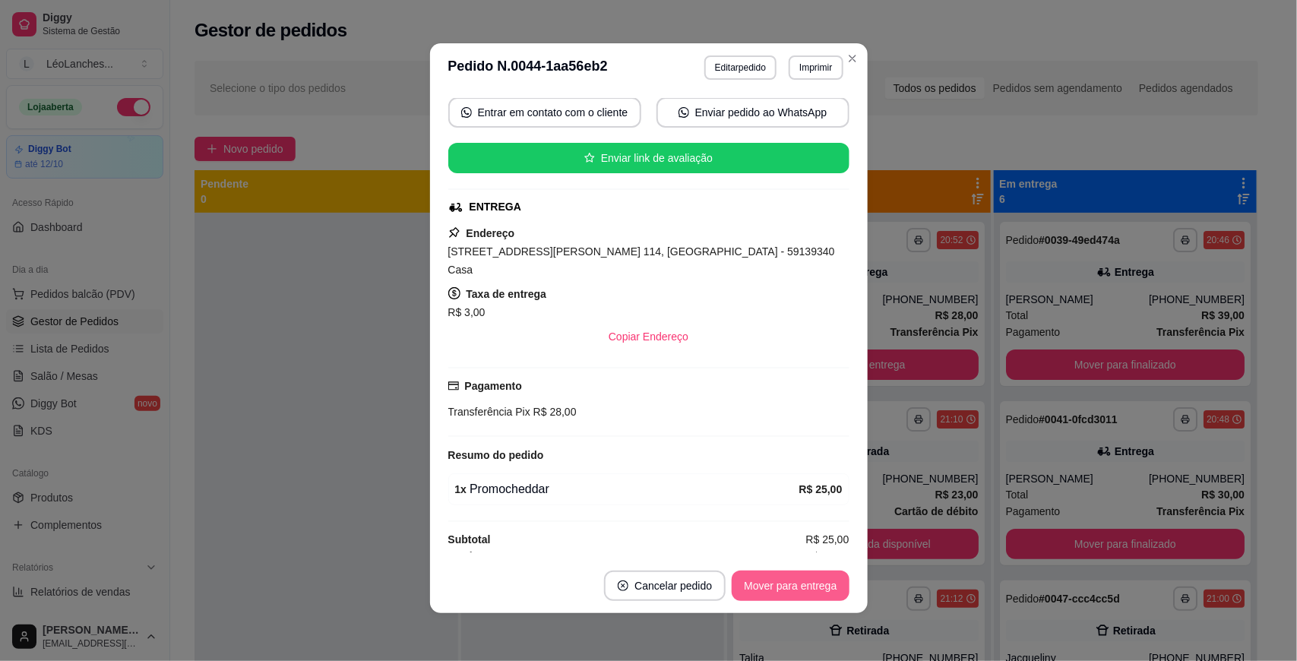
click at [773, 576] on button "Mover para entrega" at bounding box center [789, 585] width 117 height 30
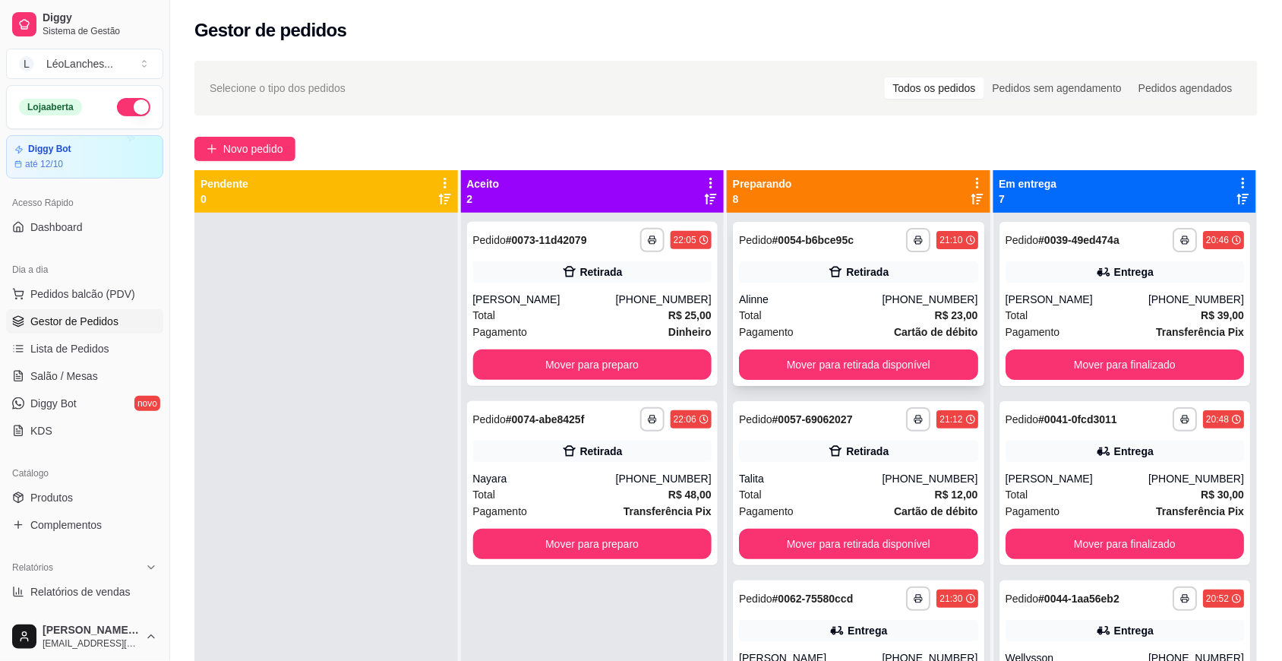
click at [851, 324] on div "Pagamento Cartão de débito" at bounding box center [858, 332] width 239 height 17
click at [851, 317] on div "Total R$ 23,00" at bounding box center [858, 315] width 239 height 17
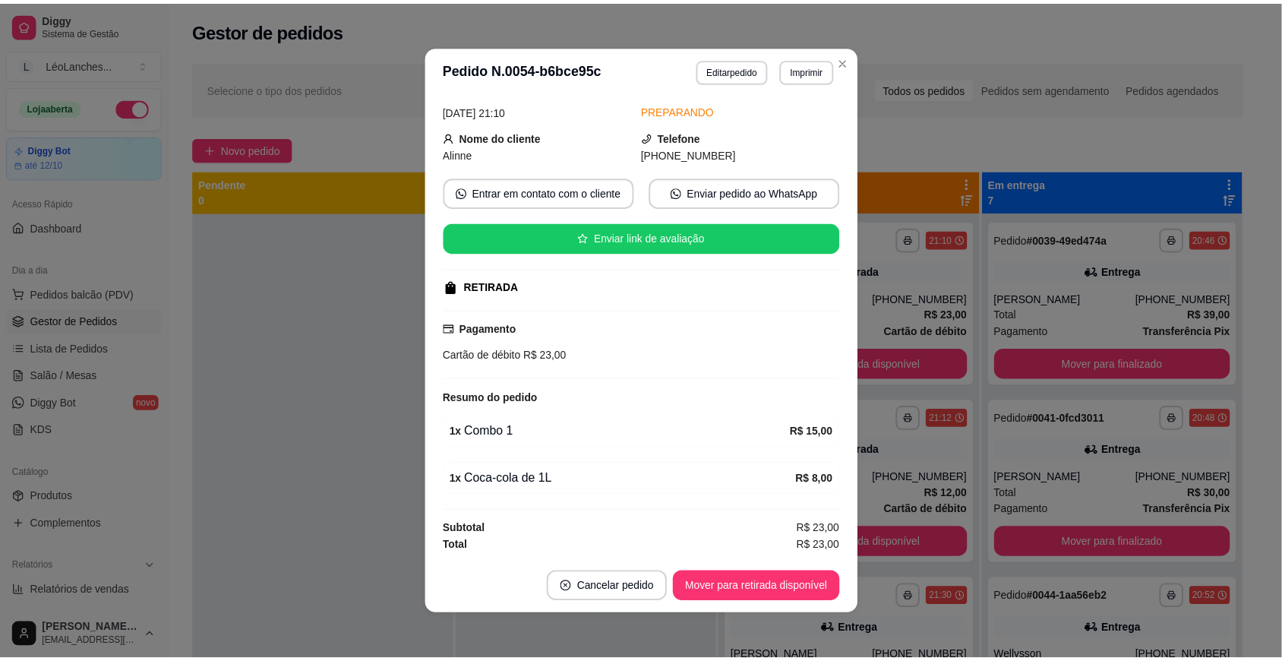
scroll to position [0, 0]
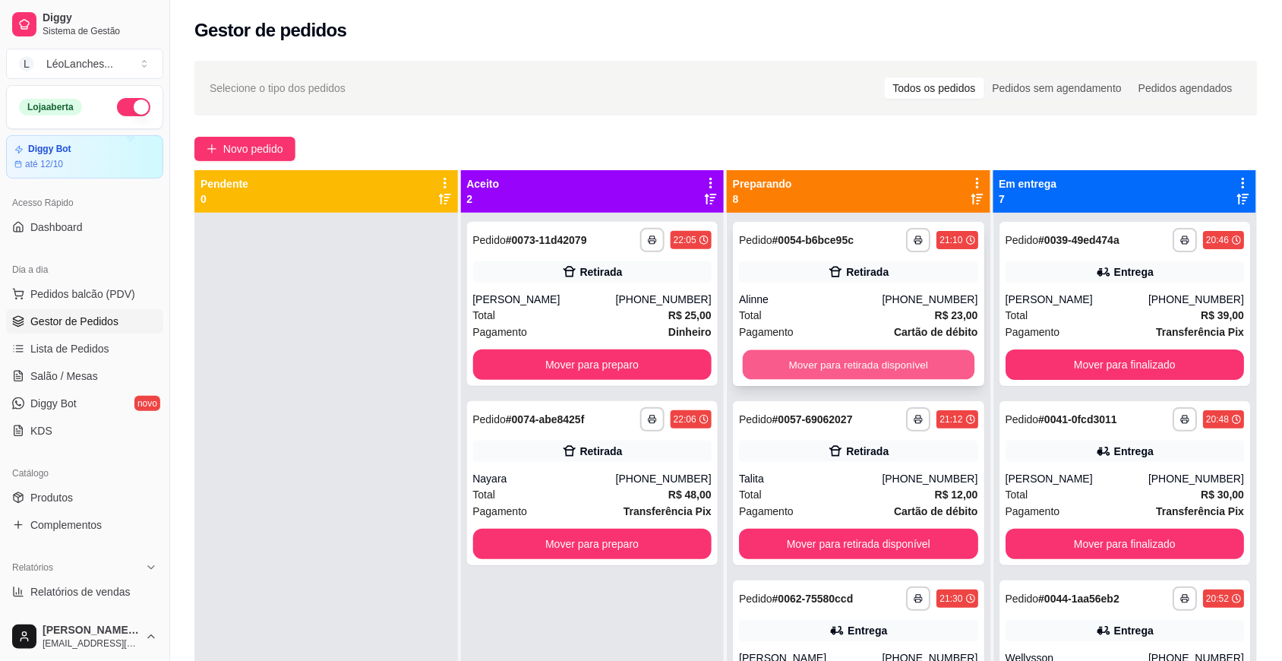
click at [870, 359] on button "Mover para retirada disponível" at bounding box center [859, 365] width 232 height 30
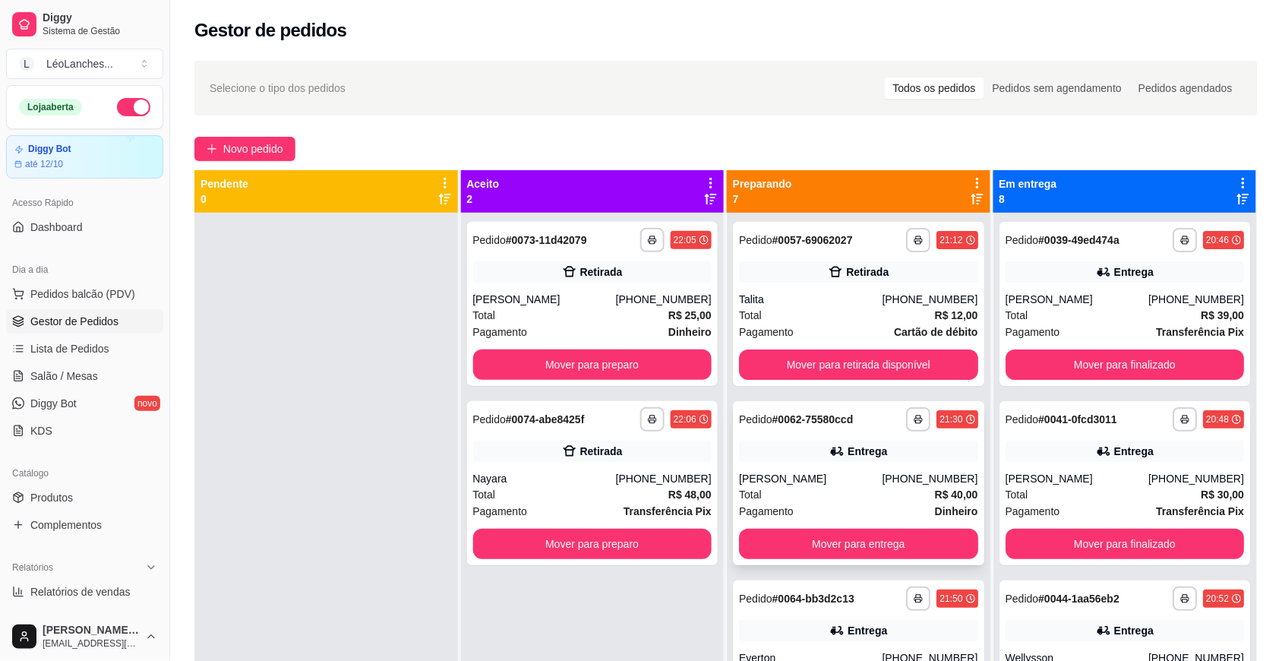
click at [826, 495] on div "Total R$ 40,00" at bounding box center [858, 494] width 239 height 17
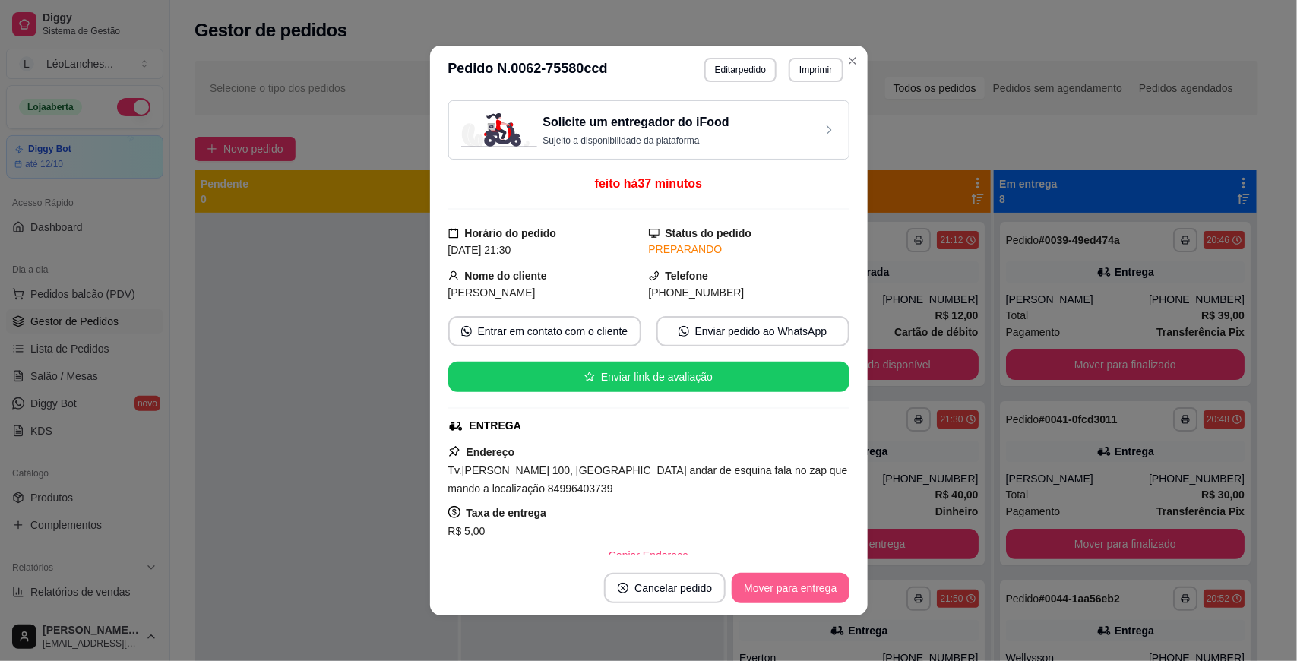
click at [794, 589] on button "Mover para entrega" at bounding box center [789, 588] width 117 height 30
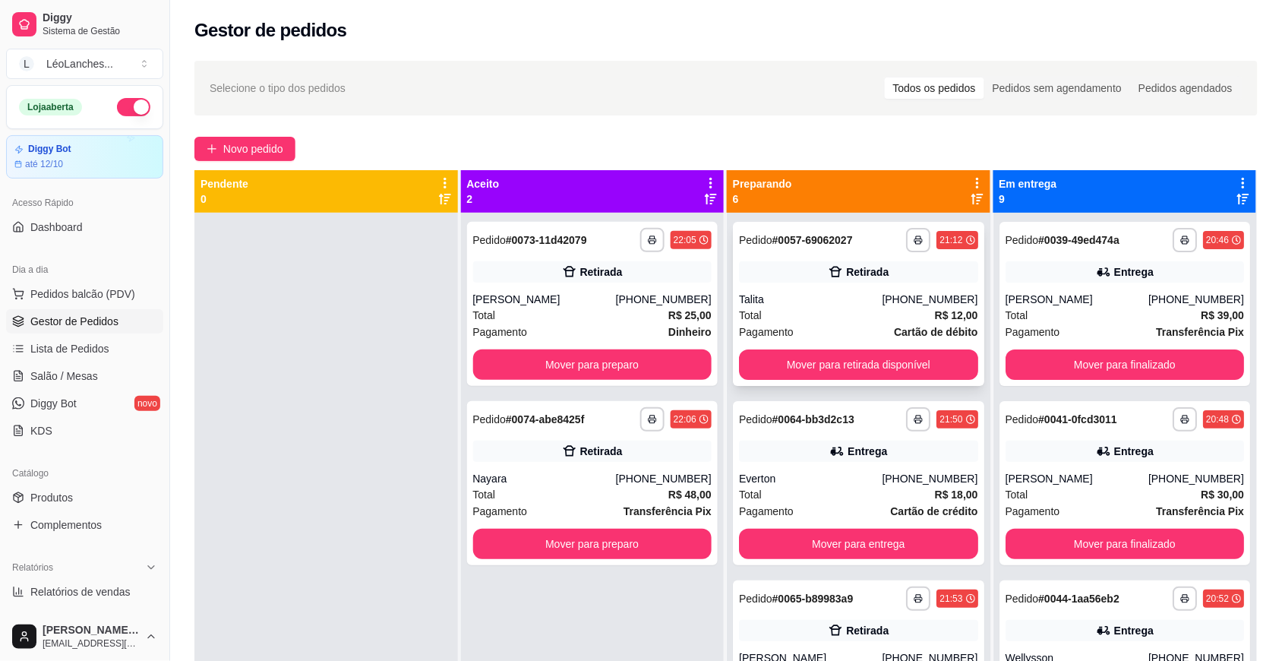
click at [803, 324] on div "Pagamento Cartão de débito" at bounding box center [858, 332] width 239 height 17
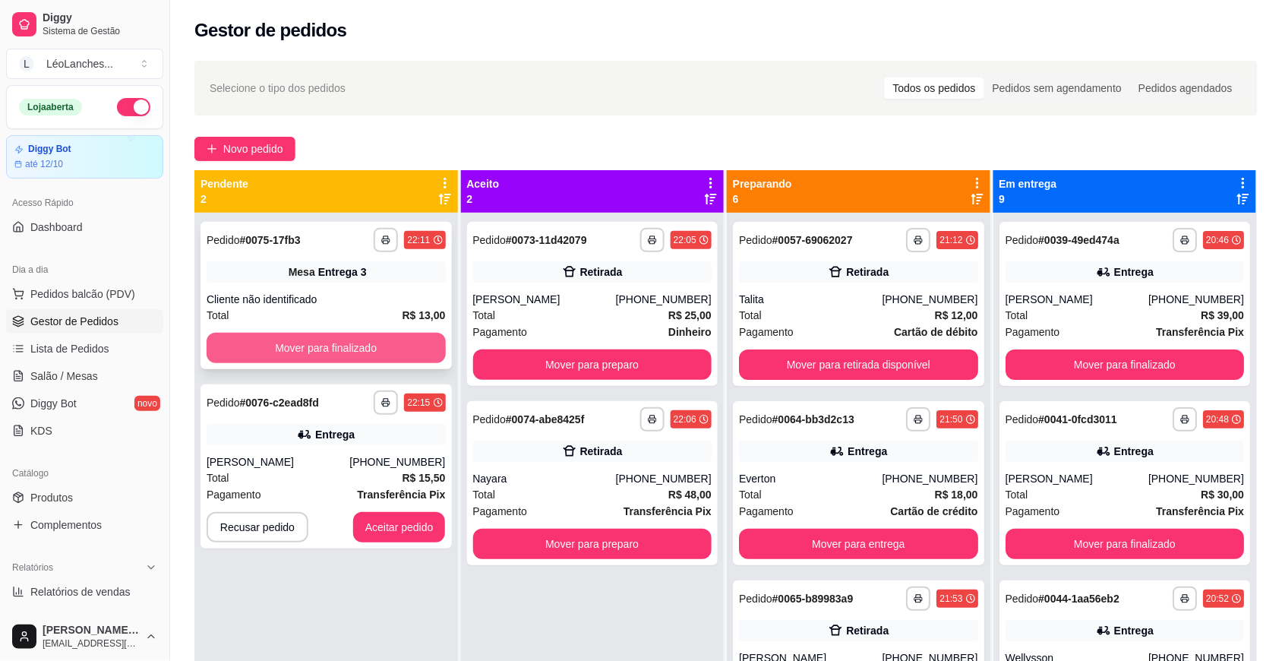
click at [423, 351] on button "Mover para finalizado" at bounding box center [326, 348] width 239 height 30
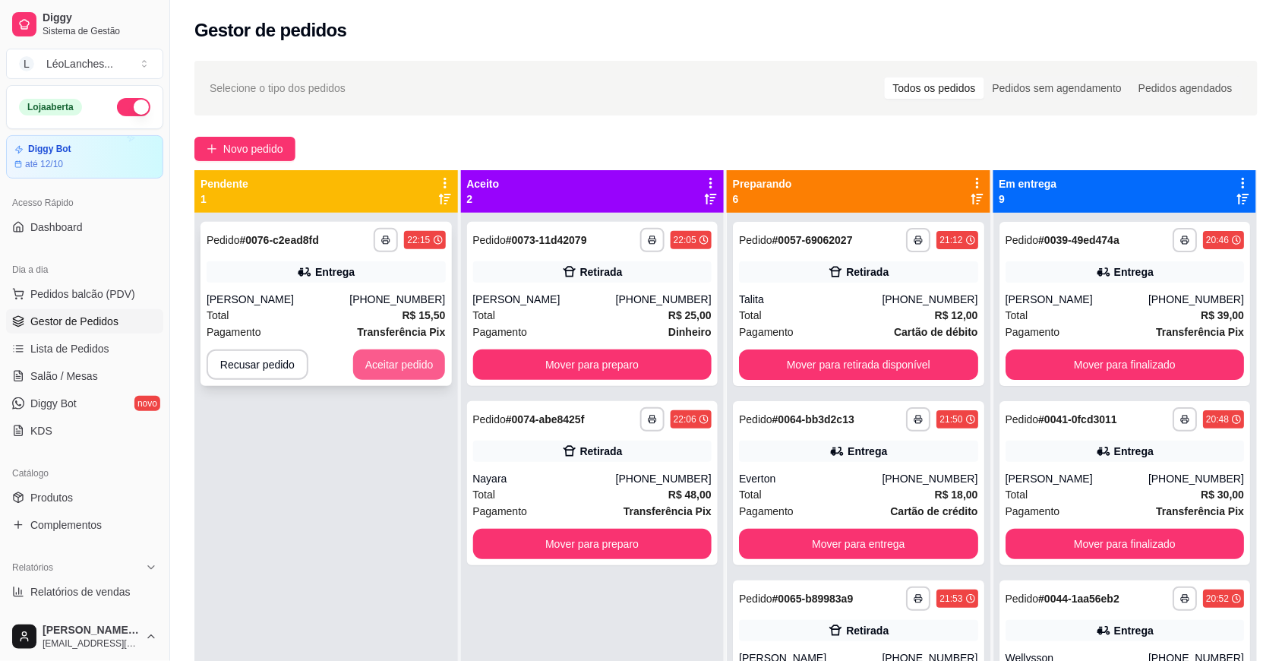
click at [396, 359] on button "Aceitar pedido" at bounding box center [399, 364] width 93 height 30
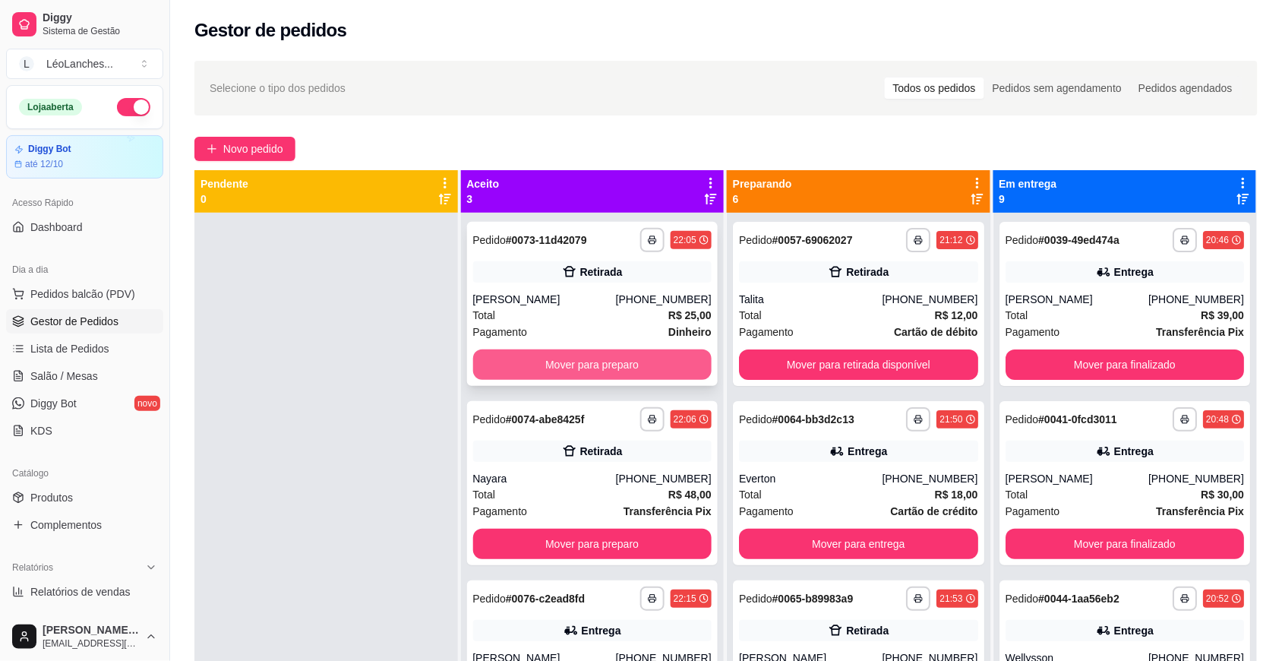
click at [581, 359] on button "Mover para preparo" at bounding box center [592, 364] width 239 height 30
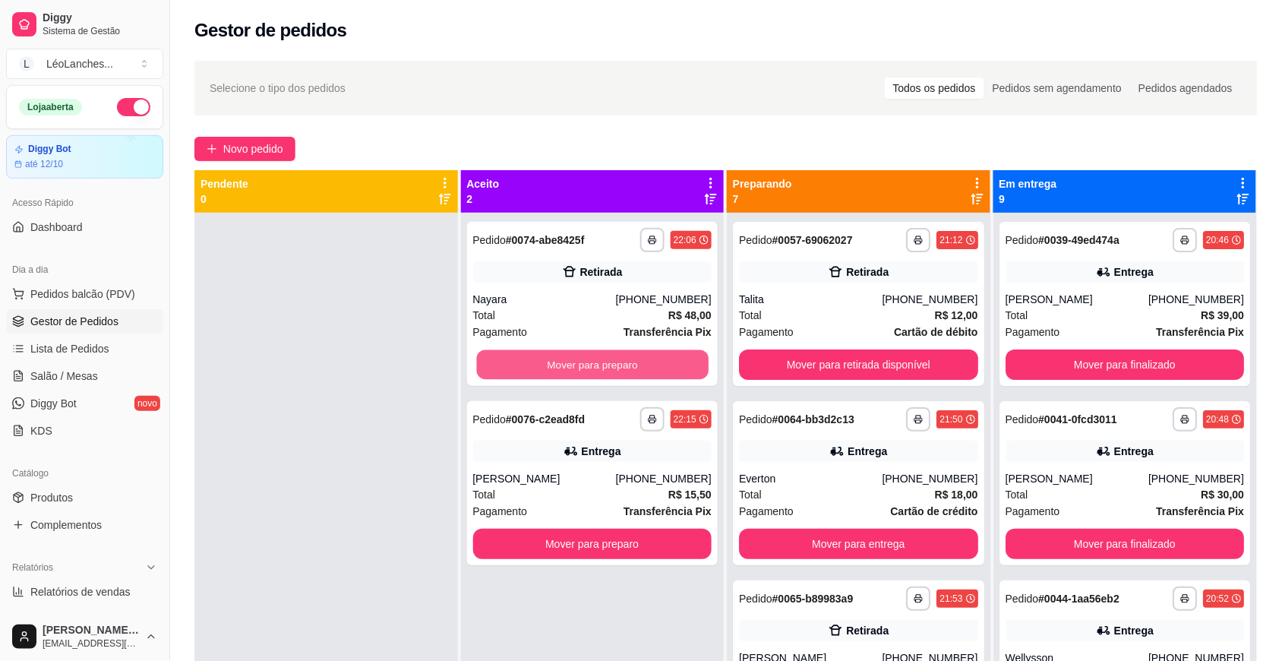
click at [581, 359] on button "Mover para preparo" at bounding box center [592, 365] width 232 height 30
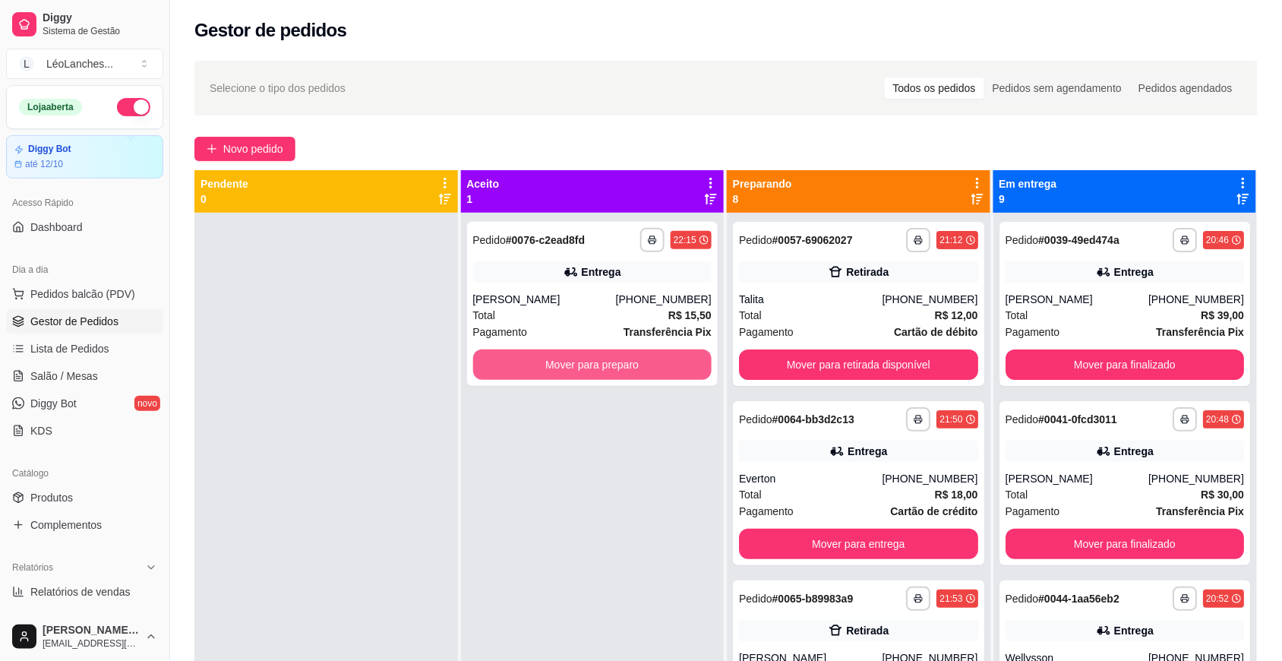
click at [581, 359] on button "Mover para preparo" at bounding box center [592, 364] width 239 height 30
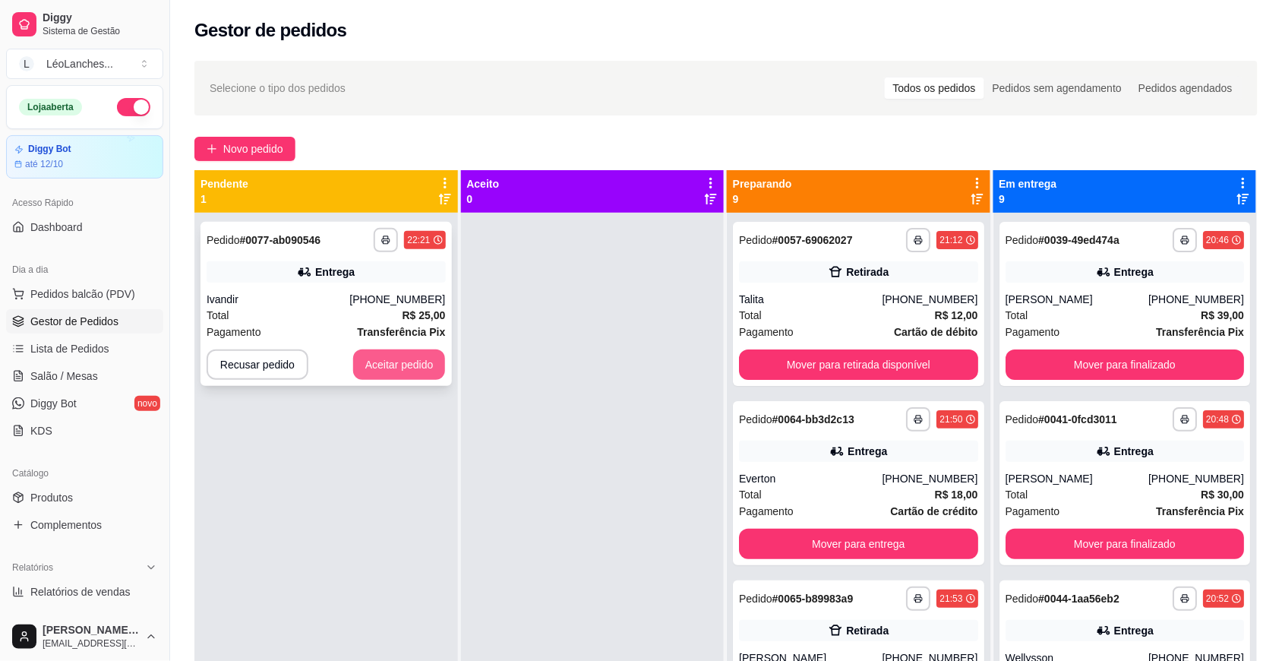
click at [419, 369] on button "Aceitar pedido" at bounding box center [399, 364] width 93 height 30
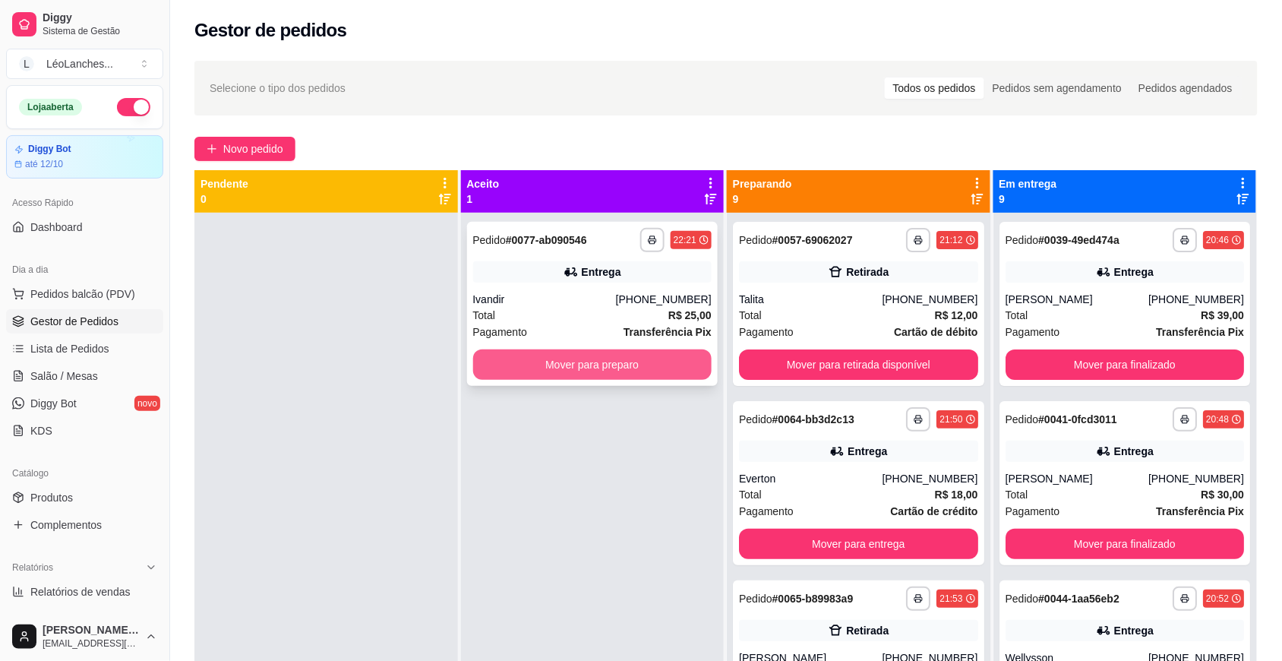
click at [612, 361] on button "Mover para preparo" at bounding box center [592, 364] width 239 height 30
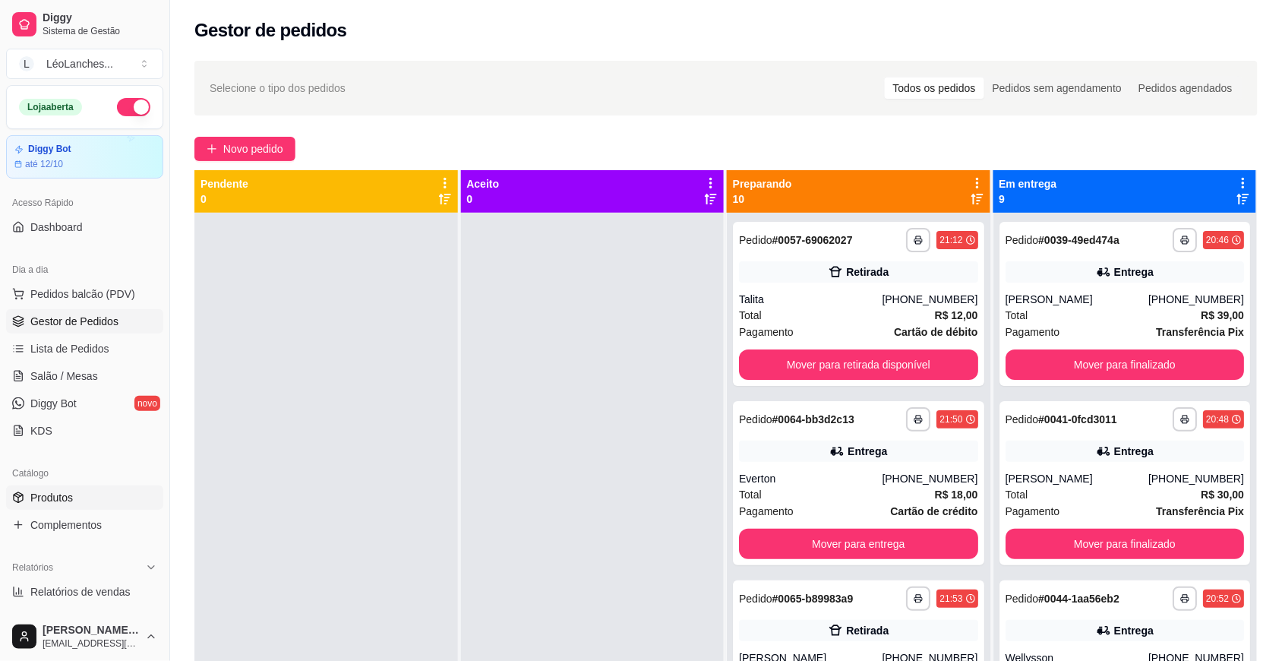
click at [63, 494] on span "Produtos" at bounding box center [51, 497] width 43 height 15
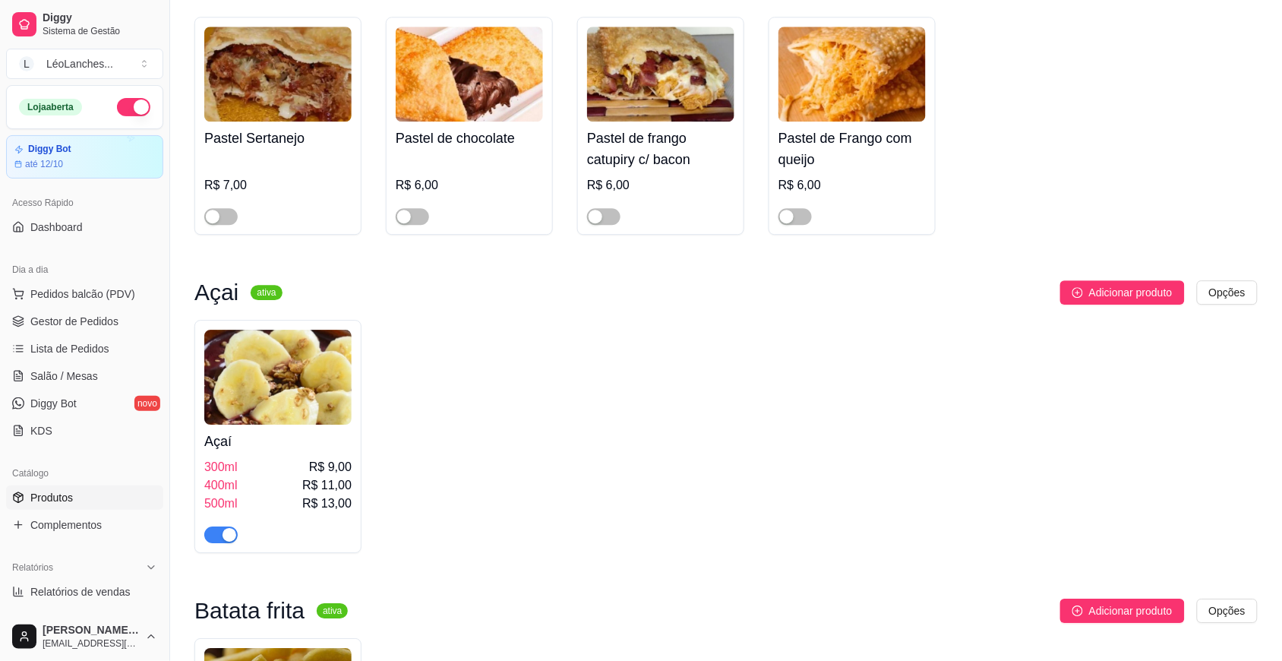
scroll to position [1500, 0]
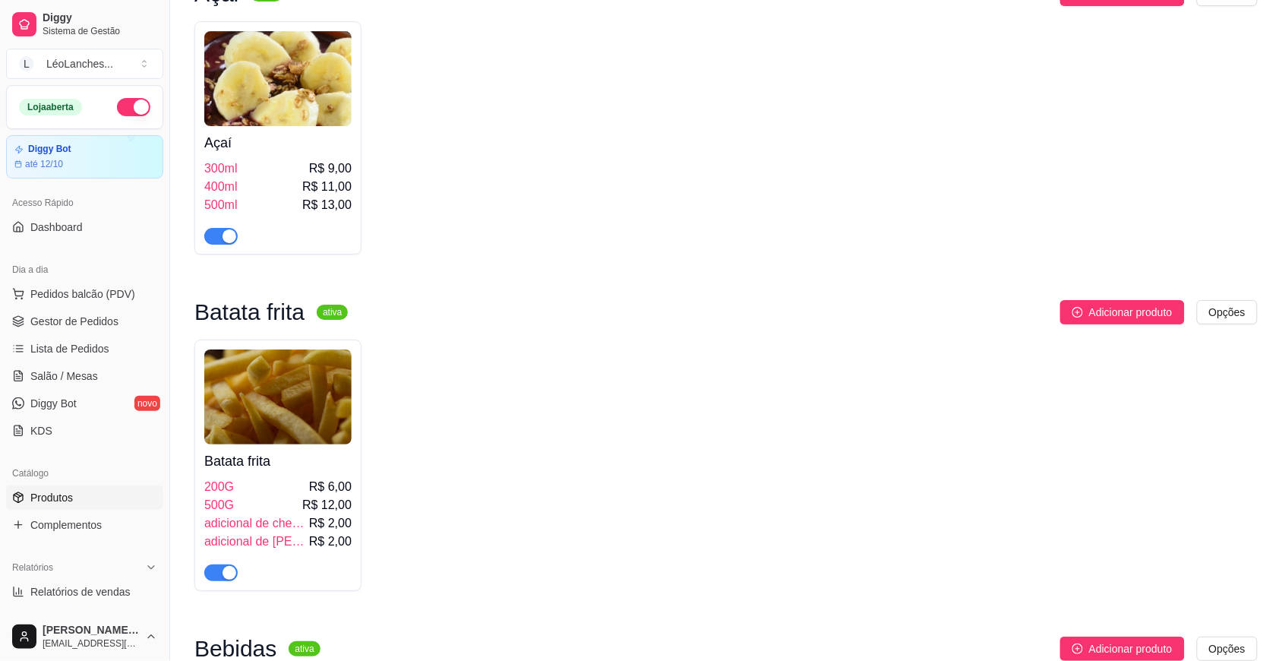
click at [218, 245] on span "button" at bounding box center [220, 236] width 33 height 17
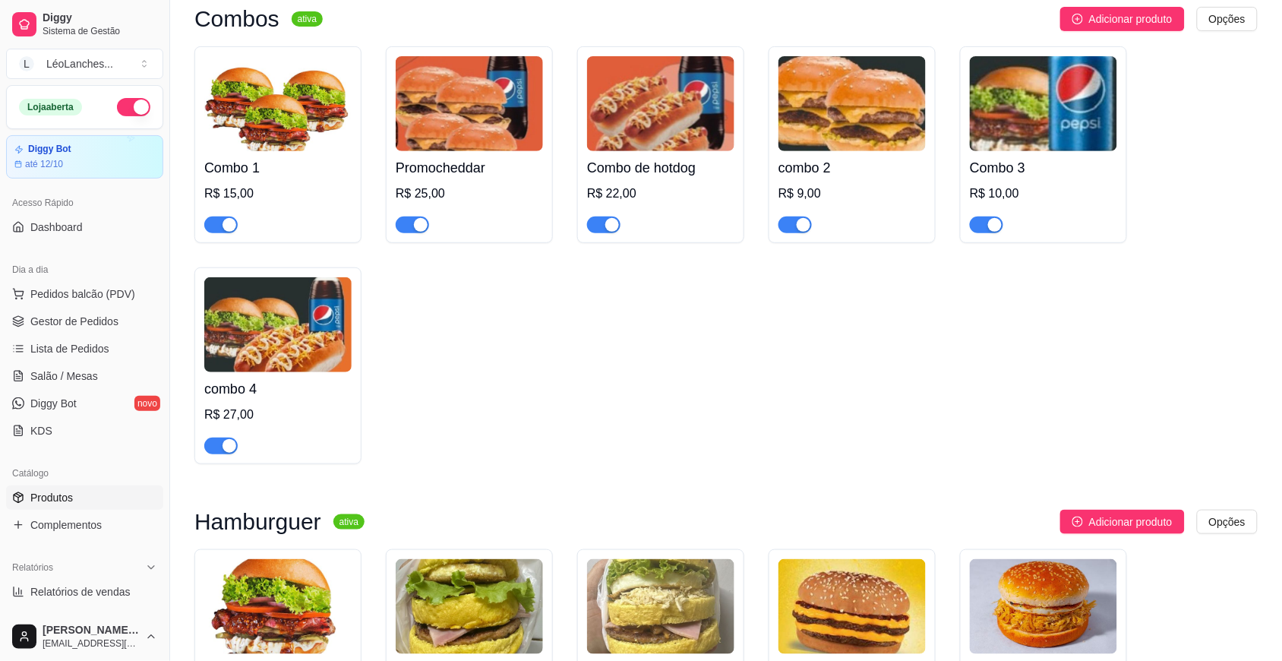
scroll to position [0, 0]
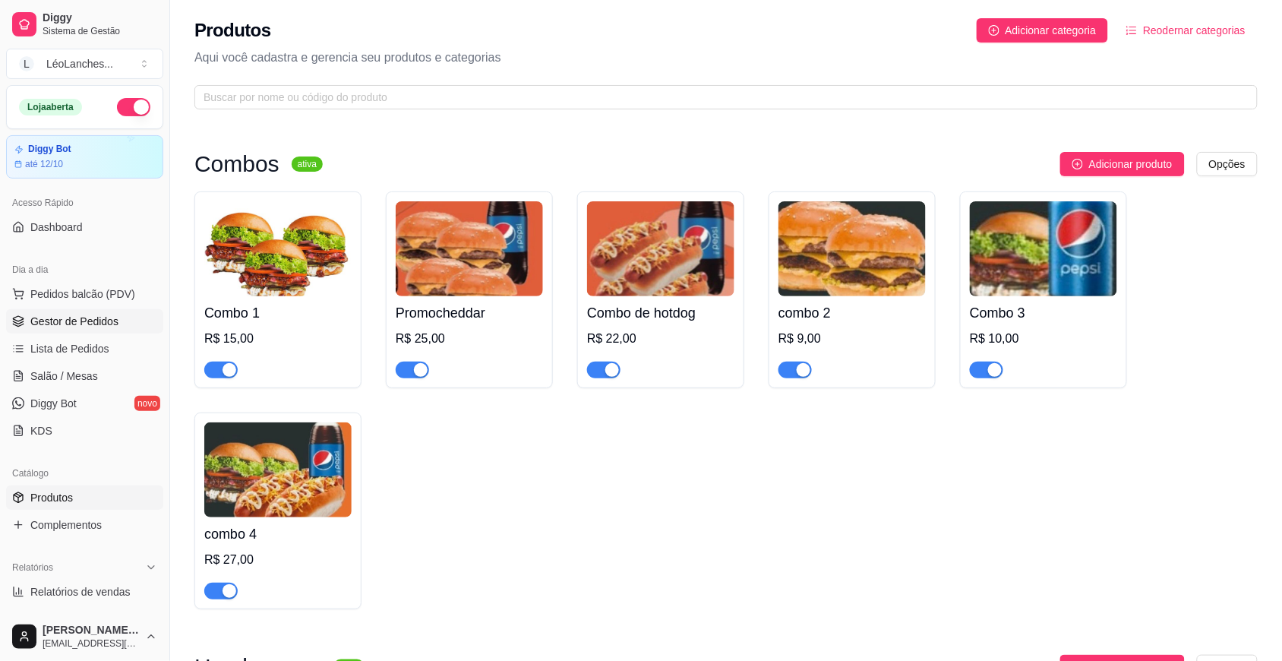
click at [93, 317] on span "Gestor de Pedidos" at bounding box center [74, 321] width 88 height 15
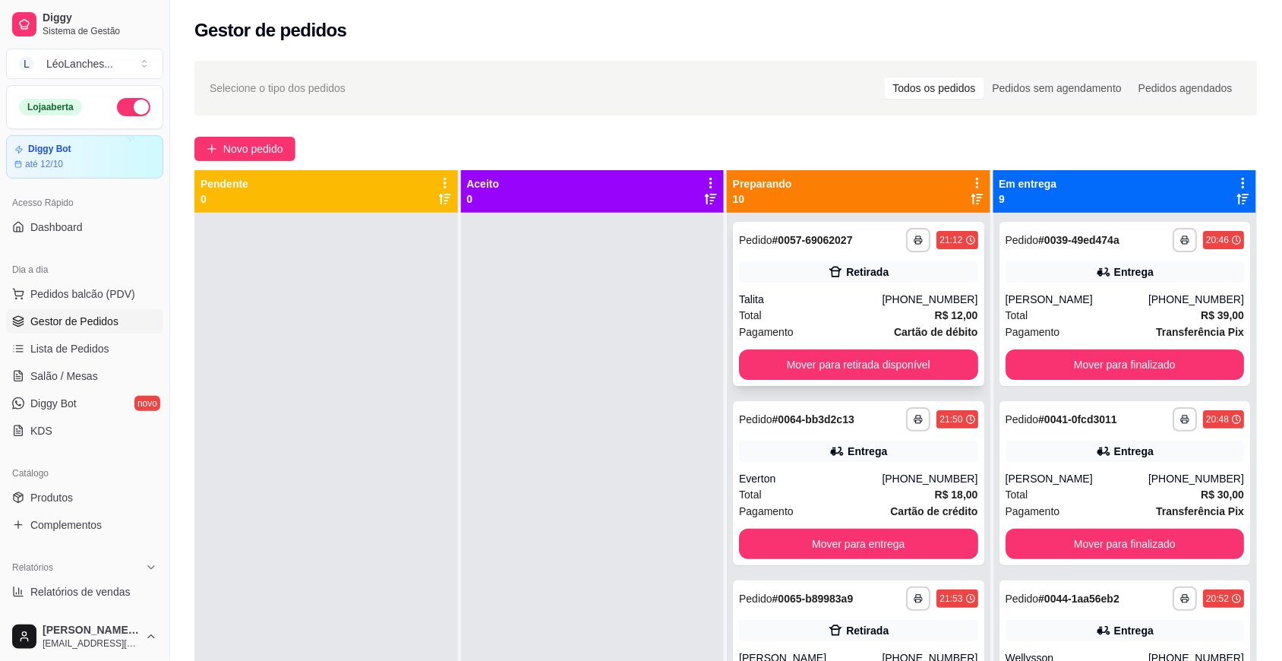
click at [798, 312] on div "Total R$ 12,00" at bounding box center [858, 315] width 239 height 17
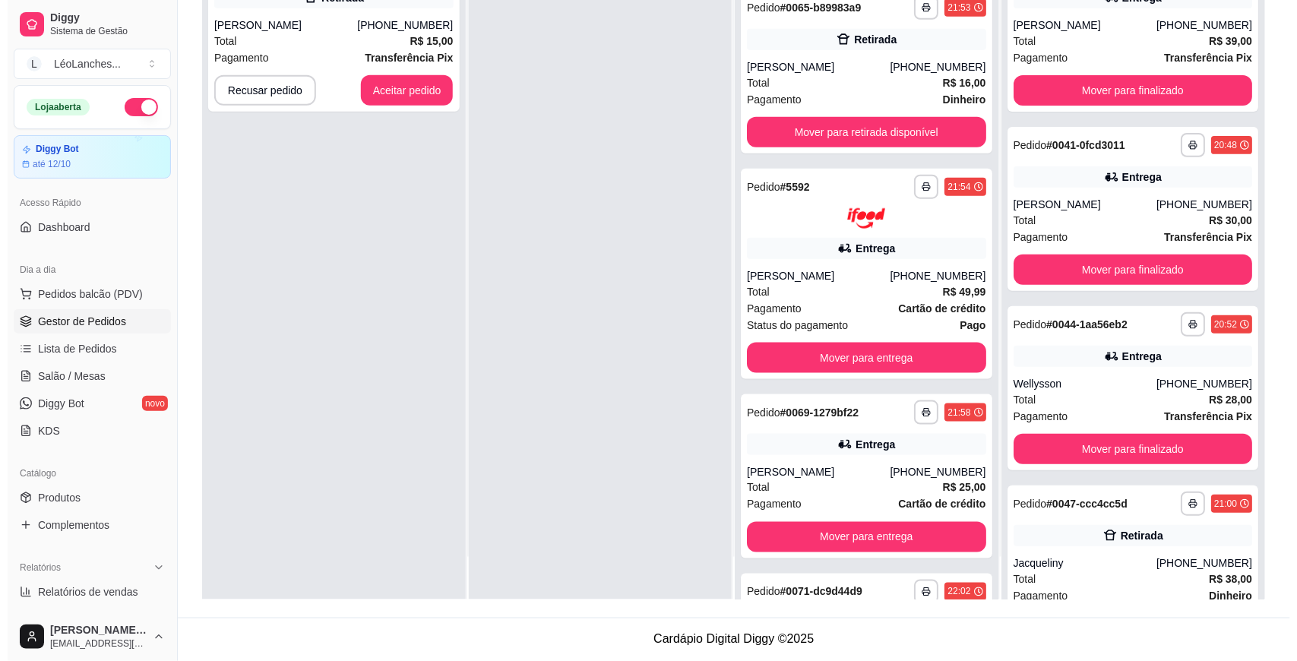
scroll to position [248, 0]
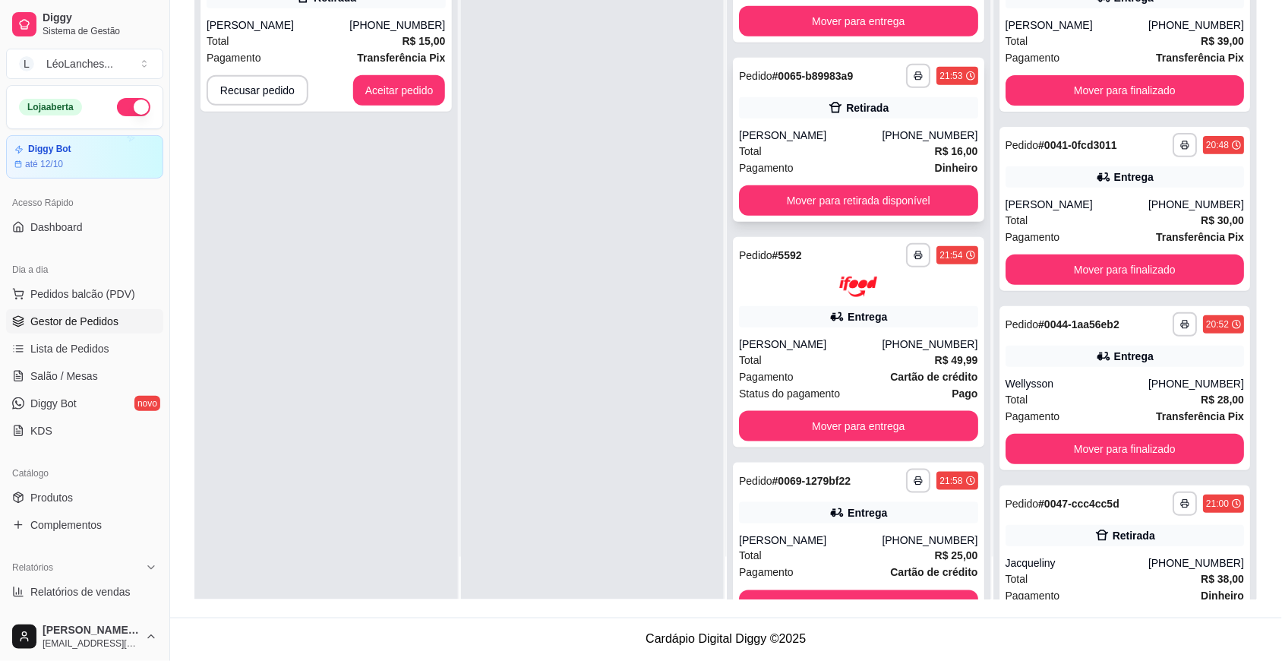
click at [861, 160] on div "Total R$ 16,00" at bounding box center [858, 151] width 239 height 17
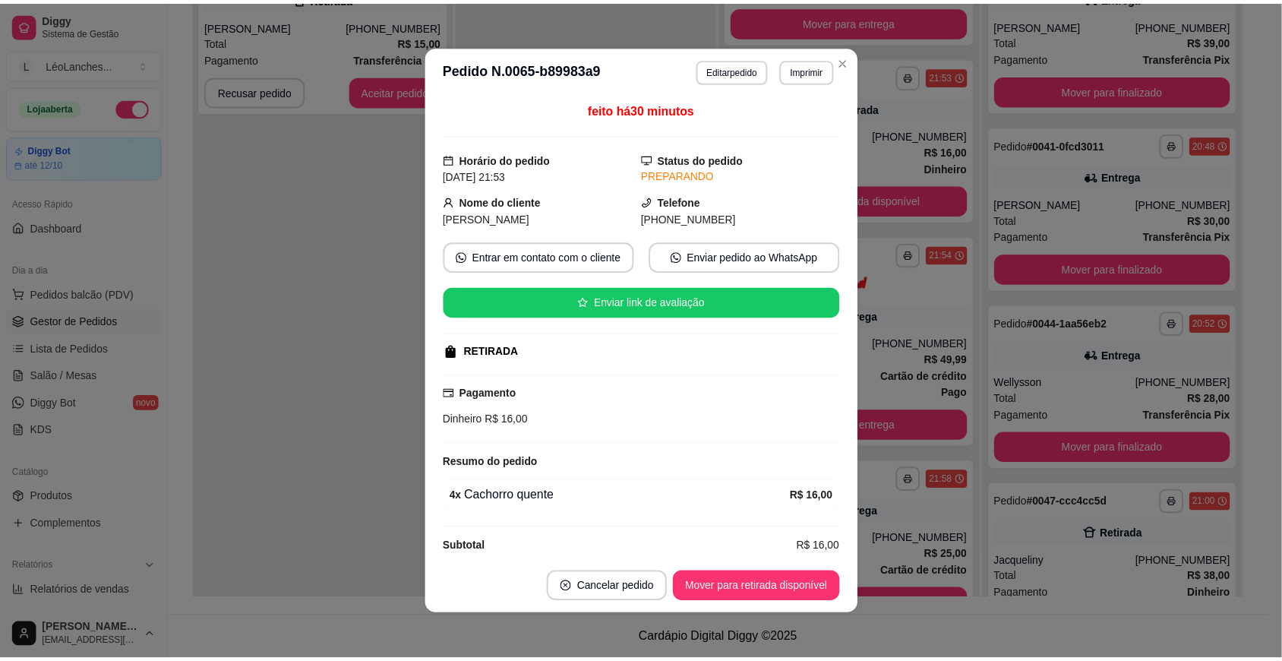
scroll to position [21, 0]
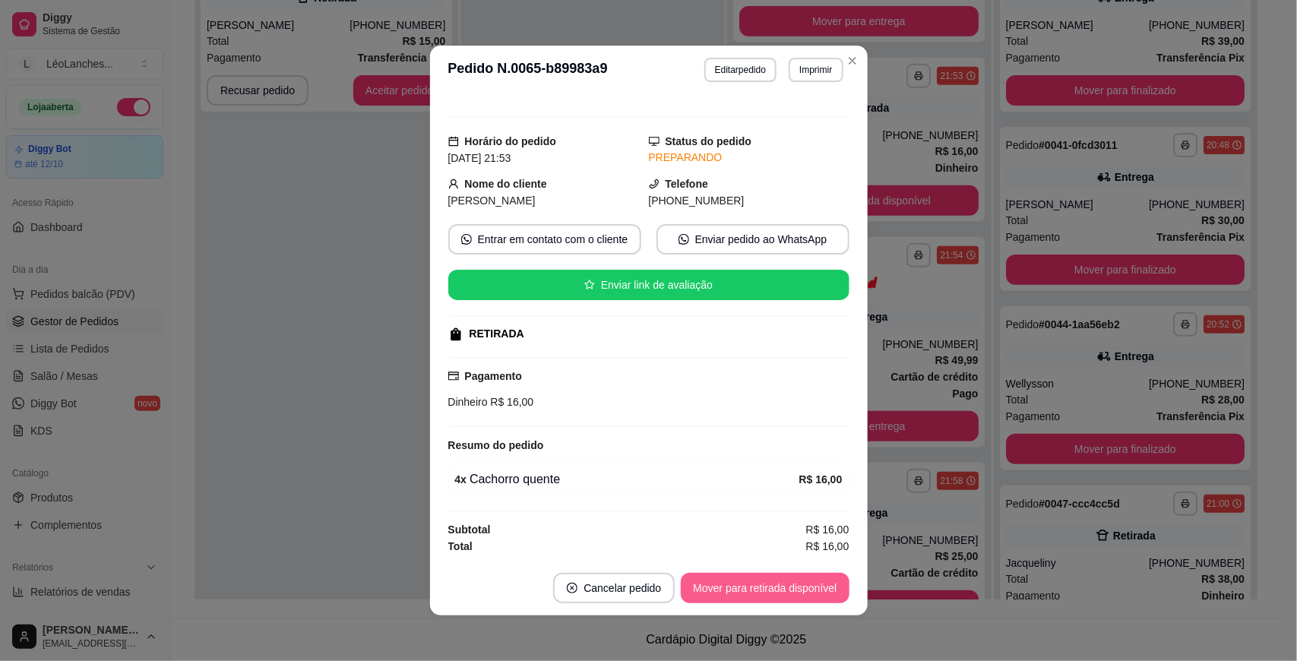
click at [784, 586] on button "Mover para retirada disponível" at bounding box center [765, 588] width 168 height 30
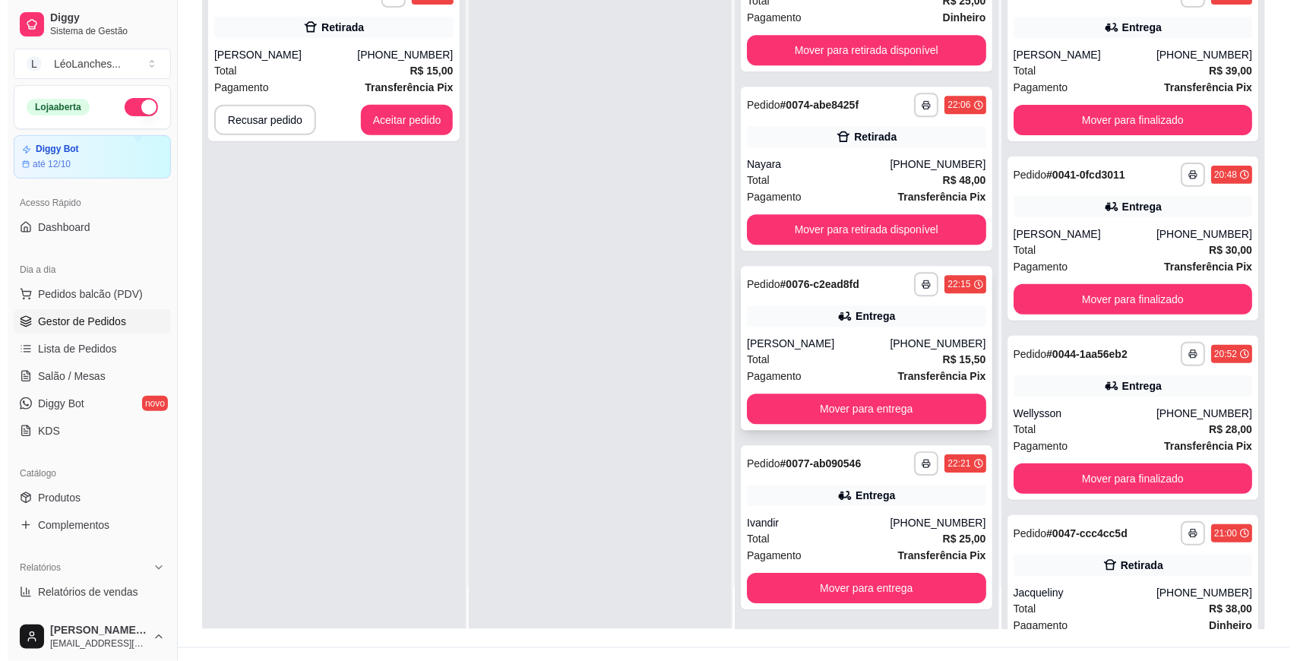
scroll to position [232, 0]
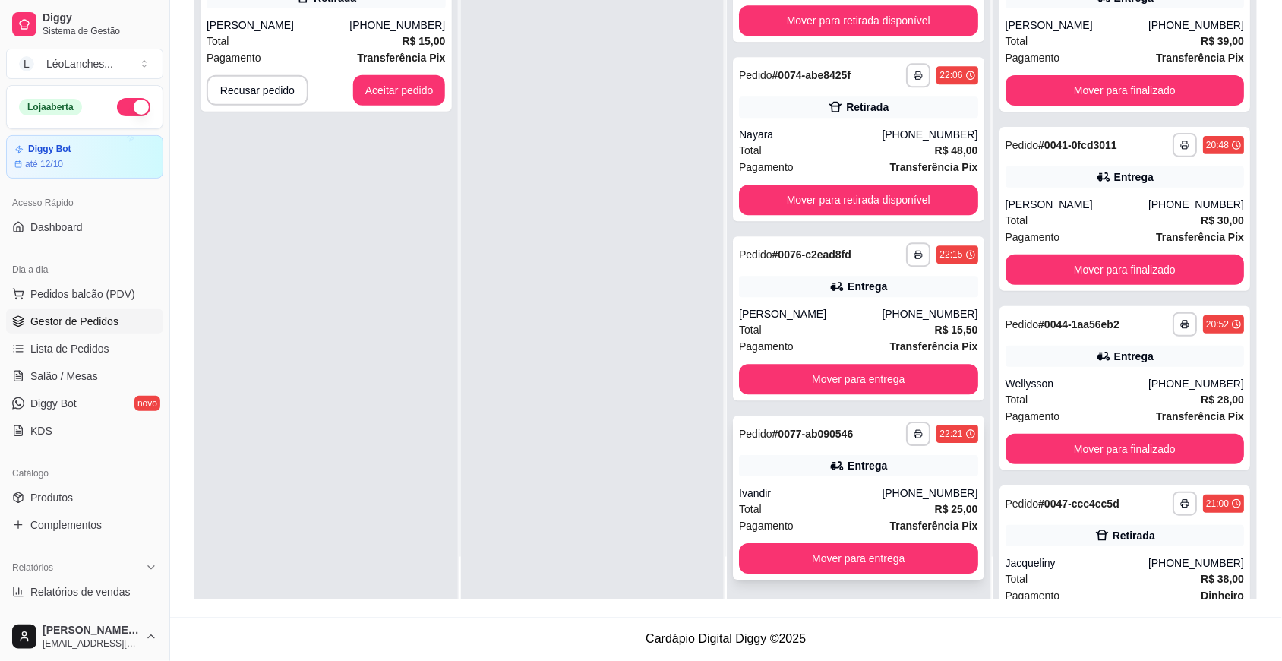
click at [826, 504] on div "Total R$ 25,00" at bounding box center [858, 509] width 239 height 17
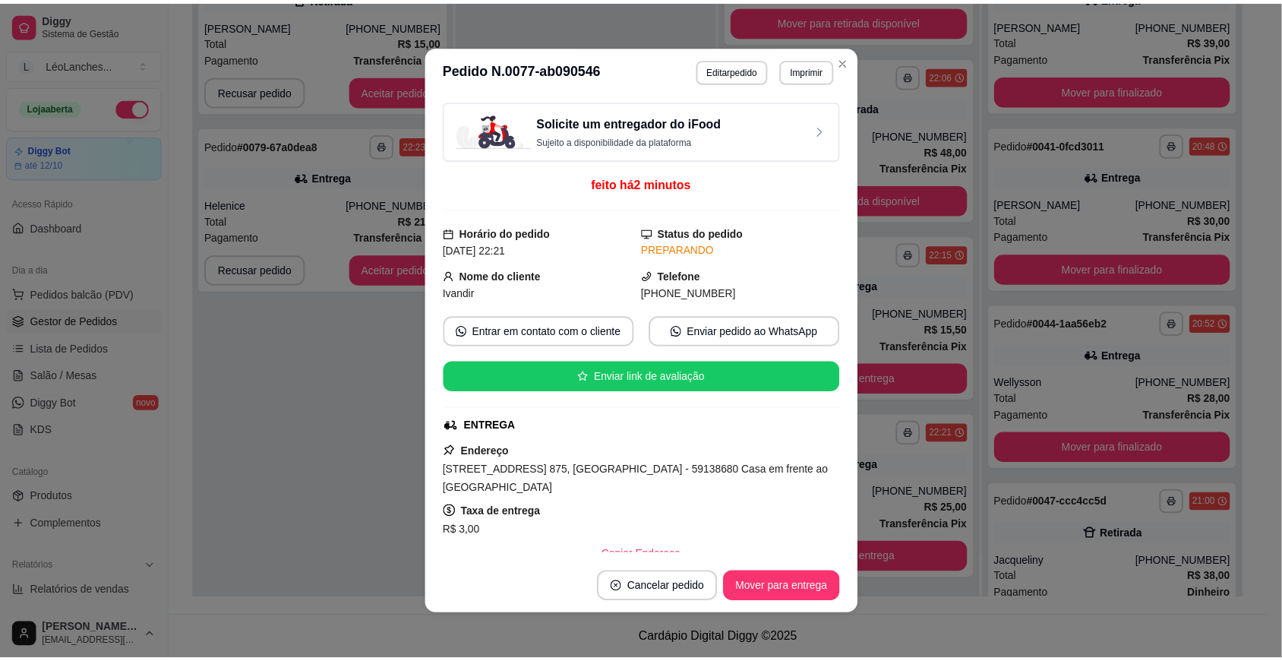
scroll to position [539, 0]
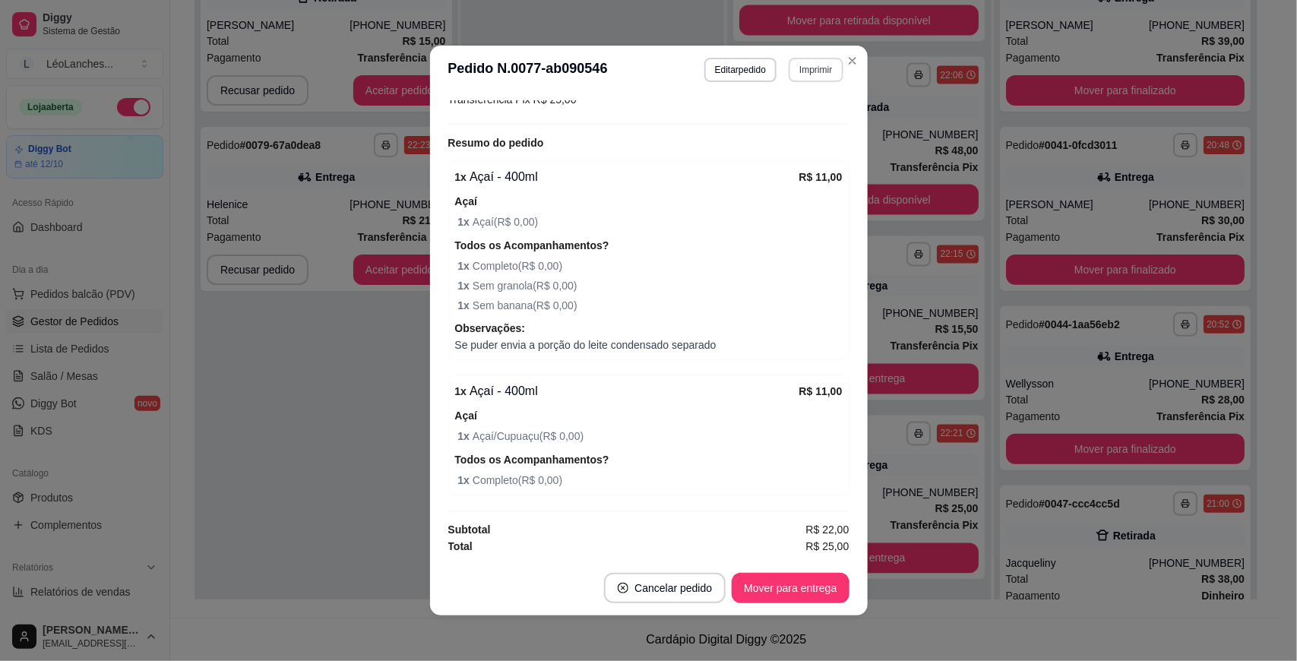
click at [806, 68] on button "Imprimir" at bounding box center [815, 70] width 54 height 24
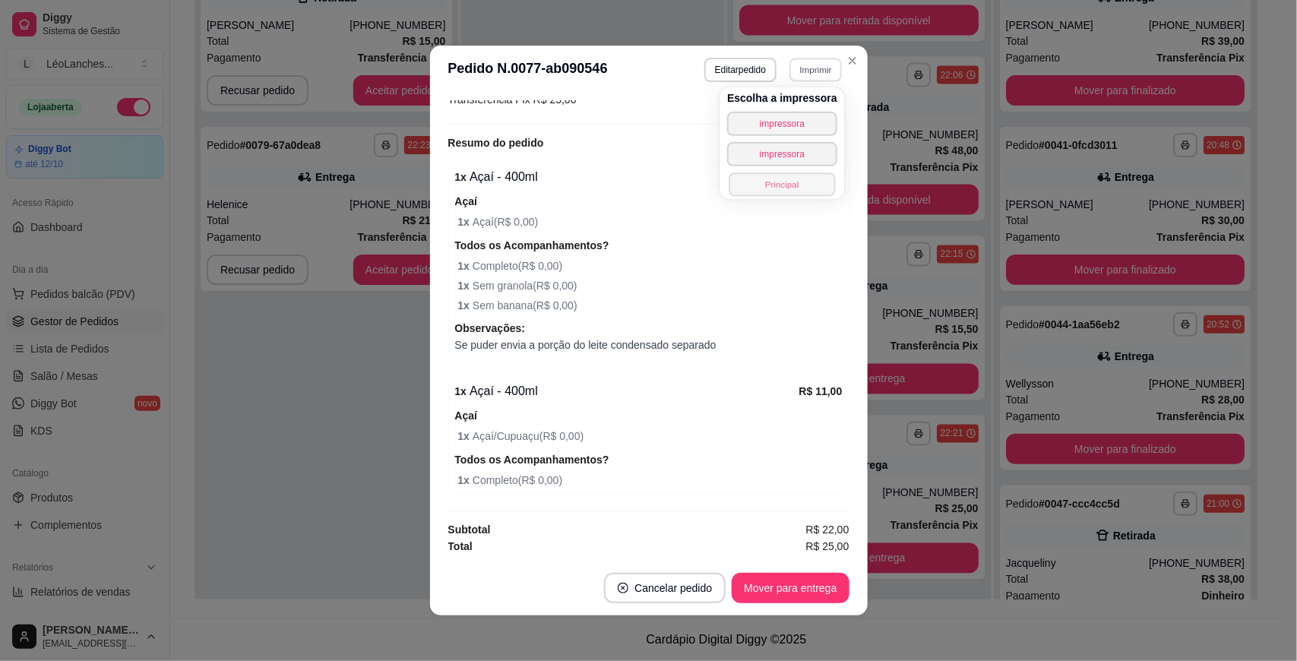
click at [806, 179] on button "Principal" at bounding box center [781, 184] width 106 height 24
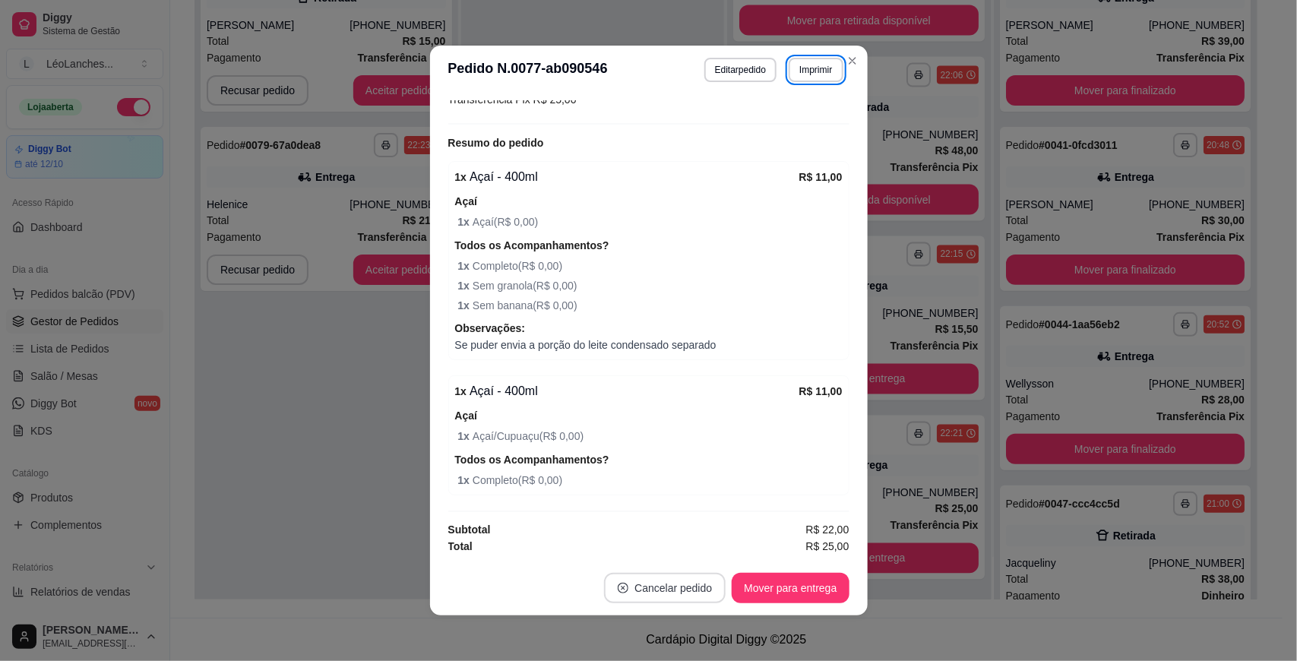
click at [640, 593] on button "Cancelar pedido" at bounding box center [665, 588] width 122 height 30
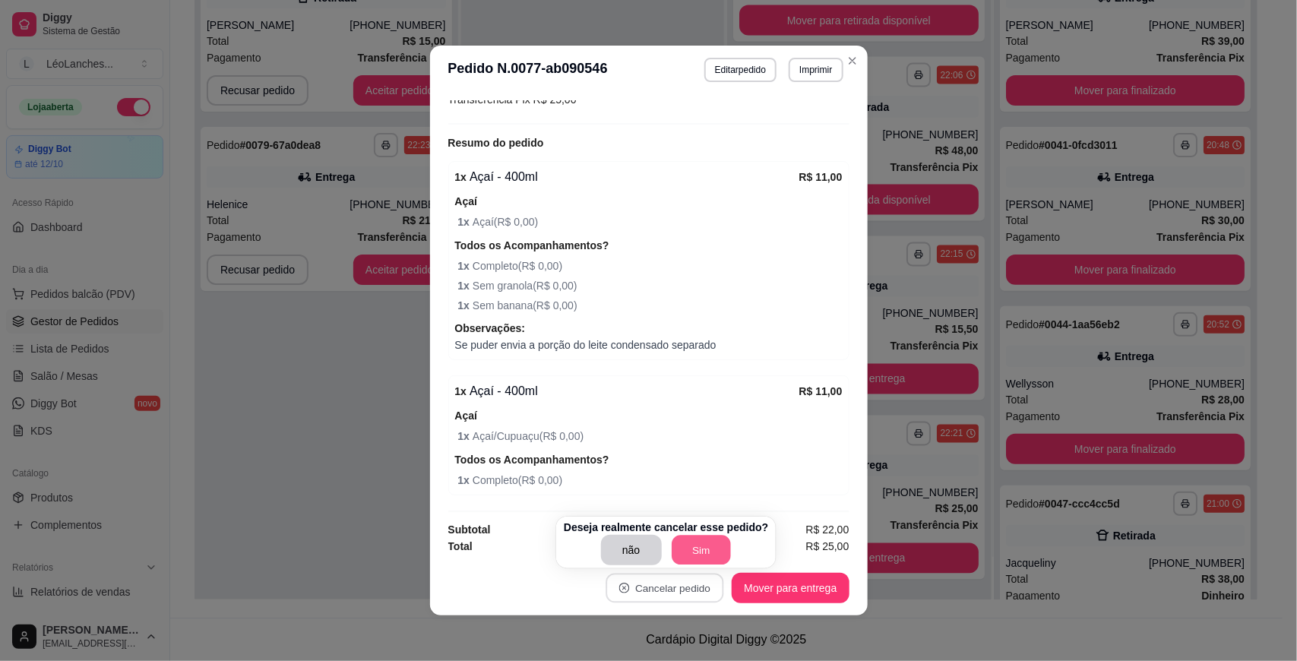
click at [710, 551] on button "Sim" at bounding box center [700, 550] width 59 height 30
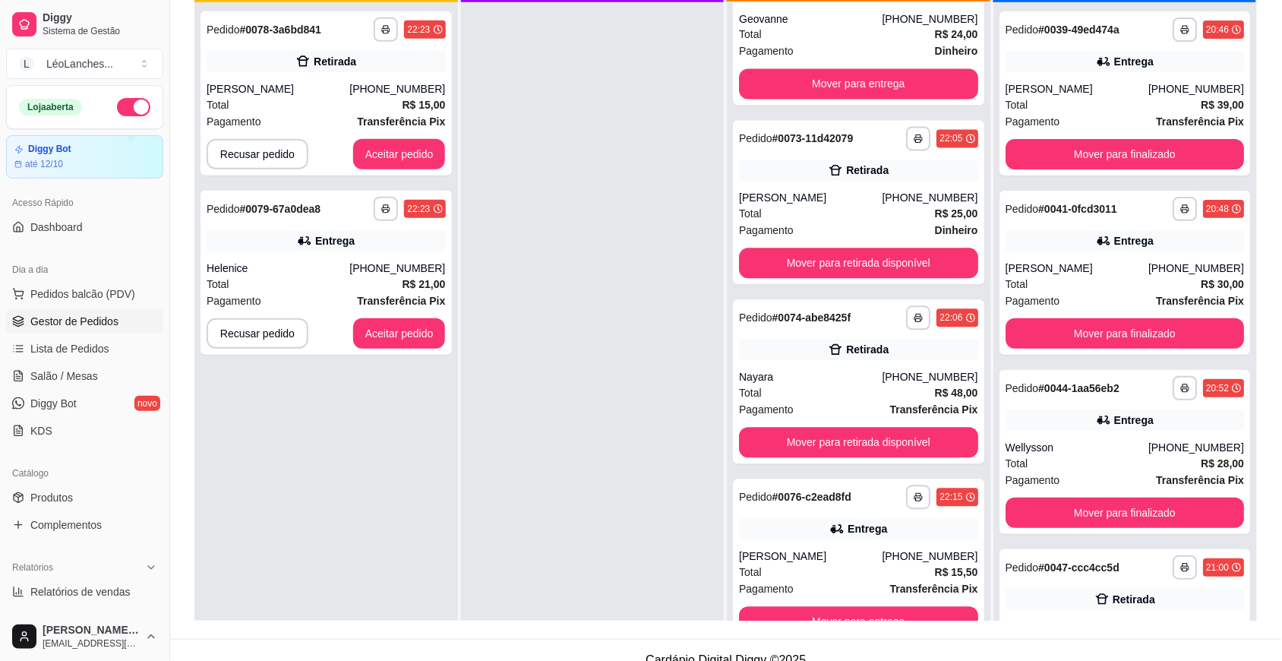
scroll to position [0, 0]
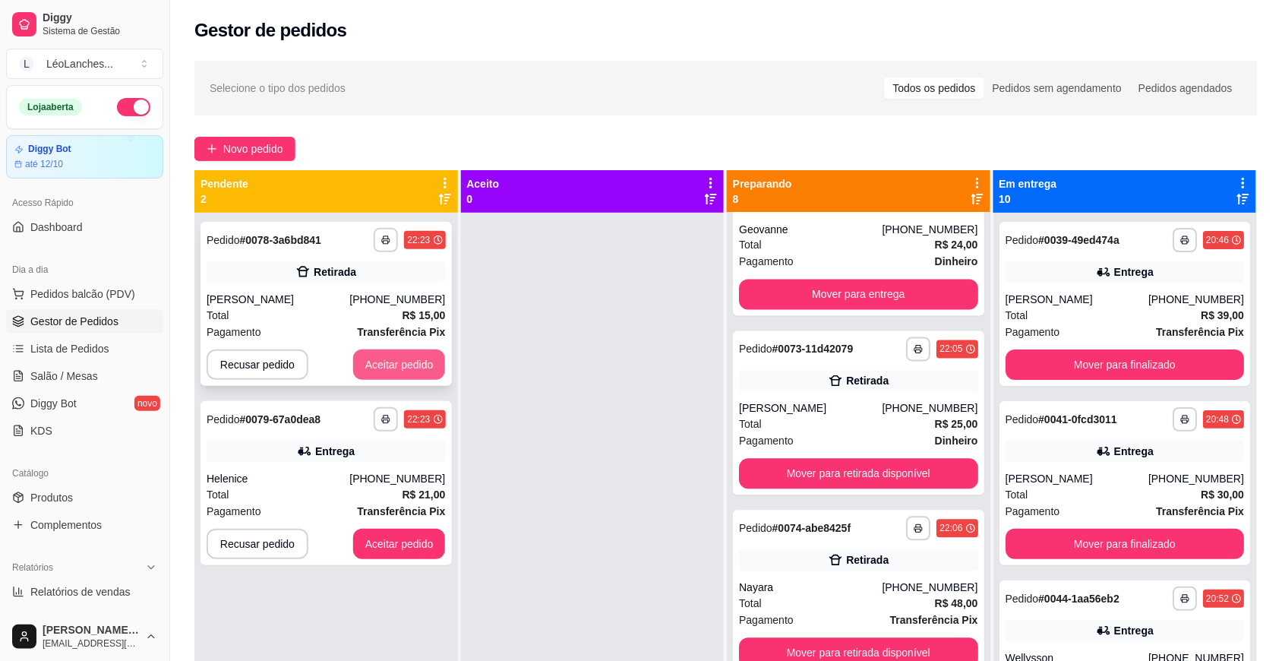
click at [405, 359] on button "Aceitar pedido" at bounding box center [399, 364] width 93 height 30
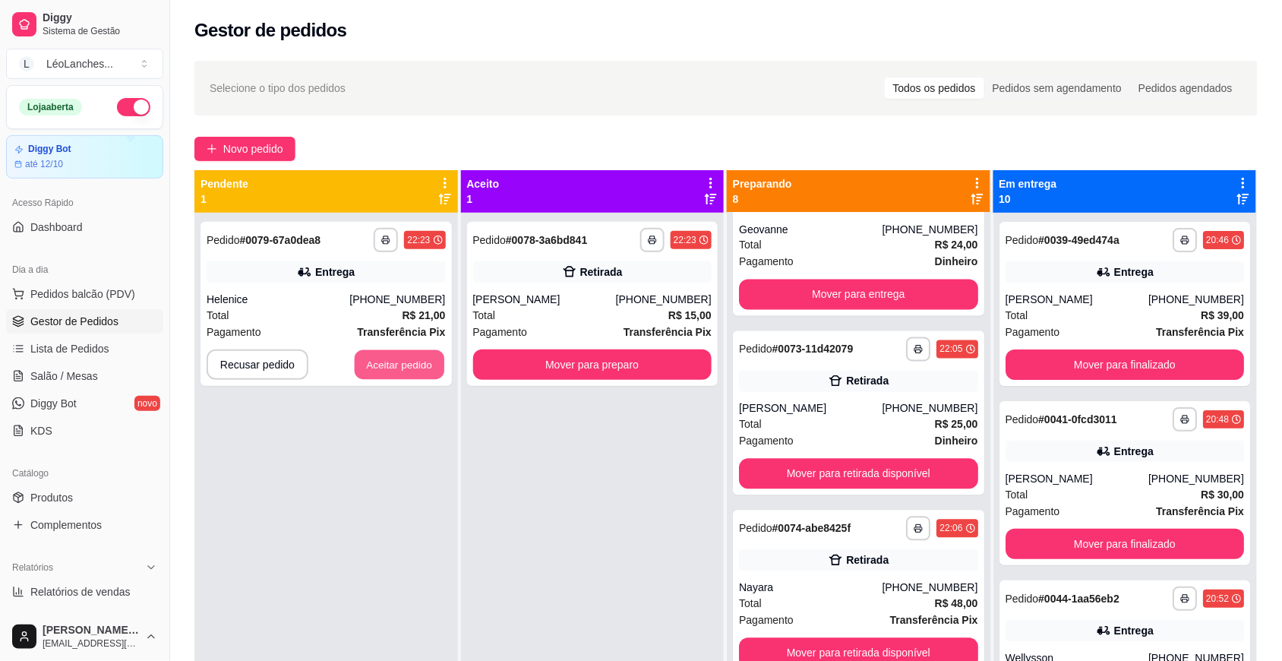
click at [405, 359] on button "Aceitar pedido" at bounding box center [400, 365] width 90 height 30
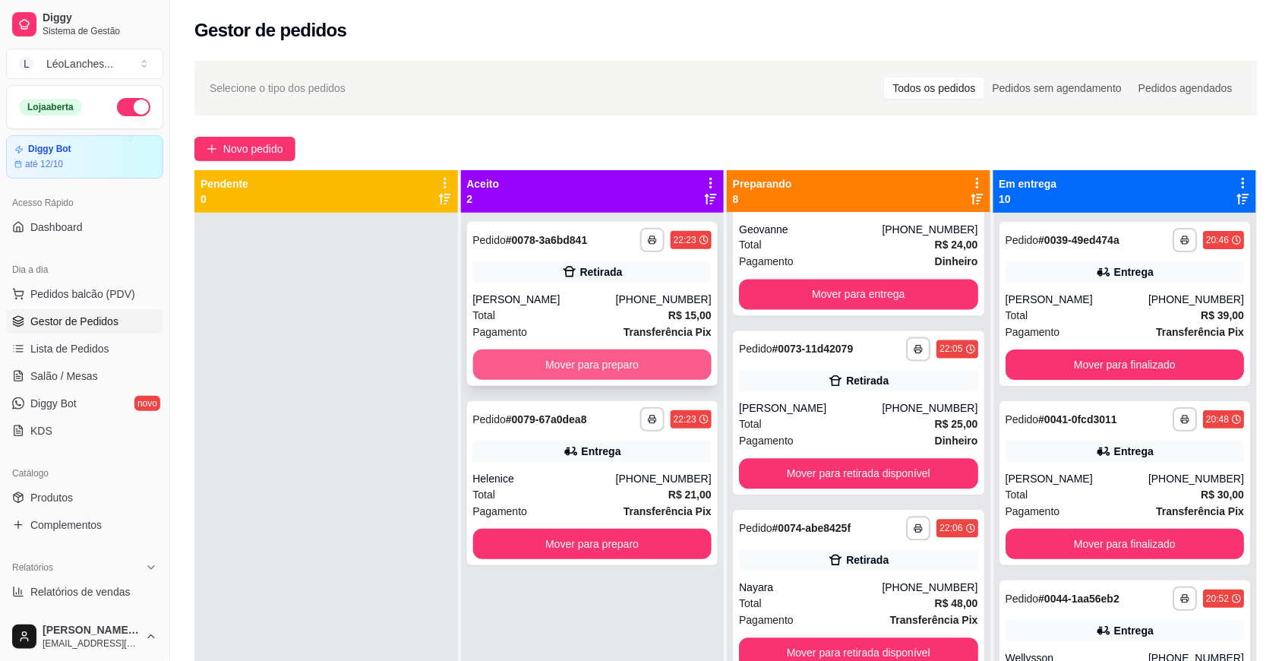
click at [582, 350] on button "Mover para preparo" at bounding box center [592, 364] width 239 height 30
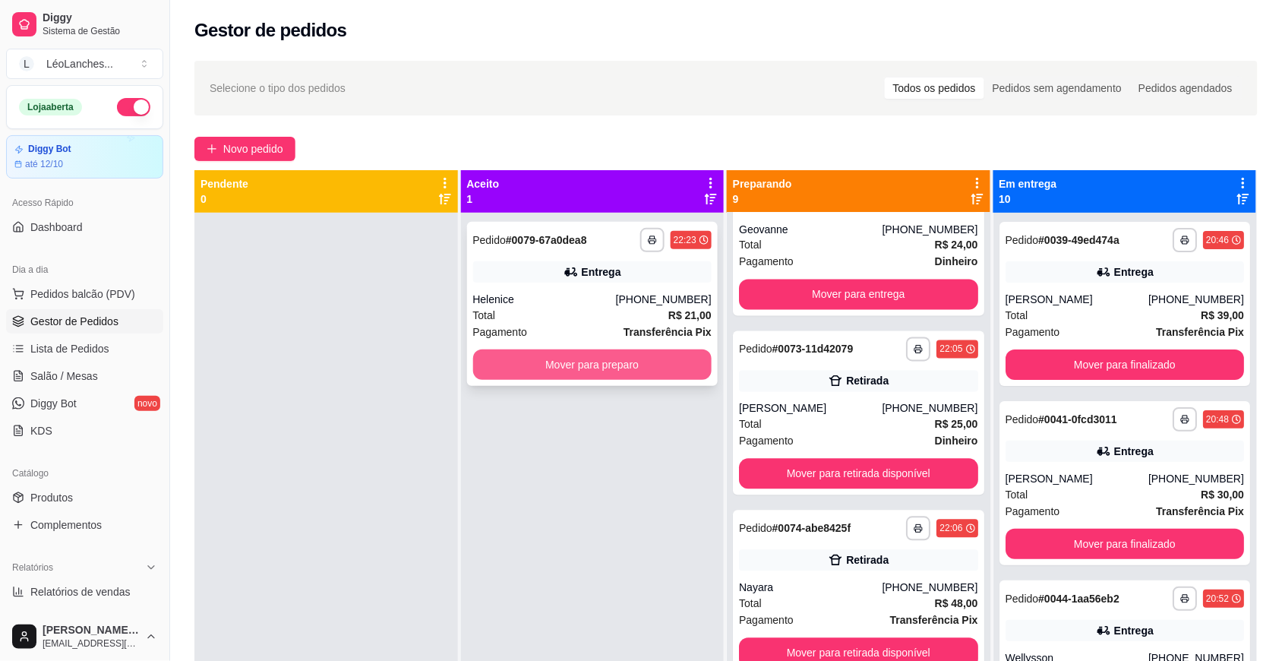
scroll to position [1012, 0]
click at [582, 361] on button "Mover para preparo" at bounding box center [592, 365] width 232 height 30
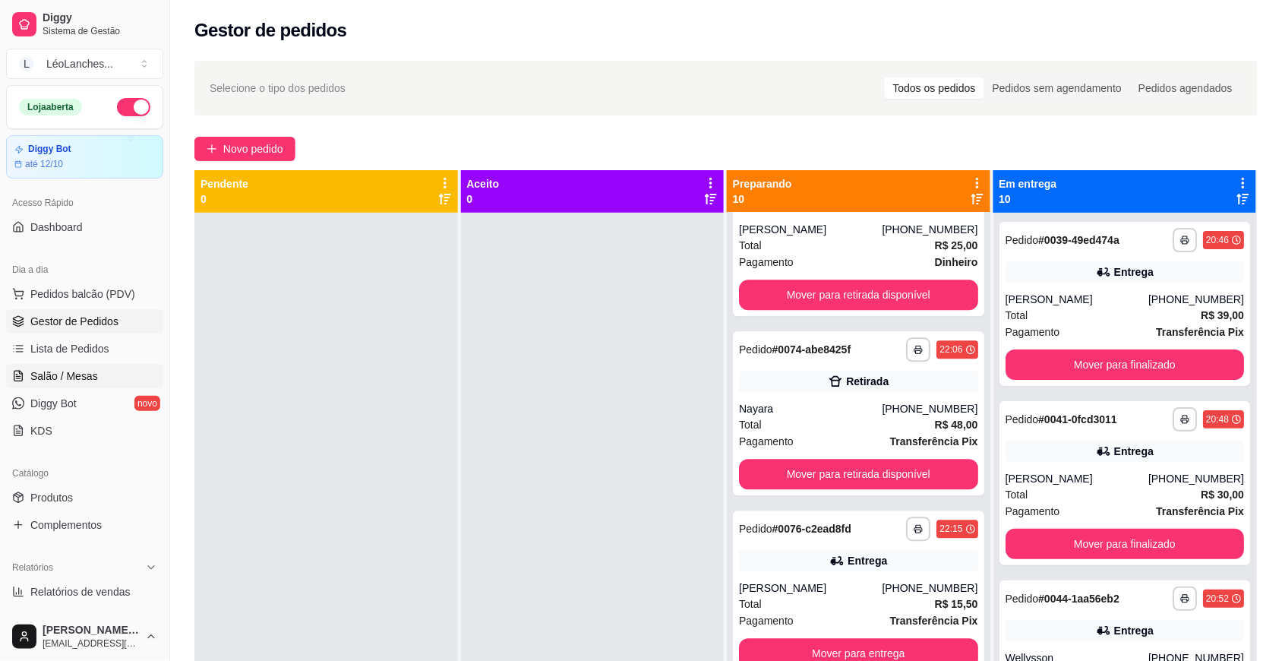
click at [96, 371] on link "Salão / Mesas" at bounding box center [84, 376] width 157 height 24
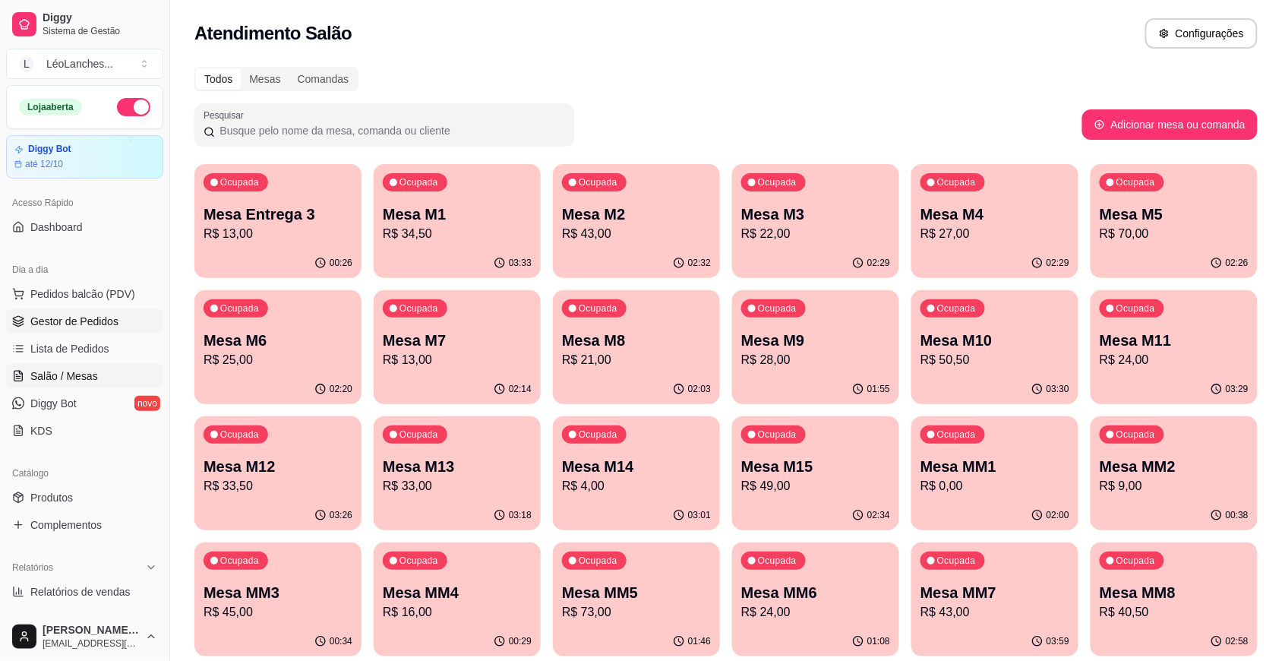
click at [89, 319] on span "Gestor de Pedidos" at bounding box center [74, 321] width 88 height 15
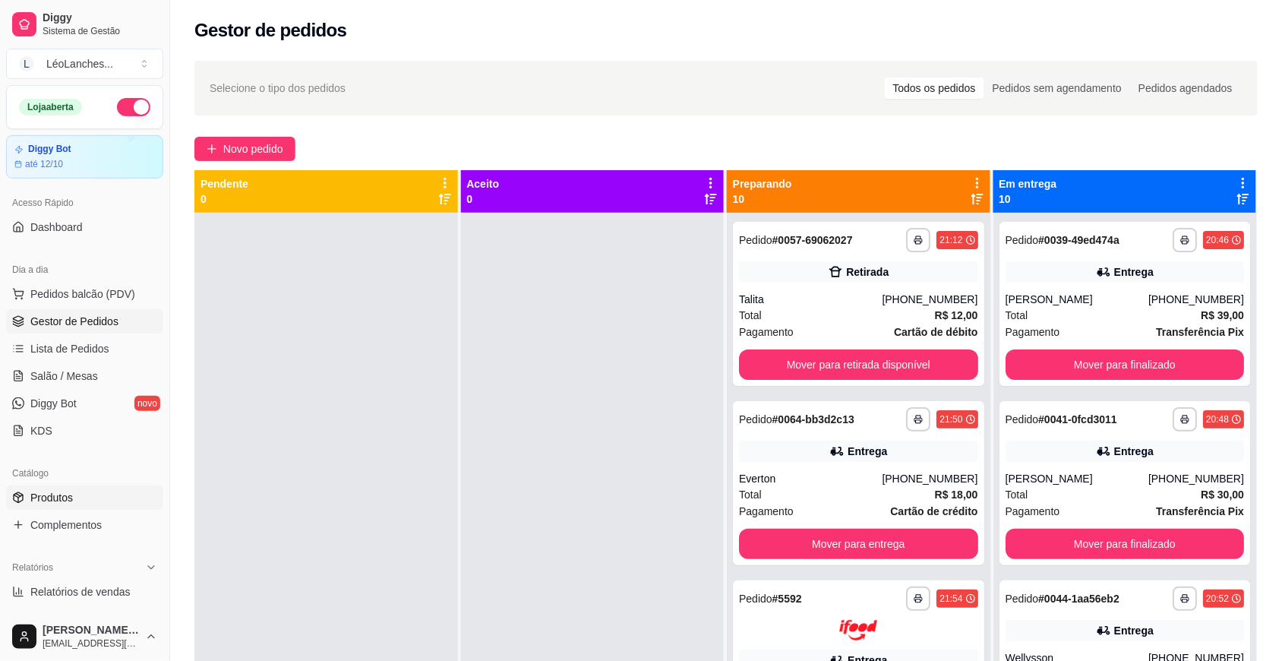
click at [80, 494] on link "Produtos" at bounding box center [84, 497] width 157 height 24
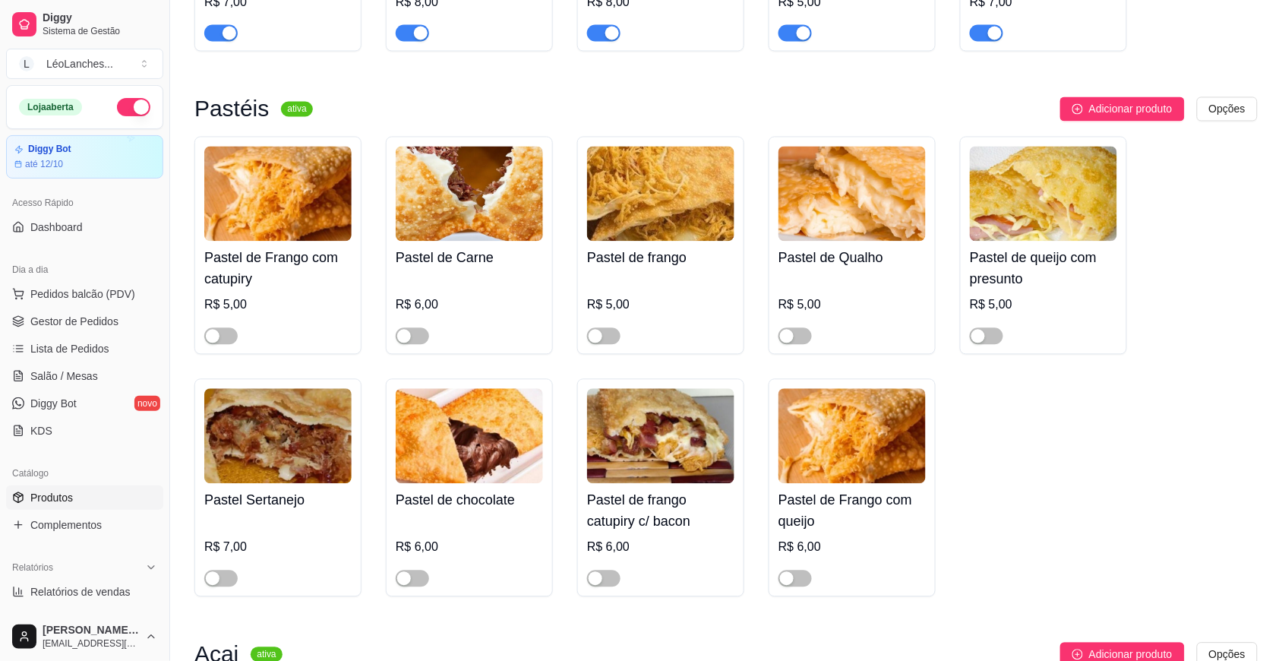
scroll to position [826, 0]
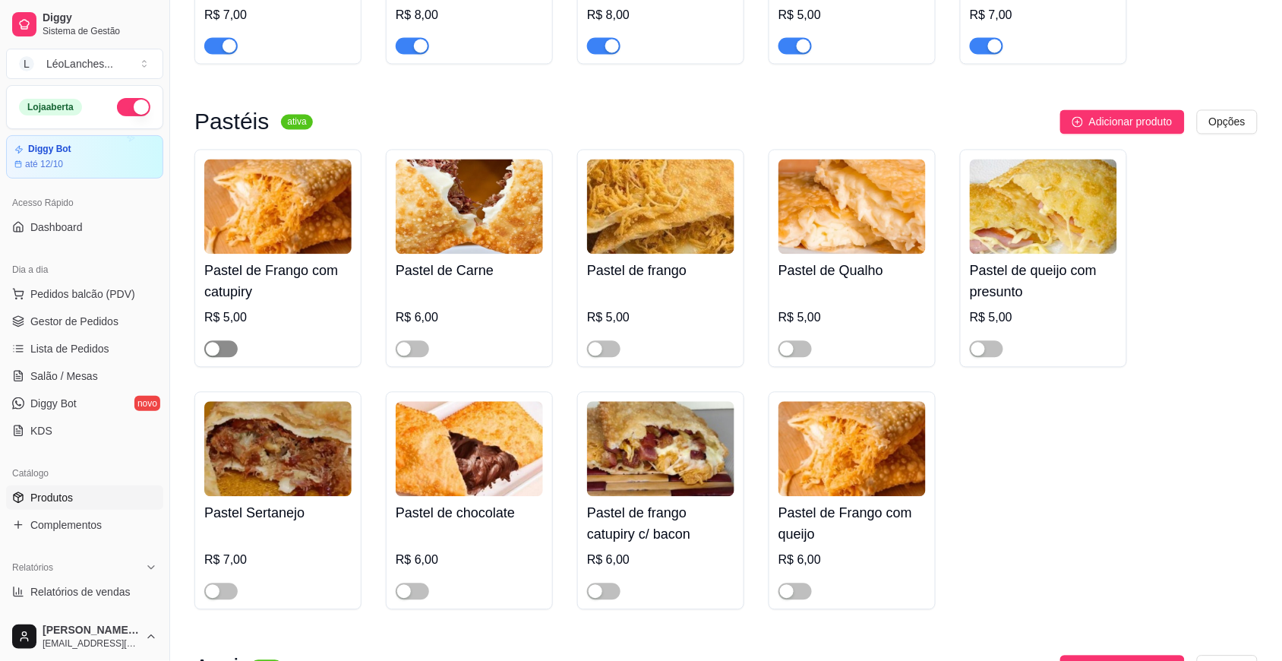
click at [223, 347] on span "button" at bounding box center [220, 349] width 33 height 17
click at [606, 352] on span "button" at bounding box center [603, 349] width 33 height 17
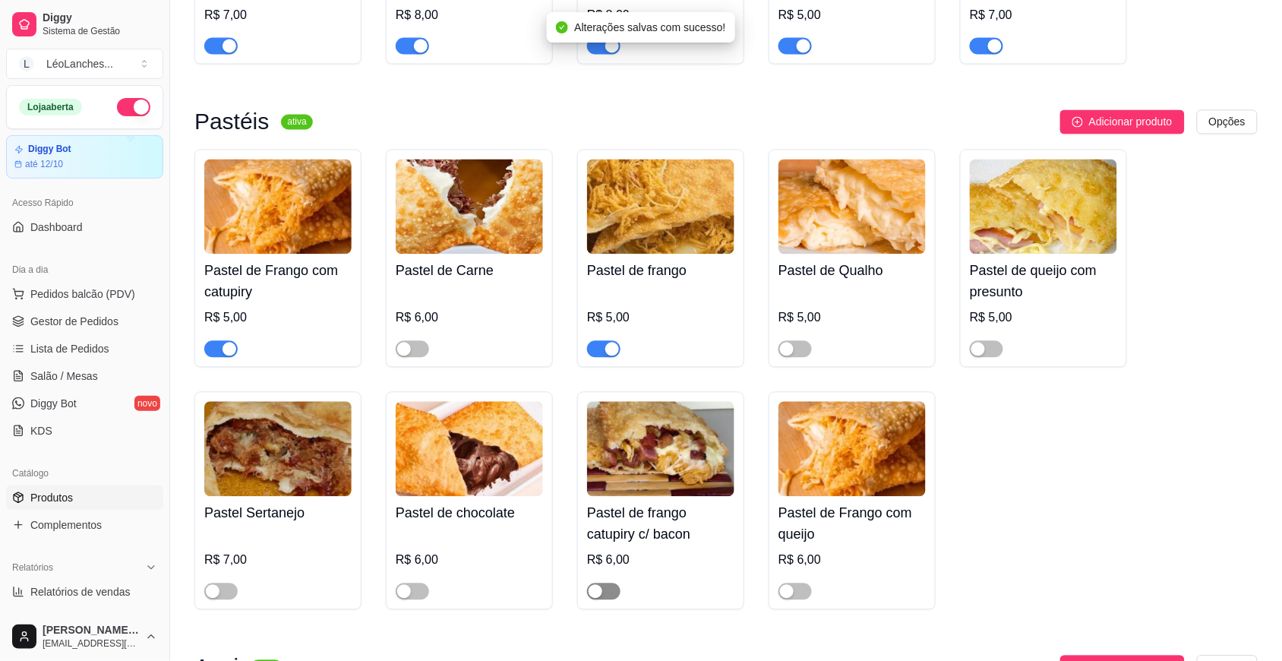
click at [606, 595] on span "button" at bounding box center [603, 591] width 33 height 17
click at [100, 317] on span "Gestor de Pedidos" at bounding box center [74, 321] width 88 height 15
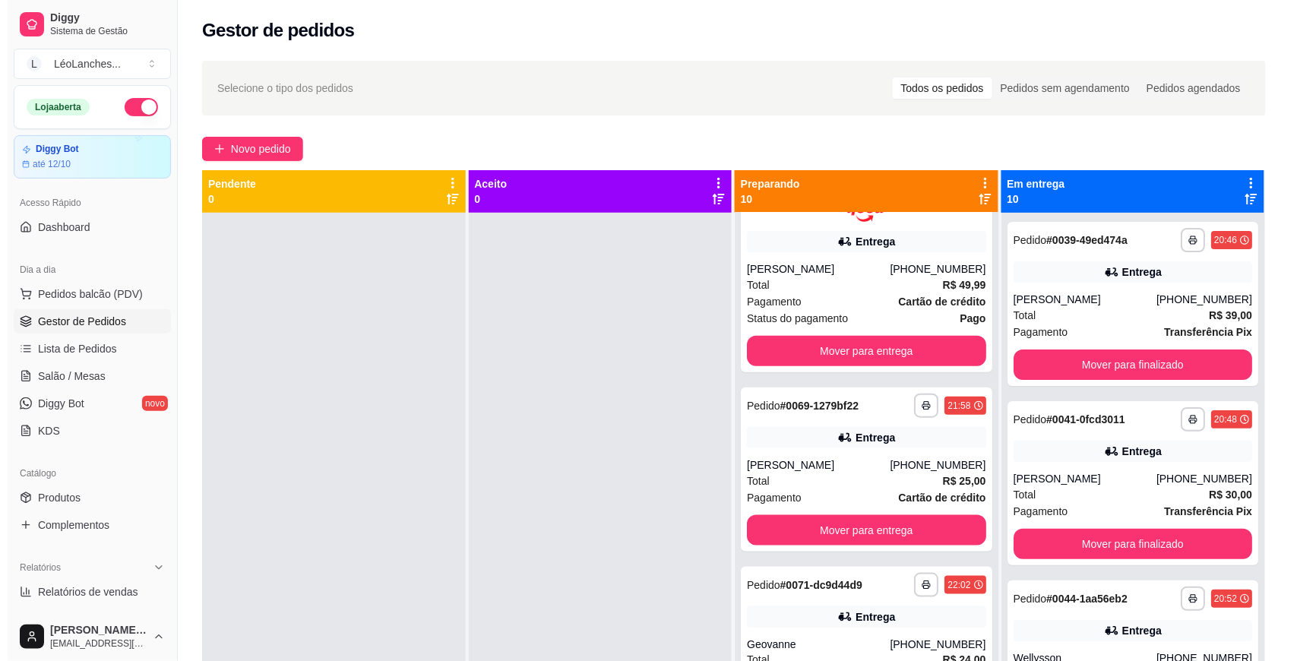
scroll to position [431, 0]
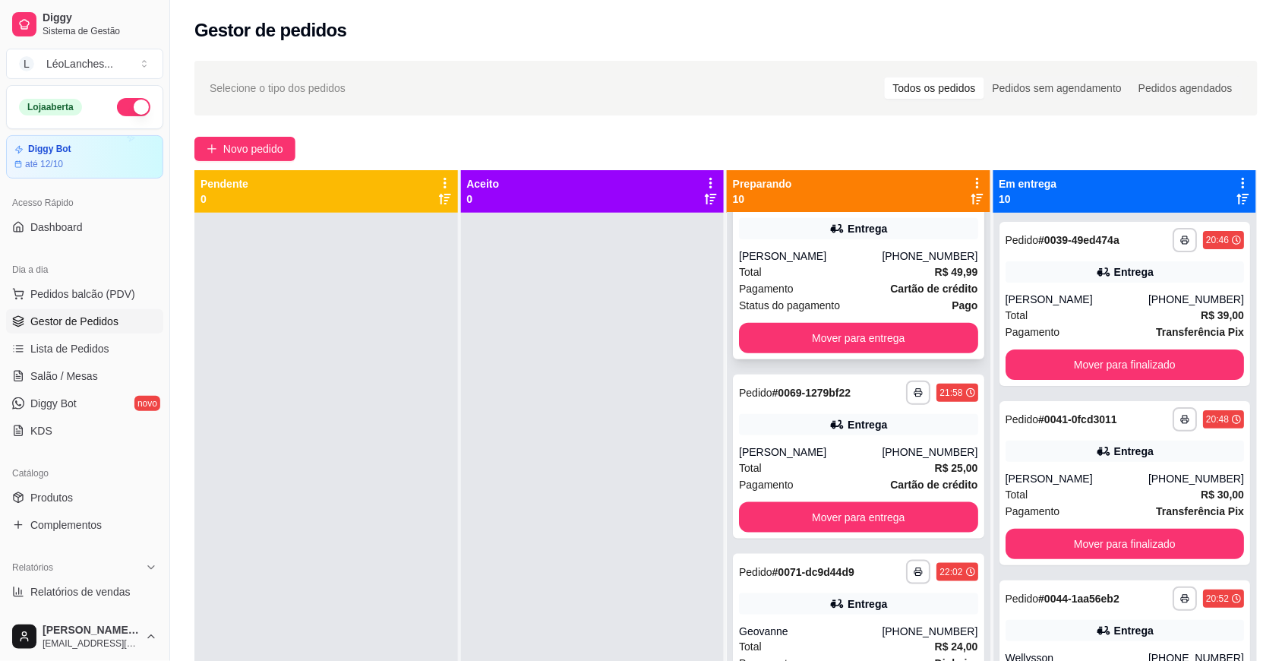
click at [811, 264] on div "Total R$ 49,99" at bounding box center [858, 272] width 239 height 17
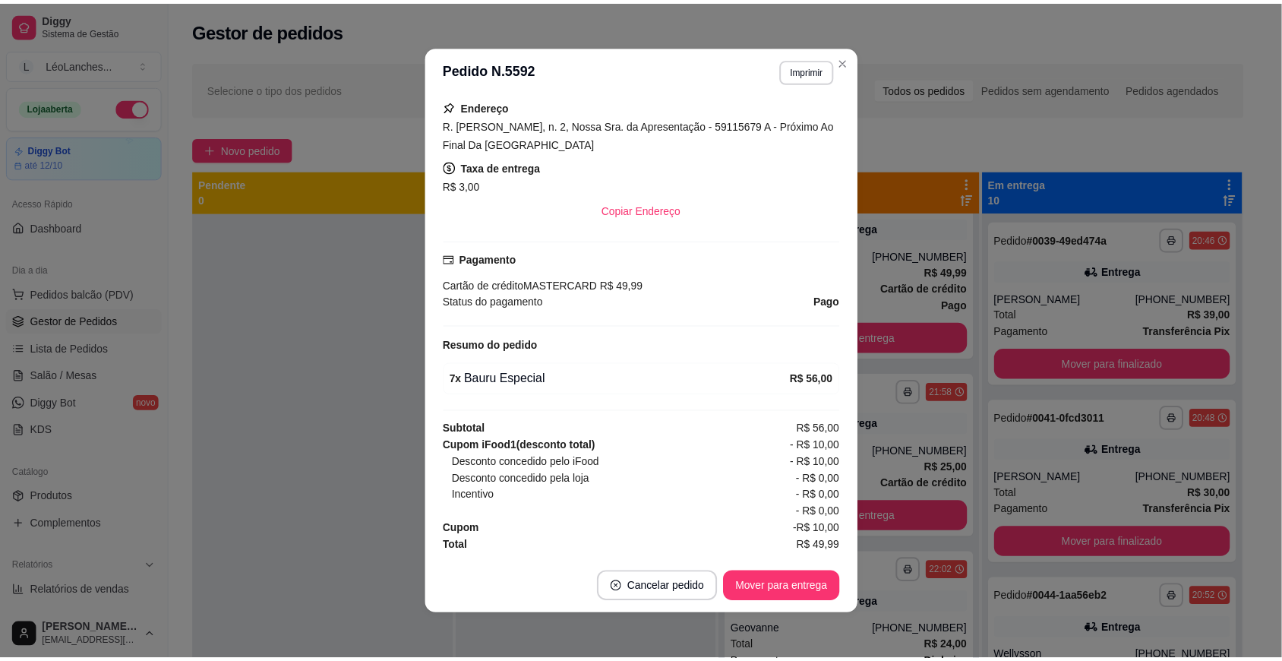
scroll to position [2, 0]
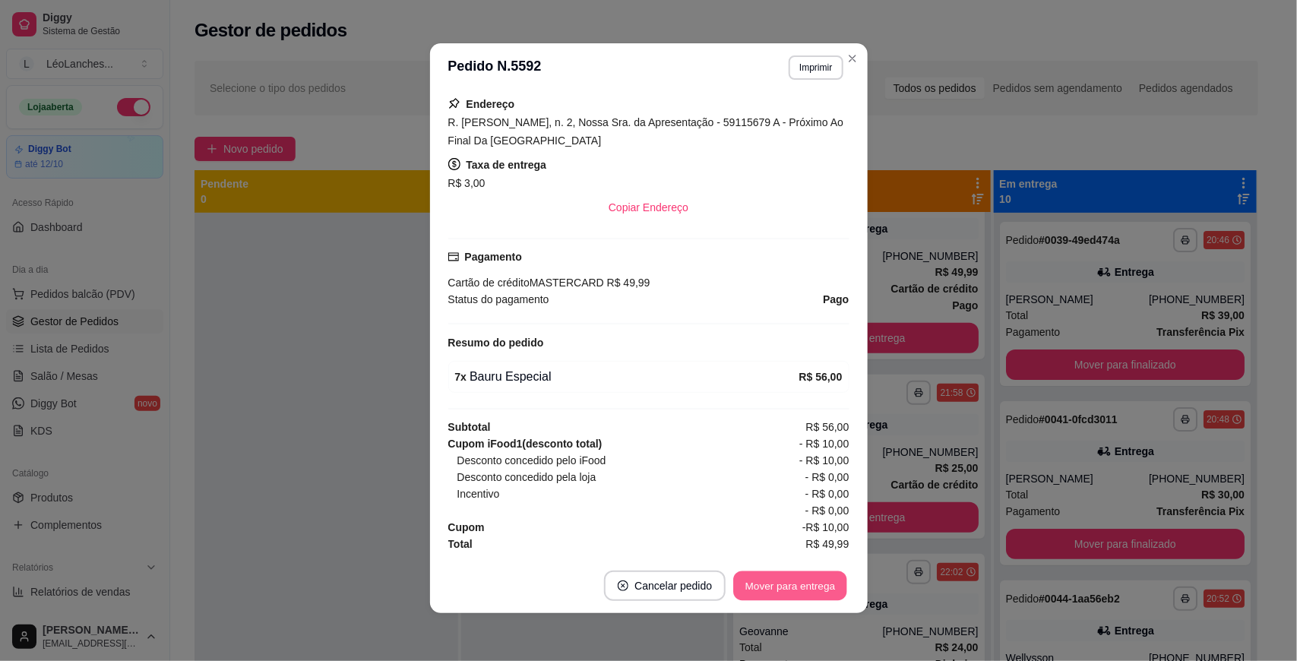
click at [799, 589] on button "Mover para entrega" at bounding box center [791, 586] width 114 height 30
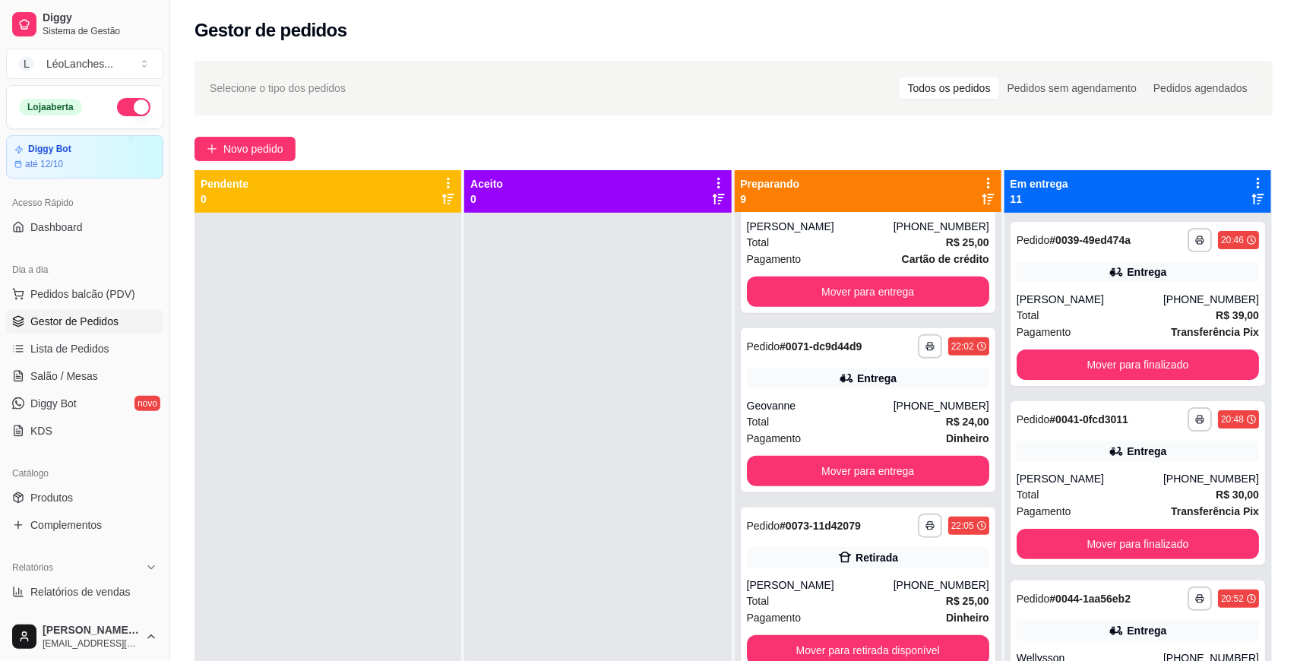
scroll to position [207, 0]
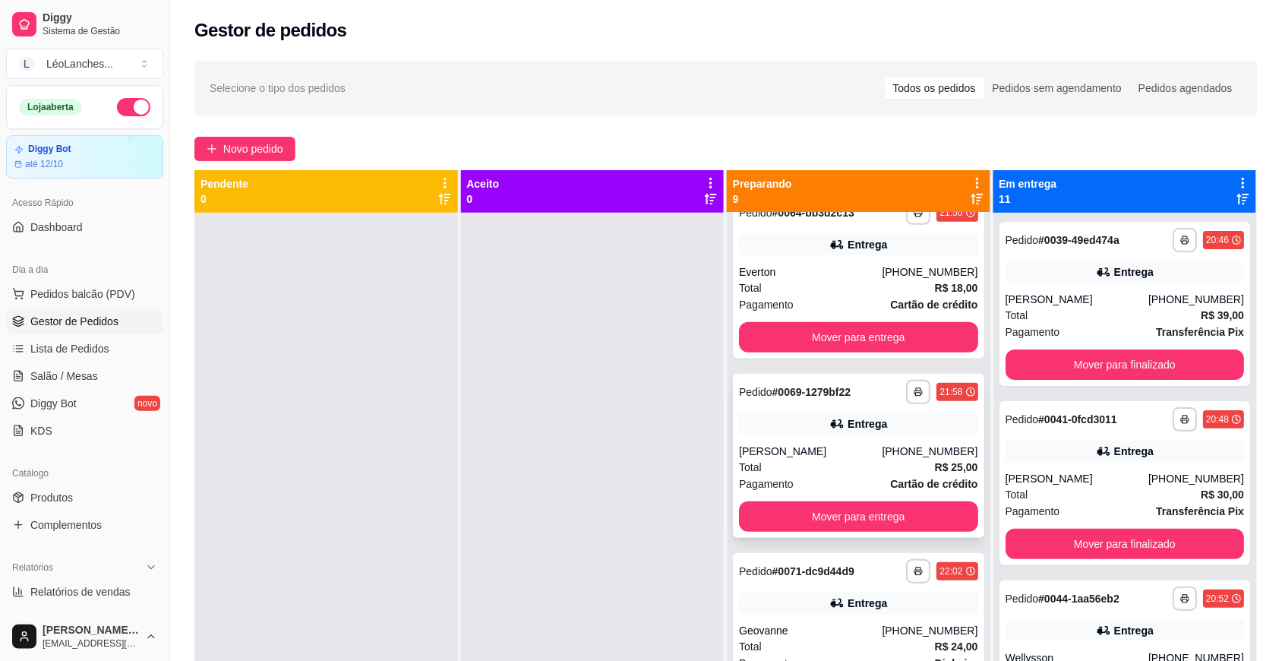
click at [839, 467] on div "Total R$ 25,00" at bounding box center [858, 467] width 239 height 17
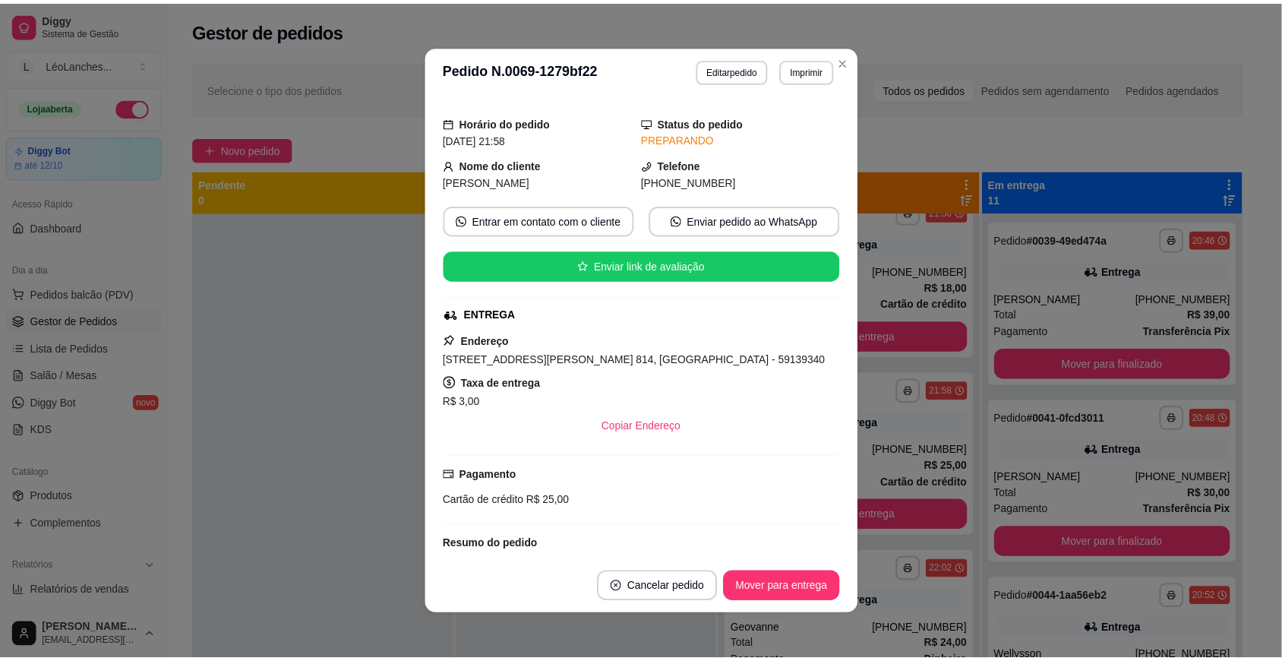
scroll to position [216, 0]
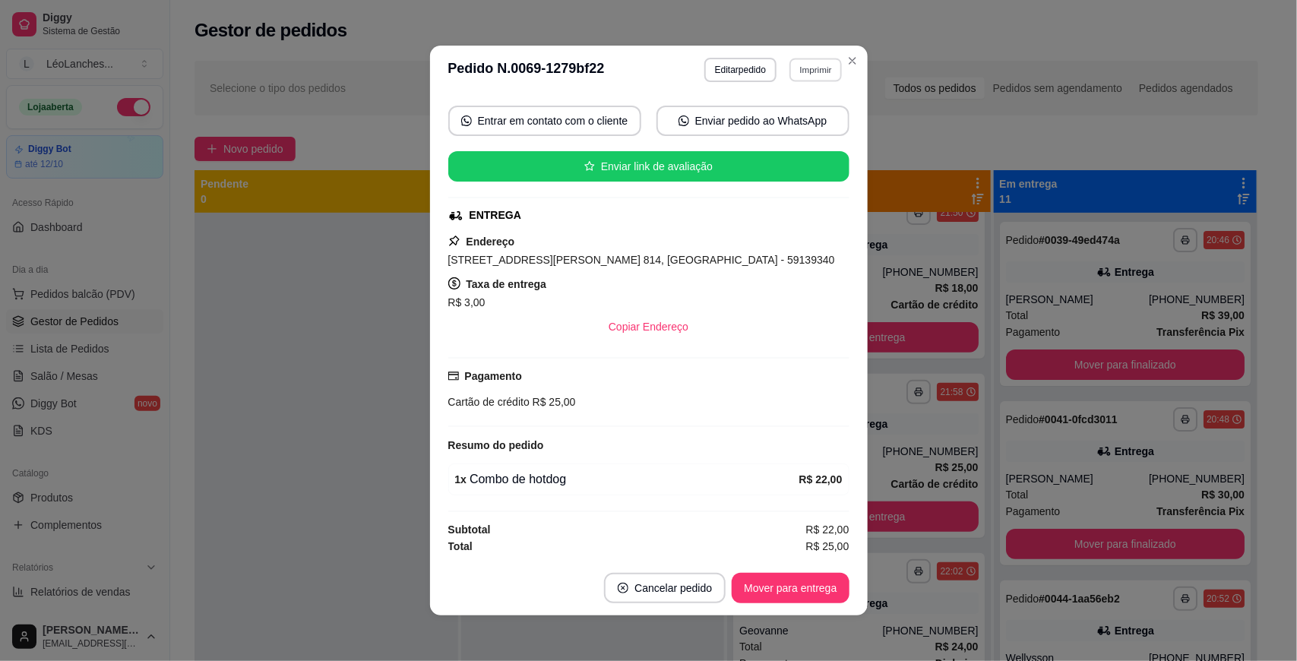
click at [817, 68] on button "Imprimir" at bounding box center [815, 70] width 52 height 24
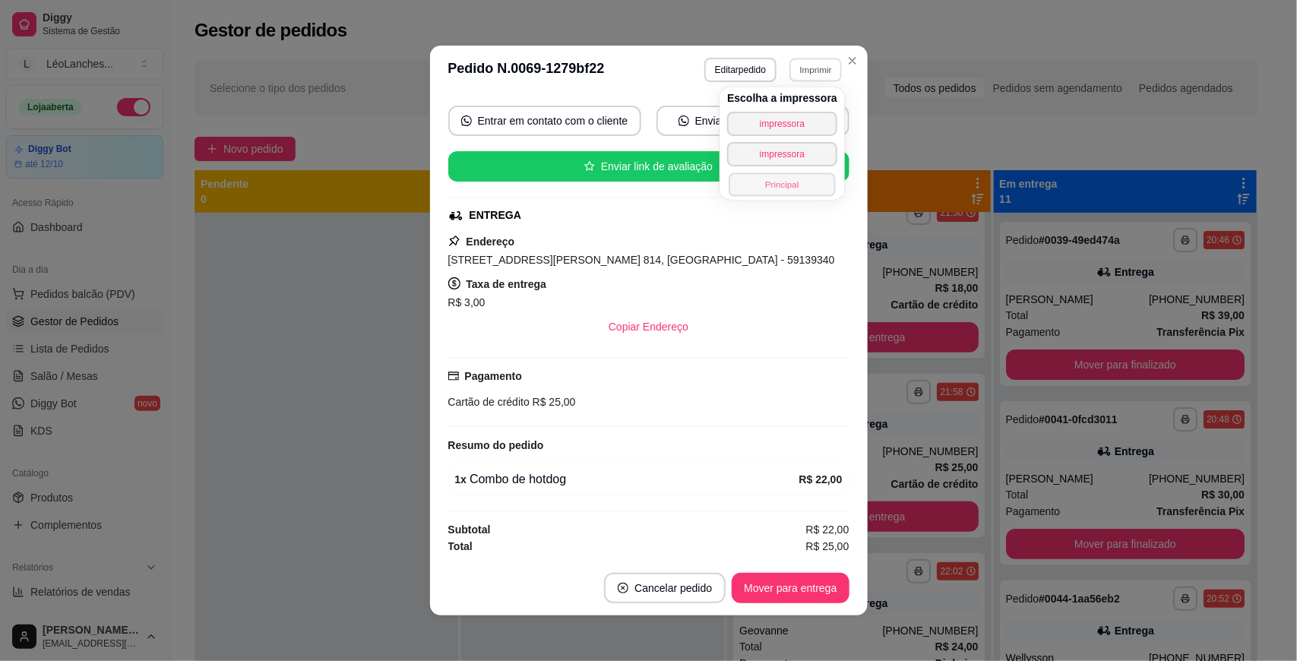
click at [794, 188] on button "Principal" at bounding box center [781, 184] width 106 height 24
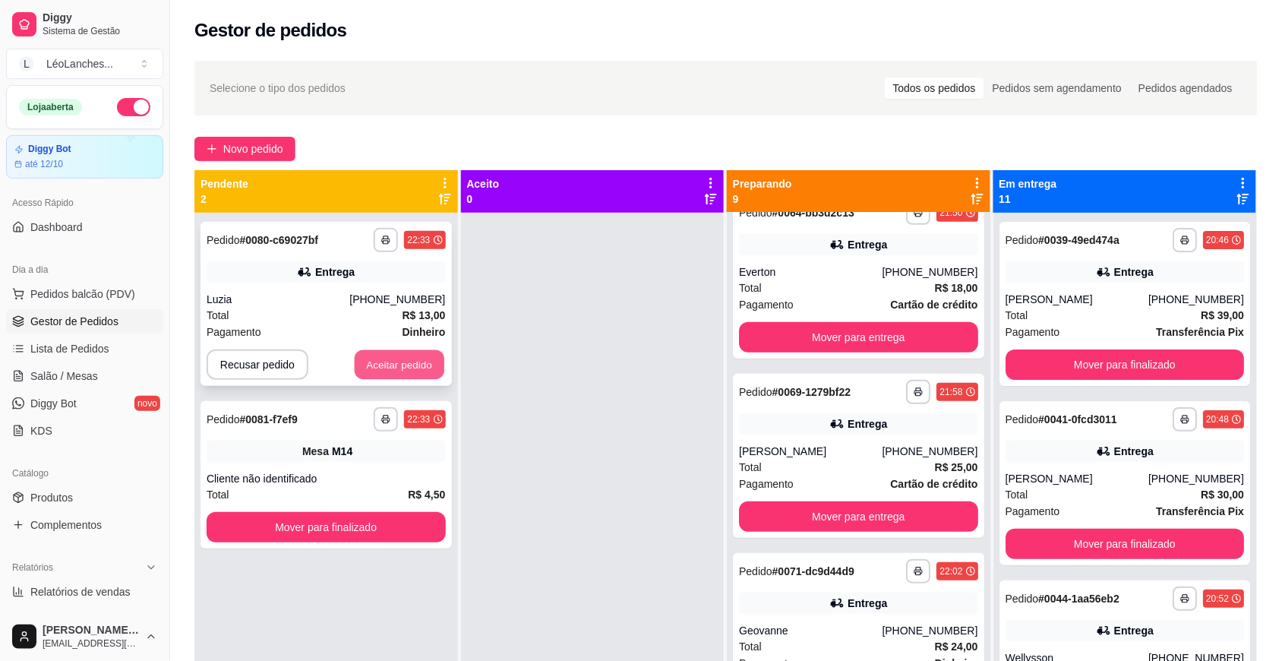
click at [399, 365] on button "Aceitar pedido" at bounding box center [400, 365] width 90 height 30
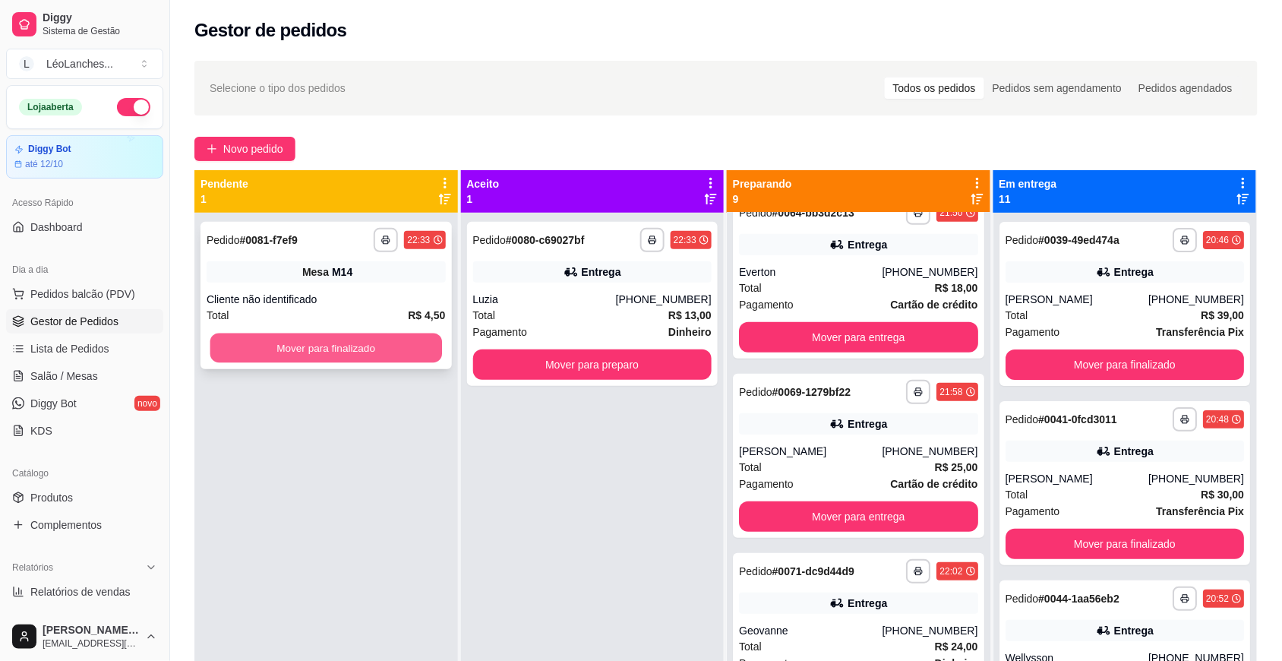
click at [412, 334] on button "Mover para finalizado" at bounding box center [326, 348] width 232 height 30
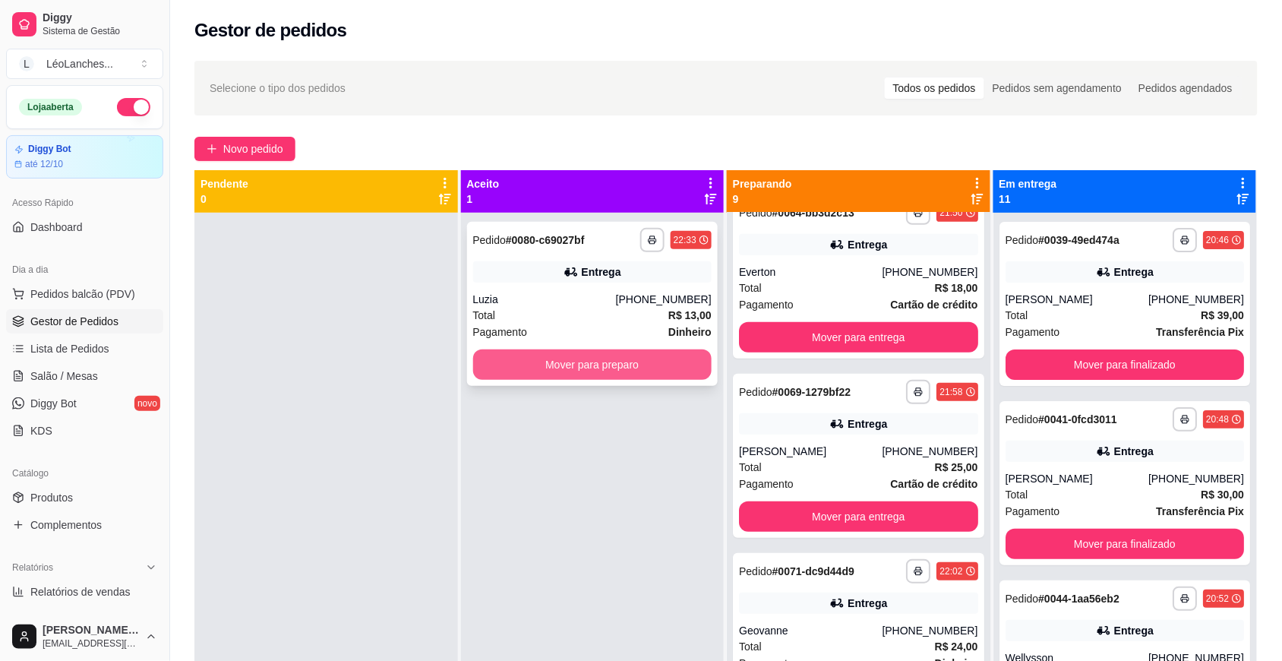
click at [543, 362] on button "Mover para preparo" at bounding box center [592, 364] width 239 height 30
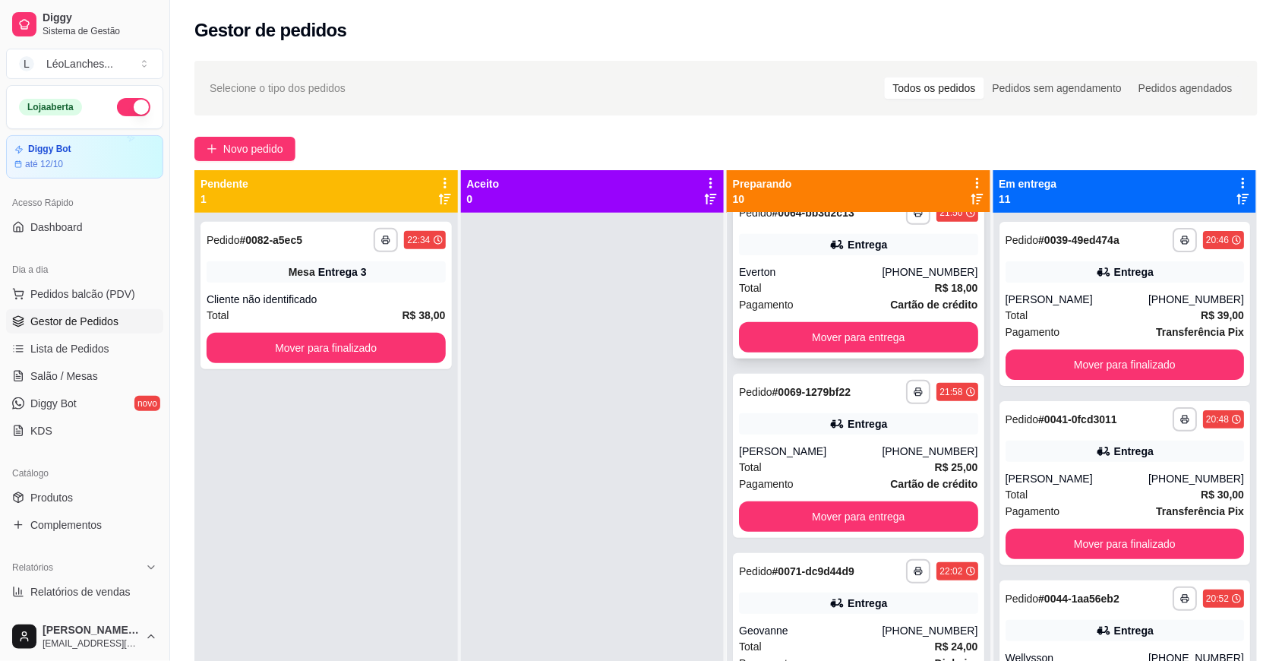
click at [834, 272] on div "Everton" at bounding box center [810, 271] width 143 height 15
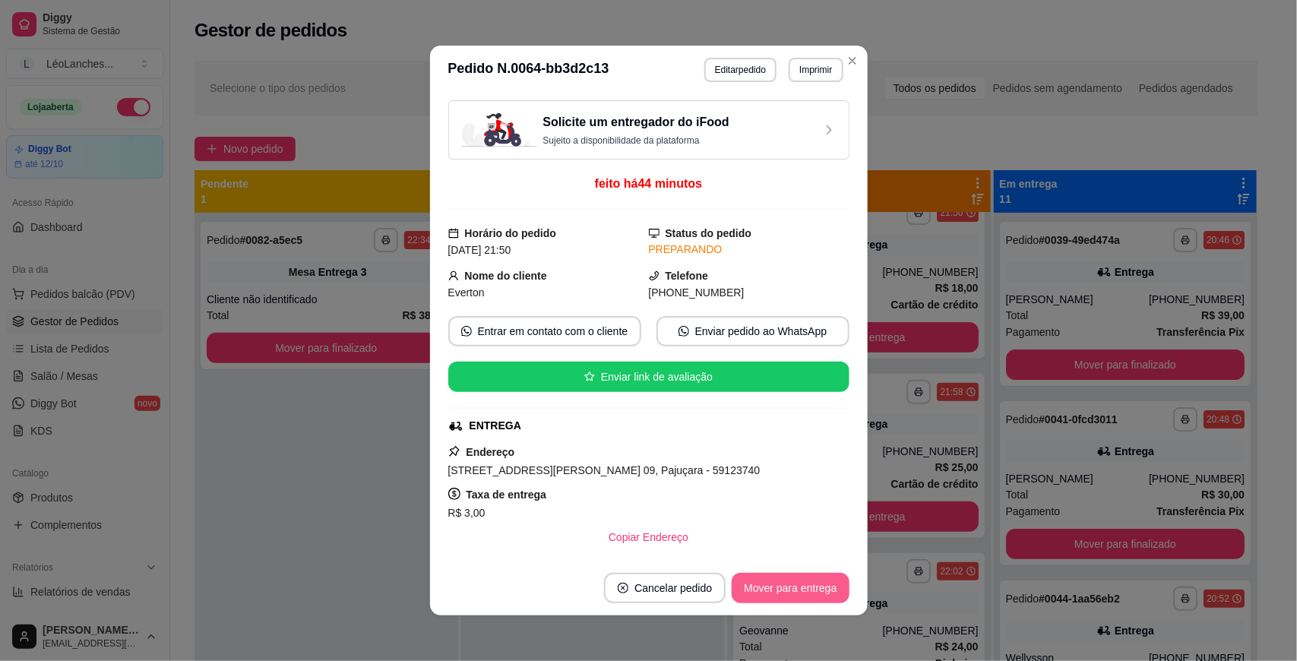
click at [806, 587] on button "Mover para entrega" at bounding box center [789, 588] width 117 height 30
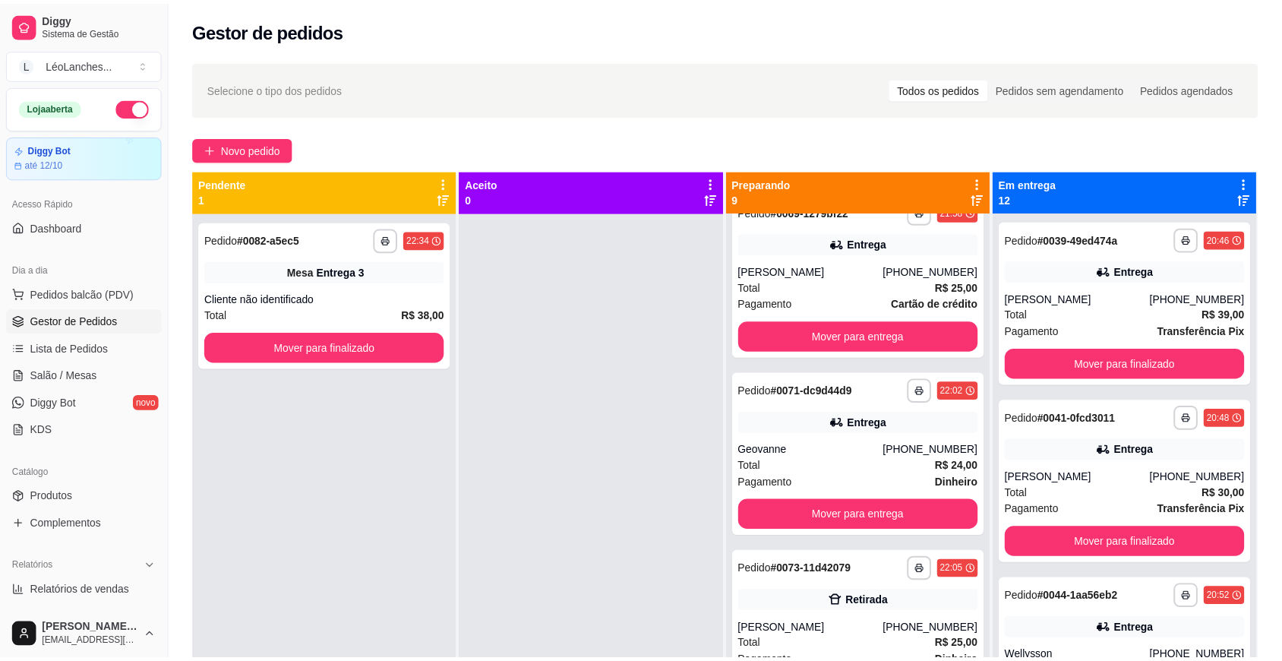
scroll to position [27, 0]
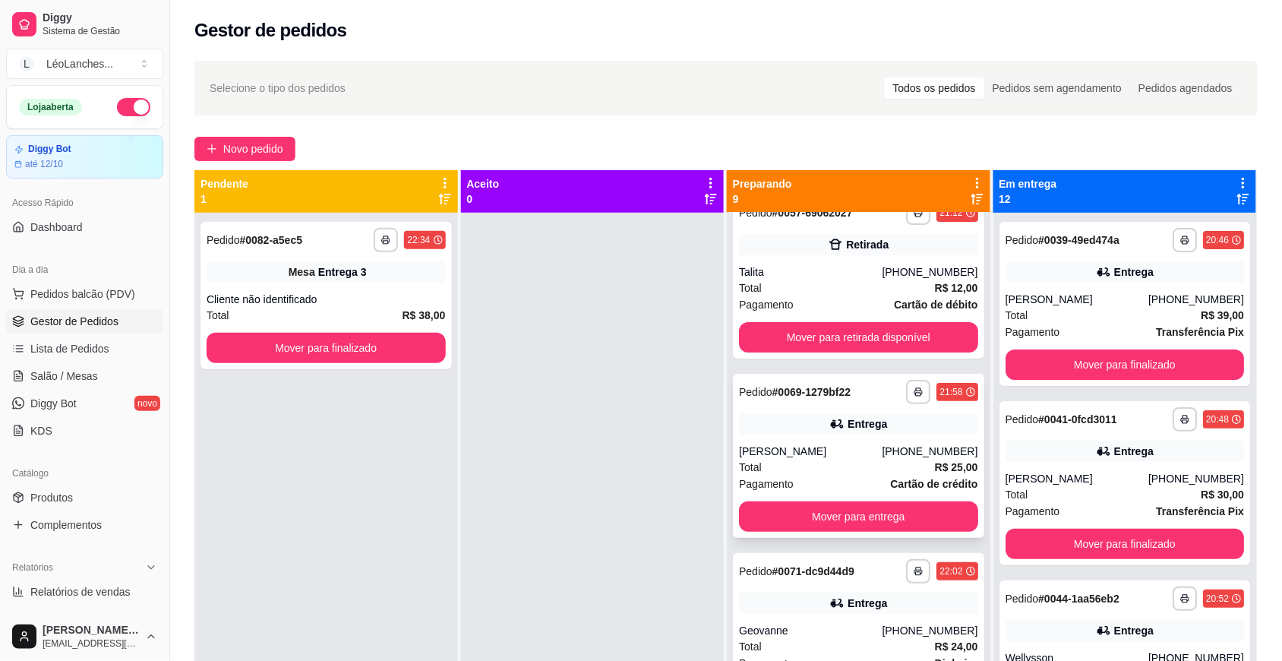
click at [809, 456] on div "[PERSON_NAME]" at bounding box center [810, 451] width 143 height 15
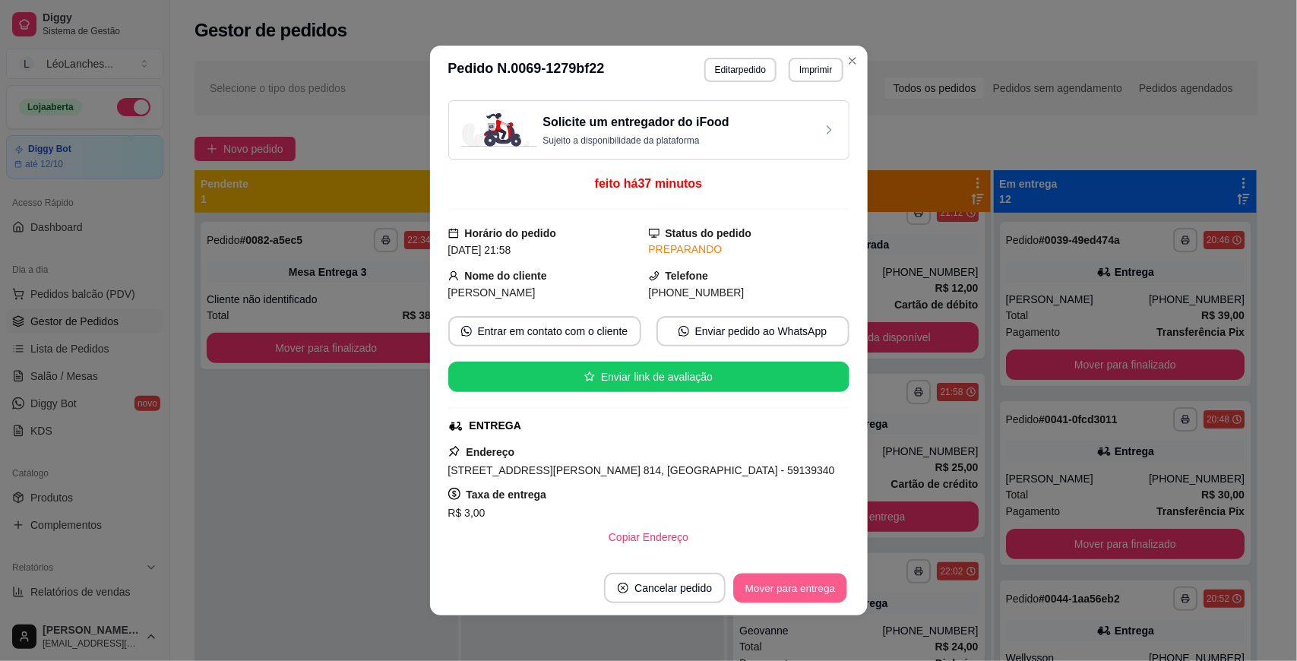
click at [798, 583] on button "Mover para entrega" at bounding box center [791, 588] width 114 height 30
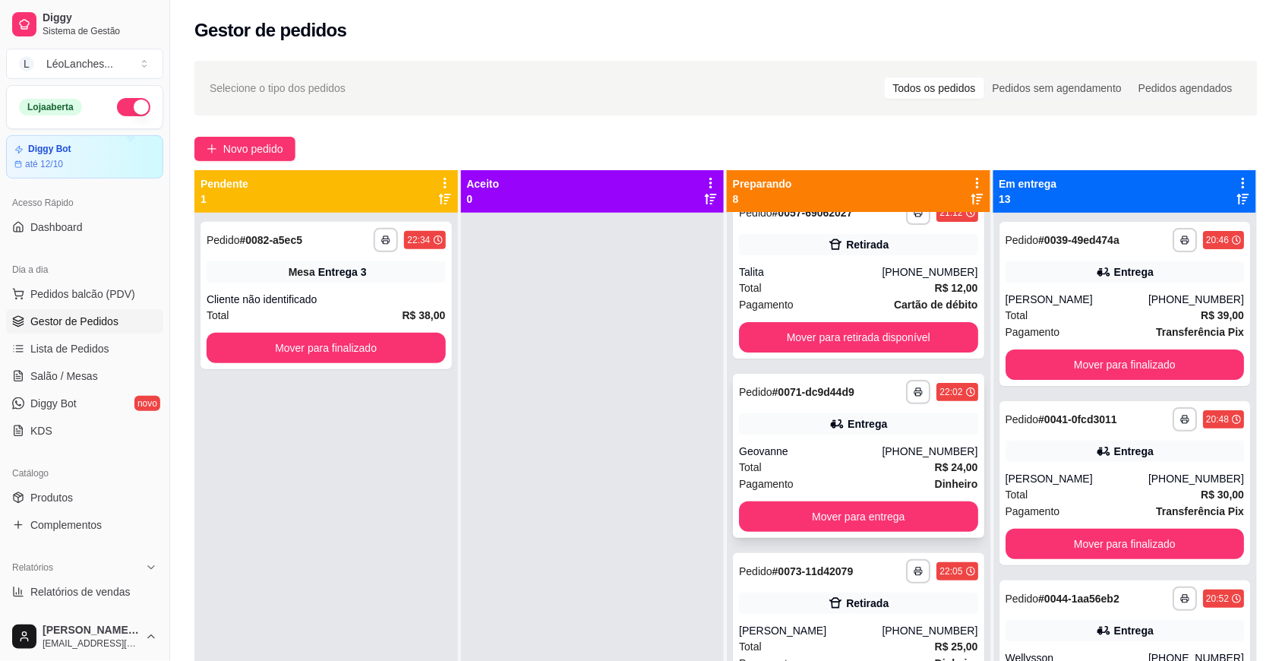
click at [823, 472] on div "Total R$ 24,00" at bounding box center [858, 467] width 239 height 17
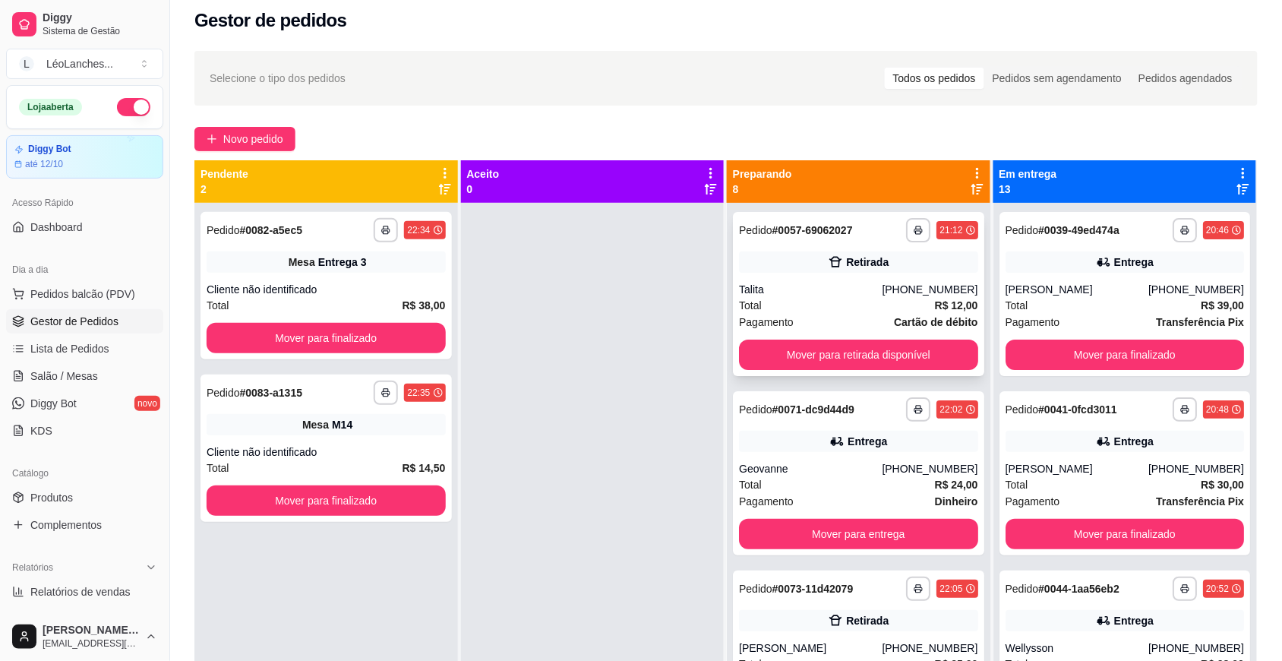
scroll to position [0, 0]
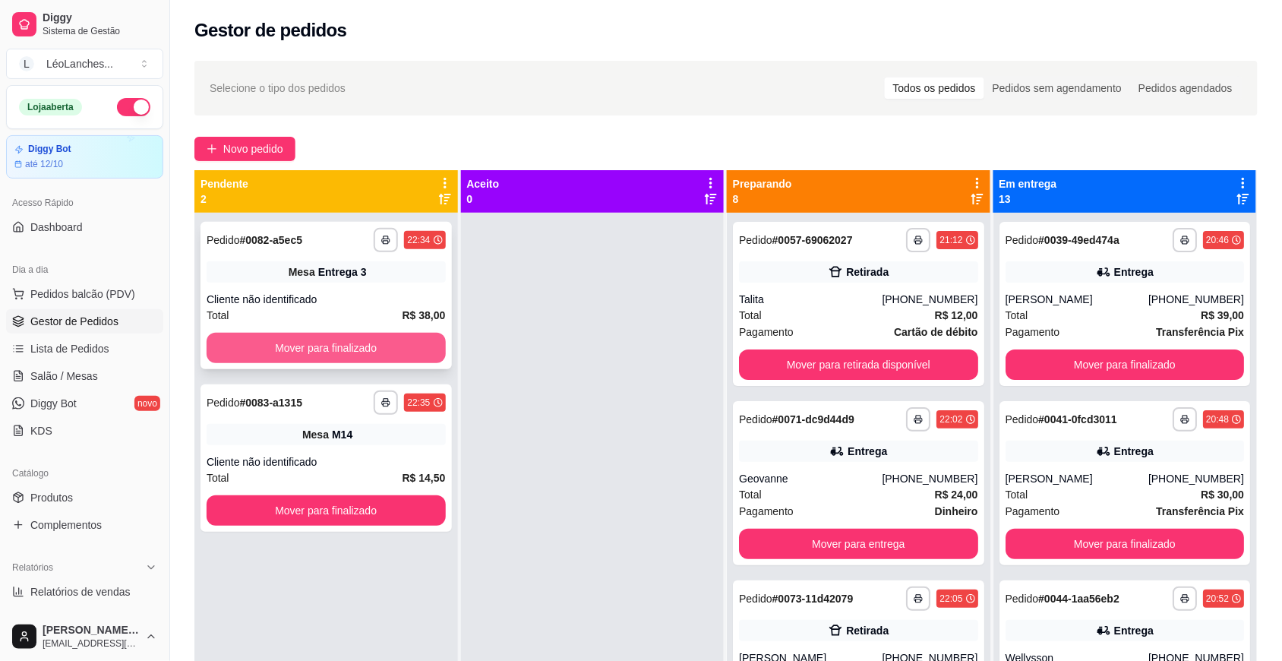
click at [343, 348] on button "Mover para finalizado" at bounding box center [326, 348] width 239 height 30
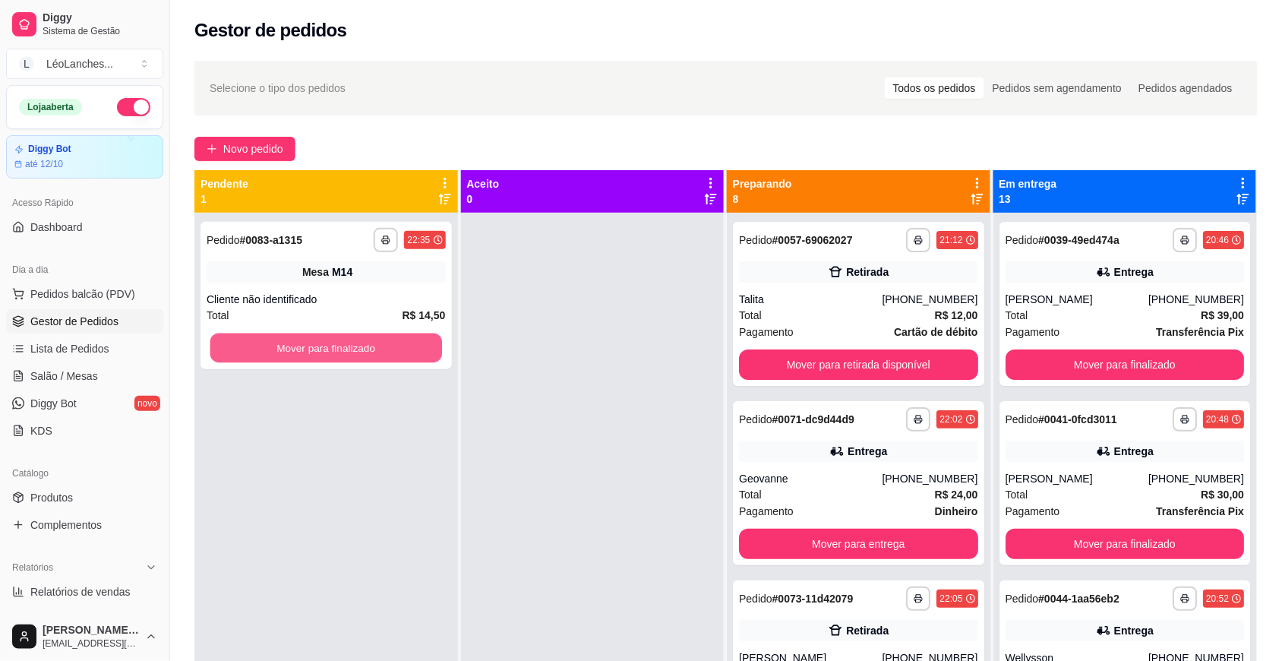
click at [347, 348] on button "Mover para finalizado" at bounding box center [326, 348] width 232 height 30
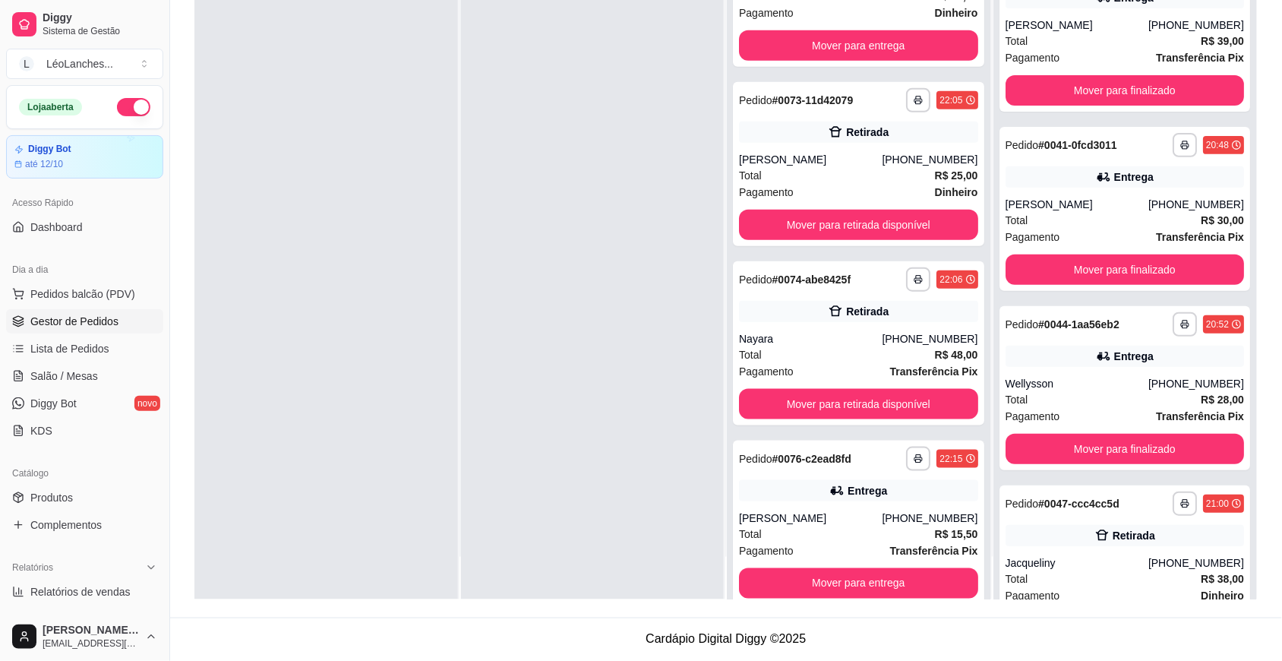
scroll to position [184, 0]
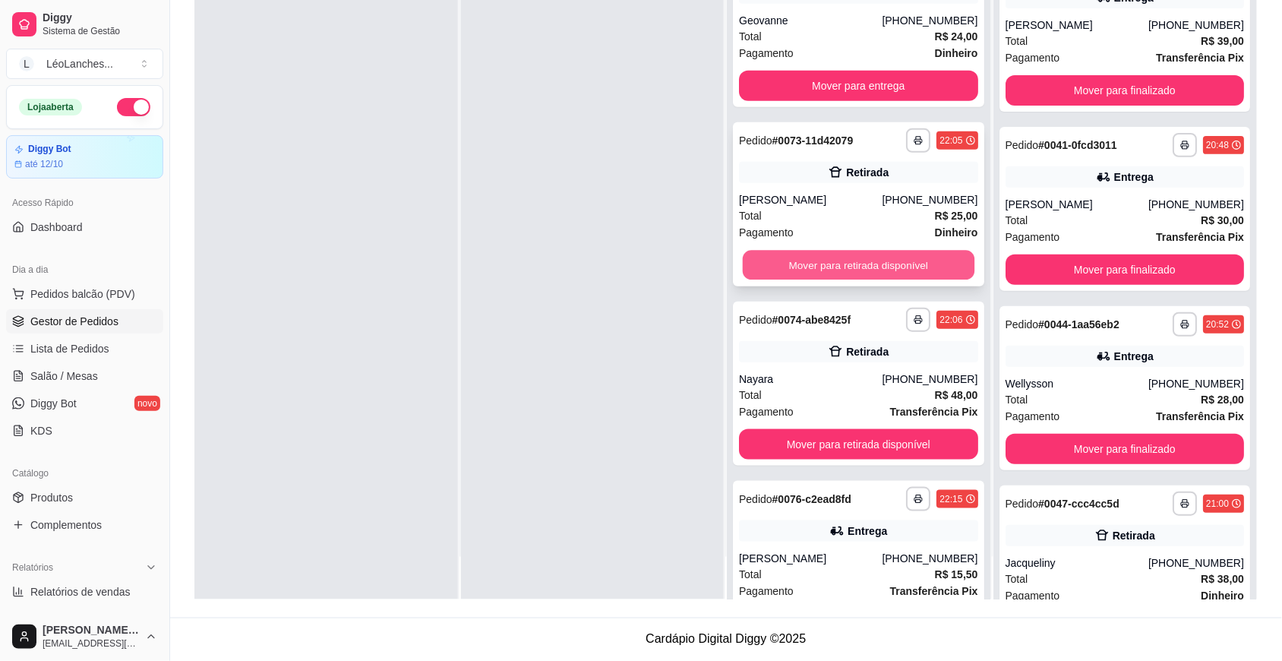
click at [873, 266] on button "Mover para retirada disponível" at bounding box center [859, 266] width 232 height 30
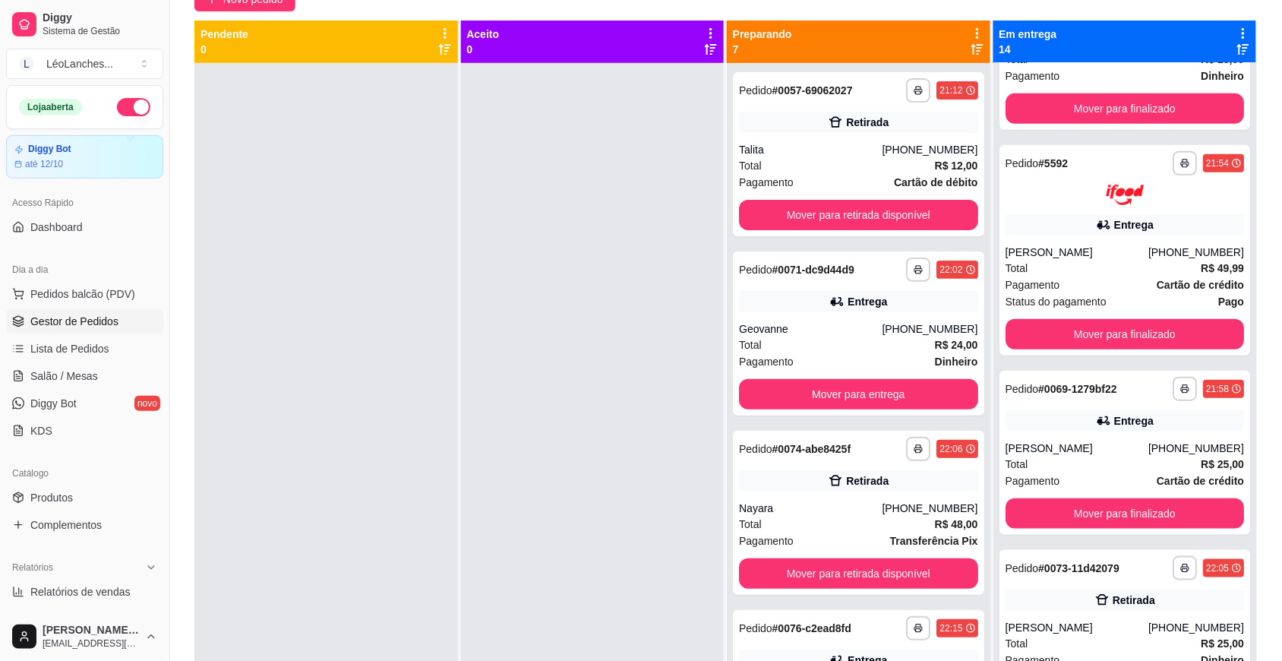
scroll to position [0, 0]
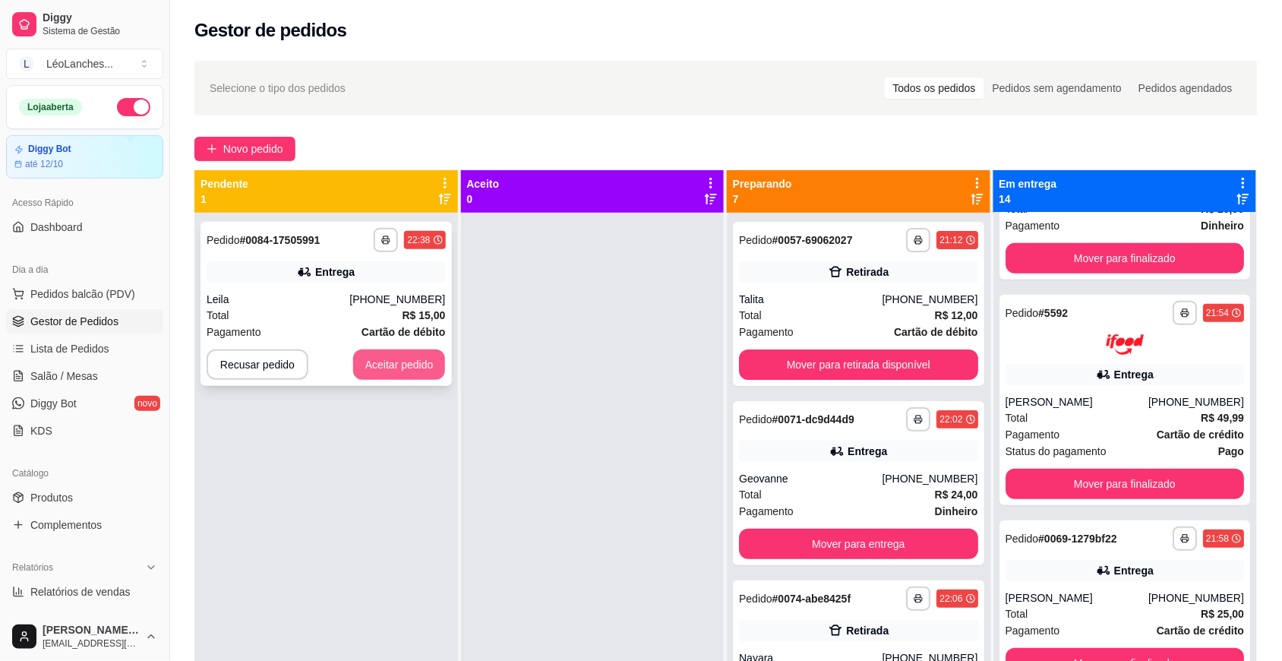
click at [395, 365] on button "Aceitar pedido" at bounding box center [399, 364] width 93 height 30
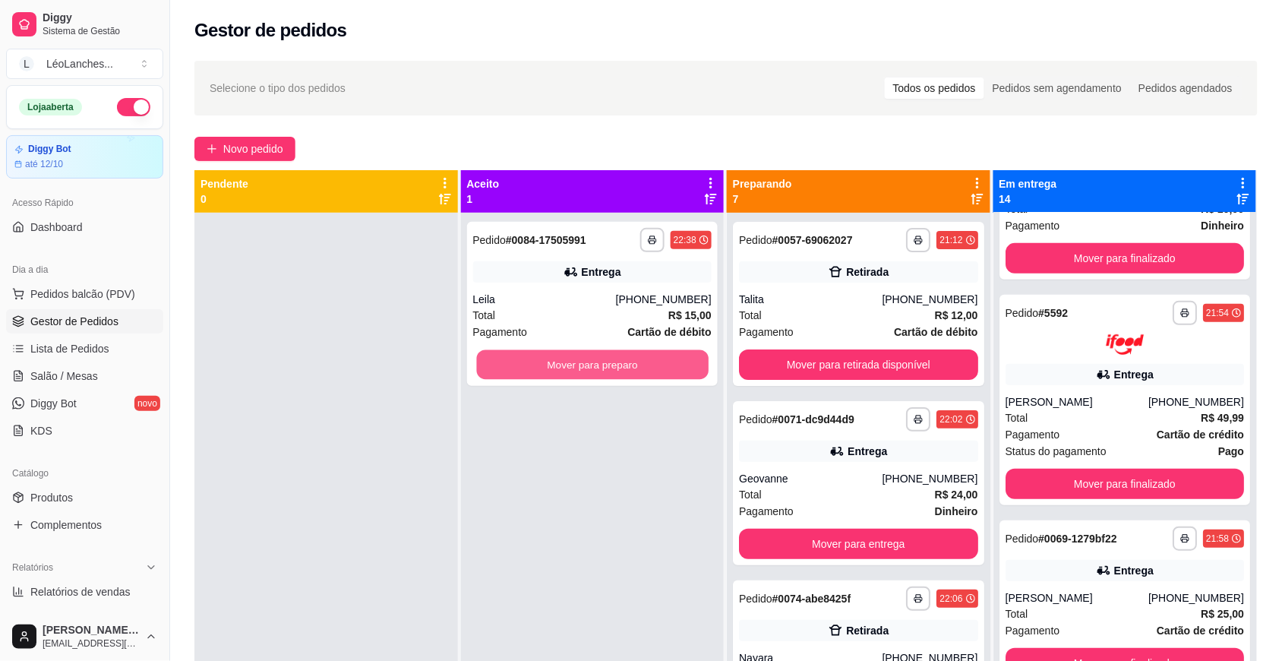
click at [548, 365] on button "Mover para preparo" at bounding box center [592, 365] width 232 height 30
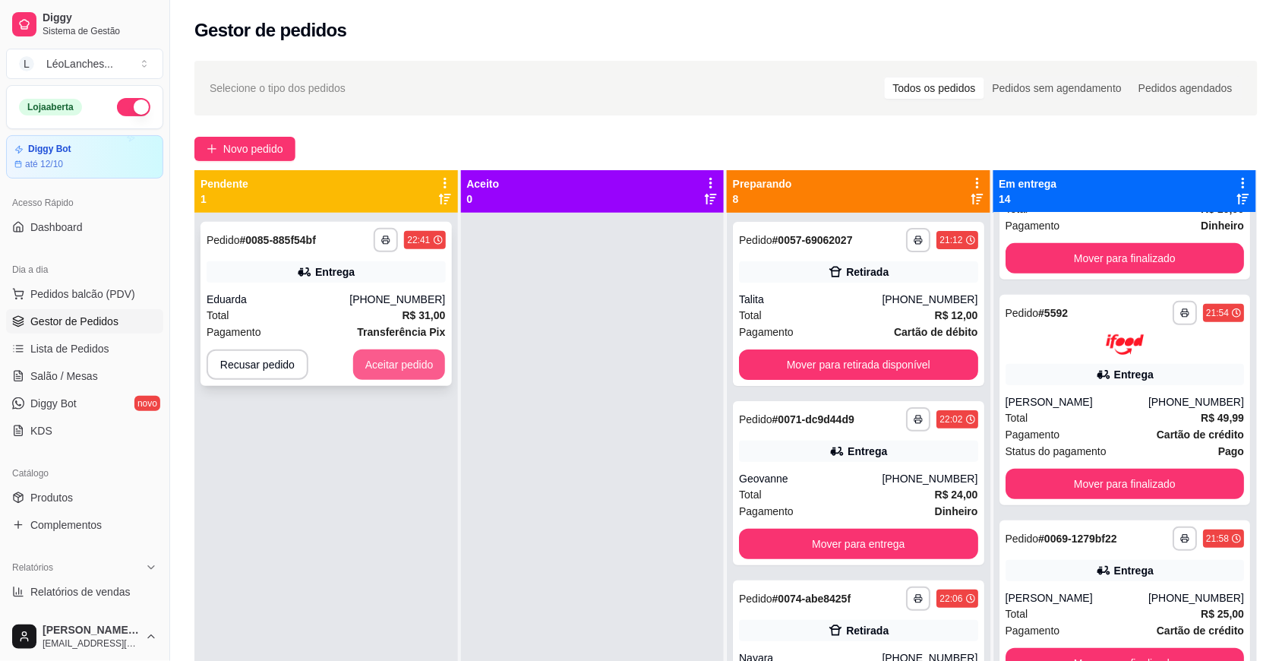
click at [423, 365] on button "Aceitar pedido" at bounding box center [399, 364] width 93 height 30
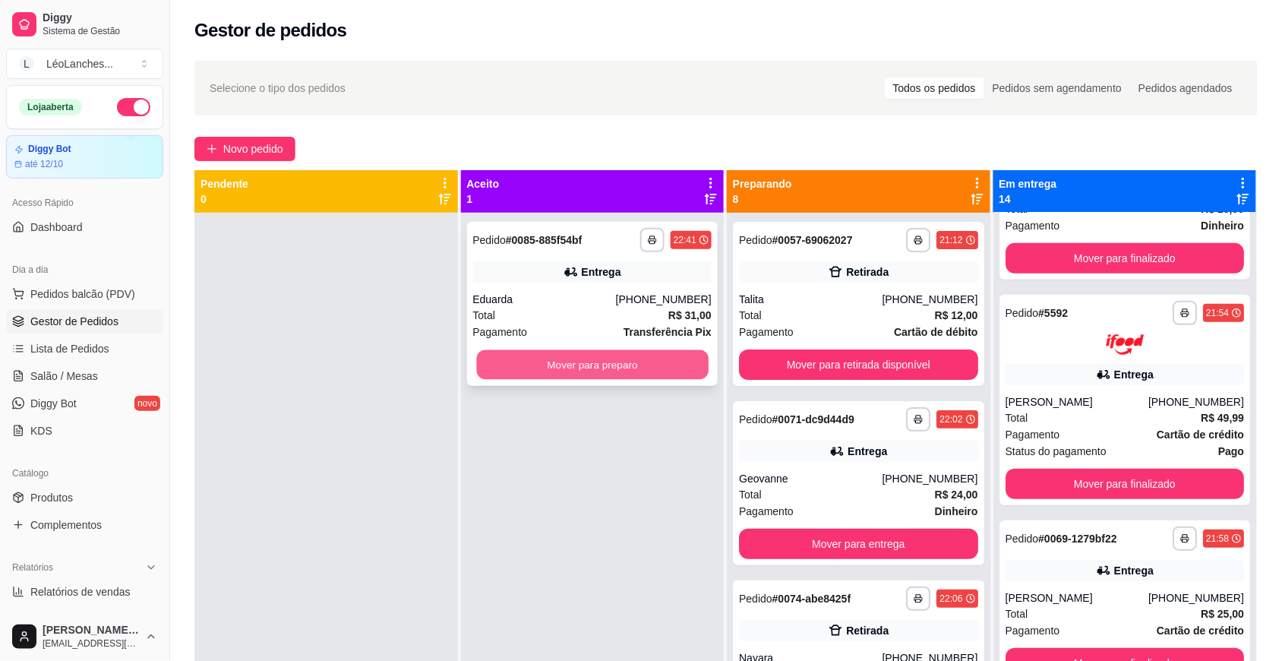
click at [655, 365] on button "Mover para preparo" at bounding box center [592, 365] width 232 height 30
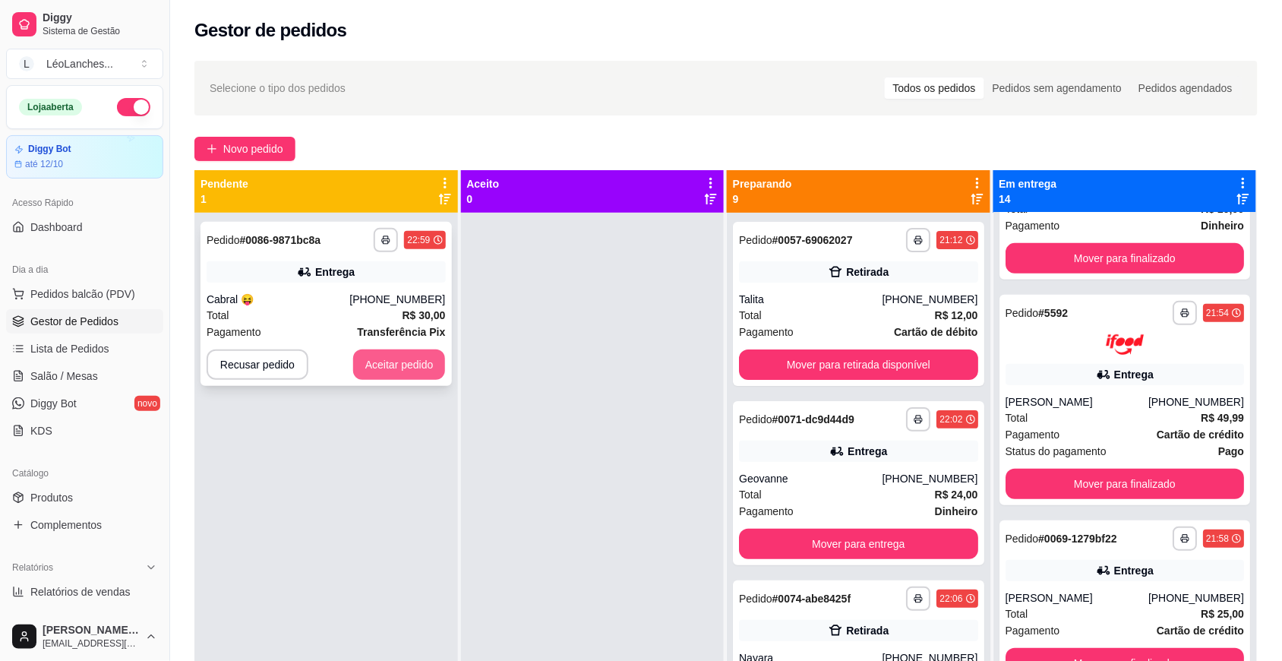
click at [419, 359] on button "Aceitar pedido" at bounding box center [399, 364] width 93 height 30
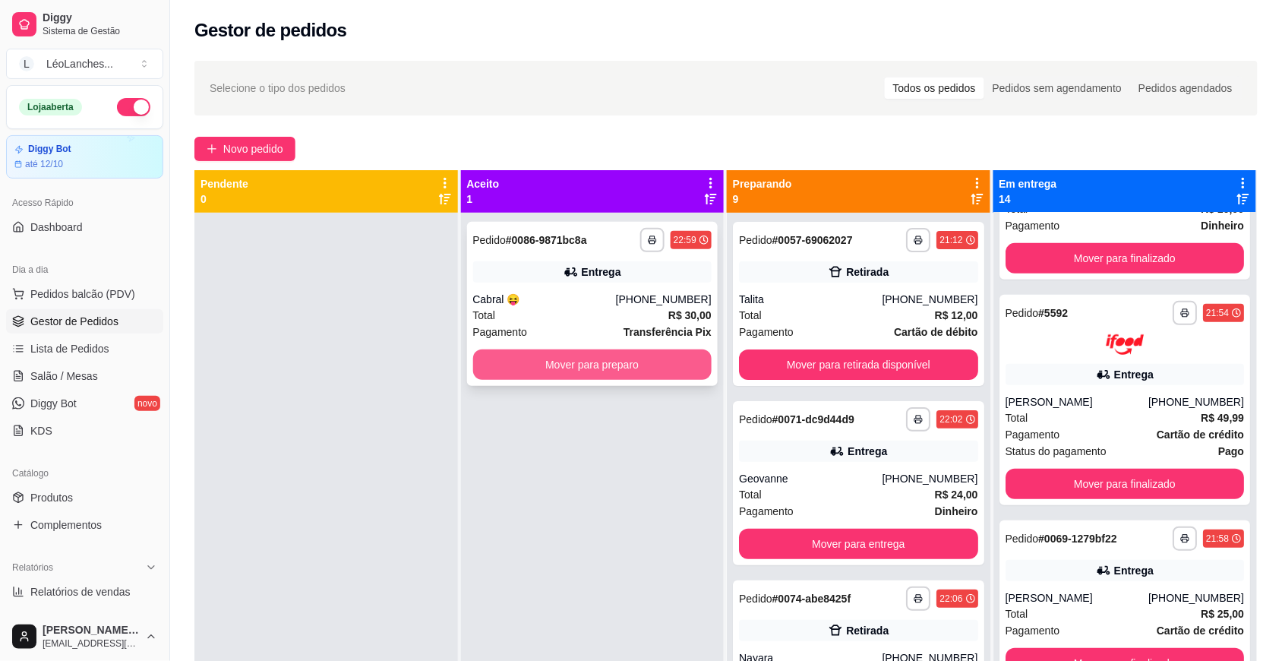
click at [623, 370] on button "Mover para preparo" at bounding box center [592, 364] width 239 height 30
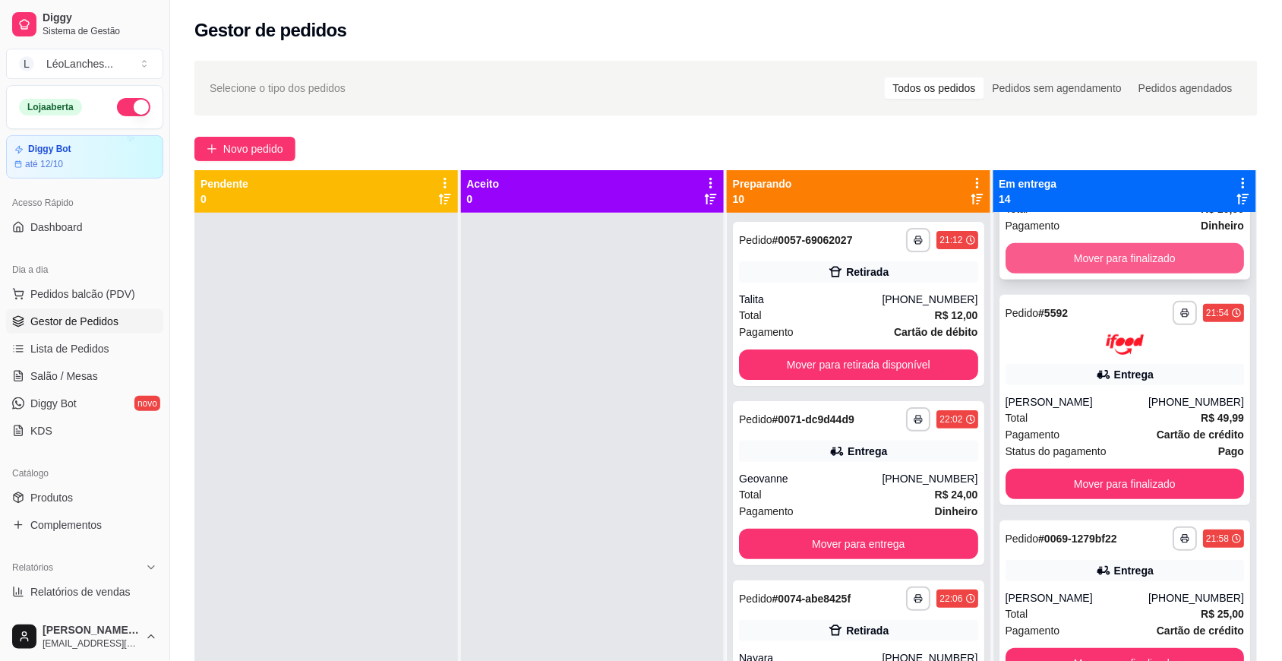
click at [1030, 273] on button "Mover para finalizado" at bounding box center [1125, 258] width 239 height 30
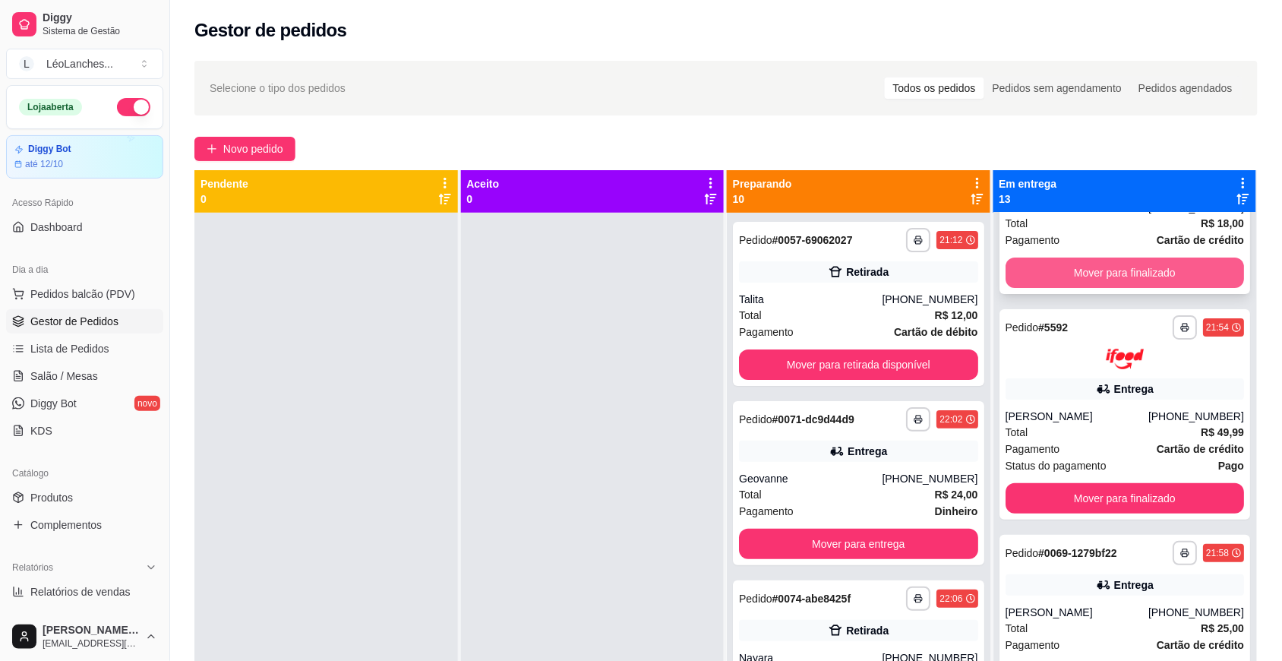
click at [1050, 288] on button "Mover para finalizado" at bounding box center [1125, 272] width 239 height 30
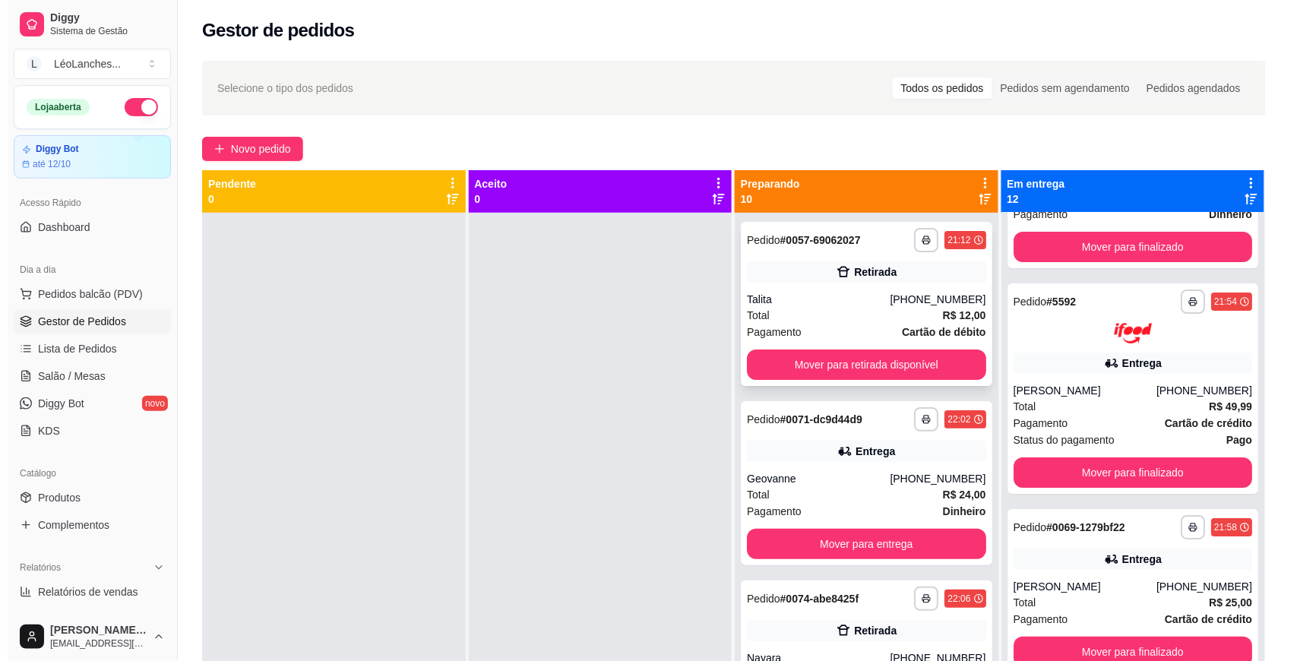
scroll to position [1525, 0]
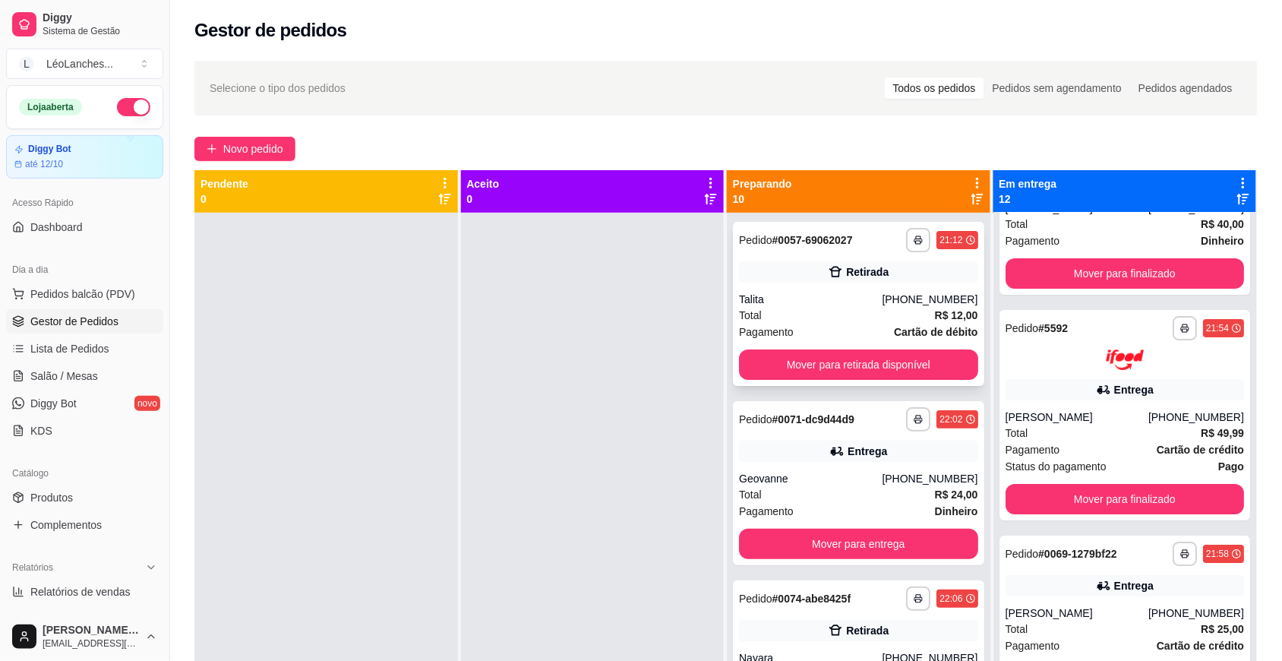
click at [839, 312] on div "Total R$ 12,00" at bounding box center [858, 315] width 239 height 17
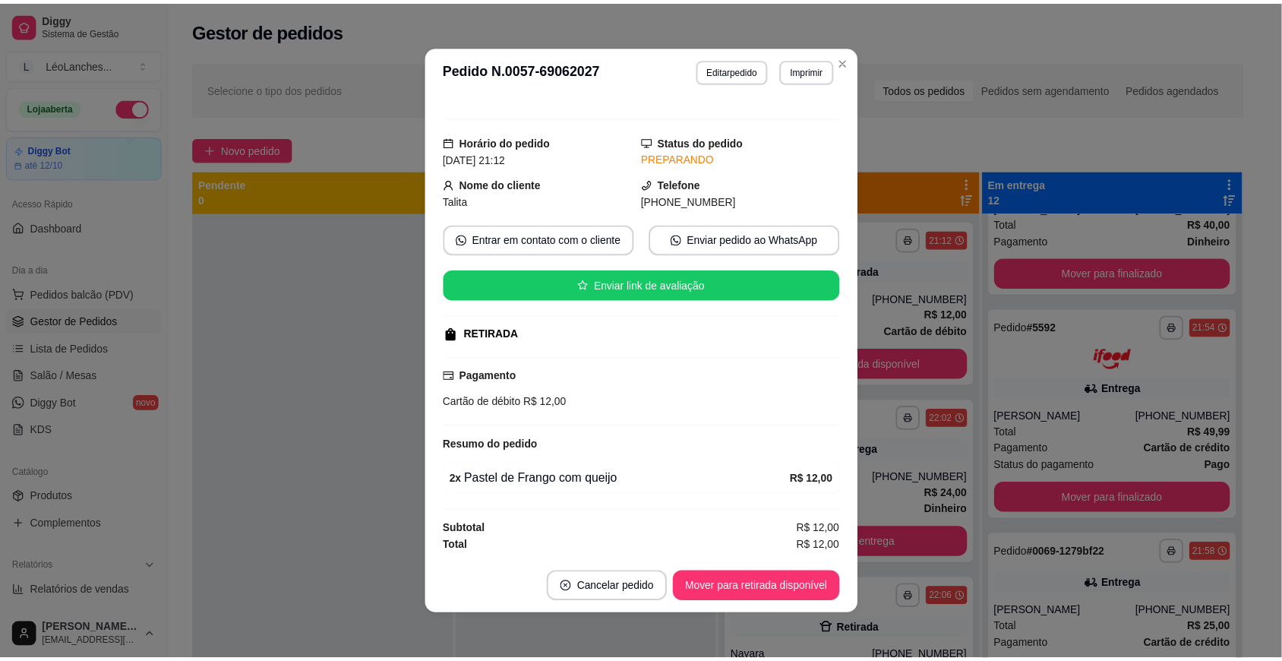
scroll to position [2, 0]
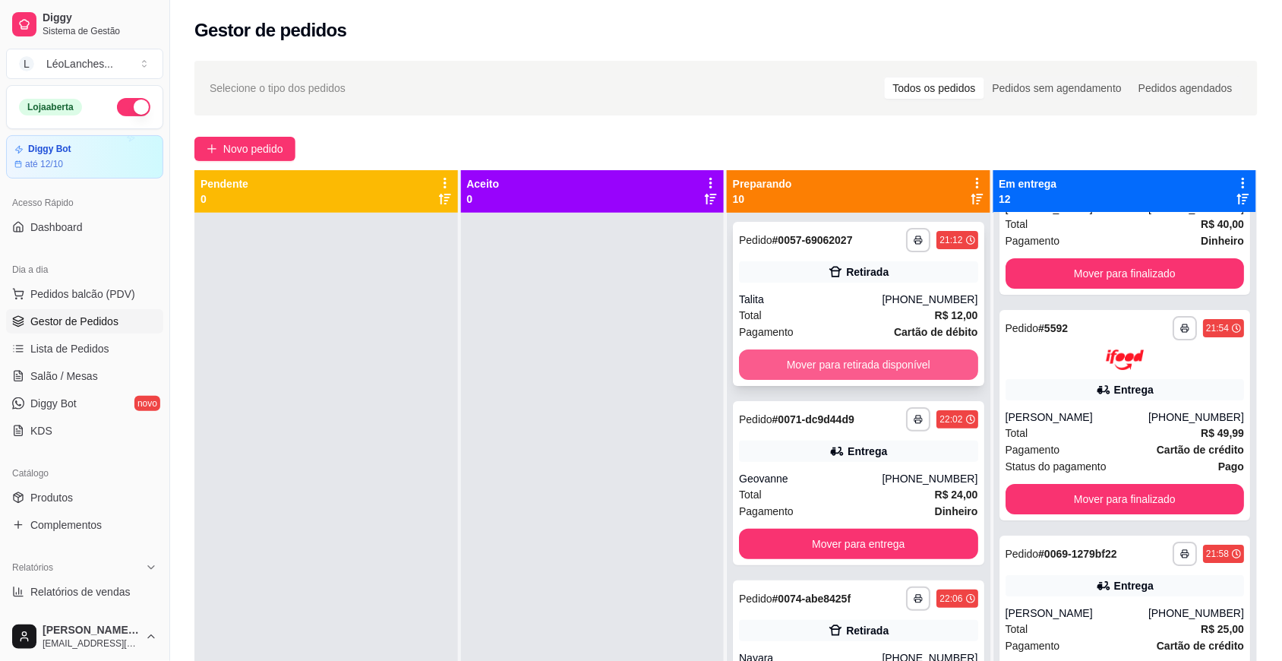
click at [870, 359] on button "Mover para retirada disponível" at bounding box center [858, 364] width 239 height 30
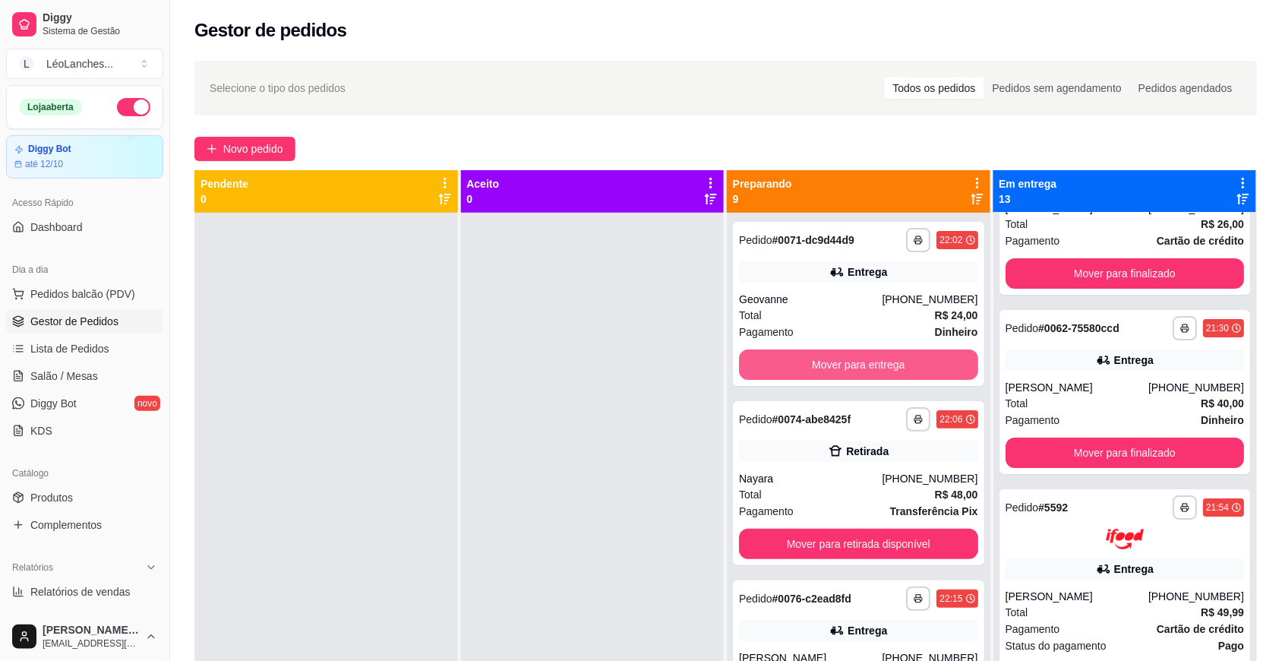
scroll to position [1705, 0]
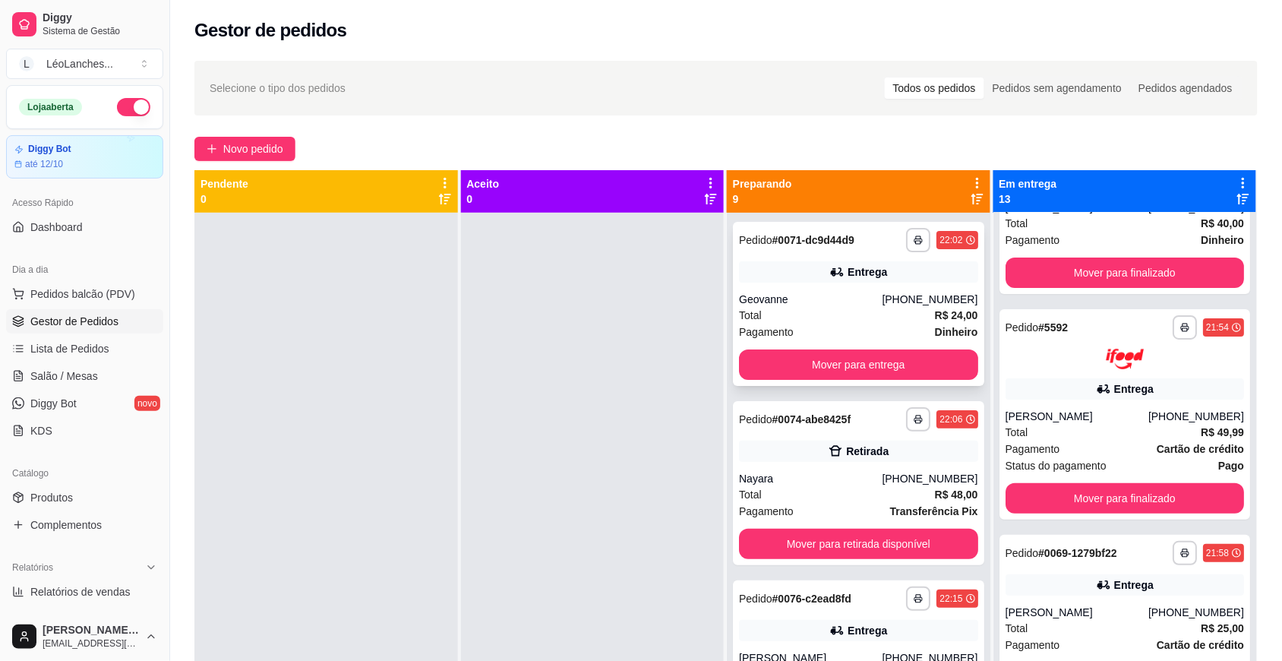
click at [845, 309] on div "Total R$ 24,00" at bounding box center [858, 315] width 239 height 17
click at [807, 479] on div "Nayara" at bounding box center [810, 478] width 143 height 15
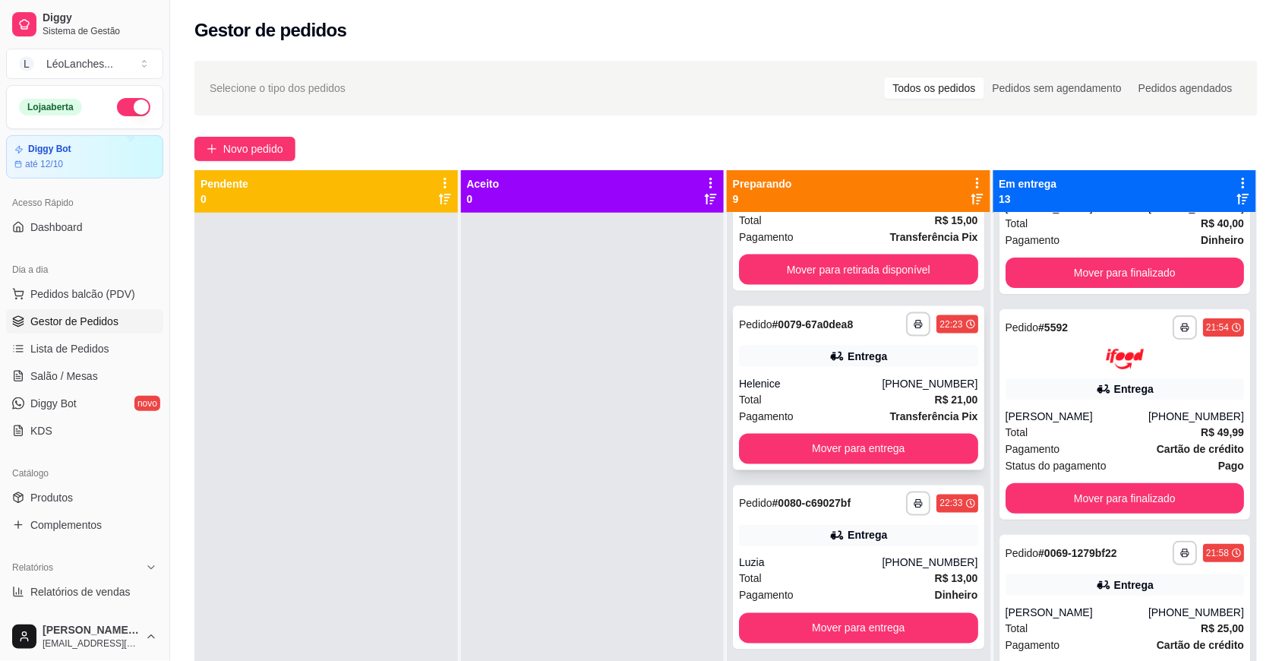
click at [844, 418] on div "Pagamento Transferência Pix" at bounding box center [858, 416] width 239 height 17
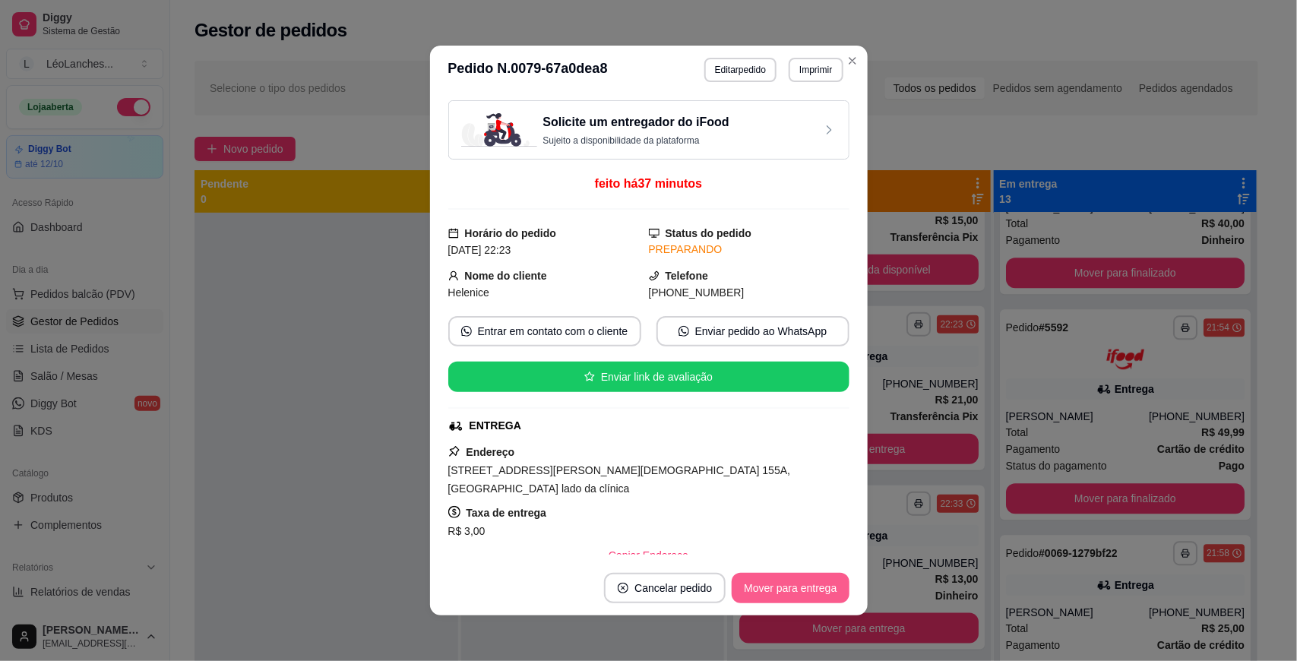
click at [809, 583] on button "Mover para entrega" at bounding box center [789, 588] width 117 height 30
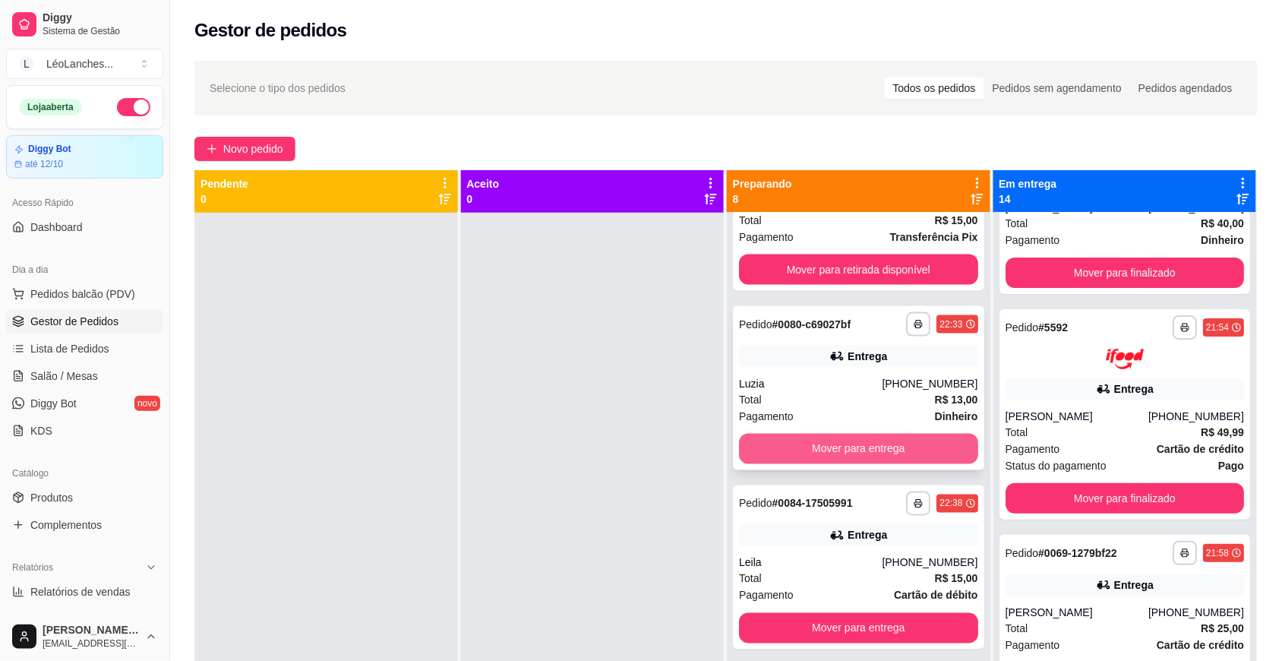
click at [841, 441] on button "Mover para entrega" at bounding box center [858, 449] width 239 height 30
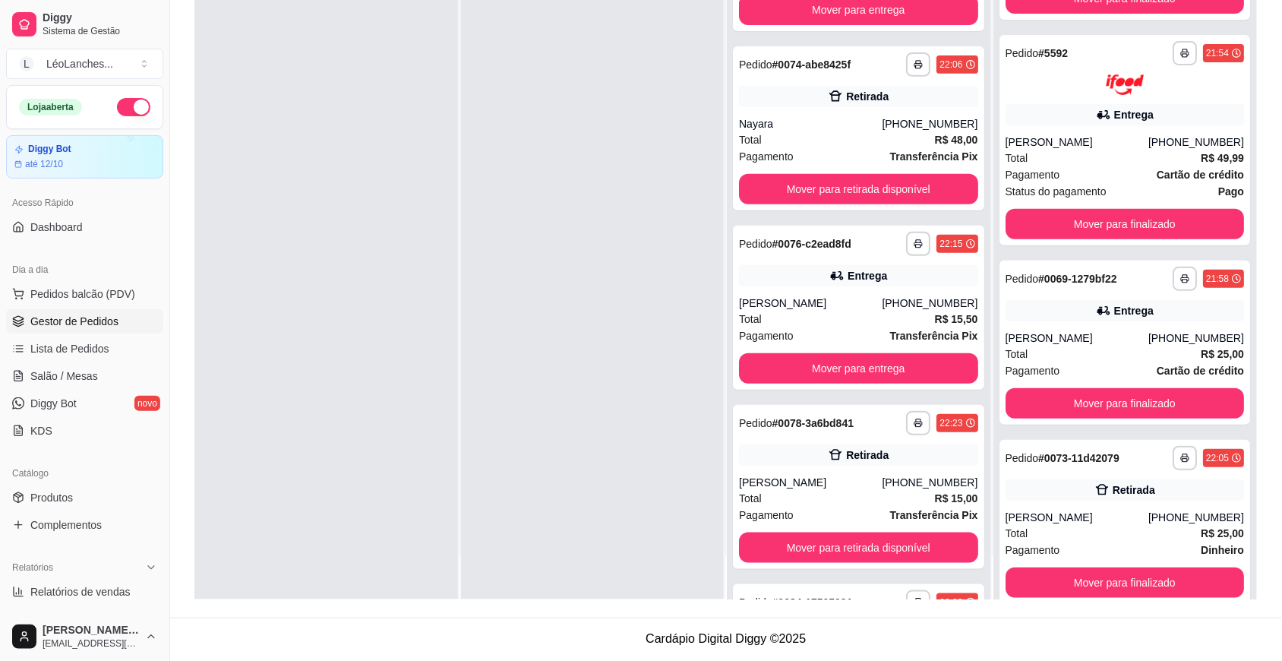
scroll to position [69, 0]
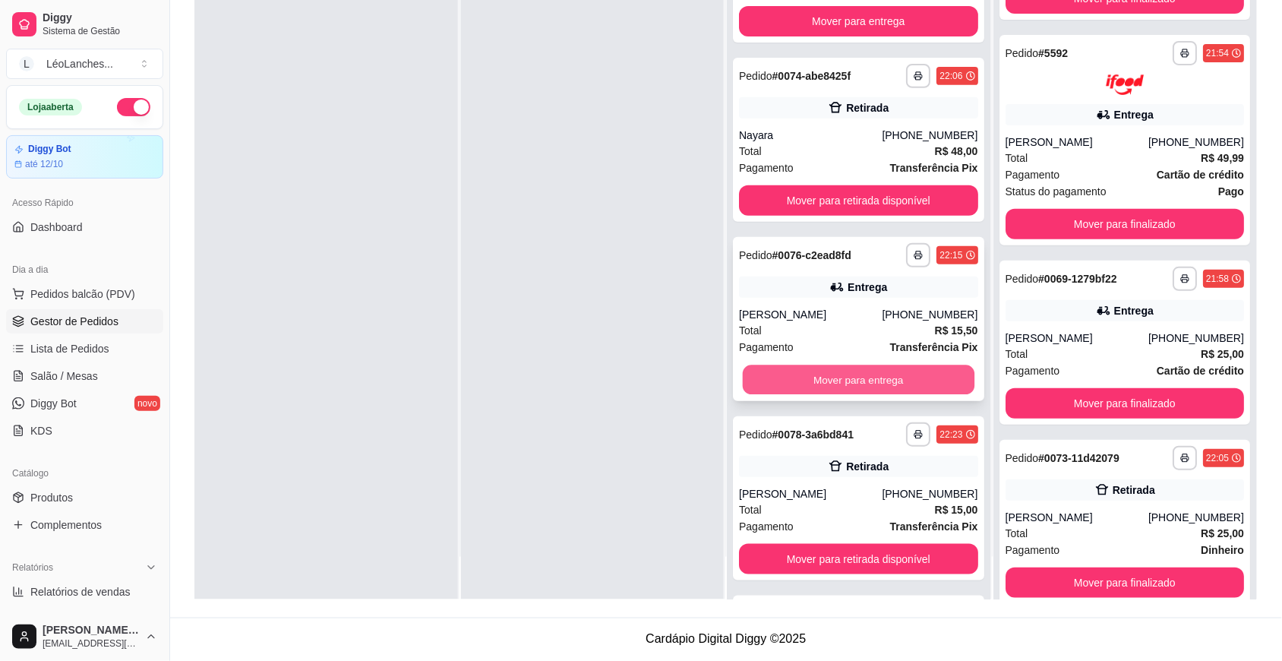
click at [900, 378] on button "Mover para entrega" at bounding box center [859, 380] width 232 height 30
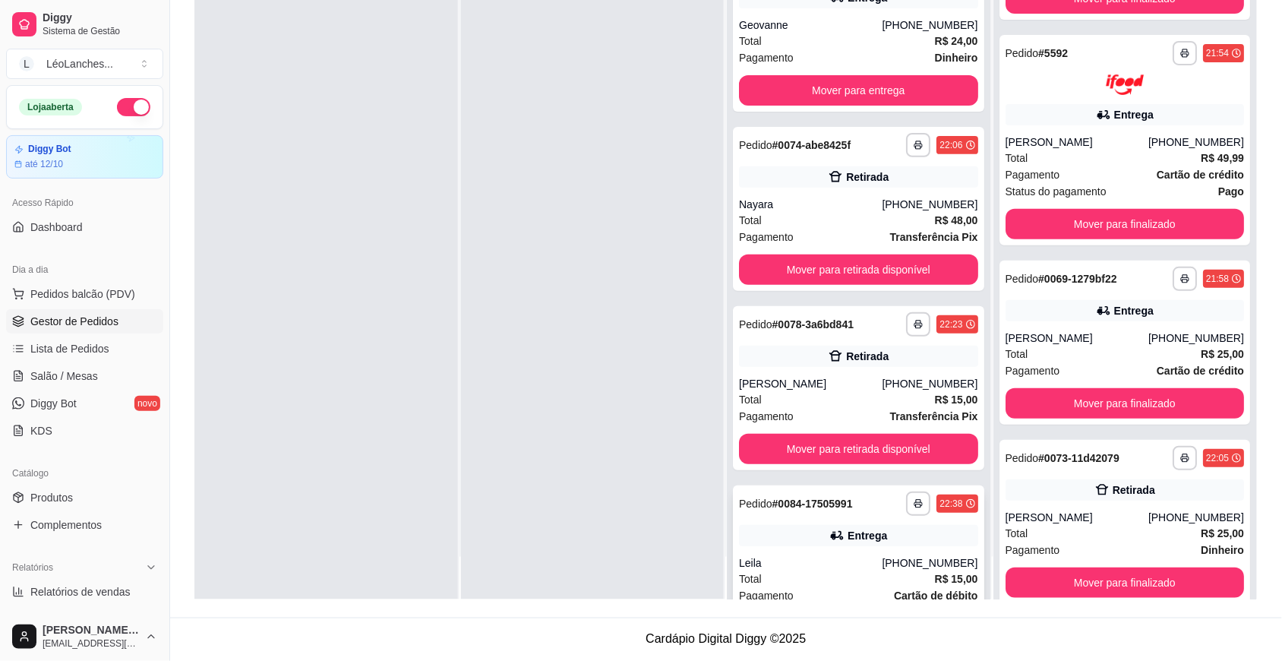
scroll to position [429, 0]
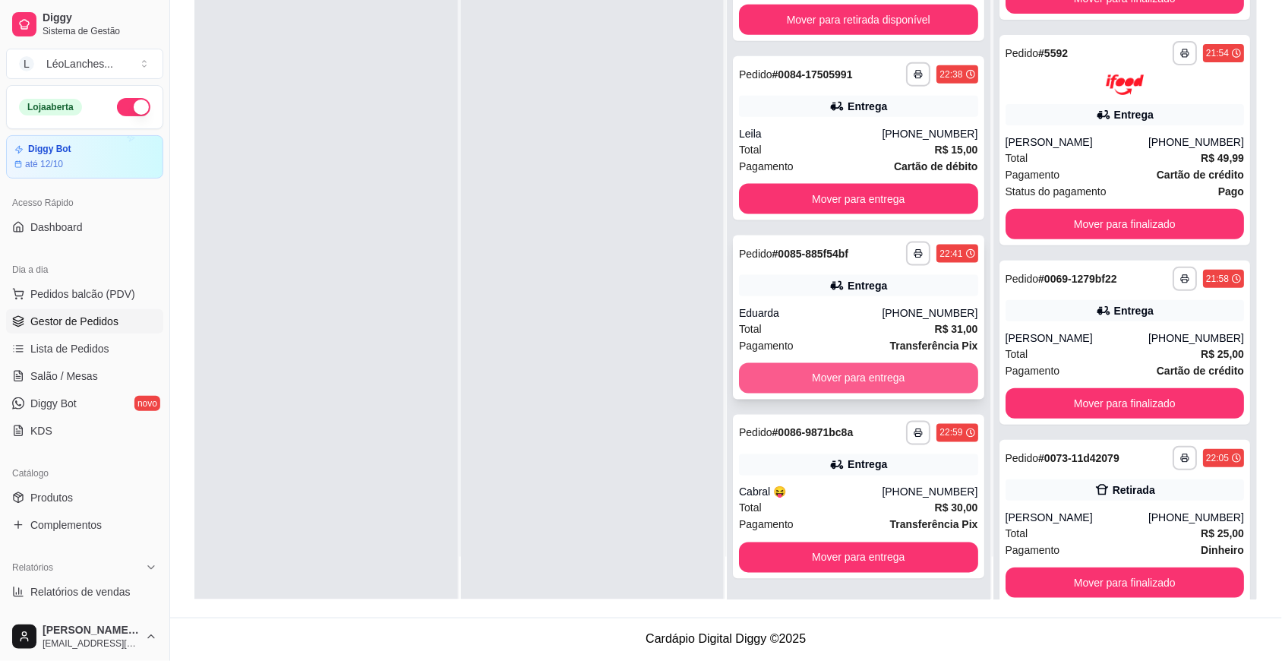
click at [867, 372] on button "Mover para entrega" at bounding box center [858, 378] width 239 height 30
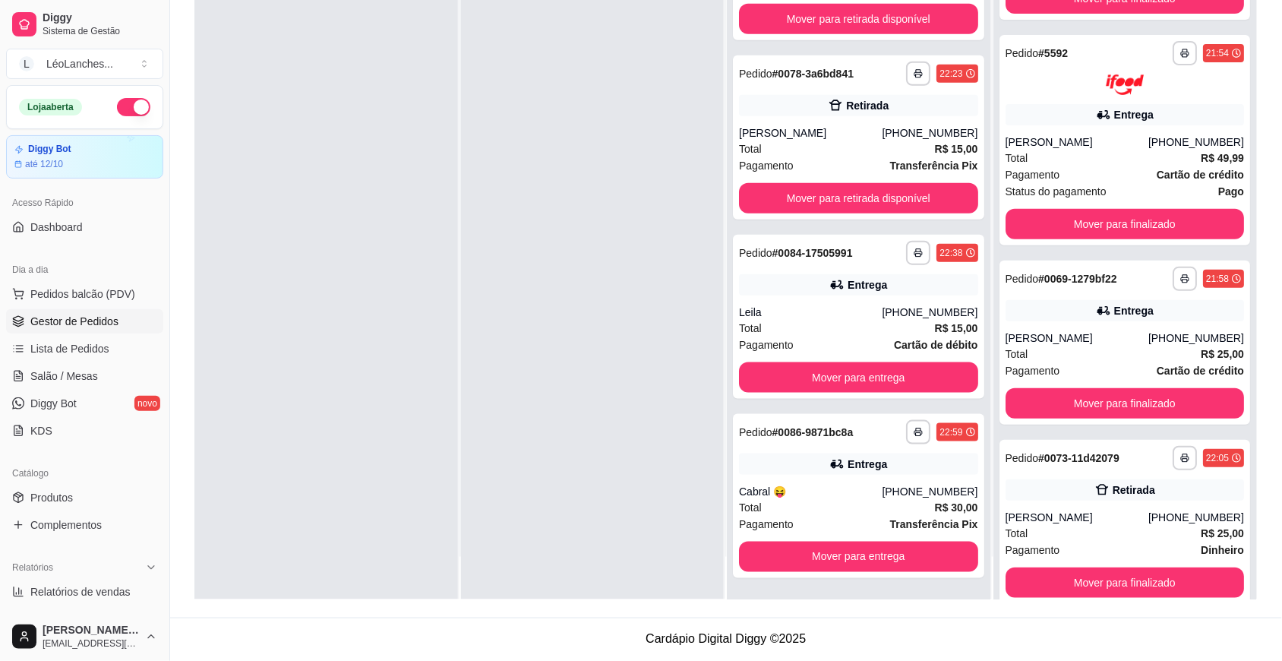
scroll to position [251, 0]
click at [858, 197] on button "Mover para retirada disponível" at bounding box center [859, 199] width 232 height 30
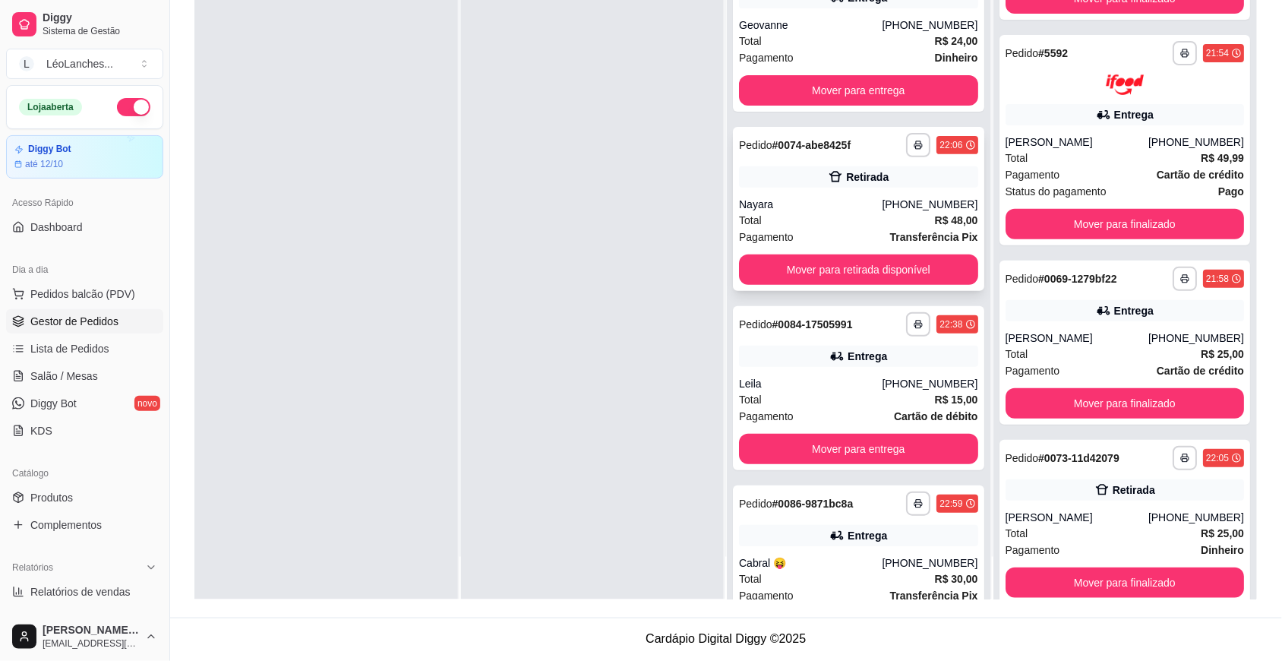
scroll to position [0, 0]
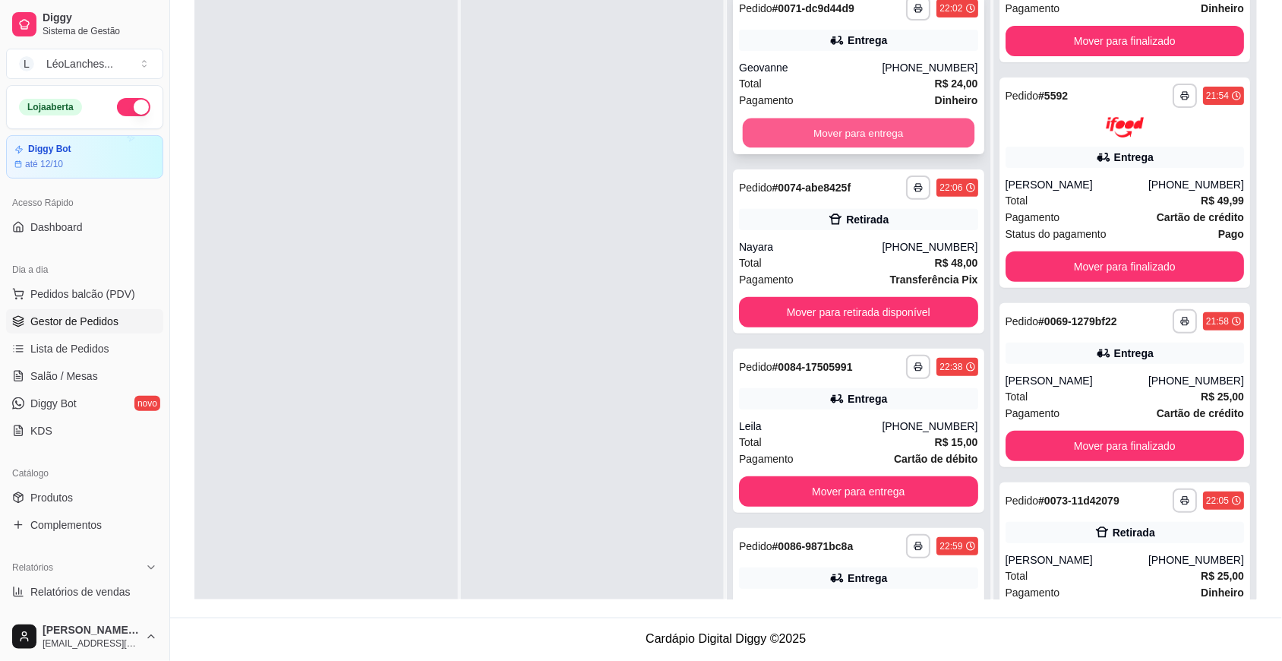
click at [843, 138] on button "Mover para entrega" at bounding box center [859, 133] width 232 height 30
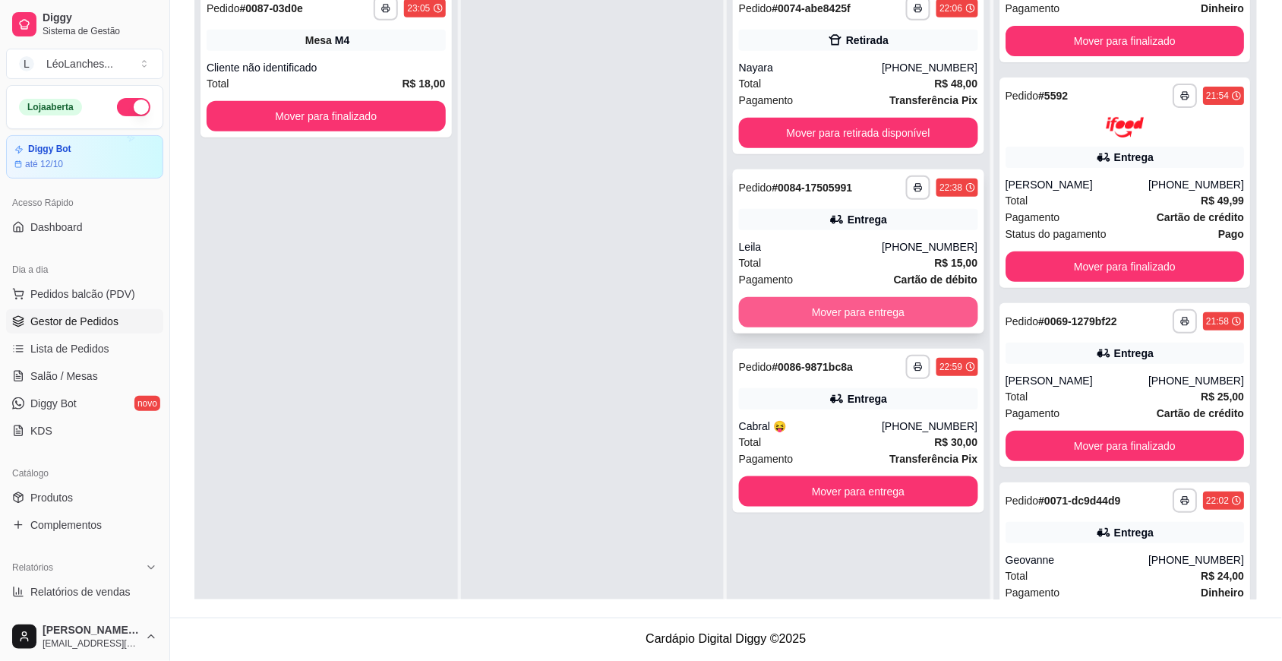
click at [833, 321] on button "Mover para entrega" at bounding box center [858, 312] width 239 height 30
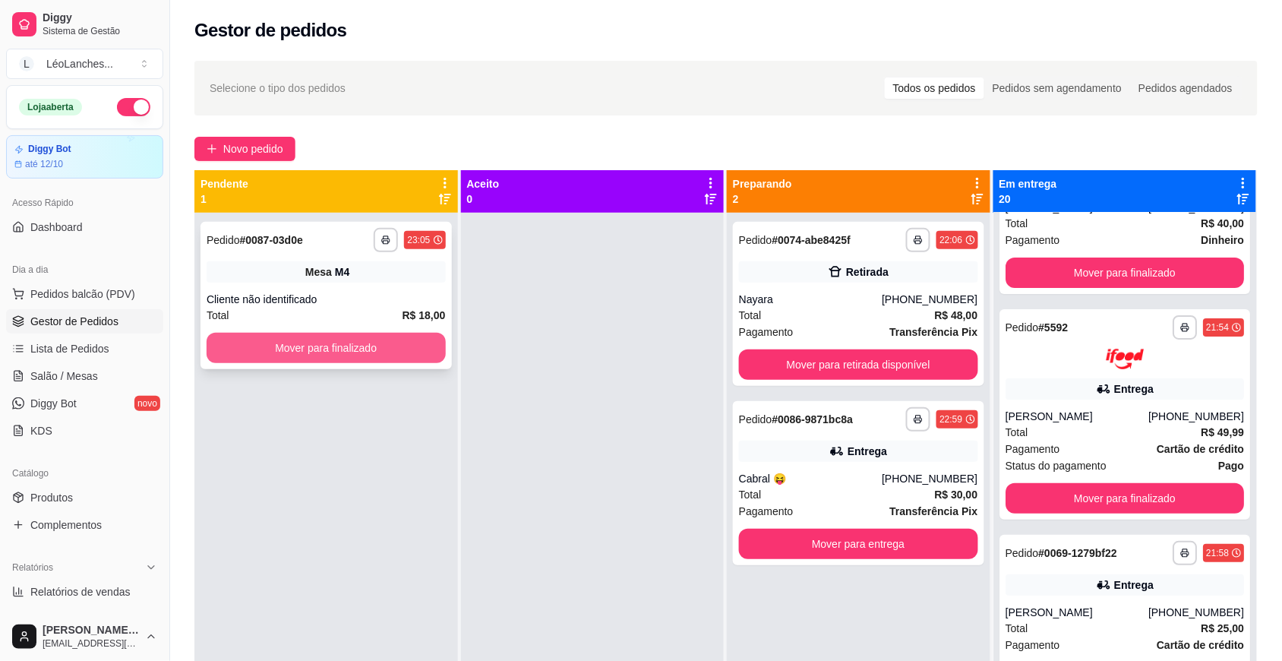
click at [317, 342] on button "Mover para finalizado" at bounding box center [326, 348] width 239 height 30
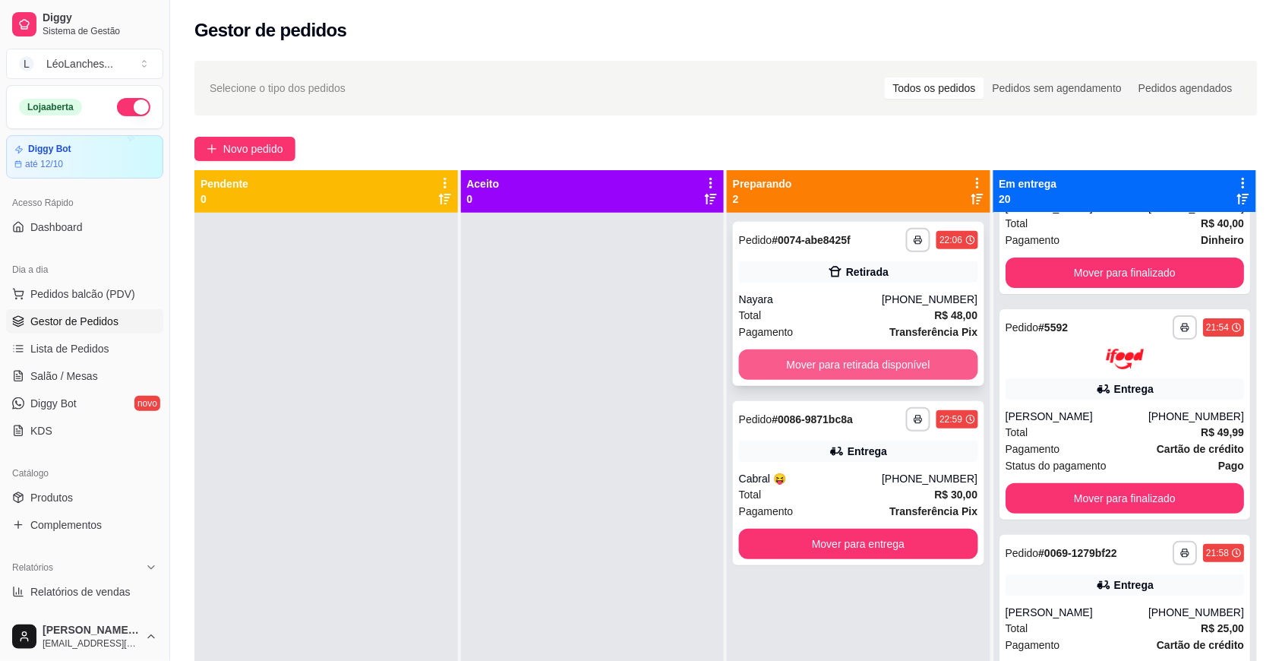
click at [958, 365] on button "Mover para retirada disponível" at bounding box center [858, 364] width 239 height 30
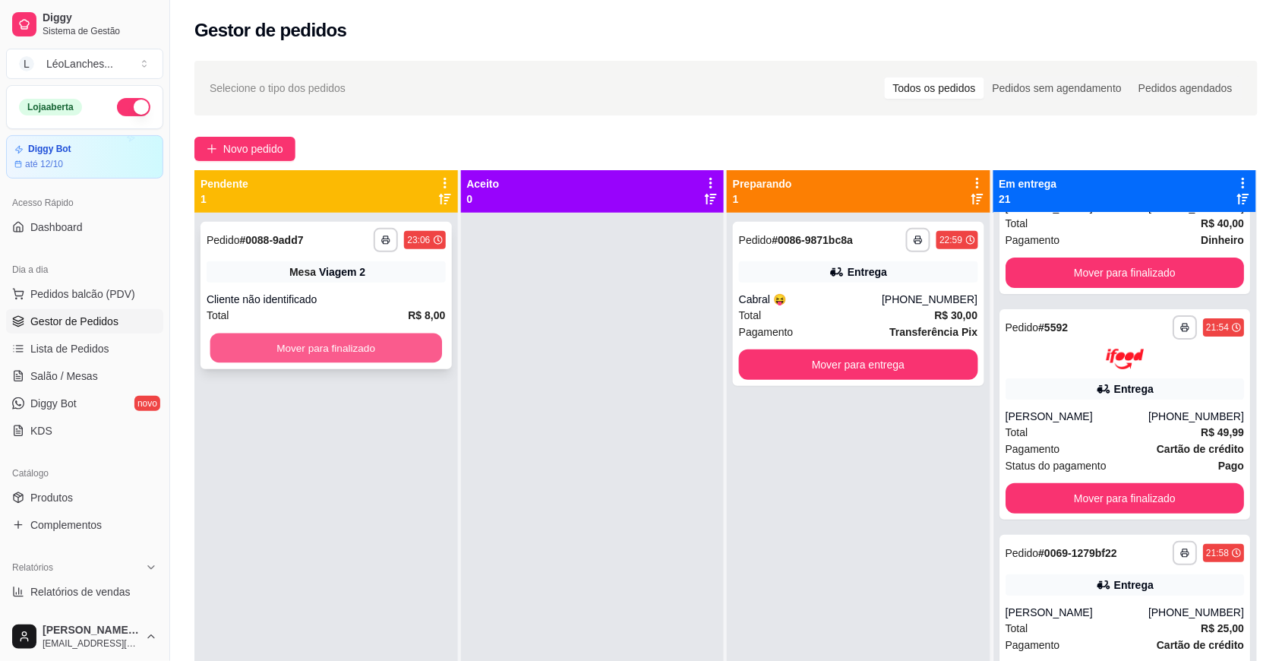
click at [348, 351] on button "Mover para finalizado" at bounding box center [326, 348] width 232 height 30
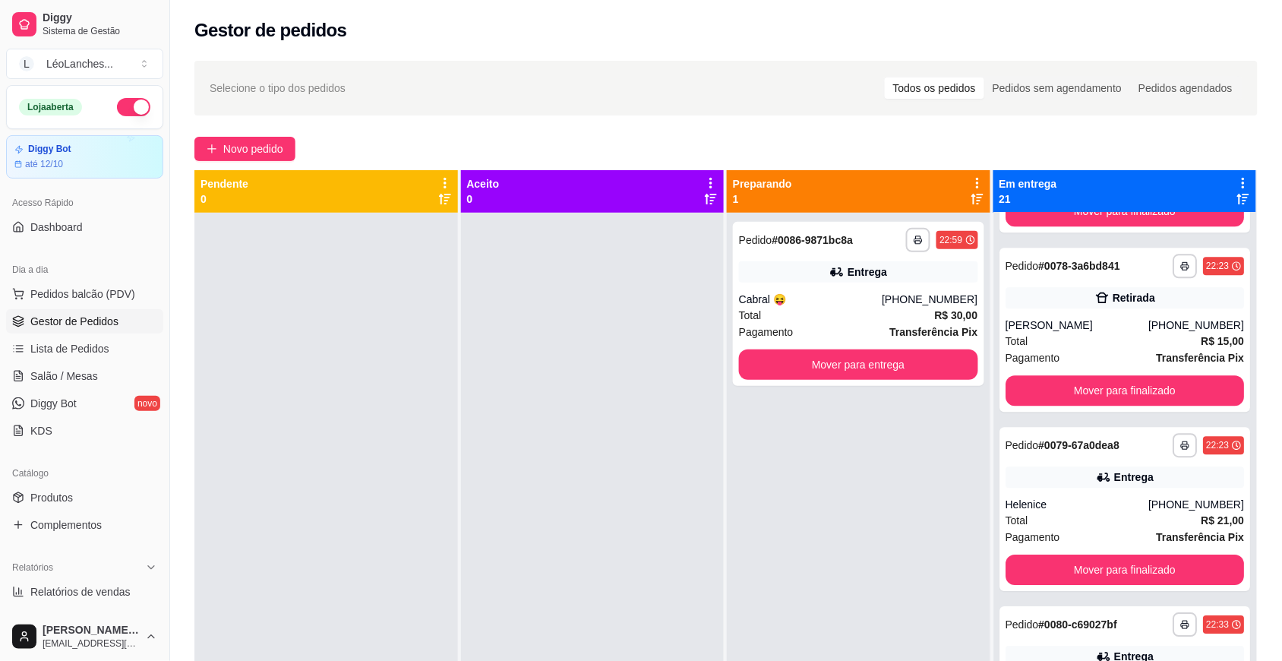
scroll to position [2971, 0]
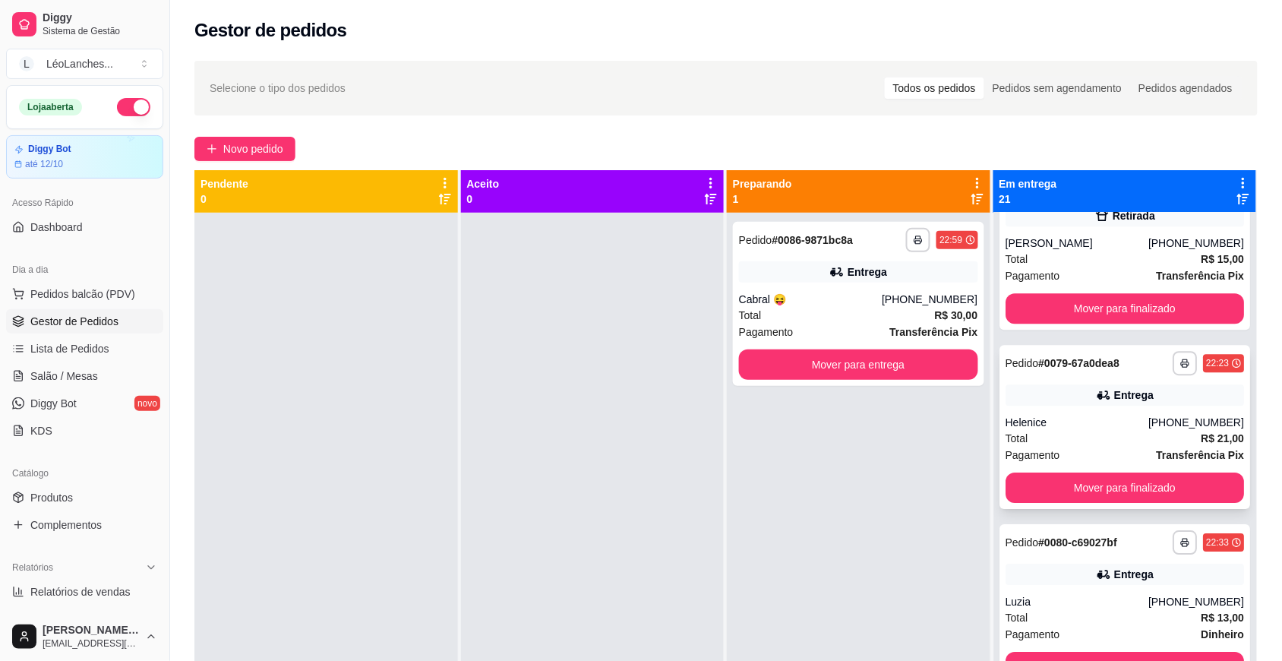
click at [1091, 447] on div "Total R$ 21,00" at bounding box center [1125, 438] width 239 height 17
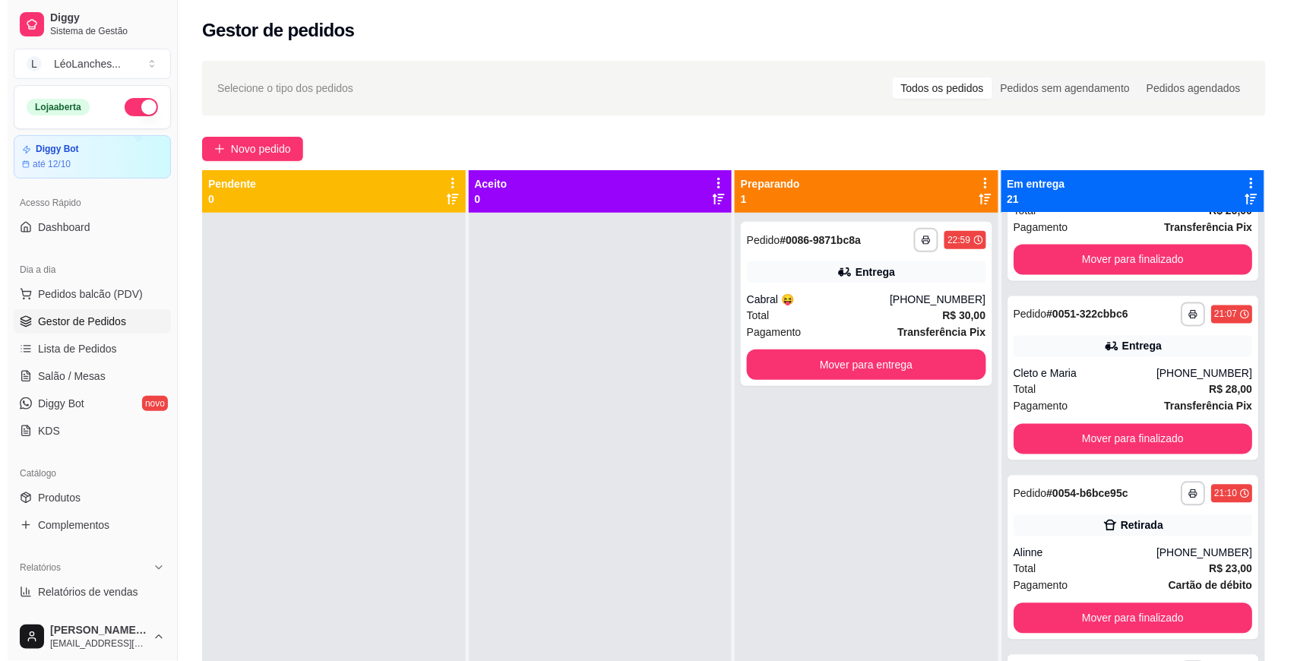
scroll to position [0, 0]
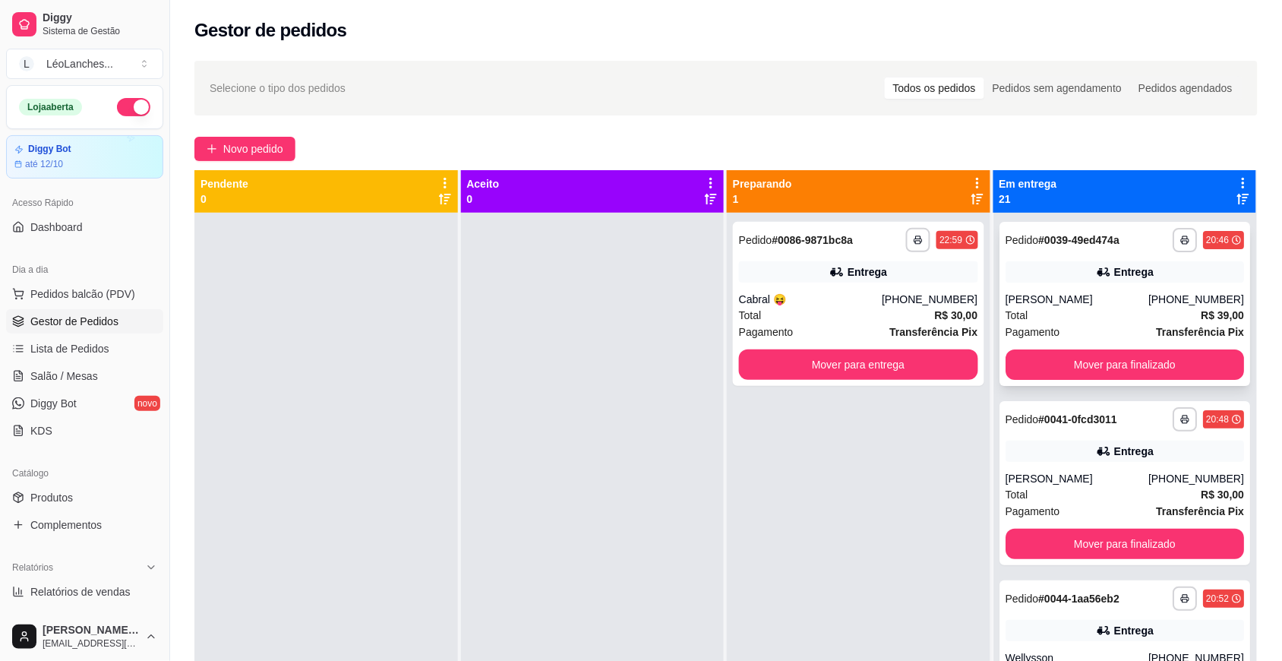
click at [1083, 324] on div "Total R$ 39,00" at bounding box center [1125, 315] width 239 height 17
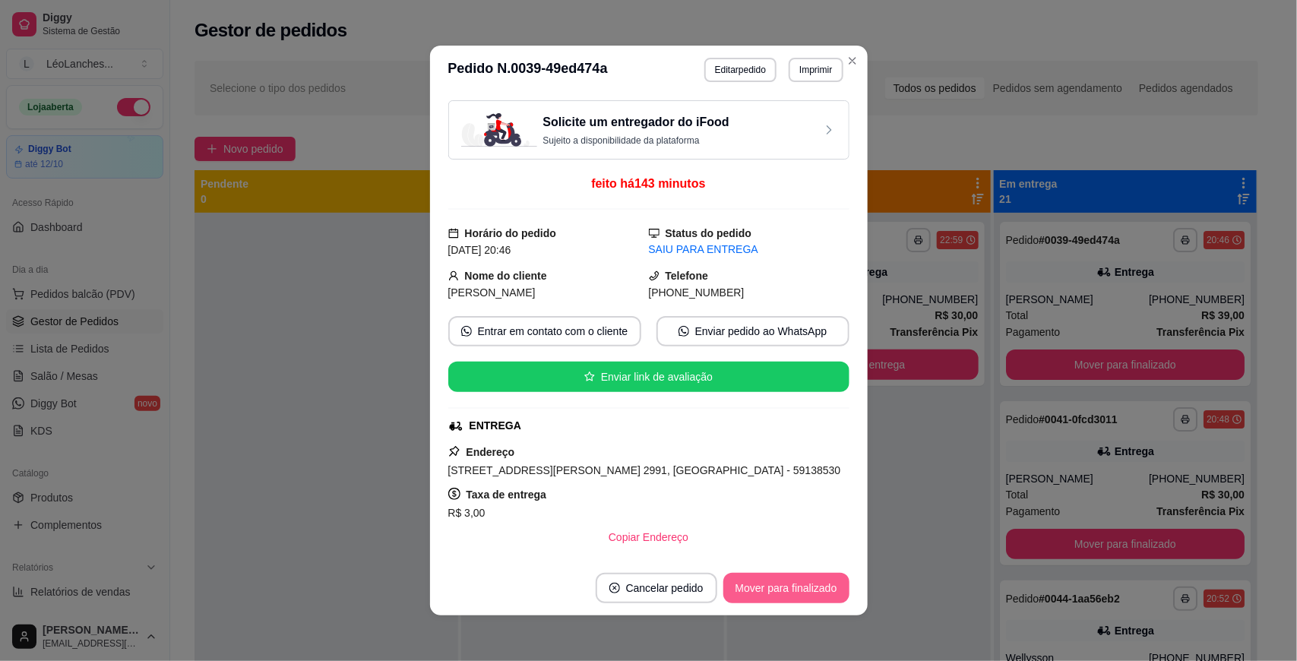
click at [775, 579] on button "Mover para finalizado" at bounding box center [786, 588] width 126 height 30
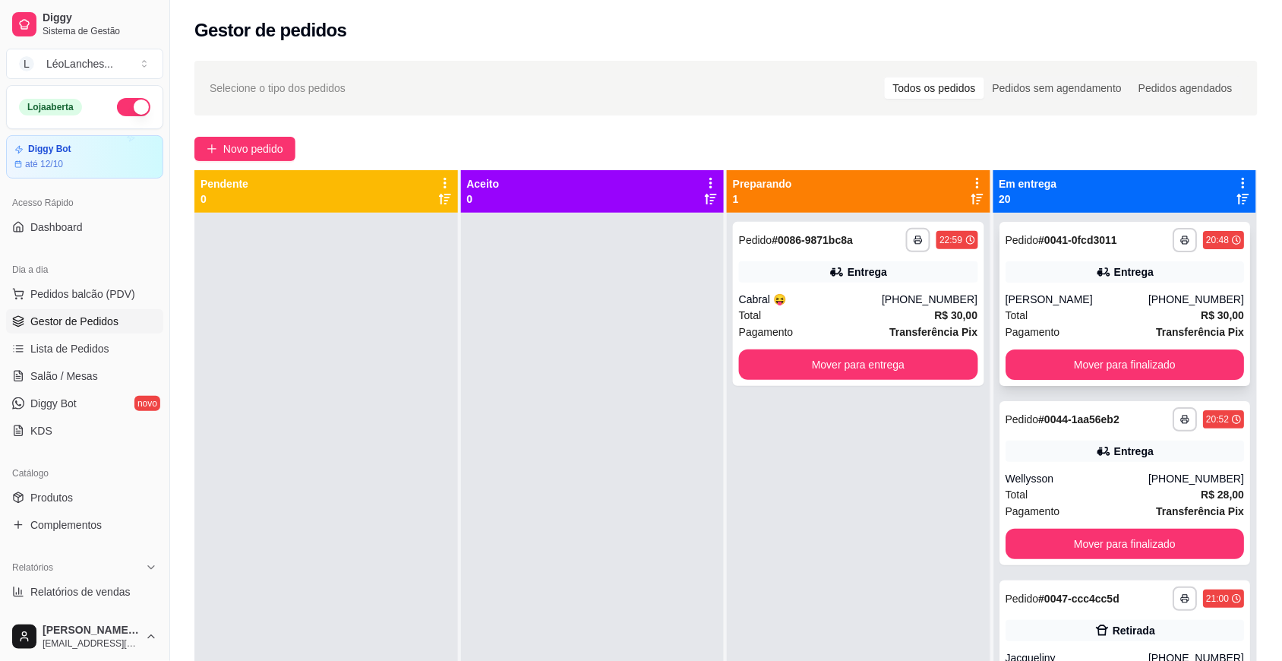
click at [1100, 306] on div "[PERSON_NAME]" at bounding box center [1077, 299] width 143 height 15
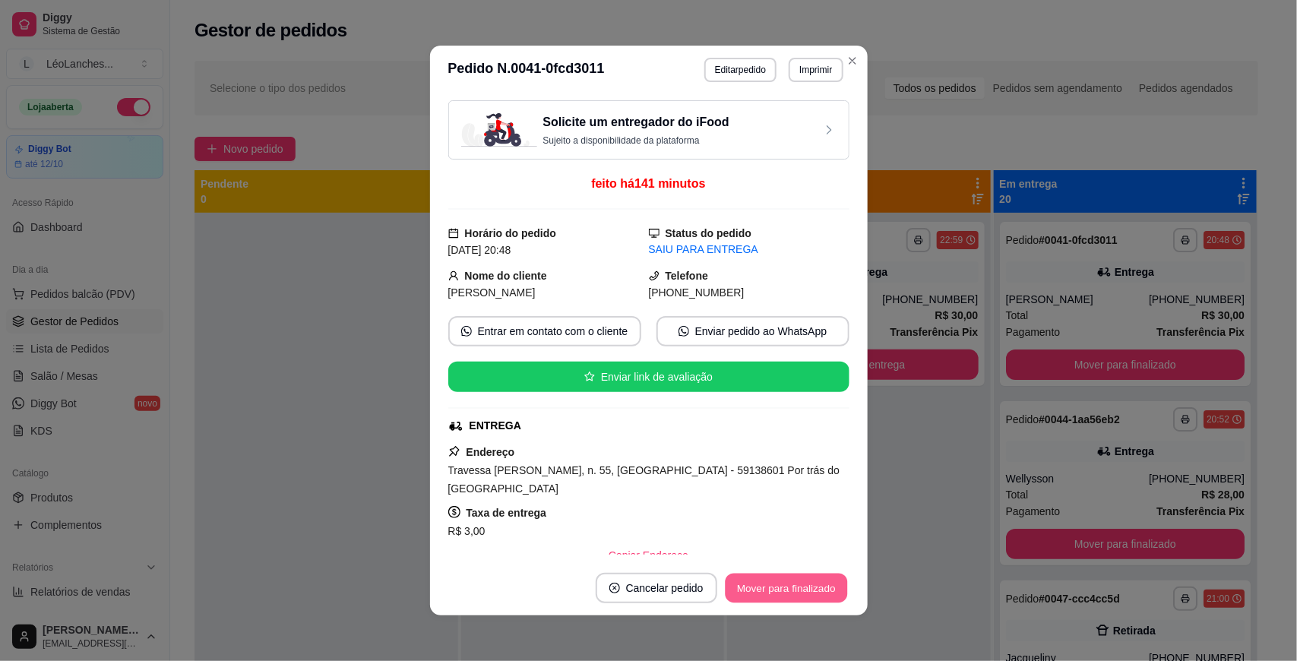
click at [749, 574] on button "Mover para finalizado" at bounding box center [786, 588] width 122 height 30
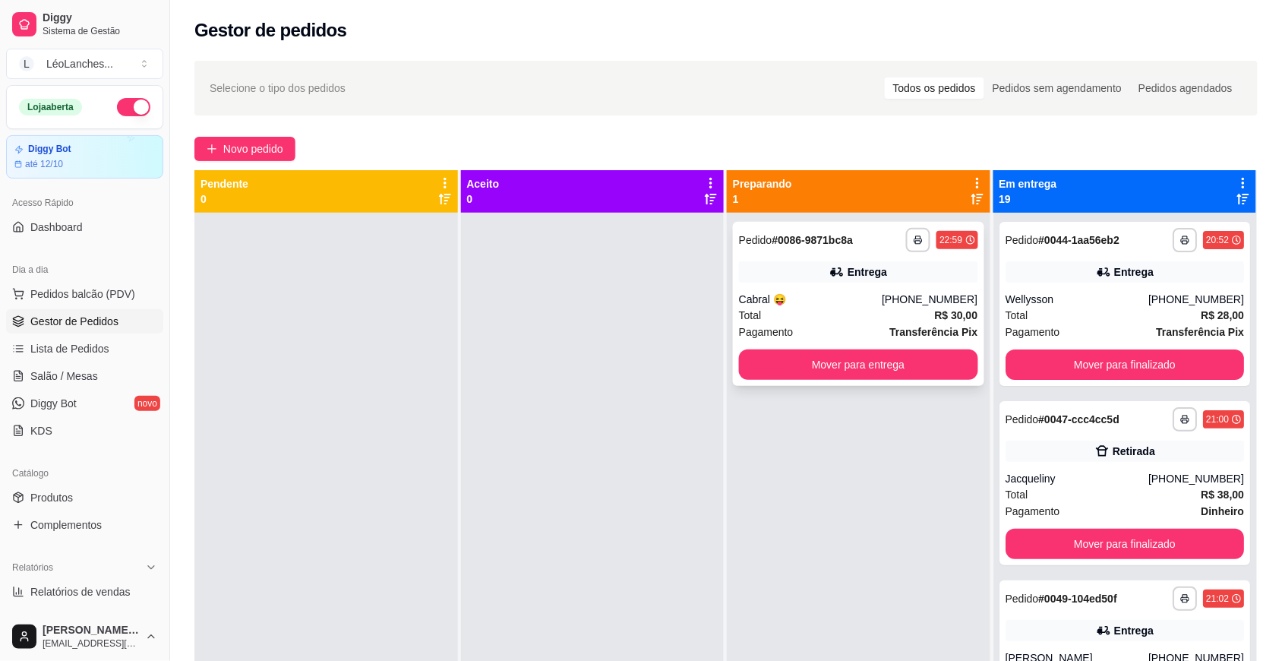
click at [823, 308] on div "Total R$ 30,00" at bounding box center [858, 315] width 239 height 17
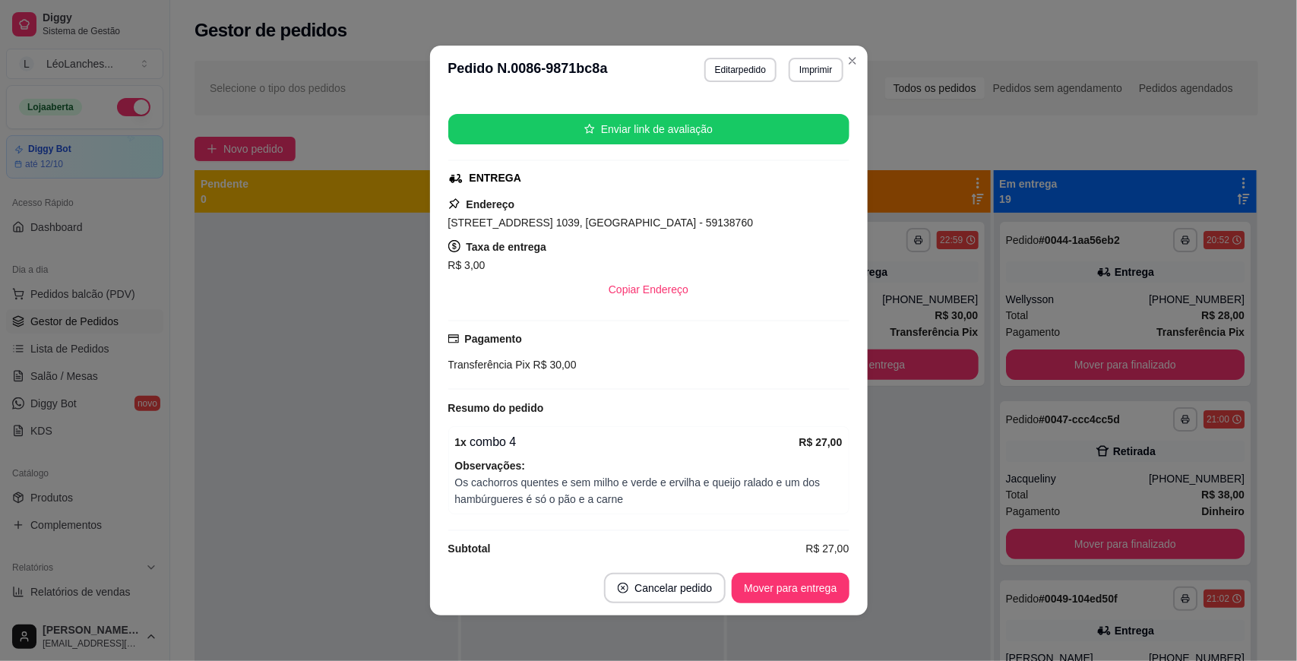
scroll to position [272, 0]
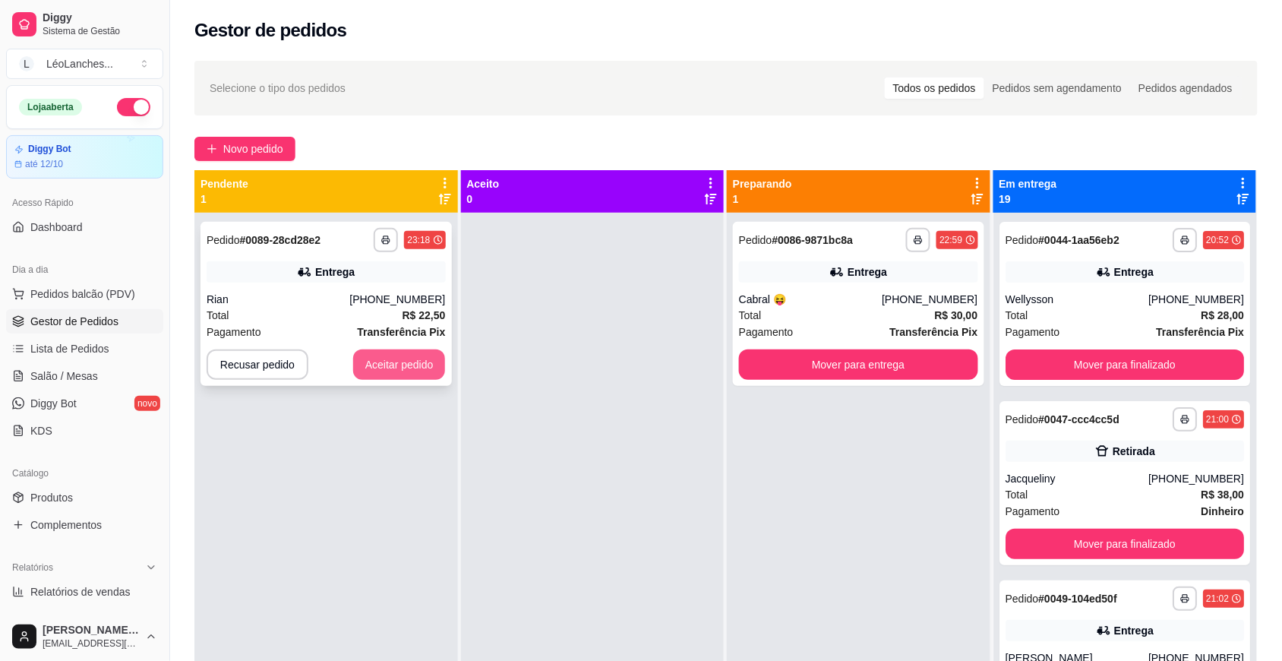
click at [422, 368] on button "Aceitar pedido" at bounding box center [399, 364] width 93 height 30
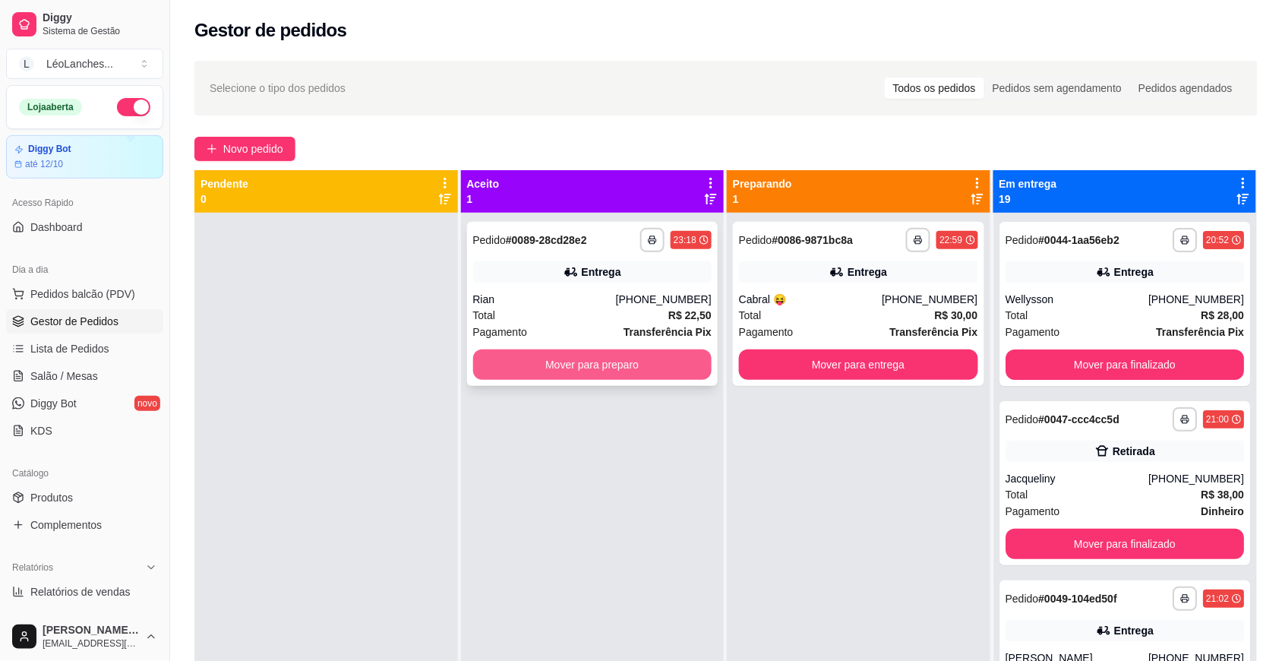
click at [537, 365] on button "Mover para preparo" at bounding box center [592, 364] width 239 height 30
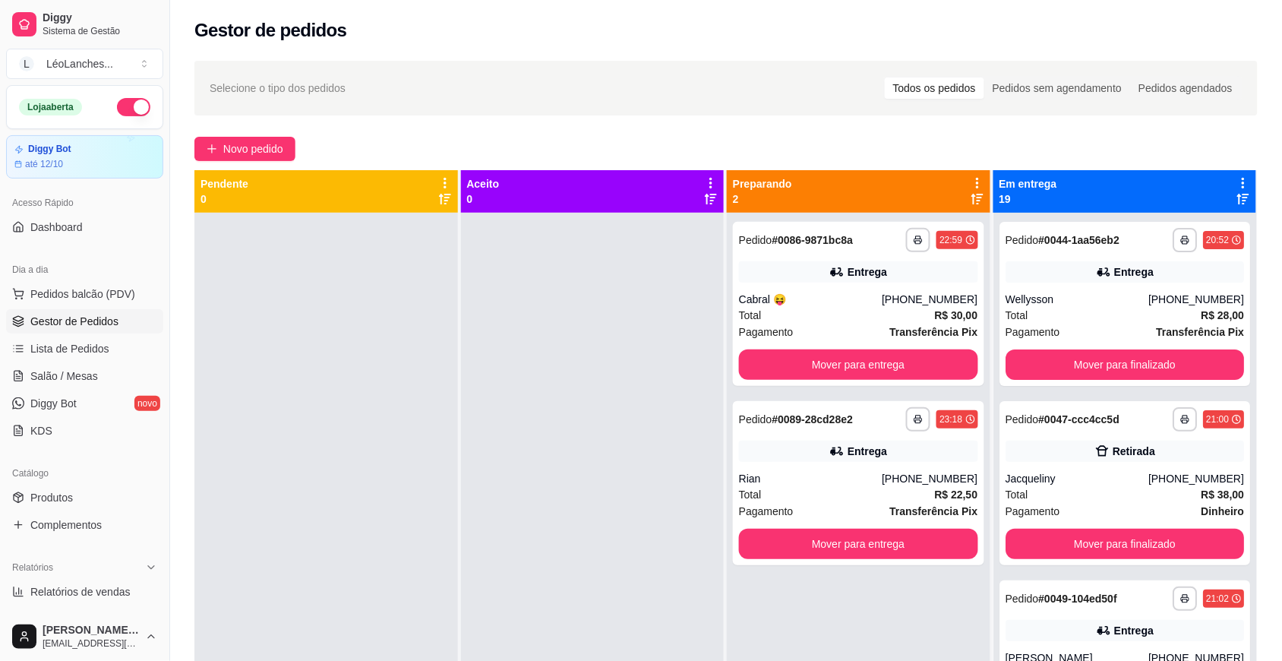
click at [123, 110] on button "button" at bounding box center [133, 107] width 33 height 18
click at [883, 519] on div "**********" at bounding box center [858, 483] width 251 height 164
click at [893, 293] on div "[PHONE_NUMBER]" at bounding box center [930, 299] width 96 height 15
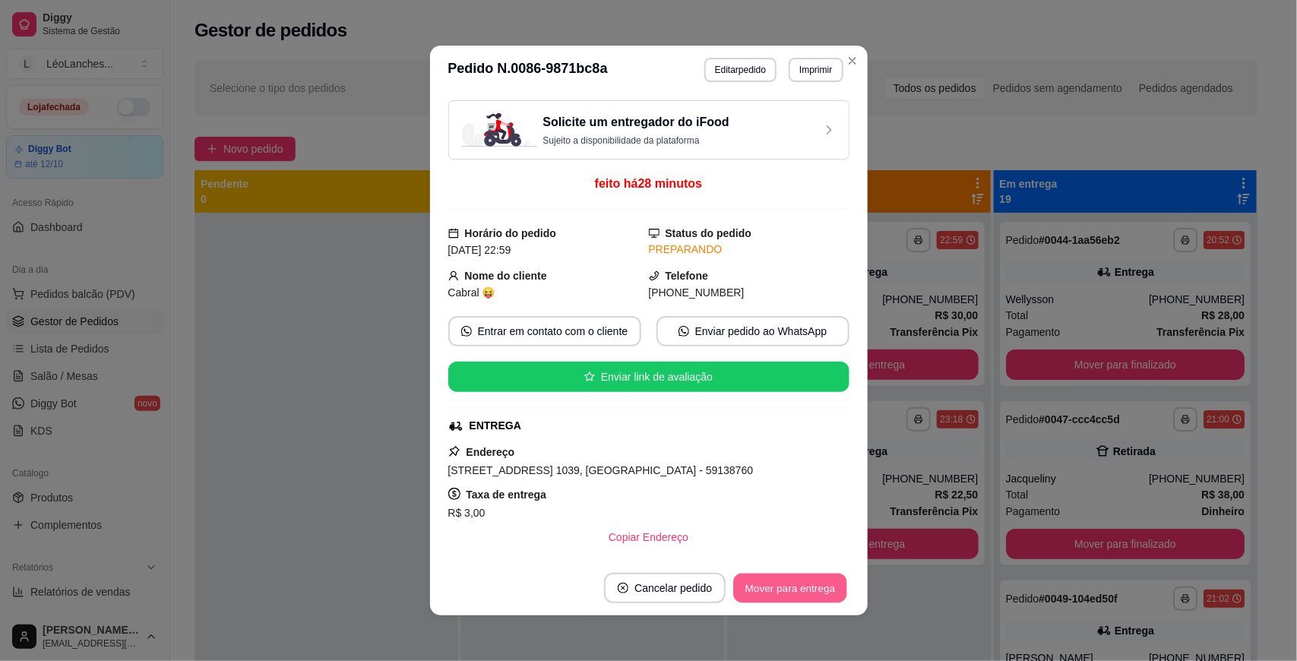
click at [814, 579] on button "Mover para entrega" at bounding box center [791, 588] width 114 height 30
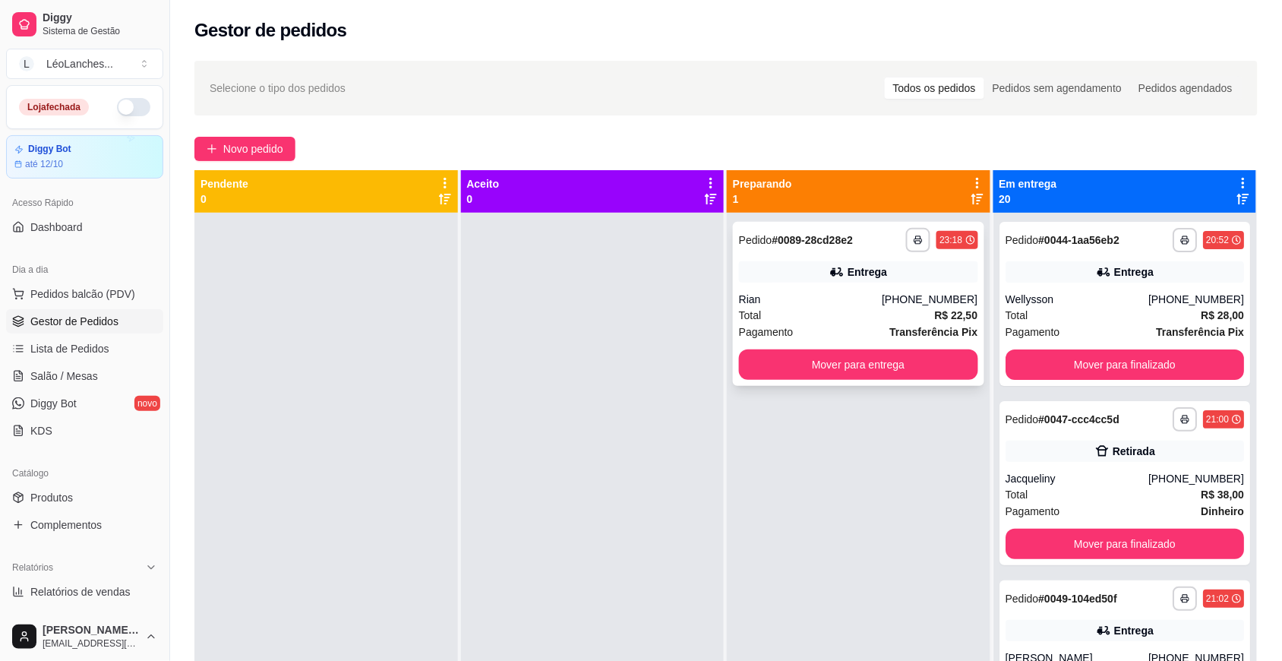
click at [880, 308] on div "Total R$ 22,50" at bounding box center [858, 315] width 239 height 17
click at [834, 327] on div "Pagamento Transferência Pix" at bounding box center [858, 332] width 239 height 17
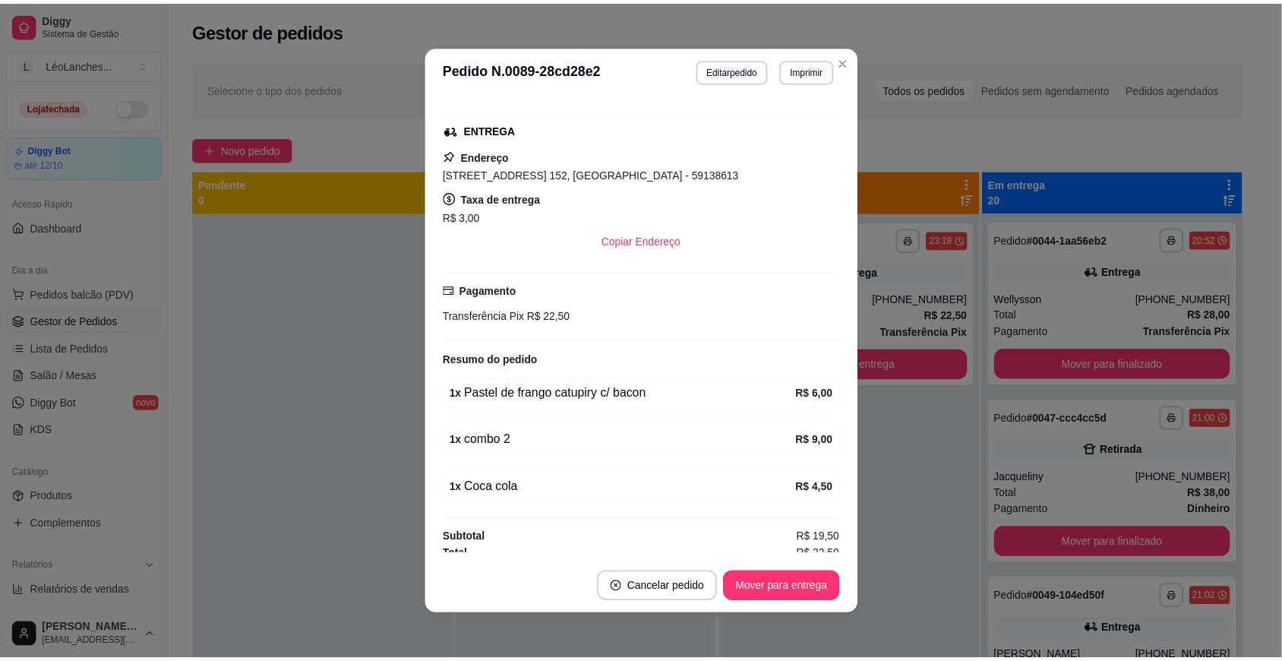
scroll to position [312, 0]
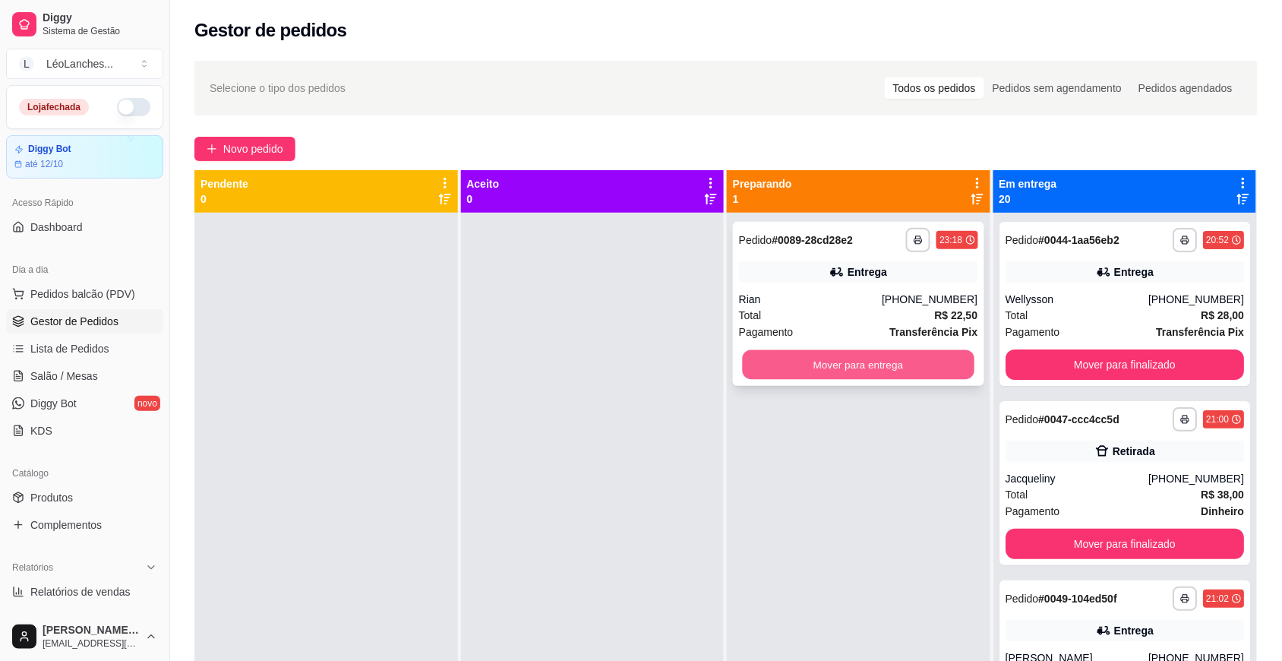
click at [927, 367] on button "Mover para entrega" at bounding box center [859, 365] width 232 height 30
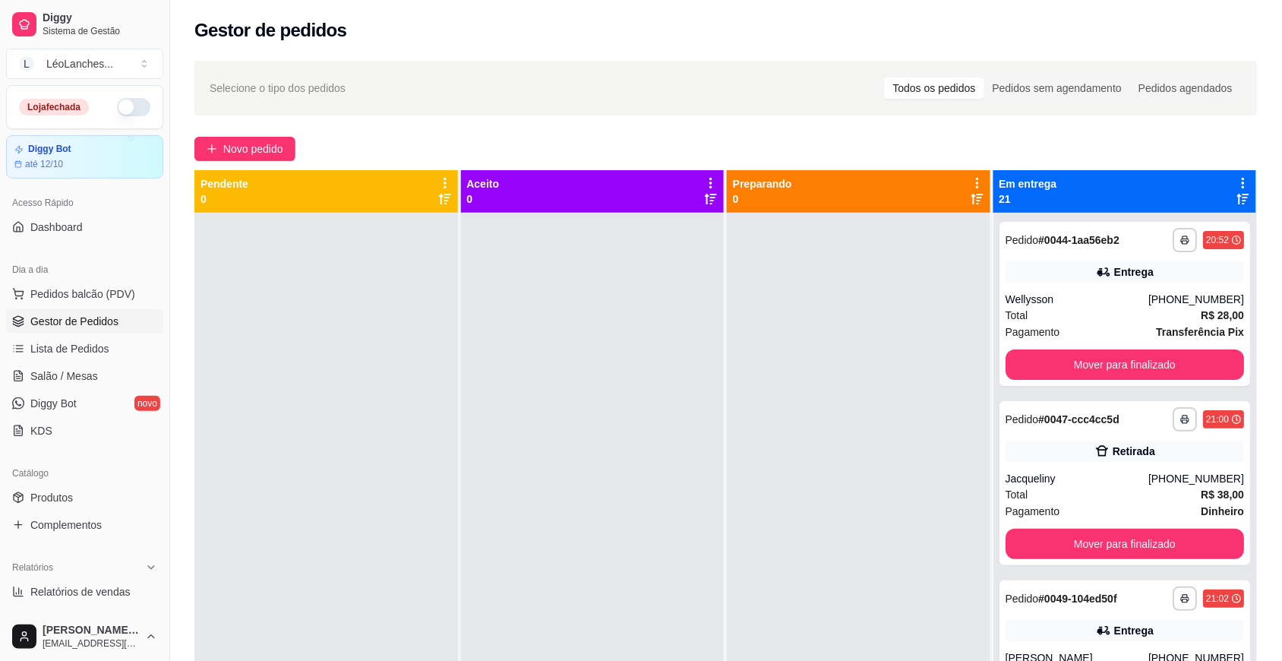
click at [996, 28] on div "Gestor de pedidos" at bounding box center [725, 30] width 1063 height 24
